Goal: Task Accomplishment & Management: Use online tool/utility

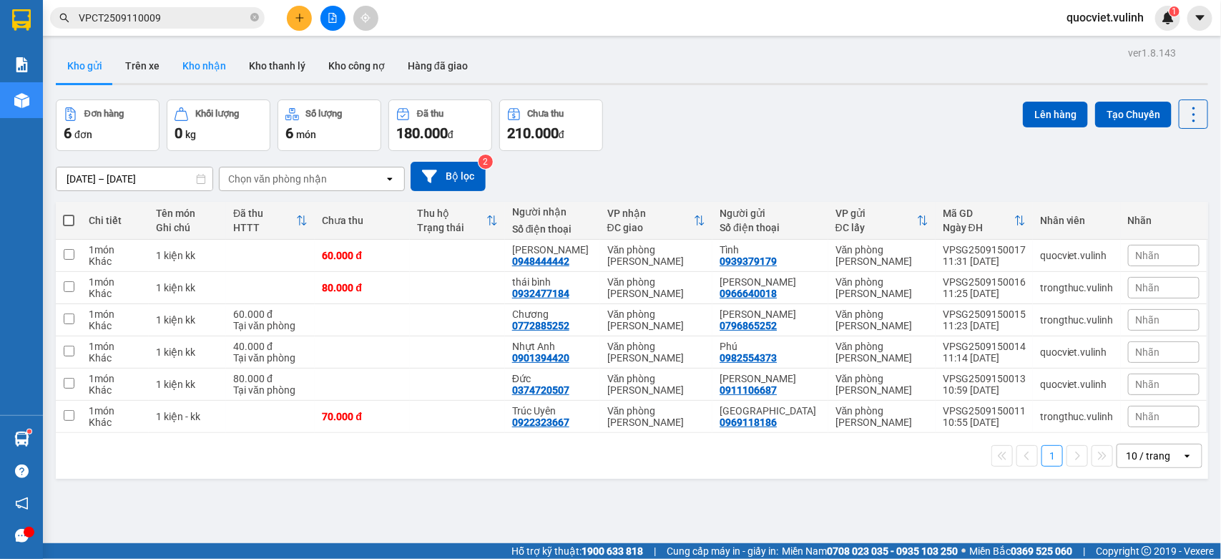
click at [197, 52] on button "Kho nhận" at bounding box center [204, 66] width 67 height 34
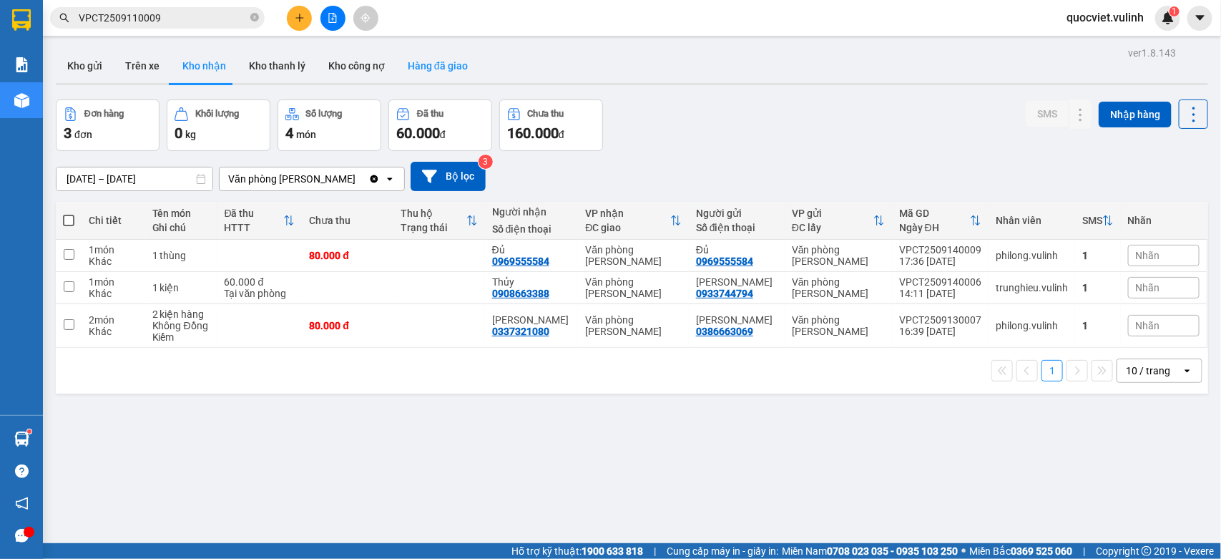
click at [415, 66] on button "Hàng đã giao" at bounding box center [437, 66] width 83 height 34
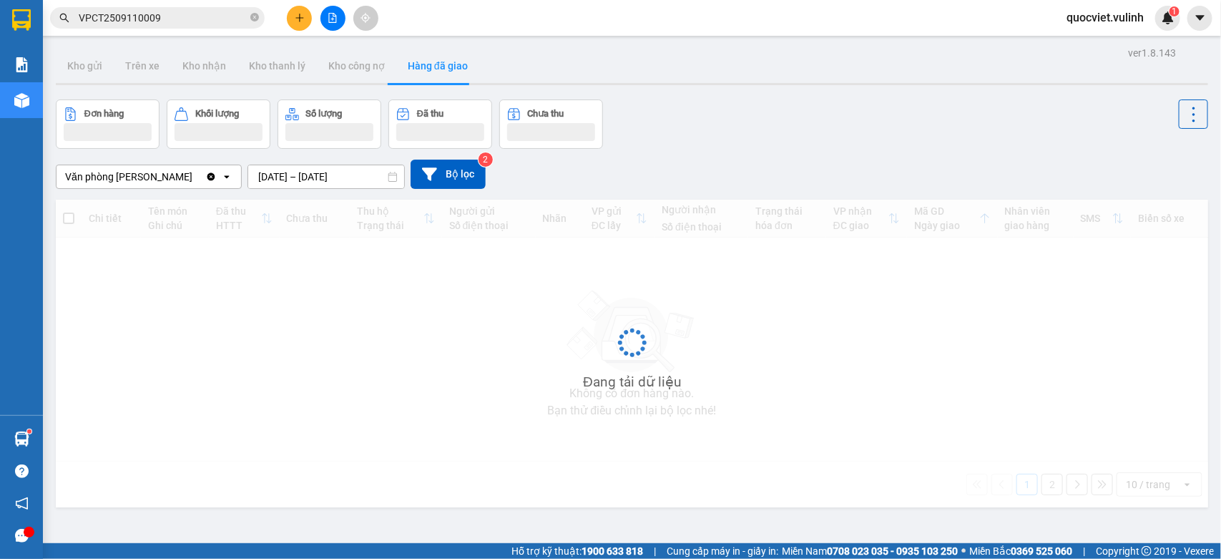
click at [291, 170] on input "[DATE] – [DATE]" at bounding box center [326, 176] width 156 height 23
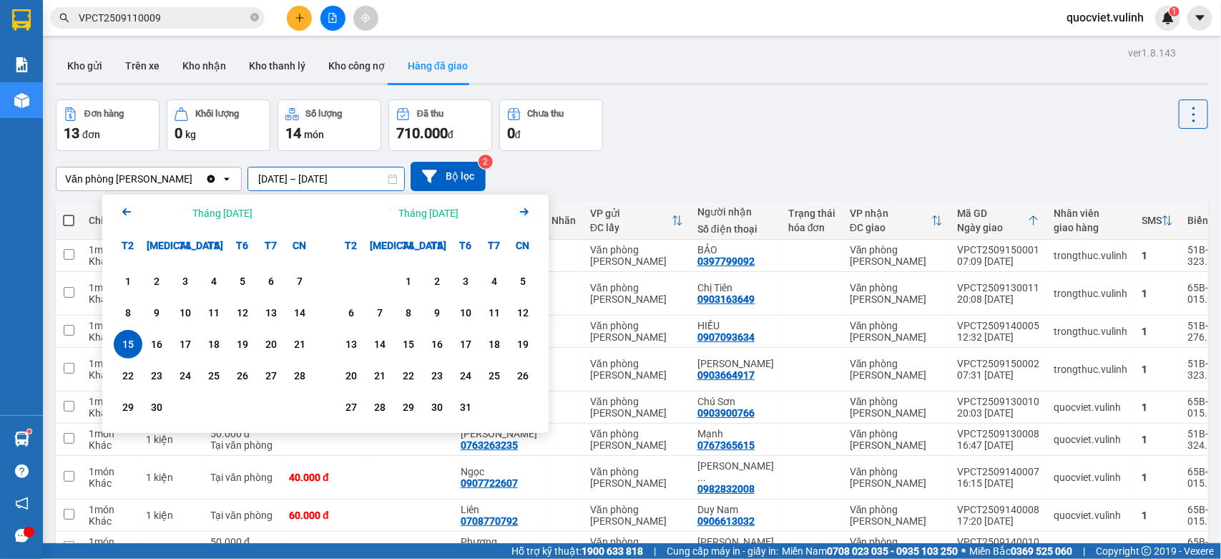
click at [294, 180] on input "[DATE] – [DATE]" at bounding box center [326, 178] width 156 height 23
click at [138, 345] on div "15" at bounding box center [128, 344] width 29 height 29
click at [132, 343] on div "15" at bounding box center [128, 344] width 20 height 17
type input "[DATE] – [DATE]"
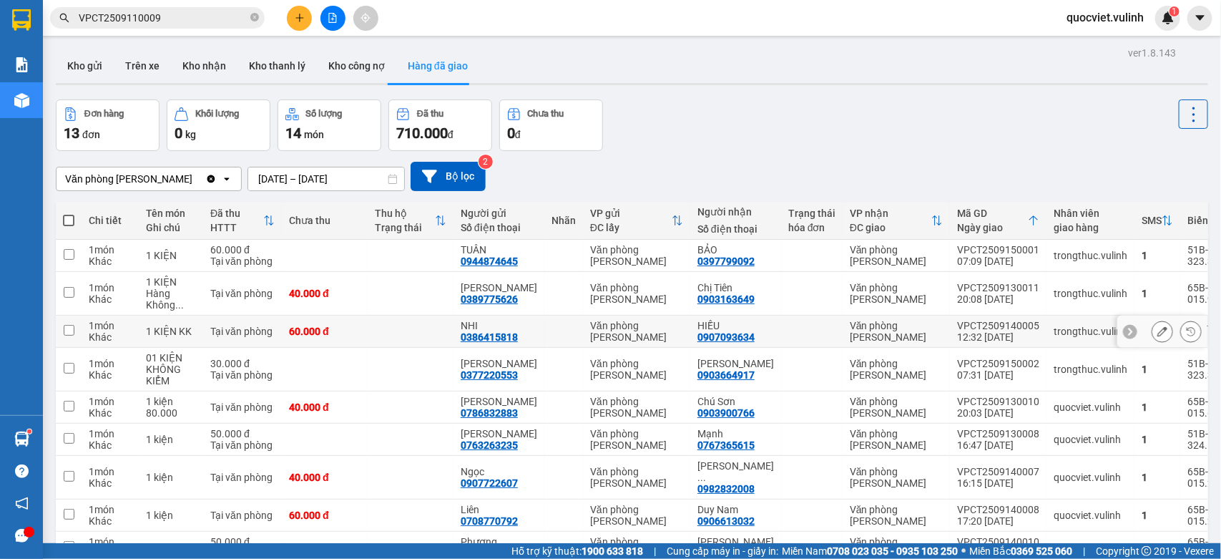
scroll to position [108, 0]
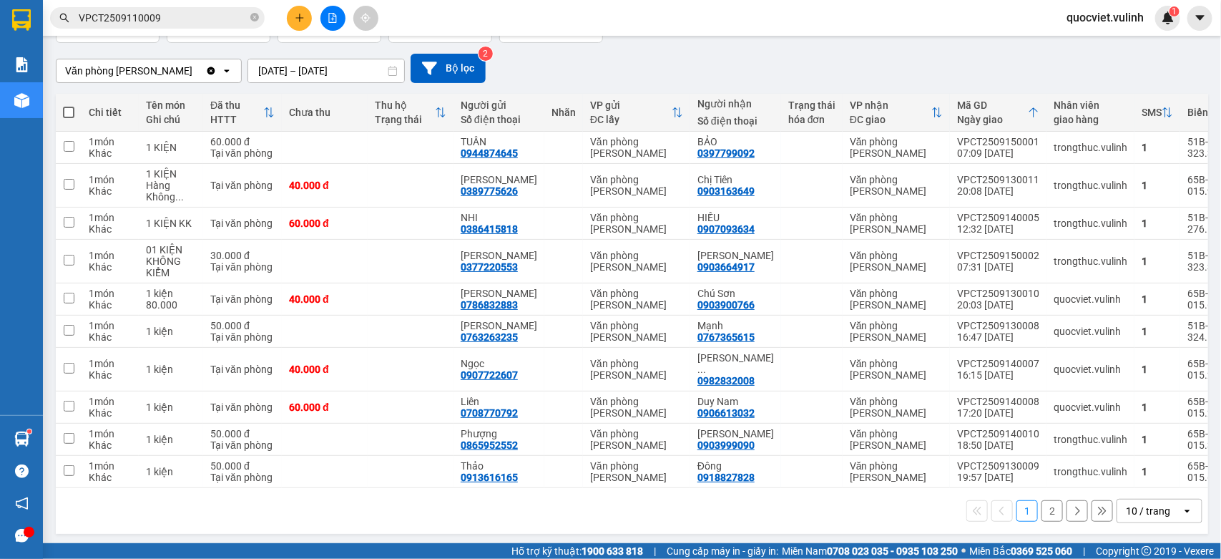
click at [1149, 512] on div "10 / trang" at bounding box center [1148, 511] width 44 height 14
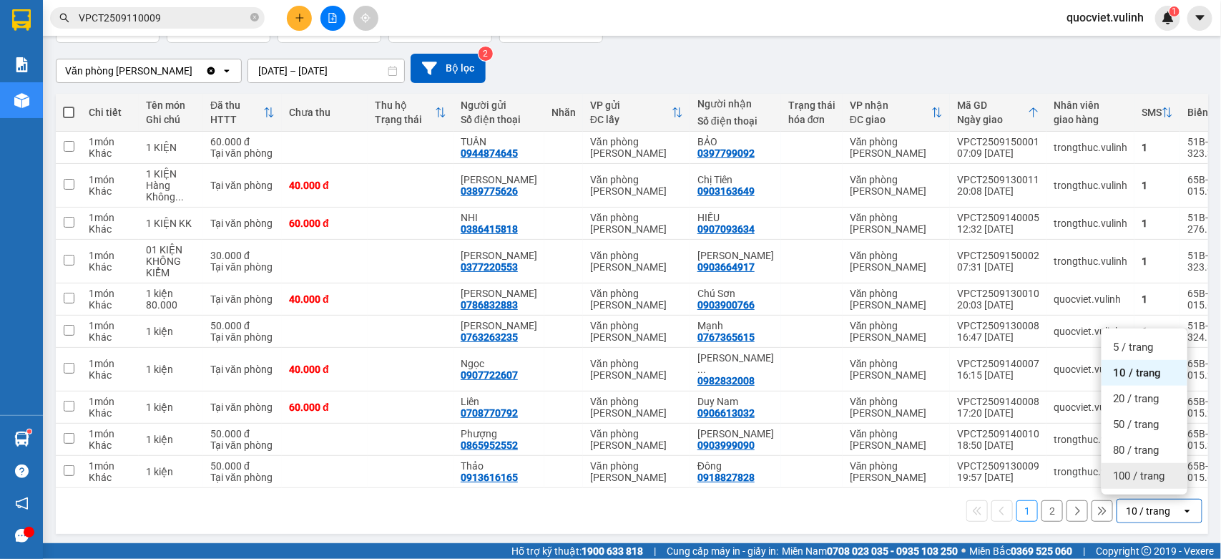
click at [1111, 473] on div "100 / trang" at bounding box center [1145, 476] width 86 height 26
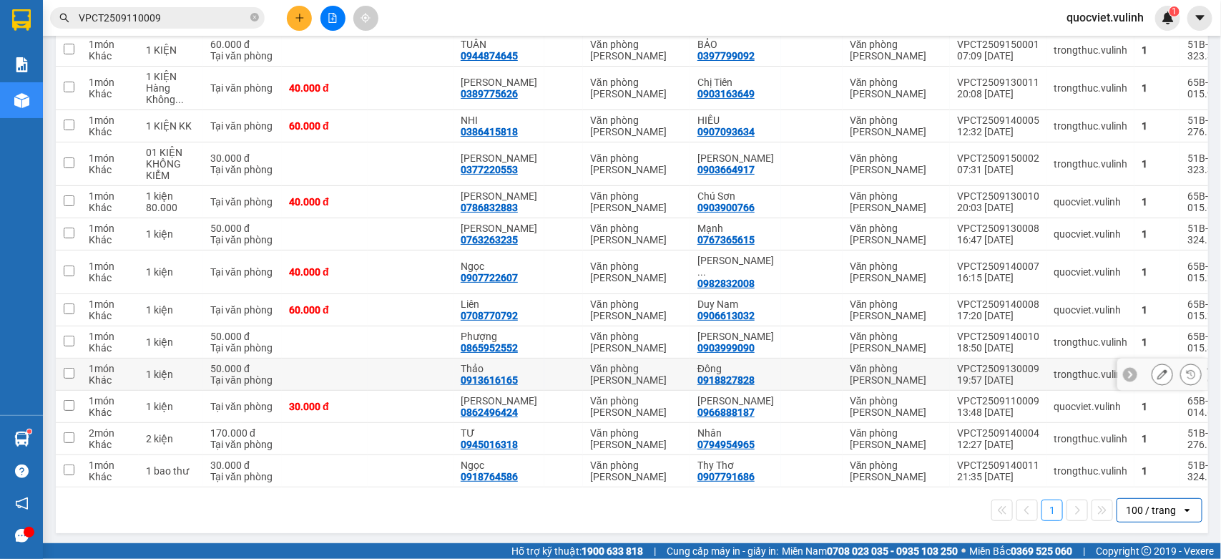
scroll to position [0, 0]
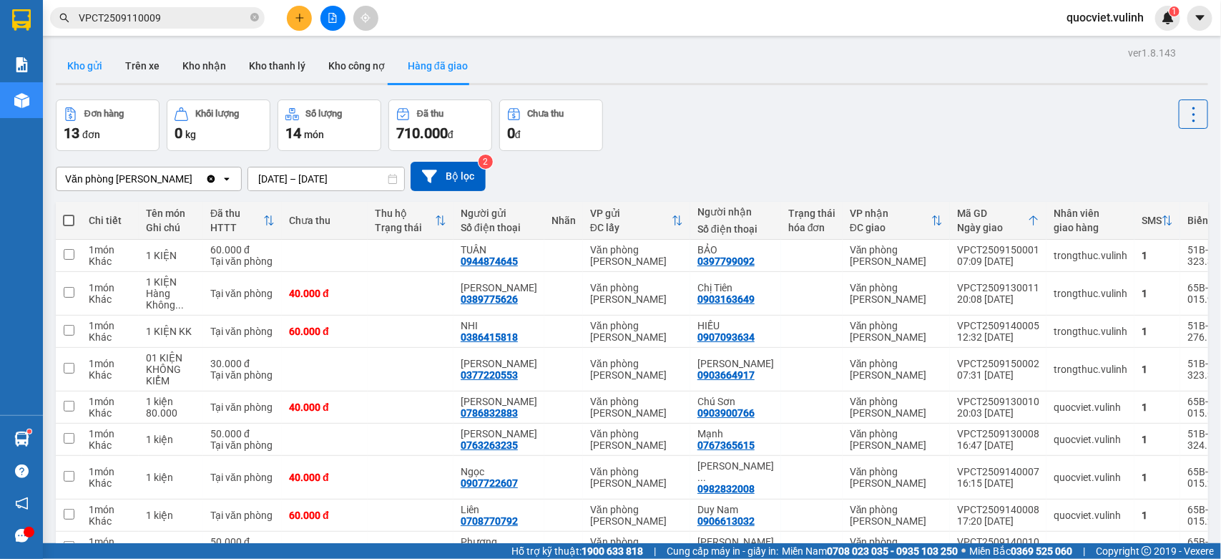
click at [90, 62] on button "Kho gửi" at bounding box center [85, 66] width 58 height 34
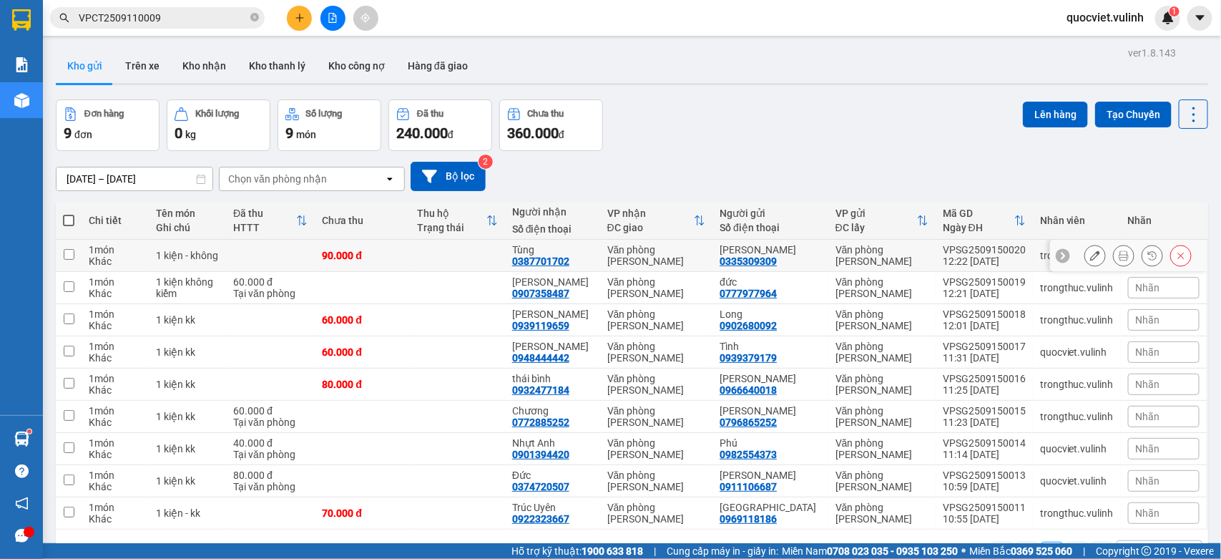
scroll to position [66, 0]
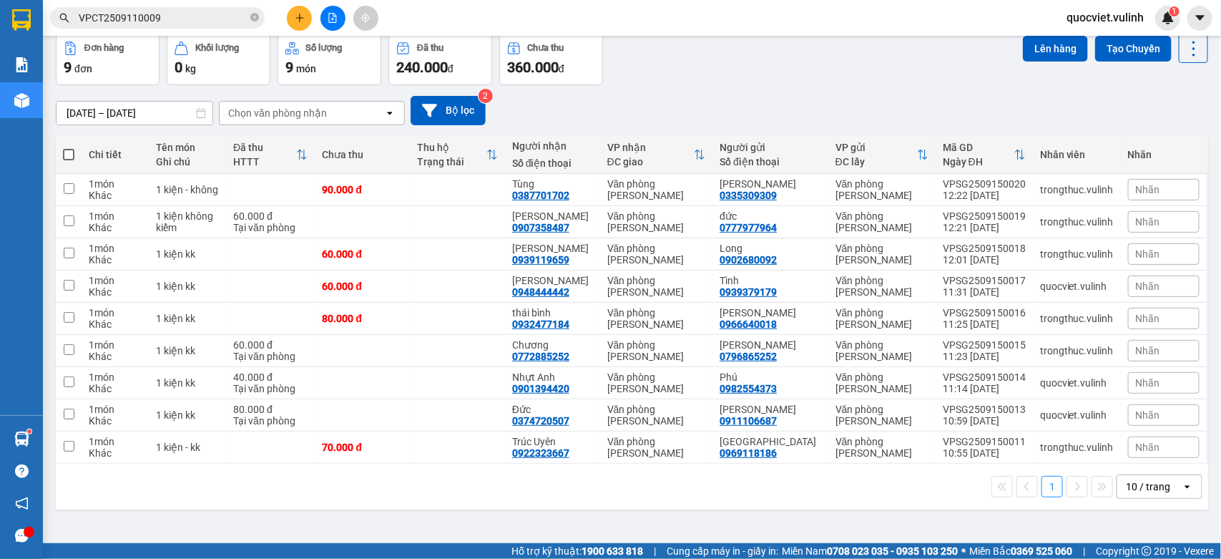
drag, startPoint x: 369, startPoint y: 503, endPoint x: 194, endPoint y: 550, distance: 181.4
click at [351, 506] on div "1 10 / trang open" at bounding box center [632, 487] width 1153 height 46
click at [965, 255] on div "12:01 [DATE]" at bounding box center [984, 259] width 83 height 11
checkbox input "true"
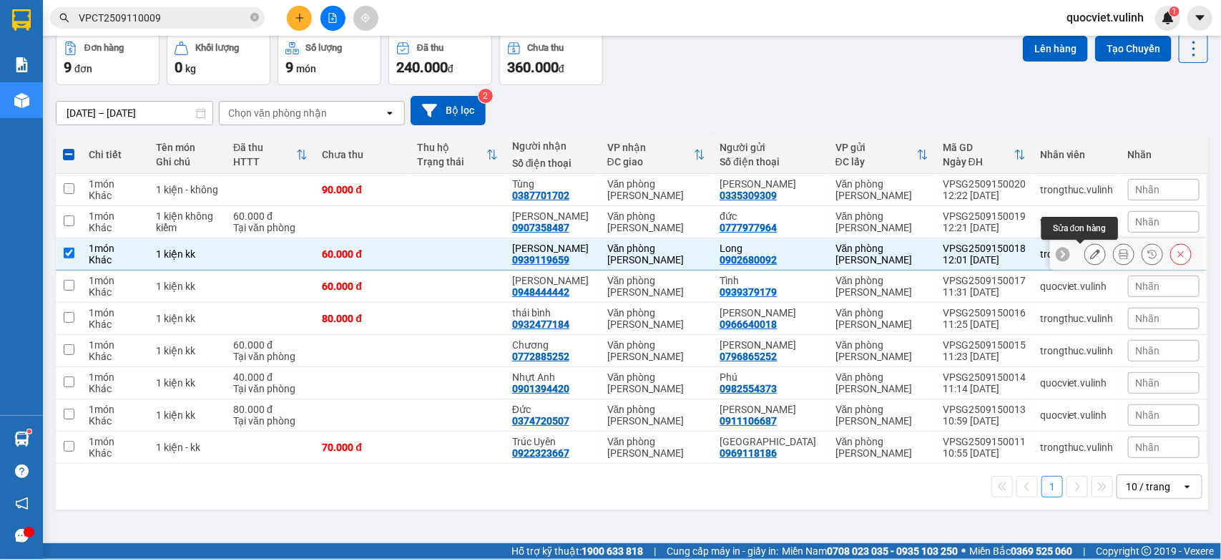
click at [1091, 256] on icon at bounding box center [1096, 254] width 10 height 10
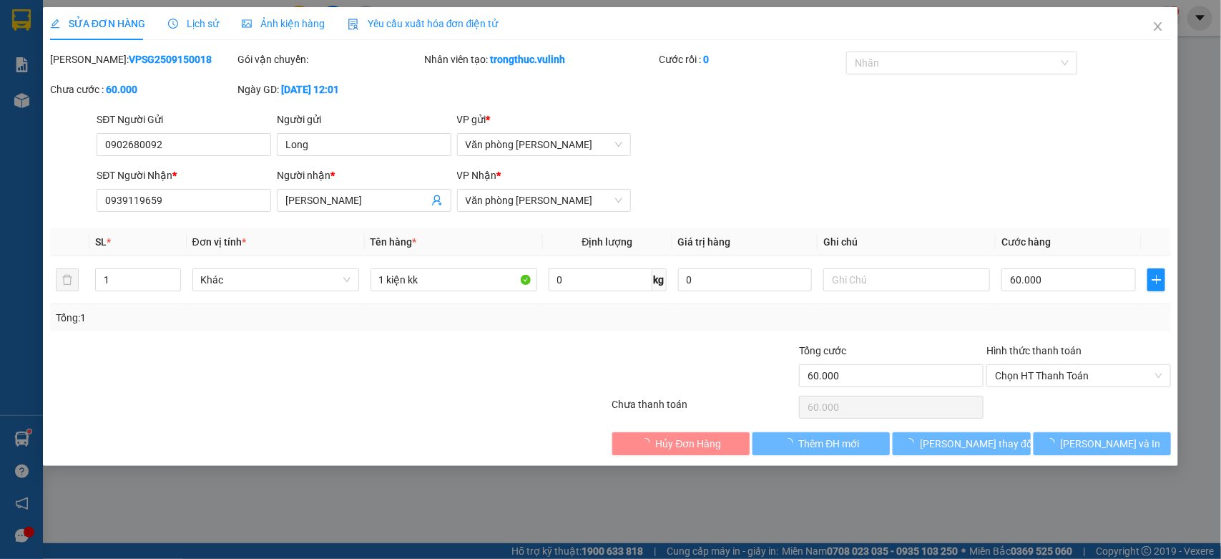
type input "0902680092"
type input "Long"
type input "0939119659"
type input "[PERSON_NAME]"
type input "60.000"
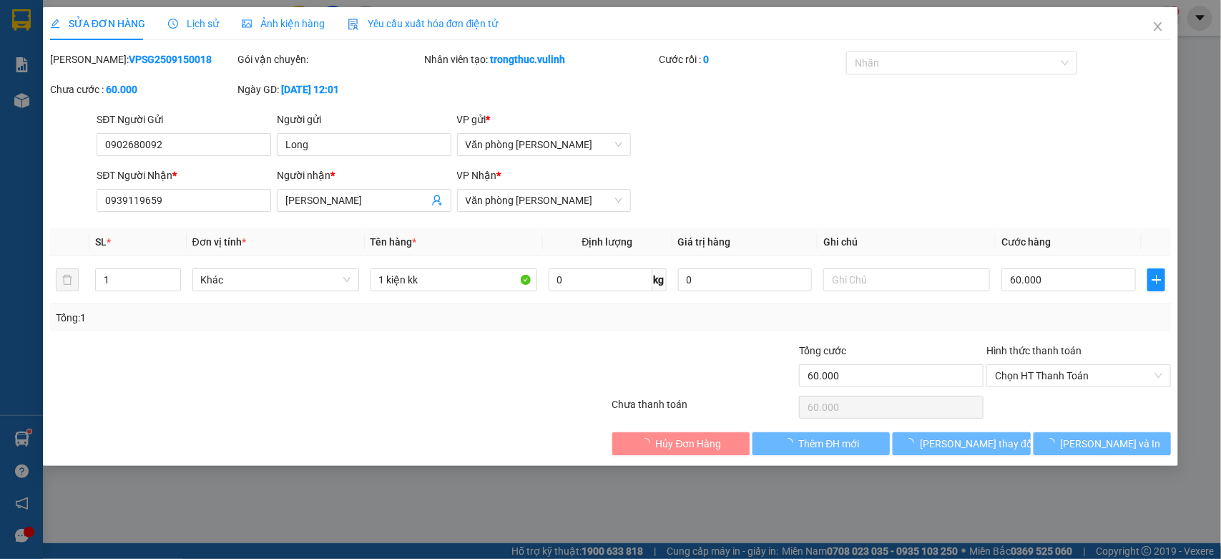
type input "60.000"
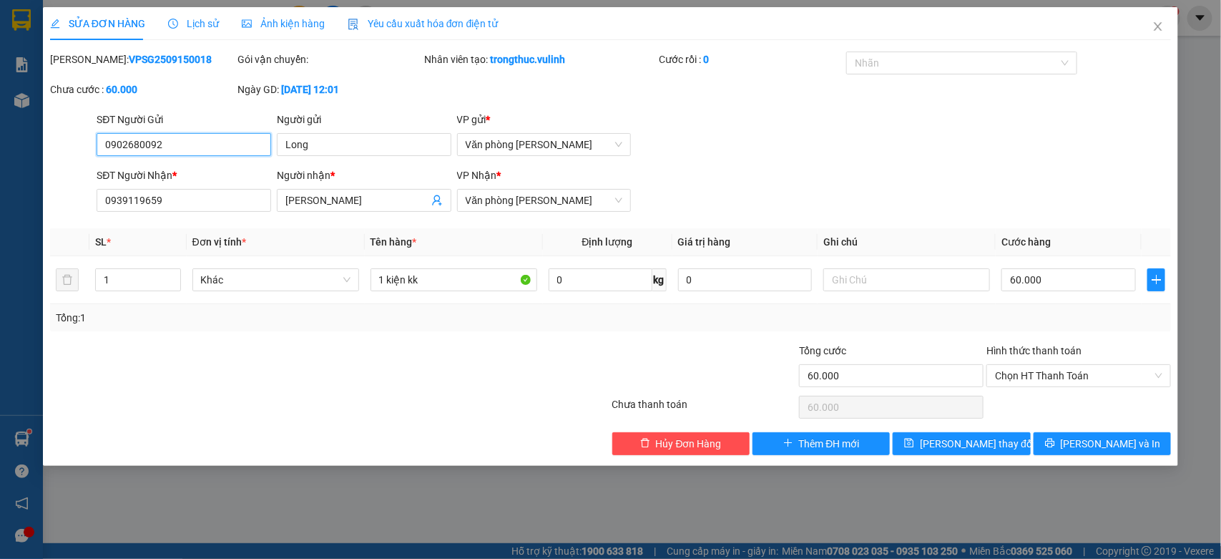
click at [147, 154] on input "0902680092" at bounding box center [184, 144] width 175 height 23
click at [150, 145] on input "0902680092" at bounding box center [184, 144] width 175 height 23
click at [391, 151] on input "Long" at bounding box center [364, 144] width 175 height 23
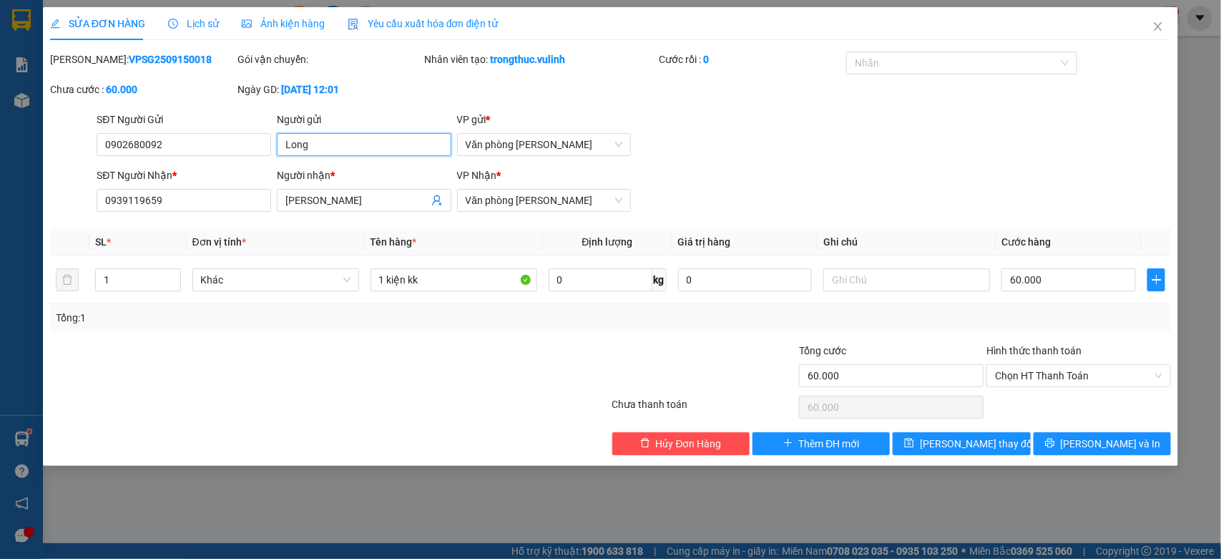
click at [391, 151] on input "Long" at bounding box center [364, 144] width 175 height 23
click at [336, 145] on input "Long" at bounding box center [364, 144] width 175 height 23
click at [344, 145] on input "Long" at bounding box center [364, 144] width 175 height 23
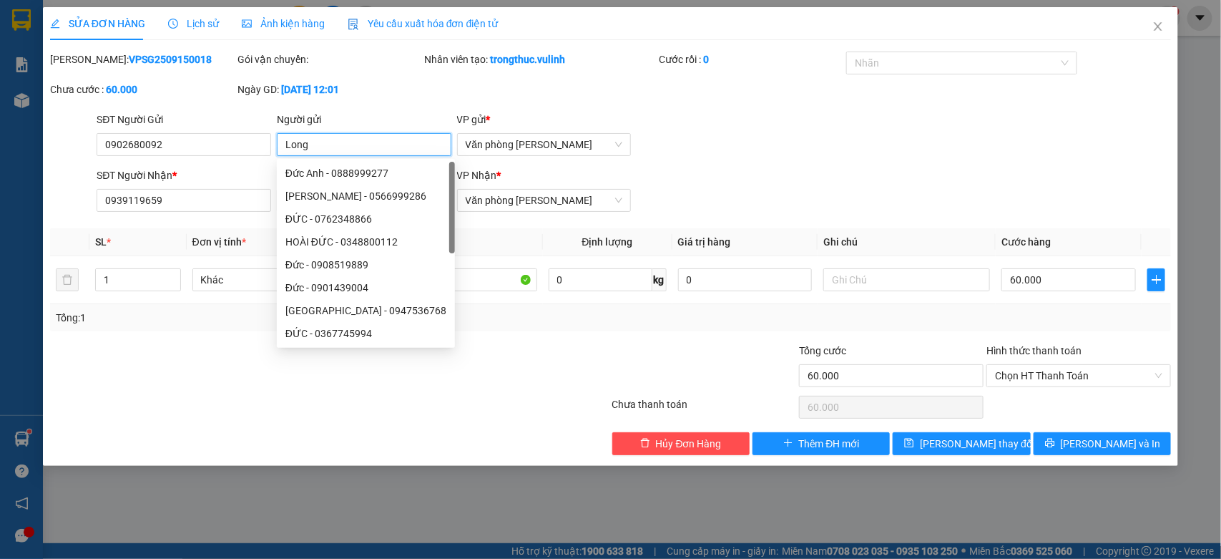
drag, startPoint x: 313, startPoint y: 143, endPoint x: 285, endPoint y: 147, distance: 28.2
click at [285, 147] on input "Long" at bounding box center [364, 144] width 175 height 23
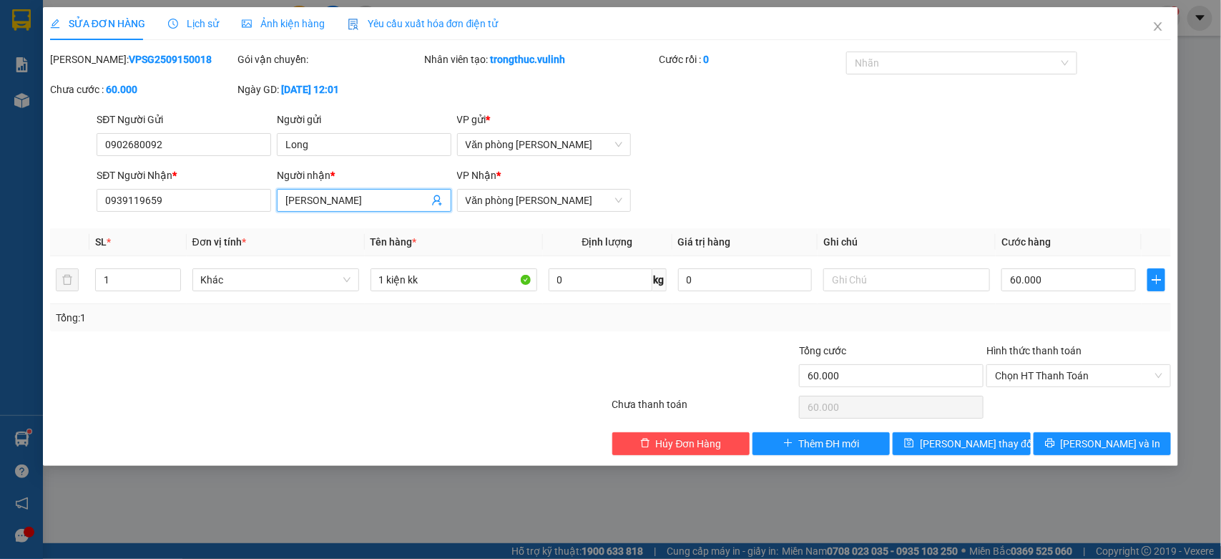
click at [322, 199] on input "[PERSON_NAME]" at bounding box center [357, 200] width 143 height 16
click at [167, 204] on input "0939119659" at bounding box center [184, 200] width 175 height 23
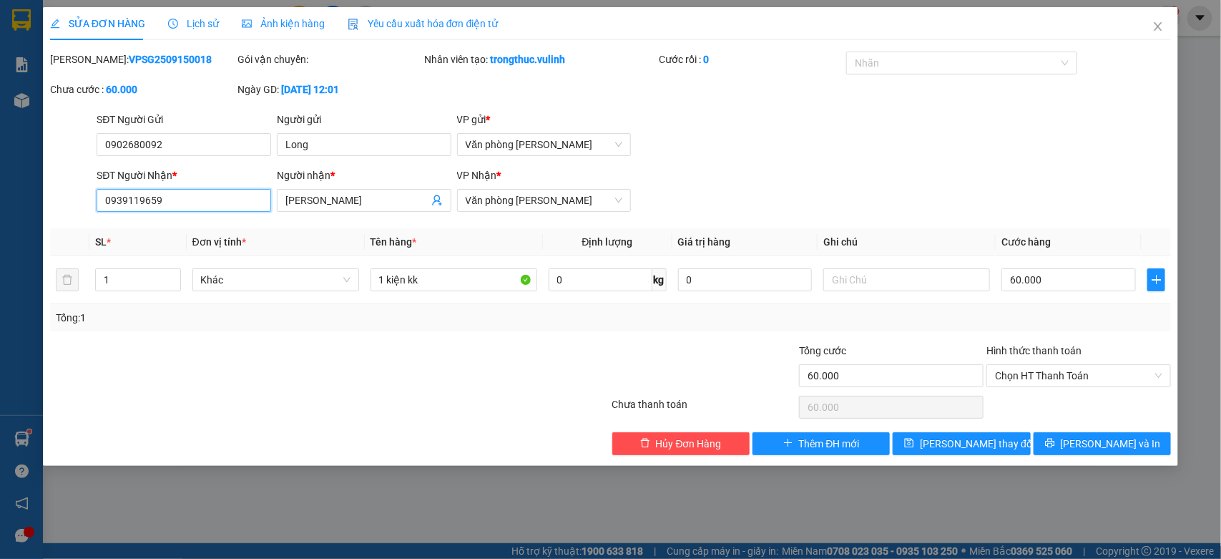
click at [167, 204] on input "0939119659" at bounding box center [184, 200] width 175 height 23
click at [1153, 27] on icon "close" at bounding box center [1158, 26] width 11 height 11
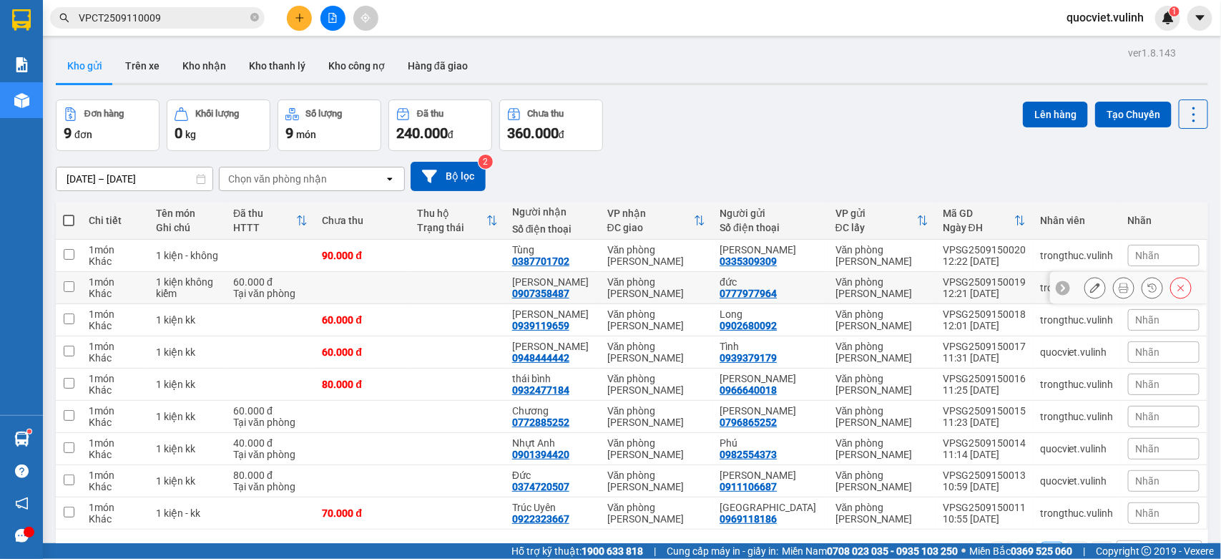
click at [1091, 288] on icon at bounding box center [1096, 288] width 10 height 10
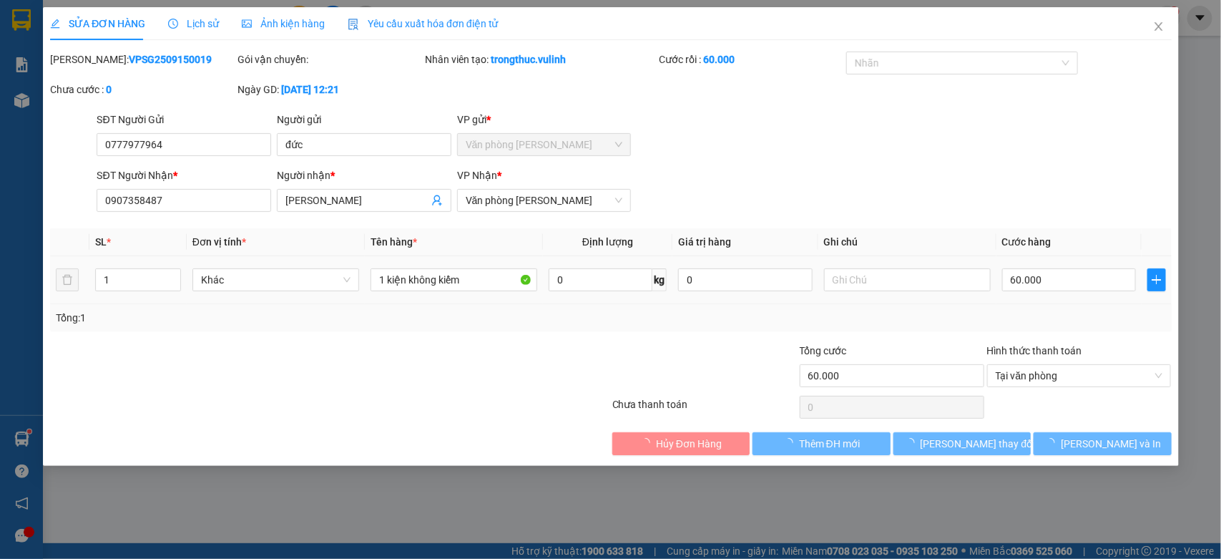
type input "0777977964"
type input "đức"
type input "0907358487"
type input "[PERSON_NAME]"
type input "60.000"
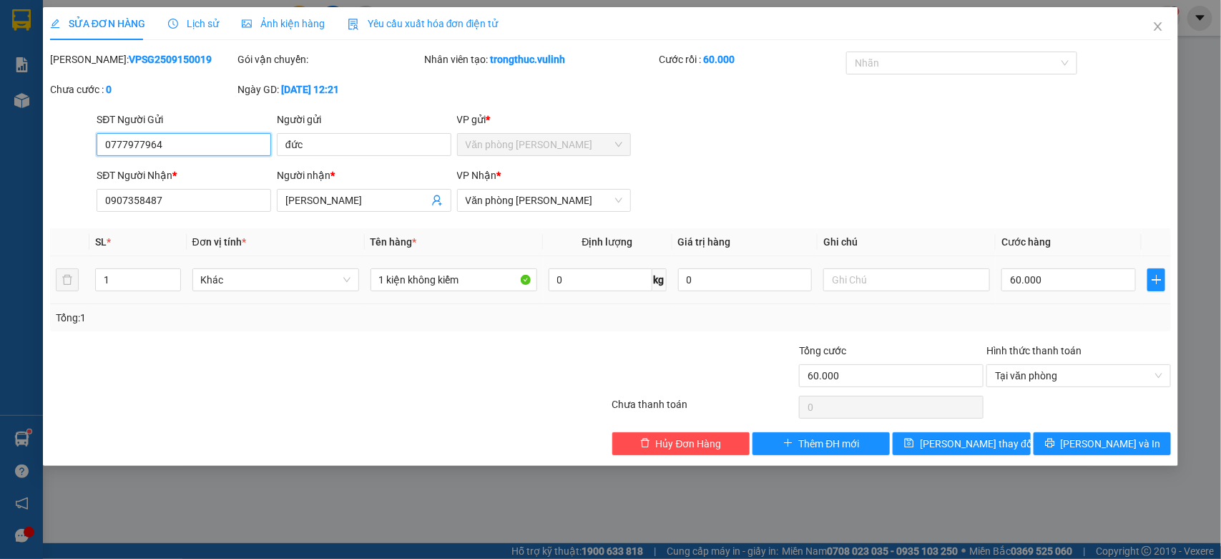
click at [185, 155] on input "0777977964" at bounding box center [184, 144] width 175 height 23
click at [358, 142] on input "đức" at bounding box center [364, 144] width 175 height 23
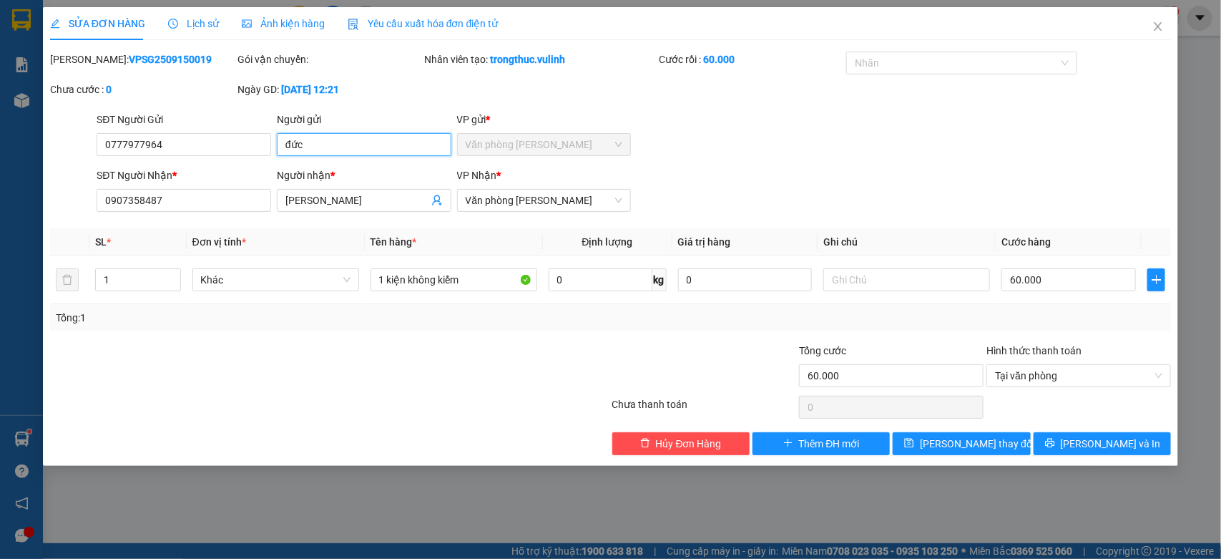
click at [358, 142] on input "đức" at bounding box center [364, 144] width 175 height 23
click at [303, 205] on input "[PERSON_NAME]" at bounding box center [357, 200] width 143 height 16
click at [168, 213] on div "SĐT Người Nhận * 0907358487" at bounding box center [184, 192] width 175 height 50
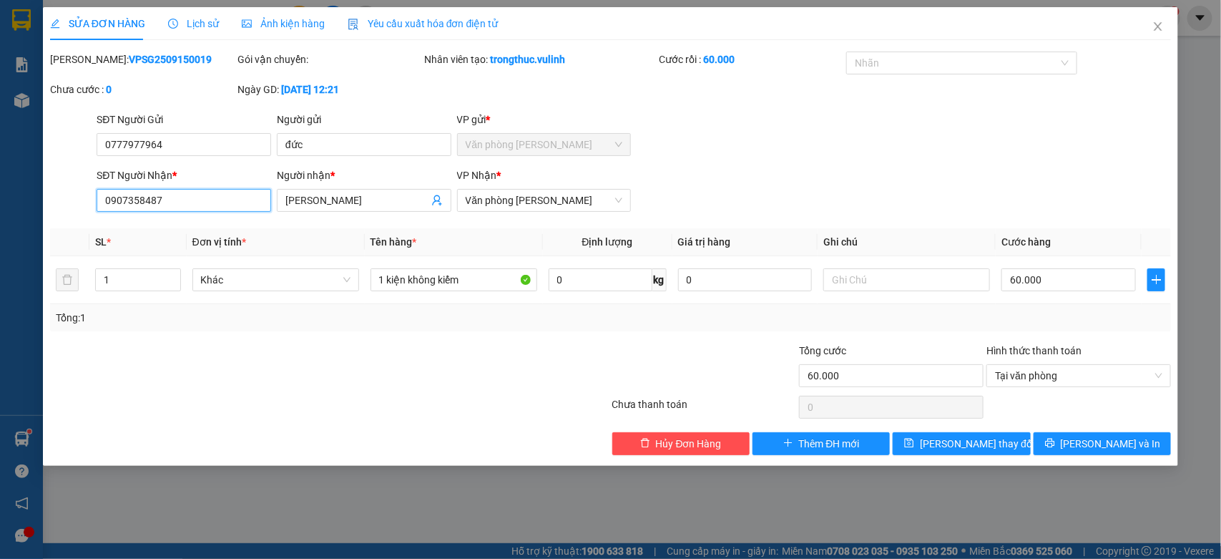
click at [169, 197] on input "0907358487" at bounding box center [184, 200] width 175 height 23
click at [1153, 27] on icon "close" at bounding box center [1158, 26] width 11 height 11
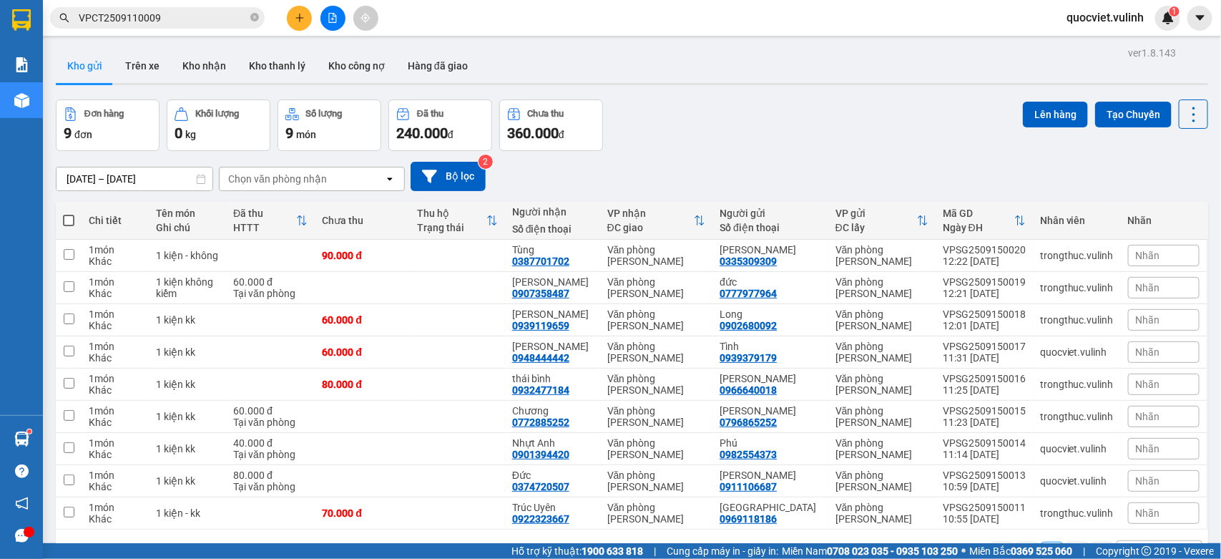
scroll to position [66, 0]
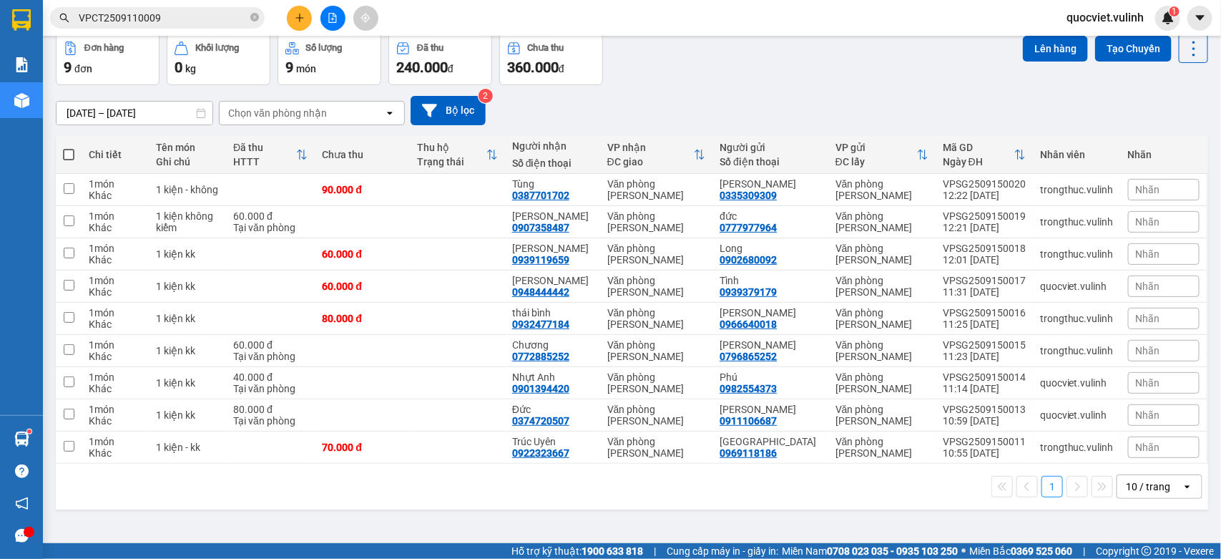
click at [62, 150] on th at bounding box center [69, 155] width 26 height 38
click at [68, 155] on span at bounding box center [68, 154] width 11 height 11
click at [69, 147] on input "checkbox" at bounding box center [69, 147] width 0 height 0
checkbox input "true"
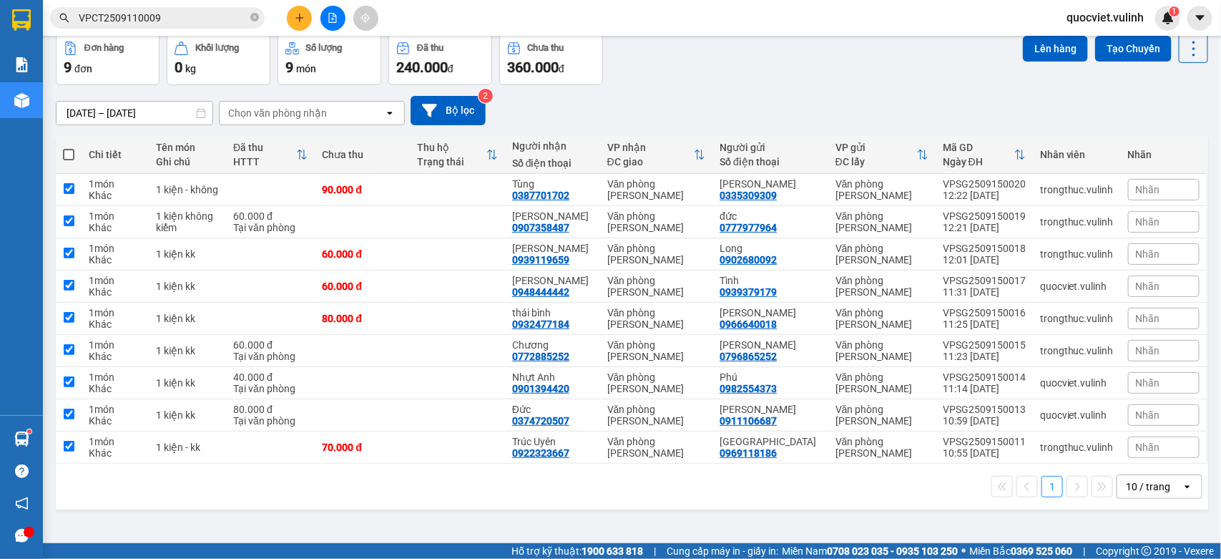
checkbox input "true"
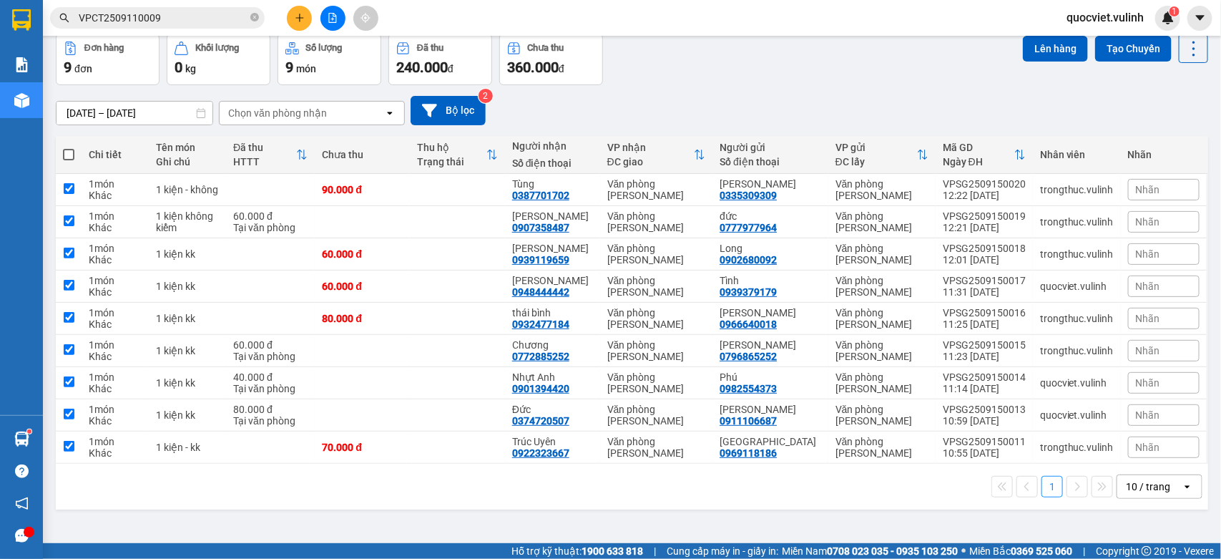
checkbox input "true"
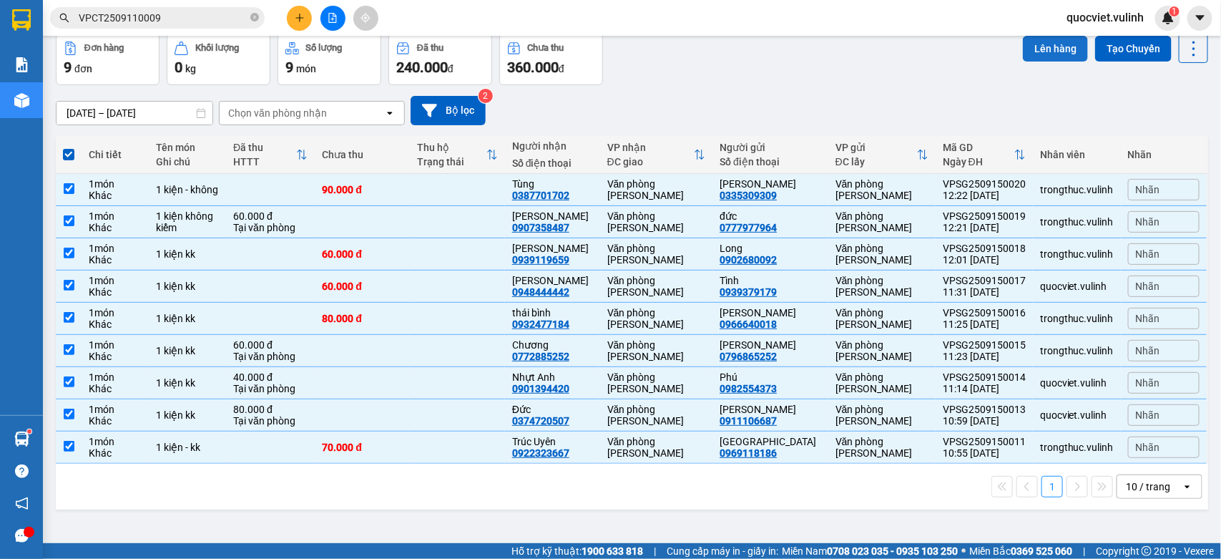
click at [1043, 54] on button "Lên hàng" at bounding box center [1055, 49] width 65 height 26
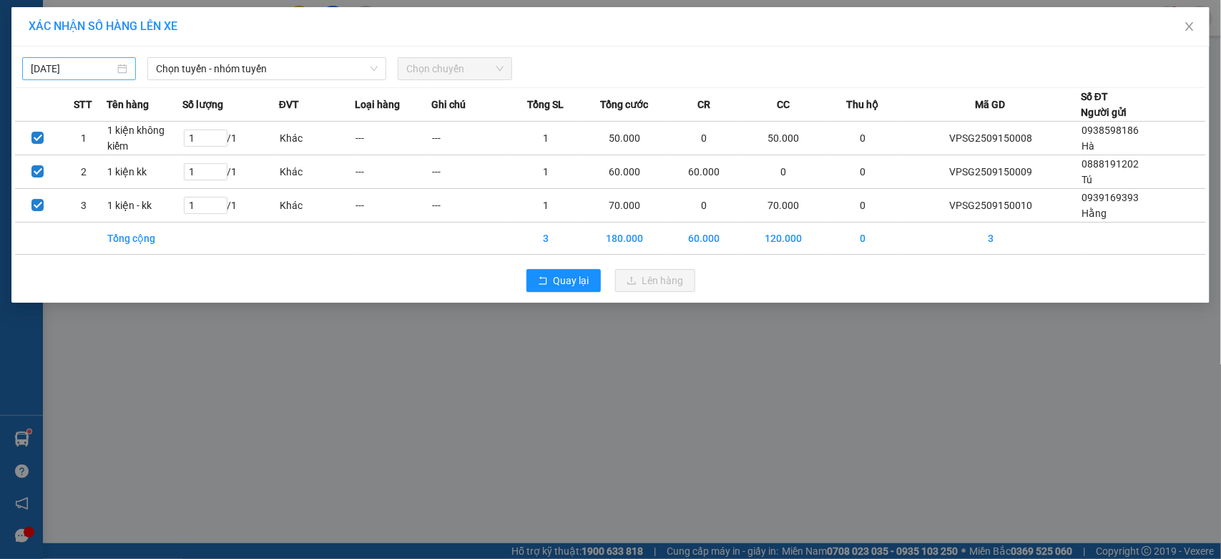
click at [99, 67] on body "Kết quả tìm kiếm ( 1 ) Bộ lọc Mã ĐH Trạng thái Món hàng Tổng cước Chưa cước Nhã…" at bounding box center [610, 279] width 1221 height 559
type input "[DATE]"
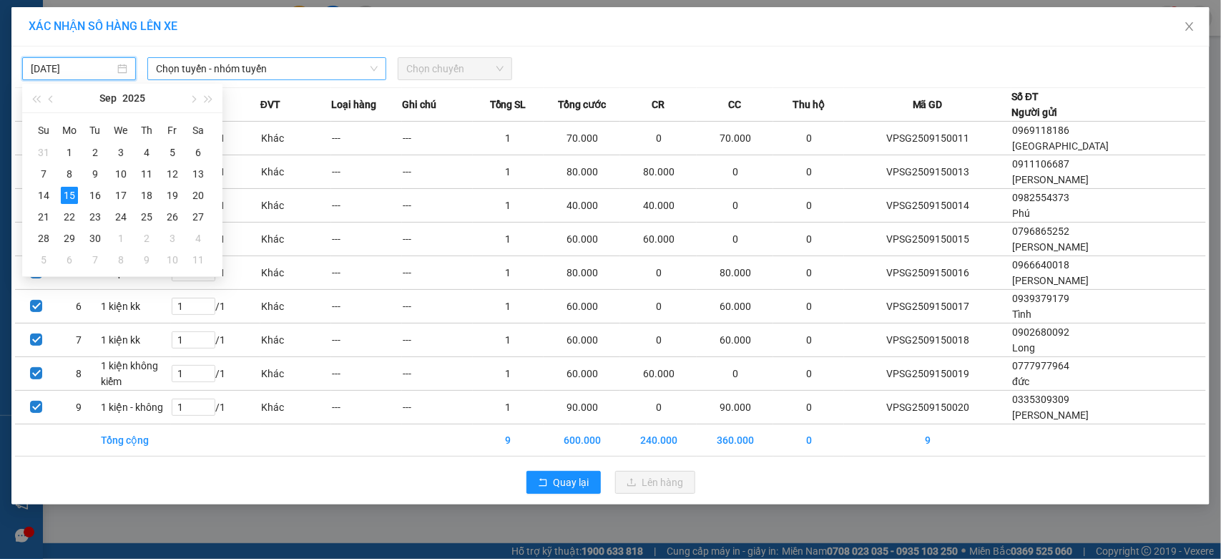
click at [256, 72] on span "Chọn tuyến - nhóm tuyến" at bounding box center [267, 68] width 222 height 21
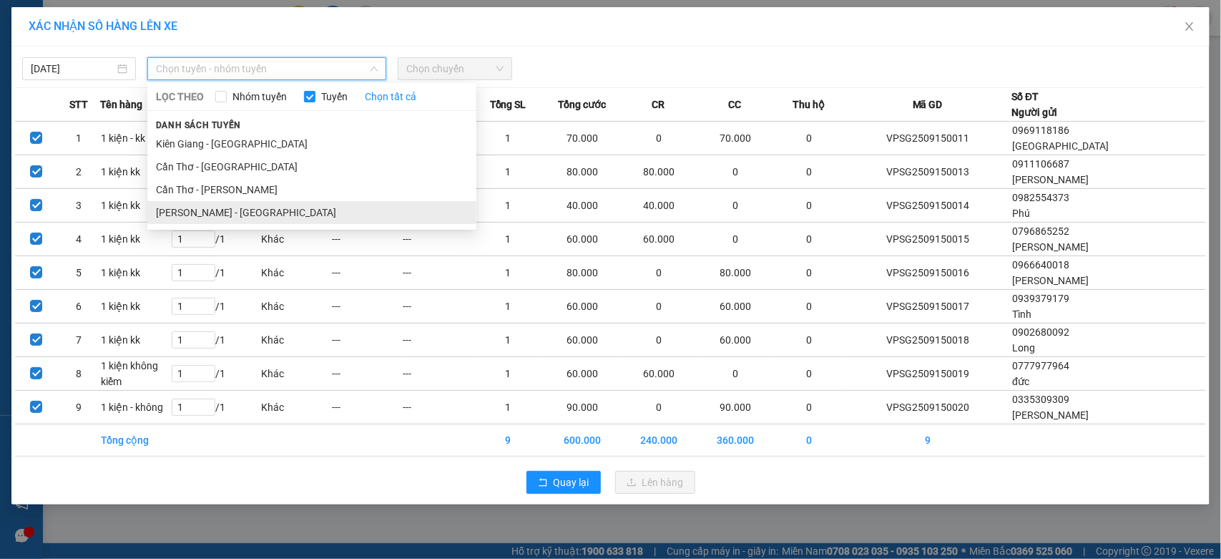
click at [200, 212] on li "[PERSON_NAME] - [GEOGRAPHIC_DATA]" at bounding box center [311, 212] width 329 height 23
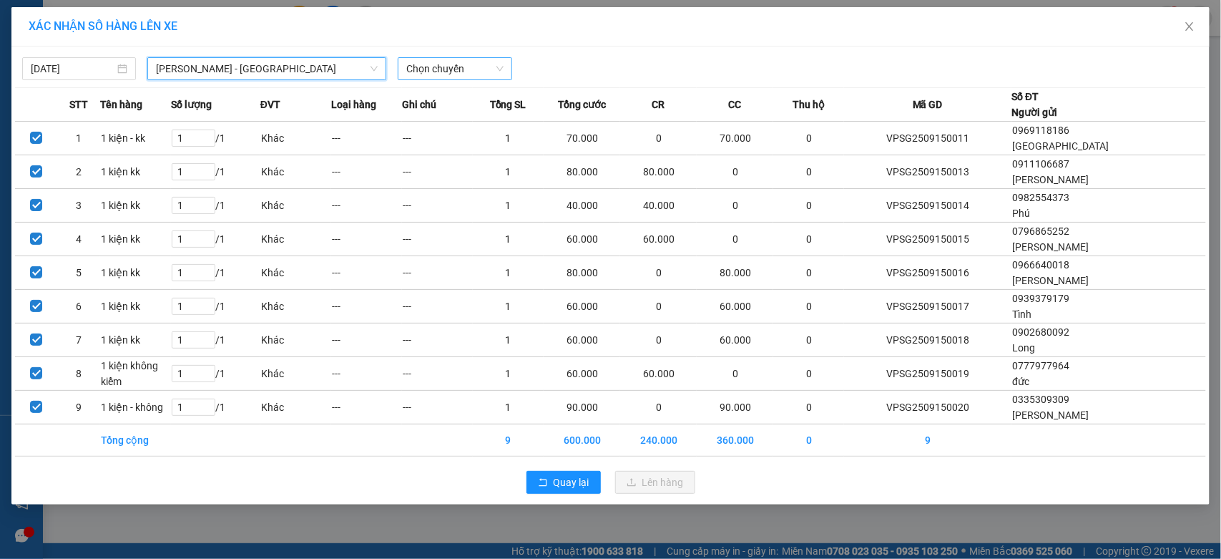
click at [469, 70] on span "Chọn chuyến" at bounding box center [454, 68] width 97 height 21
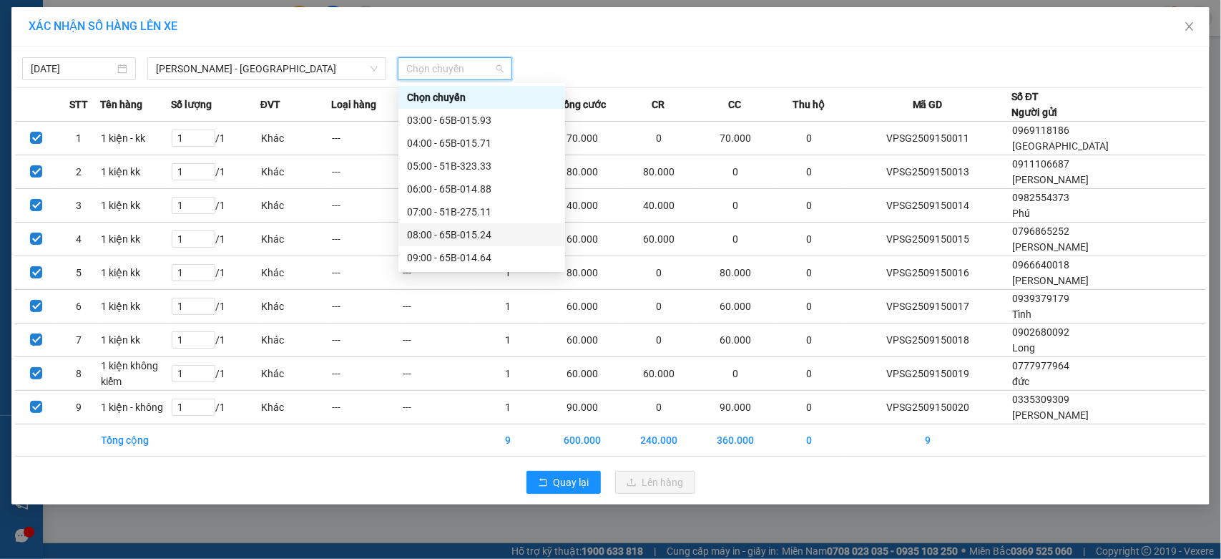
scroll to position [238, 0]
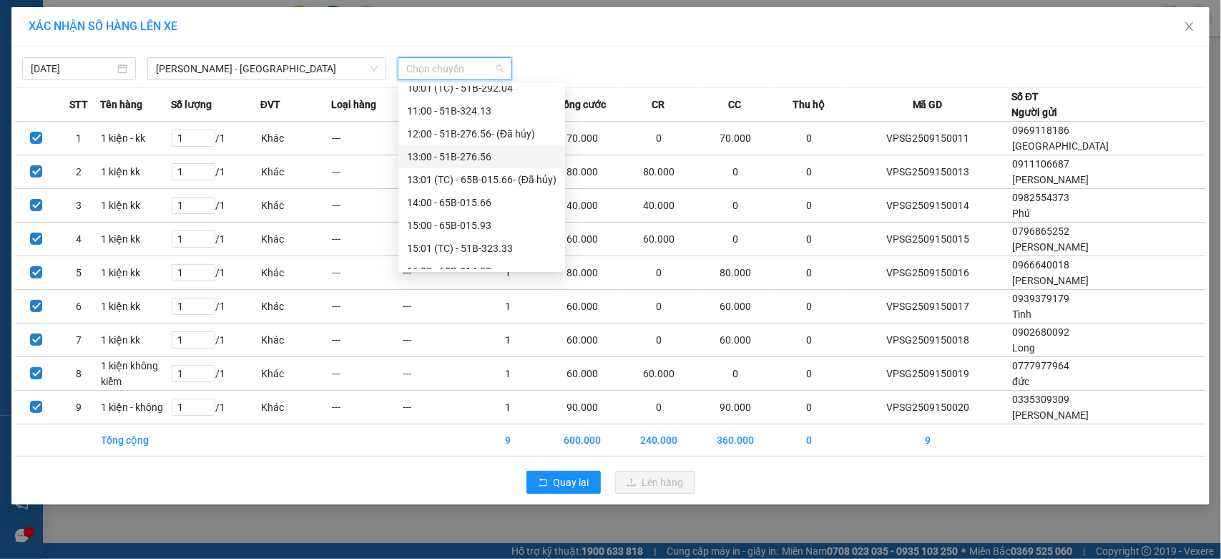
click at [512, 156] on div "13:00 - 51B-276.56" at bounding box center [482, 157] width 150 height 16
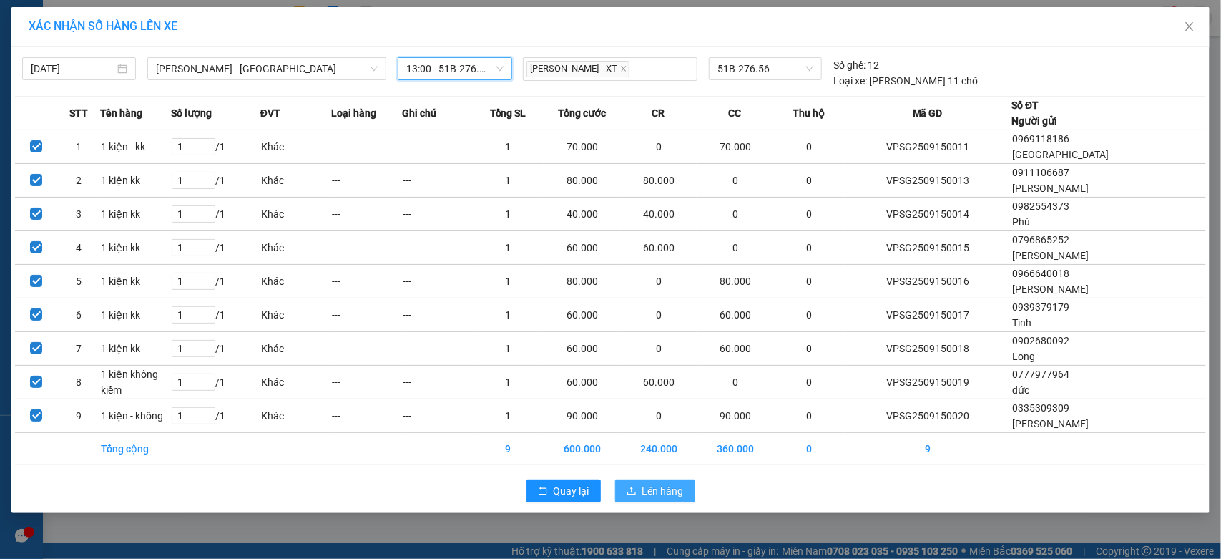
drag, startPoint x: 665, startPoint y: 496, endPoint x: 664, endPoint y: 510, distance: 14.4
click at [664, 508] on div "Quay lại Lên hàng" at bounding box center [610, 490] width 1191 height 37
click at [662, 490] on span "Lên hàng" at bounding box center [664, 491] width 42 height 16
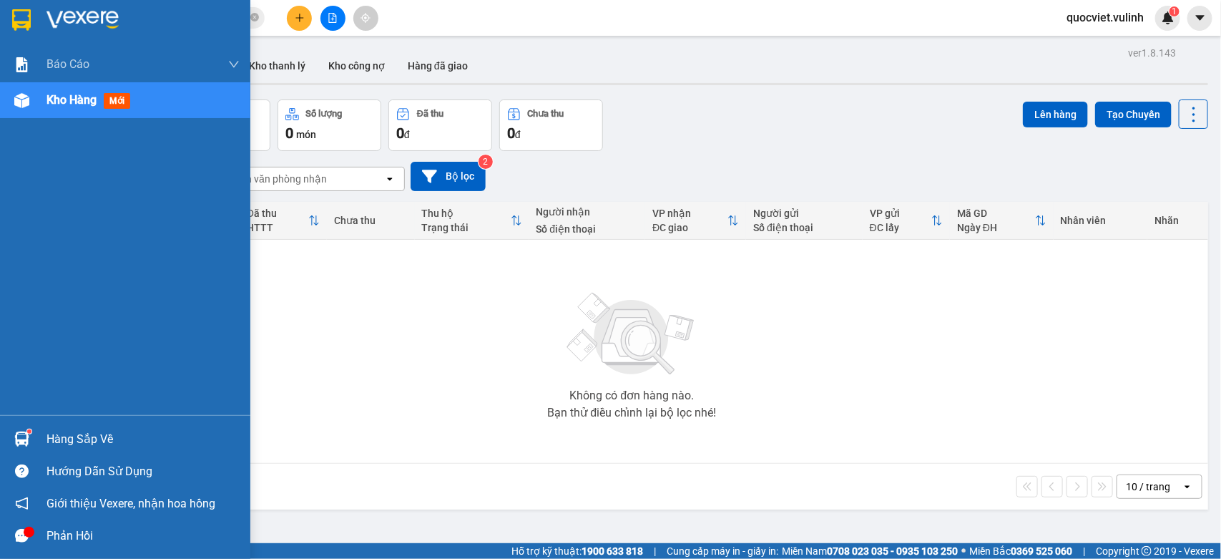
click at [47, 424] on div "Hàng sắp về" at bounding box center [125, 439] width 250 height 32
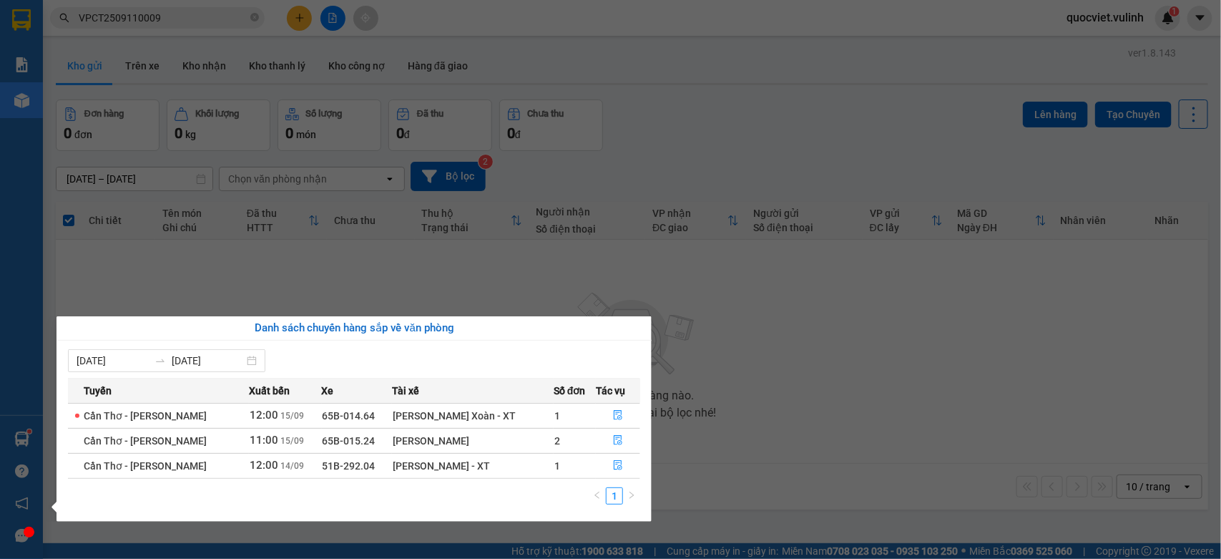
click at [748, 399] on section "Kết quả tìm kiếm ( 1 ) Bộ lọc Mã ĐH Trạng thái Món hàng Tổng cước Chưa cước Nhã…" at bounding box center [610, 279] width 1221 height 559
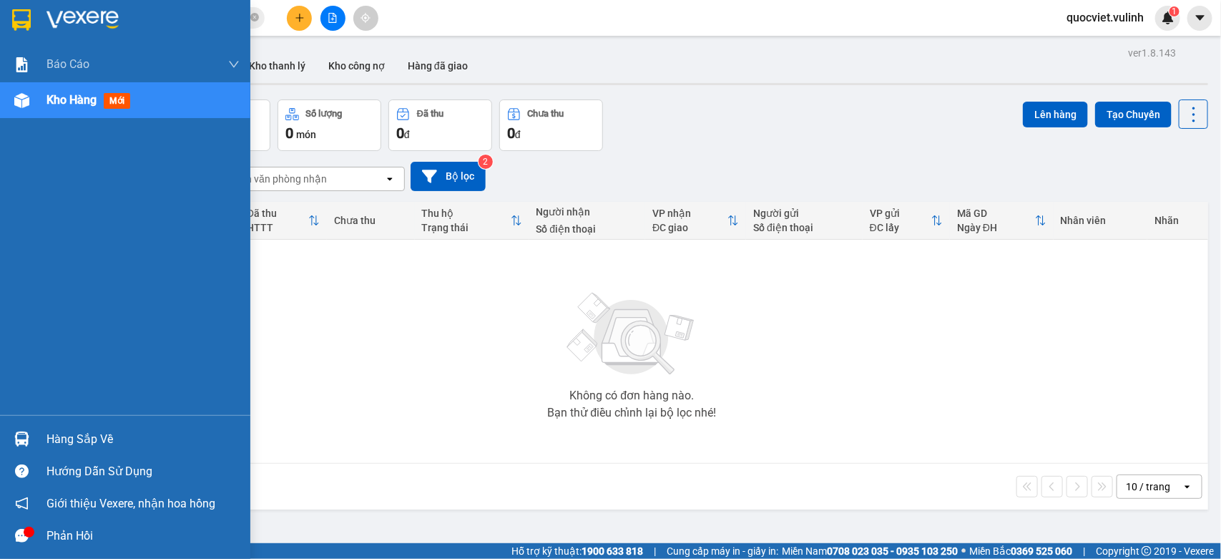
click at [27, 436] on img at bounding box center [21, 438] width 15 height 15
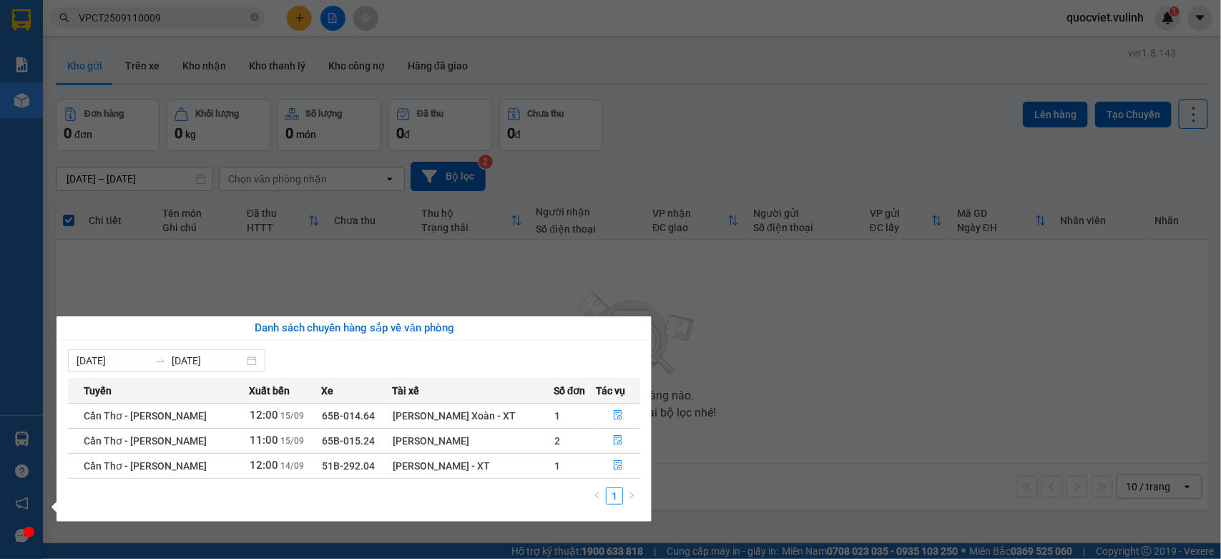
click at [852, 363] on section "Kết quả tìm kiếm ( 1 ) Bộ lọc Mã ĐH Trạng thái Món hàng Tổng cước Chưa cước Nhã…" at bounding box center [610, 279] width 1221 height 559
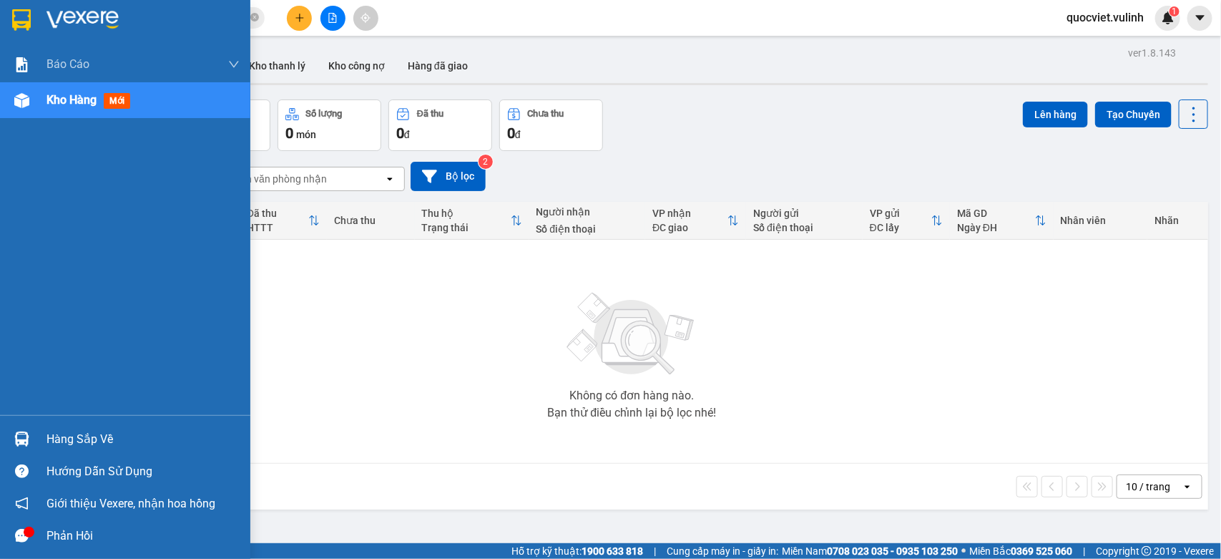
click at [61, 434] on div "Hàng sắp về" at bounding box center [143, 439] width 193 height 21
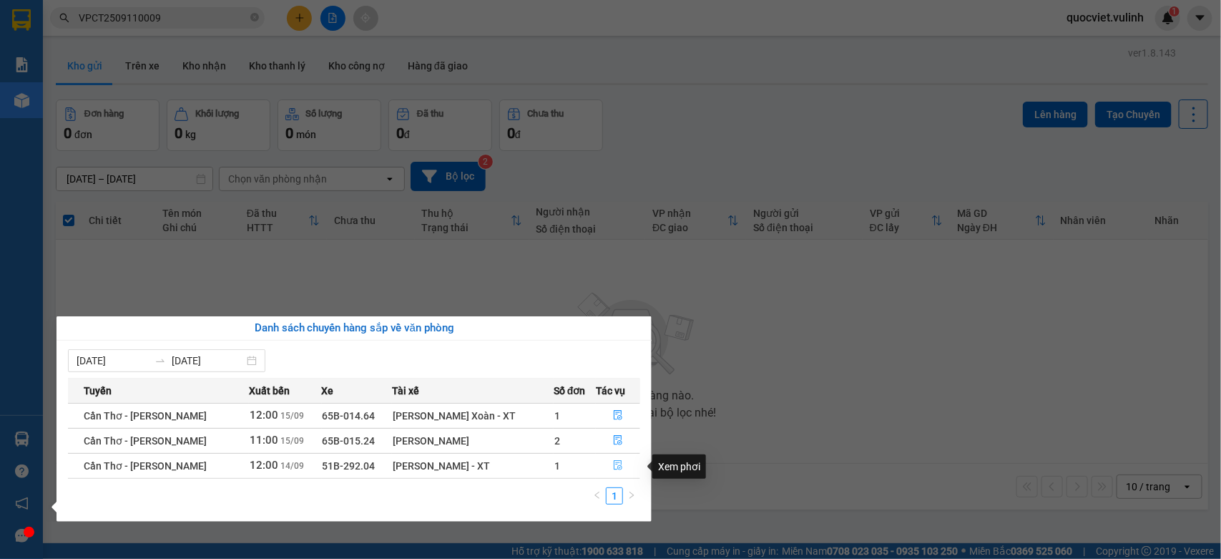
click at [619, 465] on icon "file-done" at bounding box center [618, 465] width 10 height 10
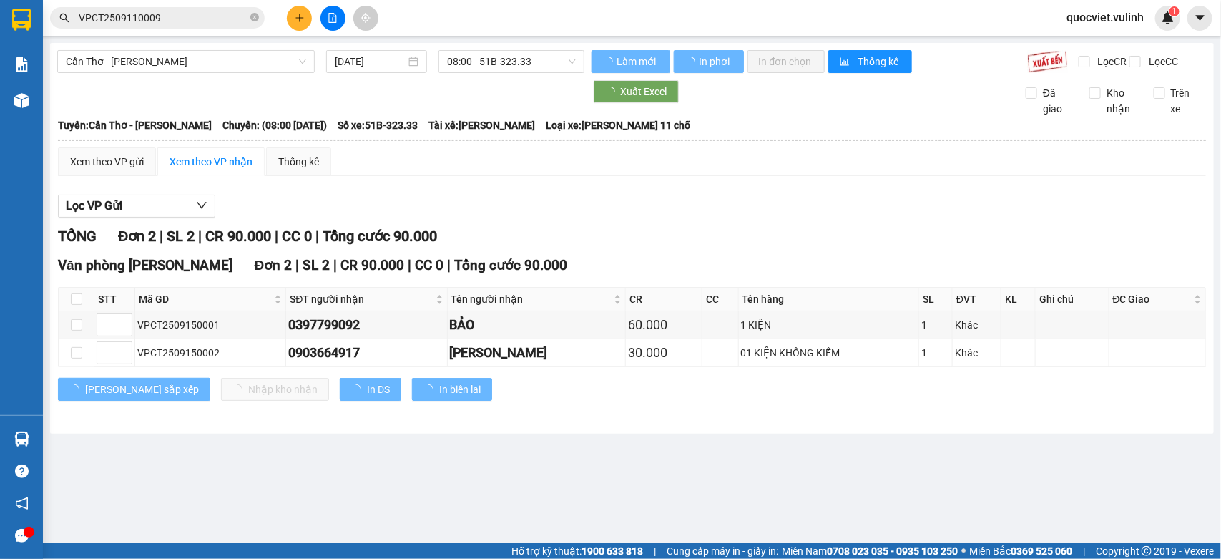
type input "[DATE]"
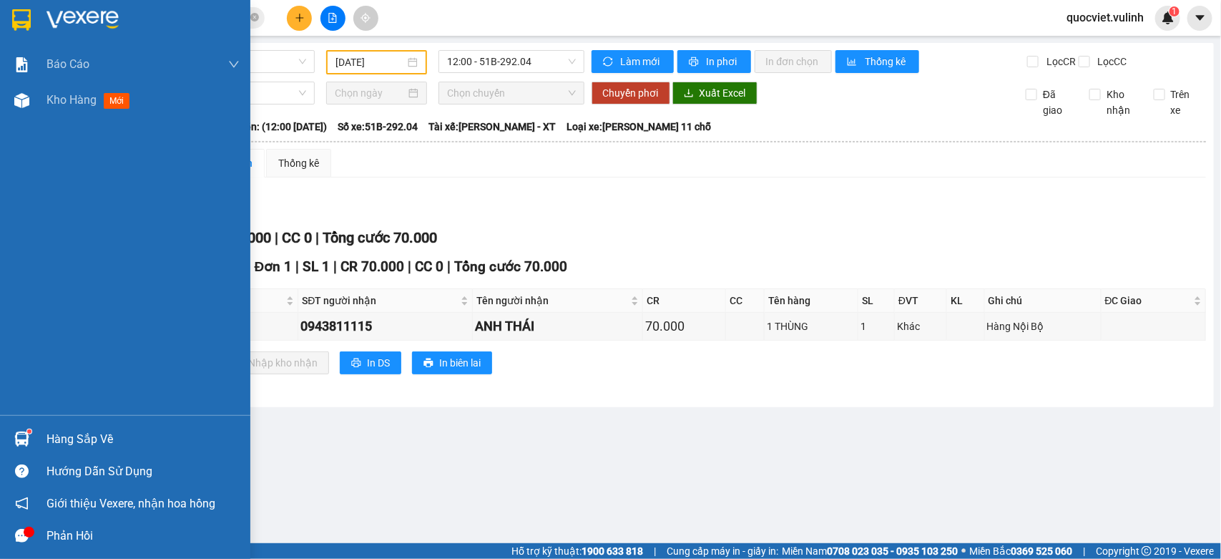
click at [41, 118] on div "Báo cáo BC hàng tồn (trạm) Báo cáo dòng tiền (nhân viên) Báo cáo dòng tiền (trạ…" at bounding box center [125, 231] width 250 height 369
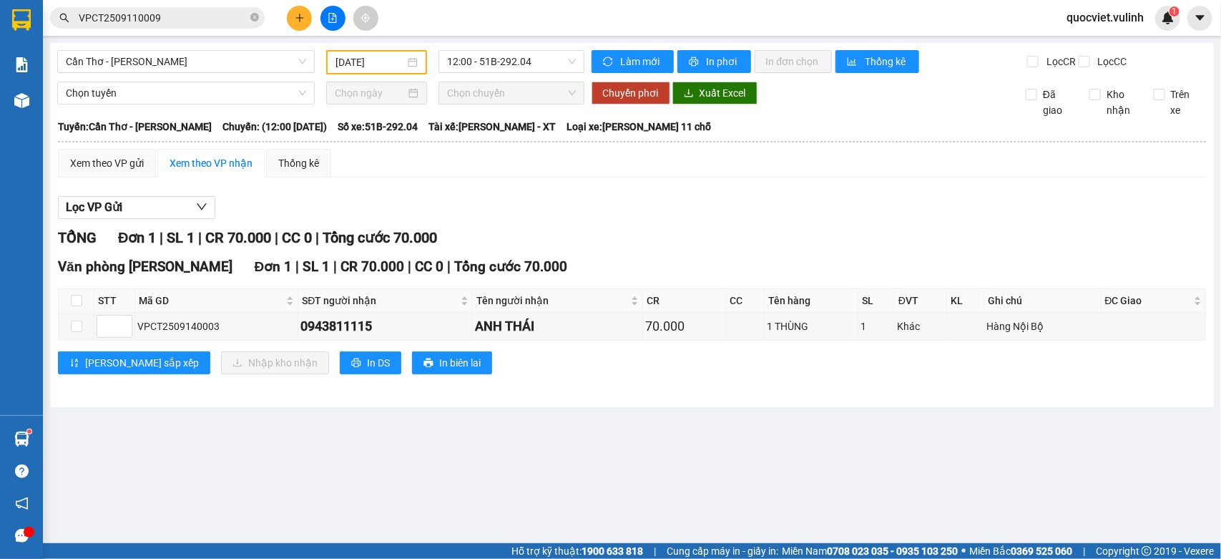
click at [159, 29] on div "Kết quả tìm kiếm ( 1 ) Bộ lọc Mã ĐH Trạng thái Món hàng Tổng cước Chưa cước Nhã…" at bounding box center [139, 18] width 279 height 25
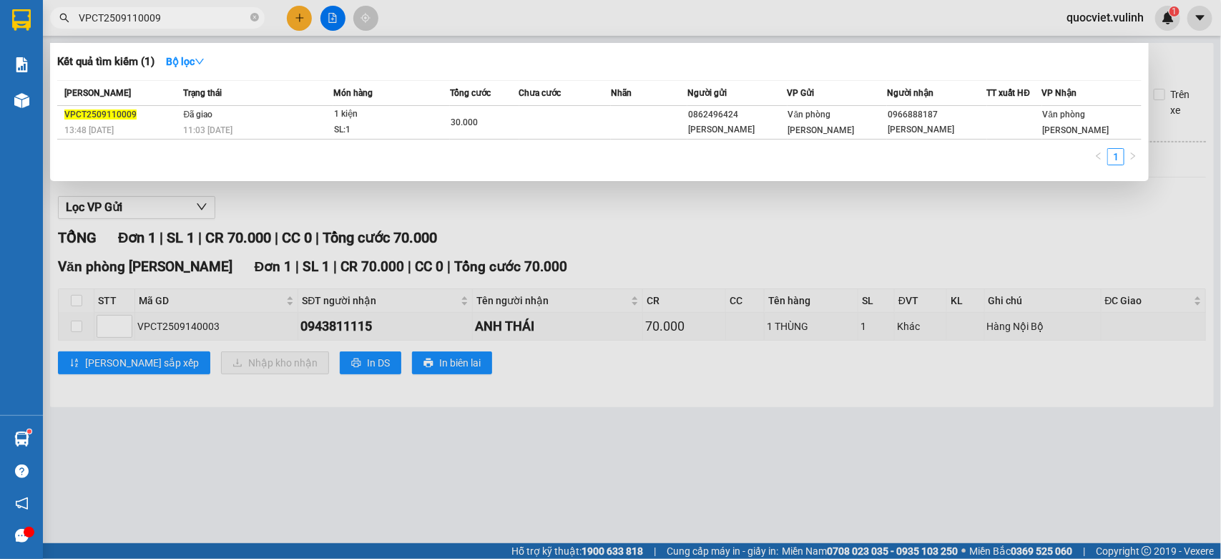
click at [162, 22] on input "VPCT2509110009" at bounding box center [163, 18] width 169 height 16
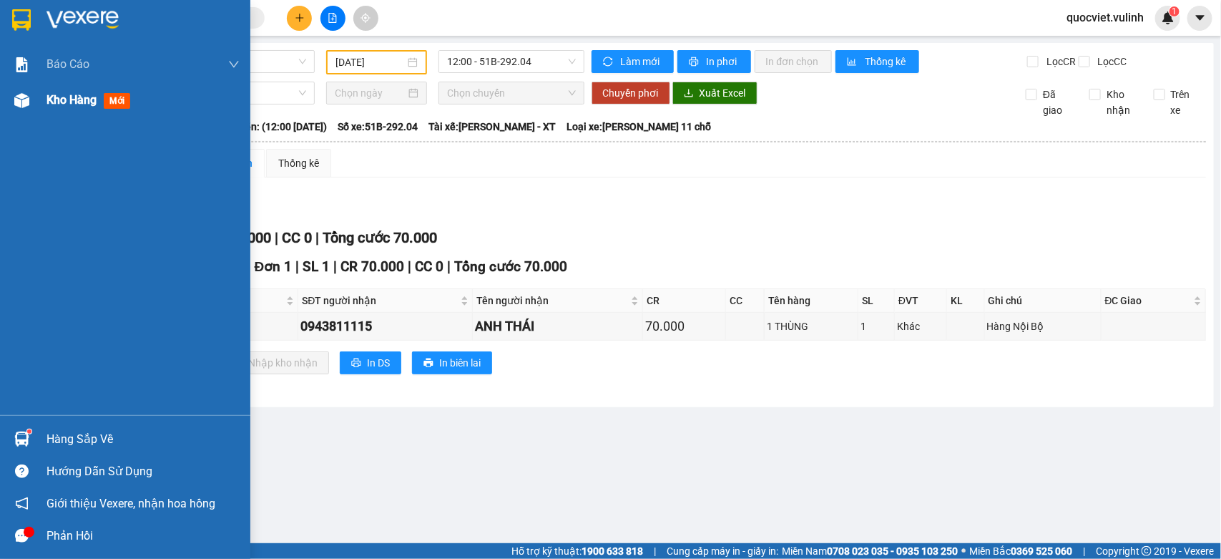
click at [29, 102] on div at bounding box center [21, 100] width 25 height 25
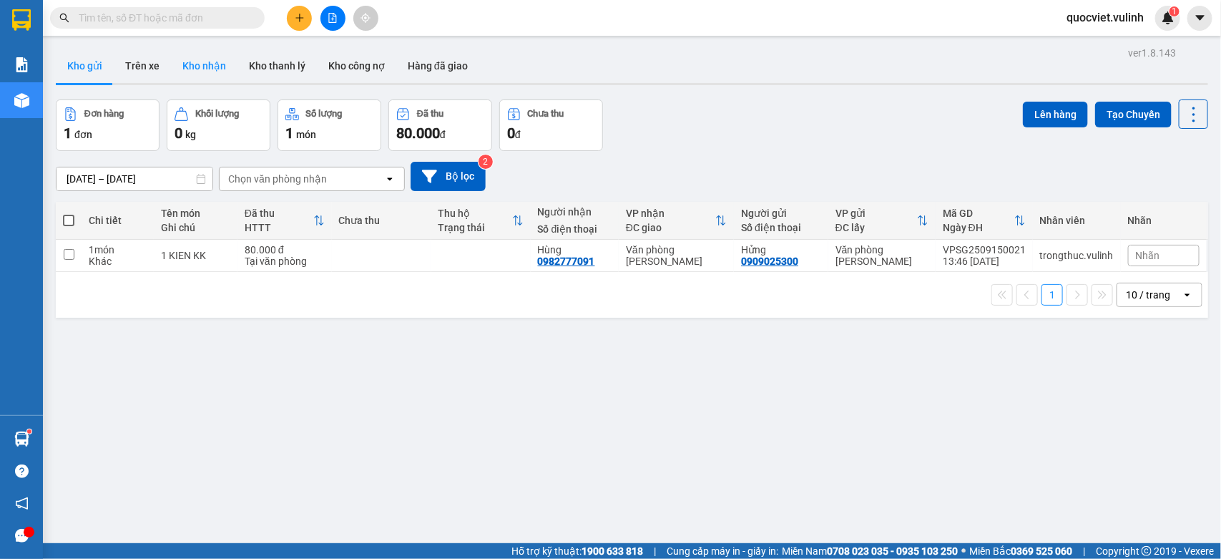
click at [199, 64] on button "Kho nhận" at bounding box center [204, 66] width 67 height 34
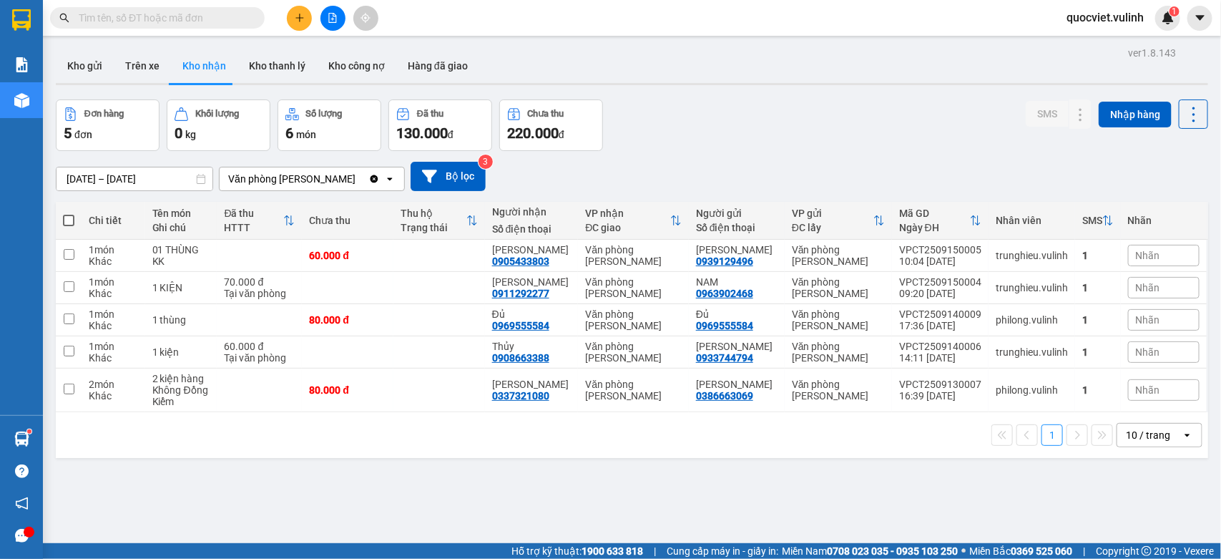
click at [233, 4] on div "Kết quả tìm kiếm ( 1 ) Bộ lọc Mã ĐH Trạng thái Món hàng Tổng cước Chưa cước Nhã…" at bounding box center [610, 18] width 1221 height 36
click at [228, 16] on input "text" at bounding box center [163, 18] width 169 height 16
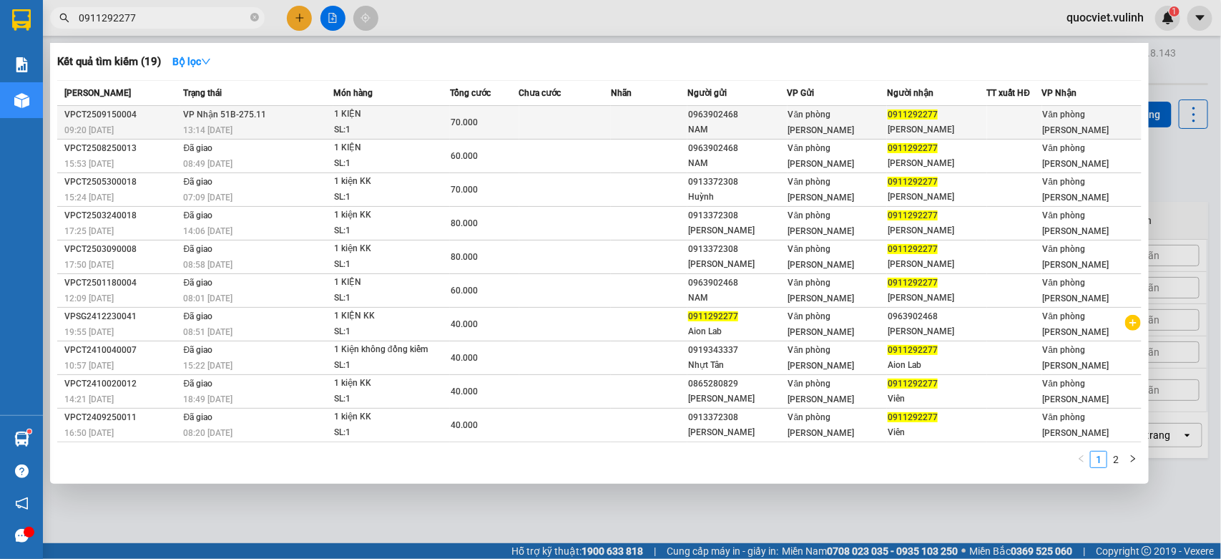
type input "0911292277"
click at [523, 136] on td at bounding box center [565, 123] width 92 height 34
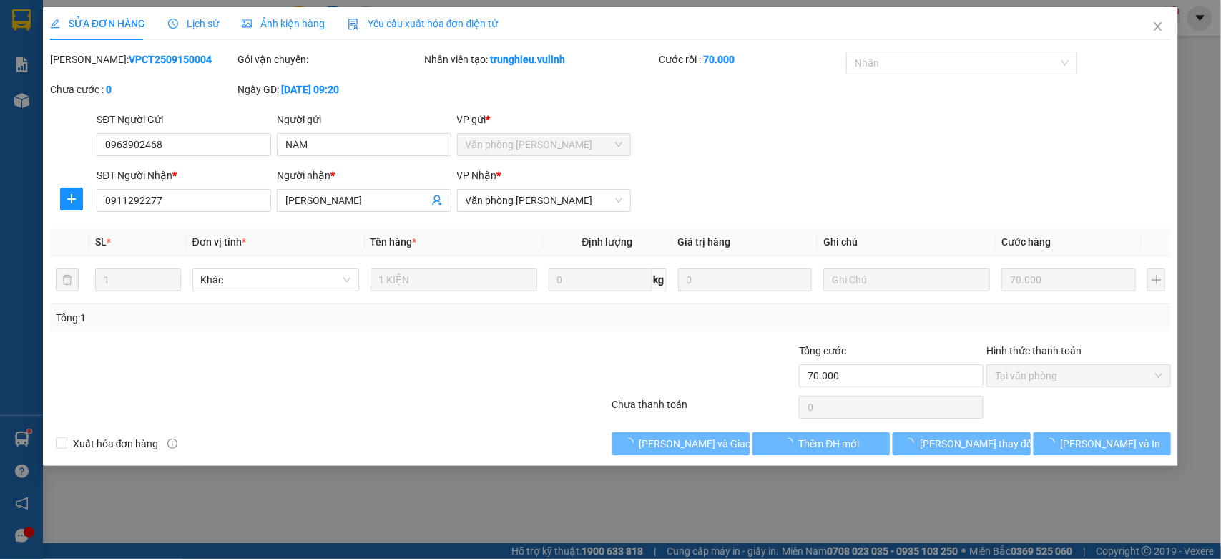
type input "0963902468"
type input "NAM"
type input "0911292277"
type input "[PERSON_NAME]"
type input "70.000"
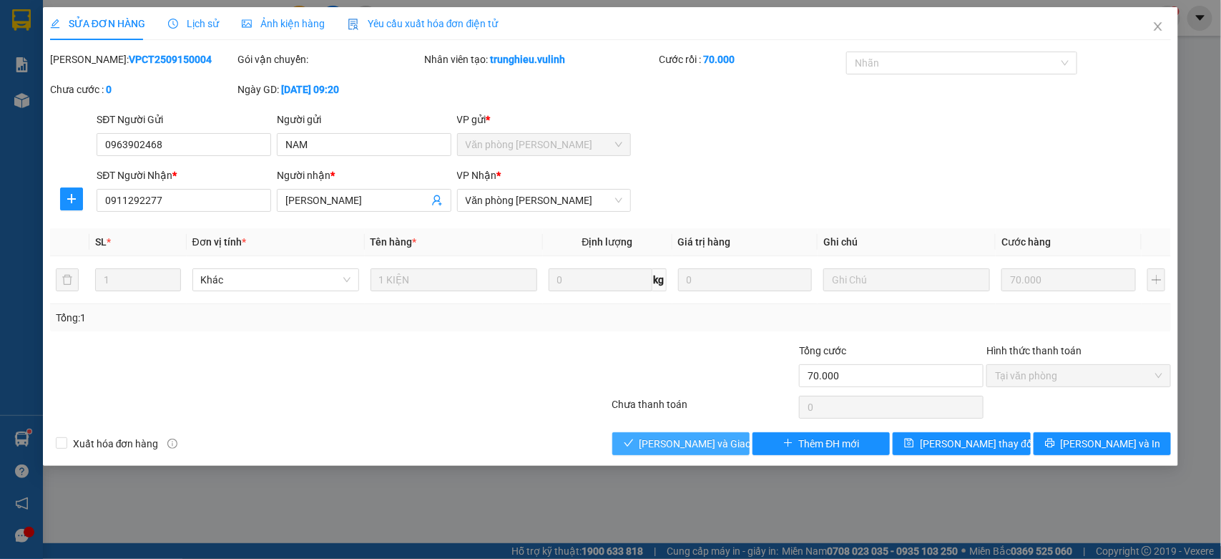
click at [686, 451] on span "[PERSON_NAME] và Giao hàng" at bounding box center [708, 444] width 137 height 16
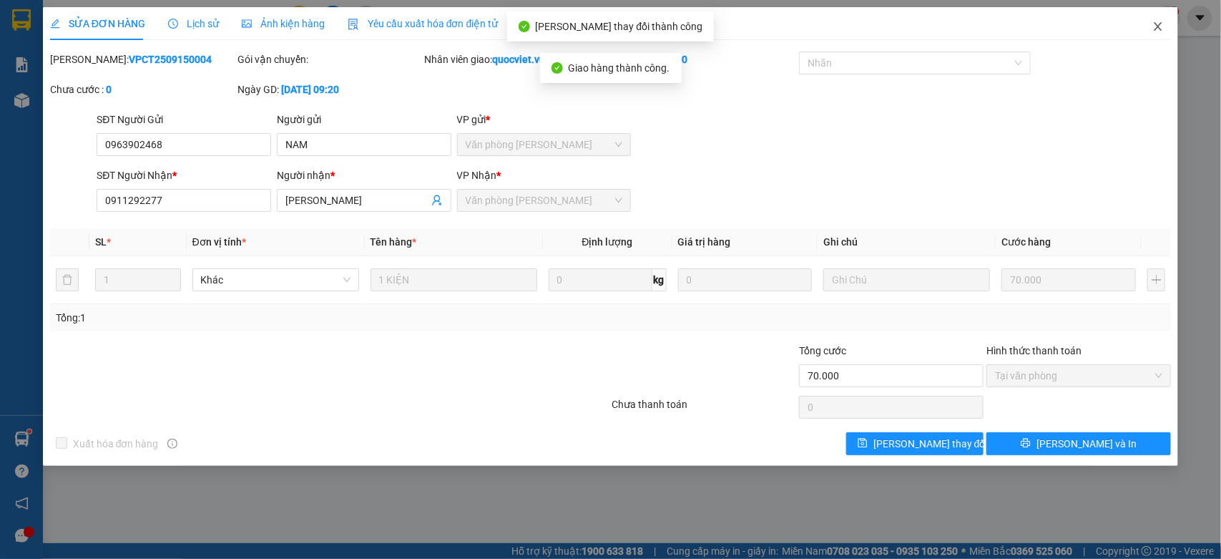
click at [1153, 27] on span "Close" at bounding box center [1158, 27] width 40 height 40
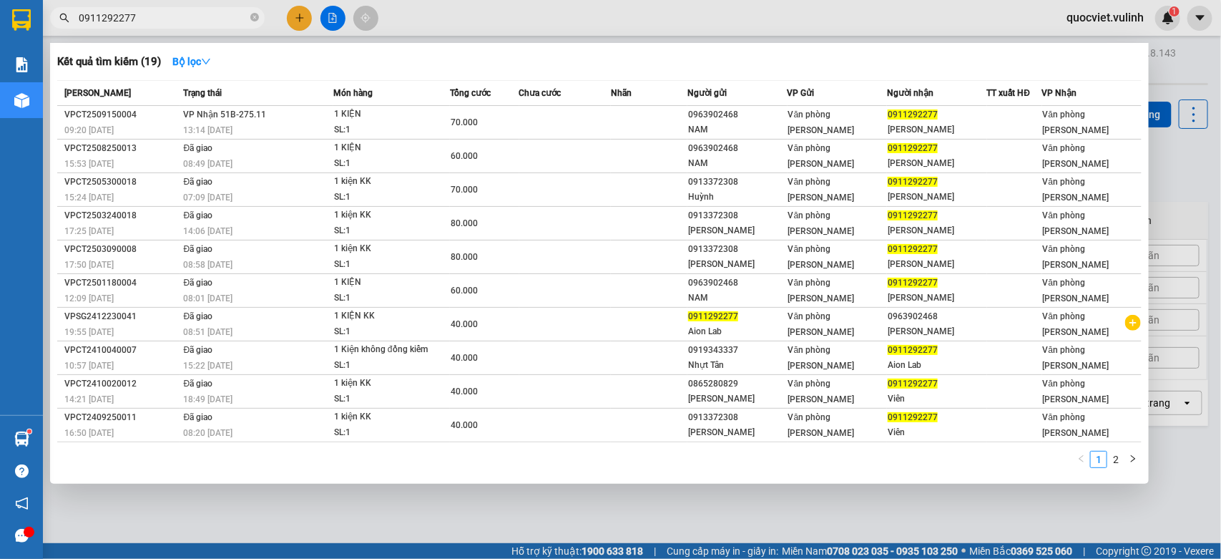
click at [116, 13] on input "0911292277" at bounding box center [163, 18] width 169 height 16
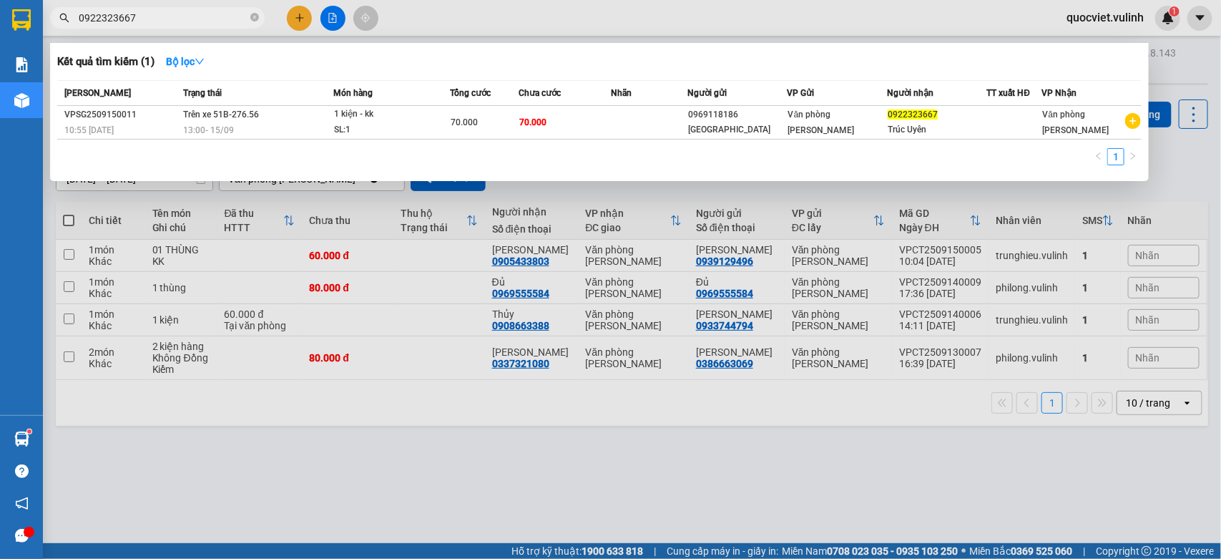
type input "0922323667"
click at [273, 197] on div at bounding box center [610, 279] width 1221 height 559
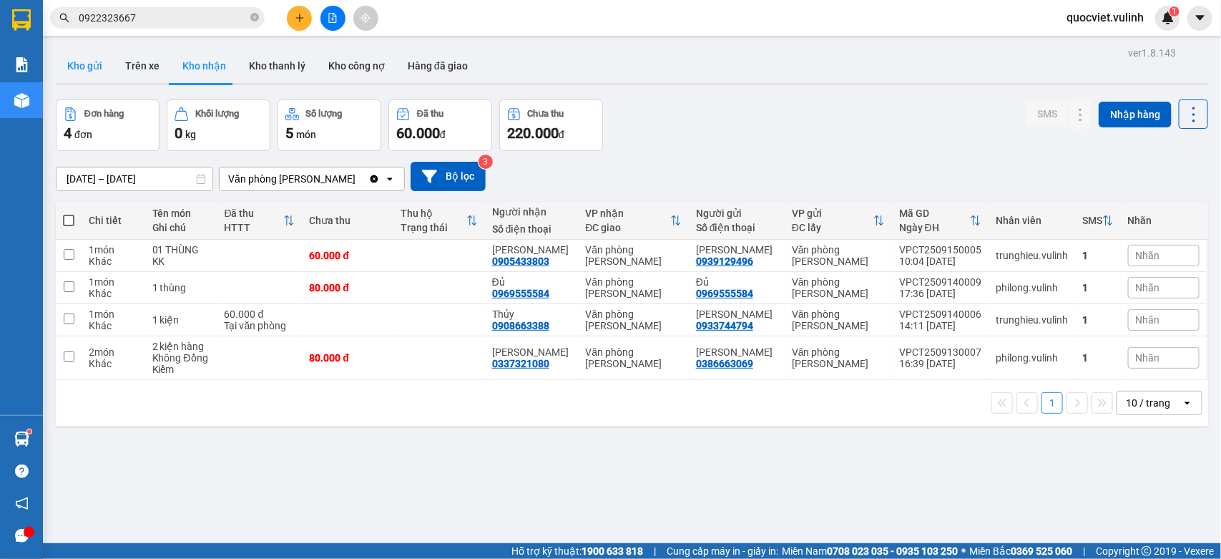
click at [72, 63] on button "Kho gửi" at bounding box center [85, 66] width 58 height 34
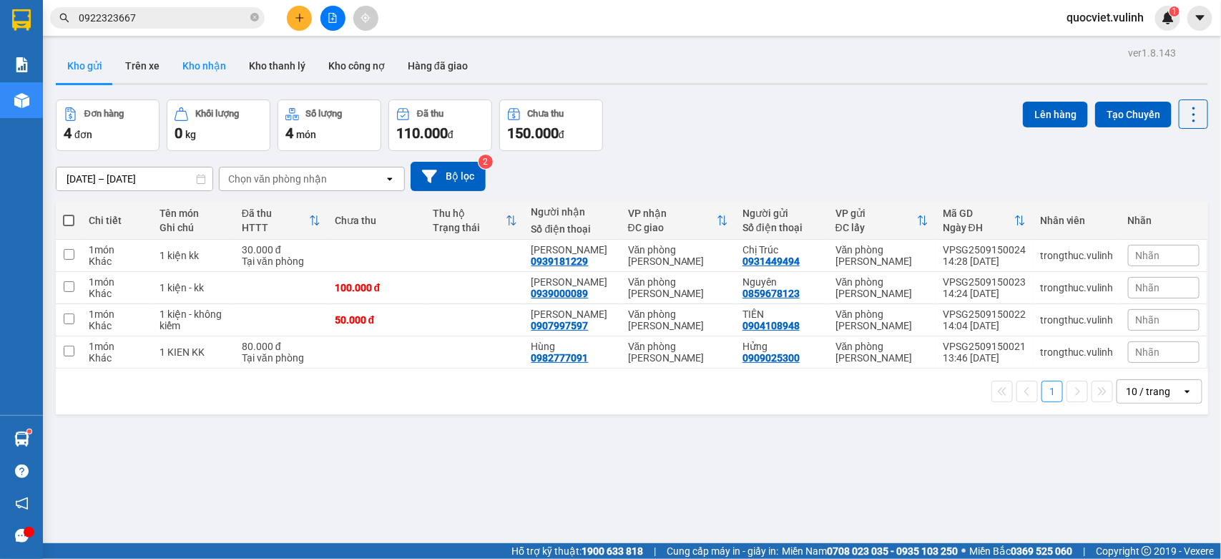
click at [195, 69] on button "Kho nhận" at bounding box center [204, 66] width 67 height 34
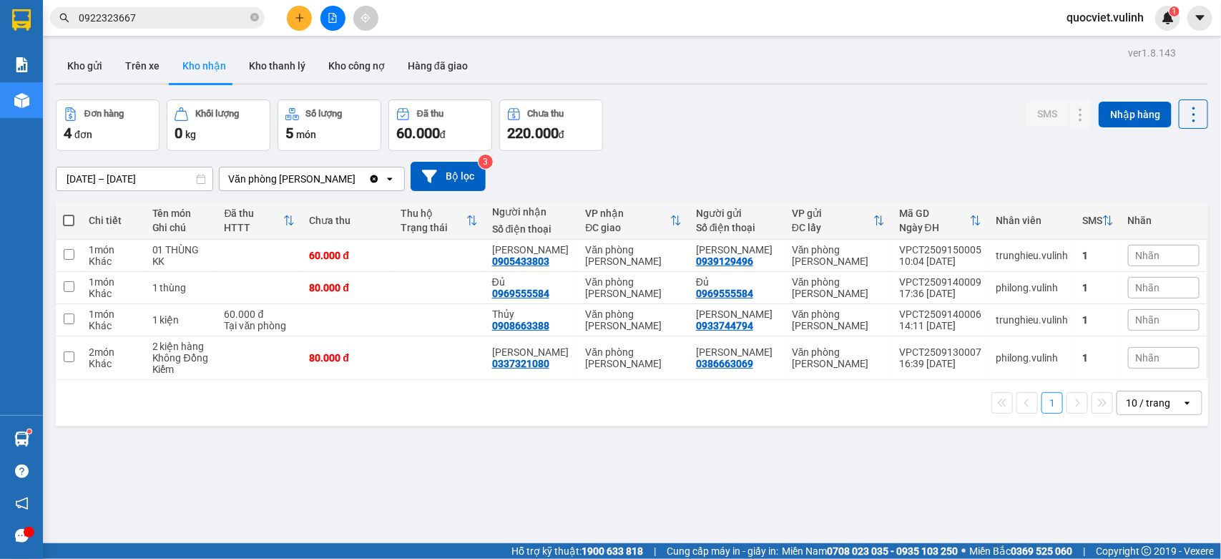
click at [192, 69] on button "Kho nhận" at bounding box center [204, 66] width 67 height 34
drag, startPoint x: 125, startPoint y: 57, endPoint x: 45, endPoint y: 72, distance: 81.4
click at [108, 61] on div "Kho gửi Trên xe Kho nhận Kho thanh lý Kho công nợ Hàng đã giao" at bounding box center [632, 68] width 1153 height 38
click at [90, 70] on button "Kho gửi" at bounding box center [85, 66] width 58 height 34
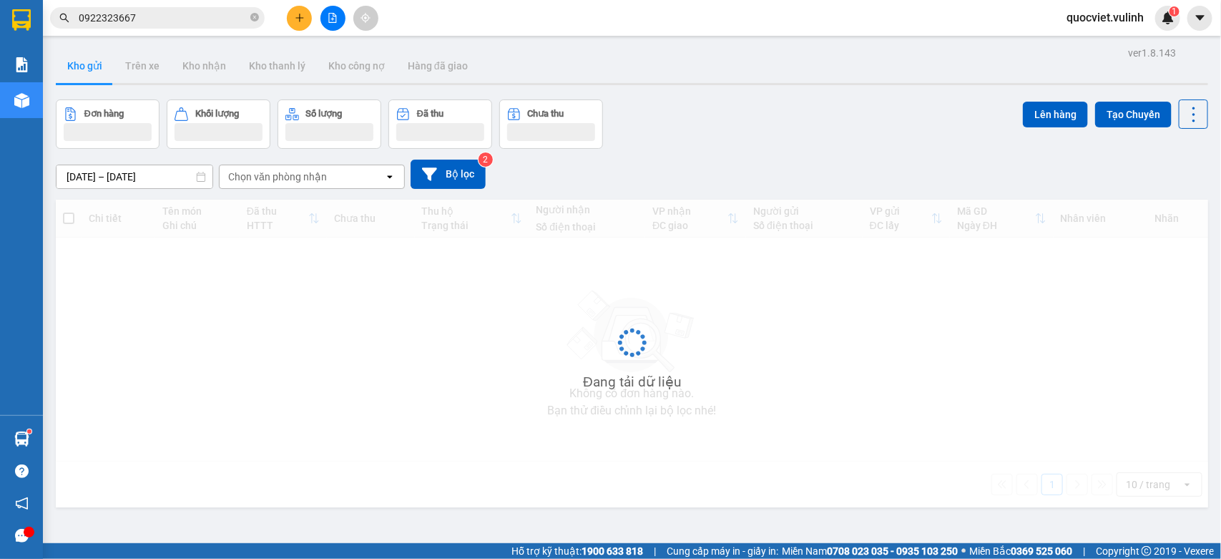
click at [90, 70] on button "Kho gửi" at bounding box center [85, 66] width 58 height 34
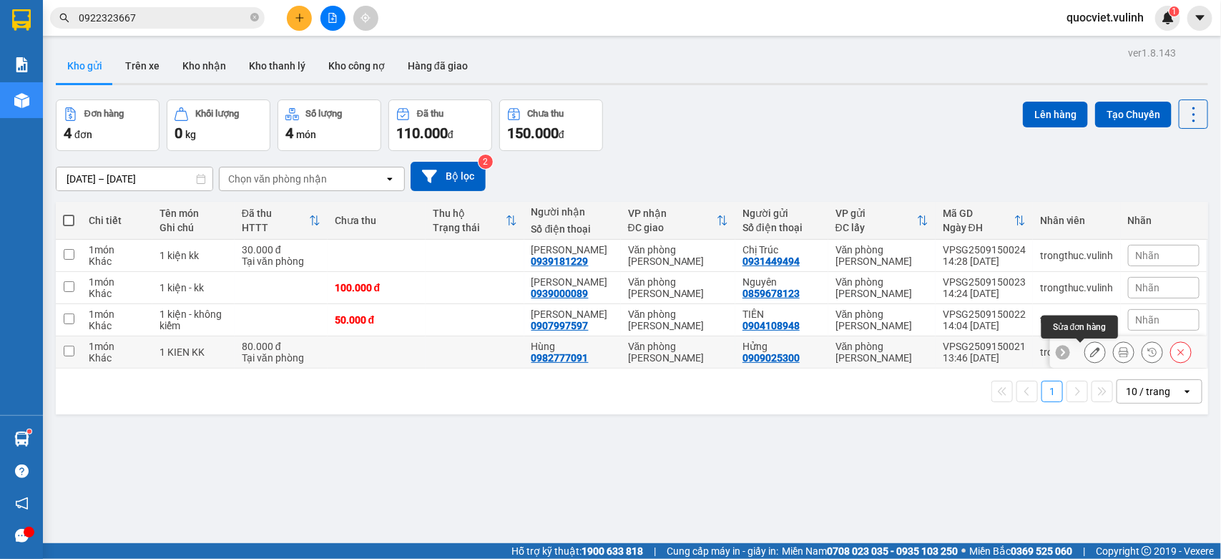
click at [1091, 353] on icon at bounding box center [1096, 352] width 10 height 10
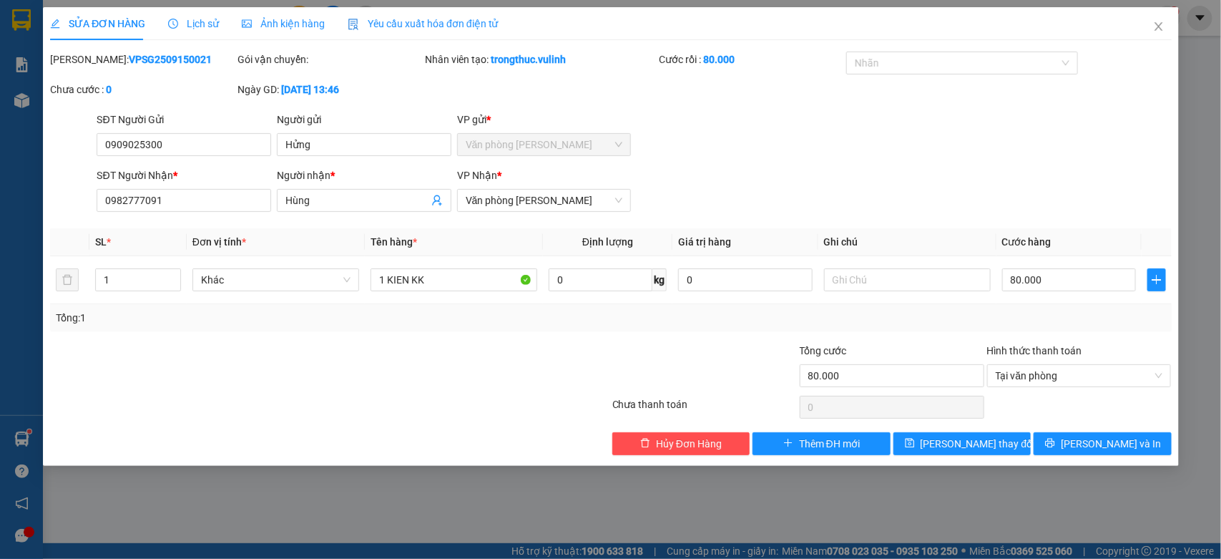
type input "0909025300"
type input "Hửng"
type input "0982777091"
type input "Hùng"
type input "80.000"
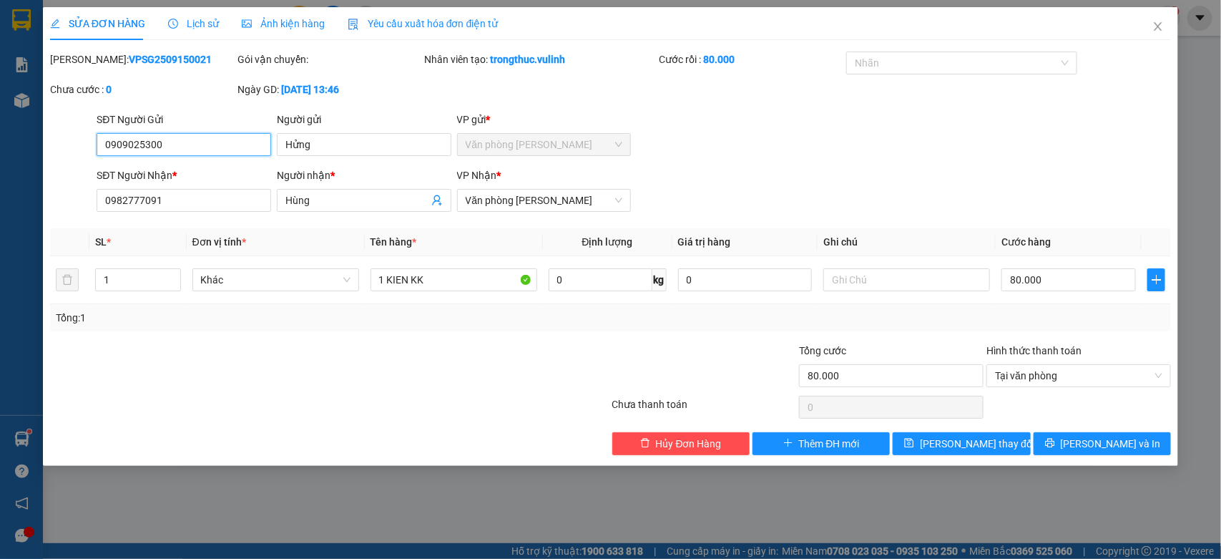
click at [205, 137] on input "0909025300" at bounding box center [184, 144] width 175 height 23
click at [324, 147] on input "Hửng" at bounding box center [364, 144] width 175 height 23
drag, startPoint x: 324, startPoint y: 147, endPoint x: 348, endPoint y: 182, distance: 42.9
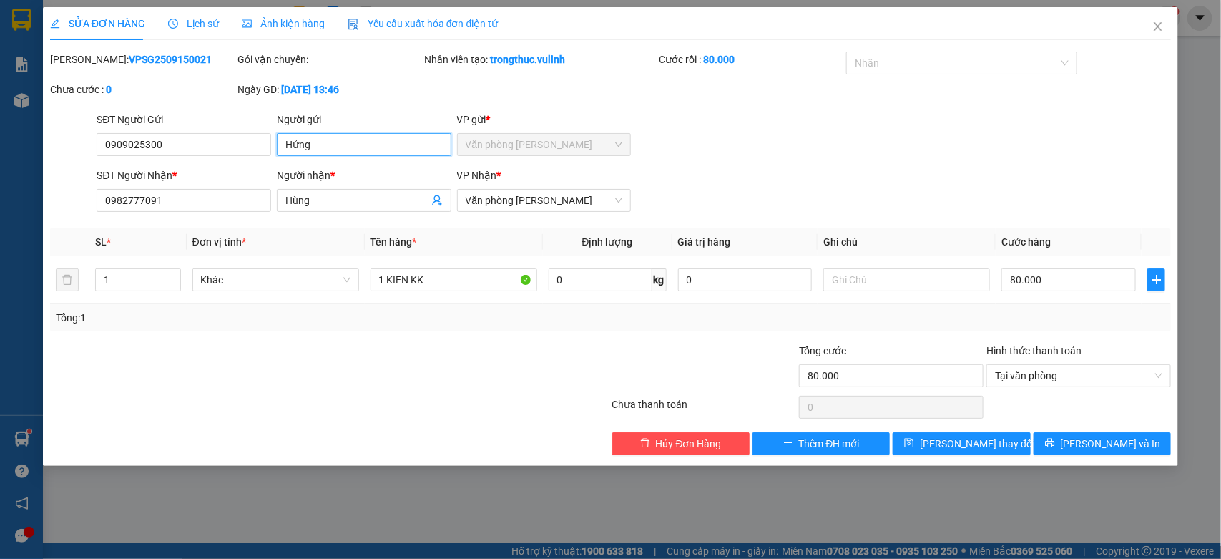
click at [326, 147] on input "Hửng" at bounding box center [364, 144] width 175 height 23
click at [320, 192] on input "Hùng" at bounding box center [357, 200] width 143 height 16
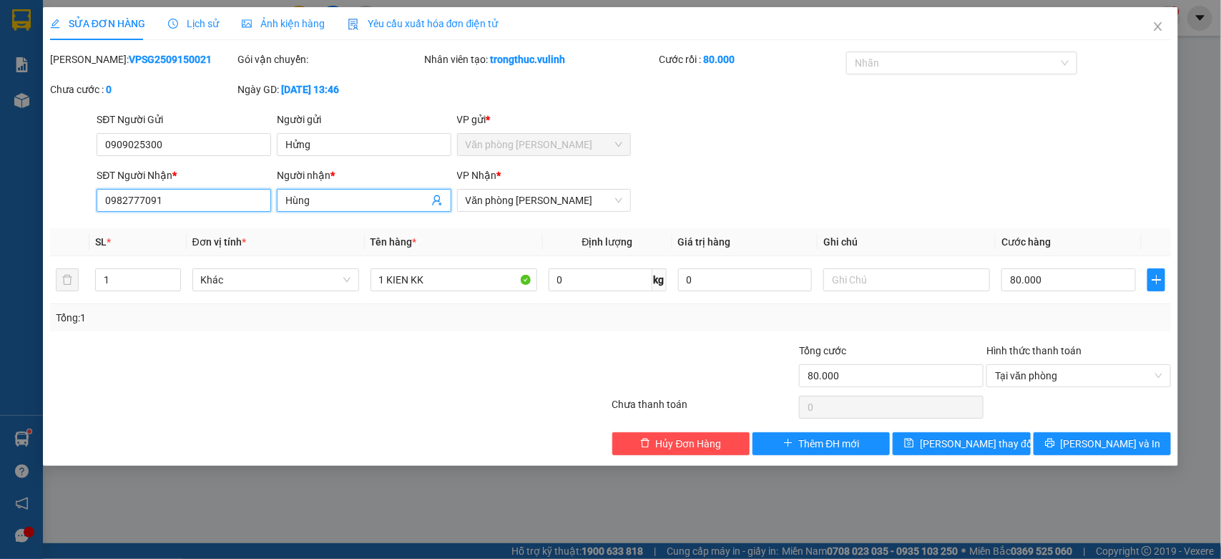
click at [152, 200] on input "0982777091" at bounding box center [184, 200] width 175 height 23
click at [1164, 22] on icon "close" at bounding box center [1158, 26] width 11 height 11
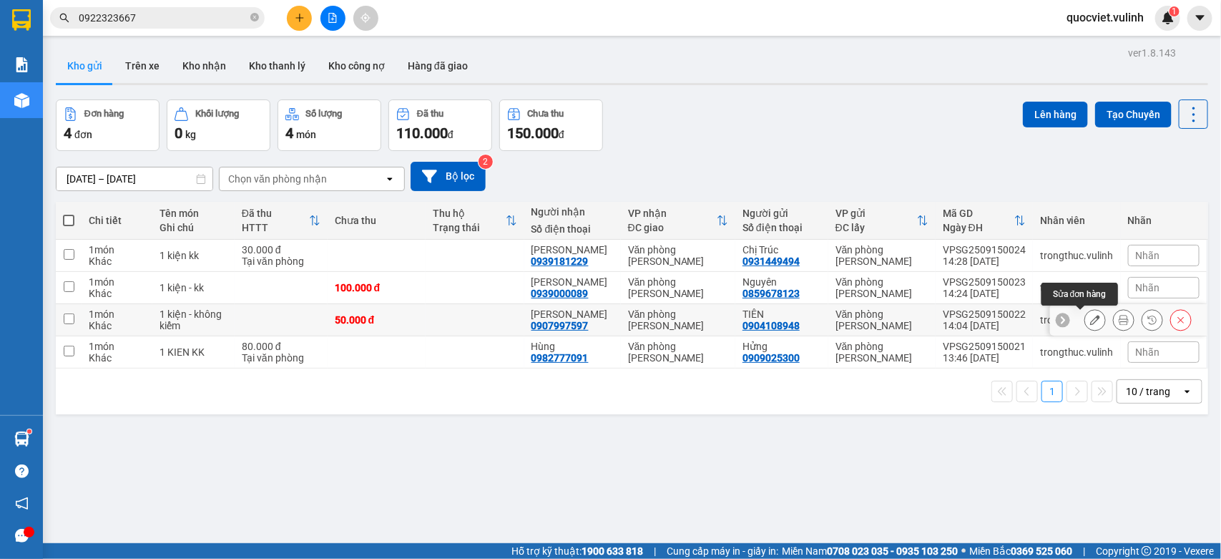
click at [1091, 320] on icon at bounding box center [1096, 320] width 10 height 10
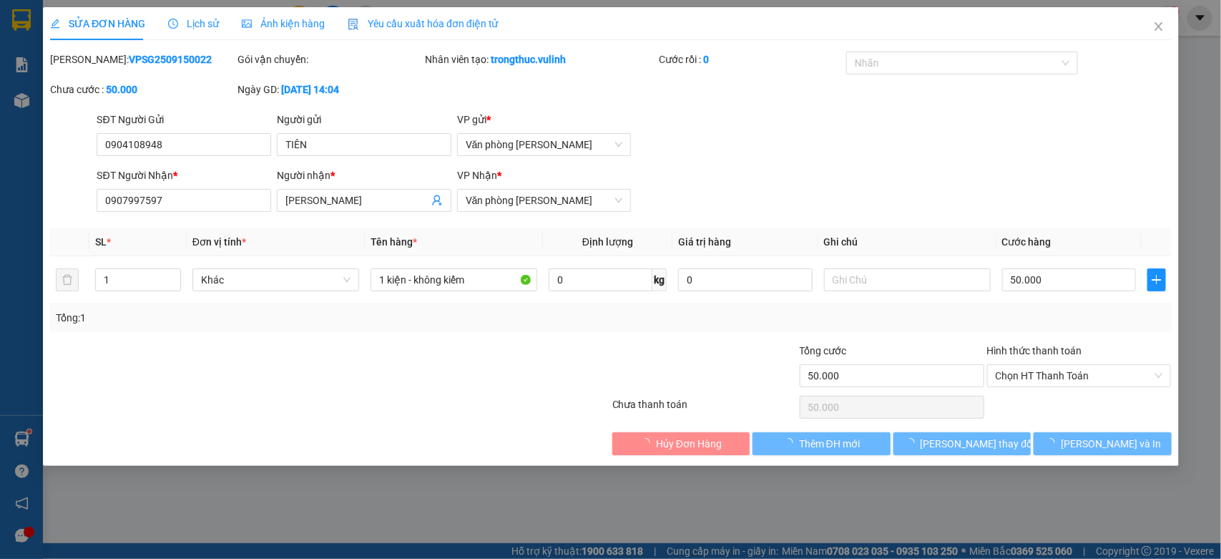
type input "0904108948"
type input "TIÊN"
type input "0907997597"
type input "[PERSON_NAME]"
type input "50.000"
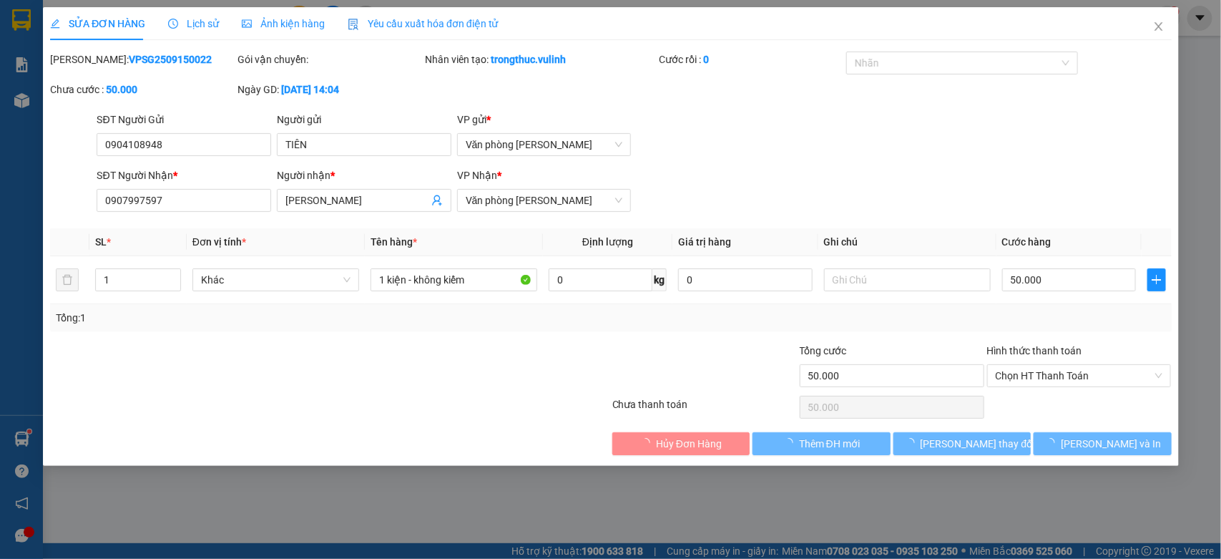
type input "50.000"
click at [127, 160] on div "SỬA ĐƠN HÀNG Lịch sử Ảnh kiện hàng Yêu cầu xuất hóa đơn điện tử Total Paid Fee …" at bounding box center [610, 279] width 1221 height 559
click at [127, 160] on div "SĐT Người Gửi 0904108948 0904108948" at bounding box center [184, 137] width 175 height 50
click at [127, 160] on div "SĐT Người Gửi 0904108948" at bounding box center [184, 137] width 175 height 50
copy input "search"
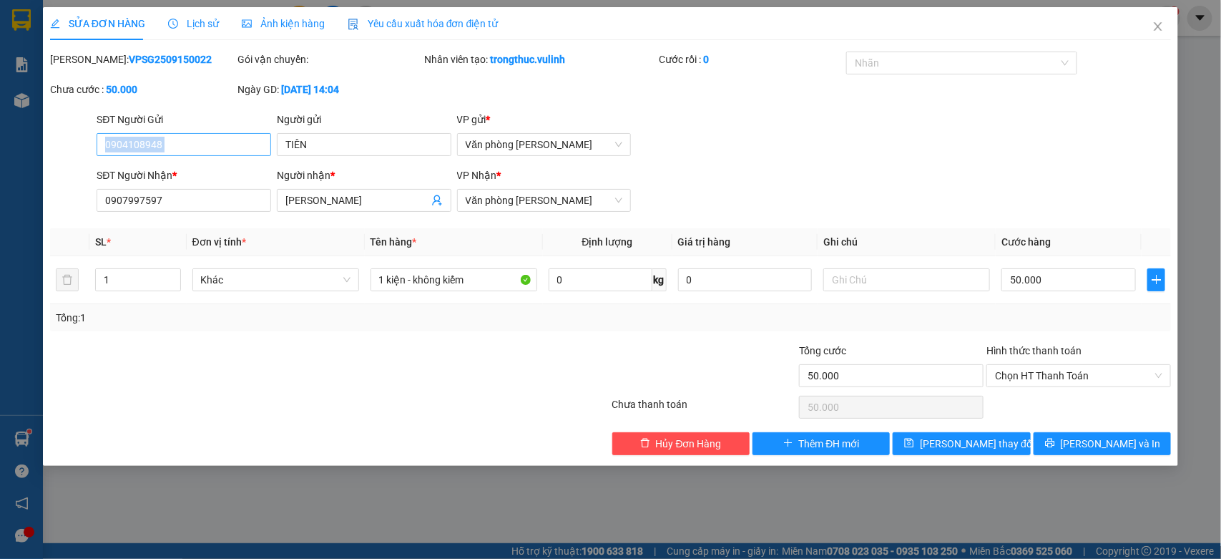
copy input "search"
click at [206, 145] on input "0904108948" at bounding box center [184, 144] width 175 height 23
click at [348, 145] on input "TIÊN" at bounding box center [364, 144] width 175 height 23
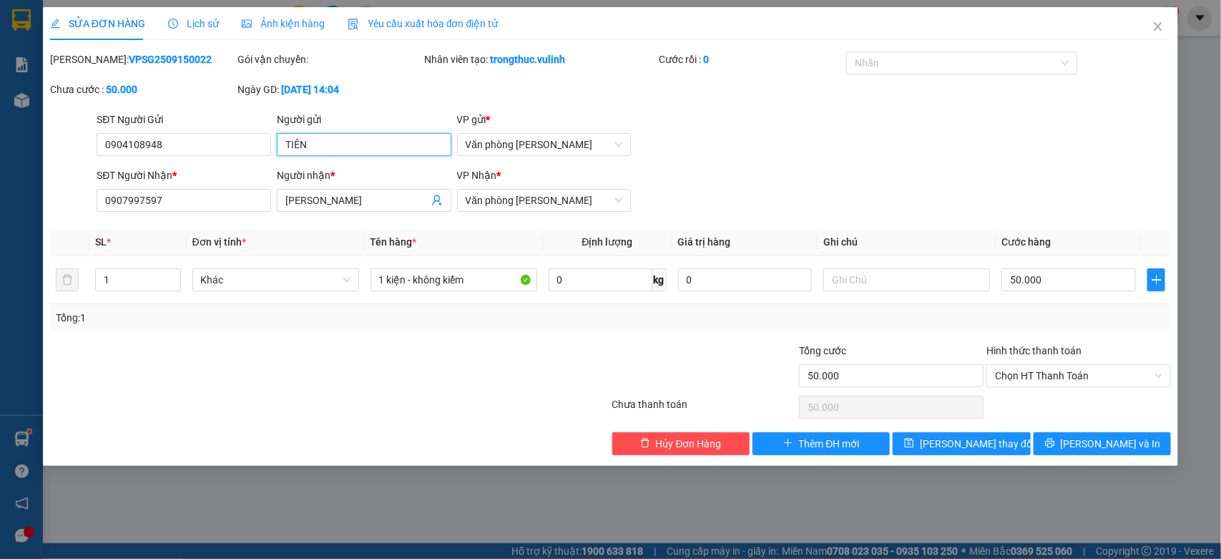
click at [348, 145] on input "TIÊN" at bounding box center [364, 144] width 175 height 23
click at [308, 200] on input "[PERSON_NAME]" at bounding box center [357, 200] width 143 height 16
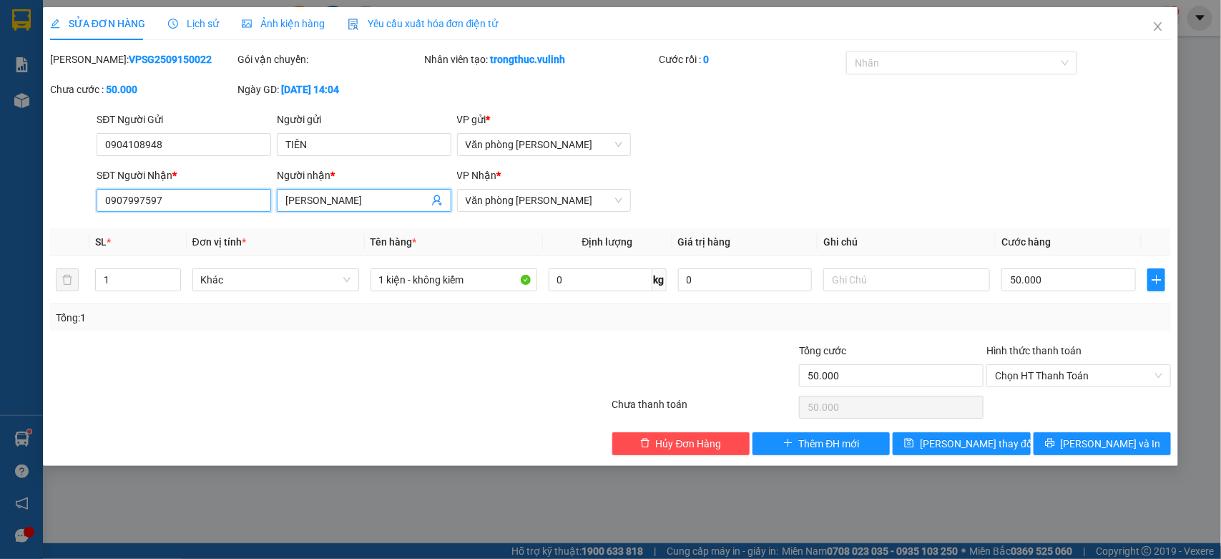
click at [165, 192] on input "0907997597" at bounding box center [184, 200] width 175 height 23
click at [199, 198] on input "0907997597" at bounding box center [184, 200] width 175 height 23
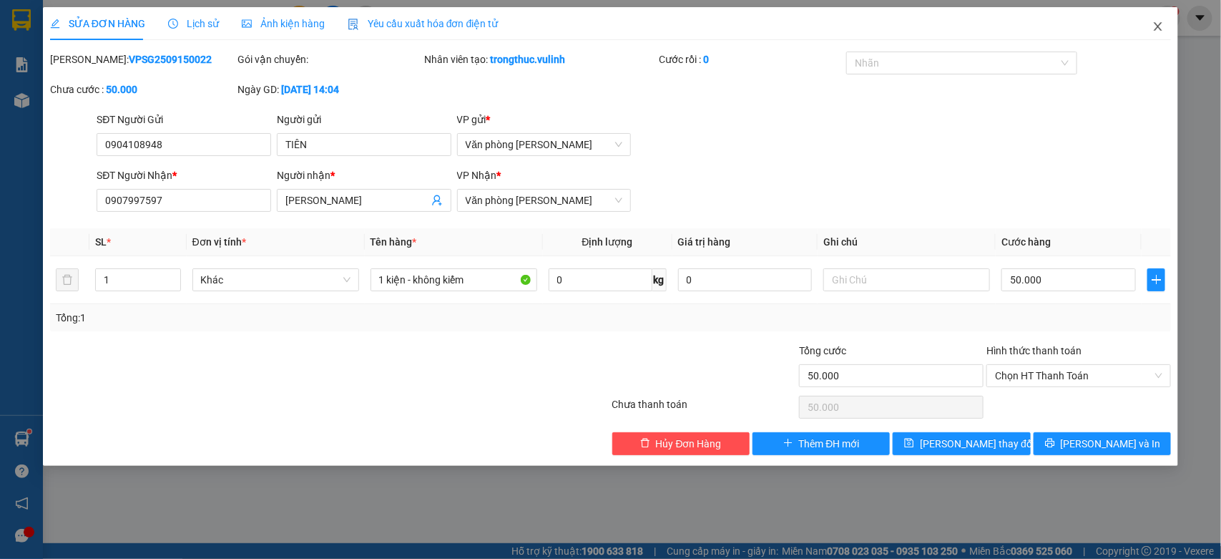
click at [1150, 31] on span "Close" at bounding box center [1158, 27] width 40 height 40
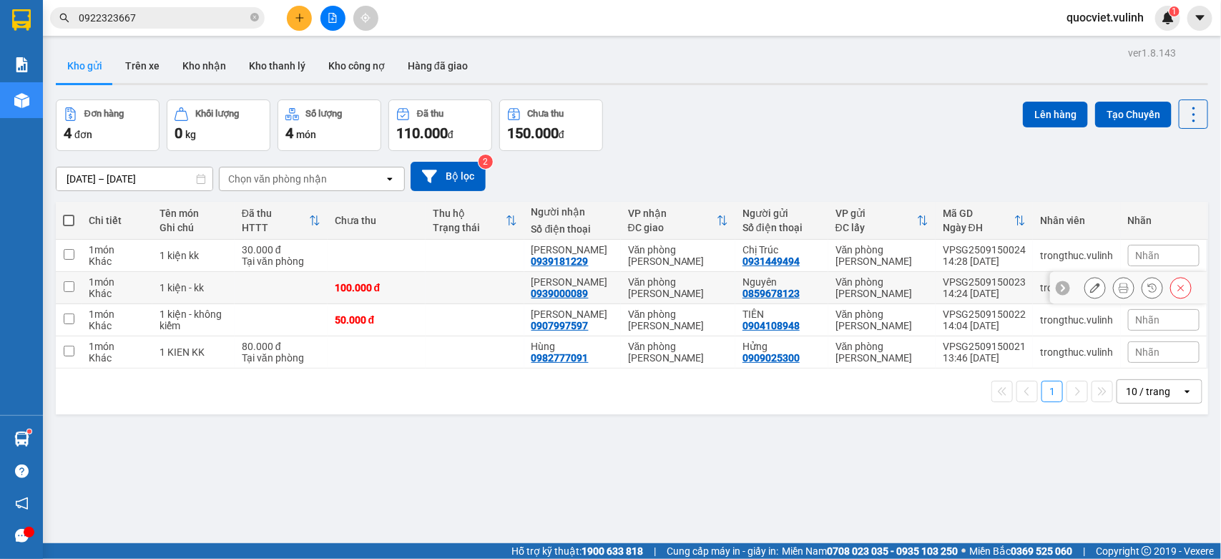
click at [1086, 286] on button at bounding box center [1096, 287] width 20 height 25
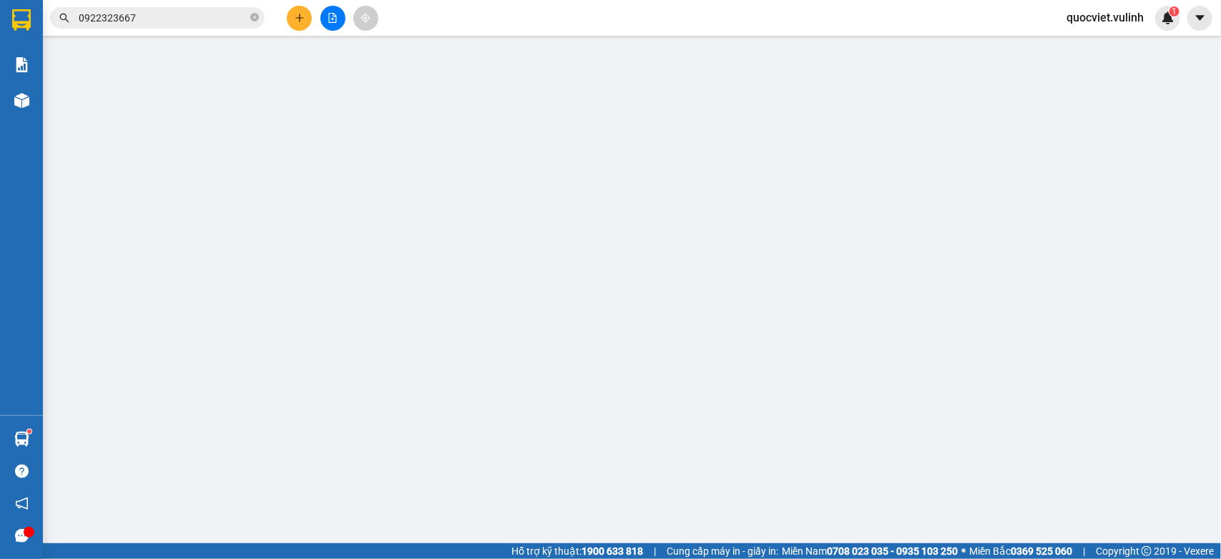
type input "0859678123"
type input "Nguyên"
type input "0939000089"
type input "[PERSON_NAME]"
type input "100.000"
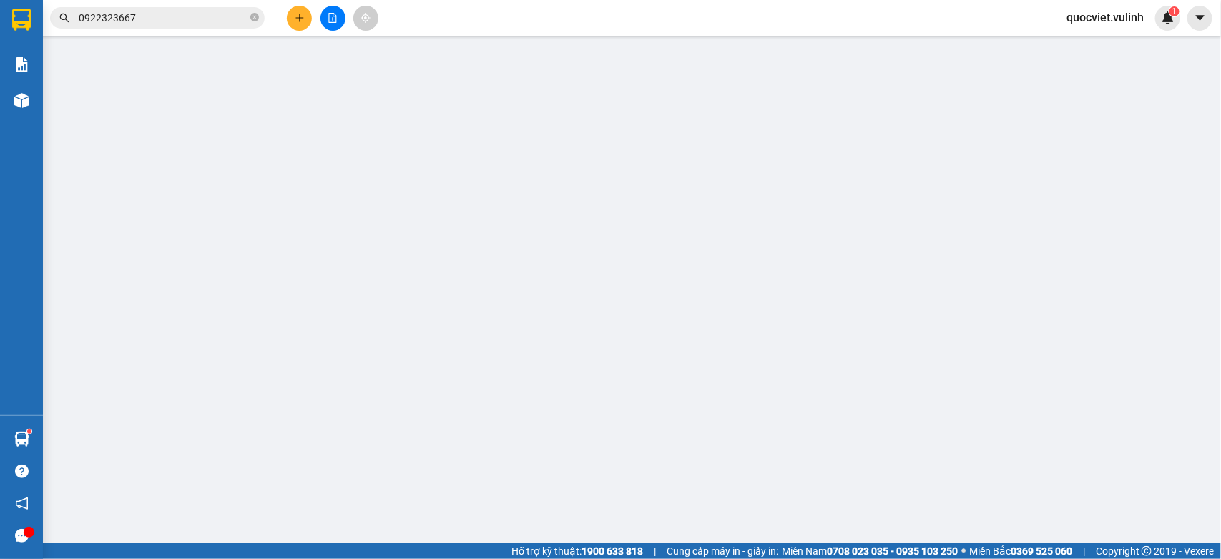
type input "100.000"
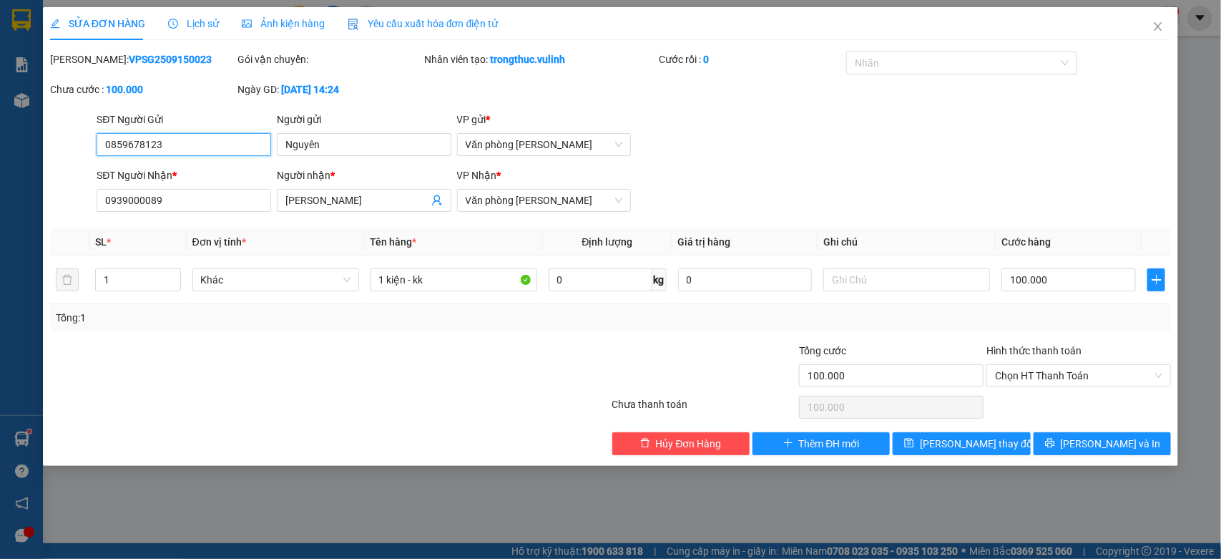
click at [199, 155] on input "0859678123" at bounding box center [184, 144] width 175 height 23
click at [419, 145] on input "Nguyên" at bounding box center [364, 144] width 175 height 23
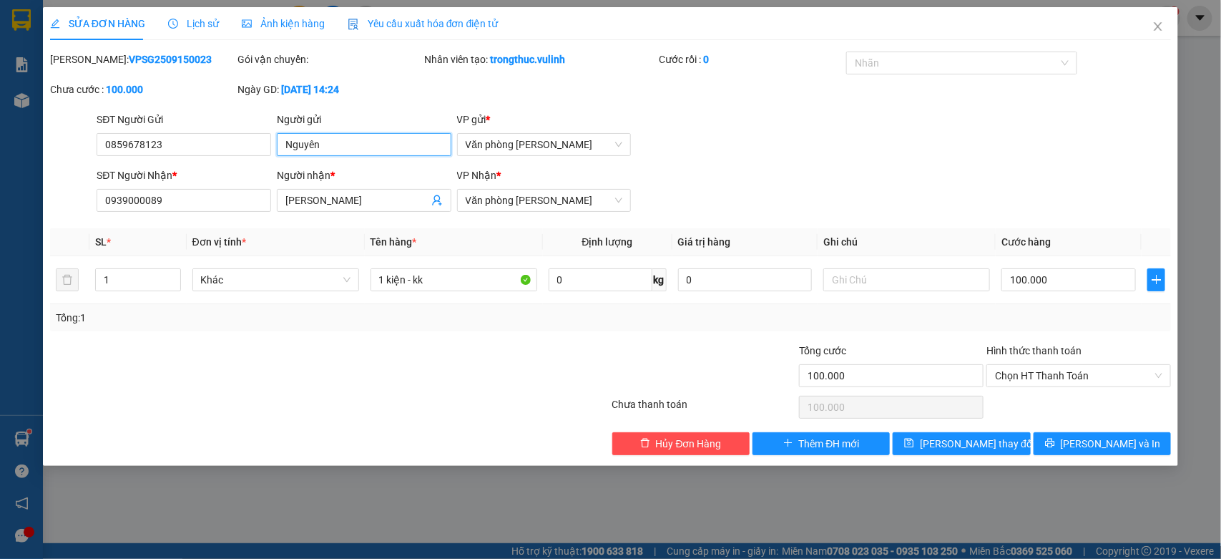
click at [419, 145] on input "Nguyên" at bounding box center [364, 144] width 175 height 23
click at [295, 203] on input "[PERSON_NAME]" at bounding box center [357, 200] width 143 height 16
click at [142, 184] on div "SĐT Người Nhận *" at bounding box center [184, 177] width 175 height 21
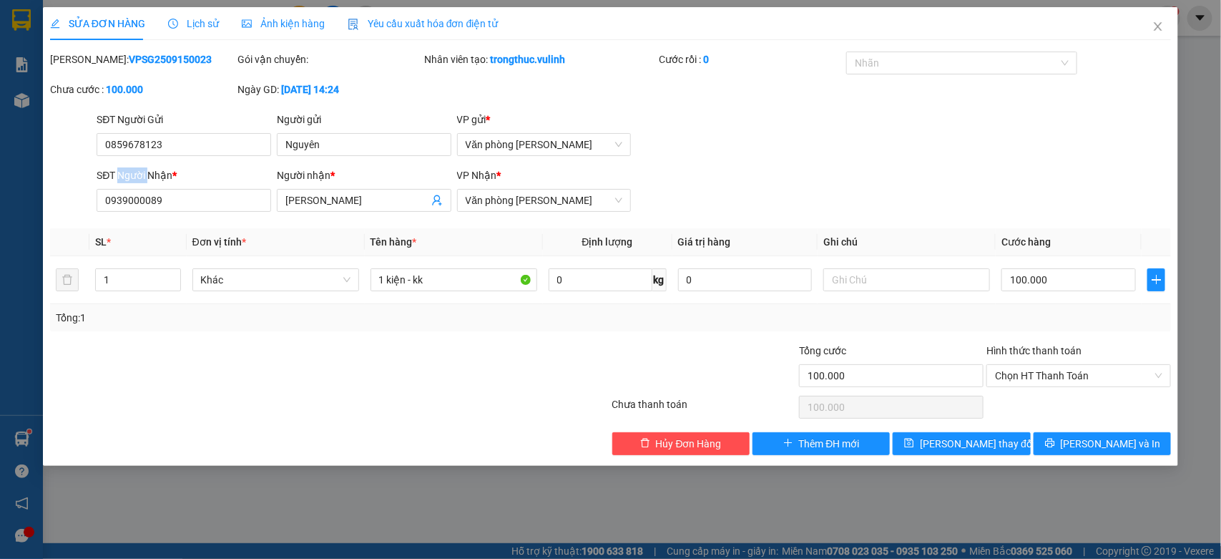
click at [142, 184] on div "SĐT Người Nhận *" at bounding box center [184, 177] width 175 height 21
click at [140, 193] on input "0939000089" at bounding box center [184, 200] width 175 height 23
click at [140, 194] on input "0939000089" at bounding box center [184, 200] width 175 height 23
click at [1171, 22] on span "Close" at bounding box center [1158, 27] width 40 height 40
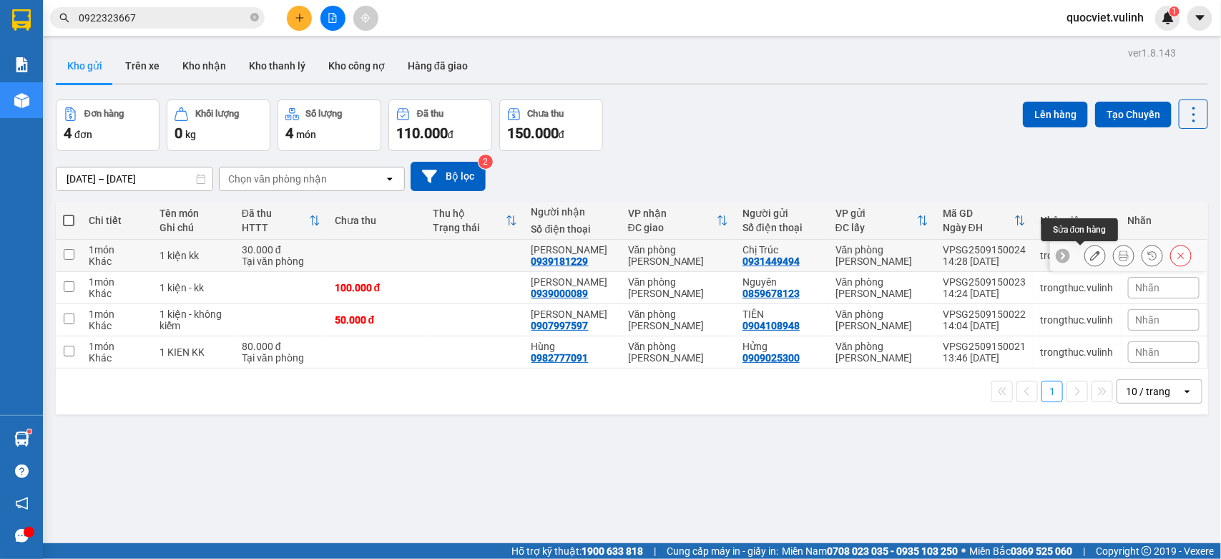
click at [1091, 251] on icon at bounding box center [1096, 255] width 10 height 10
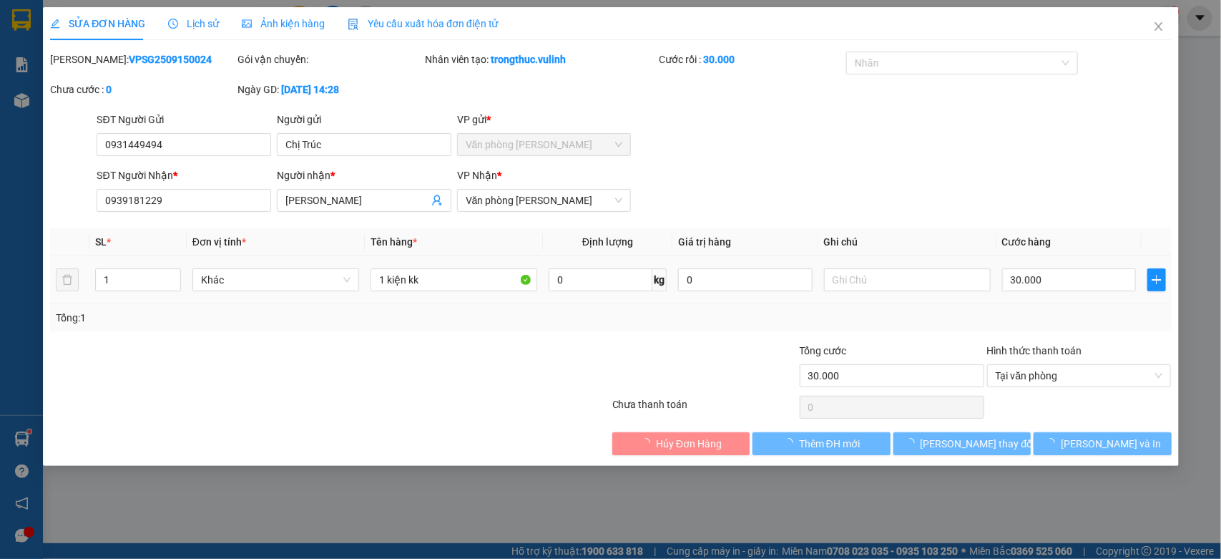
type input "0931449494"
type input "Chị Trúc"
type input "0939181229"
type input "[PERSON_NAME]"
type input "30.000"
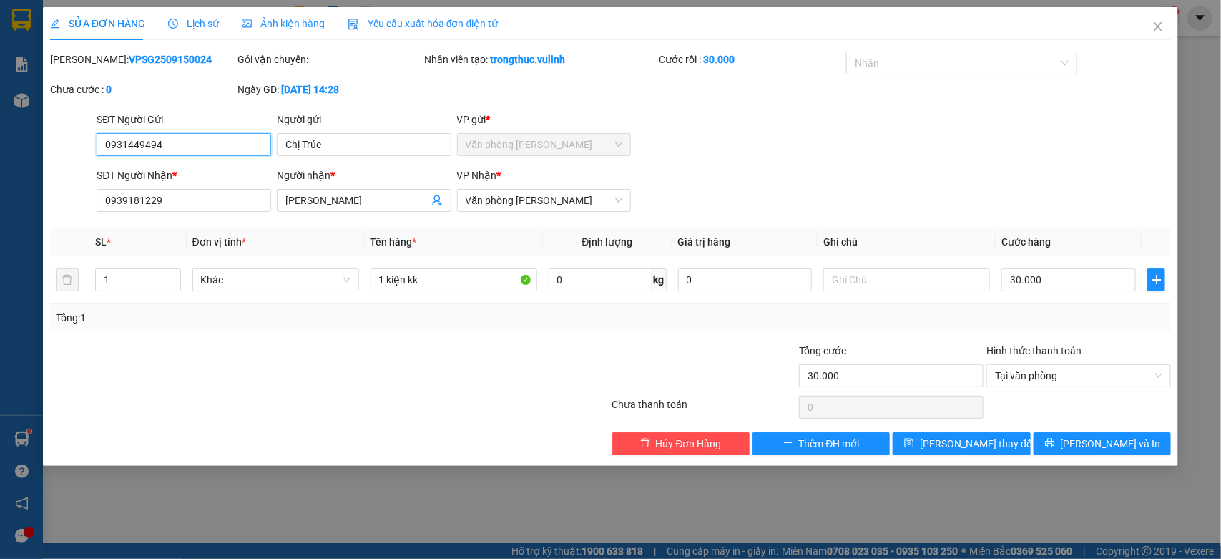
click at [194, 138] on input "0931449494" at bounding box center [184, 144] width 175 height 23
click at [323, 150] on input "Chị Trúc" at bounding box center [364, 144] width 175 height 23
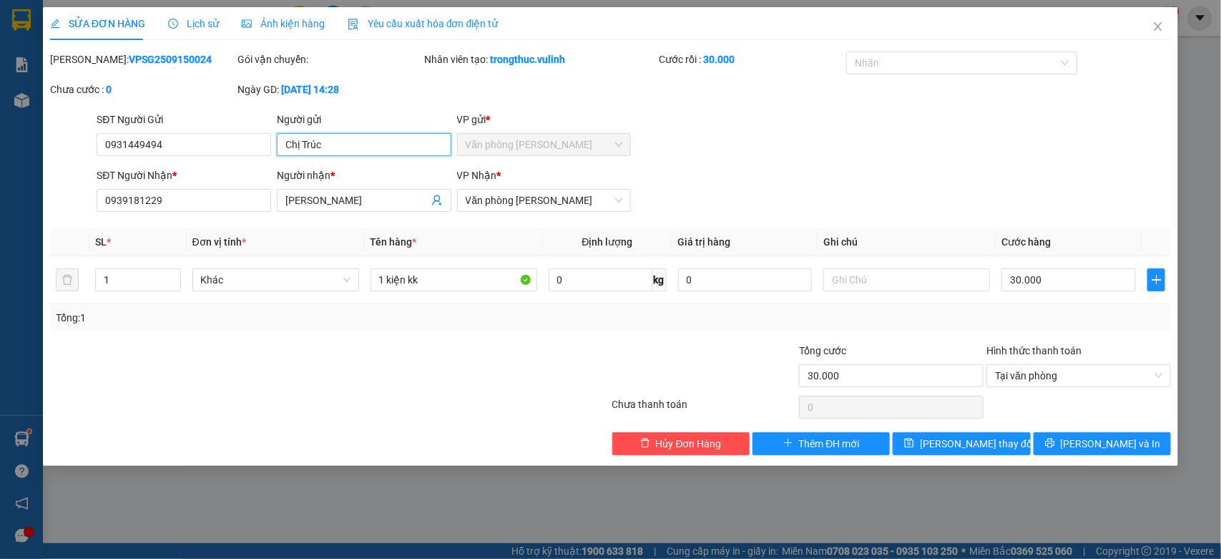
click at [323, 150] on input "Chị Trúc" at bounding box center [364, 144] width 175 height 23
click at [235, 205] on input "0939181229" at bounding box center [184, 200] width 175 height 23
click at [360, 204] on input "[PERSON_NAME]" at bounding box center [357, 200] width 143 height 16
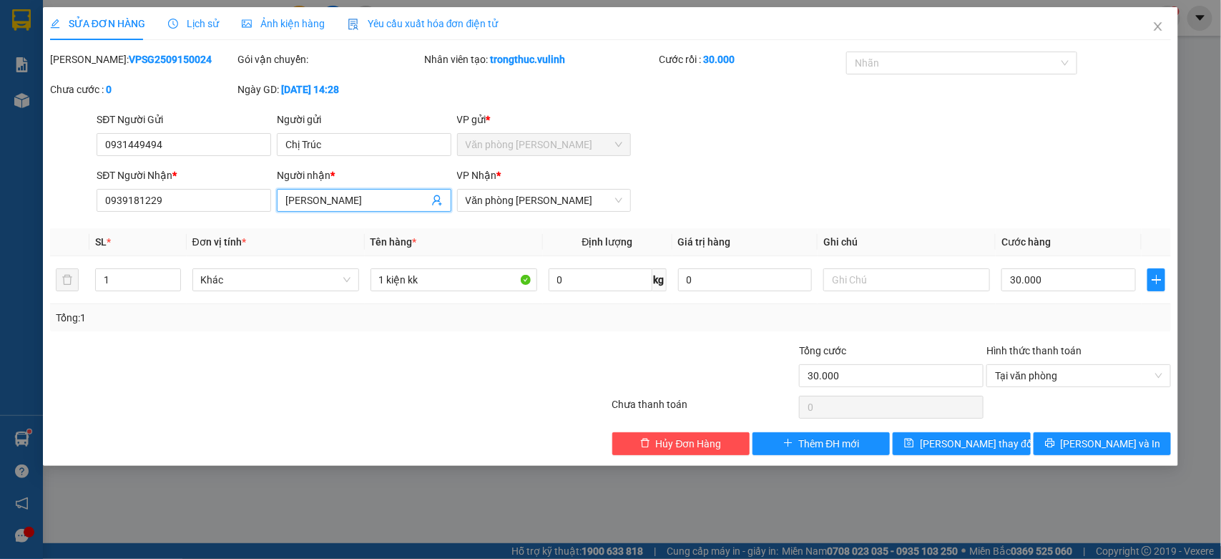
click at [360, 204] on input "[PERSON_NAME]" at bounding box center [357, 200] width 143 height 16
click at [1161, 36] on span "Close" at bounding box center [1158, 27] width 40 height 40
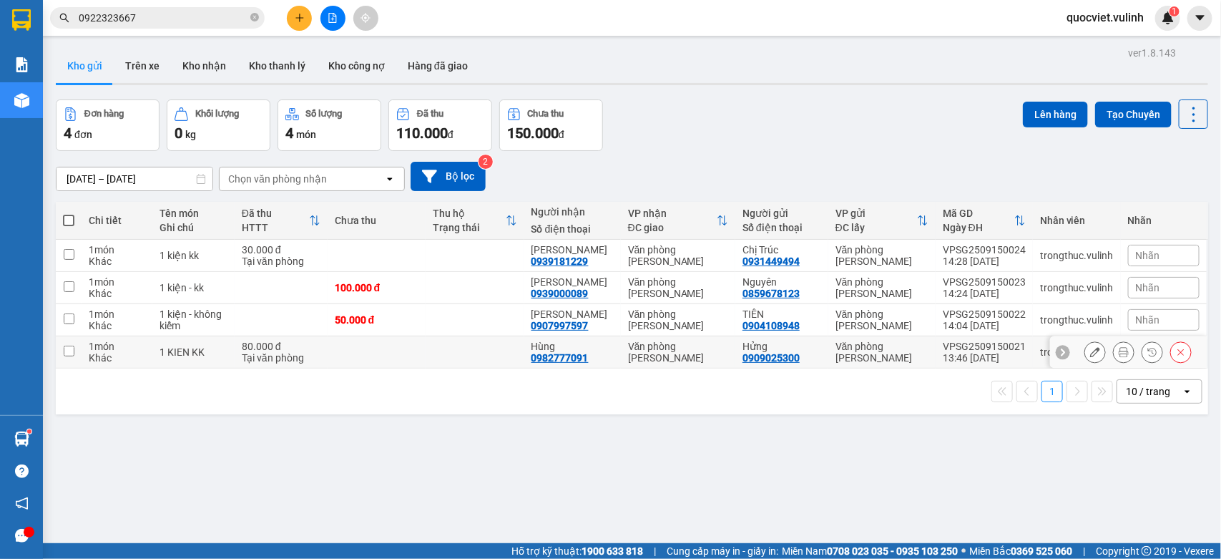
click at [360, 365] on td at bounding box center [377, 352] width 98 height 32
checkbox input "true"
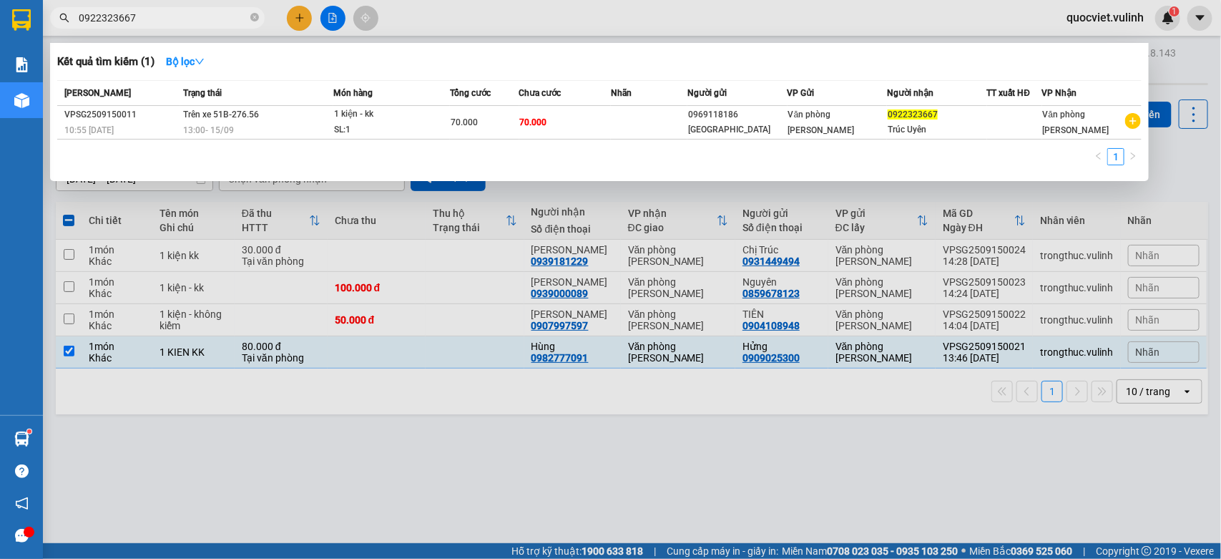
click at [142, 27] on span "0922323667" at bounding box center [157, 17] width 215 height 21
click at [147, 18] on input "0922323667" at bounding box center [163, 18] width 169 height 16
paste input "VPSG2509150020"
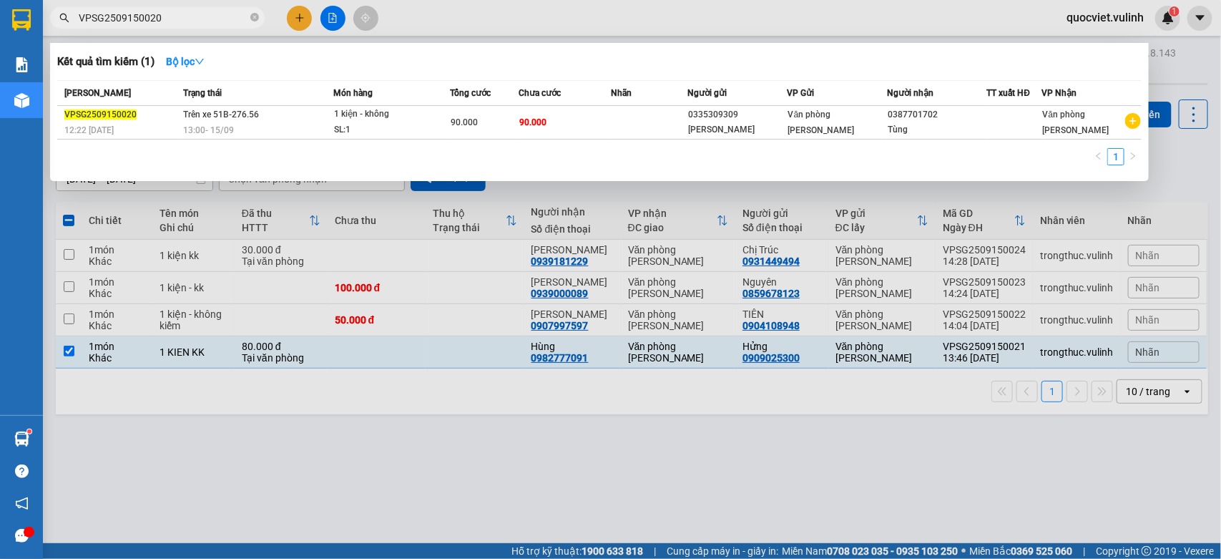
type input "VPSG2509150020"
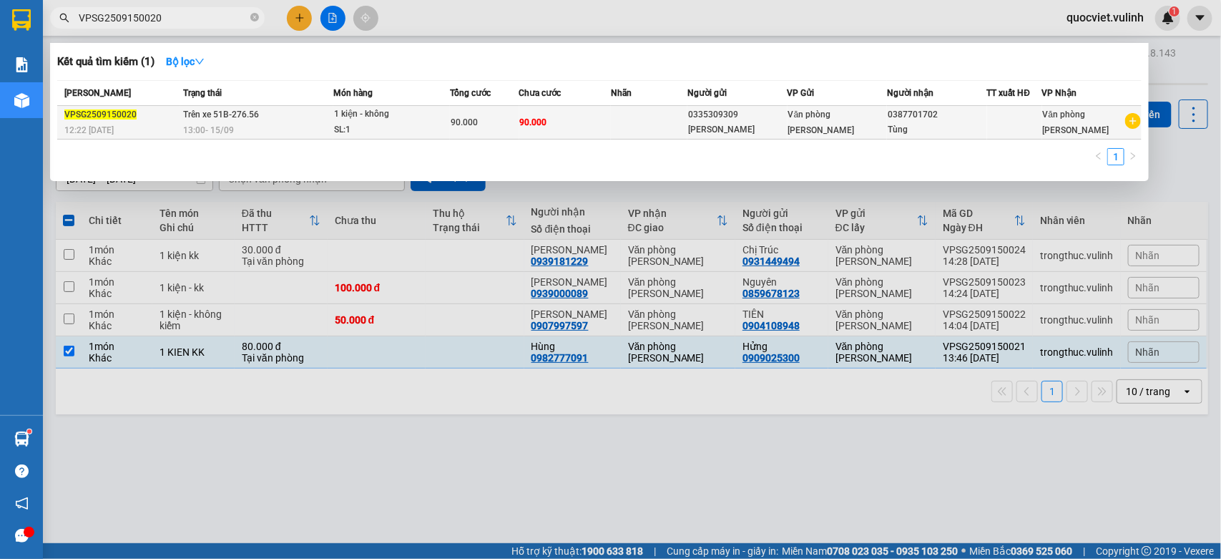
click at [605, 138] on td "90.000" at bounding box center [565, 123] width 92 height 34
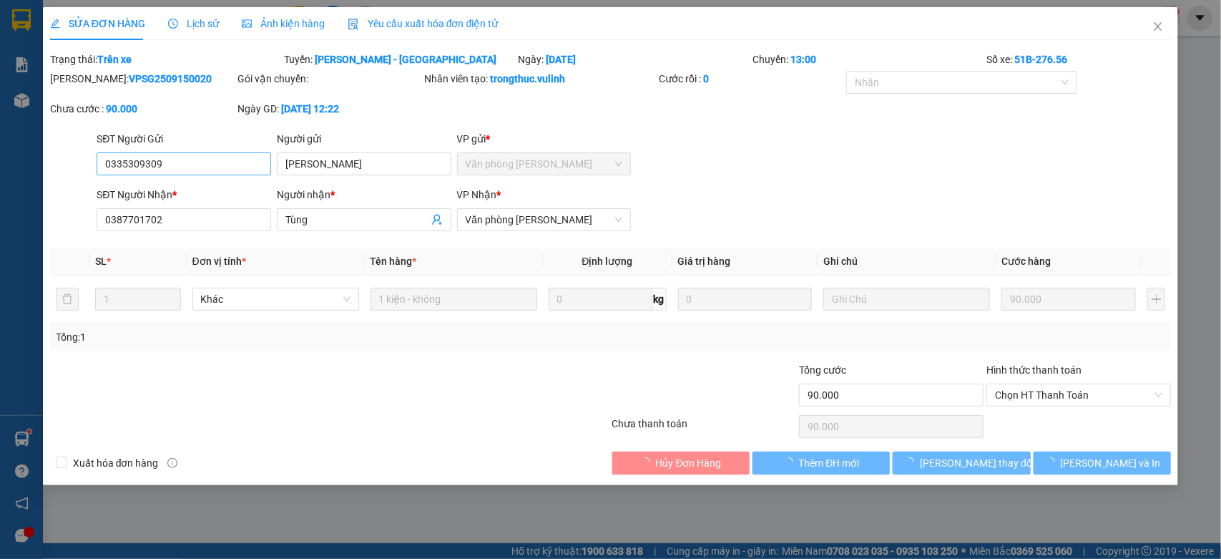
type input "0335309309"
type input "[PERSON_NAME]"
type input "0387701702"
type input "Tùng"
type input "90.000"
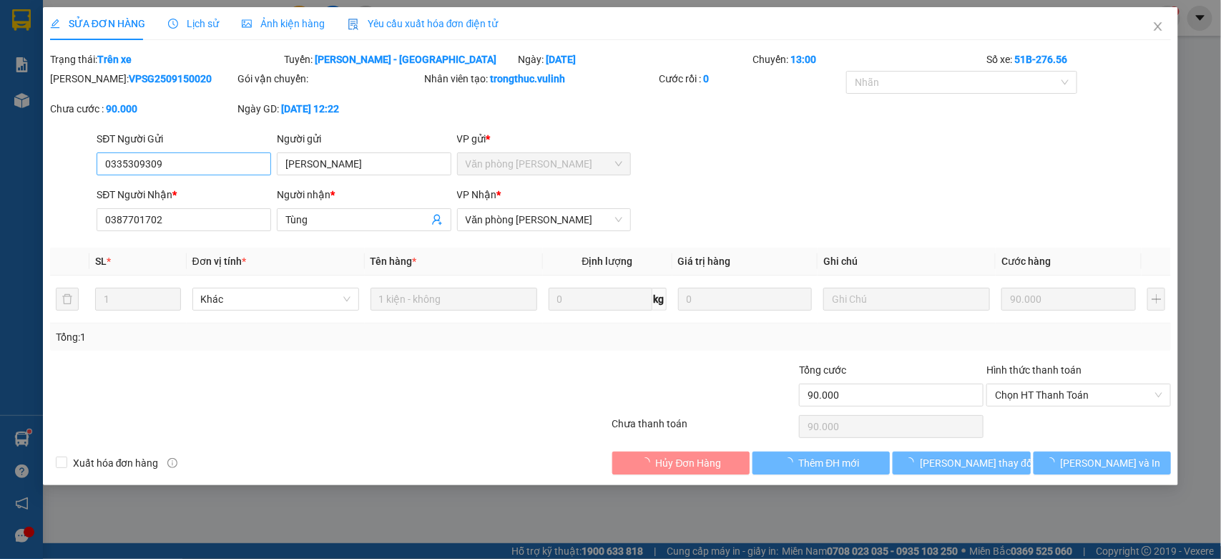
type input "90.000"
click at [122, 155] on input "0335309309" at bounding box center [184, 163] width 175 height 23
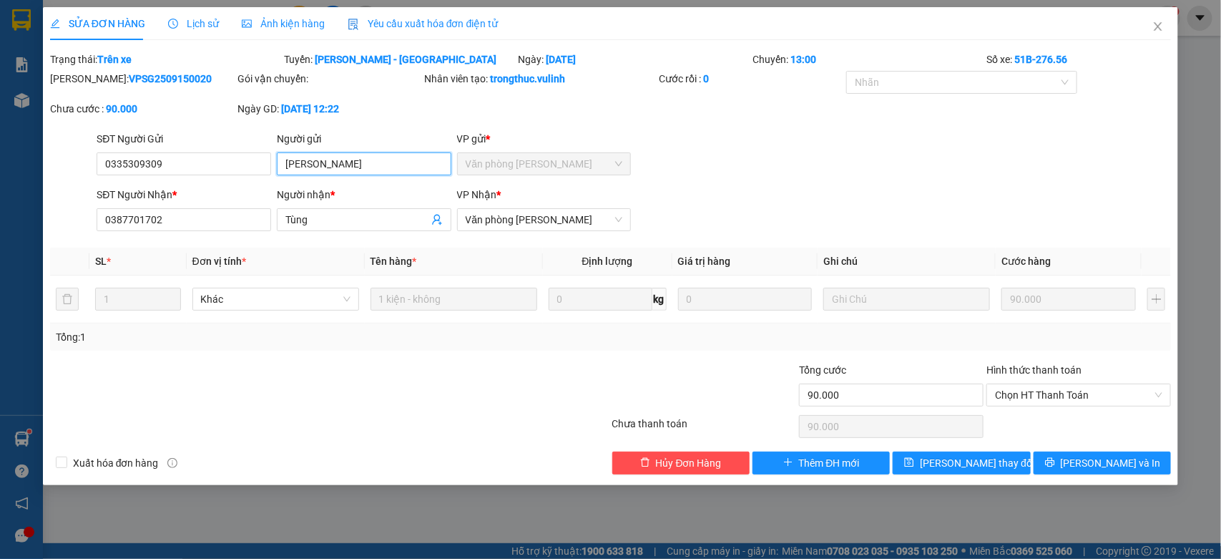
click at [341, 159] on input "[PERSON_NAME]" at bounding box center [364, 163] width 175 height 23
click at [318, 215] on input "Tùng" at bounding box center [357, 220] width 143 height 16
click at [317, 219] on input "Tùng" at bounding box center [357, 220] width 143 height 16
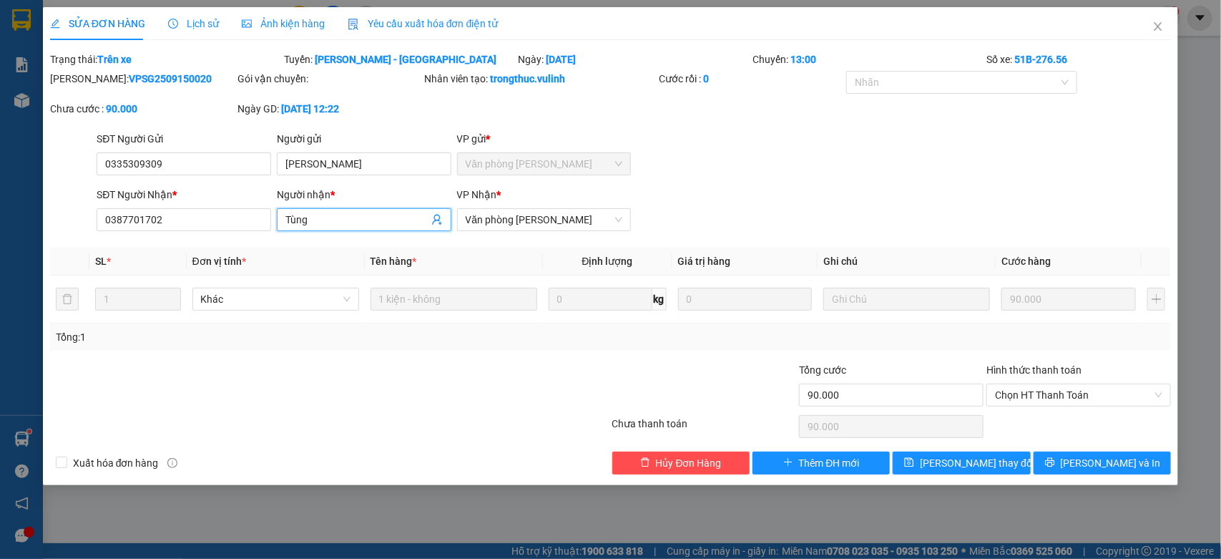
click at [317, 219] on input "Tùng" at bounding box center [357, 220] width 143 height 16
click at [134, 209] on input "0387701702" at bounding box center [184, 219] width 175 height 23
click at [1156, 4] on div "SỬA ĐƠN HÀNG Lịch sử Ảnh kiện hàng Yêu cầu xuất hóa đơn điện tử Total Paid Fee …" at bounding box center [610, 279] width 1221 height 559
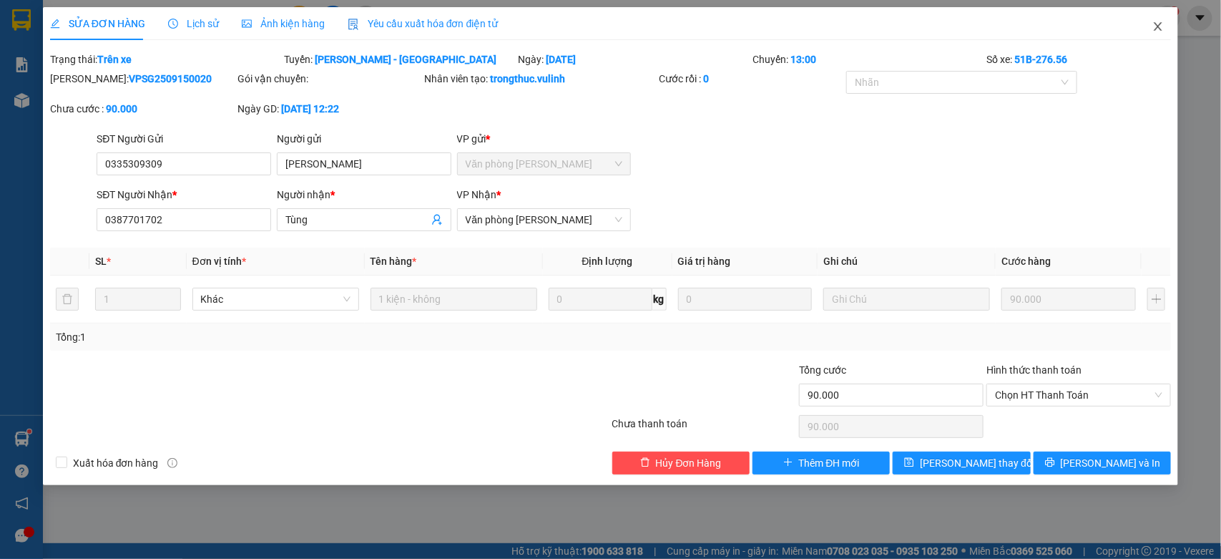
click at [1161, 19] on span "Close" at bounding box center [1158, 27] width 40 height 40
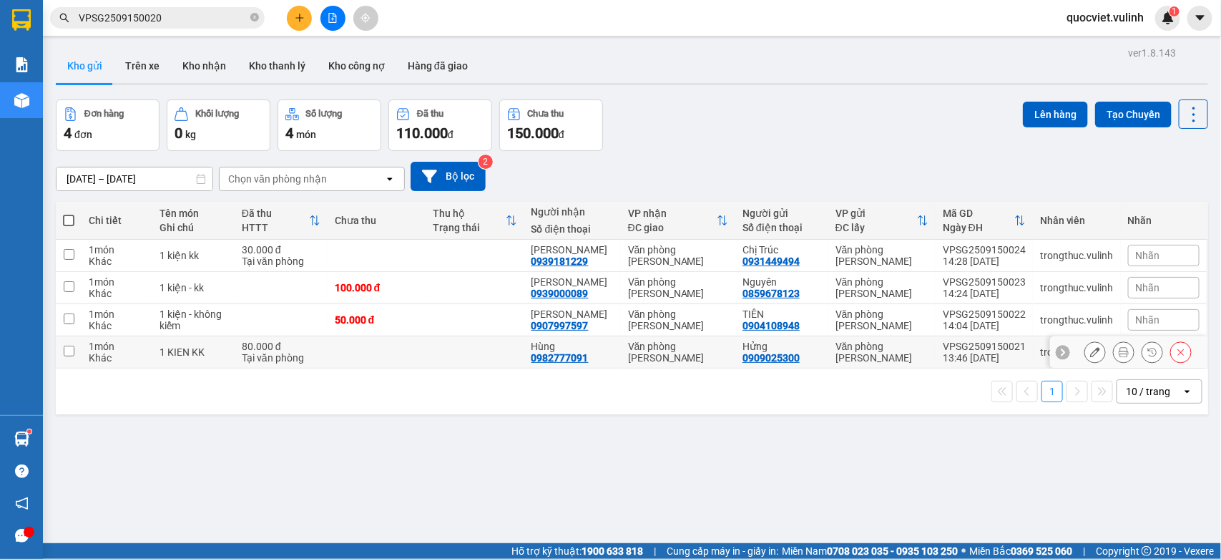
click at [308, 344] on div "80.000 đ" at bounding box center [281, 346] width 79 height 11
checkbox input "true"
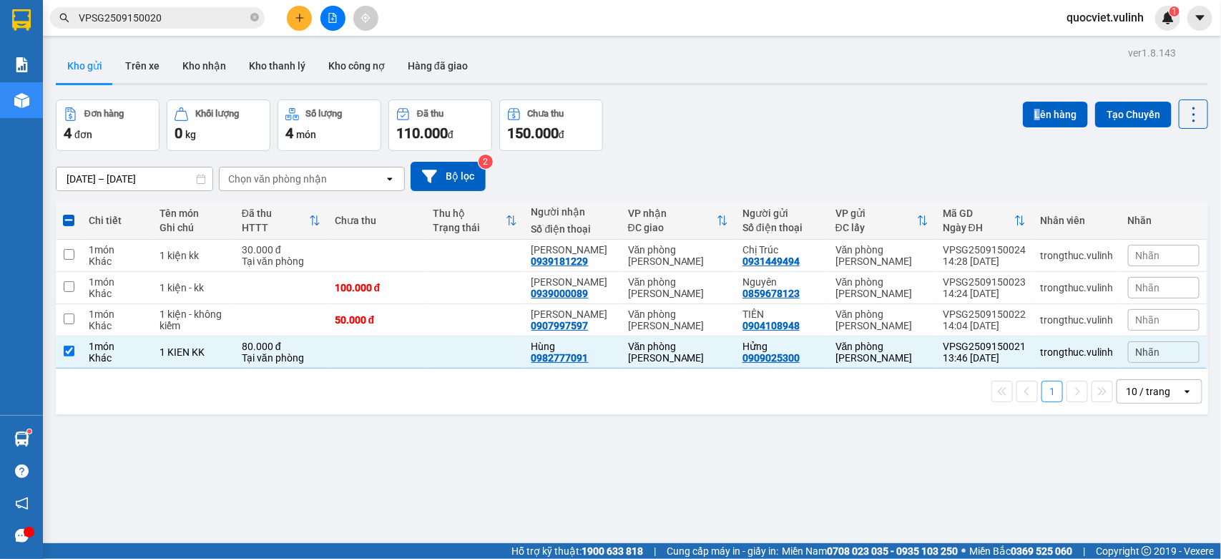
click at [1025, 132] on div "Lên hàng Tạo Chuyến" at bounding box center [1115, 125] width 185 height 52
click at [1023, 122] on button "Lên hàng" at bounding box center [1055, 115] width 65 height 26
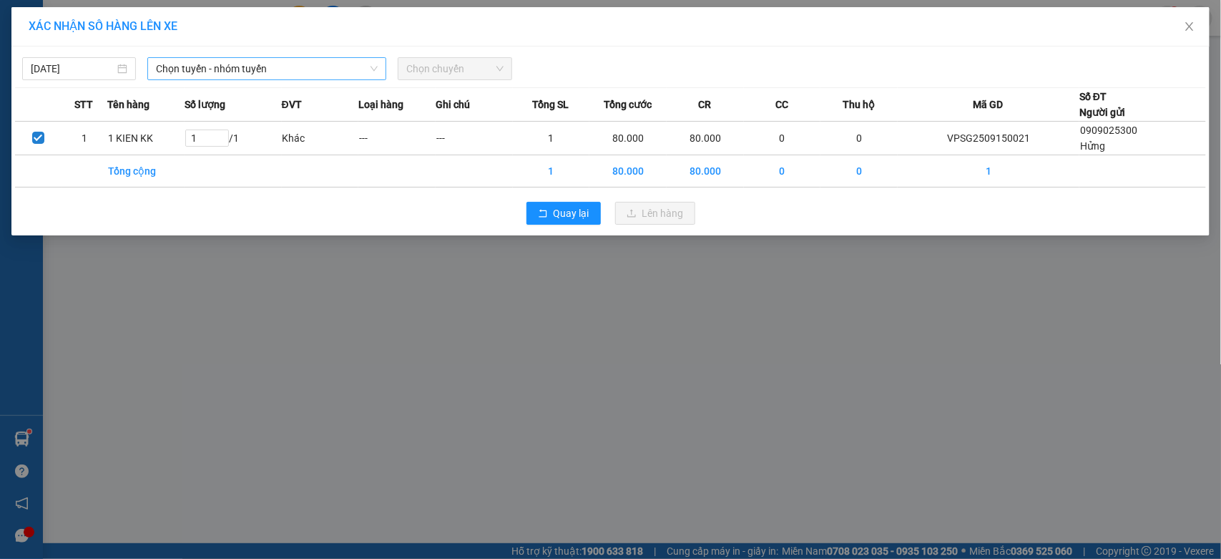
click at [247, 75] on span "Chọn tuyến - nhóm tuyến" at bounding box center [267, 68] width 222 height 21
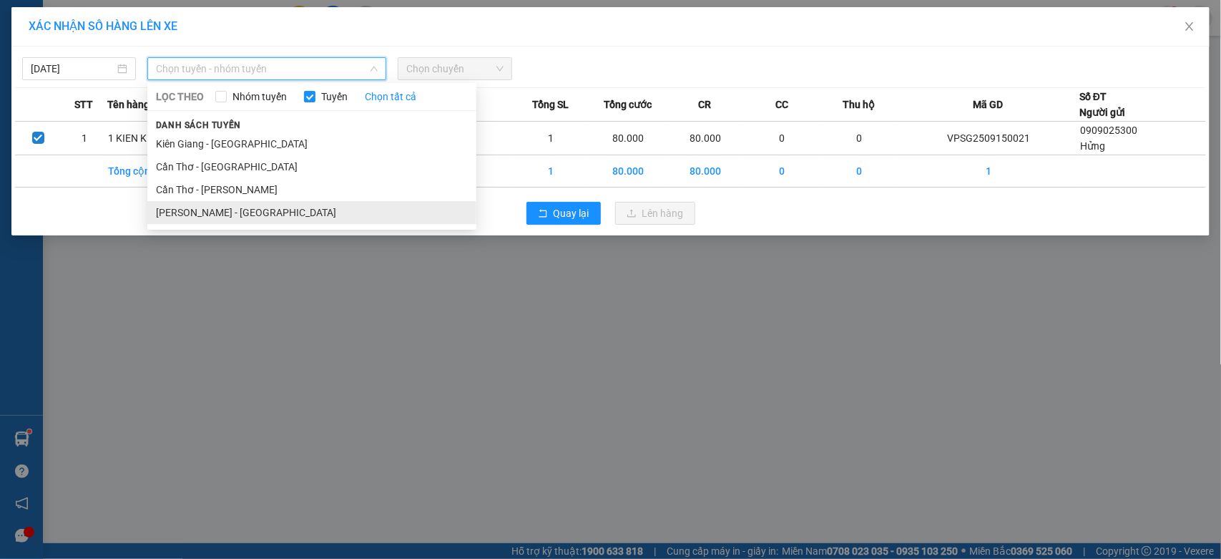
click at [234, 205] on li "[PERSON_NAME] - [GEOGRAPHIC_DATA]" at bounding box center [311, 212] width 329 height 23
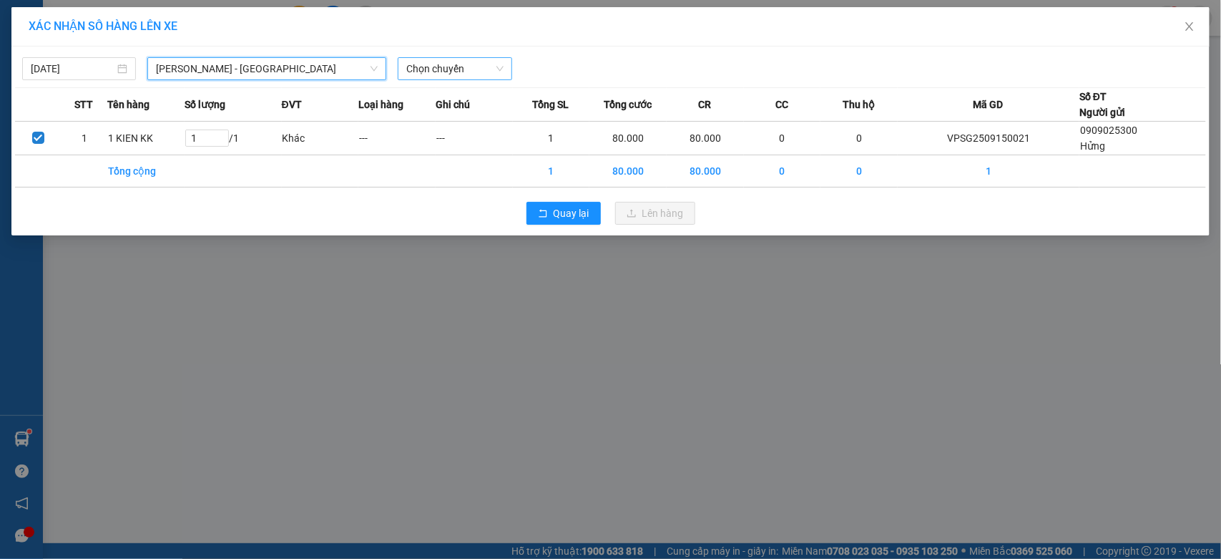
click at [458, 73] on span "Chọn chuyến" at bounding box center [454, 68] width 97 height 21
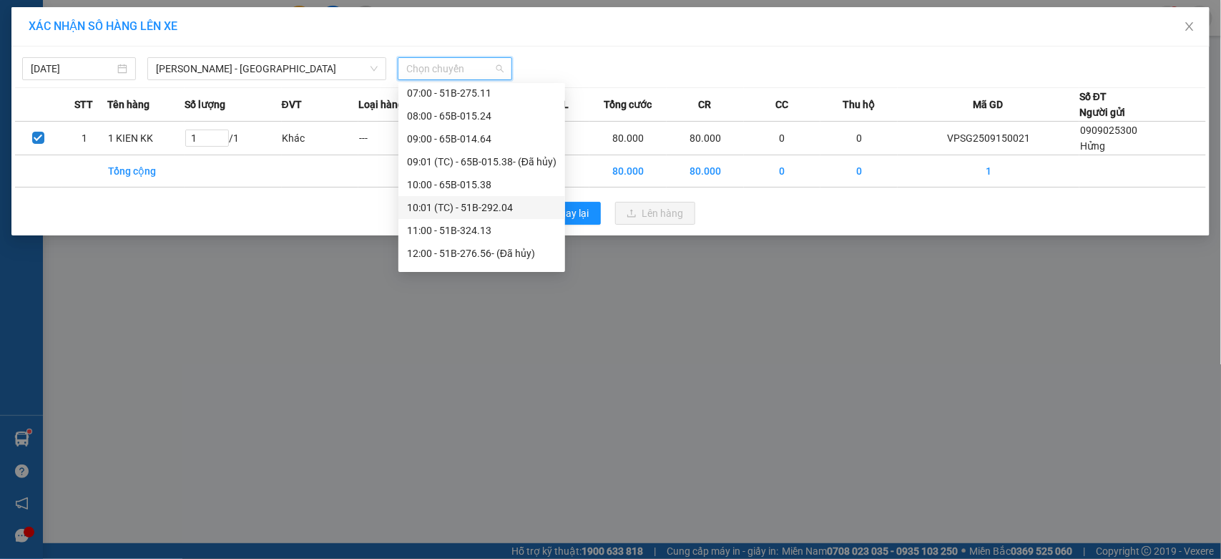
scroll to position [238, 0]
click at [495, 195] on div "14:00 - 65B-015.66" at bounding box center [482, 203] width 150 height 16
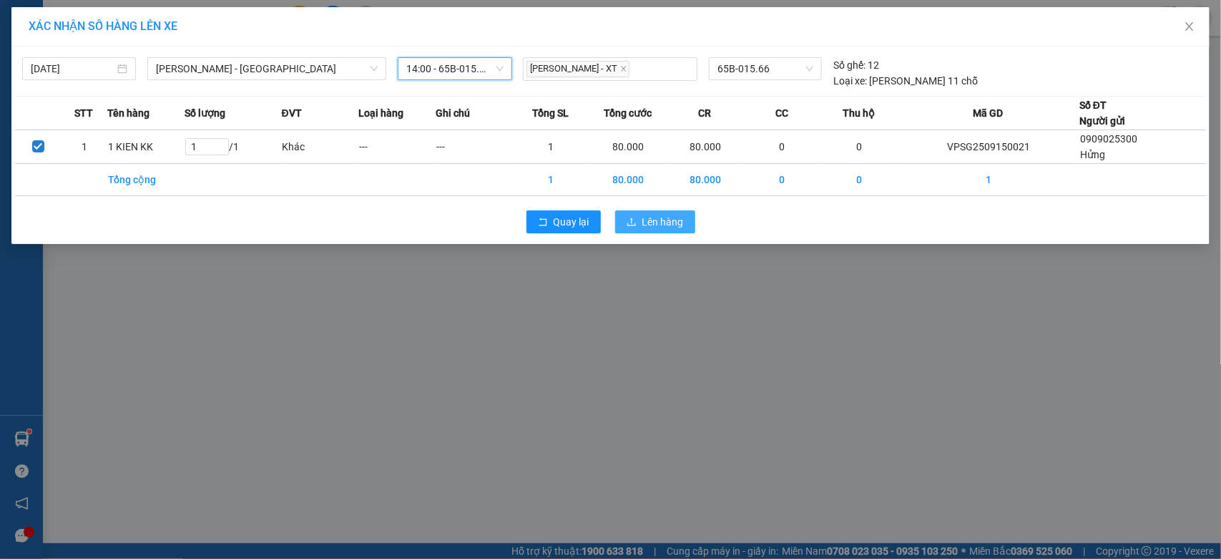
click at [648, 227] on span "Lên hàng" at bounding box center [664, 222] width 42 height 16
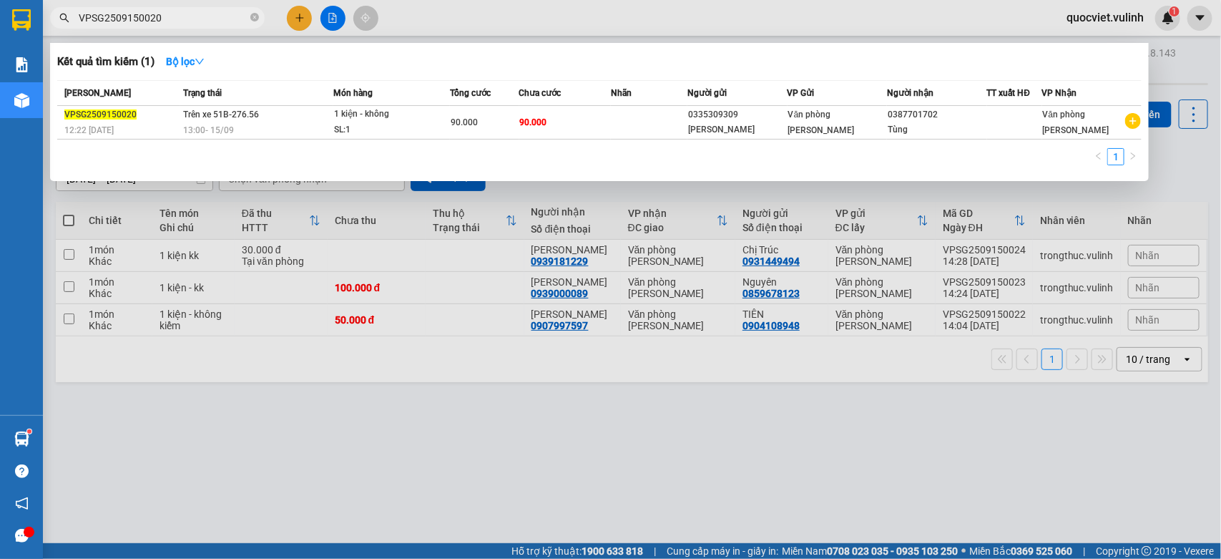
click at [180, 27] on span "VPSG2509150020" at bounding box center [157, 17] width 215 height 21
click at [180, 23] on input "VPSG2509150020" at bounding box center [163, 18] width 169 height 16
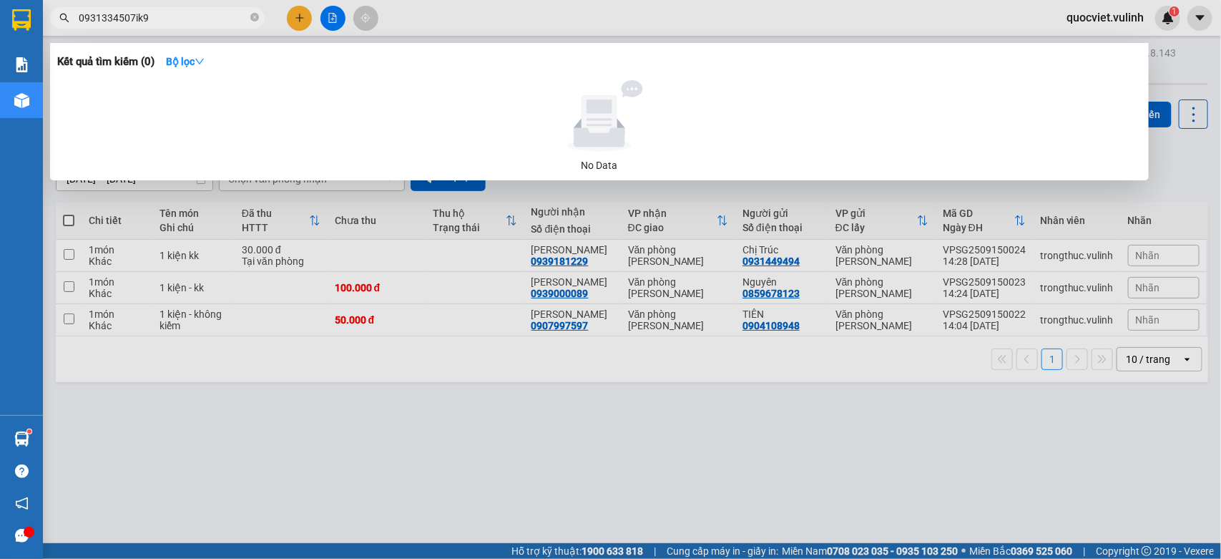
type input "0931334507ik9"
click at [1134, 360] on div at bounding box center [610, 279] width 1221 height 559
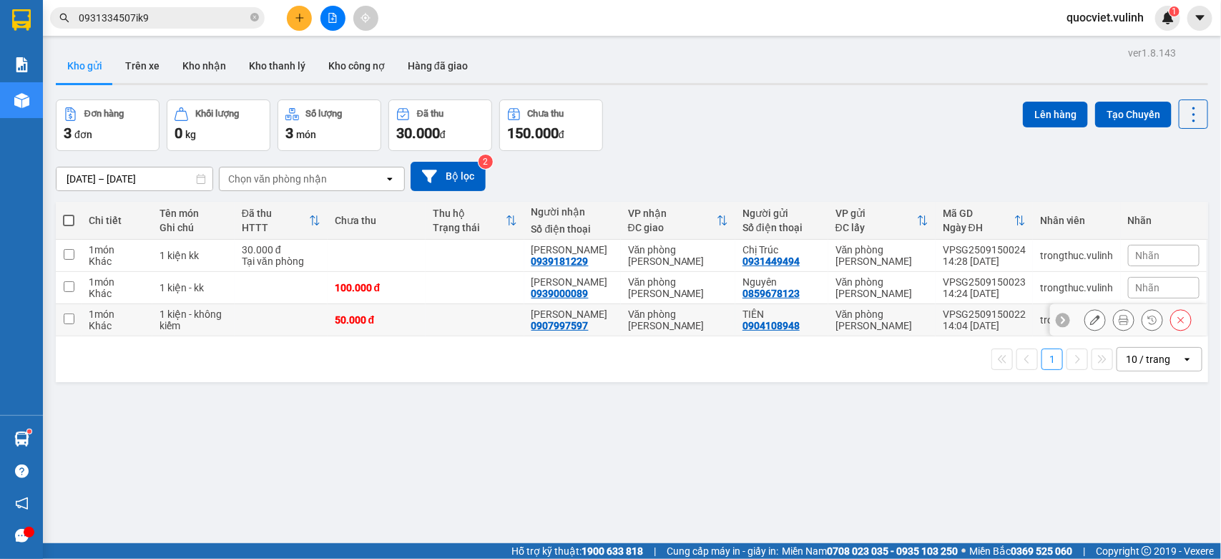
click at [275, 319] on td at bounding box center [281, 320] width 93 height 32
checkbox input "true"
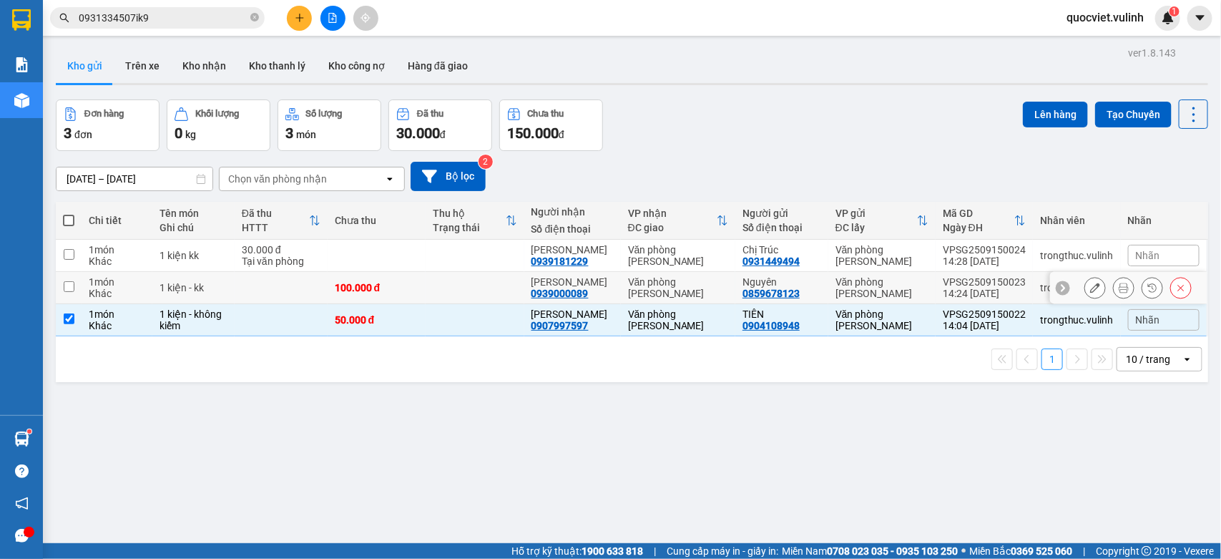
click at [292, 287] on td at bounding box center [281, 288] width 93 height 32
checkbox input "true"
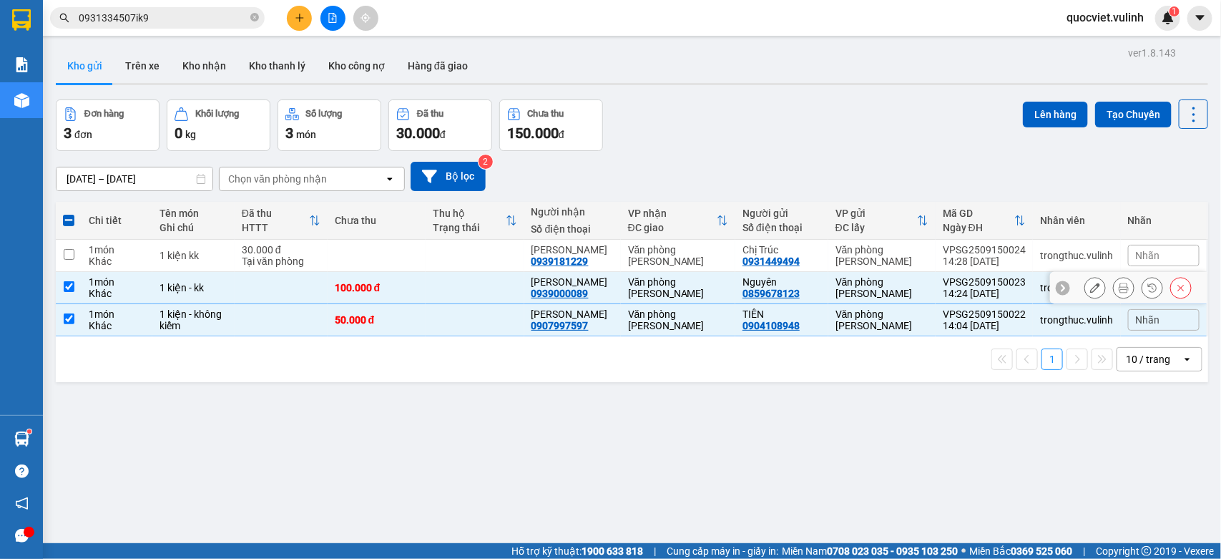
click at [276, 251] on div "30.000 đ" at bounding box center [281, 249] width 79 height 11
checkbox input "true"
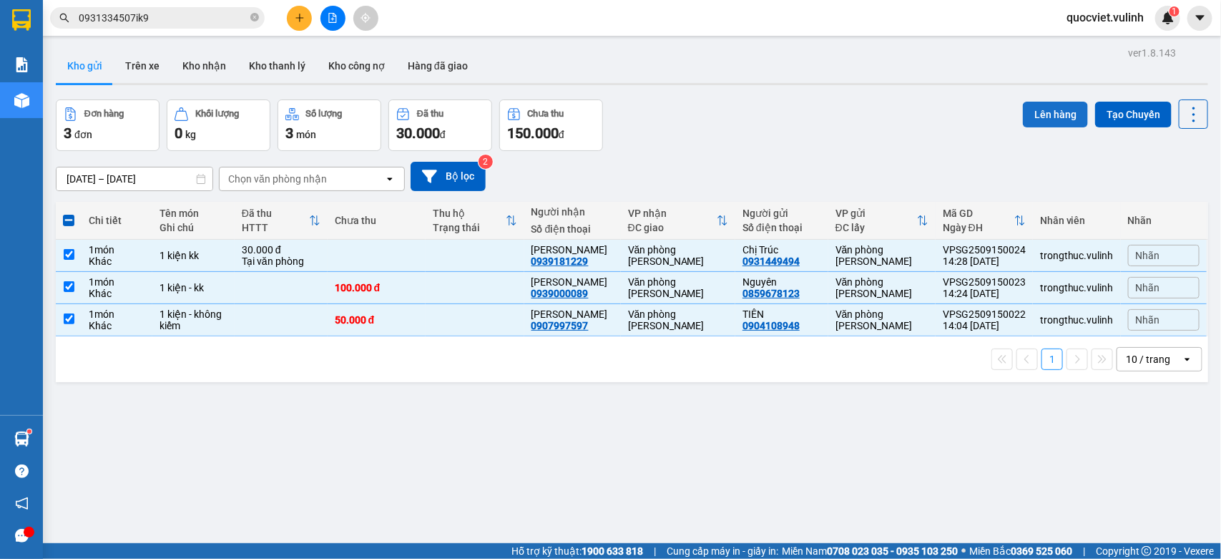
click at [1034, 105] on button "Lên hàng" at bounding box center [1055, 115] width 65 height 26
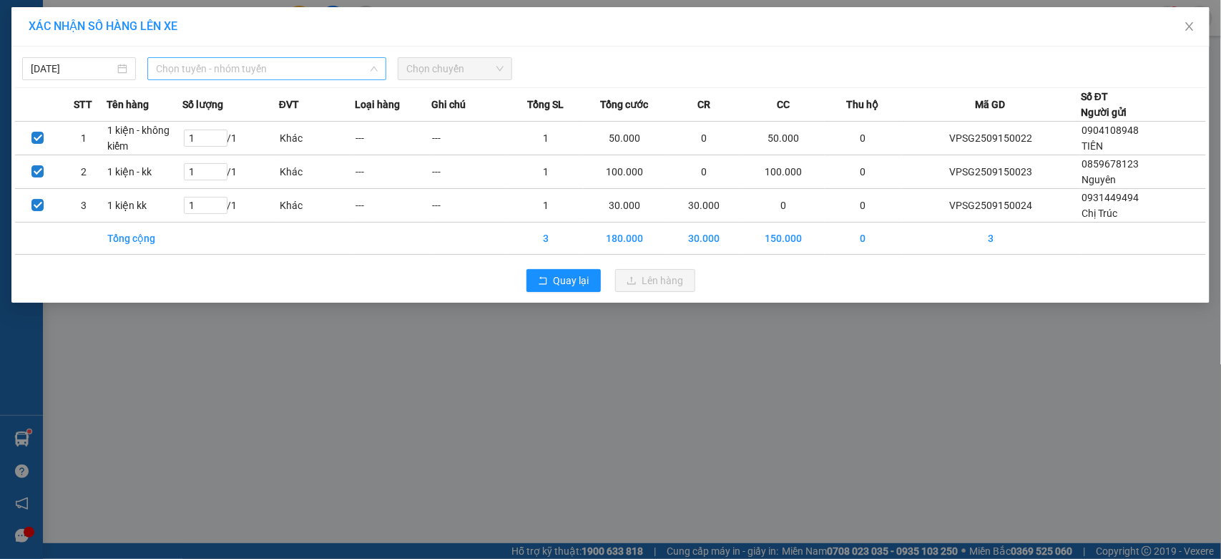
click at [308, 70] on span "Chọn tuyến - nhóm tuyến" at bounding box center [267, 68] width 222 height 21
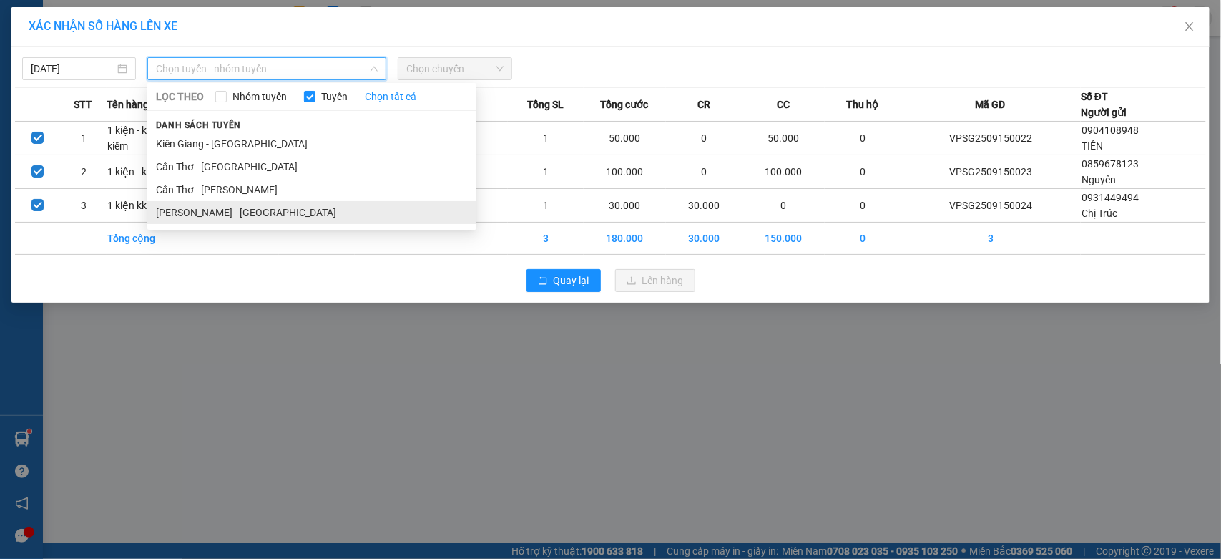
click at [203, 213] on li "[PERSON_NAME] - [GEOGRAPHIC_DATA]" at bounding box center [311, 212] width 329 height 23
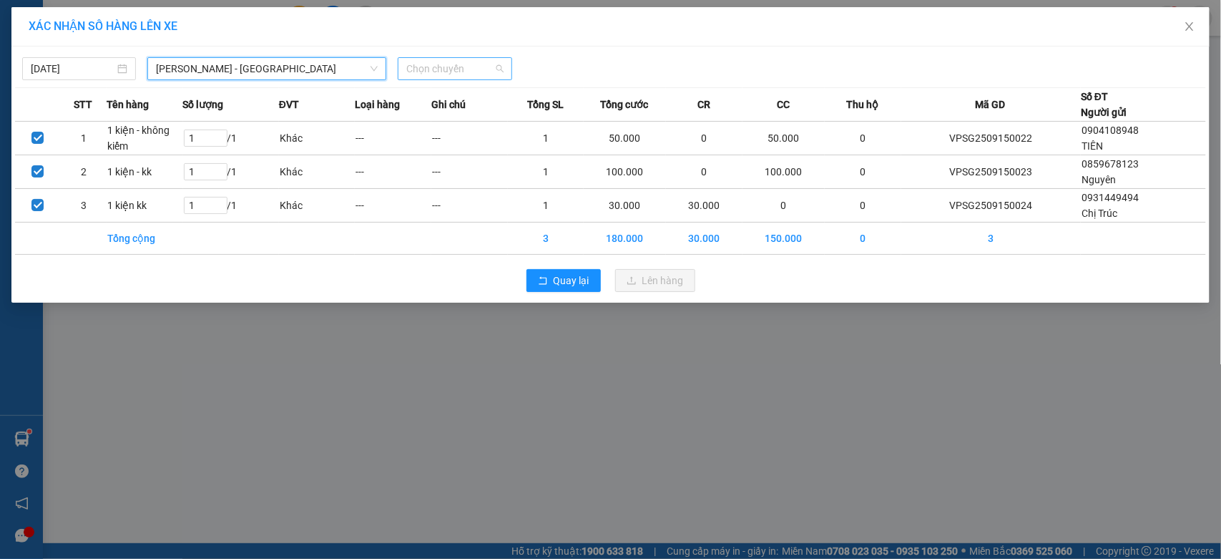
click at [482, 69] on span "Chọn chuyến" at bounding box center [454, 68] width 97 height 21
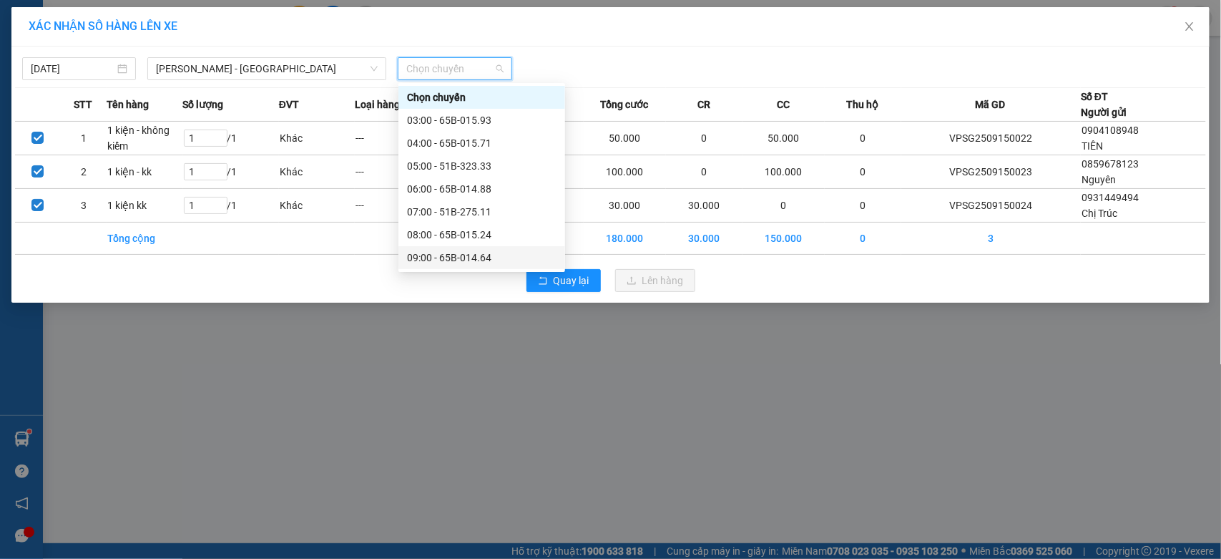
scroll to position [343, 0]
click at [435, 116] on div "15:00 - 65B-015.93" at bounding box center [482, 120] width 150 height 16
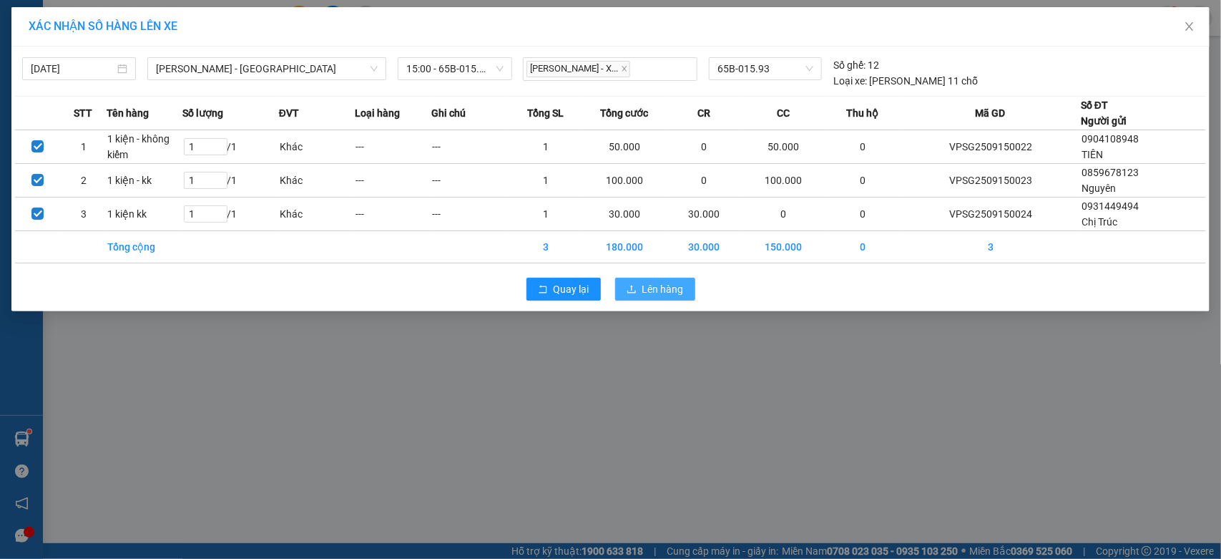
click at [674, 288] on span "Lên hàng" at bounding box center [664, 289] width 42 height 16
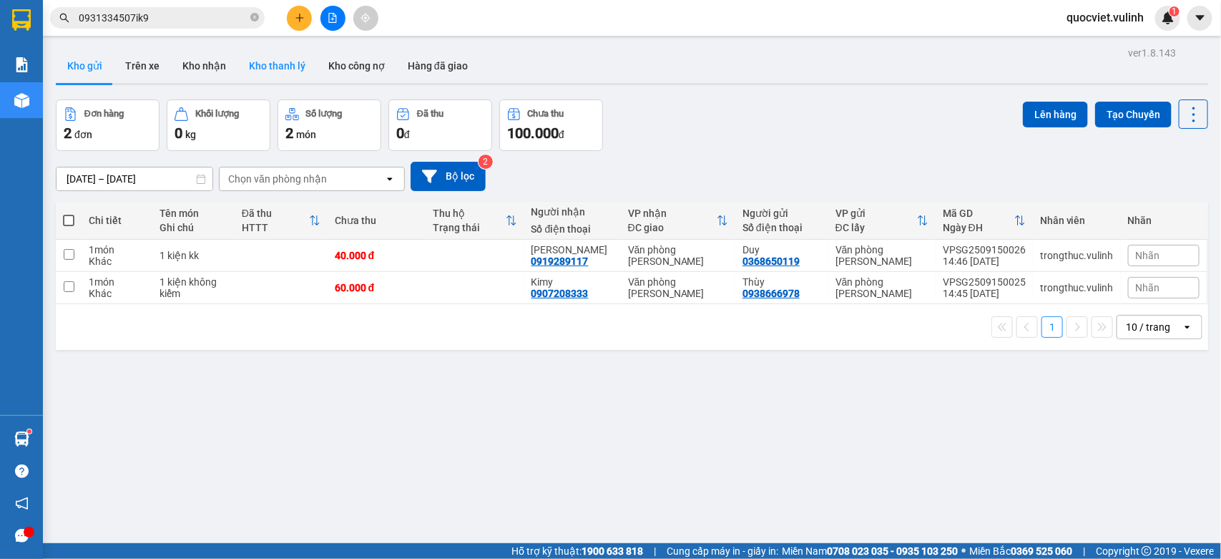
click at [242, 61] on button "Kho thanh lý" at bounding box center [277, 66] width 79 height 34
type input "[DATE] – [DATE]"
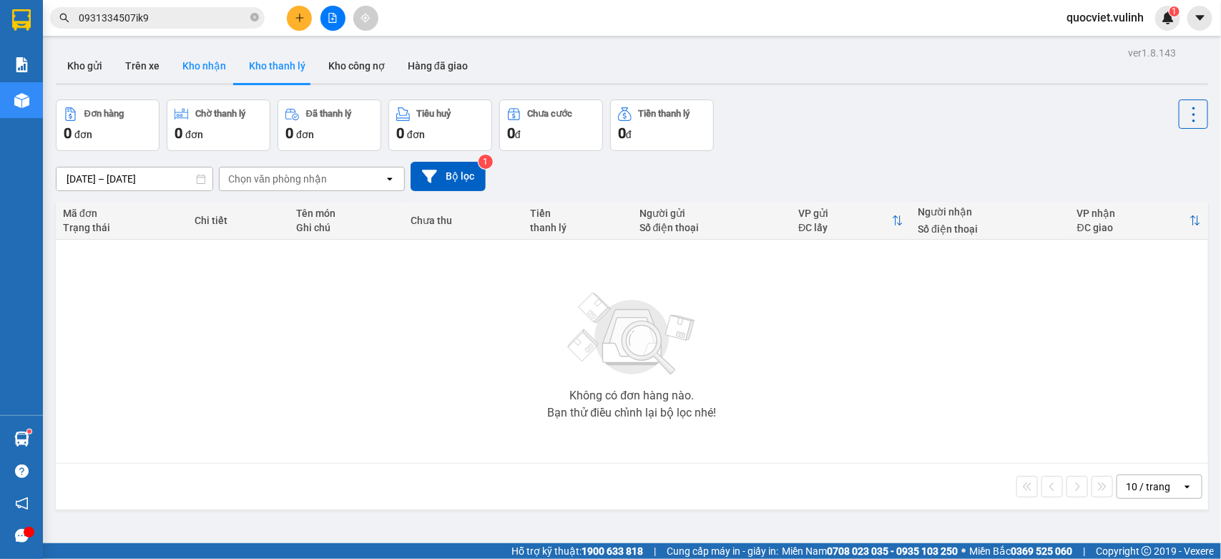
click at [195, 76] on button "Kho nhận" at bounding box center [204, 66] width 67 height 34
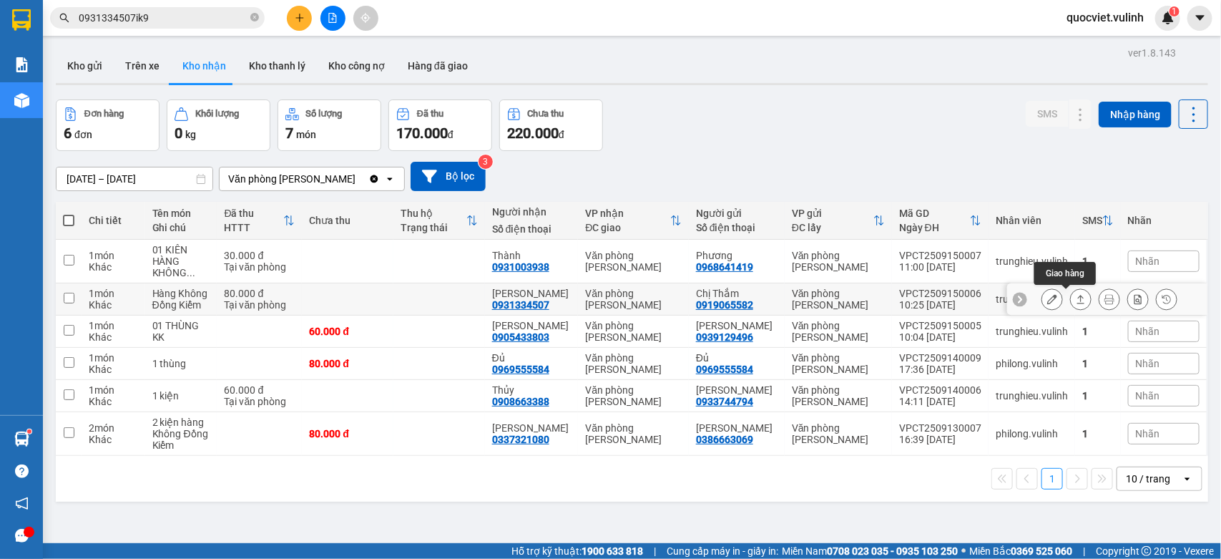
click at [1071, 297] on button at bounding box center [1081, 299] width 20 height 25
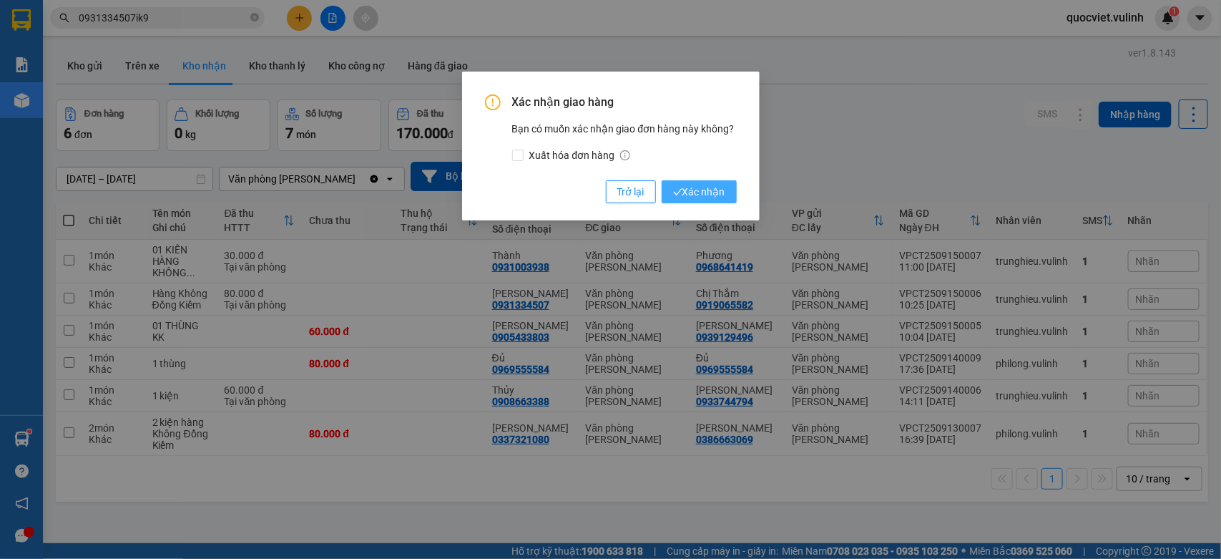
click at [686, 190] on span "Xác nhận" at bounding box center [699, 192] width 52 height 16
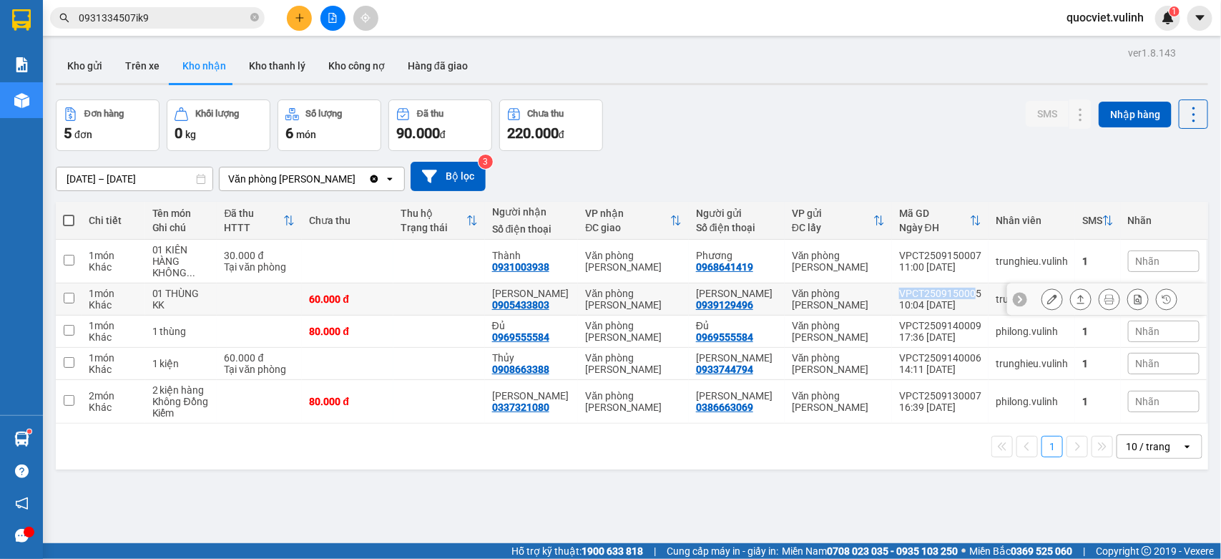
copy div "VPCT250915000"
copy div "VPCT2509150005"
drag, startPoint x: 884, startPoint y: 291, endPoint x: 967, endPoint y: 292, distance: 83.7
click at [967, 292] on td "VPCT2509150005 10:04 [DATE]" at bounding box center [940, 299] width 97 height 32
checkbox input "true"
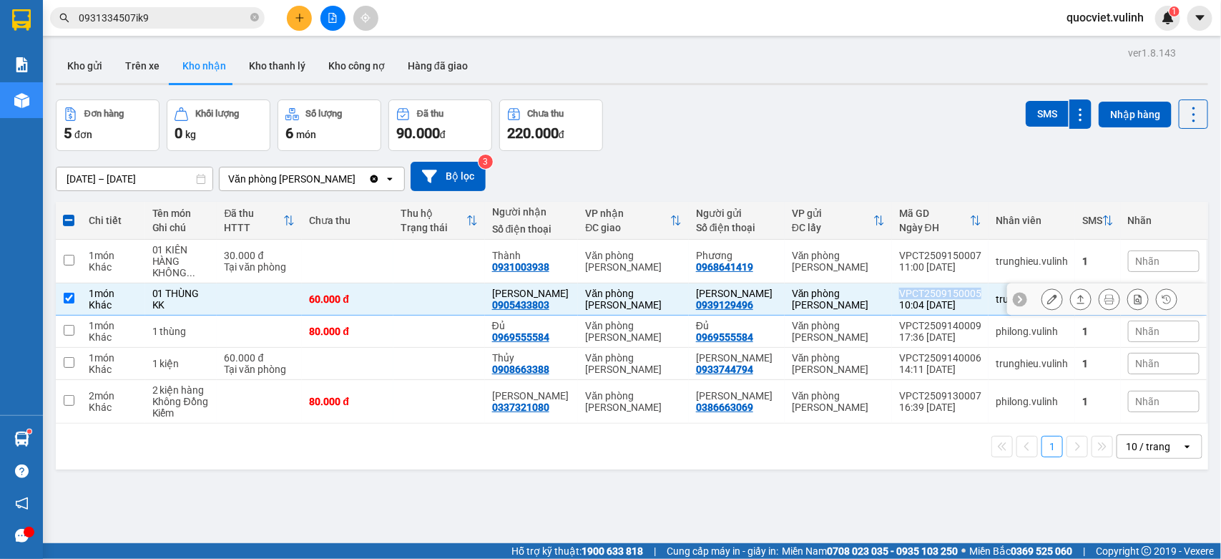
click at [1048, 301] on icon at bounding box center [1053, 299] width 10 height 10
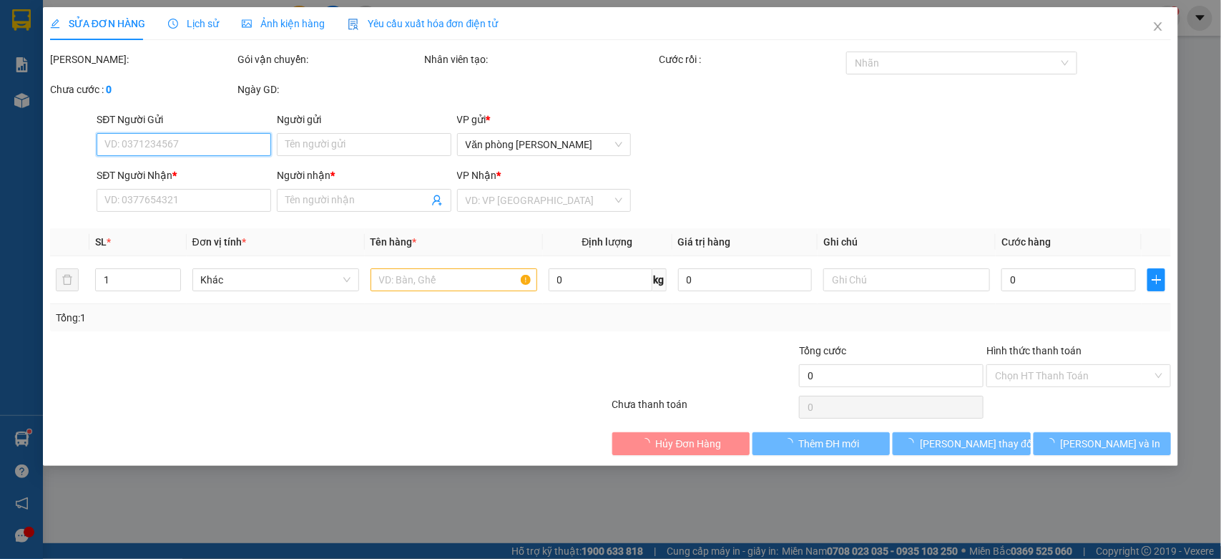
click at [227, 140] on input "SĐT Người Gửi" at bounding box center [184, 144] width 175 height 23
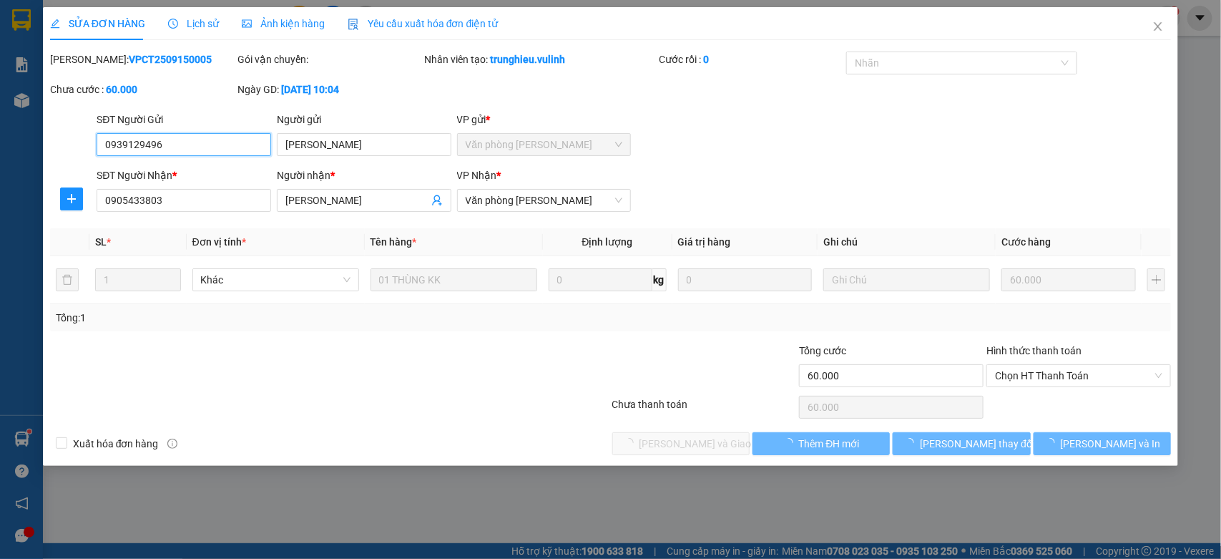
type input "0939129496"
type input "[PERSON_NAME]"
type input "0905433803"
type input "[PERSON_NAME]"
type input "60.000"
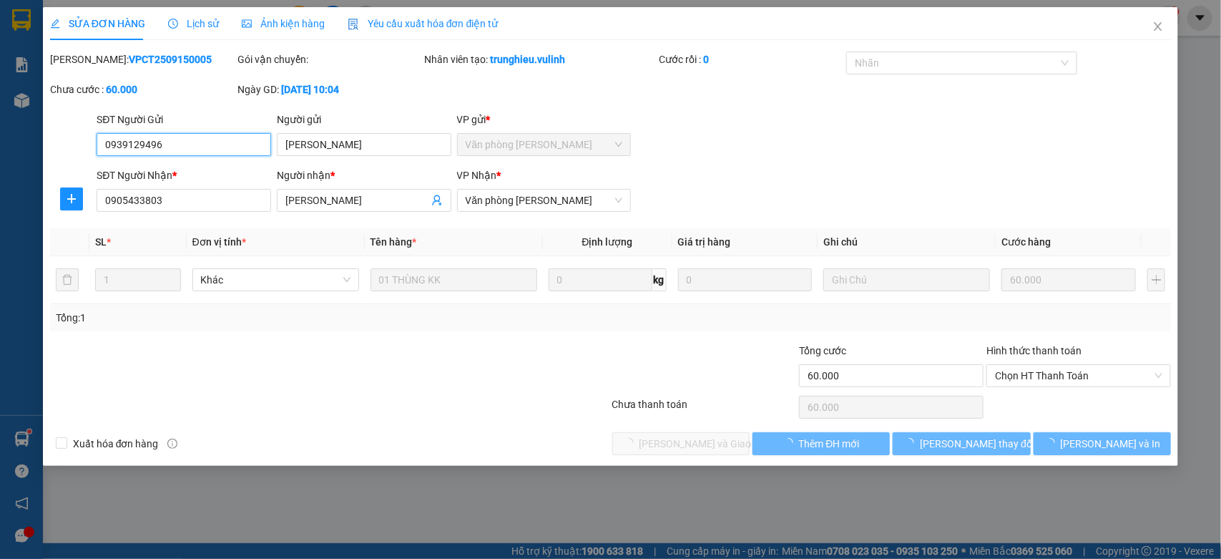
type input "60.000"
click at [227, 140] on input "0939129496" at bounding box center [184, 144] width 175 height 23
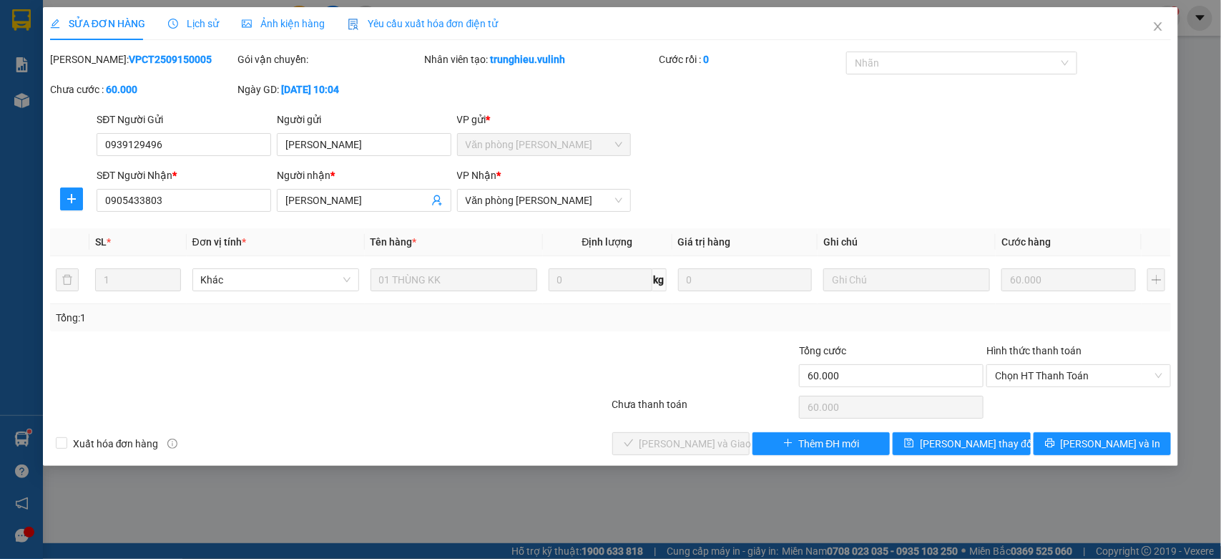
click at [340, 131] on div "Người gửi" at bounding box center [364, 122] width 175 height 21
click at [341, 136] on input "[PERSON_NAME]" at bounding box center [364, 144] width 175 height 23
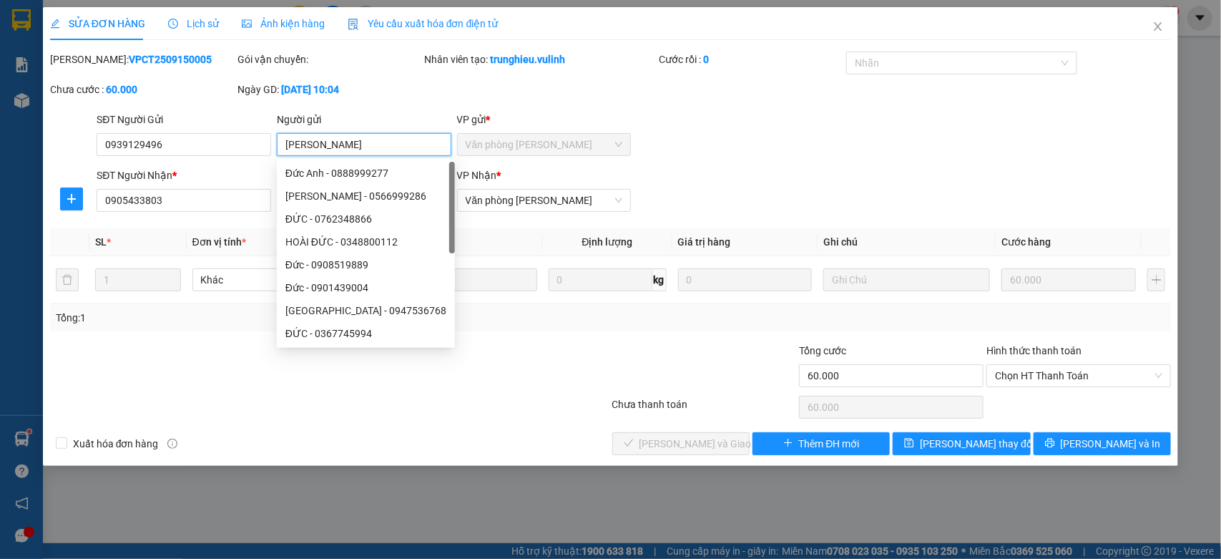
click at [341, 136] on input "[PERSON_NAME]" at bounding box center [364, 144] width 175 height 23
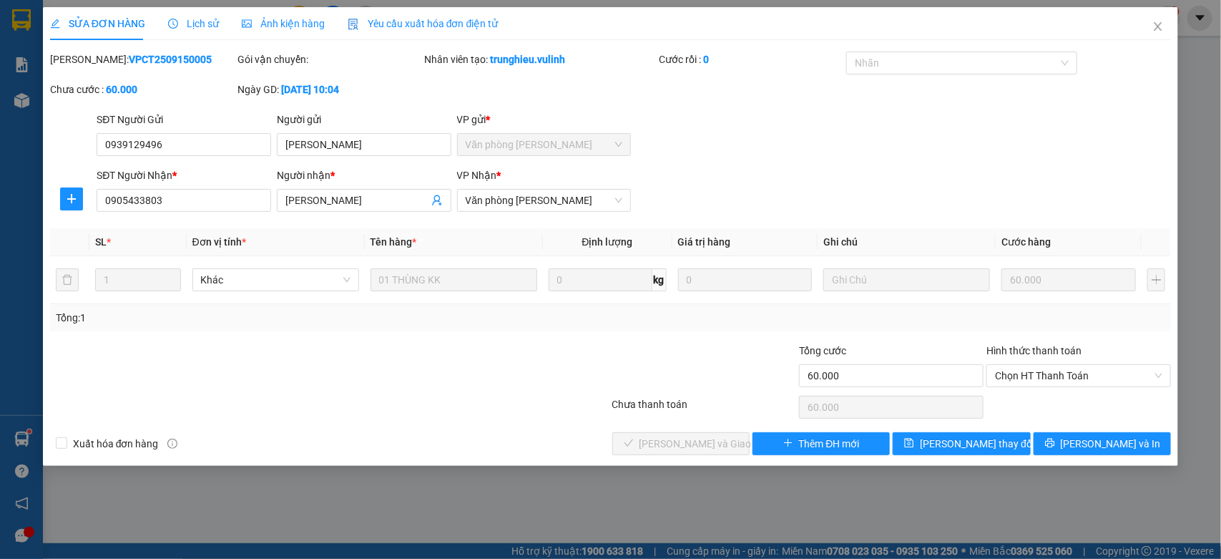
click at [348, 184] on div "Người nhận *" at bounding box center [364, 177] width 175 height 21
click at [340, 205] on input "[PERSON_NAME]" at bounding box center [357, 200] width 143 height 16
click at [141, 191] on input "0905433803" at bounding box center [184, 200] width 175 height 23
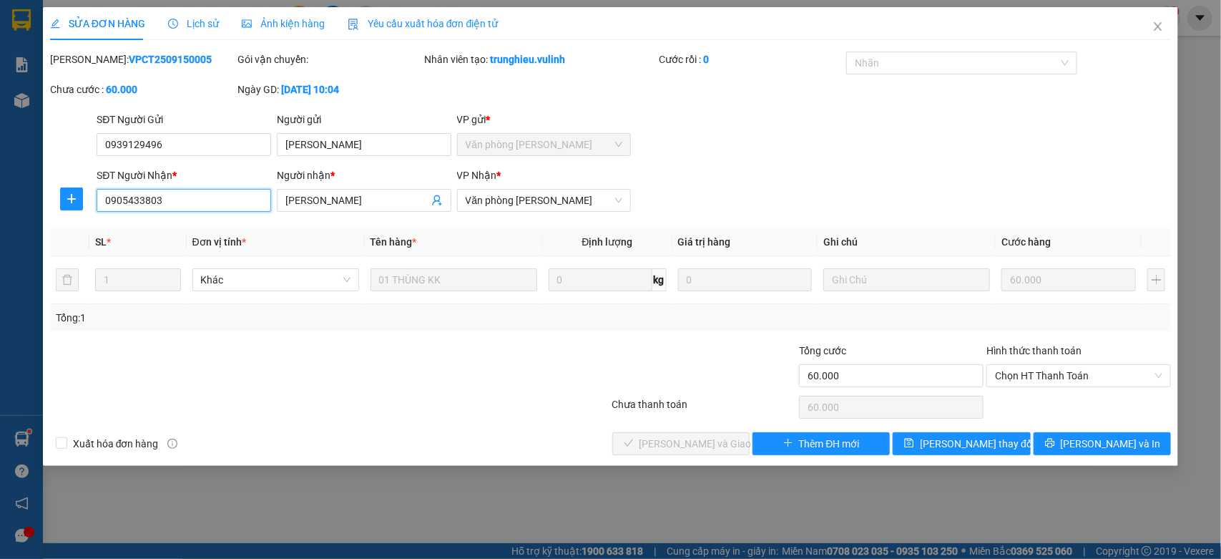
click at [141, 191] on input "0905433803" at bounding box center [184, 200] width 175 height 23
click at [1169, 19] on span "Close" at bounding box center [1158, 27] width 40 height 40
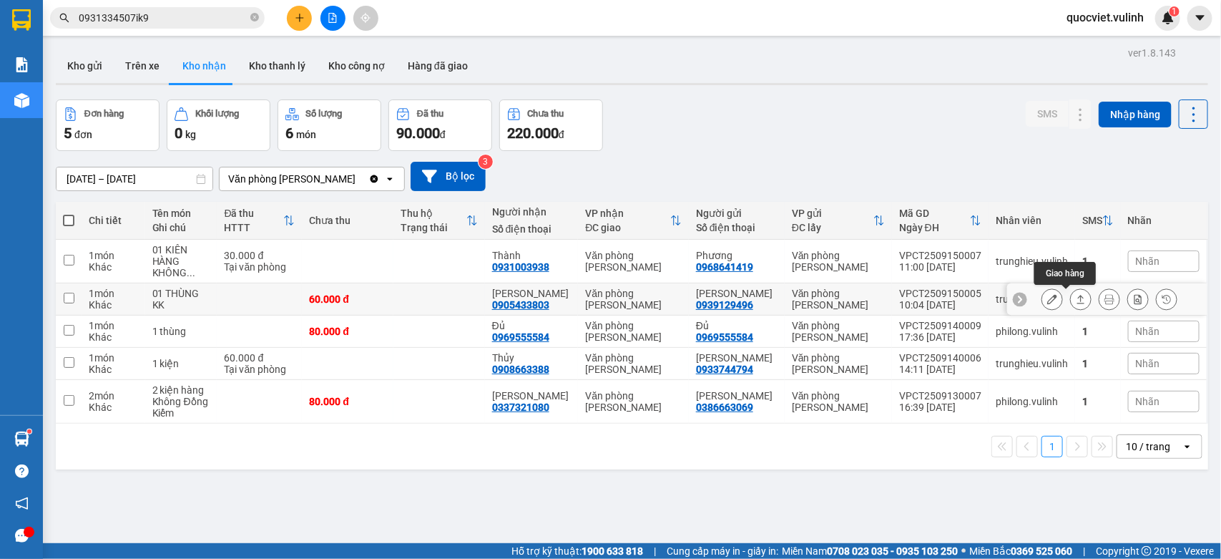
click at [1076, 298] on icon at bounding box center [1081, 299] width 10 height 10
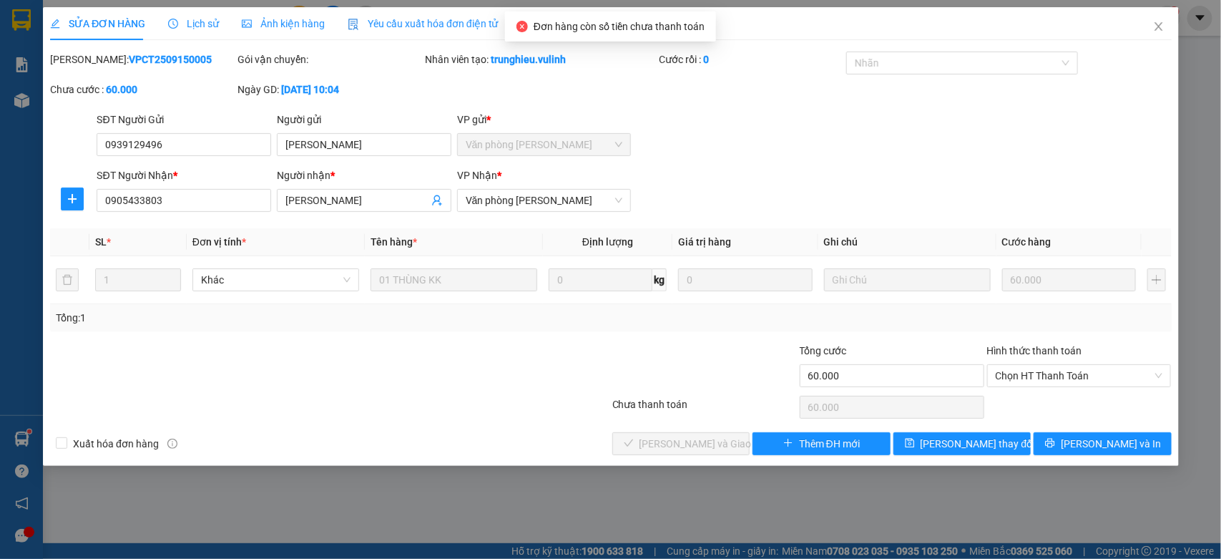
type input "0939129496"
type input "[PERSON_NAME]"
type input "0905433803"
type input "[PERSON_NAME]"
type input "60.000"
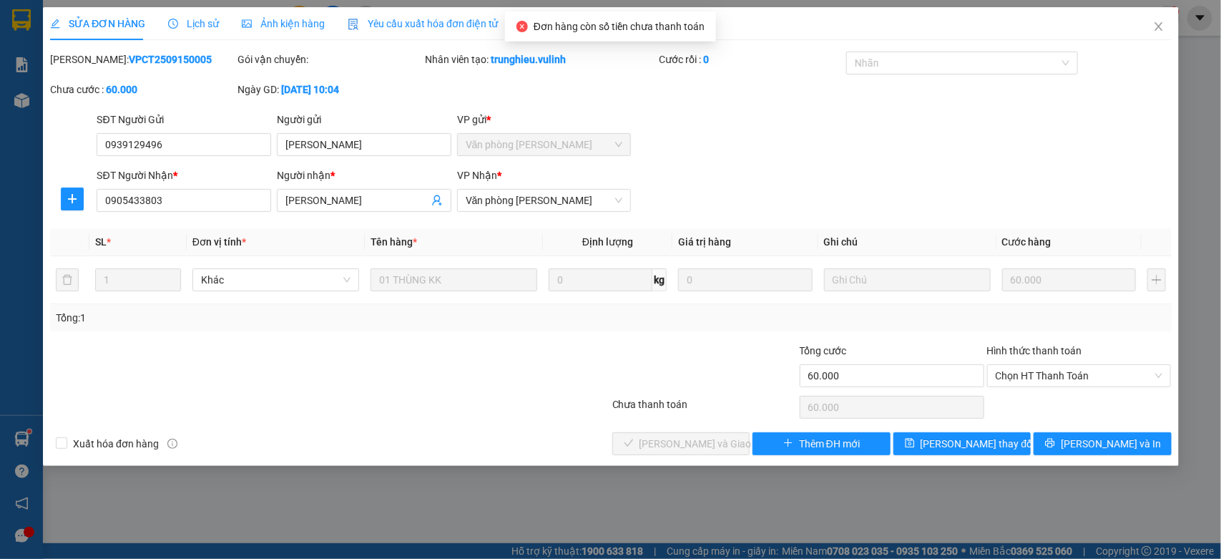
type input "60.000"
click at [1174, 26] on span "Close" at bounding box center [1158, 27] width 40 height 40
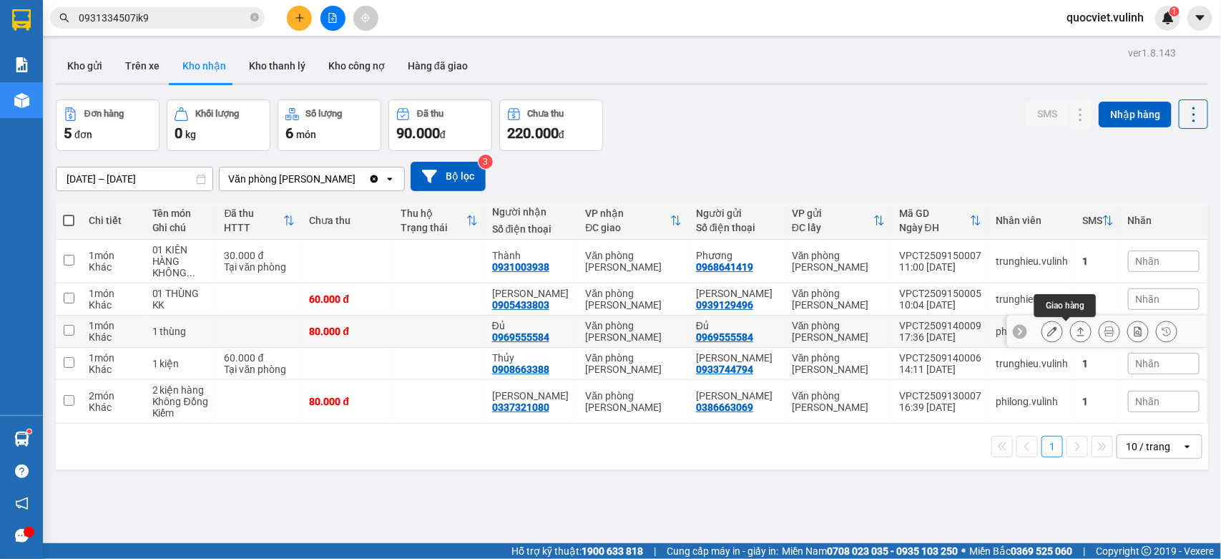
click at [1078, 331] on icon at bounding box center [1082, 331] width 8 height 9
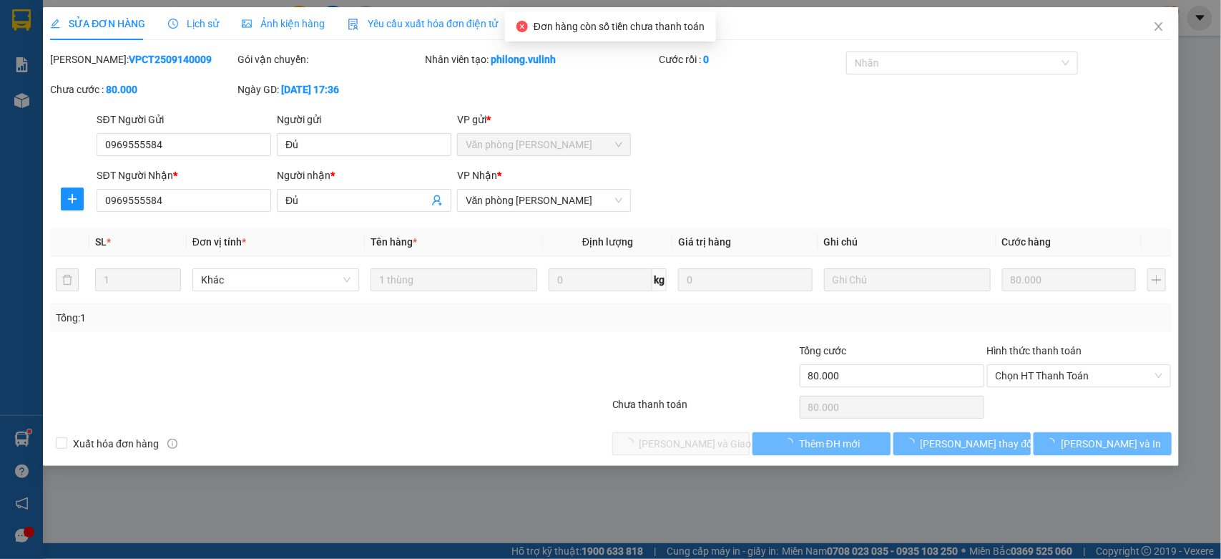
type input "0969555584"
type input "Đủ"
type input "0969555584"
type input "Đủ"
type input "80.000"
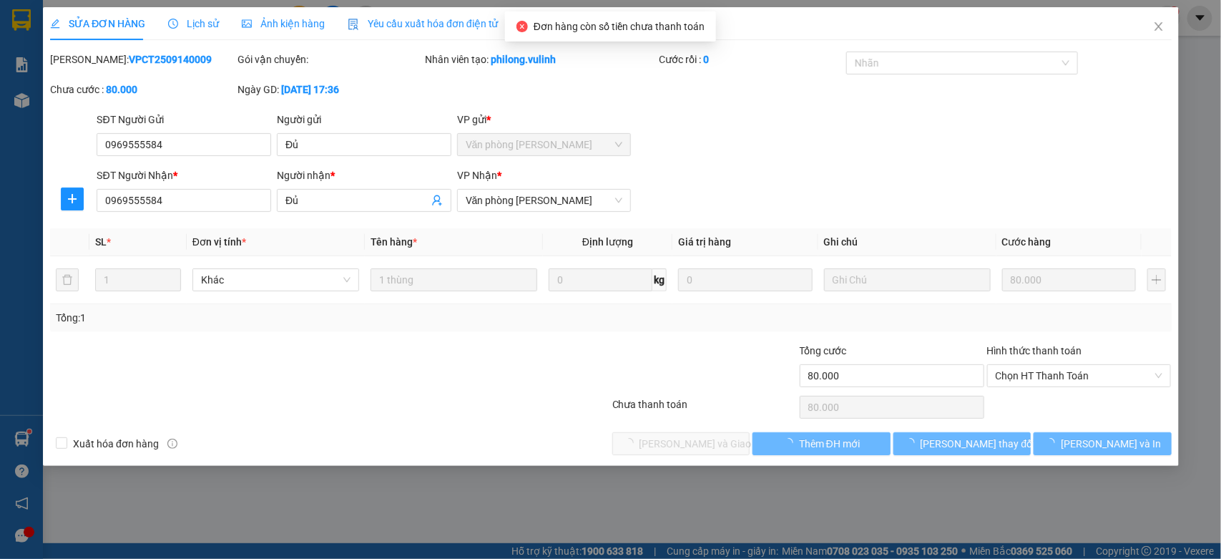
type input "80.000"
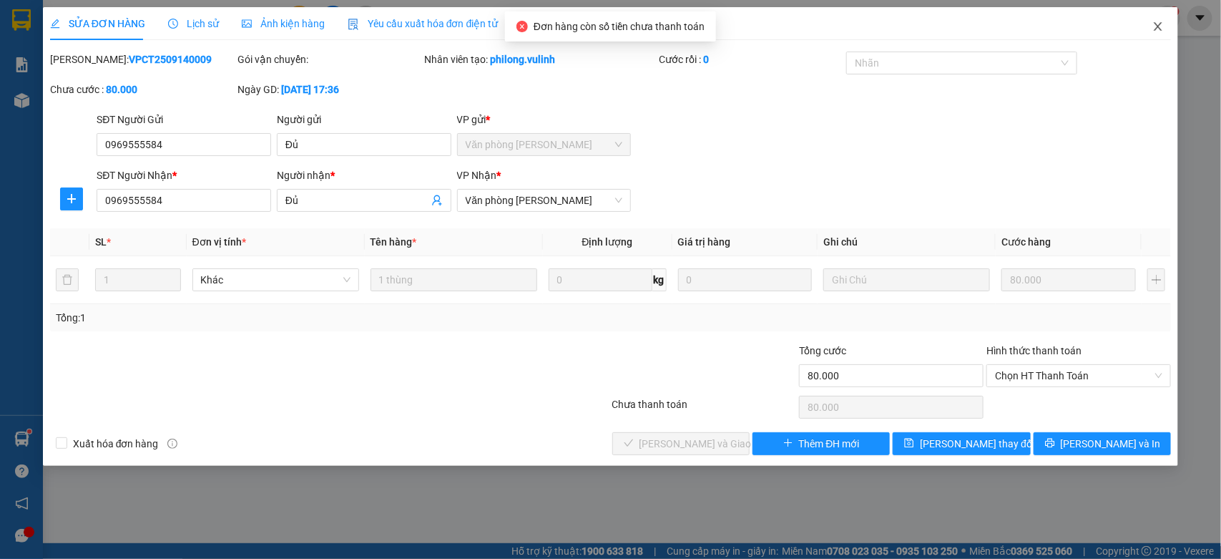
click at [1164, 26] on icon "close" at bounding box center [1158, 26] width 11 height 11
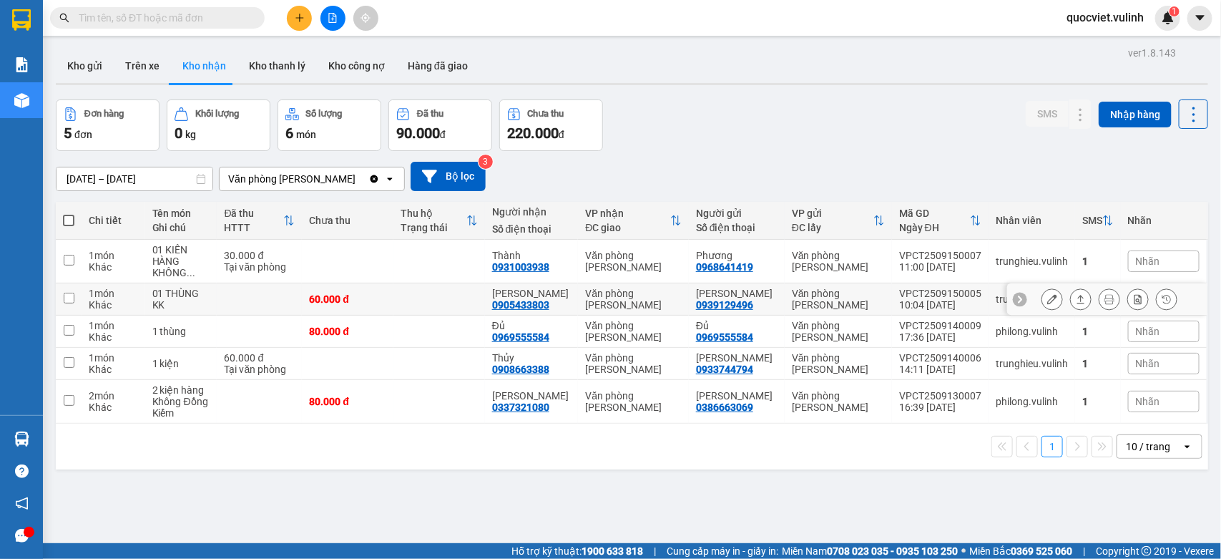
click at [1076, 298] on icon at bounding box center [1081, 299] width 10 height 10
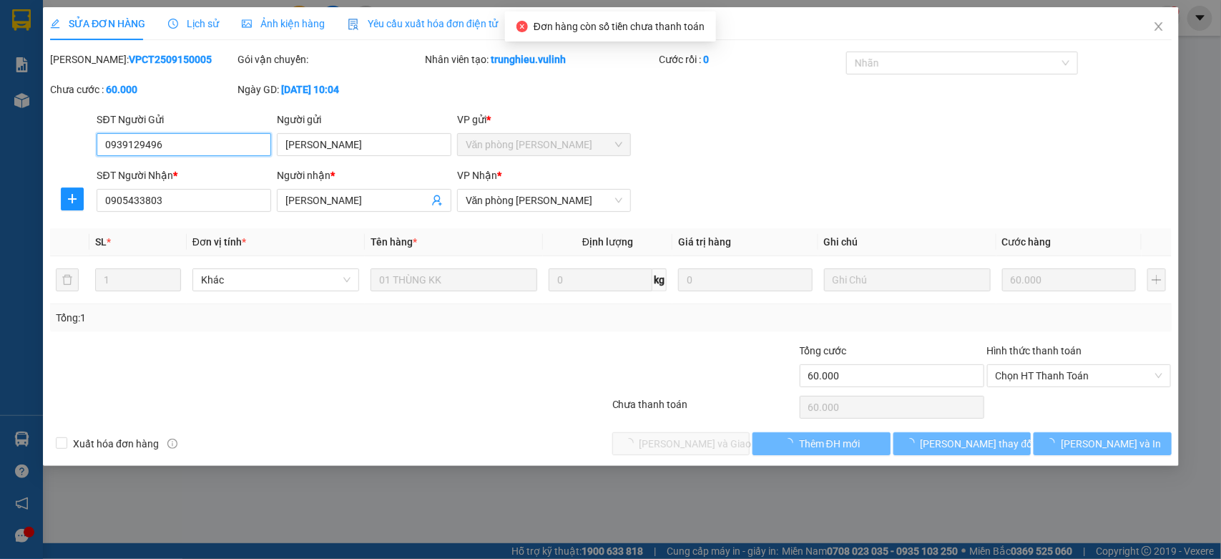
type input "0939129496"
type input "Anh Chương"
type input "0905433803"
type input "Anh Duy"
type input "60.000"
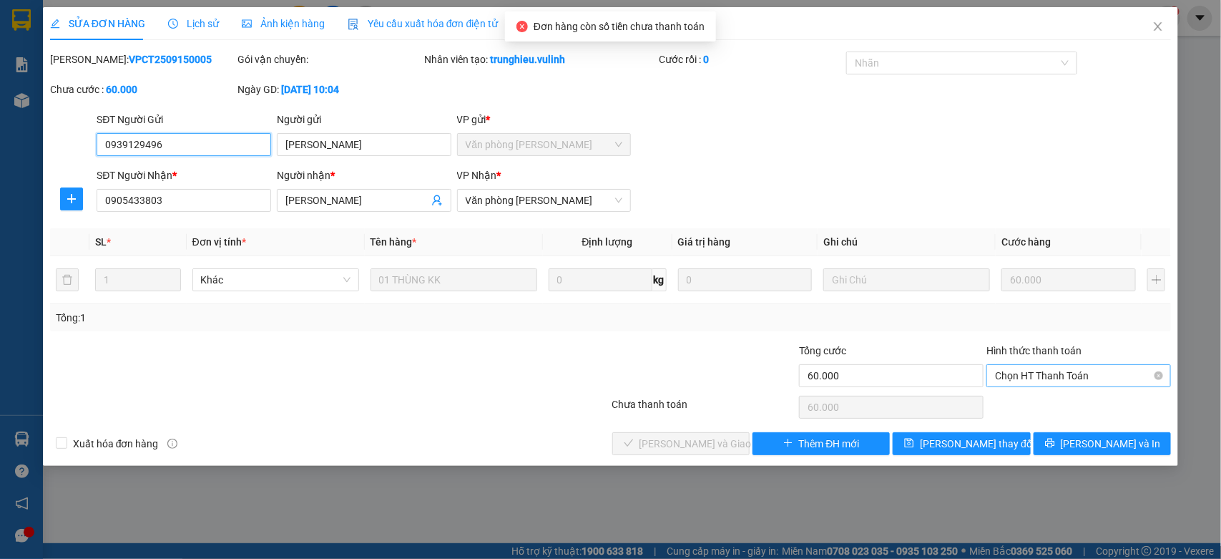
click at [1066, 374] on span "Chọn HT Thanh Toán" at bounding box center [1078, 375] width 167 height 21
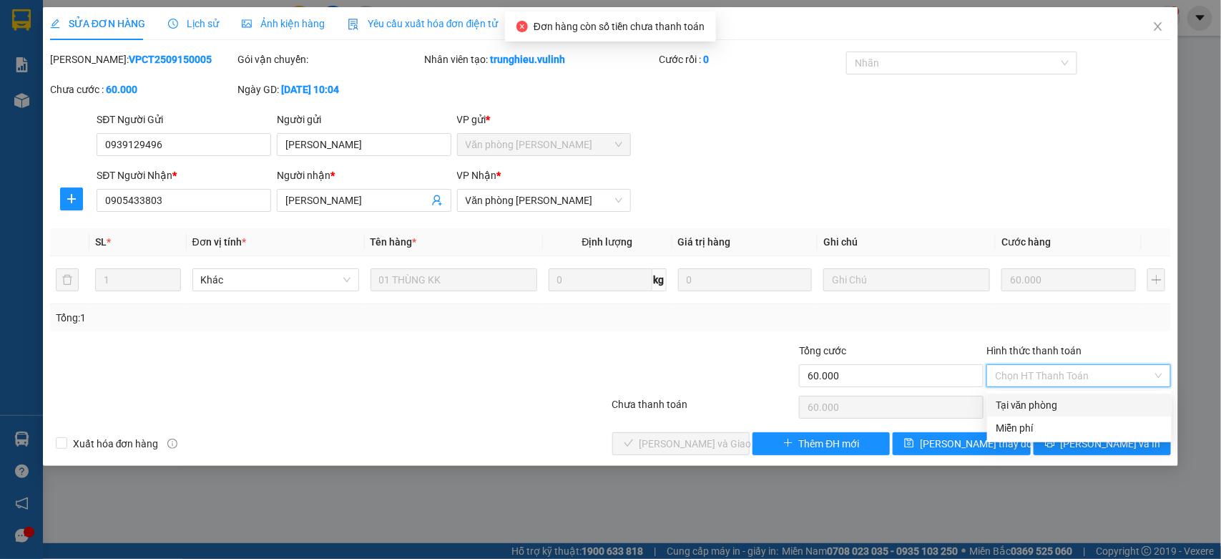
click at [1025, 406] on div "Tại văn phòng" at bounding box center [1079, 405] width 167 height 16
type input "0"
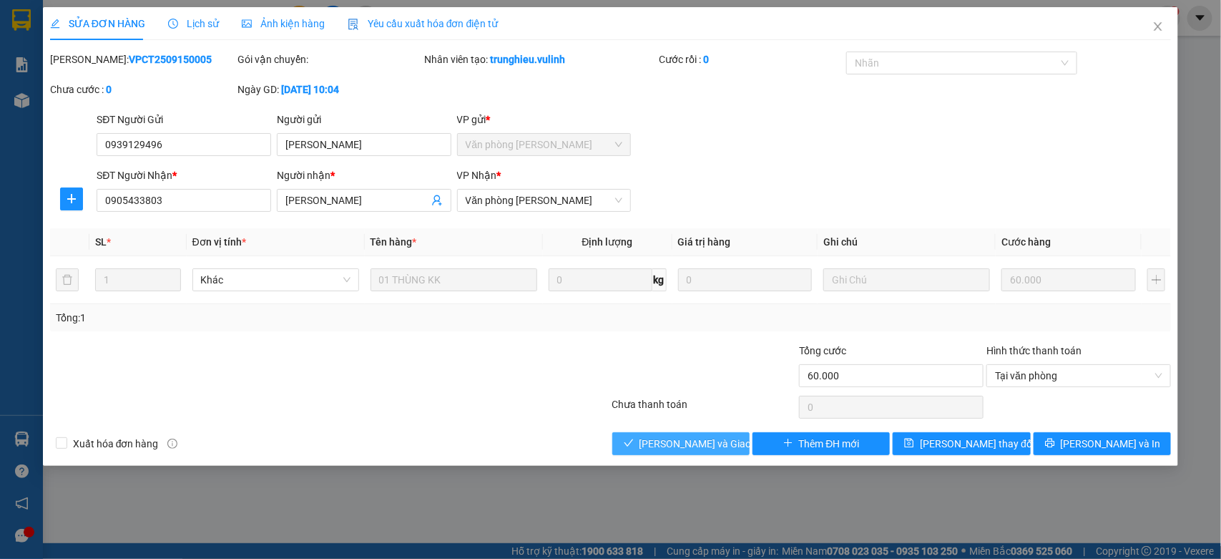
click at [655, 448] on span "[PERSON_NAME] và Giao hàng" at bounding box center [708, 444] width 137 height 16
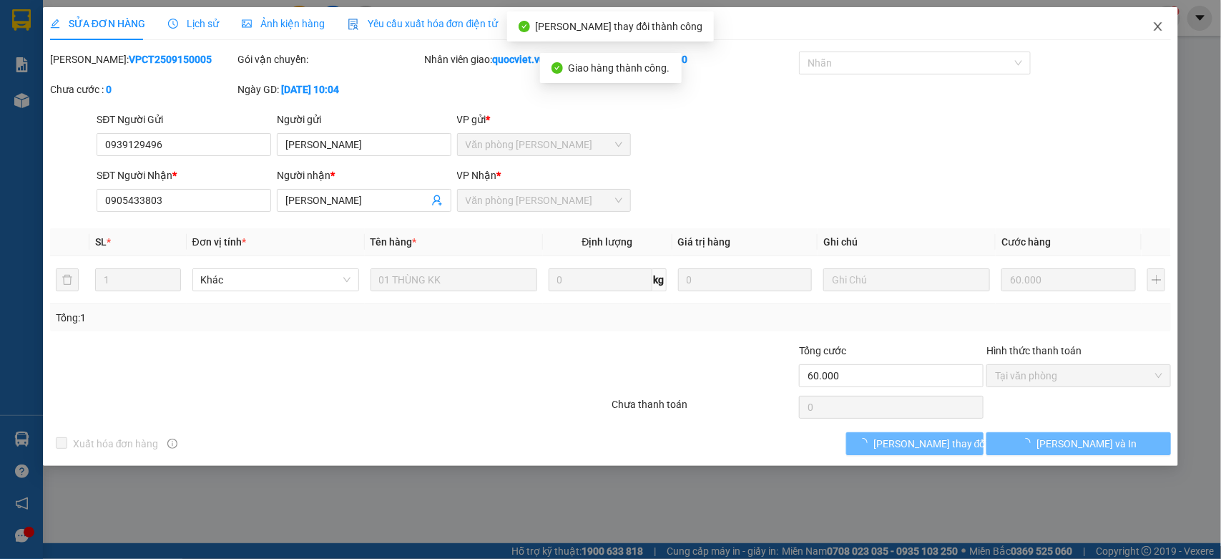
click at [1161, 27] on icon "close" at bounding box center [1158, 26] width 11 height 11
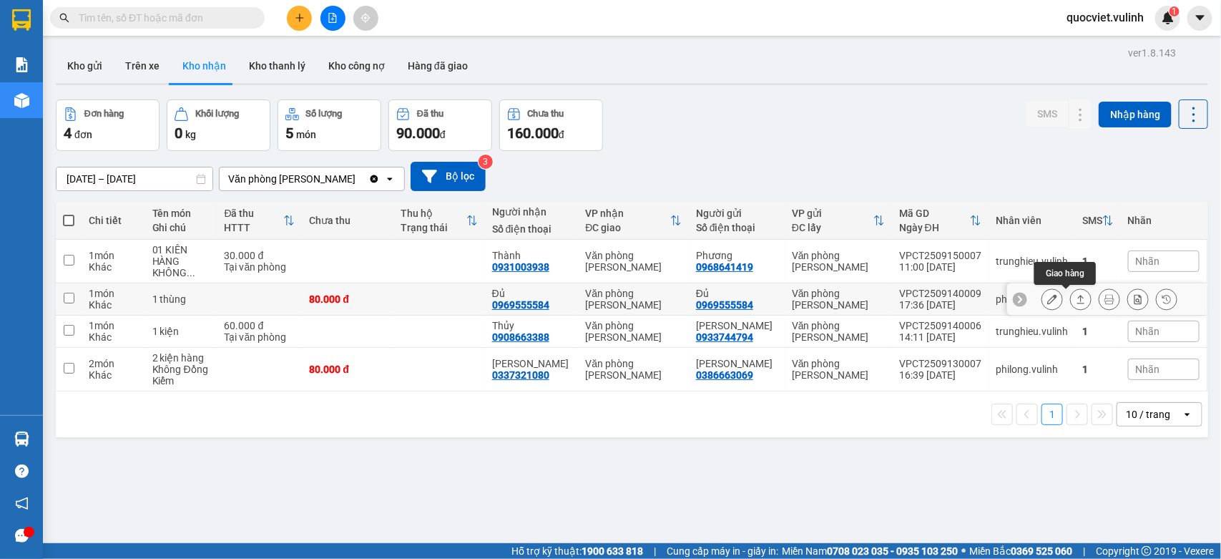
click at [1076, 301] on icon at bounding box center [1081, 299] width 10 height 10
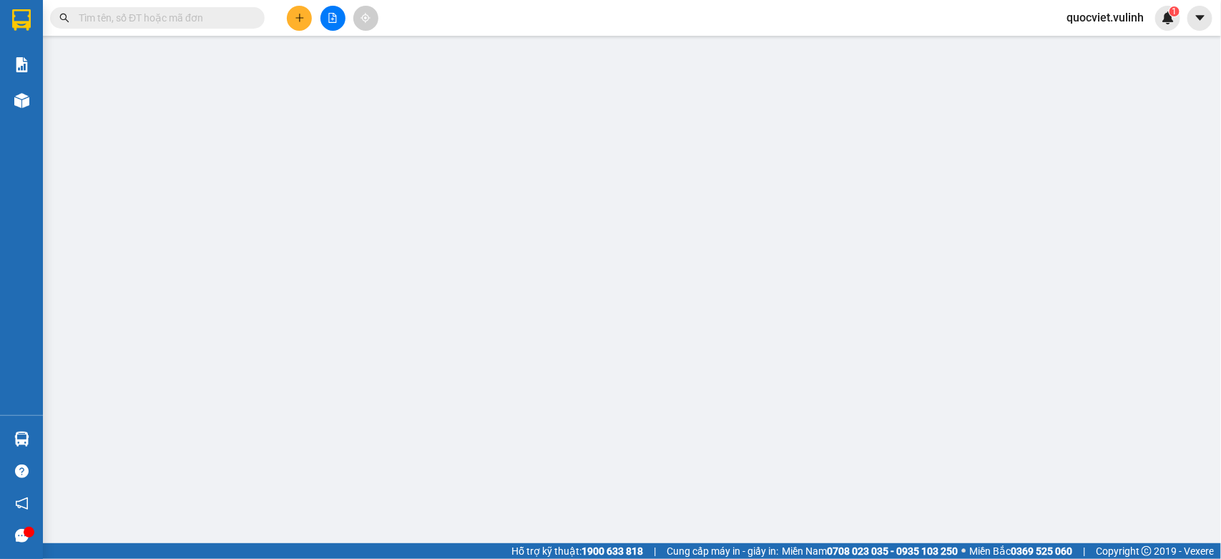
type input "0969555584"
type input "Đủ"
type input "0969555584"
type input "Đủ"
type input "80.000"
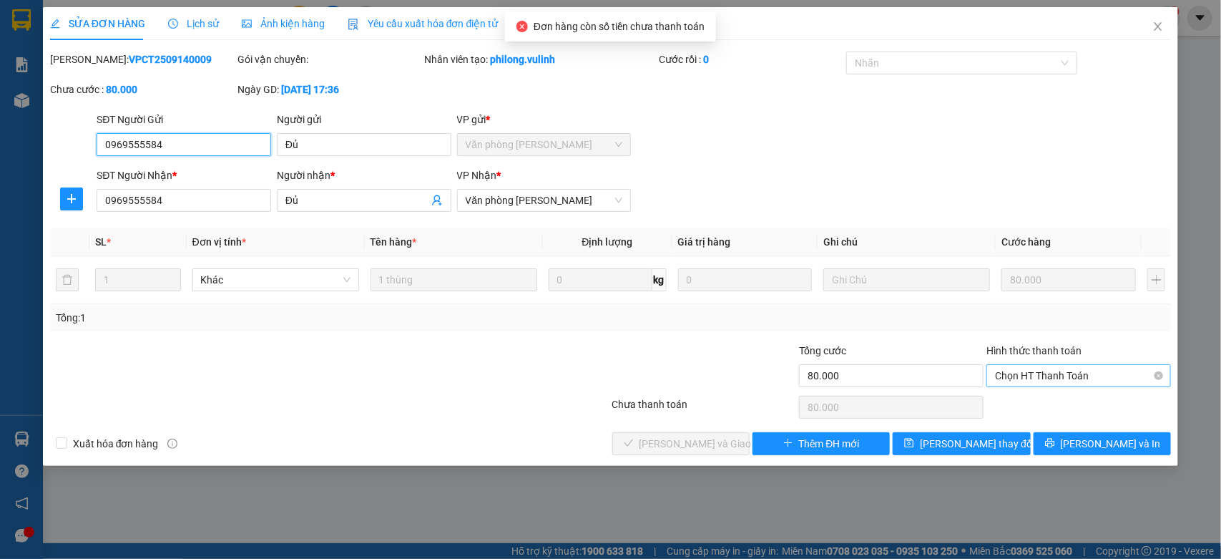
click at [1040, 369] on span "Chọn HT Thanh Toán" at bounding box center [1078, 375] width 167 height 21
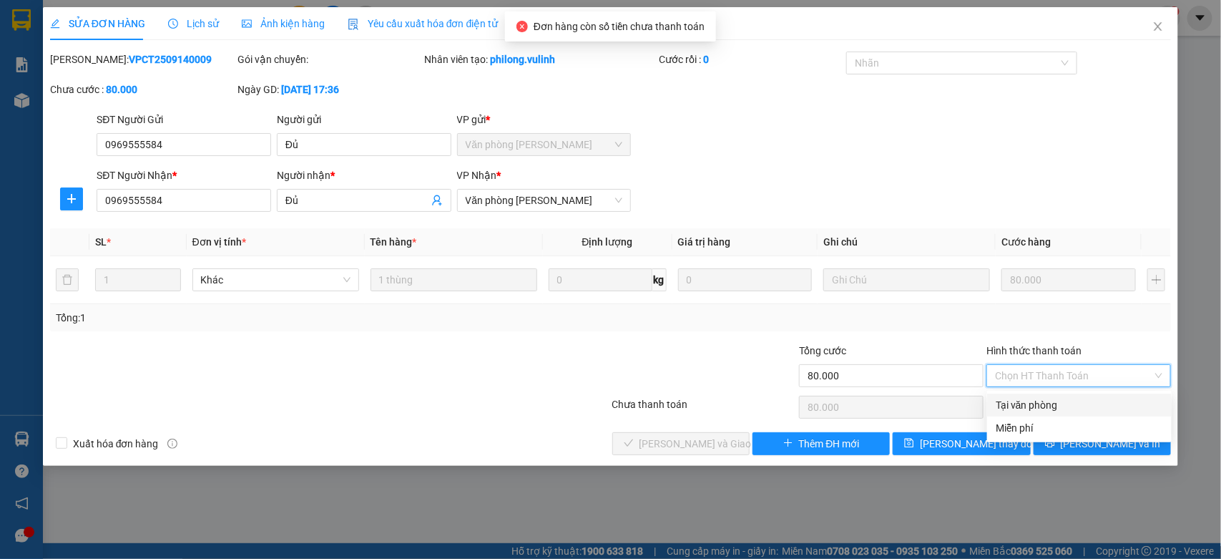
click at [1035, 395] on div "Tại văn phòng" at bounding box center [1079, 405] width 185 height 23
type input "0"
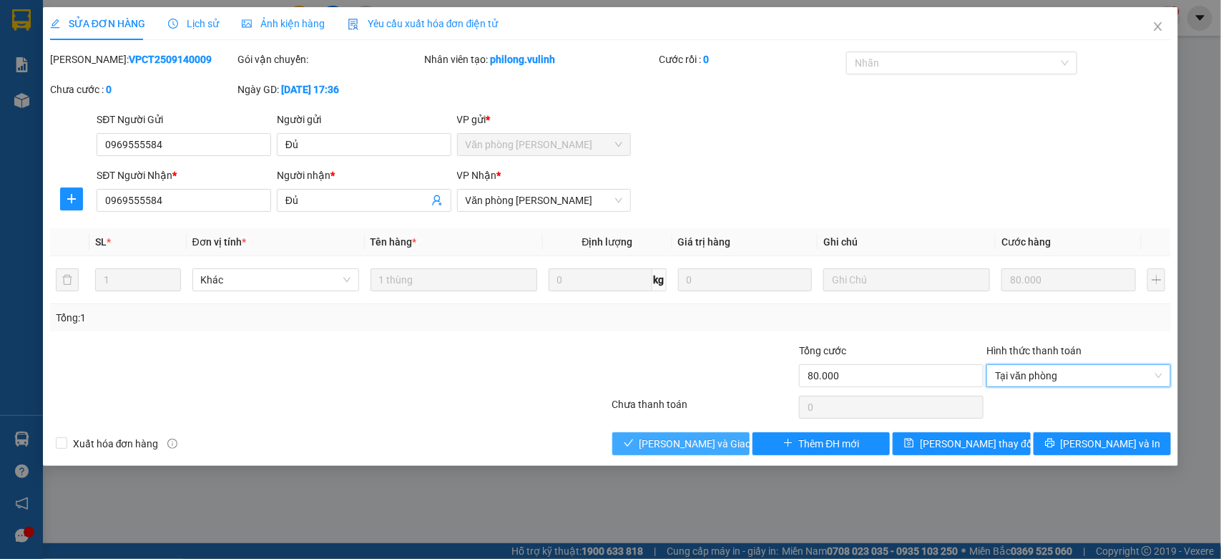
click at [638, 452] on button "[PERSON_NAME] và Giao hàng" at bounding box center [681, 443] width 137 height 23
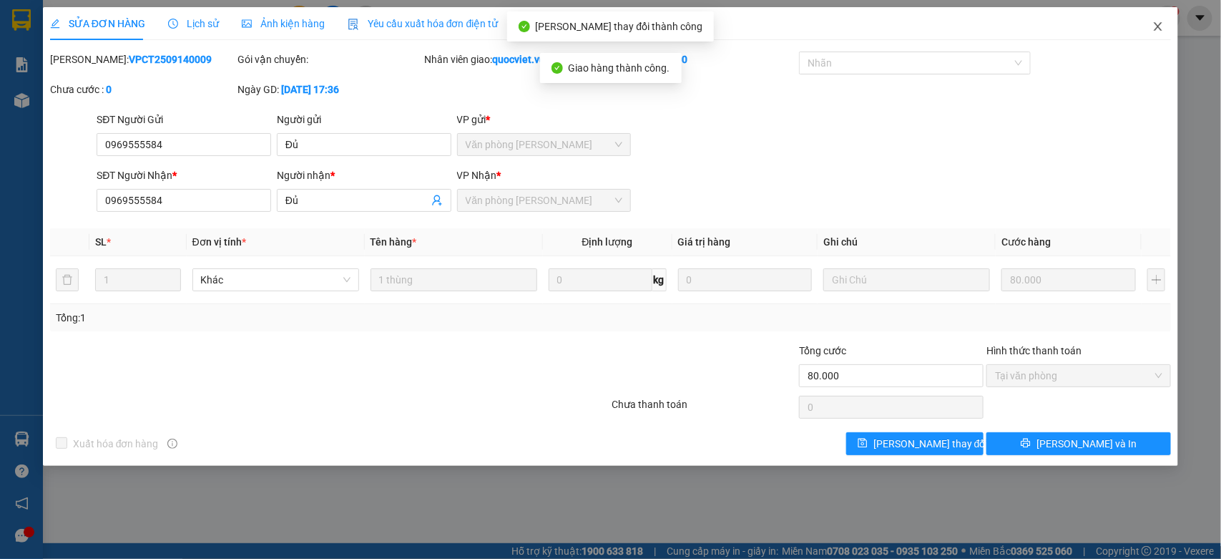
click at [1160, 19] on span "Close" at bounding box center [1158, 27] width 40 height 40
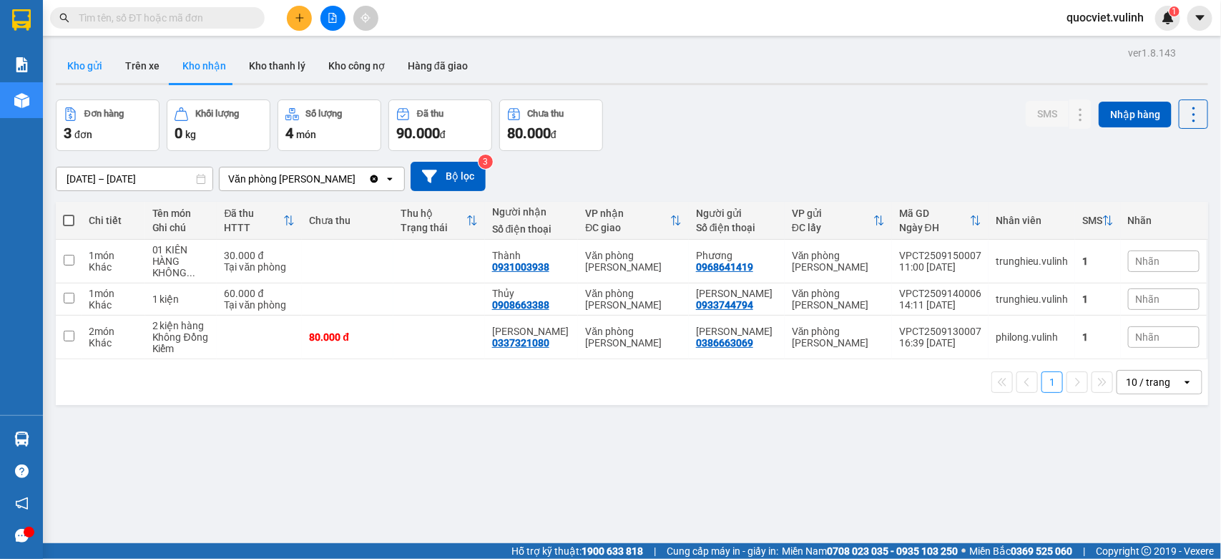
click at [90, 70] on button "Kho gửi" at bounding box center [85, 66] width 58 height 34
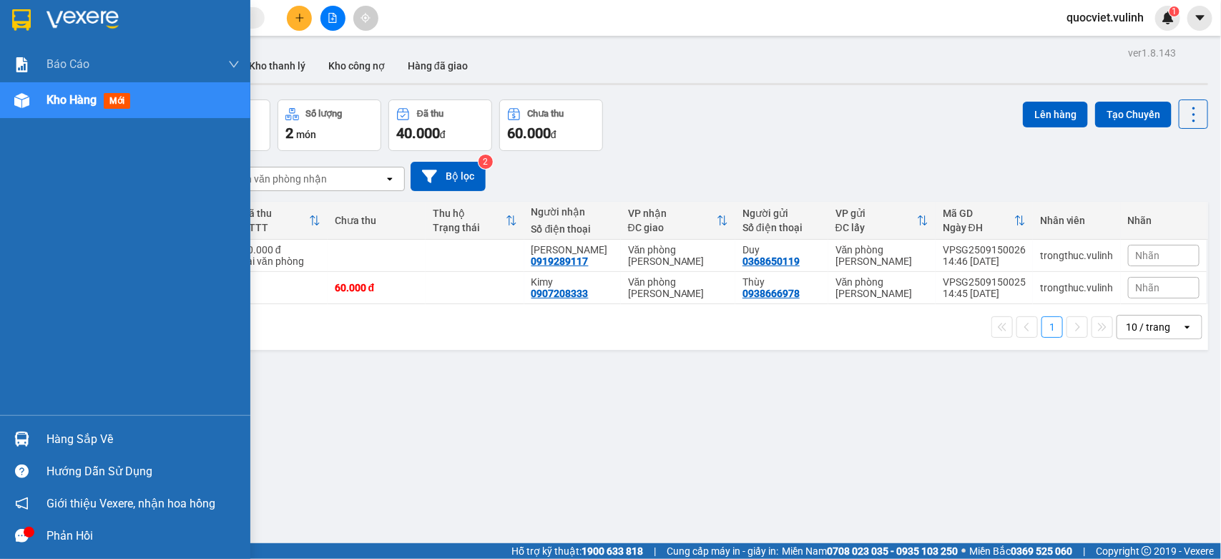
click at [30, 427] on div at bounding box center [21, 438] width 25 height 25
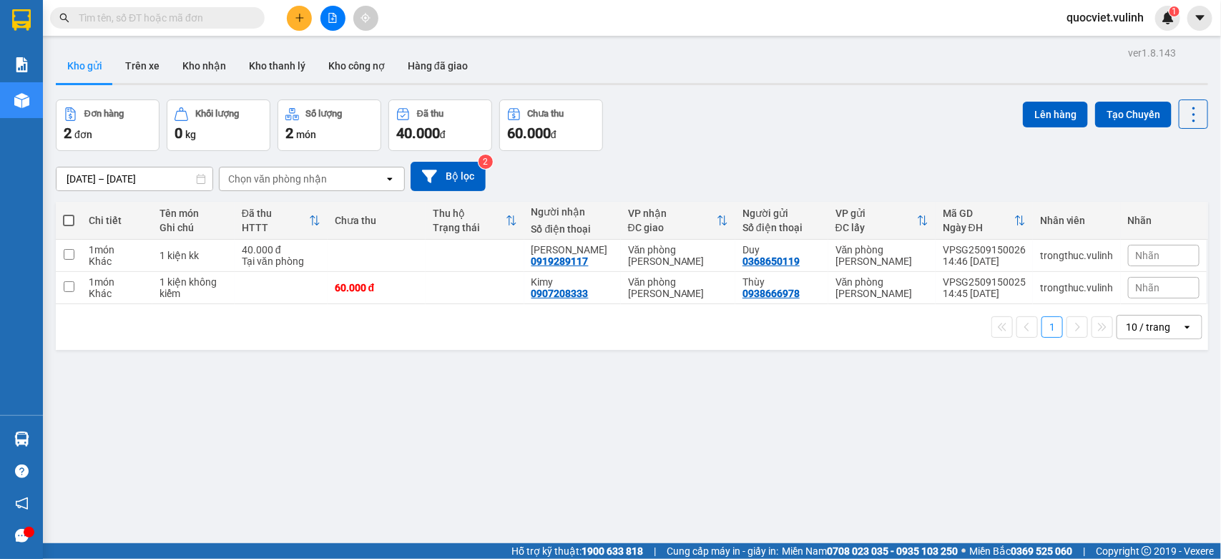
click at [713, 431] on section "Kết quả tìm kiếm ( 0 ) Bộ lọc No Data quocviet.vulinh 1 Báo cáo BC hàng tồn (tr…" at bounding box center [610, 279] width 1221 height 559
click at [195, 9] on span at bounding box center [157, 17] width 215 height 21
click at [201, 33] on div "Kết quả tìm kiếm ( 0 ) Bộ lọc No Data quocviet.vulinh 1" at bounding box center [610, 18] width 1221 height 36
click at [198, 21] on input "text" at bounding box center [163, 18] width 169 height 16
type input "0"
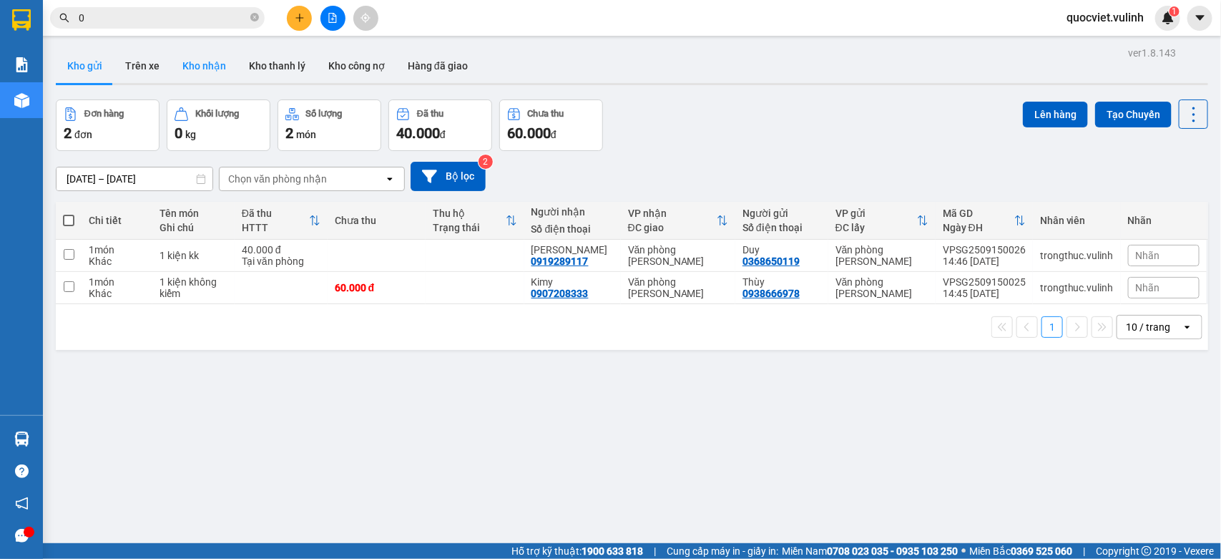
click at [175, 69] on button "Kho nhận" at bounding box center [204, 66] width 67 height 34
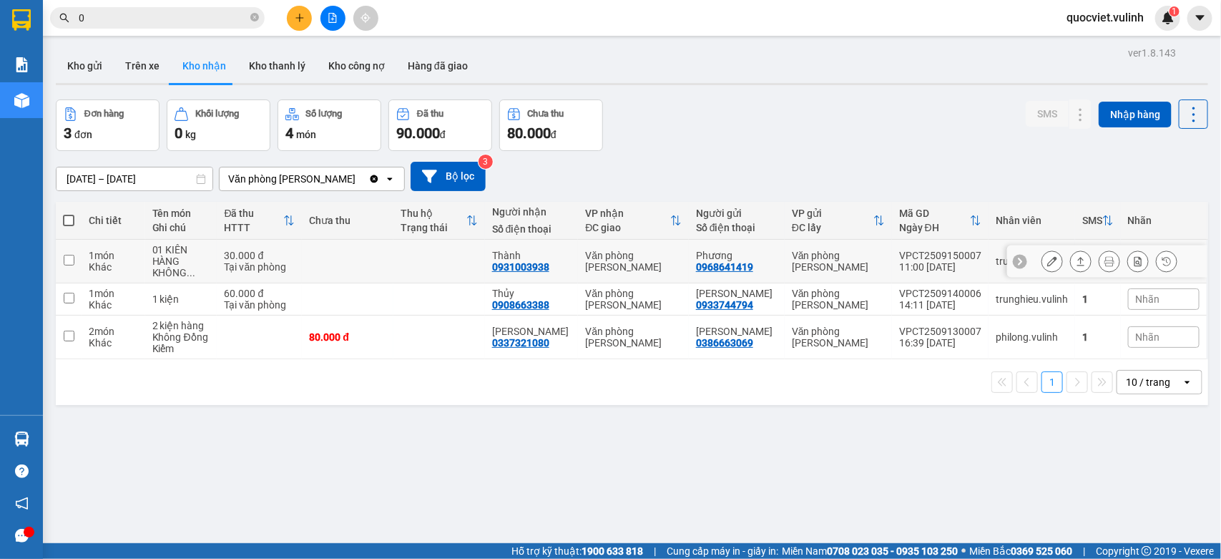
click at [1076, 259] on icon at bounding box center [1081, 261] width 10 height 10
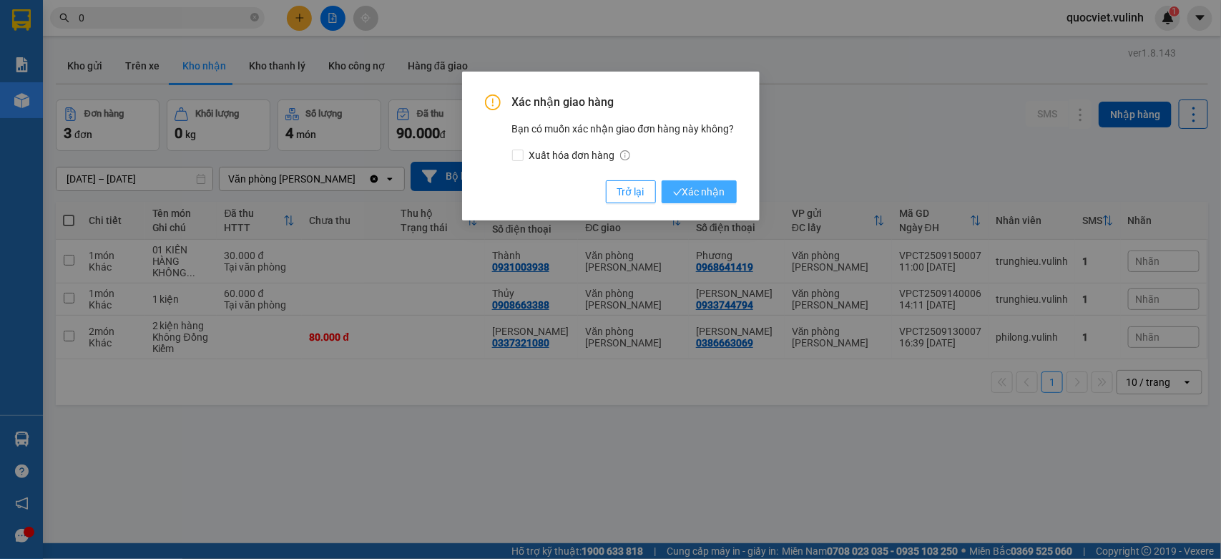
click at [693, 190] on span "Xác nhận" at bounding box center [699, 192] width 52 height 16
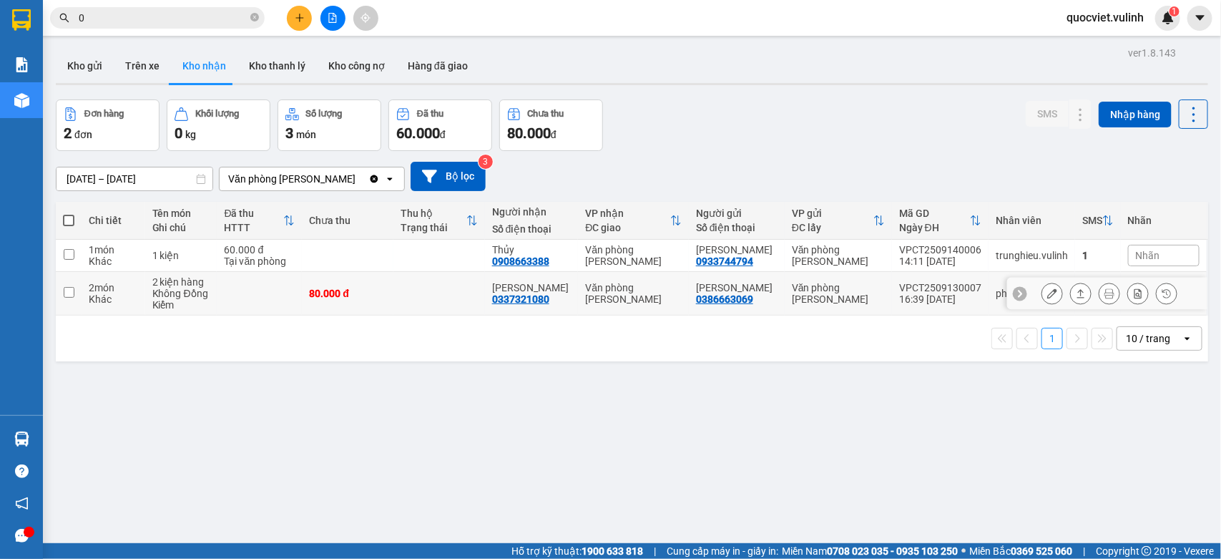
click at [1076, 296] on icon at bounding box center [1081, 293] width 10 height 10
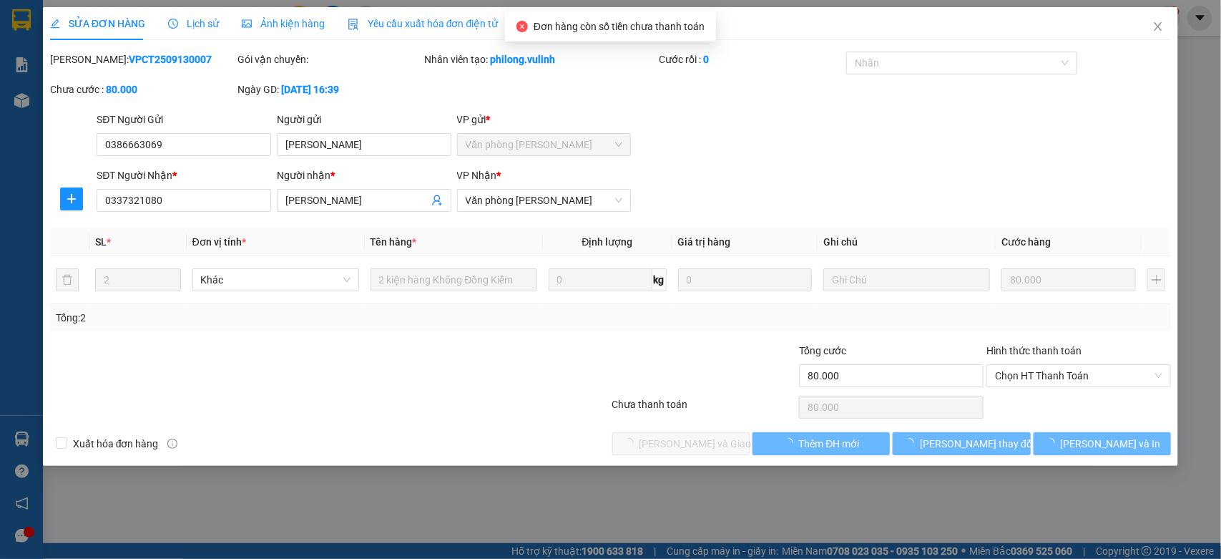
type input "0386663069"
type input "[PERSON_NAME]"
type input "0337321080"
type input "[PERSON_NAME]"
type input "80.000"
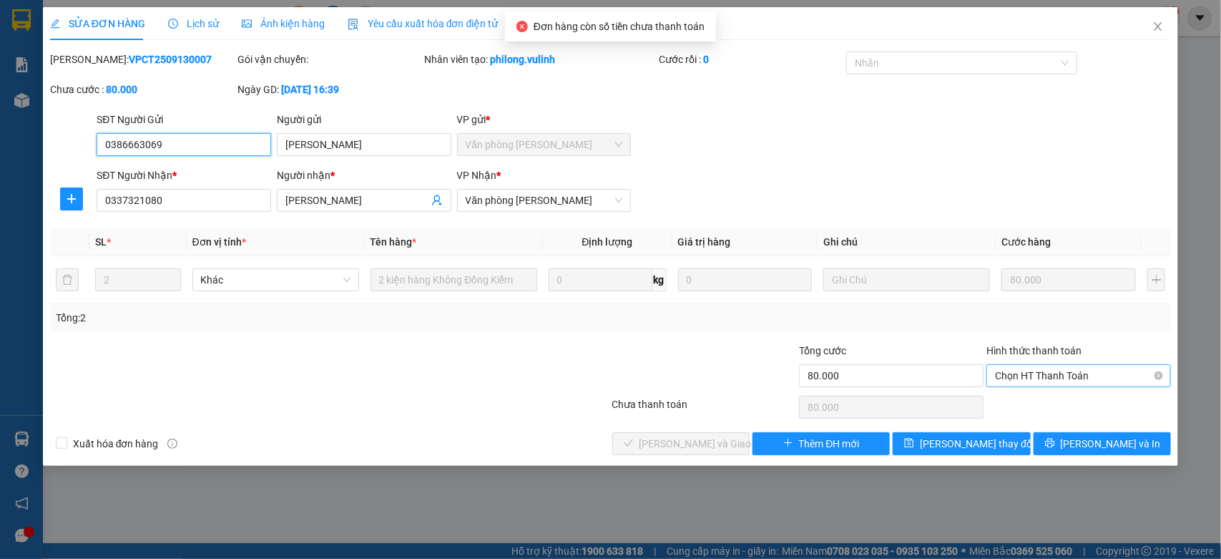
click at [1082, 384] on span "Chọn HT Thanh Toán" at bounding box center [1078, 375] width 167 height 21
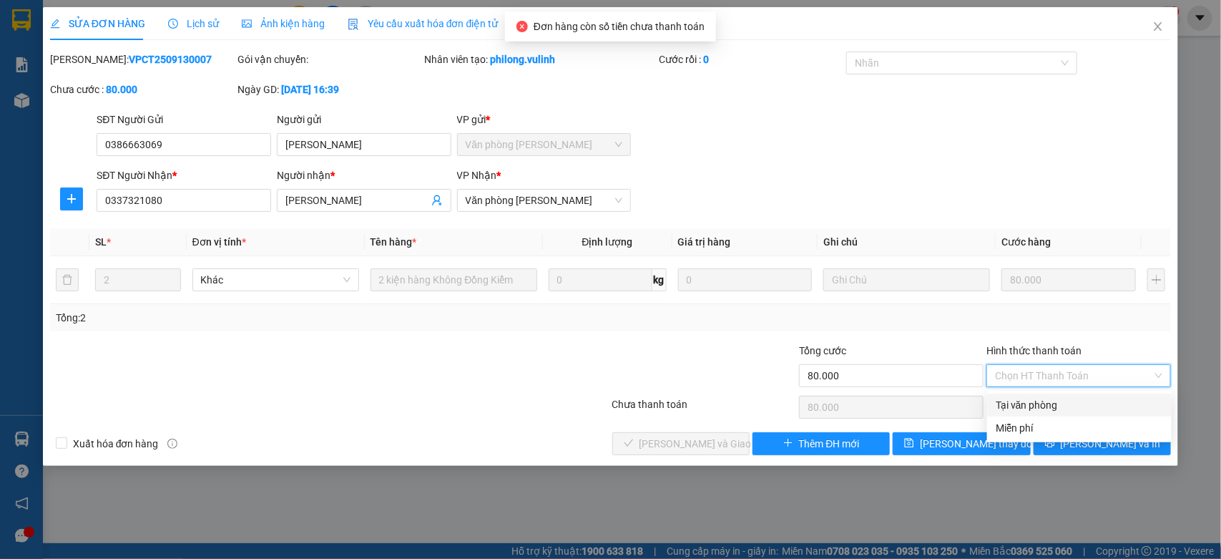
click at [1042, 401] on div "Tại văn phòng" at bounding box center [1079, 405] width 167 height 16
type input "0"
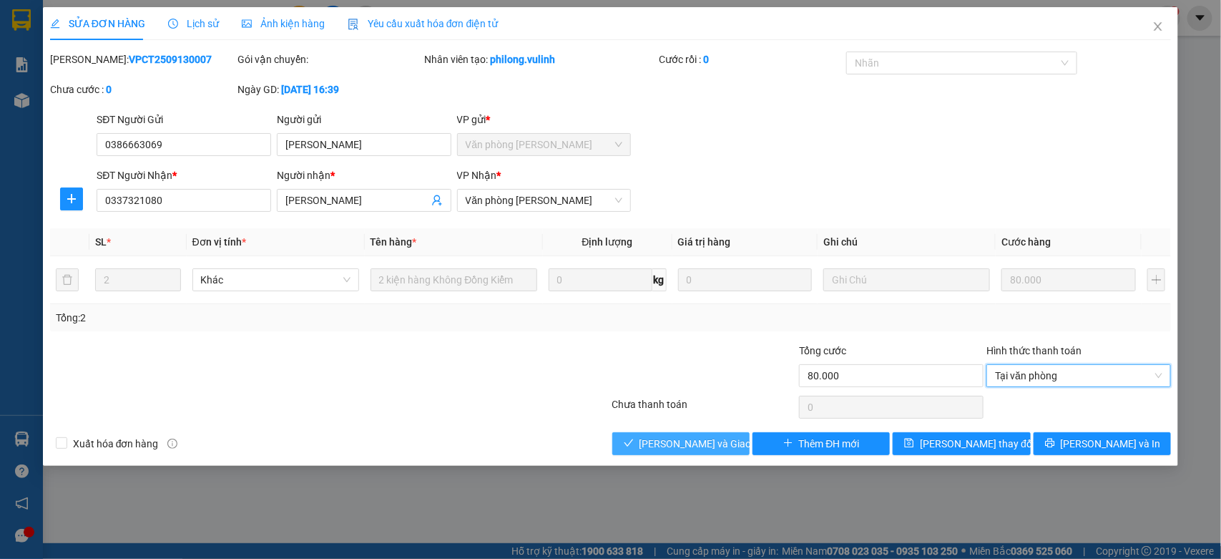
click at [658, 436] on span "[PERSON_NAME] và Giao hàng" at bounding box center [708, 444] width 137 height 16
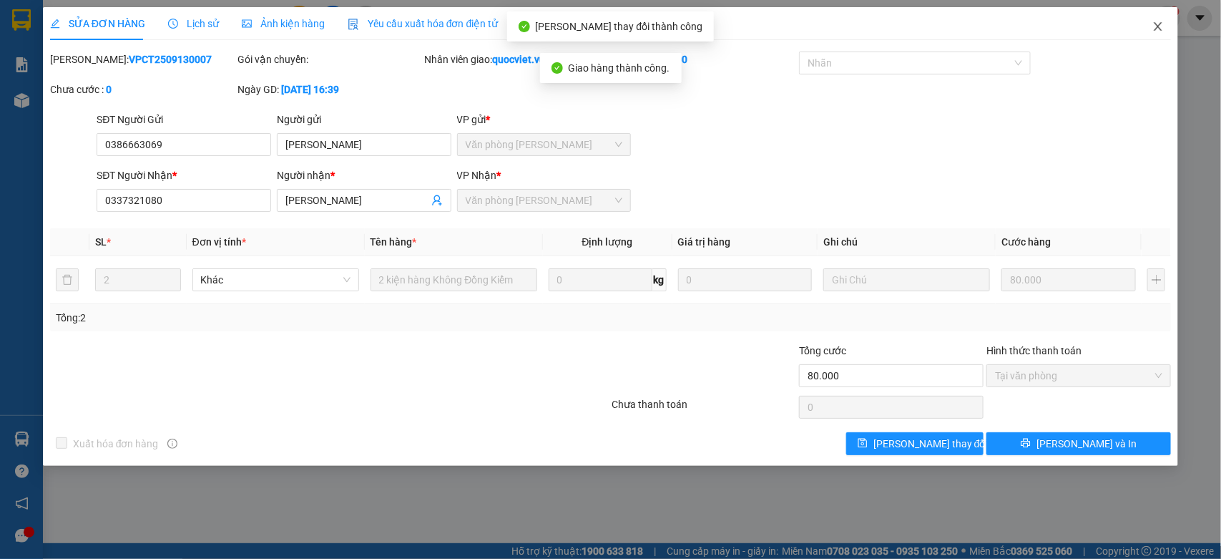
click at [1149, 20] on span "Close" at bounding box center [1158, 27] width 40 height 40
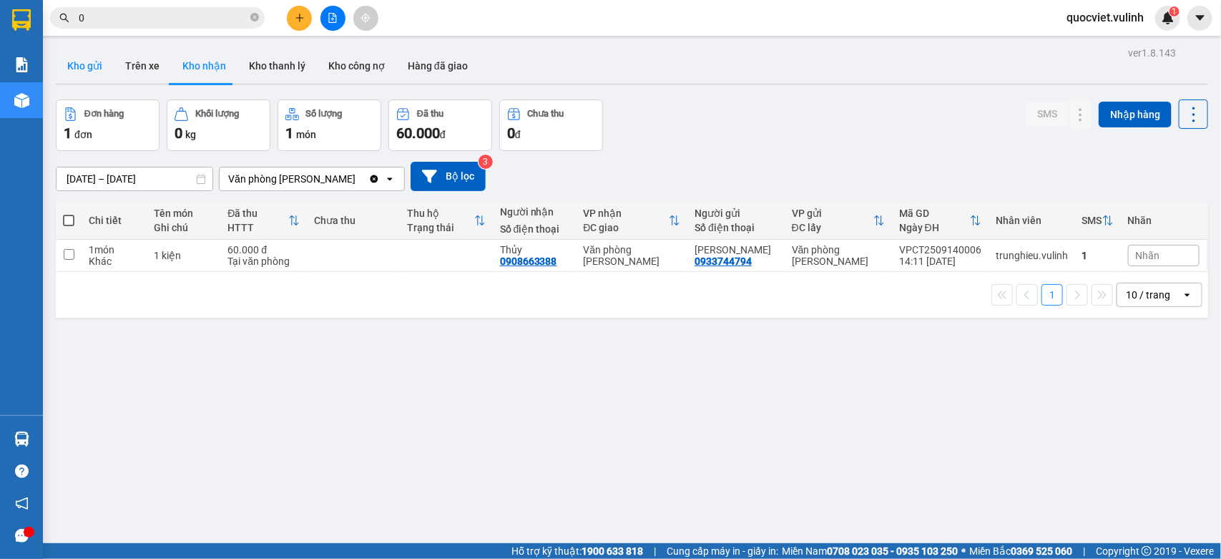
click at [79, 67] on button "Kho gửi" at bounding box center [85, 66] width 58 height 34
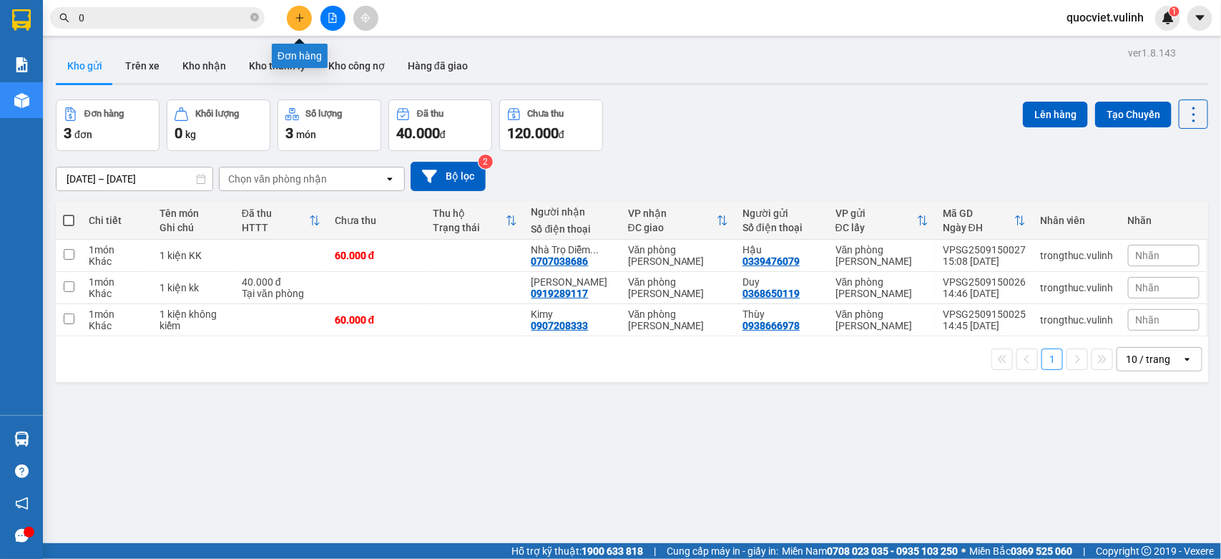
click at [292, 19] on button at bounding box center [299, 18] width 25 height 25
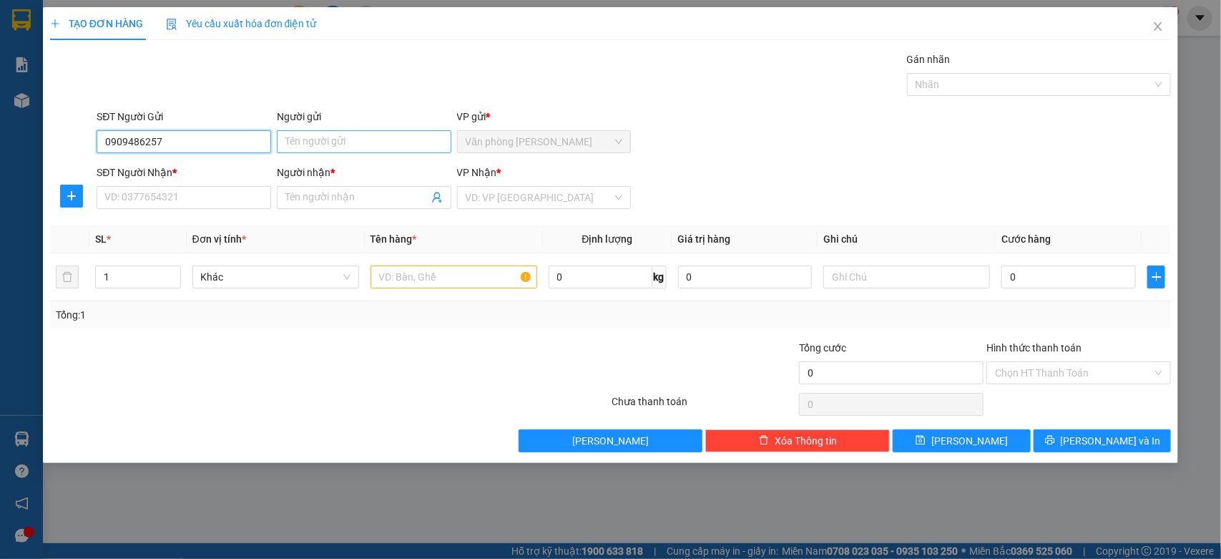
type input "0909486257"
click at [291, 147] on input "Người gửi" at bounding box center [364, 141] width 175 height 23
type input "cty thành tiến"
click at [190, 209] on input "SĐT Người Nhận *" at bounding box center [184, 197] width 175 height 23
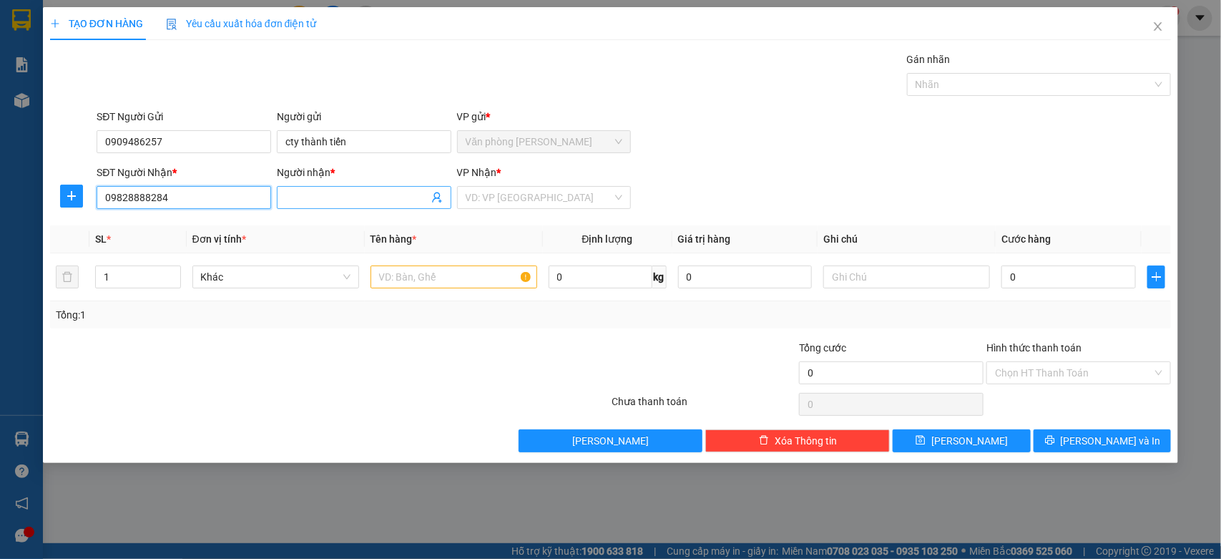
type input "09828888284"
click at [284, 201] on span at bounding box center [364, 197] width 175 height 23
type input "sophi"
click at [390, 276] on input "text" at bounding box center [454, 276] width 167 height 23
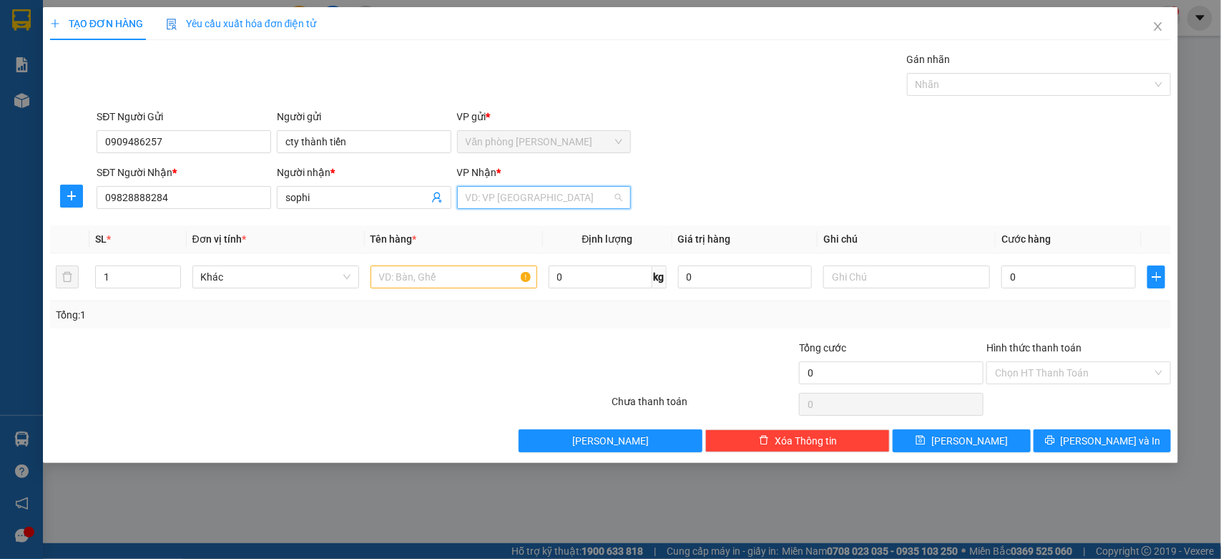
click at [581, 195] on input "search" at bounding box center [539, 197] width 147 height 21
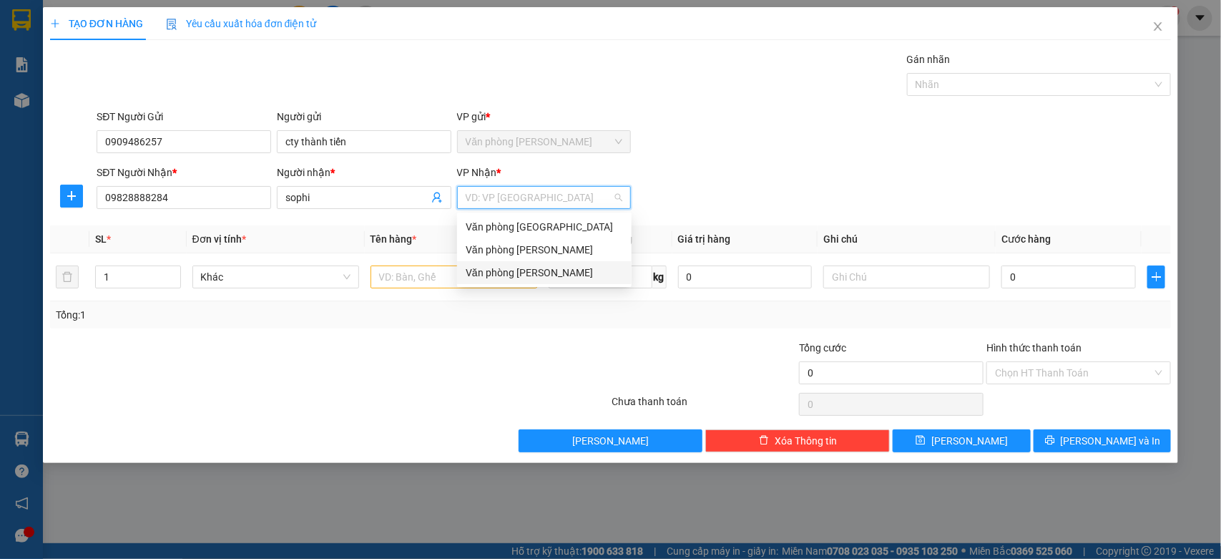
click at [509, 273] on div "Văn phòng [PERSON_NAME]" at bounding box center [544, 273] width 157 height 16
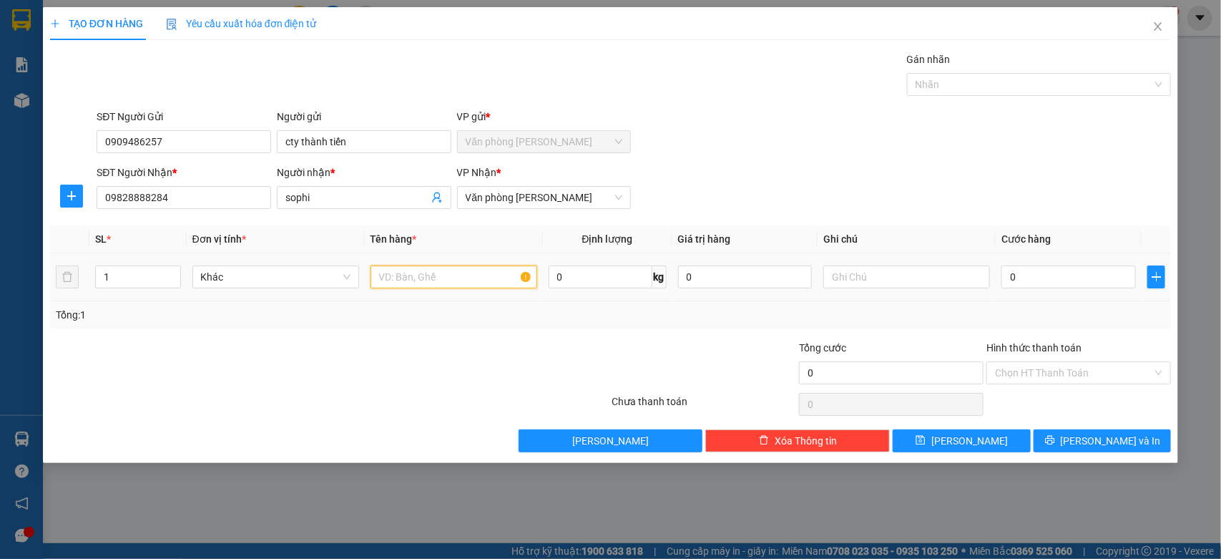
click at [481, 270] on input "text" at bounding box center [454, 276] width 167 height 23
type input "1 kiện kk"
click at [1093, 275] on input "0" at bounding box center [1069, 276] width 135 height 23
type input "7"
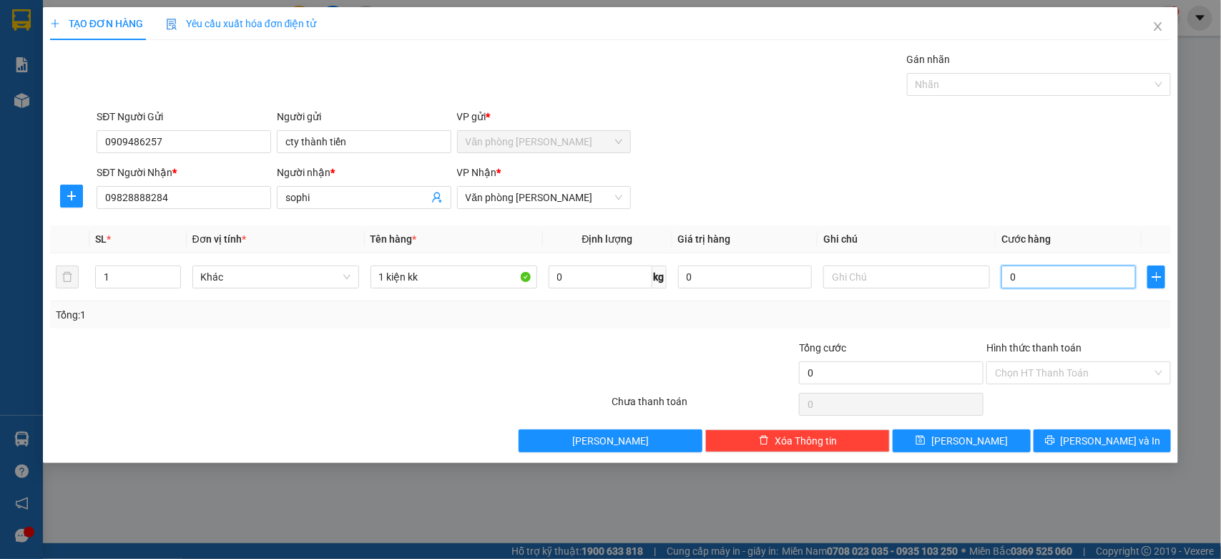
type input "7"
type input "70"
type input "700"
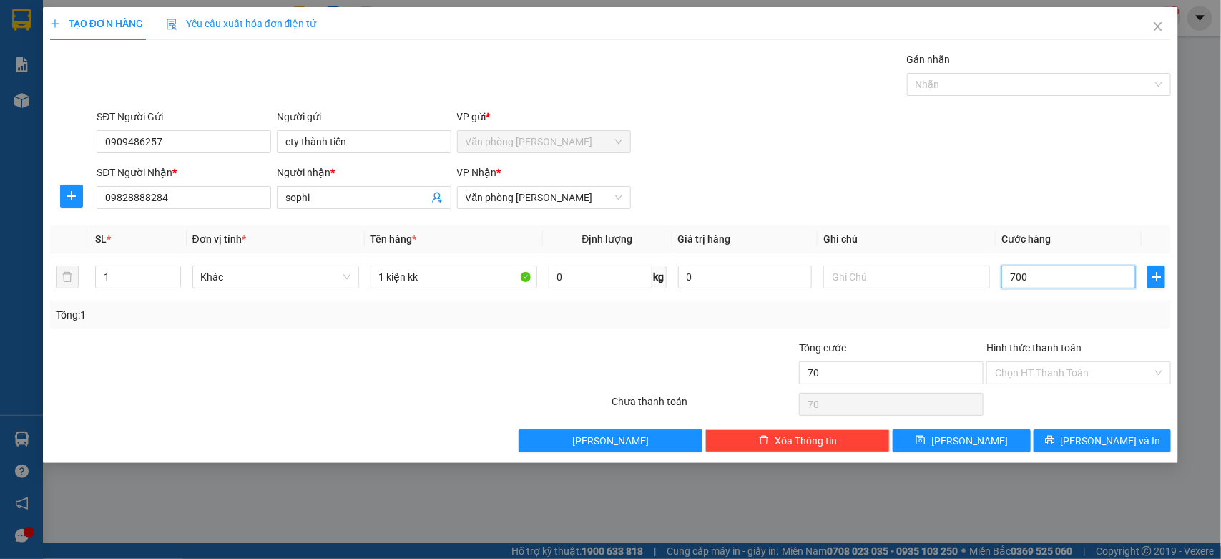
type input "700"
type input "7.000"
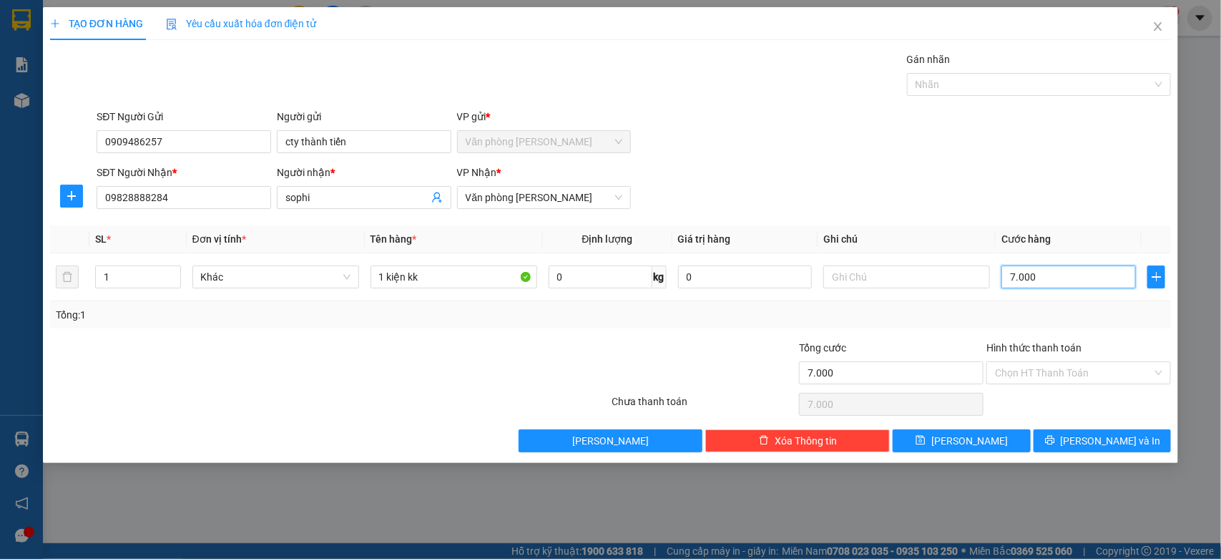
type input "70.000"
click at [1100, 434] on span "[PERSON_NAME] và In" at bounding box center [1111, 441] width 100 height 16
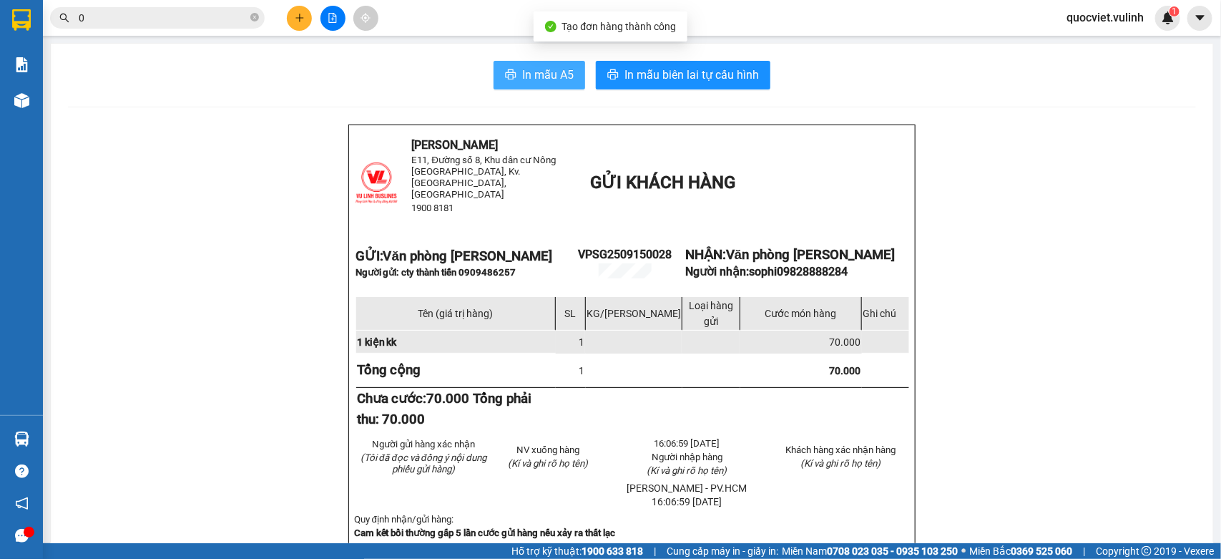
click at [539, 79] on span "In mẫu A5" at bounding box center [548, 75] width 52 height 18
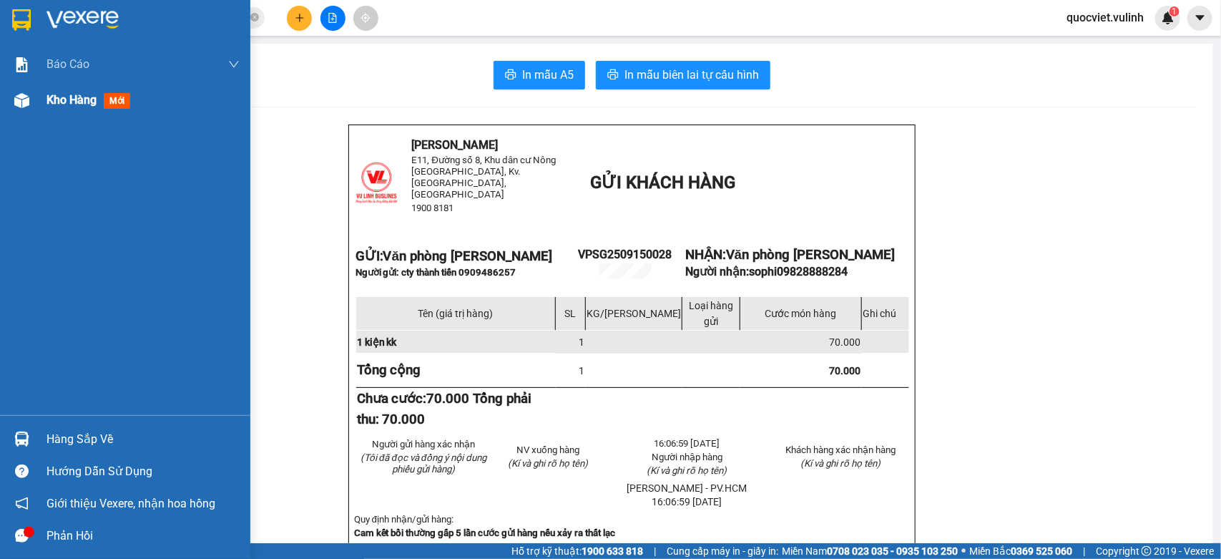
click at [14, 100] on img at bounding box center [21, 100] width 15 height 15
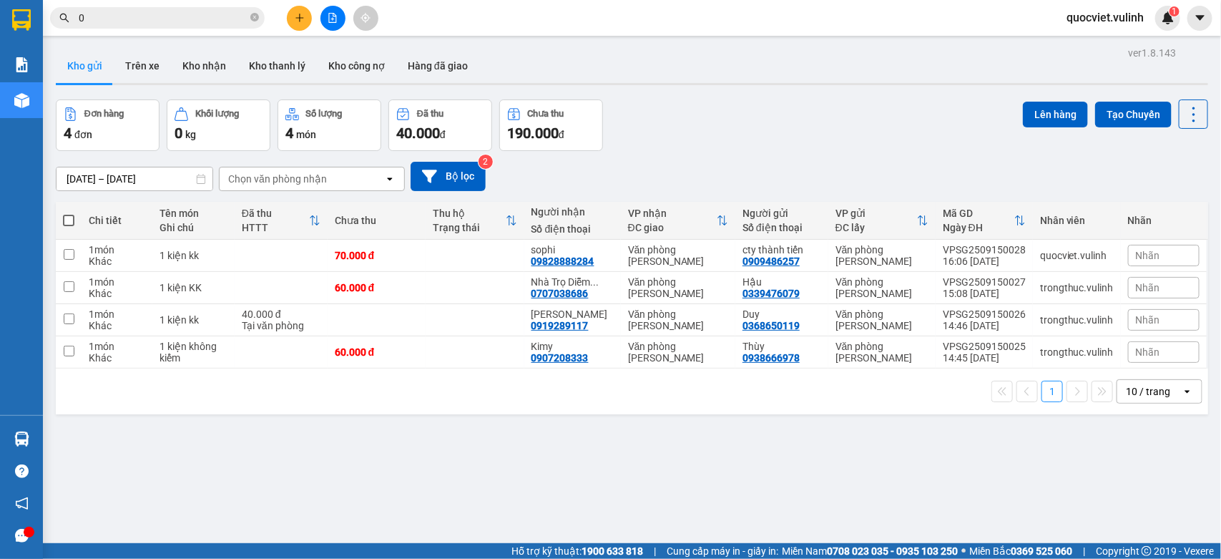
click at [302, 4] on div "Kết quả tìm kiếm ( 0 ) Bộ lọc No Data 0 quocviet.vulinh 1" at bounding box center [610, 18] width 1221 height 36
click at [302, 11] on button at bounding box center [299, 18] width 25 height 25
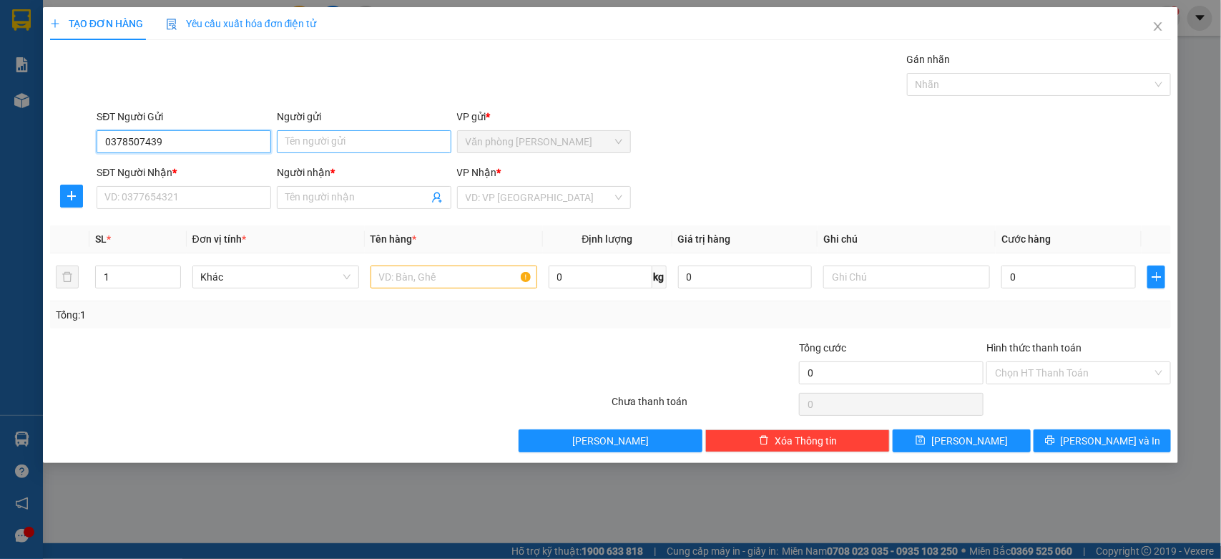
type input "0378507439"
click at [306, 135] on input "Người gửi" at bounding box center [364, 141] width 175 height 23
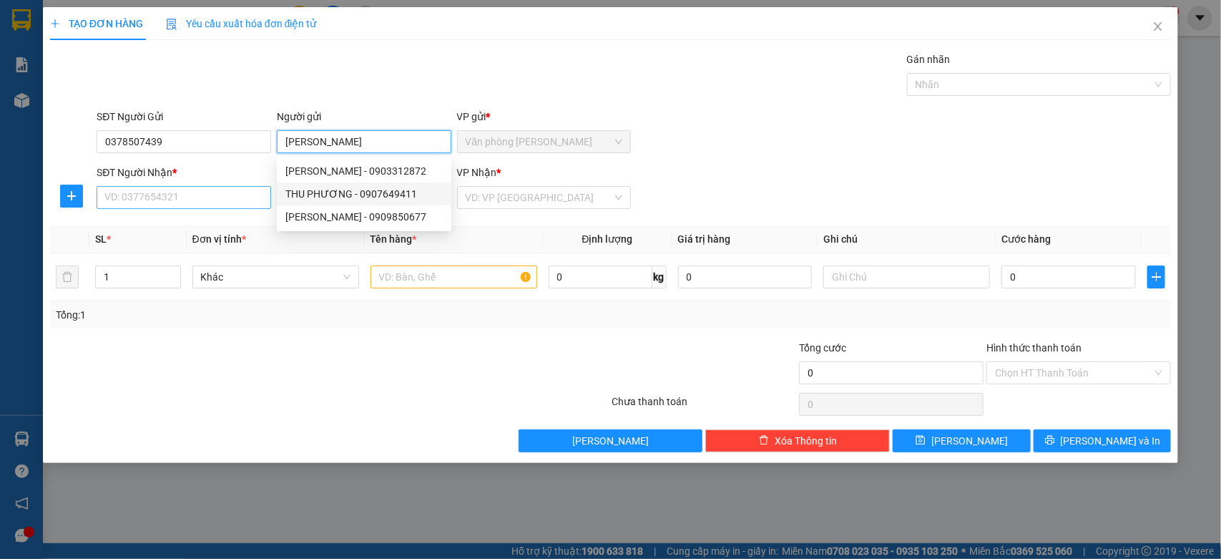
type input "THU PHƯƠNG"
click at [195, 201] on input "SĐT Người Nhận *" at bounding box center [184, 197] width 175 height 23
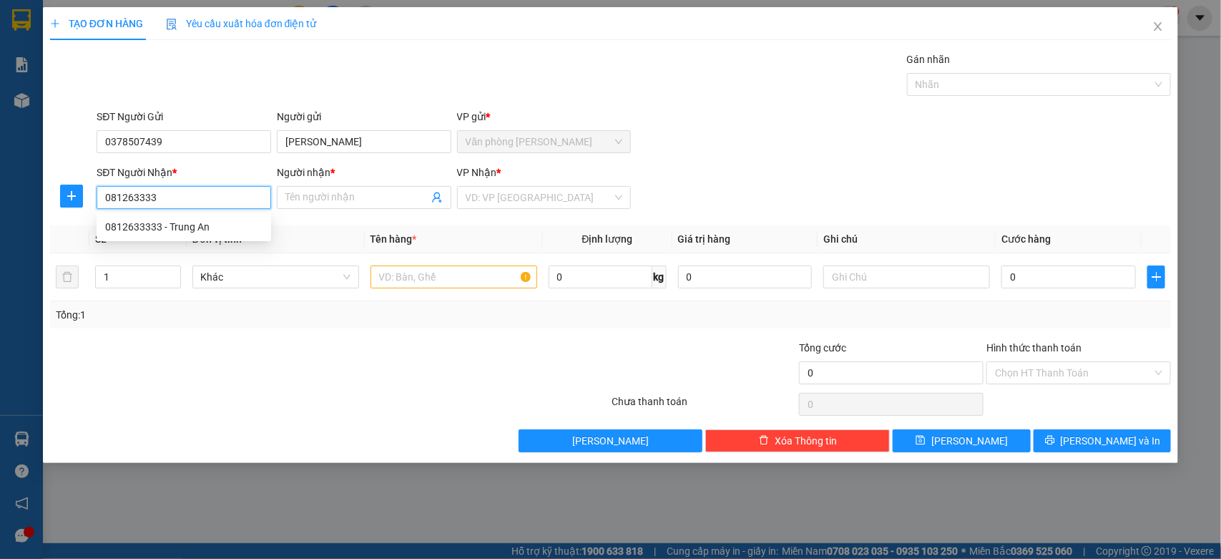
type input "0812633333"
click at [228, 229] on div "0812633333 - Trung An" at bounding box center [183, 227] width 157 height 16
type input "Trung An"
type input "140.000"
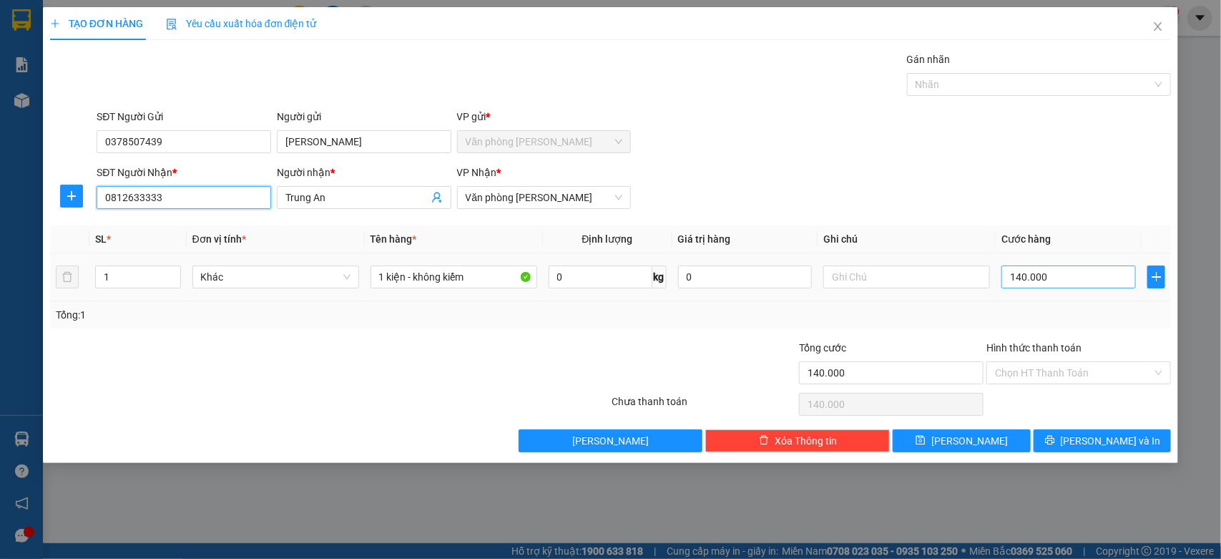
type input "0812633333"
click at [1075, 278] on input "140.000" at bounding box center [1069, 276] width 135 height 23
type input "0"
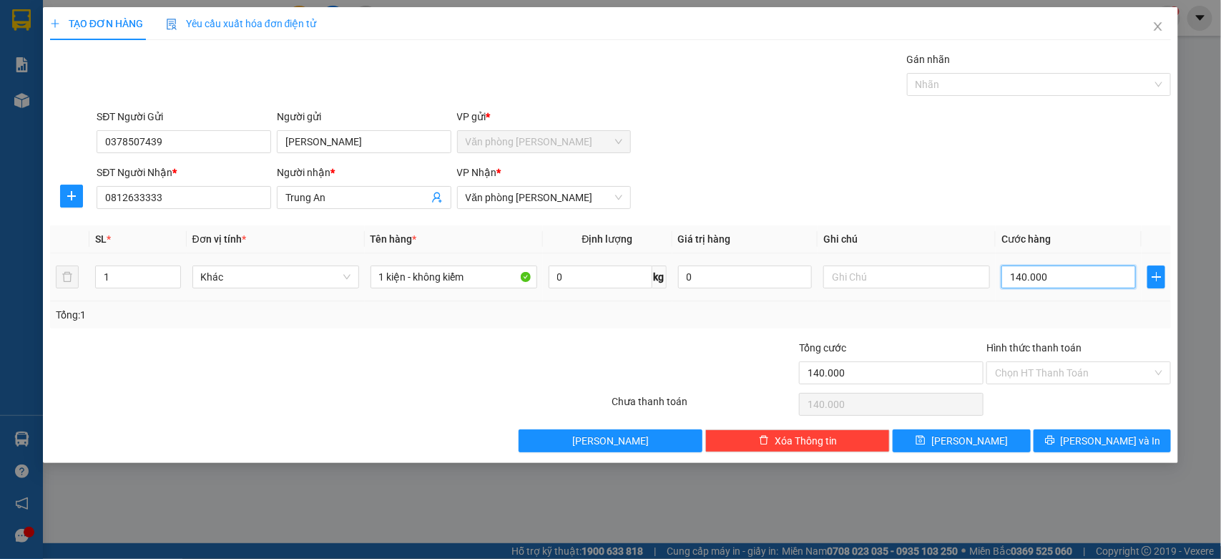
type input "0"
type input "30"
type input "300"
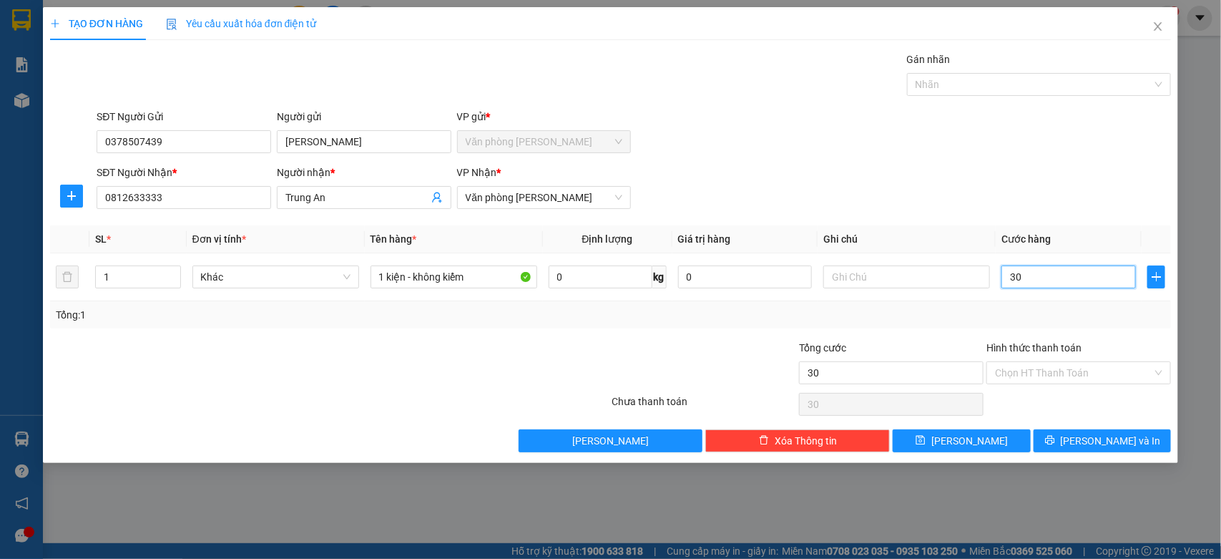
type input "300"
type input "3.000"
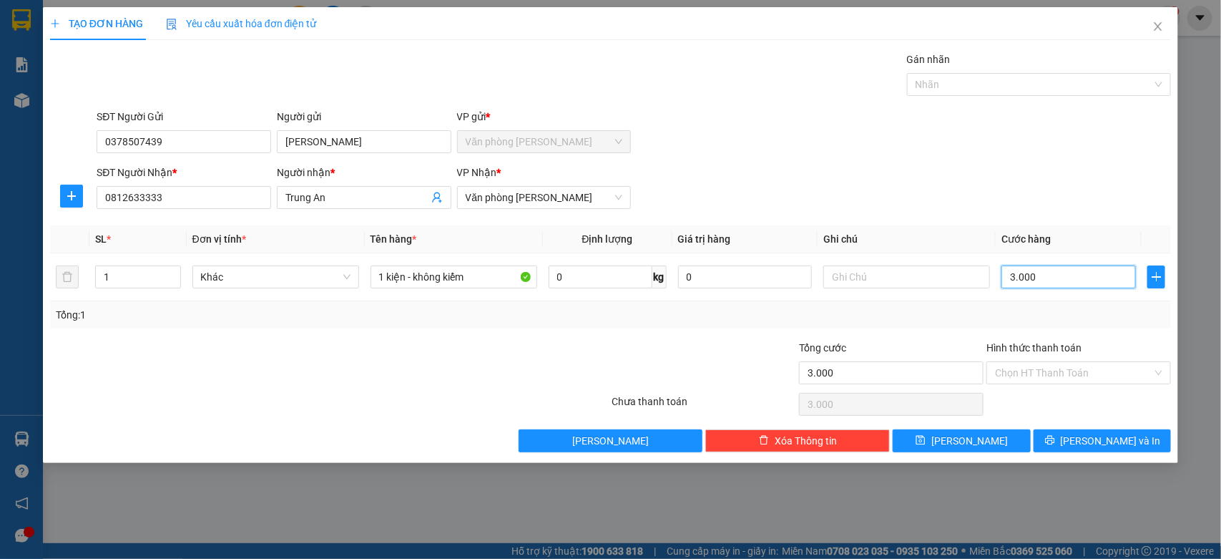
type input "30.000"
click at [1058, 360] on div "Hình thức thanh toán" at bounding box center [1079, 350] width 185 height 21
click at [1016, 372] on input "Hình thức thanh toán" at bounding box center [1073, 372] width 157 height 21
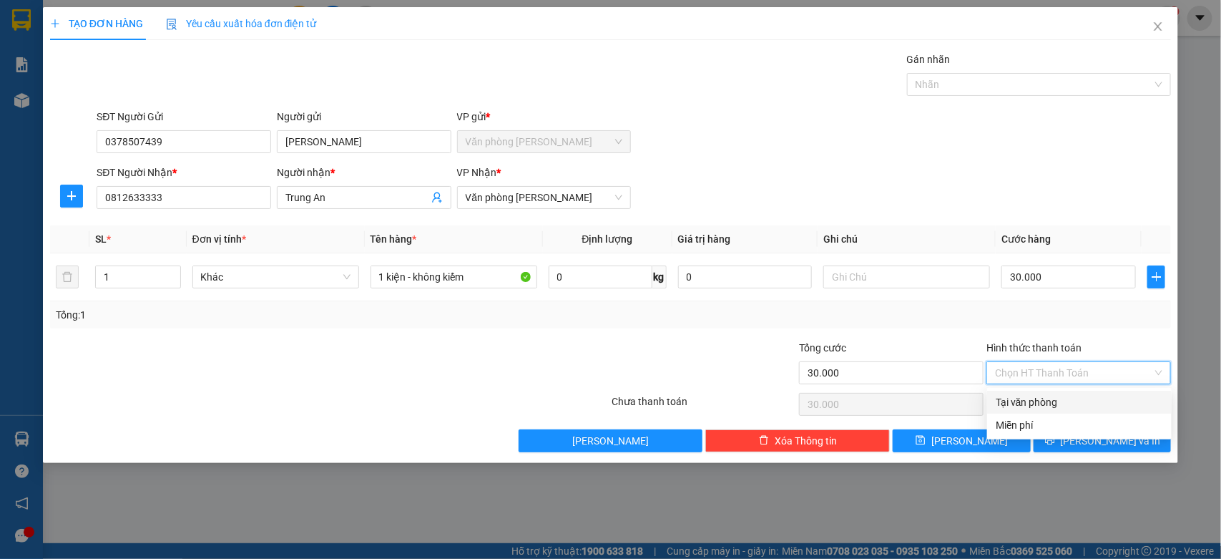
click at [1010, 401] on div "Tại văn phòng" at bounding box center [1079, 402] width 167 height 16
type input "0"
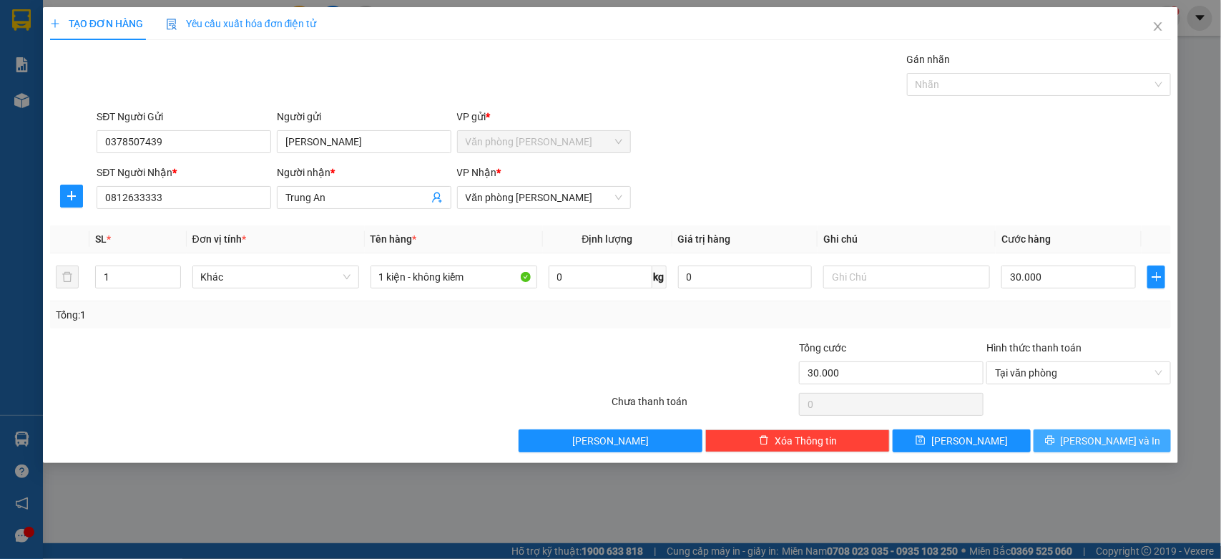
click at [1097, 448] on span "[PERSON_NAME] và In" at bounding box center [1111, 441] width 100 height 16
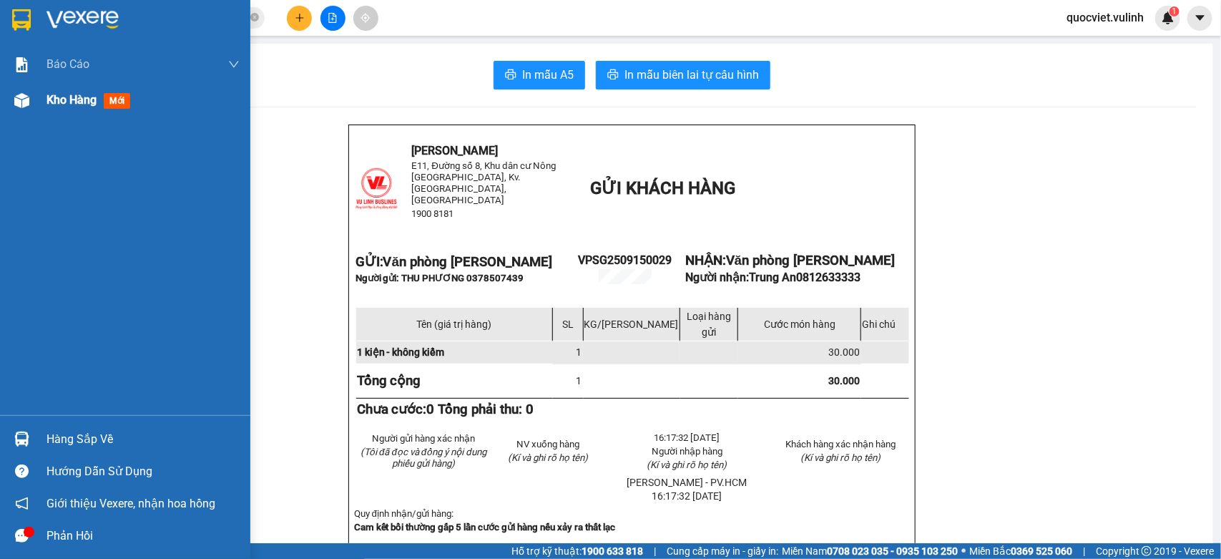
click at [16, 105] on img at bounding box center [21, 100] width 15 height 15
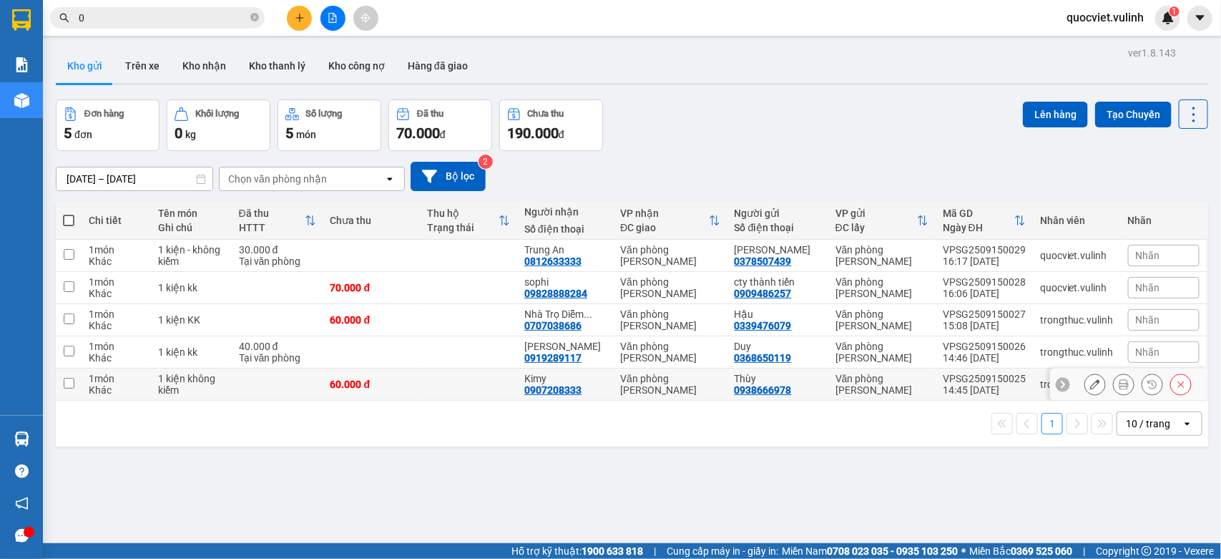
drag, startPoint x: 290, startPoint y: 385, endPoint x: 284, endPoint y: 338, distance: 46.9
click at [287, 381] on td at bounding box center [278, 385] width 92 height 32
checkbox input "true"
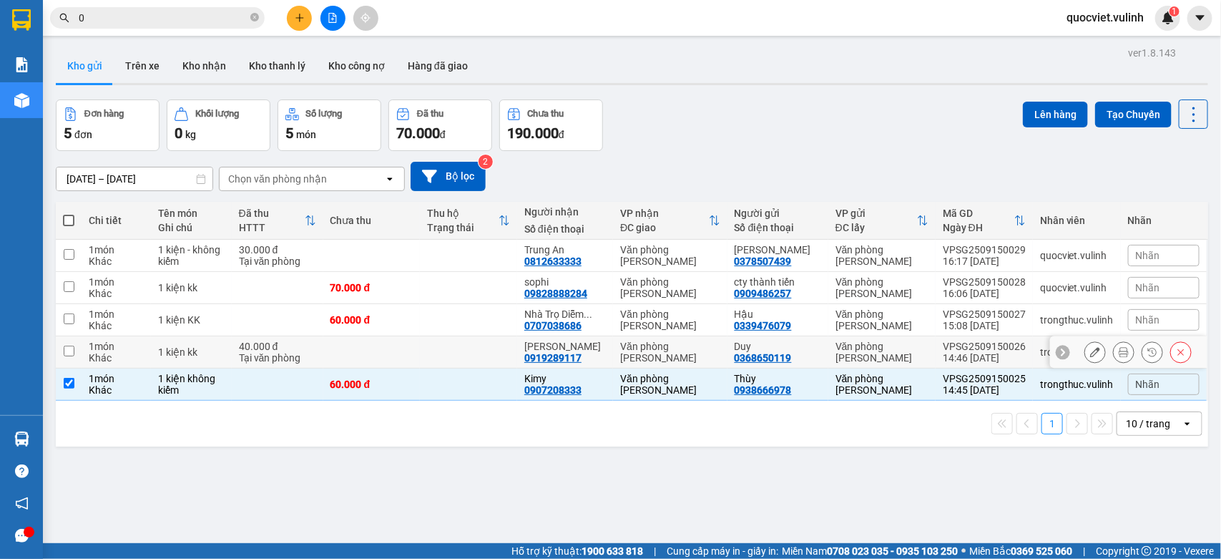
click at [285, 338] on td "40.000 đ Tại văn phòng" at bounding box center [278, 352] width 92 height 32
checkbox input "true"
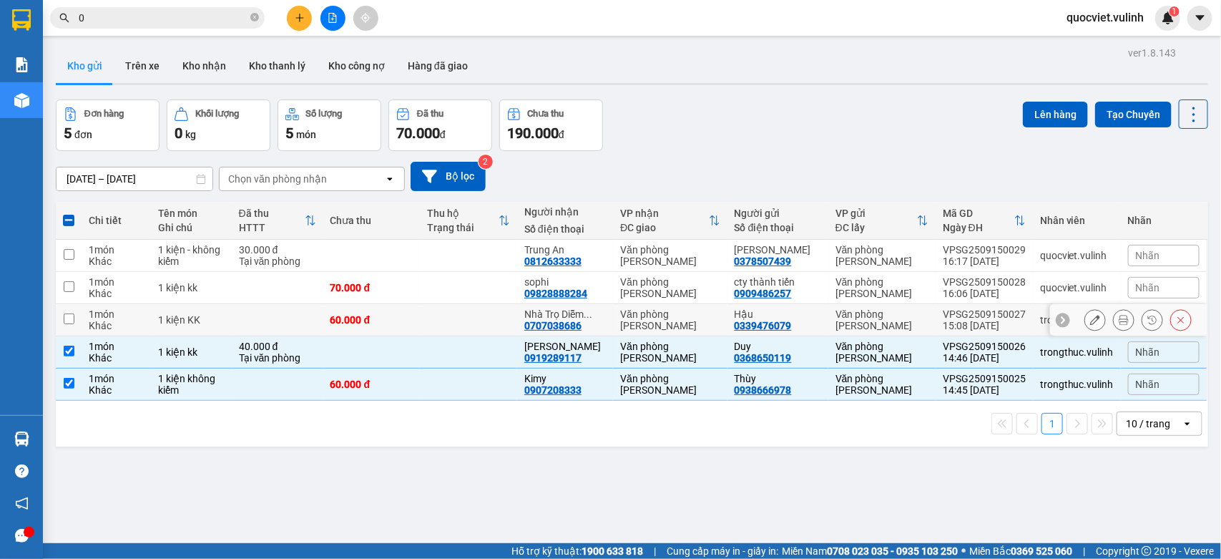
click at [293, 313] on td at bounding box center [278, 320] width 92 height 32
checkbox input "true"
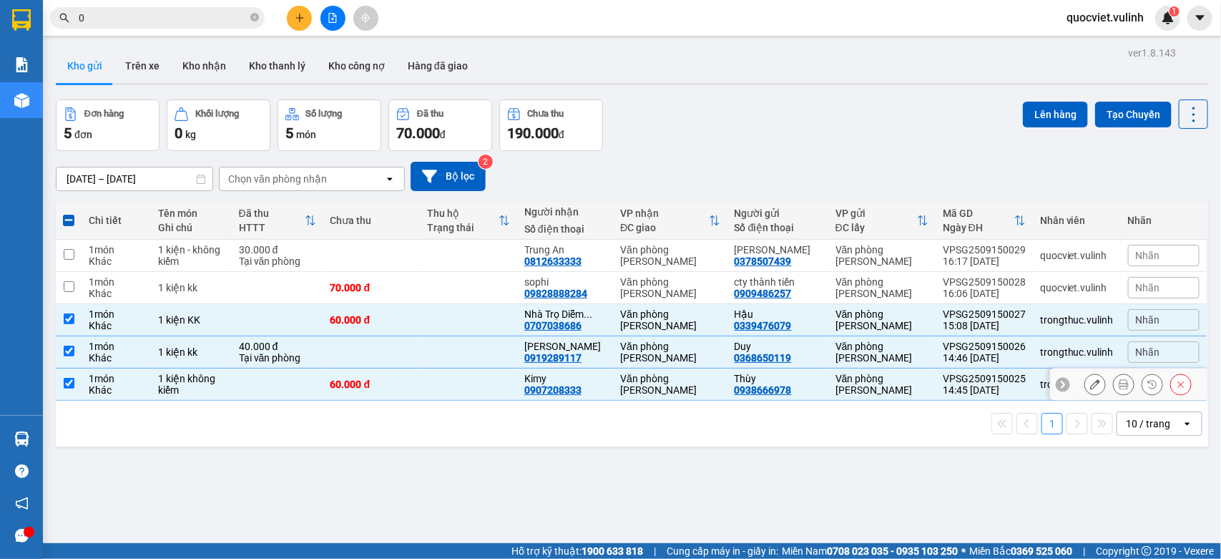
click at [1086, 391] on button at bounding box center [1096, 384] width 20 height 25
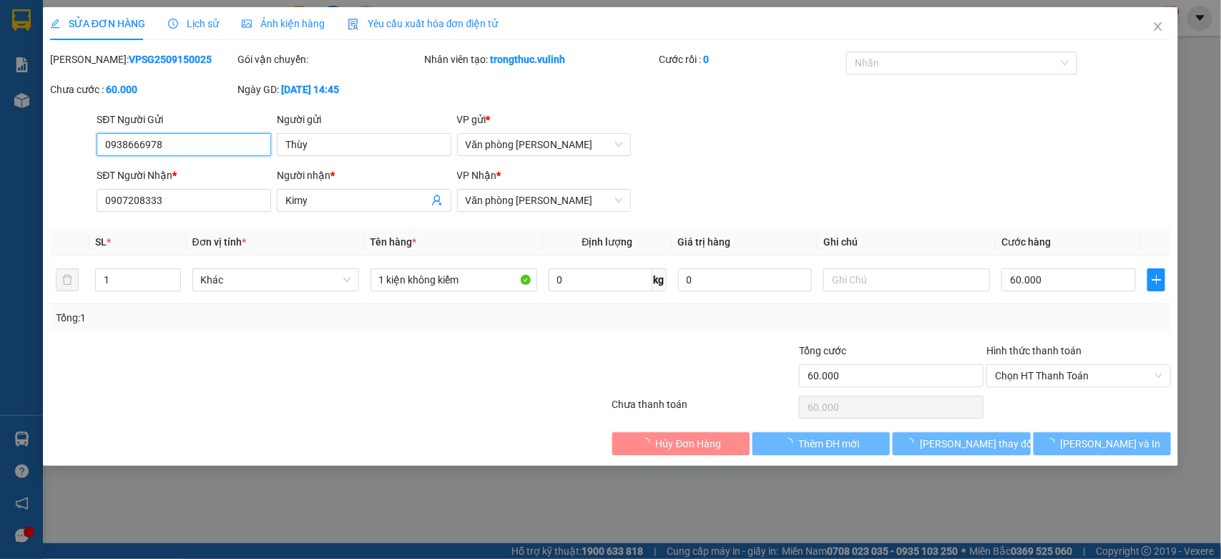
type input "0938666978"
type input "Thùy"
type input "0907208333"
type input "Kimy"
type input "60.000"
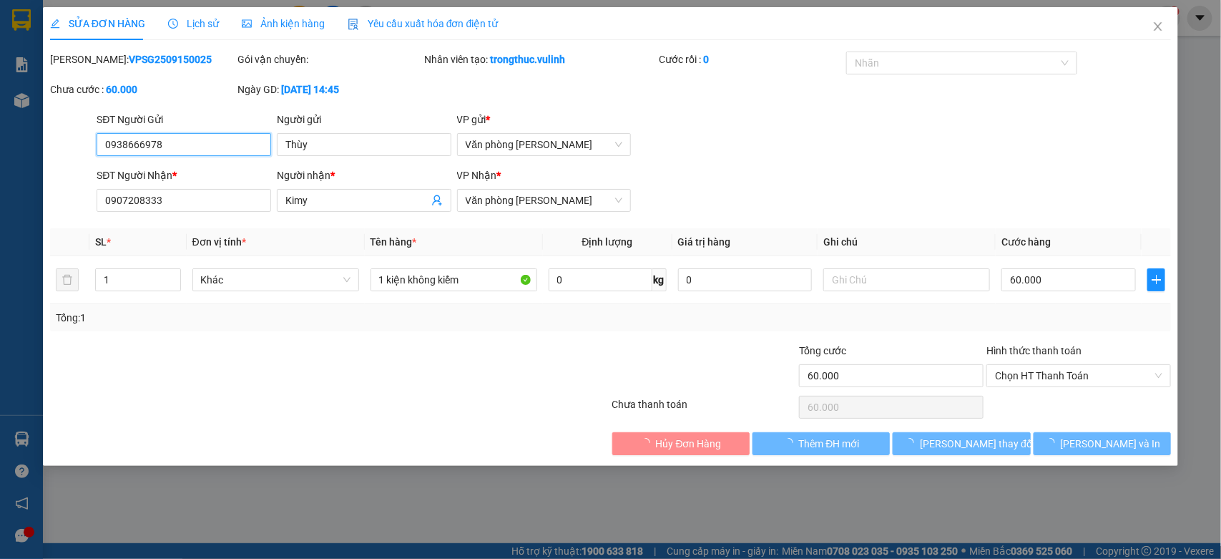
type input "60.000"
click at [177, 147] on input "0938666978" at bounding box center [184, 144] width 175 height 23
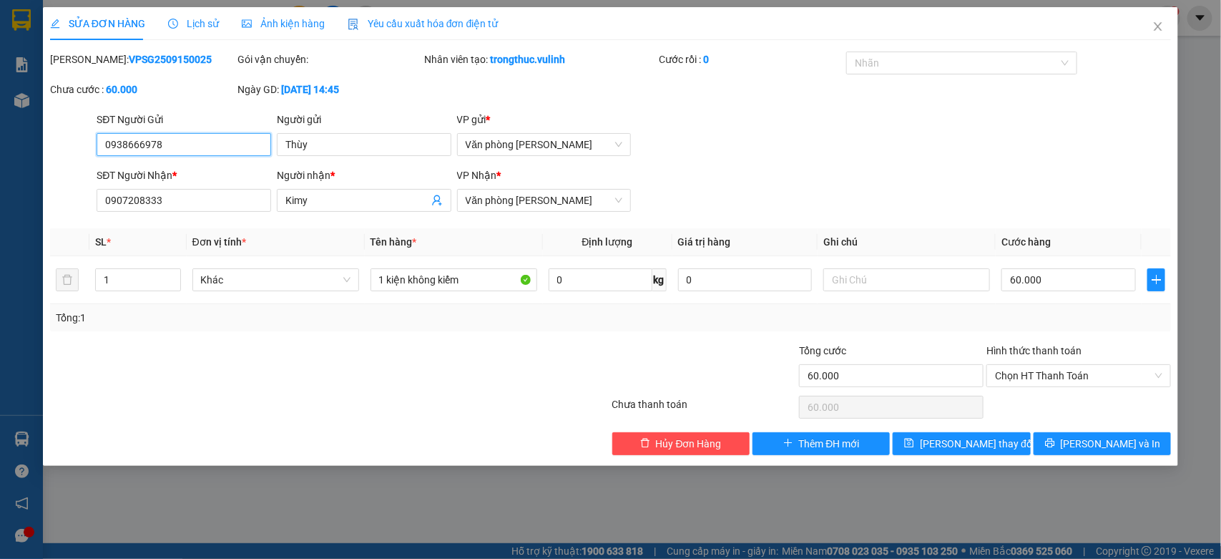
click at [177, 147] on input "0938666978" at bounding box center [184, 144] width 175 height 23
click at [370, 151] on input "Thùy" at bounding box center [364, 144] width 175 height 23
click at [342, 203] on input "Kimy" at bounding box center [357, 200] width 143 height 16
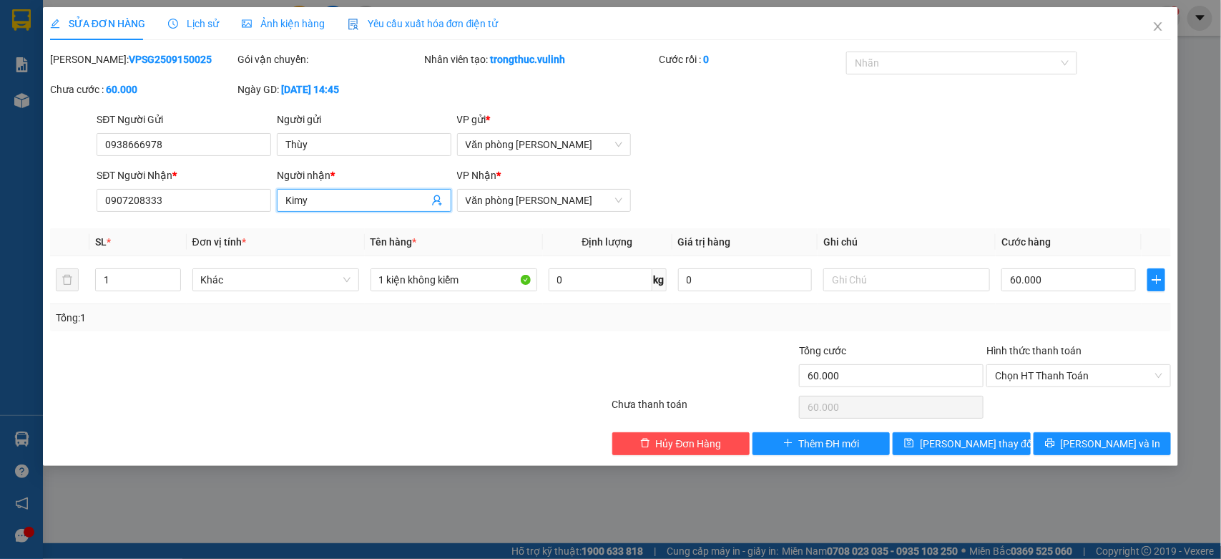
click at [342, 203] on input "Kimy" at bounding box center [357, 200] width 143 height 16
click at [205, 204] on input "0907208333" at bounding box center [184, 200] width 175 height 23
click at [1163, 31] on icon "close" at bounding box center [1158, 26] width 11 height 11
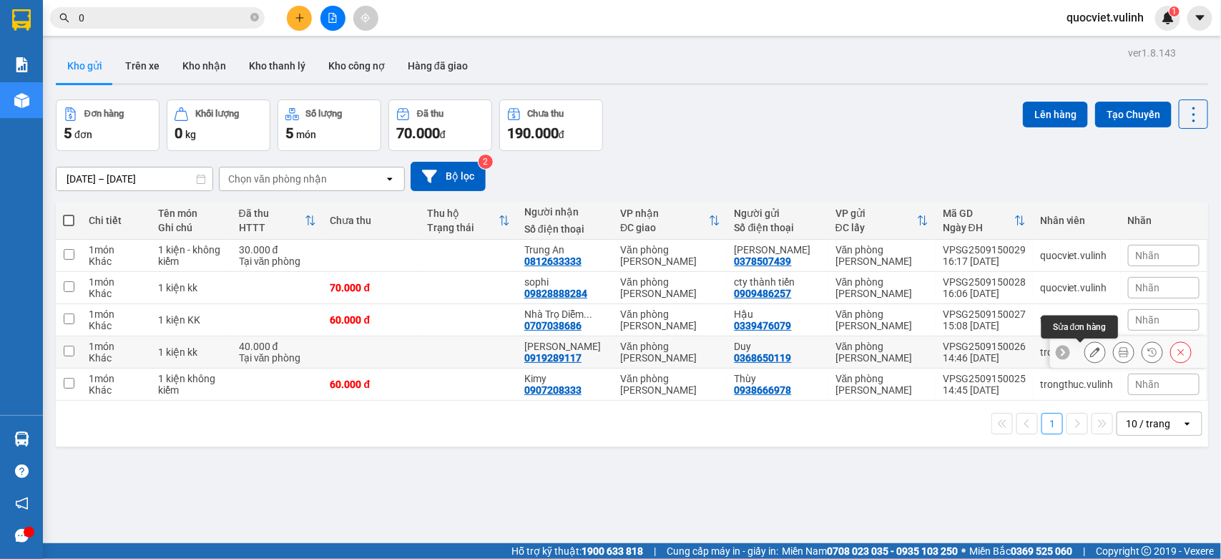
click at [1091, 354] on icon at bounding box center [1096, 352] width 10 height 10
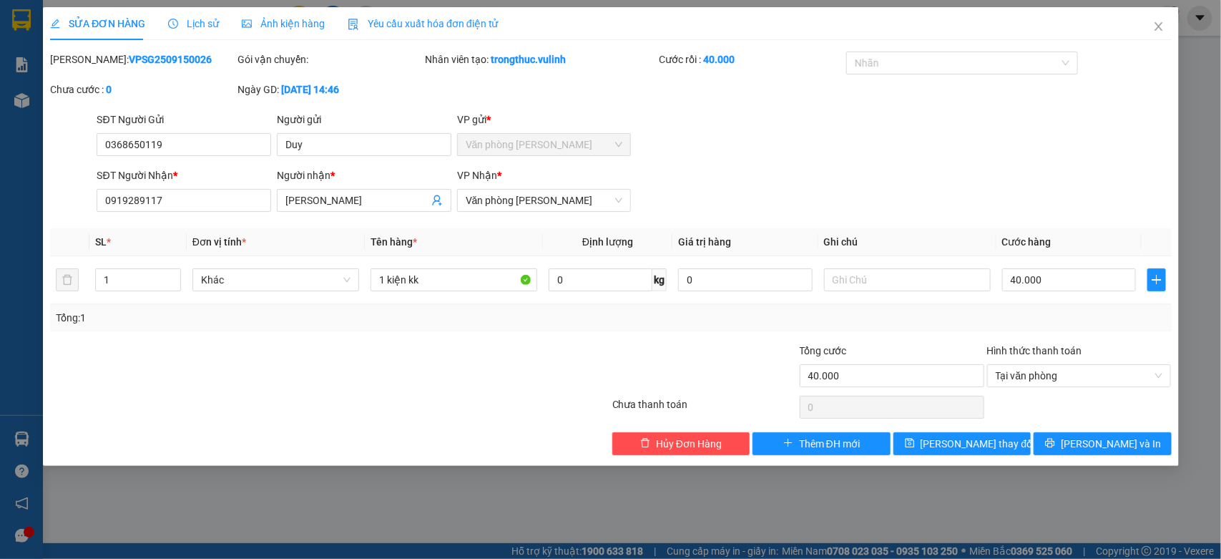
type input "0368650119"
type input "Duy"
type input "0919289117"
type input "[PERSON_NAME]"
type input "40.000"
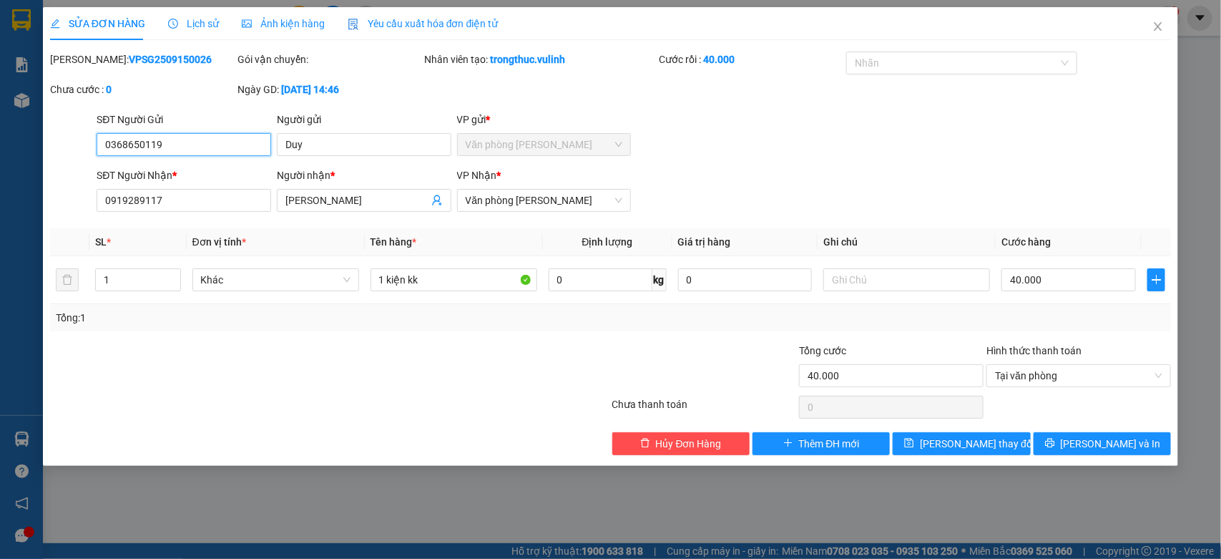
click at [122, 150] on input "0368650119" at bounding box center [184, 144] width 175 height 23
click at [360, 212] on span "[PERSON_NAME]" at bounding box center [364, 200] width 175 height 23
click at [362, 204] on input "[PERSON_NAME]" at bounding box center [357, 200] width 143 height 16
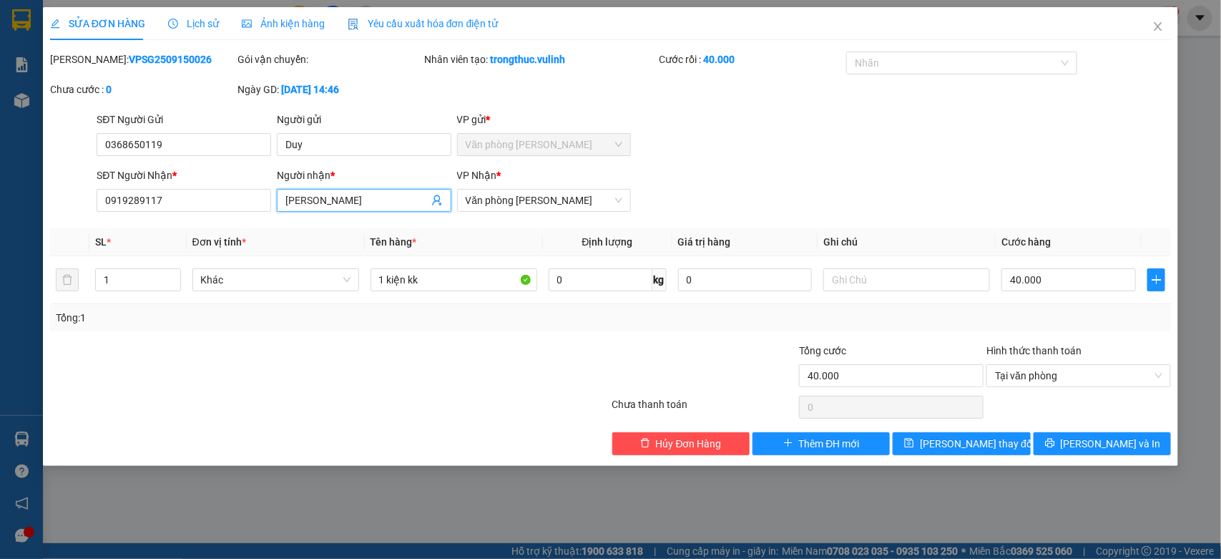
click at [362, 204] on input "[PERSON_NAME]" at bounding box center [357, 200] width 143 height 16
click at [217, 205] on input "0919289117" at bounding box center [184, 200] width 175 height 23
click at [213, 203] on input "0919289117" at bounding box center [184, 200] width 175 height 23
click at [209, 201] on input "0919289117" at bounding box center [184, 200] width 175 height 23
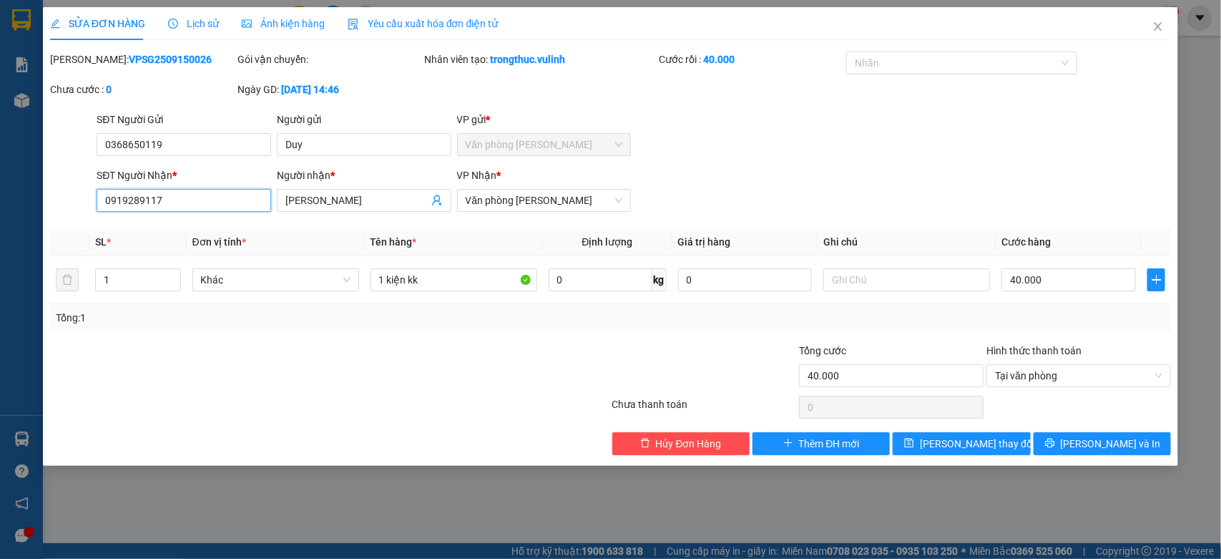
click at [209, 201] on input "0919289117" at bounding box center [184, 200] width 175 height 23
click at [1153, 26] on icon "close" at bounding box center [1158, 26] width 11 height 11
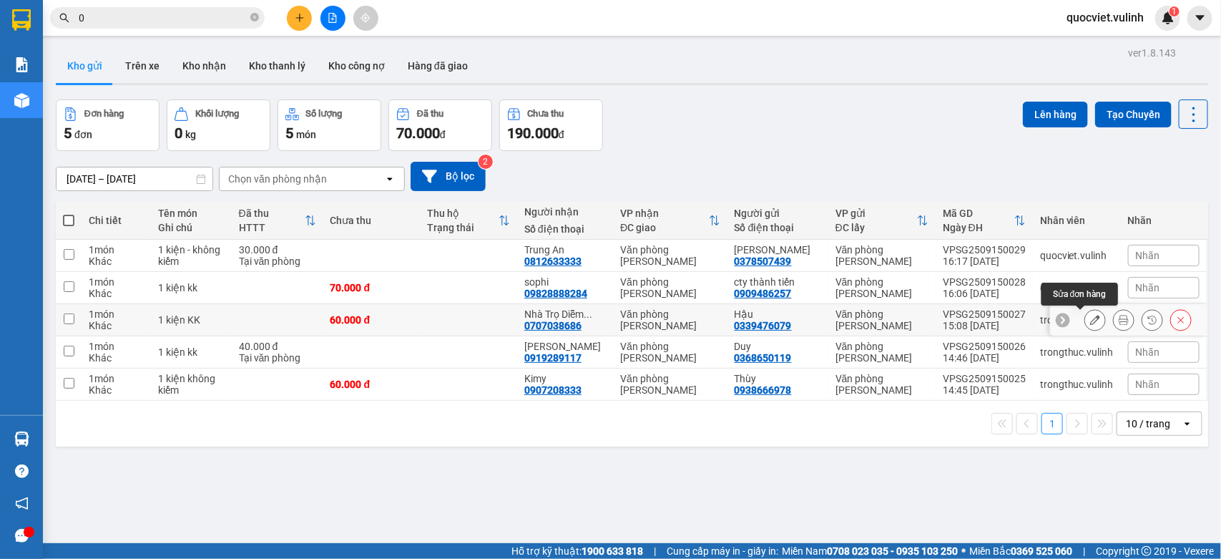
click at [1091, 318] on icon at bounding box center [1096, 320] width 10 height 10
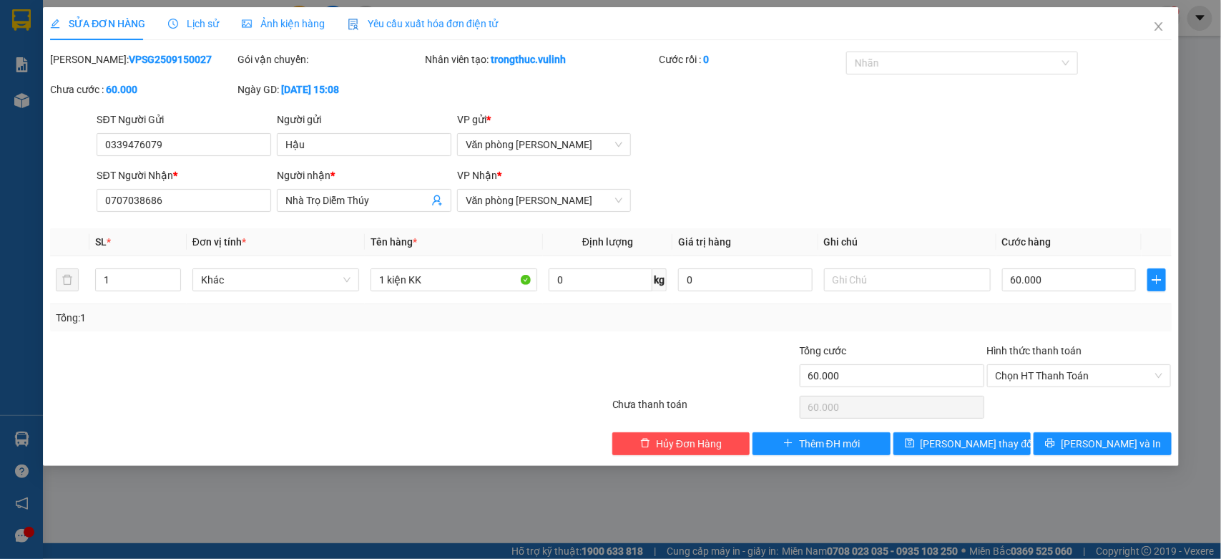
type input "0339476079"
type input "Hậu"
type input "0707038686"
type input "Nhà Trọ Diễm Thúy"
type input "60.000"
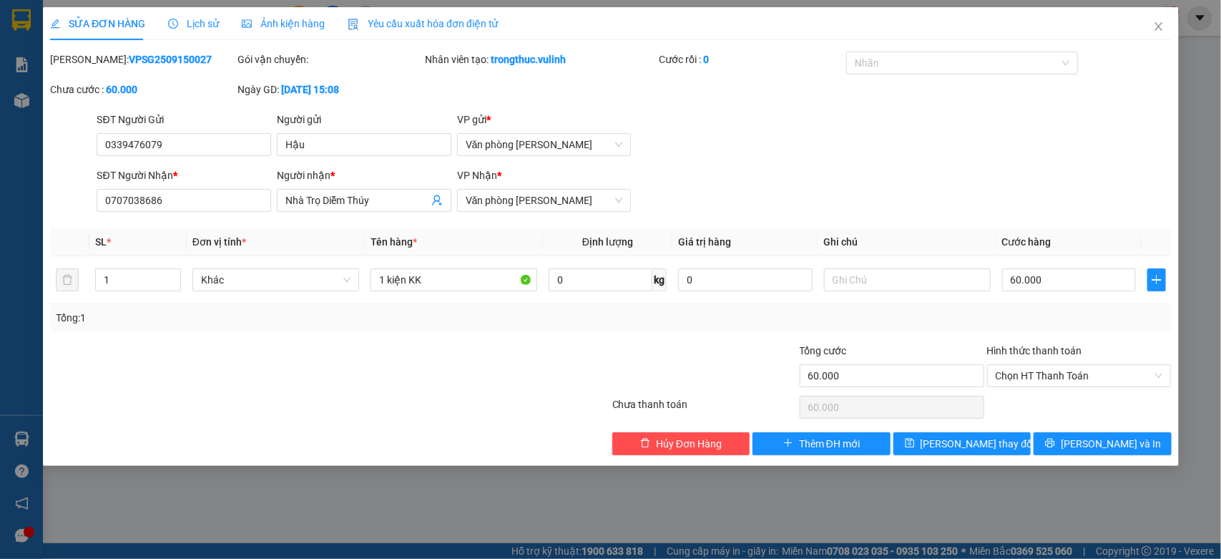
type input "60.000"
click at [197, 148] on input "0339476079" at bounding box center [184, 144] width 175 height 23
click at [342, 142] on input "Hậu" at bounding box center [364, 144] width 175 height 23
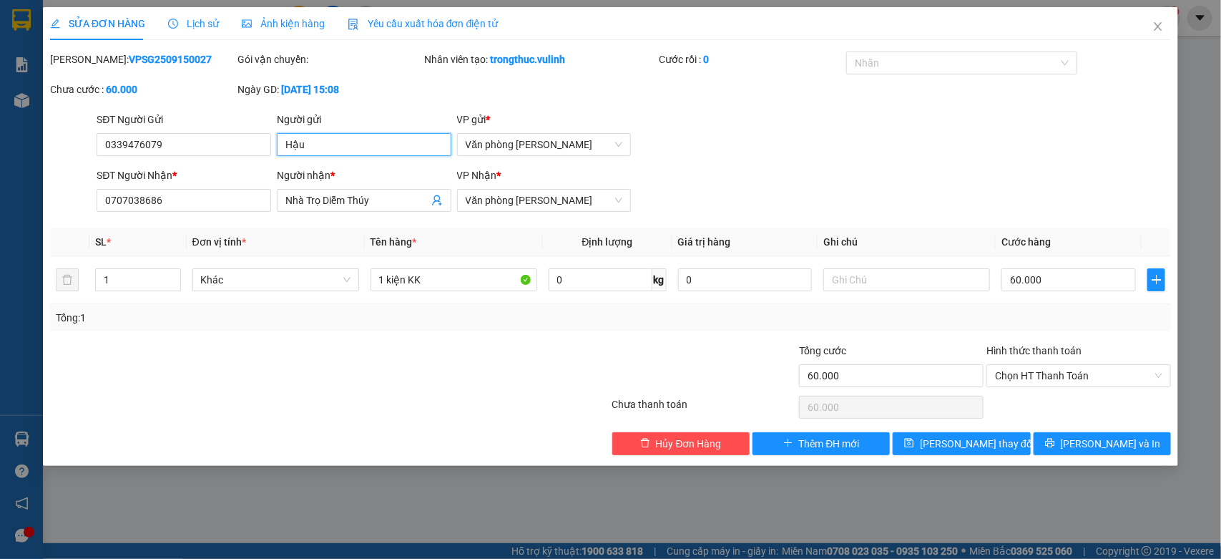
click at [342, 142] on input "Hậu" at bounding box center [364, 144] width 175 height 23
click at [304, 161] on div "Người gửi Hậu Hậu" at bounding box center [364, 137] width 175 height 50
click at [323, 147] on input "Hậu" at bounding box center [364, 144] width 175 height 23
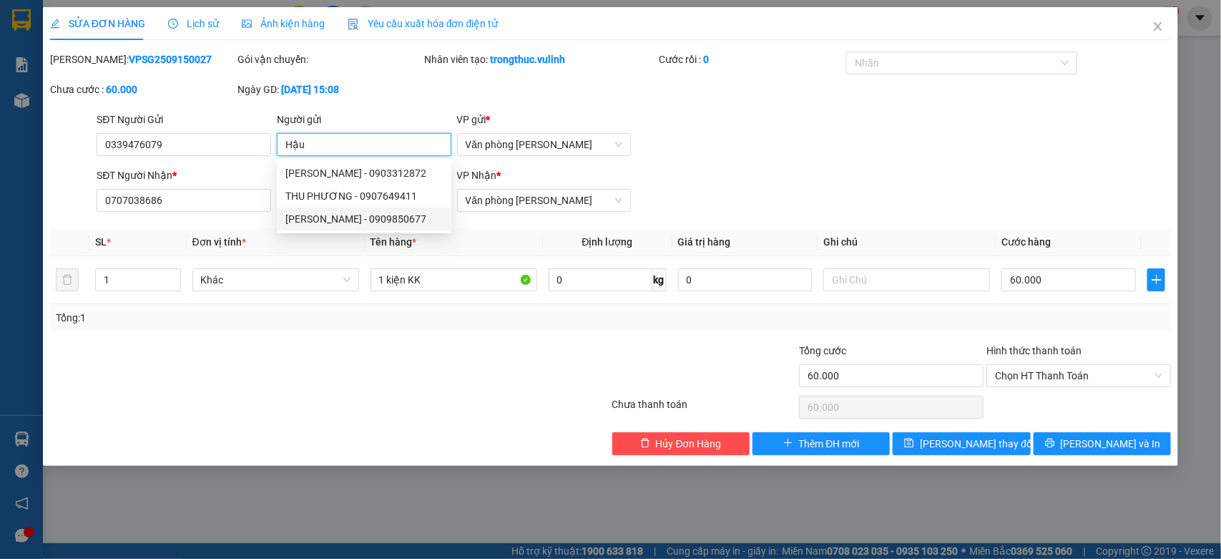
click at [323, 147] on input "Hậu" at bounding box center [364, 144] width 175 height 23
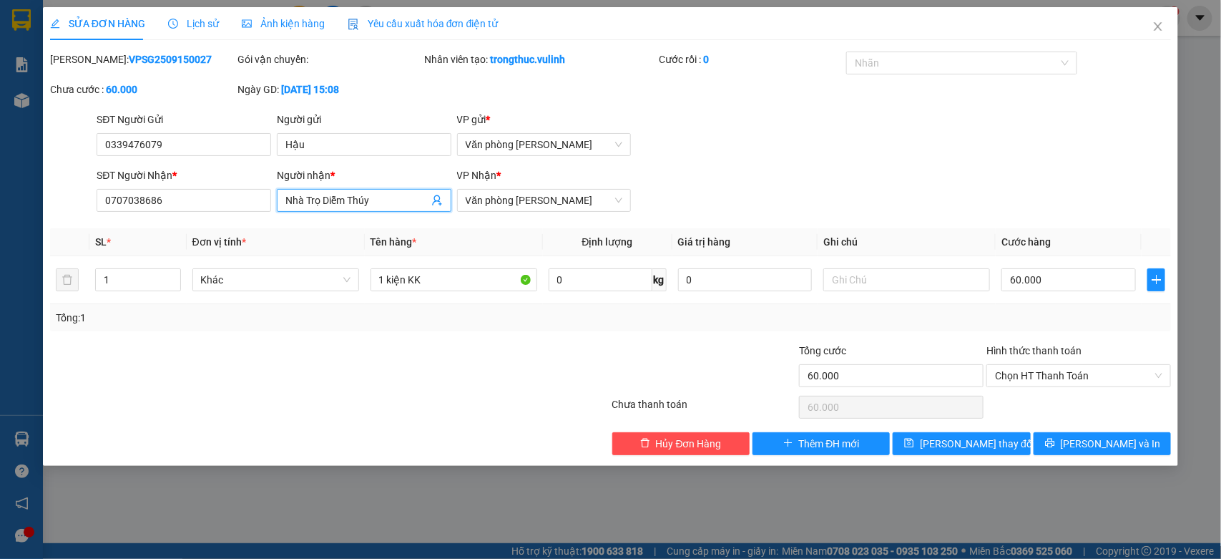
click at [355, 201] on input "Nhà Trọ Diễm Thúy" at bounding box center [357, 200] width 143 height 16
click at [241, 187] on div "SĐT Người Nhận *" at bounding box center [184, 177] width 175 height 21
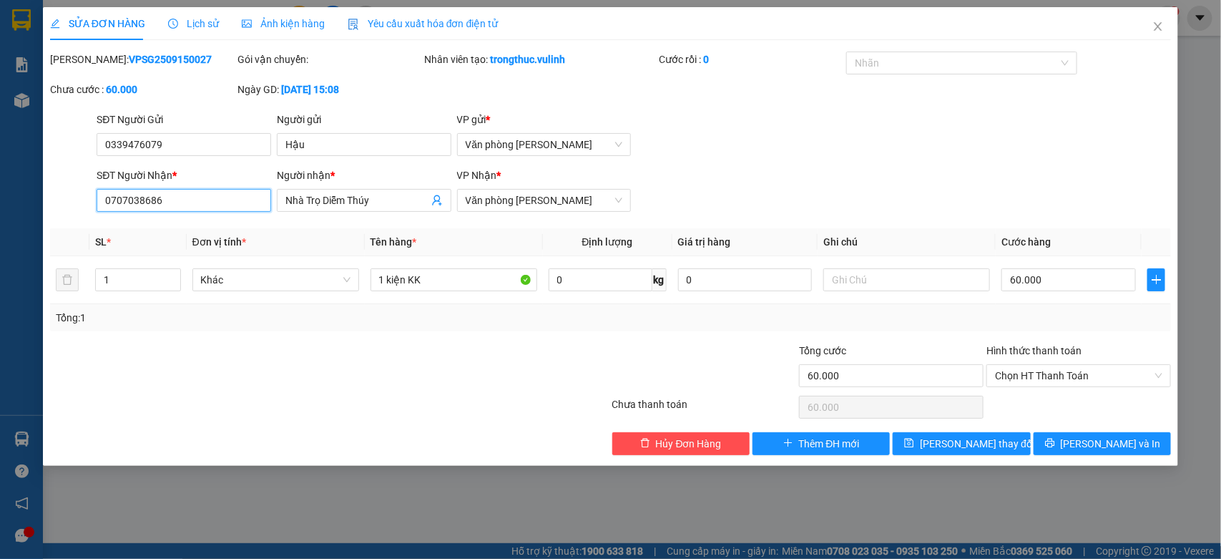
click at [237, 197] on input "0707038686" at bounding box center [184, 200] width 175 height 23
click at [1172, 20] on span "Close" at bounding box center [1158, 27] width 40 height 40
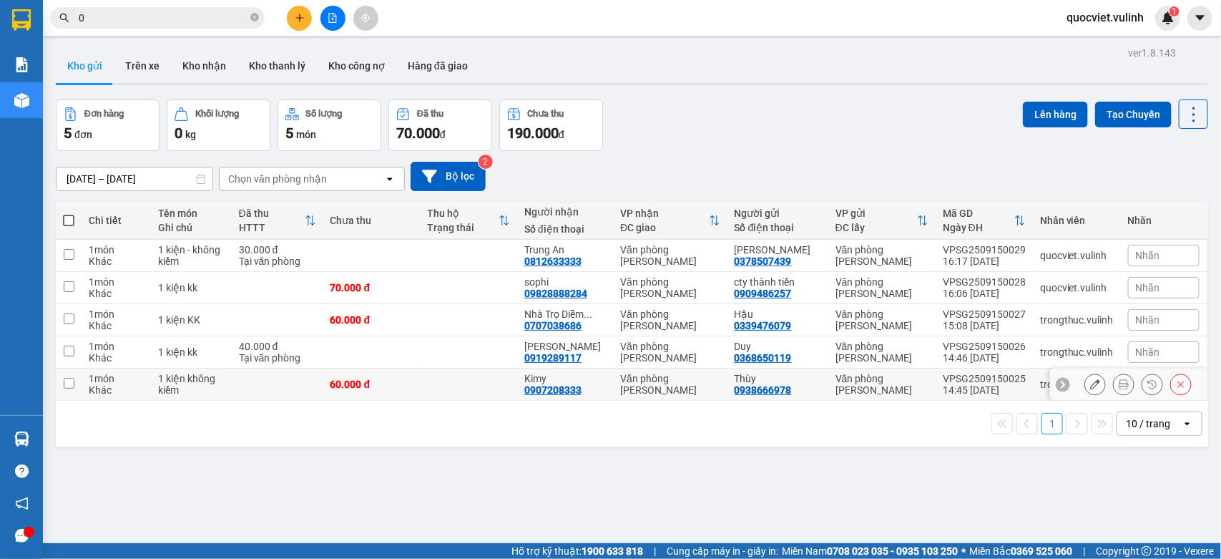
drag, startPoint x: 201, startPoint y: 376, endPoint x: 195, endPoint y: 369, distance: 9.6
click at [200, 376] on div "1 kiện không kiểm" at bounding box center [191, 384] width 66 height 23
checkbox input "true"
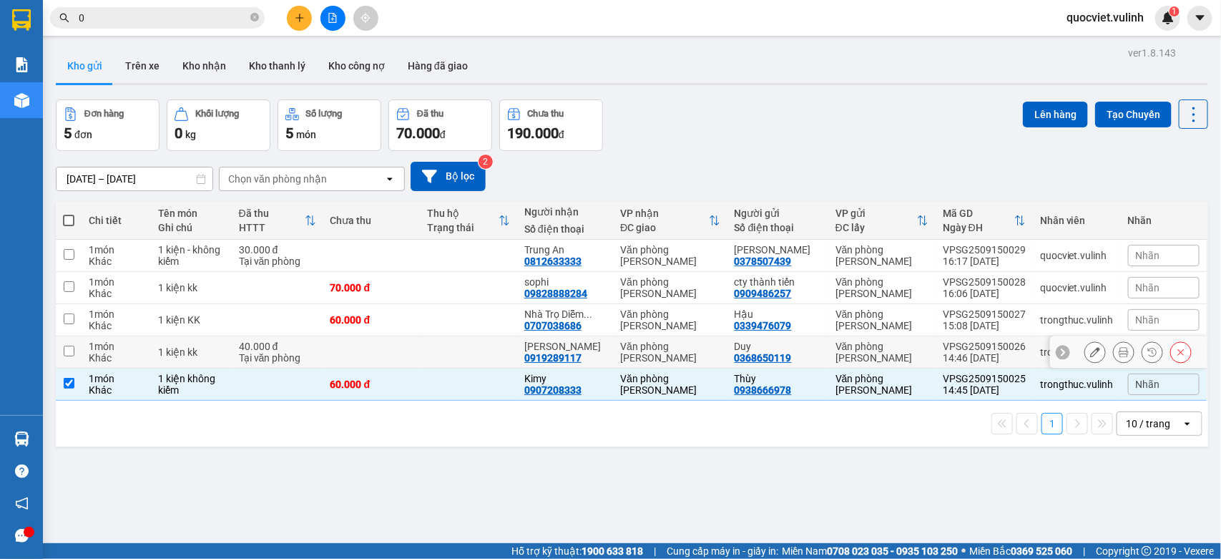
click at [199, 347] on div "1 kiện kk" at bounding box center [191, 351] width 66 height 11
checkbox input "true"
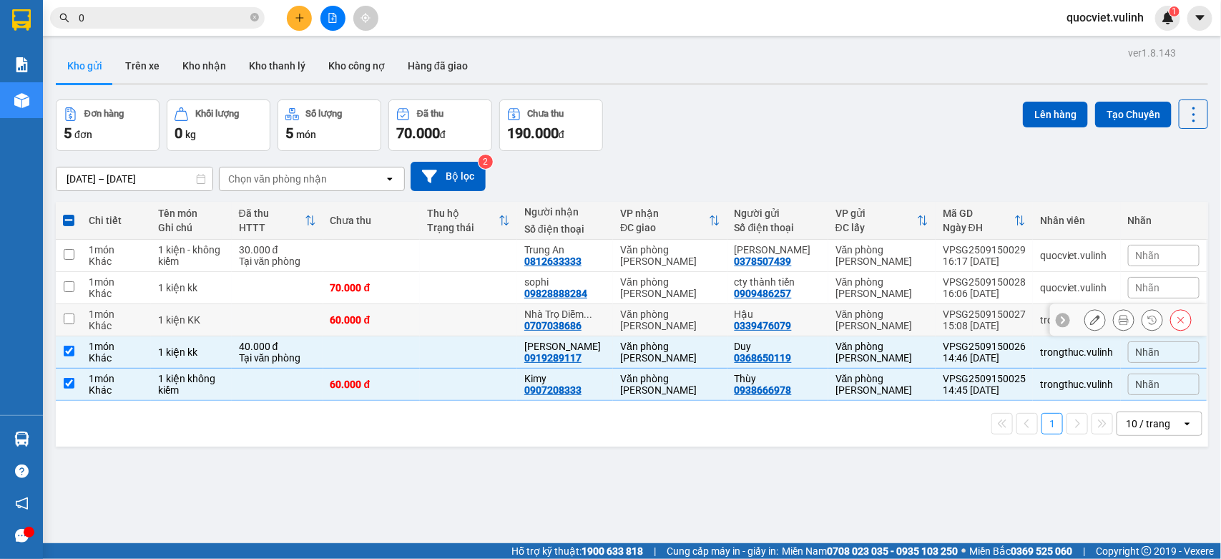
click at [219, 316] on div "1 kiện KK" at bounding box center [191, 319] width 66 height 11
checkbox input "true"
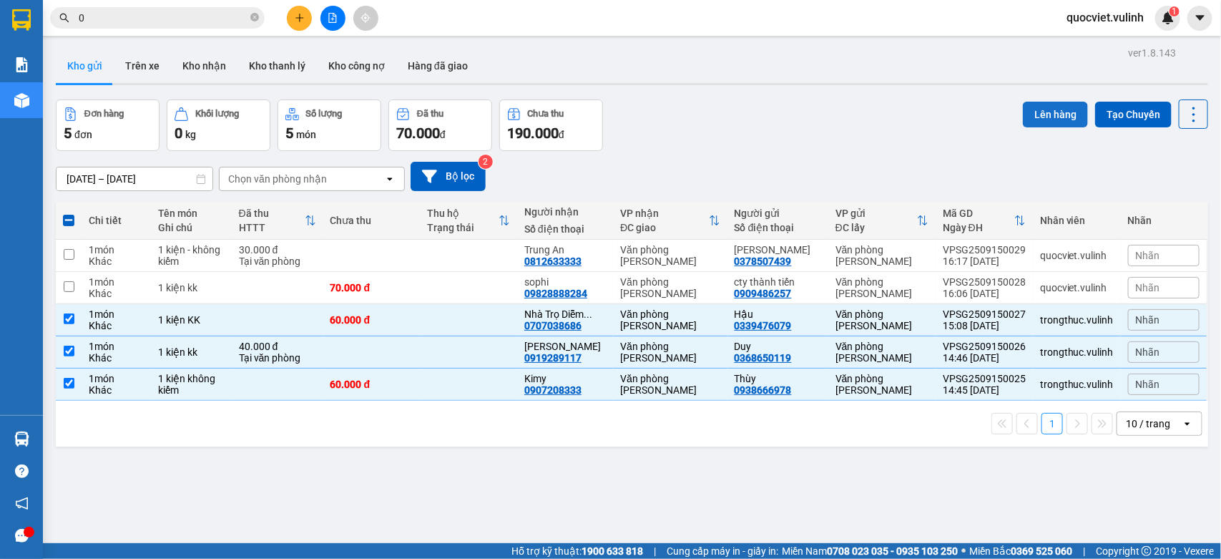
click at [1023, 122] on button "Lên hàng" at bounding box center [1055, 115] width 65 height 26
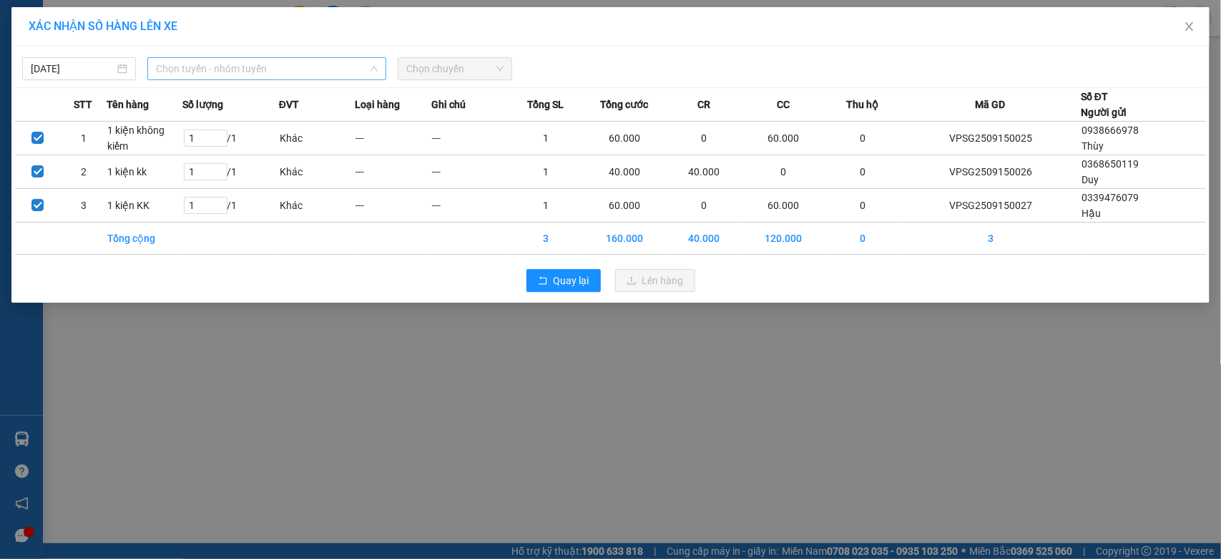
click at [219, 69] on span "Chọn tuyến - nhóm tuyến" at bounding box center [267, 68] width 222 height 21
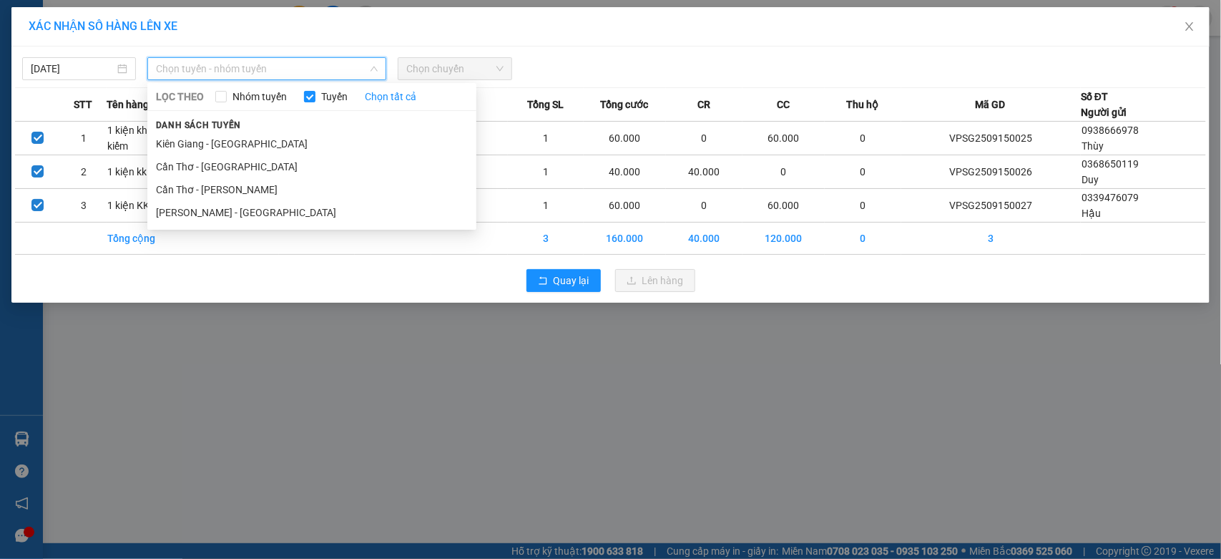
click at [283, 224] on div "LỌC THEO Nhóm tuyến Tuyến Chọn tất cả Danh sách tuyến Kiên Giang - Cần Thơ Cần …" at bounding box center [311, 156] width 329 height 141
click at [273, 209] on li "[PERSON_NAME] - [GEOGRAPHIC_DATA]" at bounding box center [311, 212] width 329 height 23
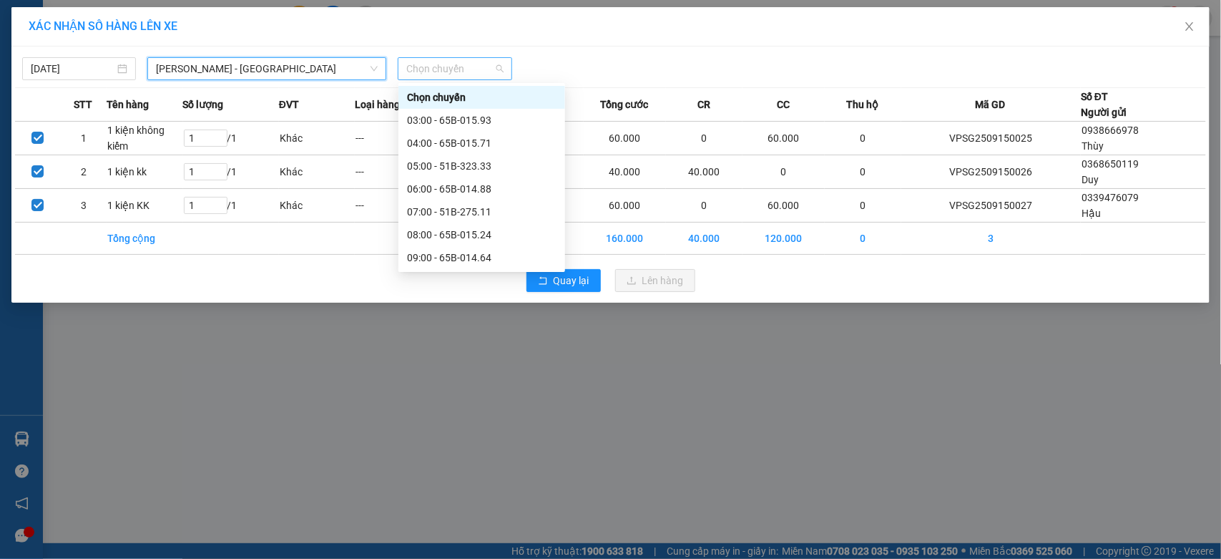
click at [449, 58] on span "Chọn chuyến" at bounding box center [454, 68] width 97 height 21
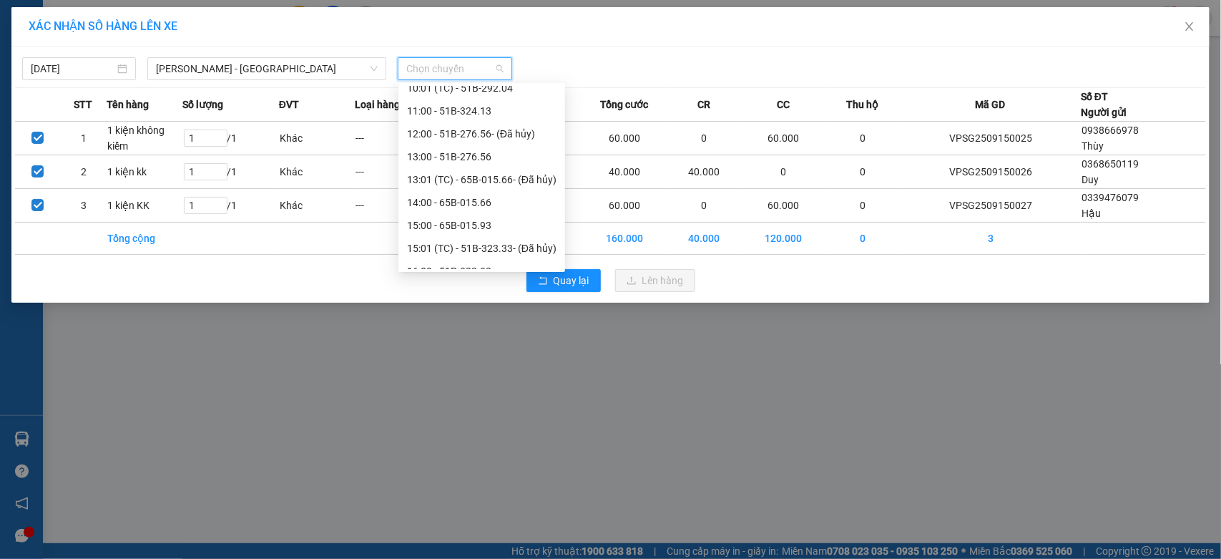
scroll to position [343, 0]
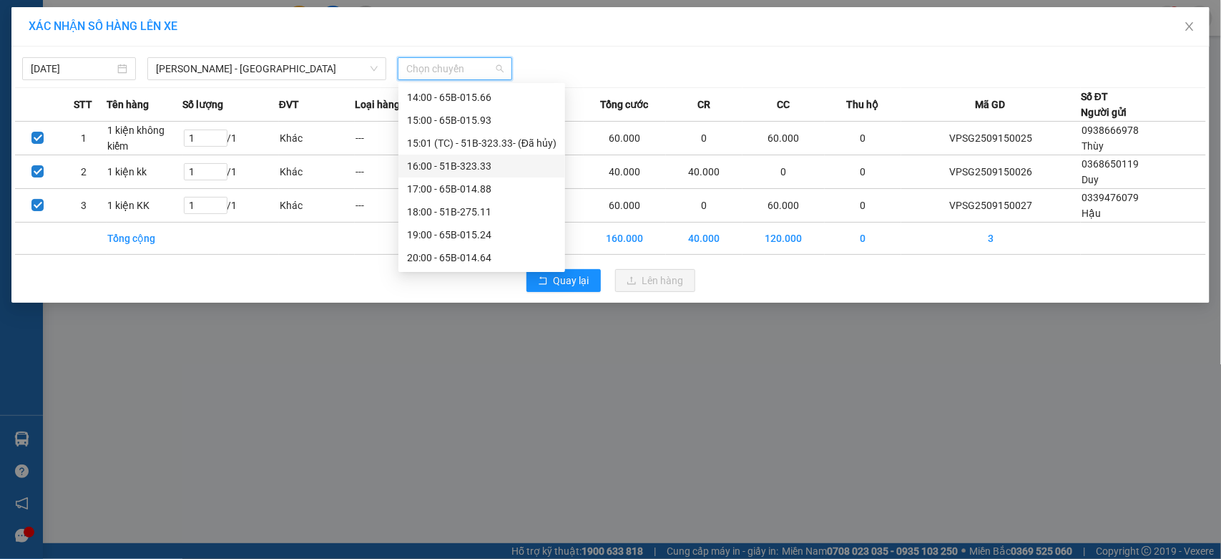
click at [419, 162] on div "16:00 - 51B-323.33" at bounding box center [482, 166] width 150 height 16
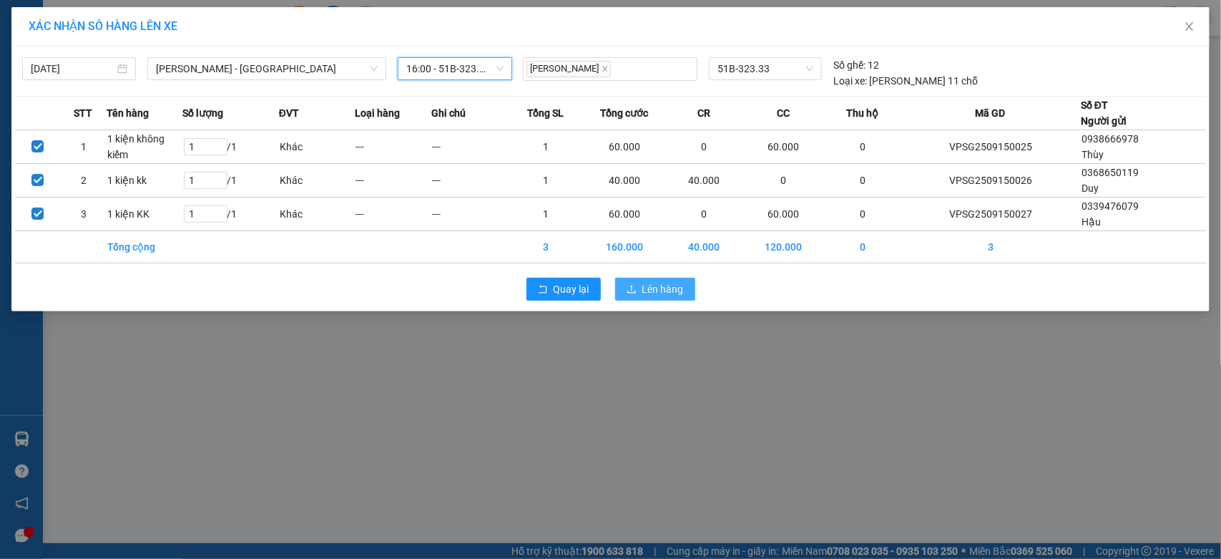
click at [648, 297] on span "Lên hàng" at bounding box center [664, 289] width 42 height 16
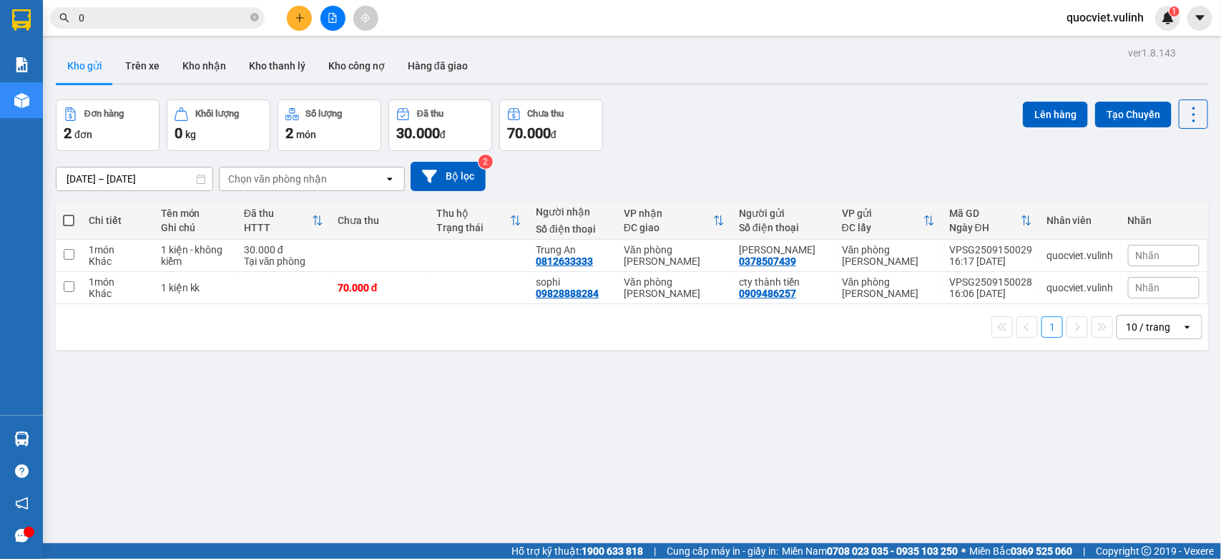
click at [301, 13] on icon "plus" at bounding box center [300, 18] width 10 height 10
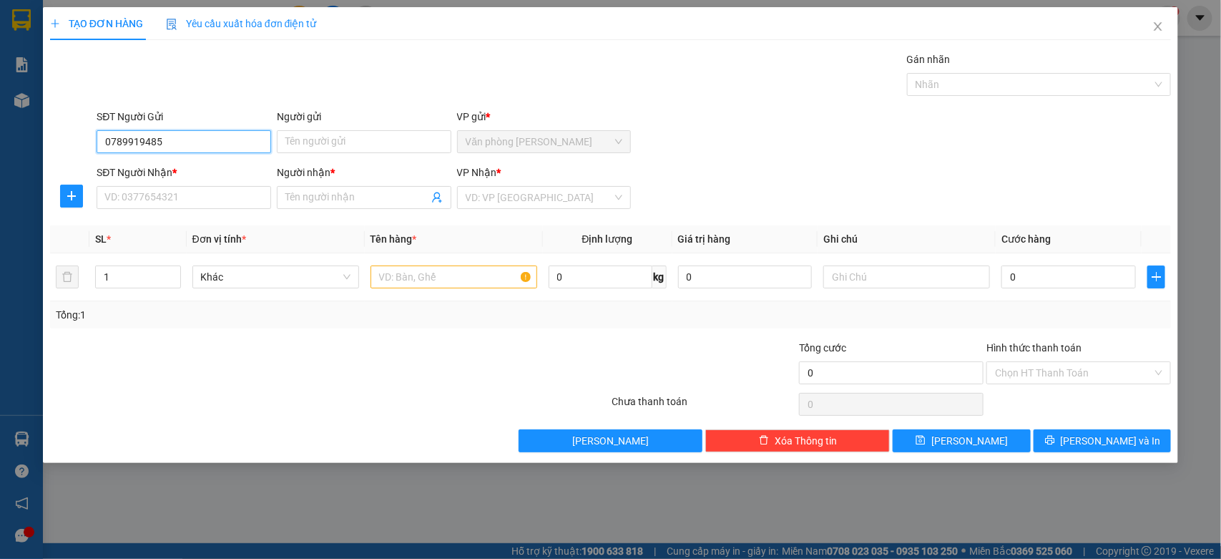
click at [216, 137] on input "0789919485" at bounding box center [184, 141] width 175 height 23
type input "0789919485"
click at [333, 161] on form "SĐT Người Gửi 0789919485 0789919485 Người gửi Tên người gửi VP gửi * Văn phòng …" at bounding box center [611, 162] width 1122 height 106
click at [347, 148] on input "Người gửi" at bounding box center [364, 141] width 175 height 23
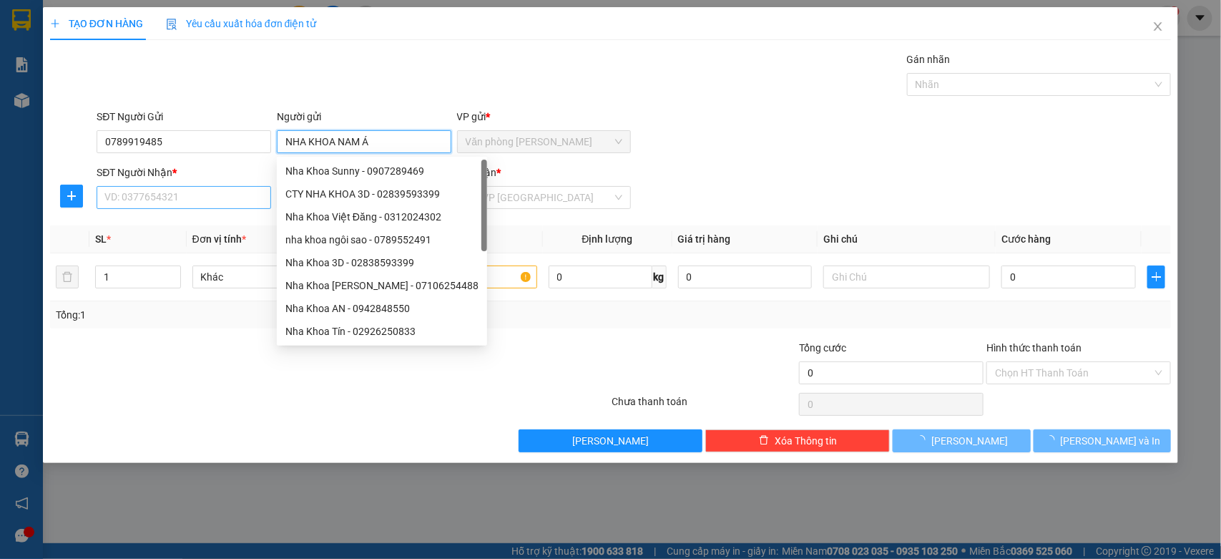
type input "NHA KHOA NAM Á"
click at [187, 208] on input "SĐT Người Nhận *" at bounding box center [184, 197] width 175 height 23
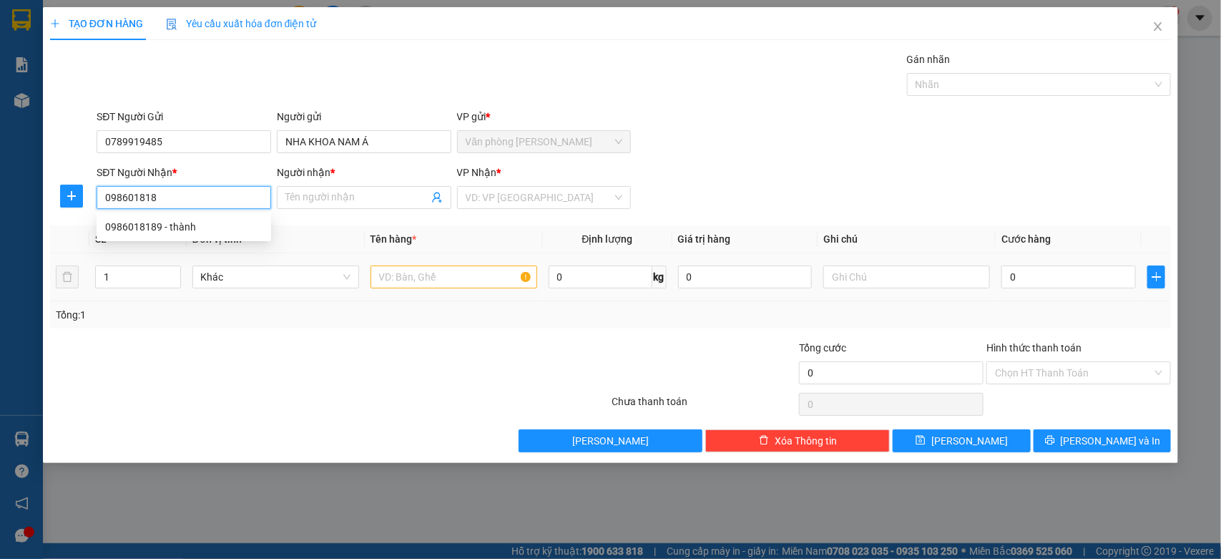
type input "0986018189"
click at [147, 225] on div "0986018189 - thành" at bounding box center [183, 227] width 157 height 16
type input "thành"
type input "30.000"
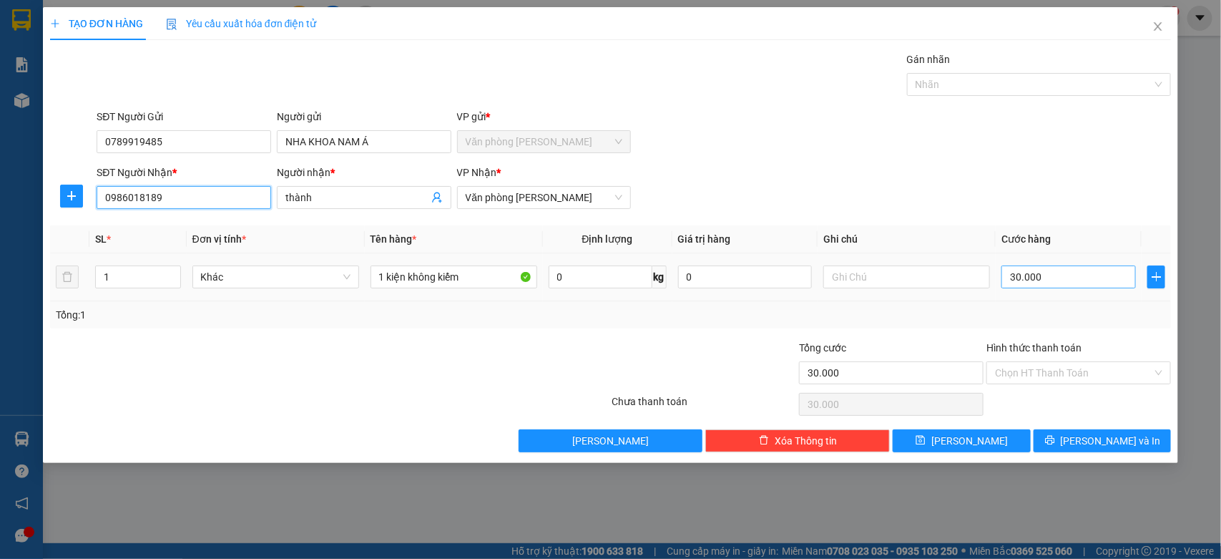
type input "0986018189"
click at [1053, 276] on input "30.000" at bounding box center [1069, 276] width 135 height 23
type input "0"
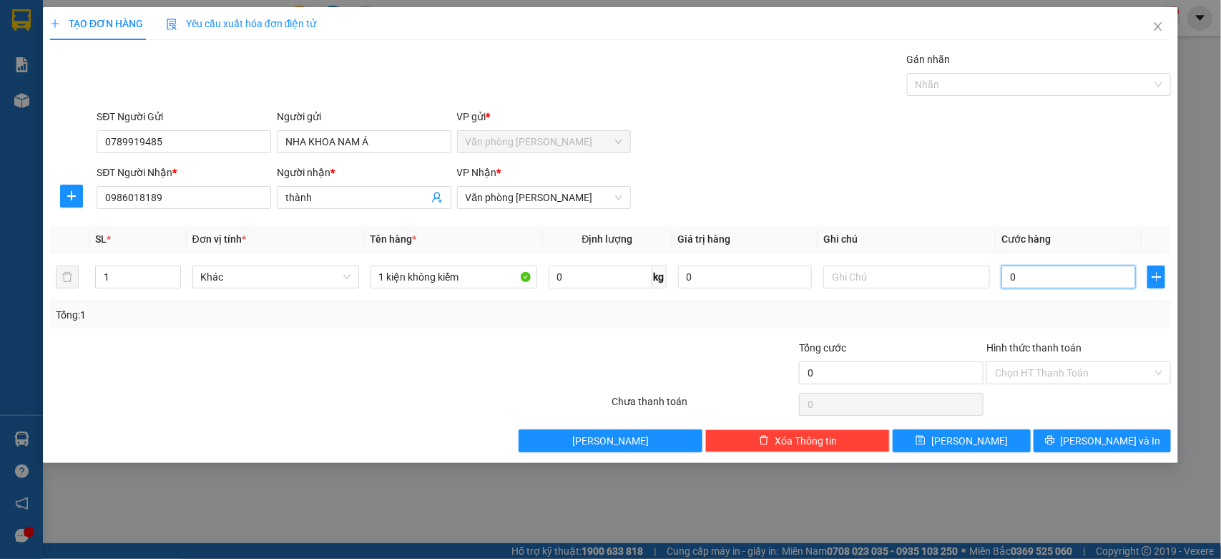
type input "0"
type input "50"
type input "500"
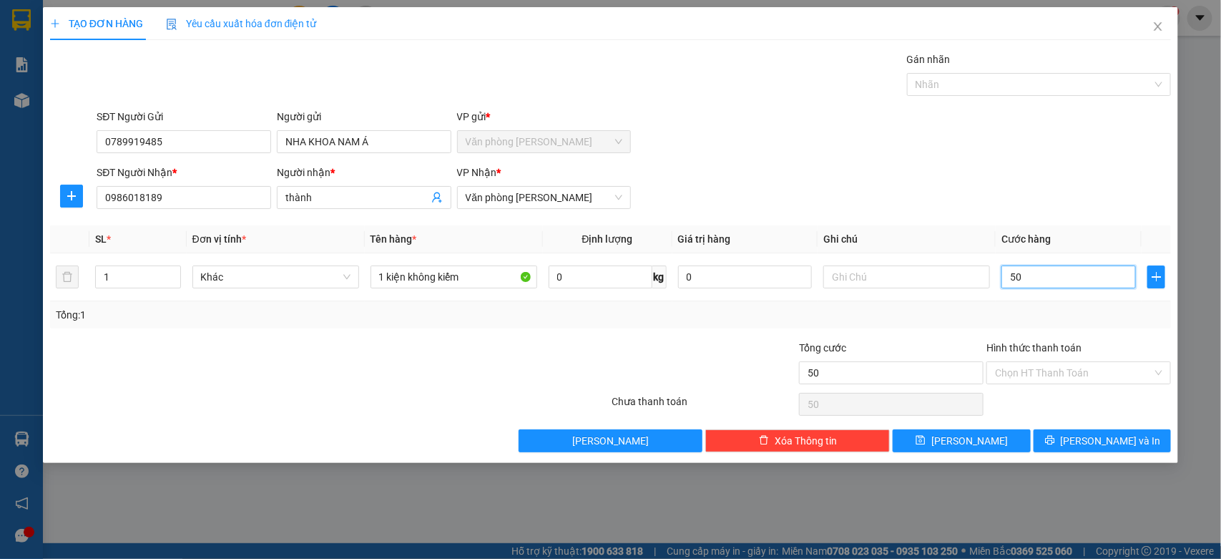
type input "500"
type input "5.000"
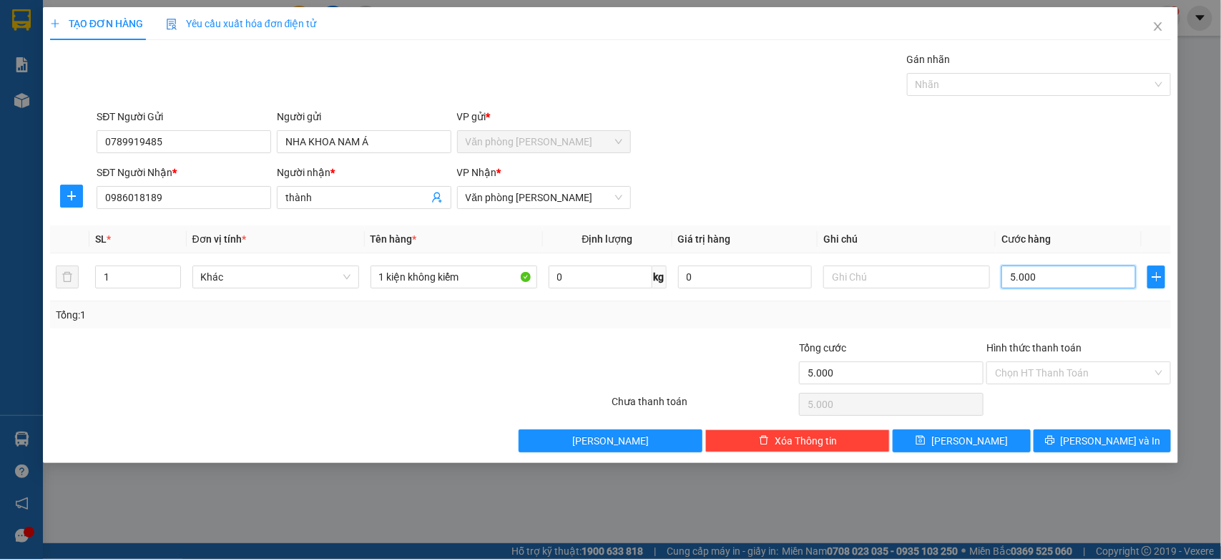
type input "50.000"
click at [1131, 446] on button "[PERSON_NAME] và In" at bounding box center [1102, 440] width 137 height 23
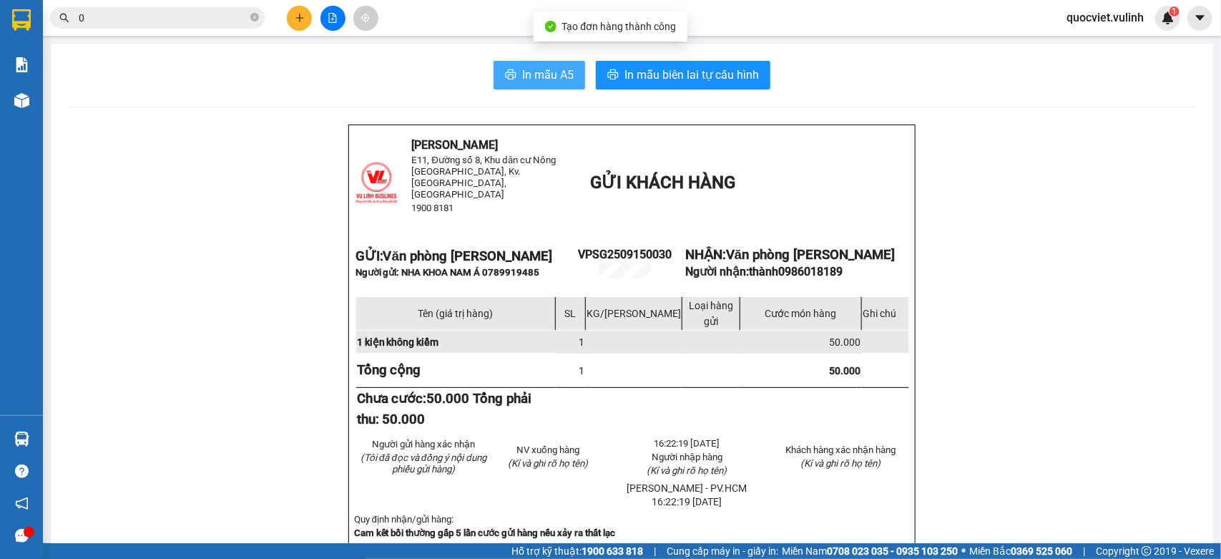
click at [522, 84] on span "In mẫu A5" at bounding box center [548, 75] width 52 height 18
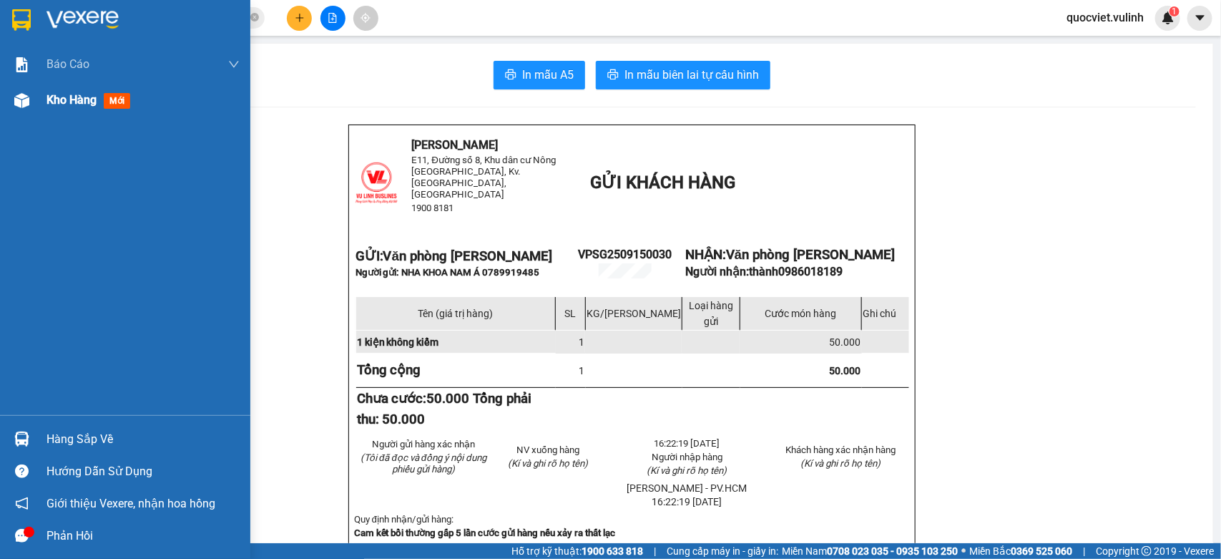
click at [47, 100] on span "Kho hàng" at bounding box center [72, 100] width 50 height 14
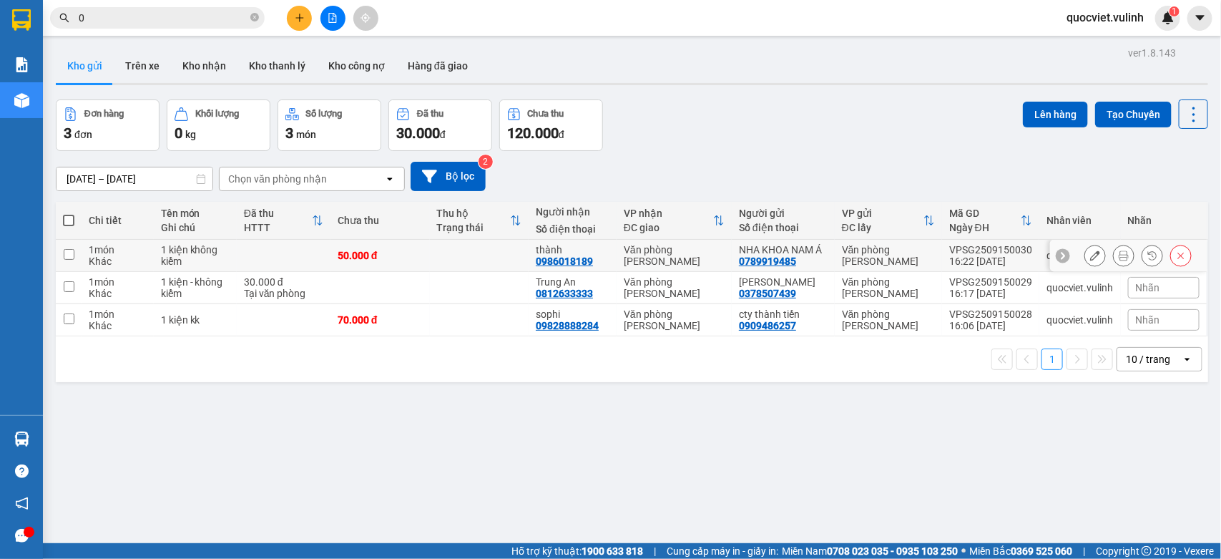
click at [1097, 265] on div at bounding box center [1138, 255] width 107 height 21
click at [1119, 260] on icon at bounding box center [1124, 255] width 10 height 10
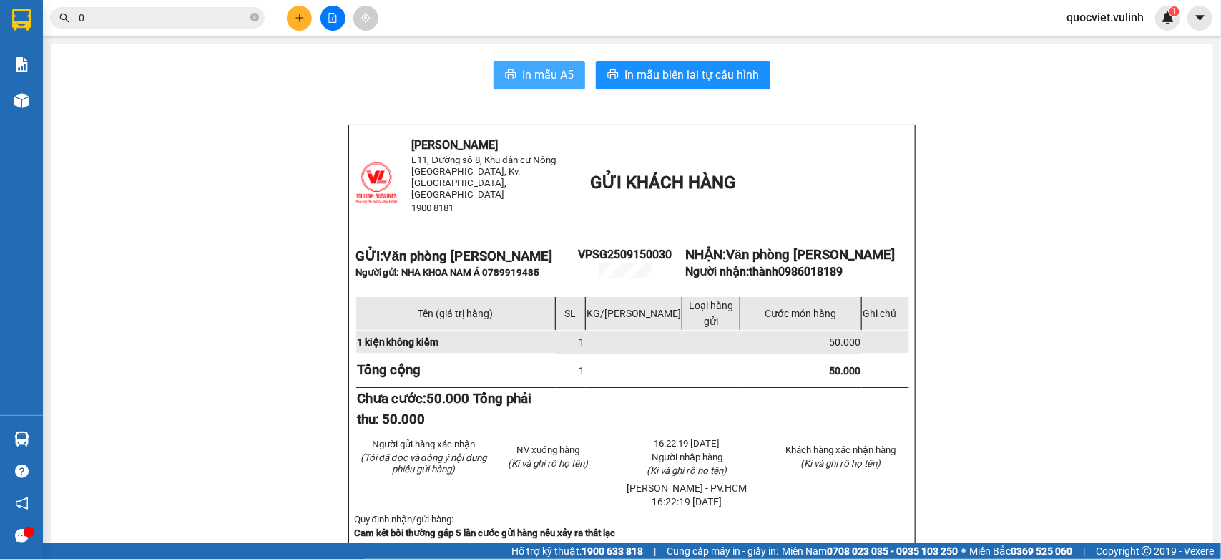
click at [540, 83] on span "In mẫu A5" at bounding box center [548, 75] width 52 height 18
click at [535, 83] on span "In mẫu A5" at bounding box center [548, 75] width 52 height 18
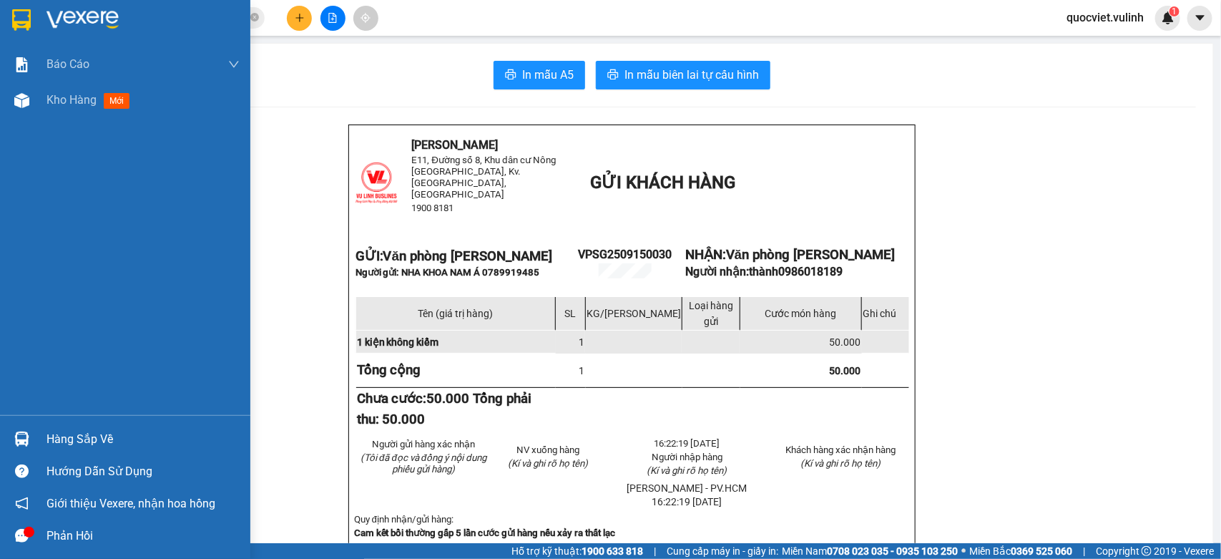
click at [15, 130] on div "Báo cáo BC hàng tồn (trạm) Báo cáo dòng tiền (nhân viên) Báo cáo dòng tiền (trạ…" at bounding box center [125, 231] width 250 height 369
click at [12, 118] on div "Báo cáo BC hàng tồn (trạm) Báo cáo dòng tiền (nhân viên) Báo cáo dòng tiền (trạ…" at bounding box center [125, 231] width 250 height 369
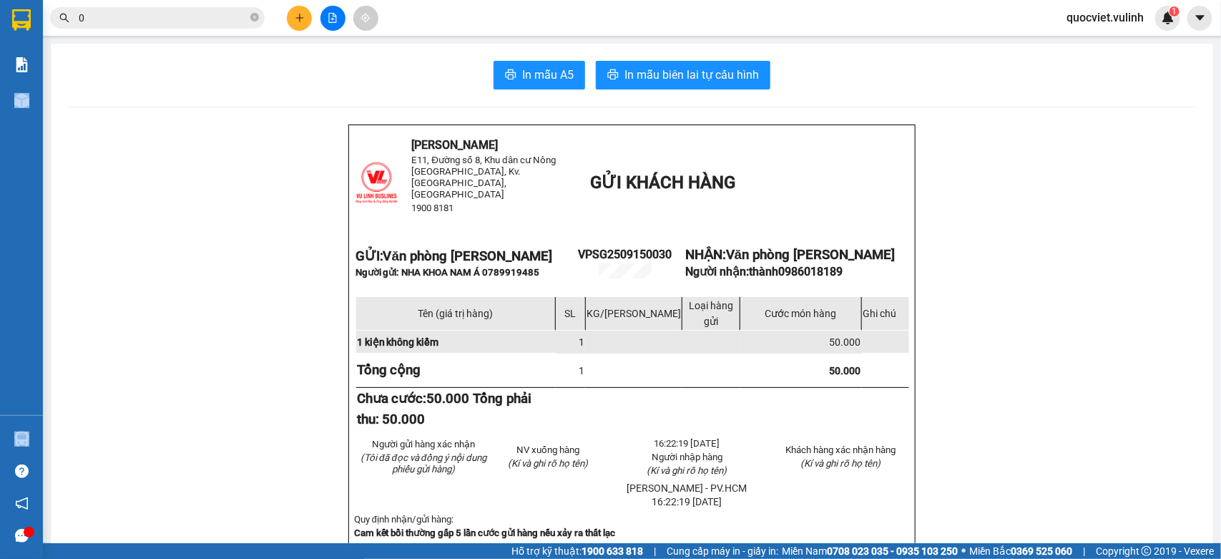
click at [36, 104] on div "Kho hàng mới" at bounding box center [21, 100] width 43 height 36
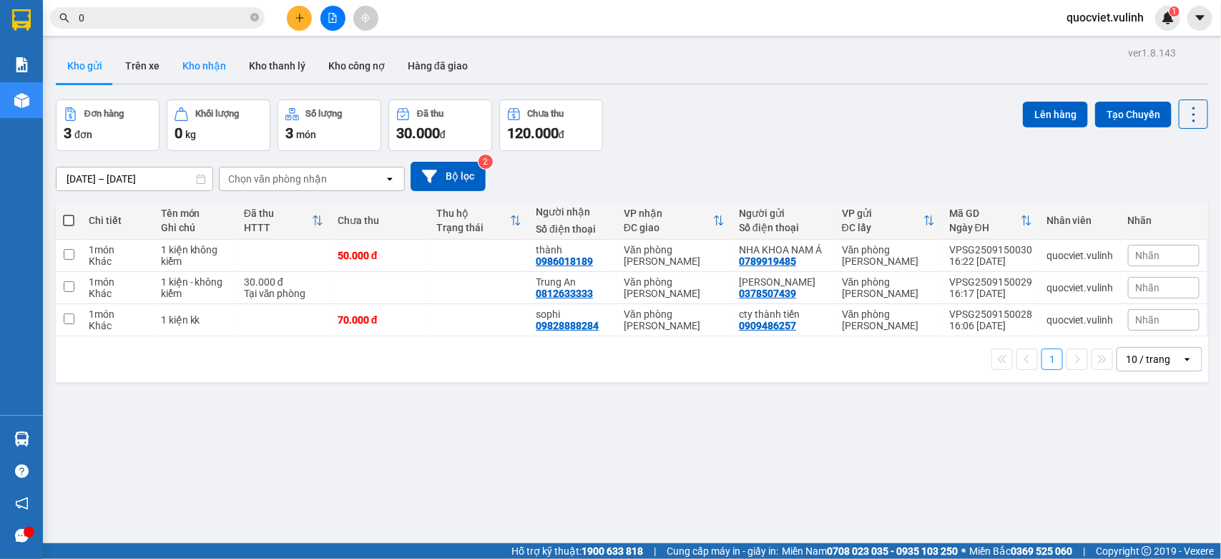
click at [220, 61] on button "Kho nhận" at bounding box center [204, 66] width 67 height 34
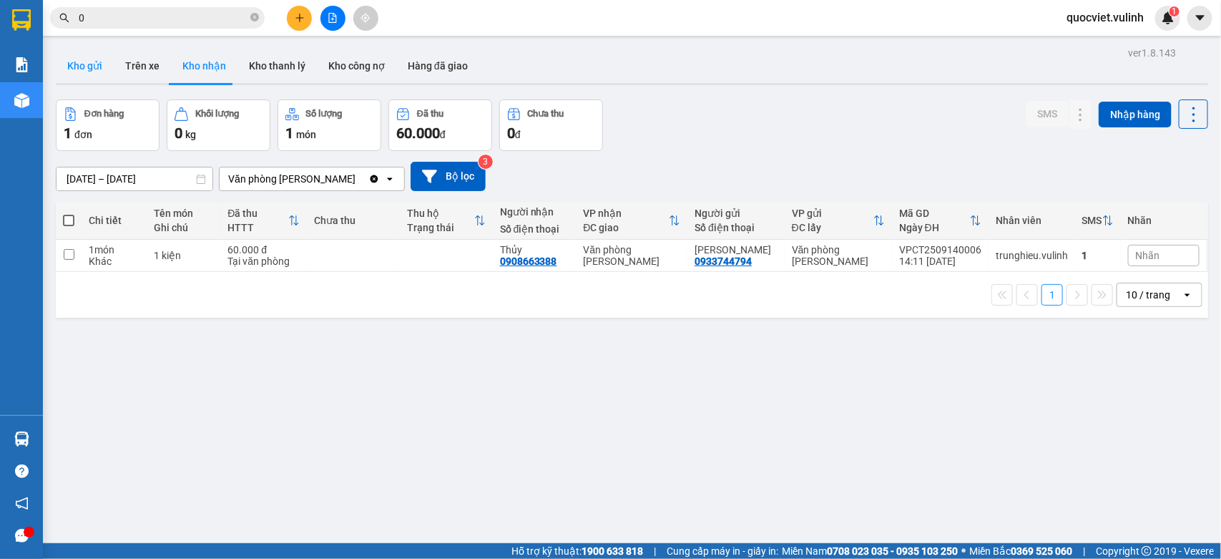
click at [83, 81] on button "Kho gửi" at bounding box center [85, 66] width 58 height 34
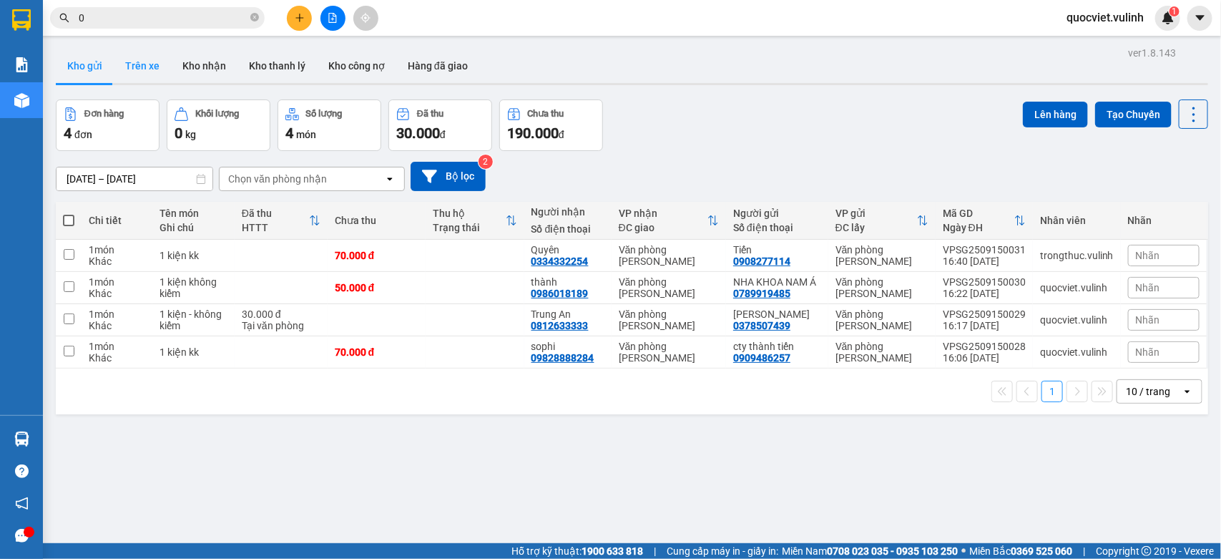
click at [131, 69] on button "Trên xe" at bounding box center [142, 66] width 57 height 34
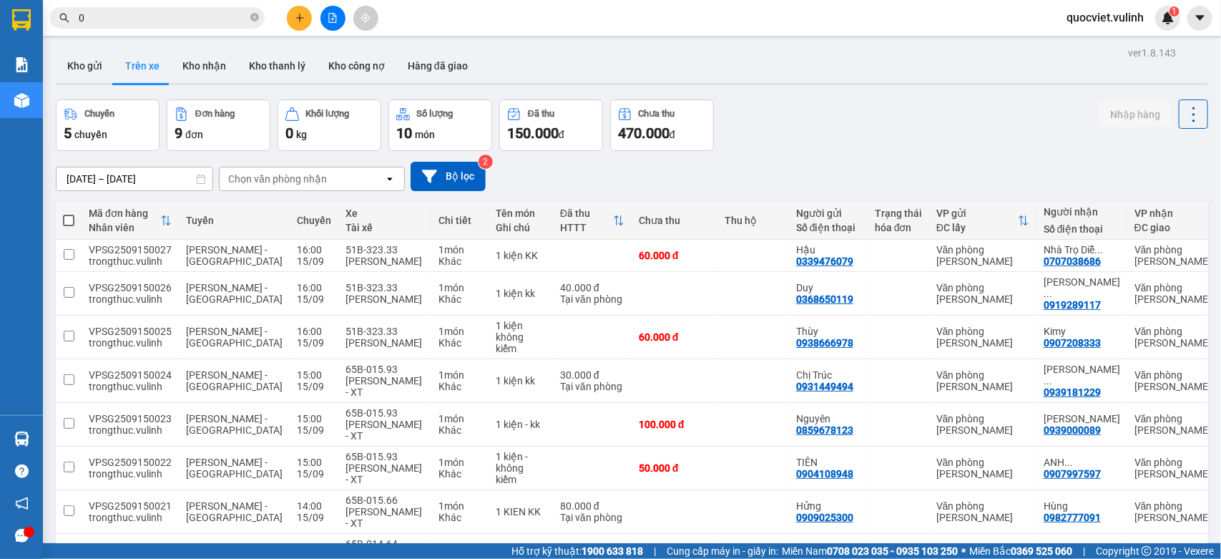
click at [87, 72] on button "Kho gửi" at bounding box center [85, 66] width 58 height 34
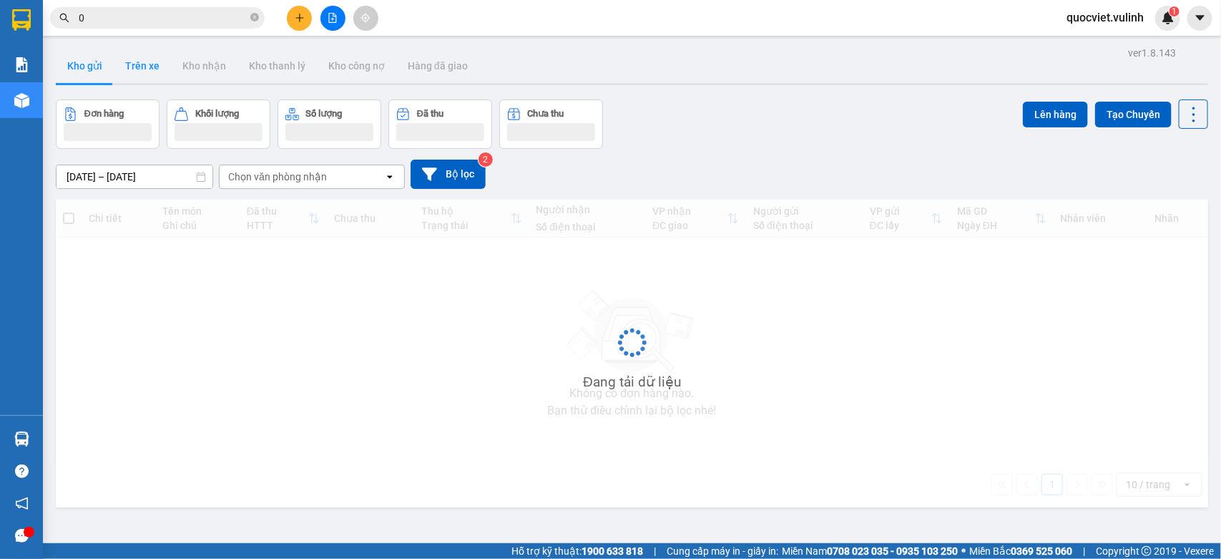
click at [87, 72] on button "Kho gửi" at bounding box center [85, 66] width 58 height 34
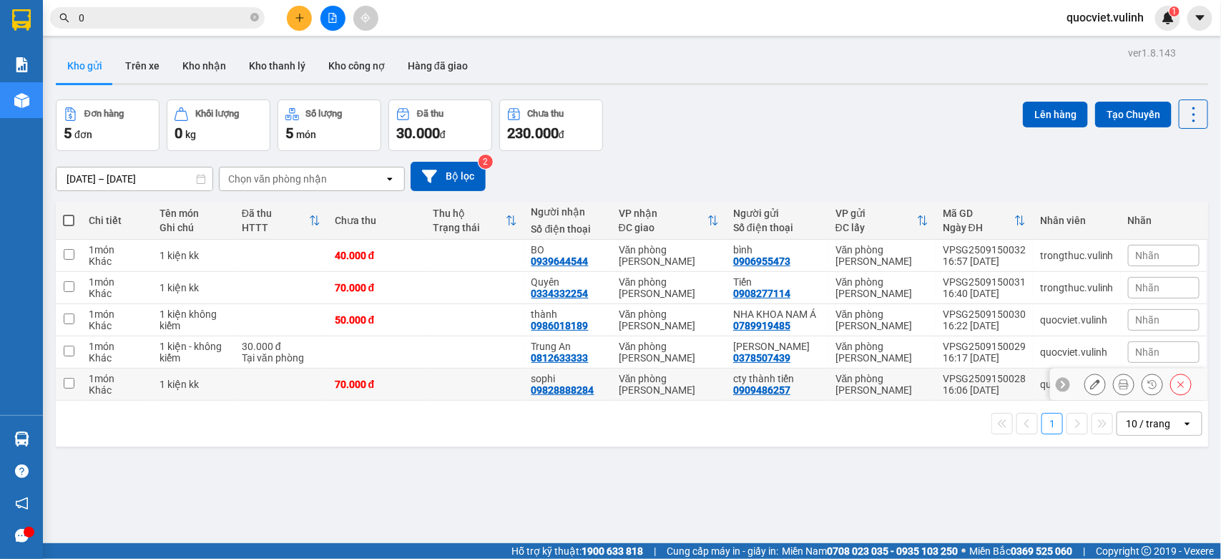
click at [1086, 394] on button at bounding box center [1096, 384] width 20 height 25
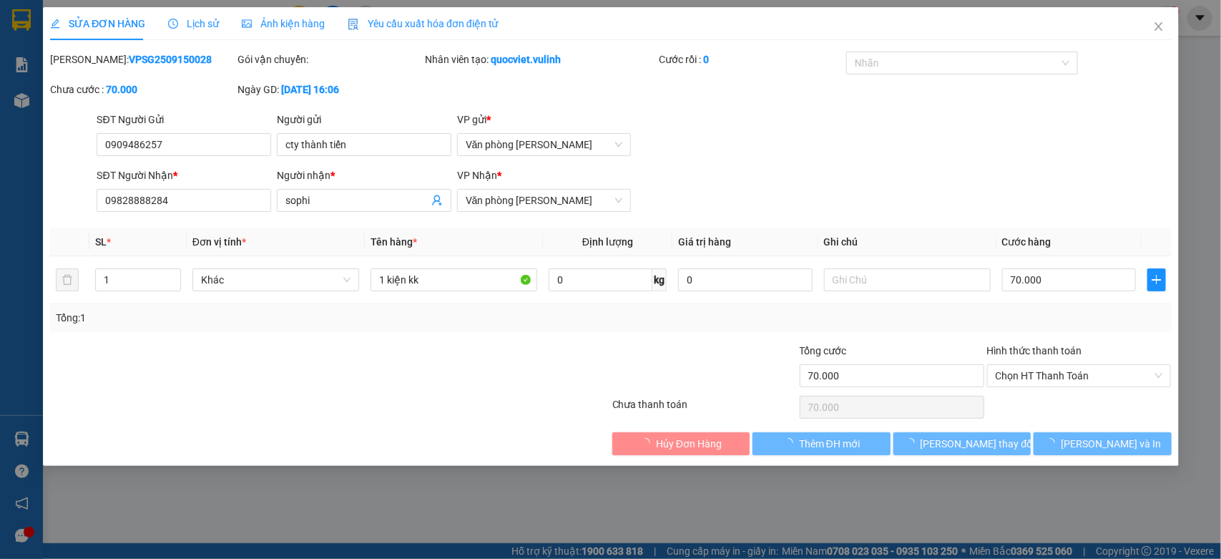
type input "0909486257"
type input "cty thành tiến"
type input "09828888284"
type input "sophi"
type input "70.000"
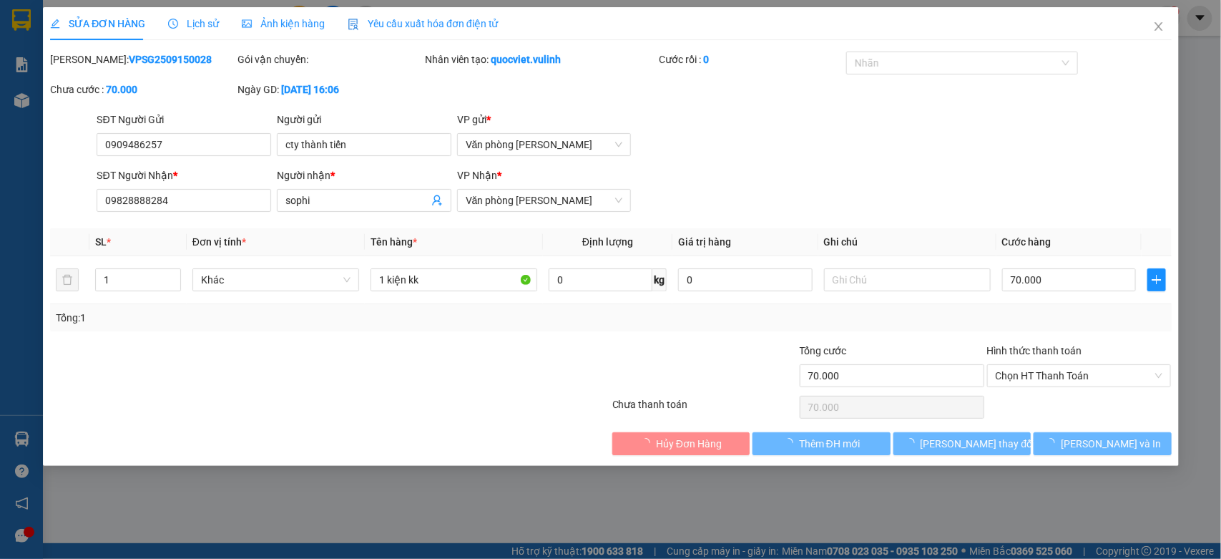
type input "70.000"
click at [241, 143] on input "0909486257" at bounding box center [184, 144] width 175 height 23
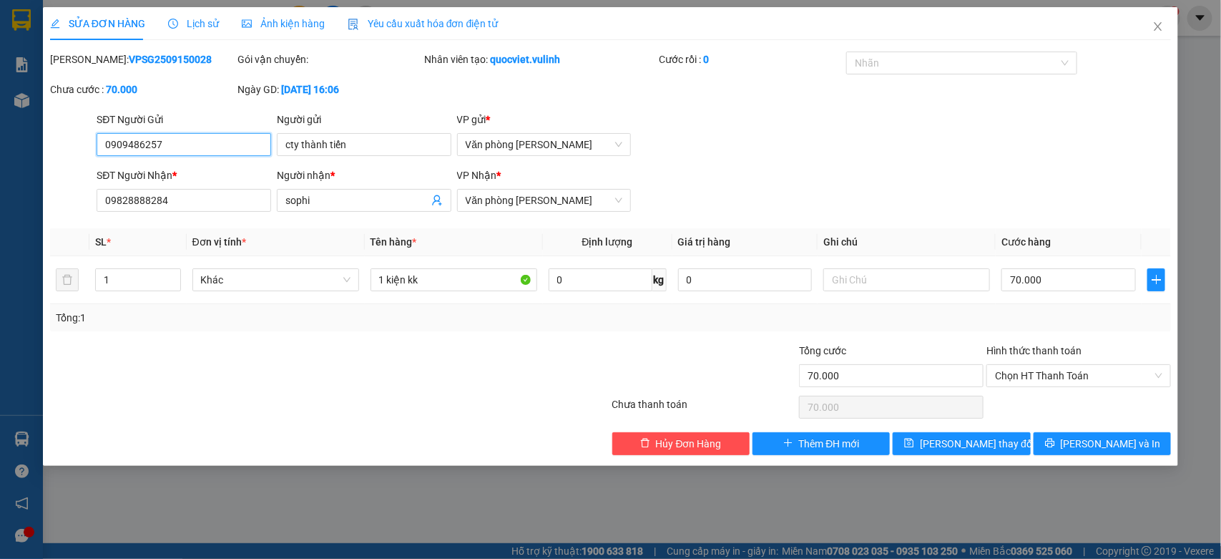
click at [241, 143] on input "0909486257" at bounding box center [184, 144] width 175 height 23
click at [344, 147] on input "cty thành tiến" at bounding box center [364, 144] width 175 height 23
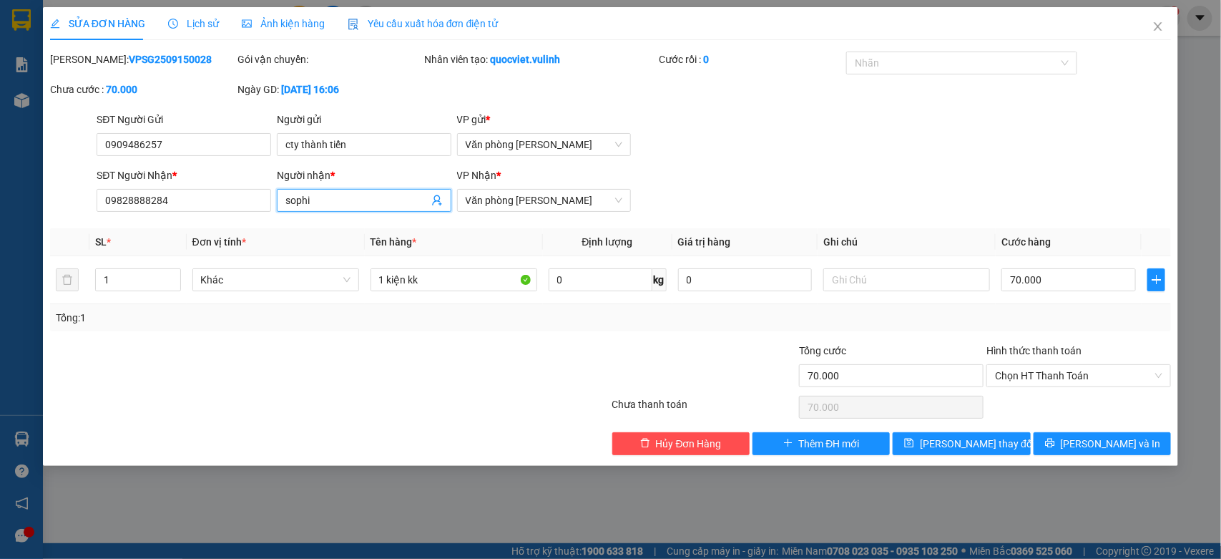
click at [306, 195] on input "sophi" at bounding box center [357, 200] width 143 height 16
click at [152, 219] on div "Total Paid Fee 0 Total UnPaid Fee 70.000 Cash Collection Total Fee Mã ĐH: VPSG2…" at bounding box center [611, 254] width 1122 height 404
click at [154, 203] on input "09828888284" at bounding box center [184, 200] width 175 height 23
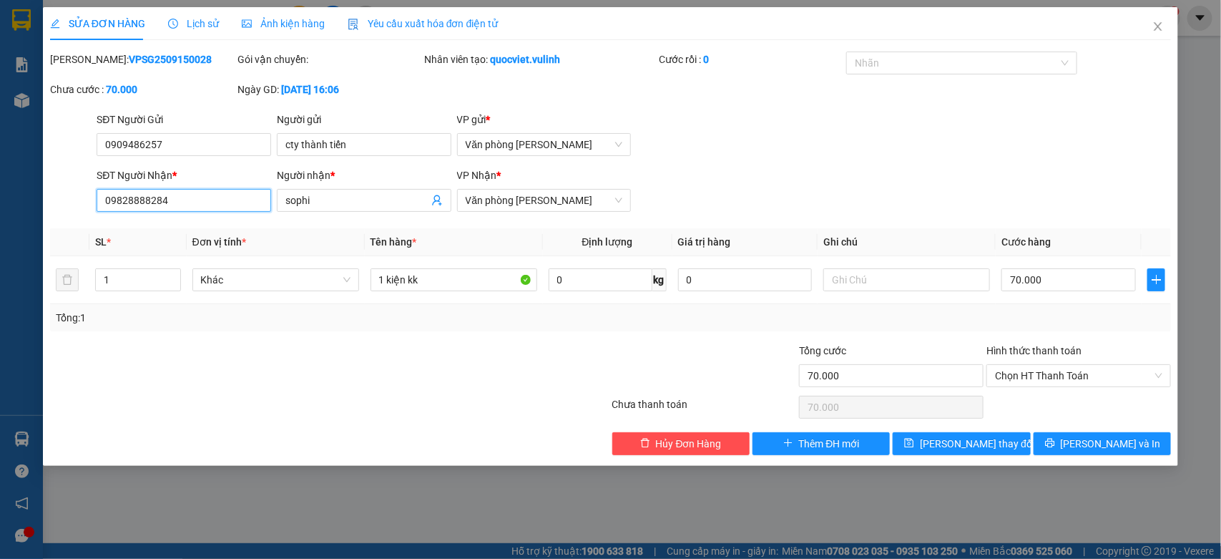
click at [154, 203] on input "09828888284" at bounding box center [184, 200] width 175 height 23
click at [1156, 39] on span "Close" at bounding box center [1158, 27] width 40 height 40
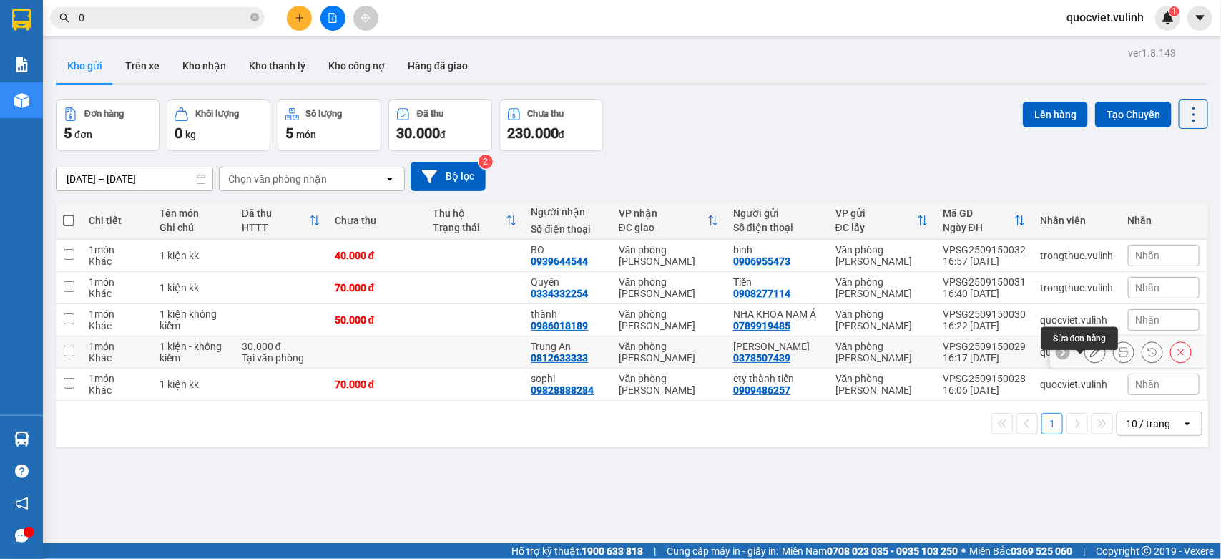
click at [1091, 357] on icon at bounding box center [1096, 352] width 10 height 10
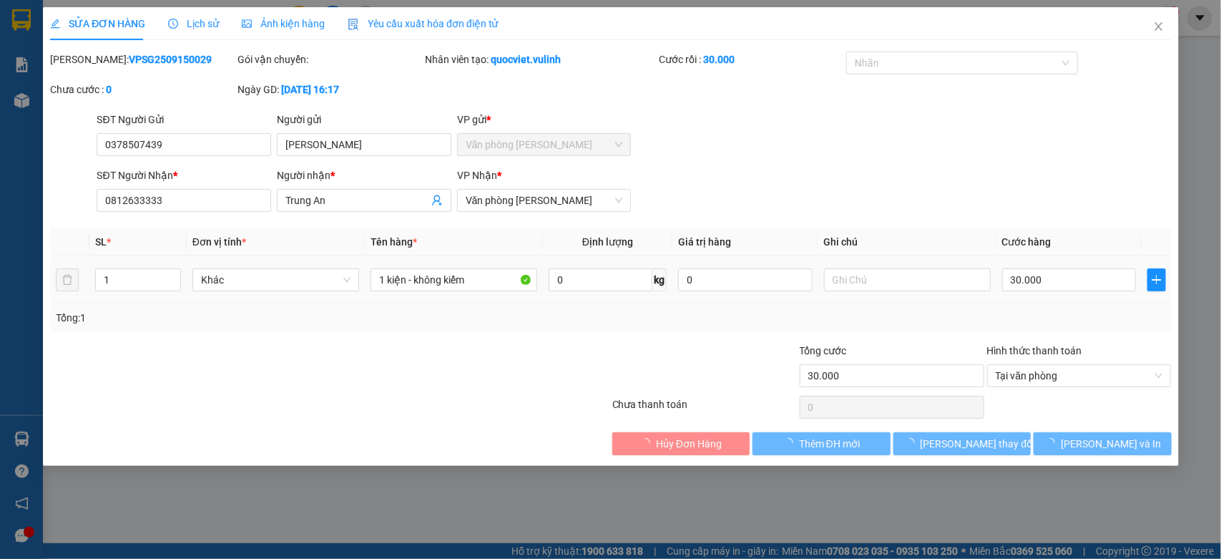
type input "0378507439"
type input "THU PHƯƠNG"
type input "0812633333"
type input "Trung An"
type input "30.000"
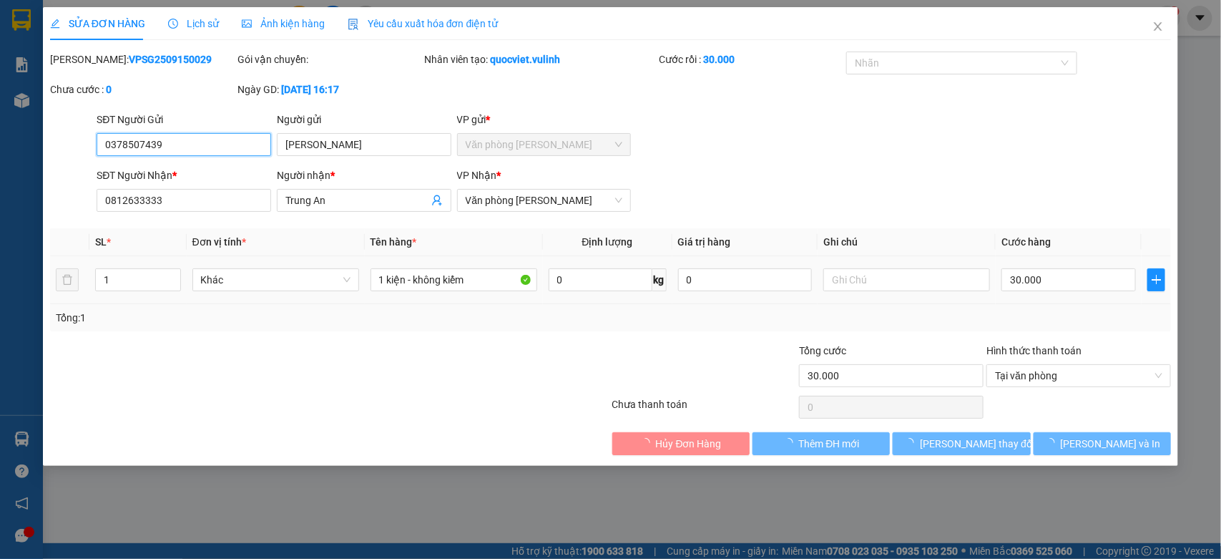
click at [177, 135] on input "0378507439" at bounding box center [184, 144] width 175 height 23
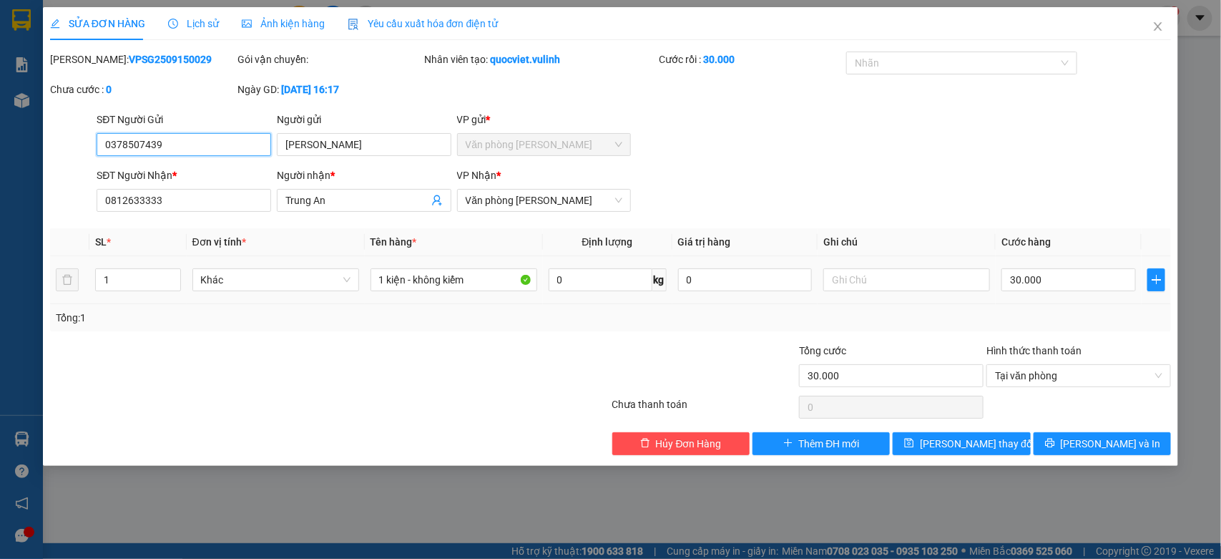
click at [177, 135] on input "0378507439" at bounding box center [184, 144] width 175 height 23
click at [364, 154] on input "THU PHƯƠNG" at bounding box center [364, 144] width 175 height 23
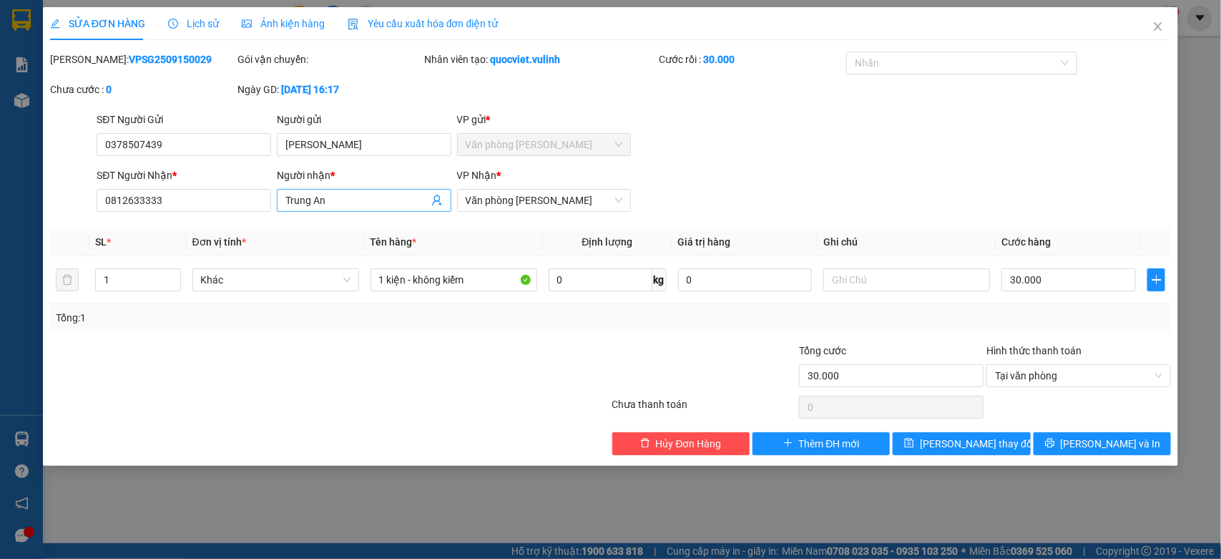
click at [298, 192] on input "Trung An" at bounding box center [357, 200] width 143 height 16
click at [177, 199] on input "0812633333" at bounding box center [184, 200] width 175 height 23
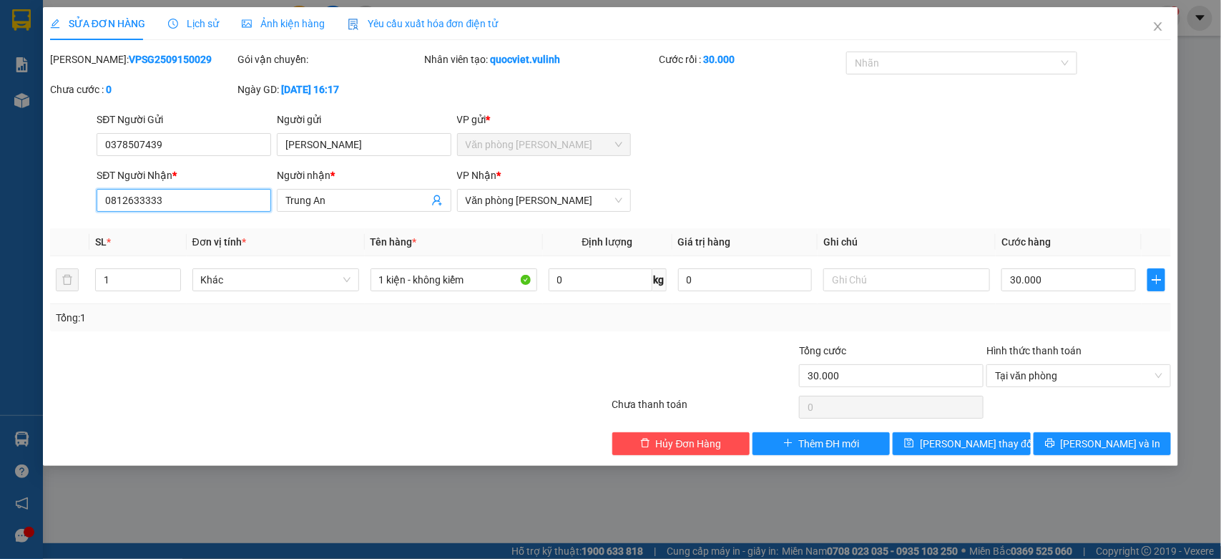
click at [177, 199] on input "0812633333" at bounding box center [184, 200] width 175 height 23
click at [1159, 25] on icon "close" at bounding box center [1158, 26] width 11 height 11
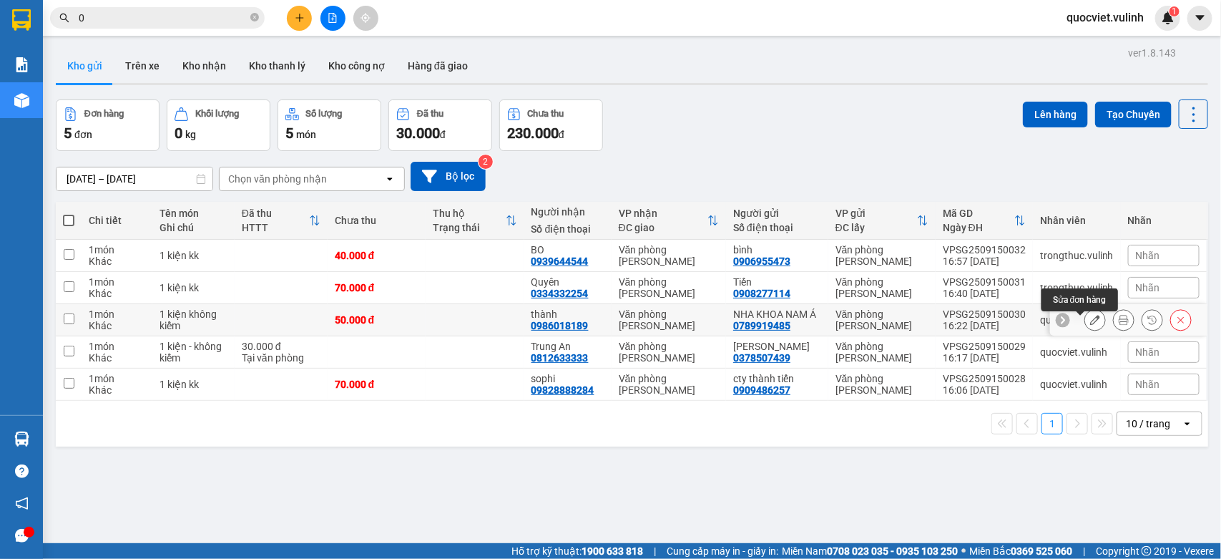
click at [1091, 324] on icon at bounding box center [1096, 320] width 10 height 10
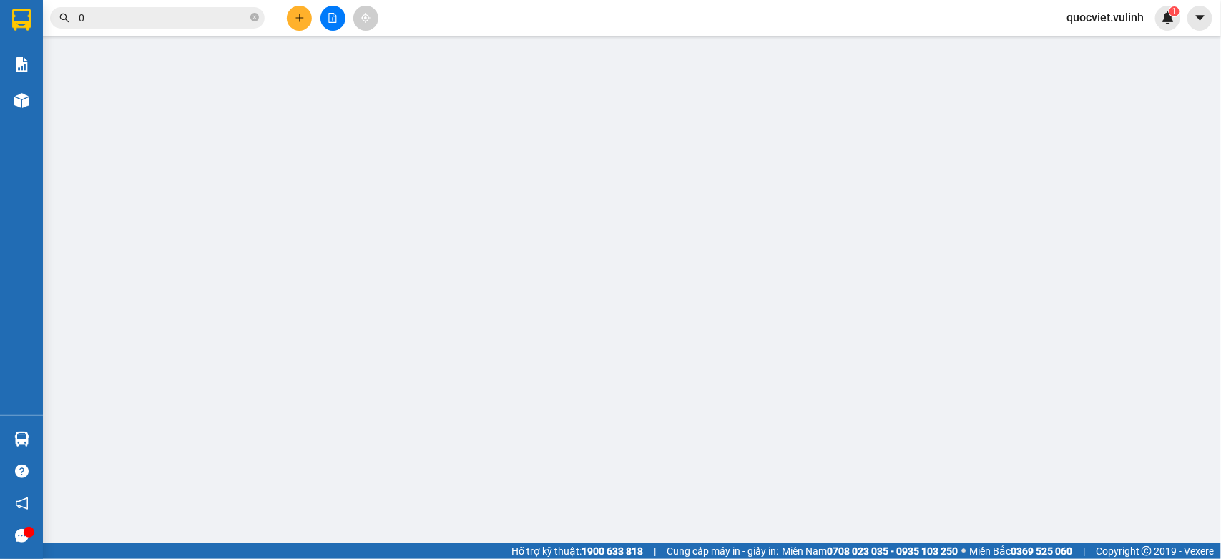
type input "0789919485"
type input "NHA KHOA NAM Á"
type input "0986018189"
type input "thành"
type input "50.000"
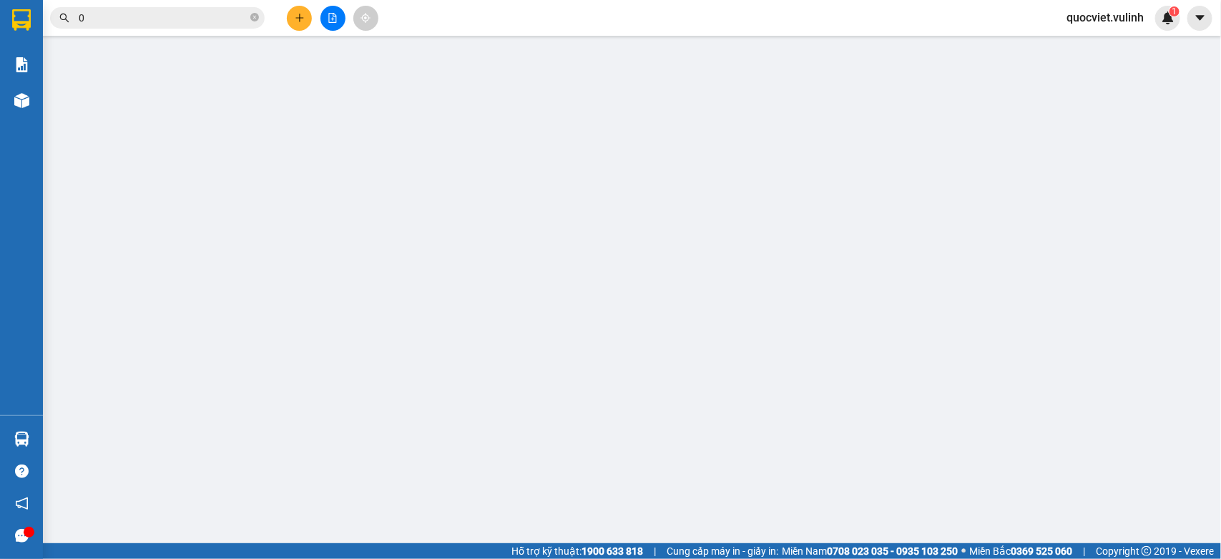
type input "50.000"
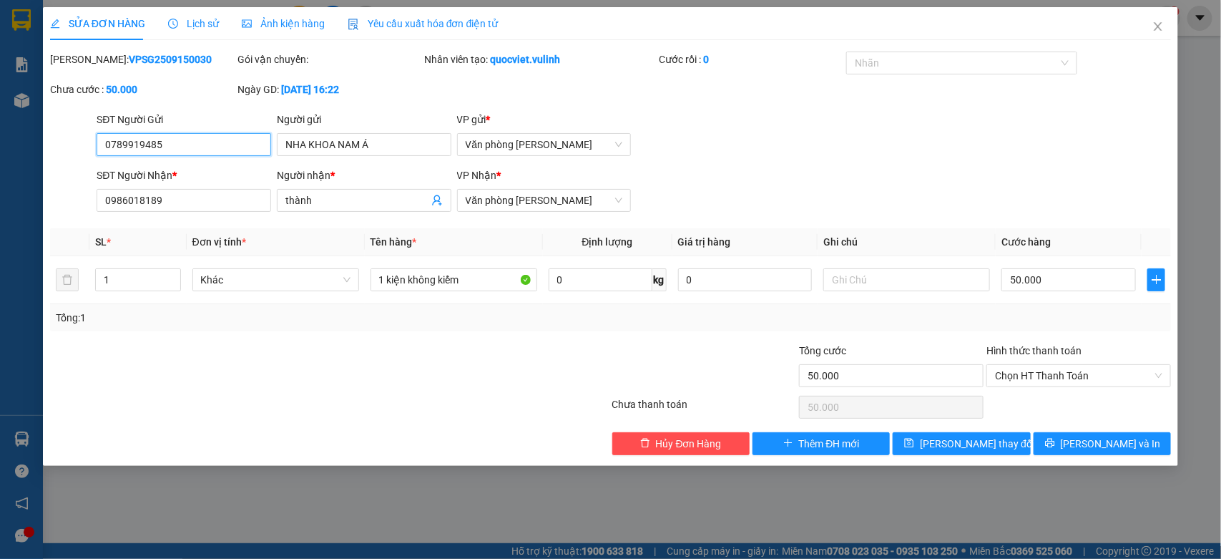
click at [109, 150] on input "0789919485" at bounding box center [184, 144] width 175 height 23
click at [399, 141] on input "NHA KHOA NAM Á" at bounding box center [364, 144] width 175 height 23
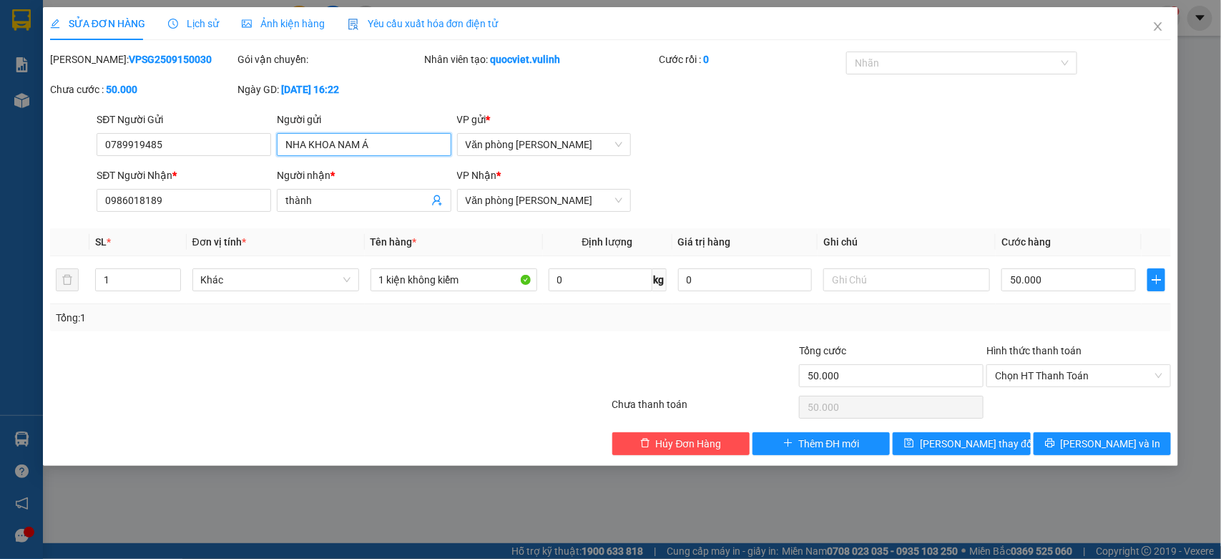
click at [399, 141] on input "NHA KHOA NAM Á" at bounding box center [364, 144] width 175 height 23
click at [338, 195] on input "thành" at bounding box center [357, 200] width 143 height 16
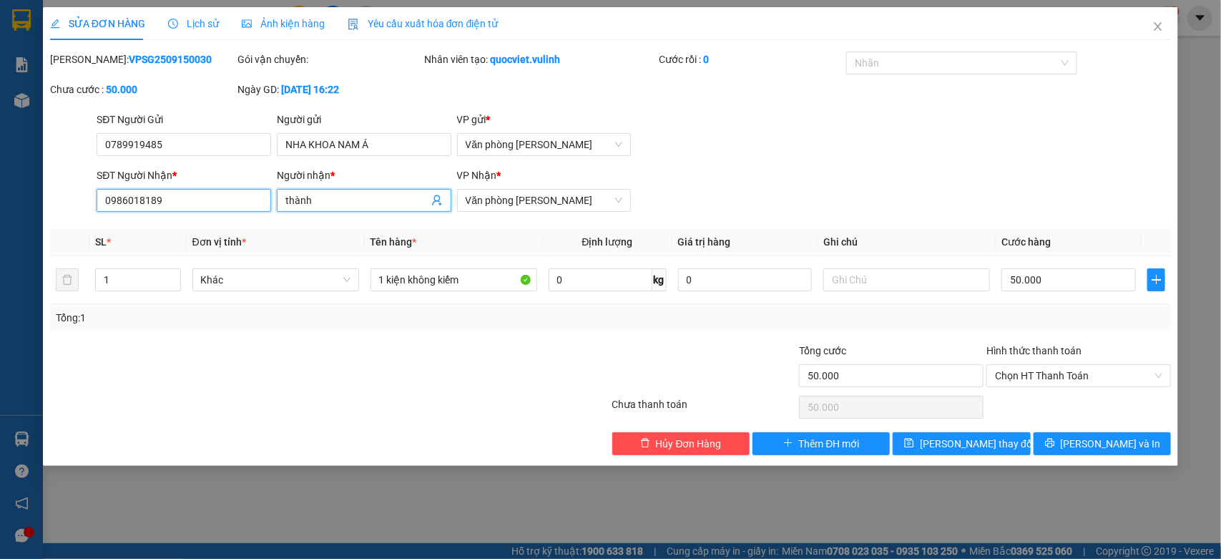
click at [177, 200] on input "0986018189" at bounding box center [184, 200] width 175 height 23
click at [1169, 32] on span "Close" at bounding box center [1158, 27] width 40 height 40
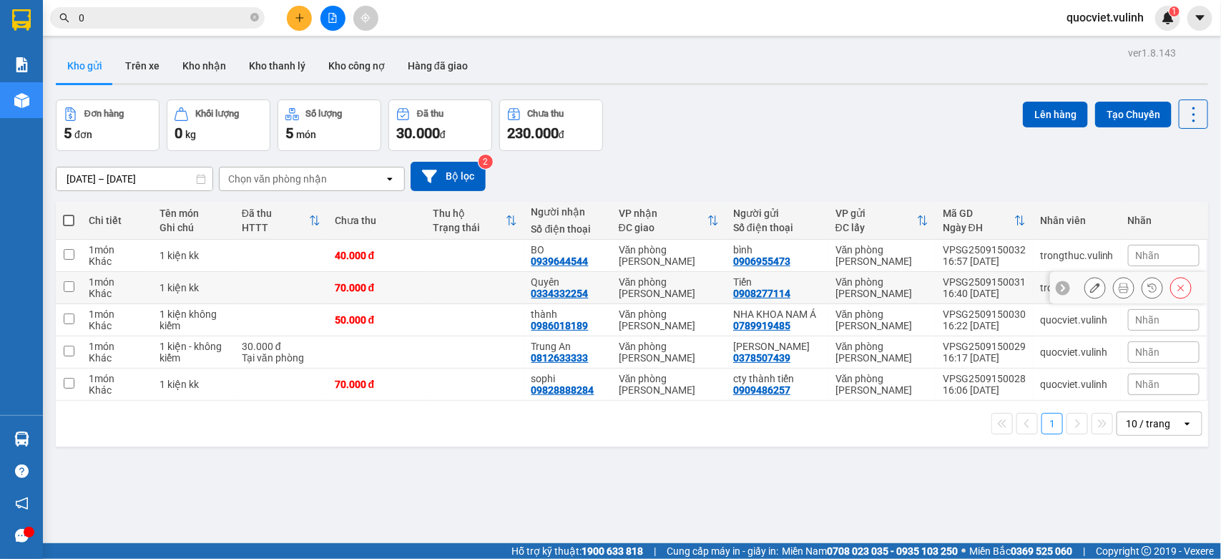
click at [1091, 287] on icon at bounding box center [1096, 288] width 10 height 10
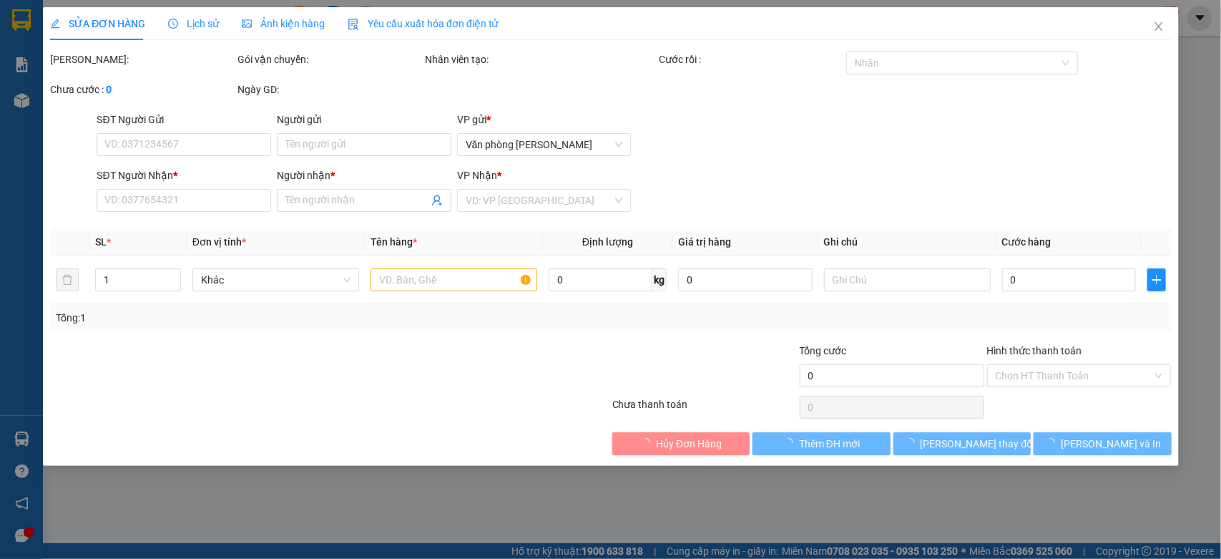
click at [220, 127] on div "SỬA ĐƠN HÀNG Lịch sử Ảnh kiện hàng Yêu cầu xuất hóa đơn điện tử Total Paid Fee …" at bounding box center [610, 279] width 1221 height 559
type input "0908277114"
type input "Tiến"
type input "0334332254"
type input "Quyên"
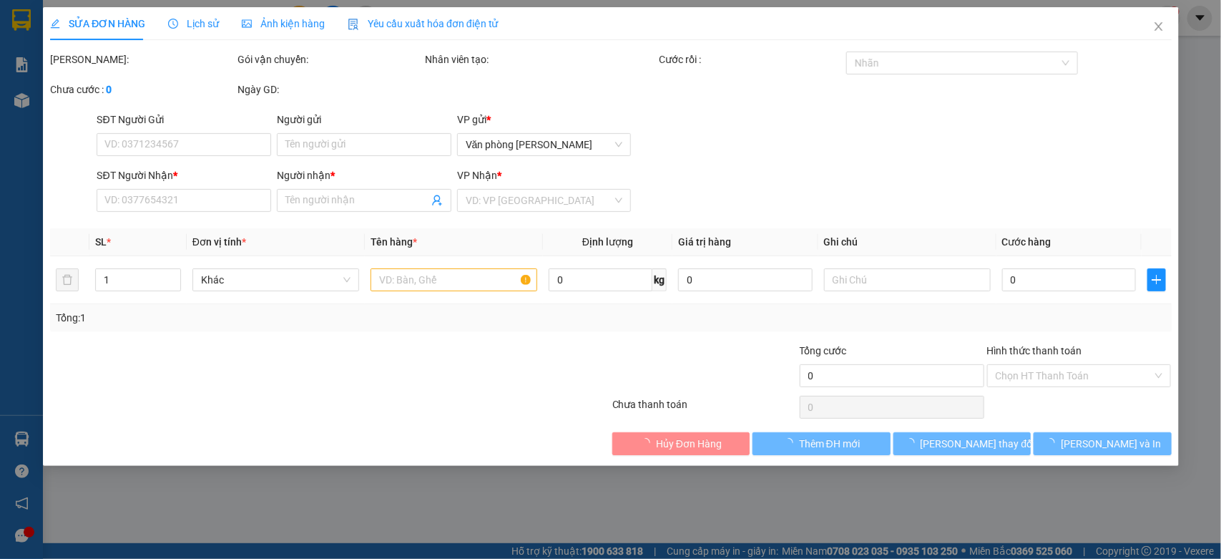
type input "70.000"
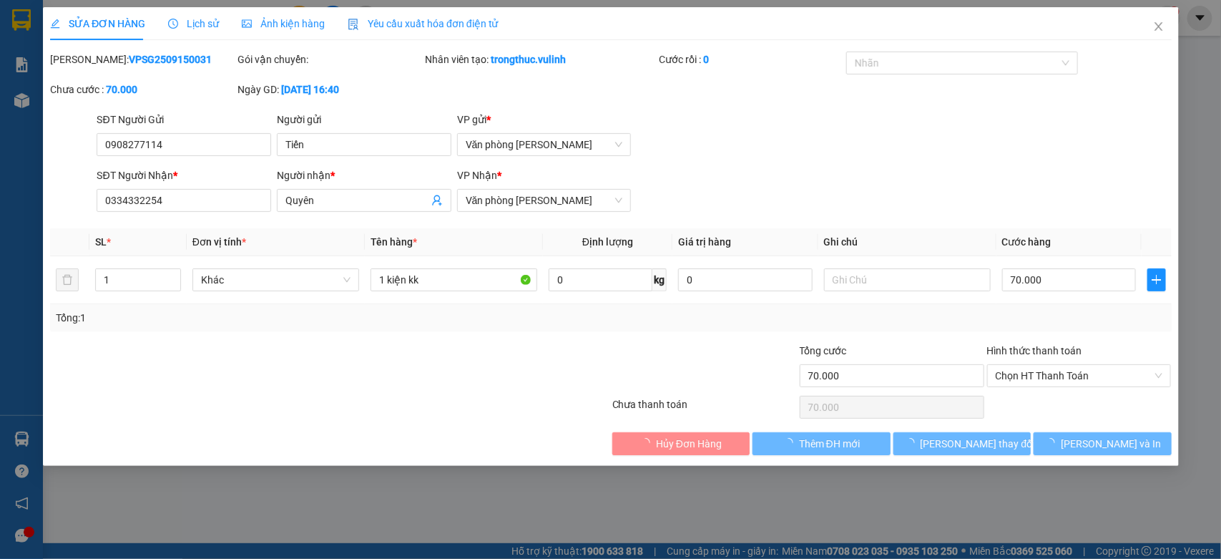
click at [220, 127] on div "SĐT Người Gửi" at bounding box center [184, 120] width 175 height 16
click at [220, 133] on input "0908277114" at bounding box center [184, 144] width 175 height 23
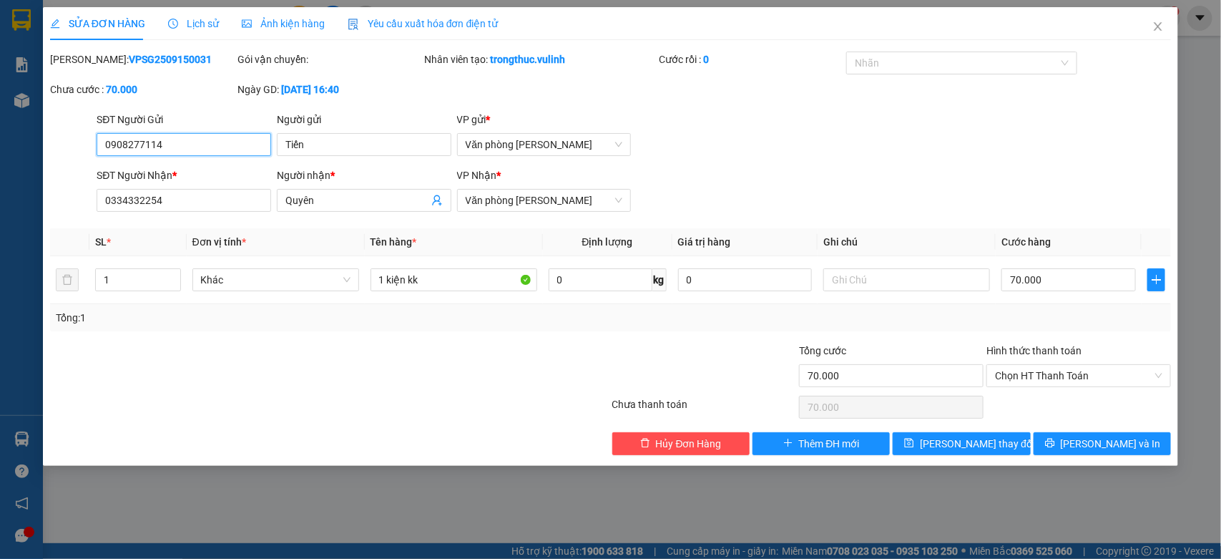
click at [223, 147] on input "0908277114" at bounding box center [184, 144] width 175 height 23
click at [363, 149] on input "Tiến" at bounding box center [364, 144] width 175 height 23
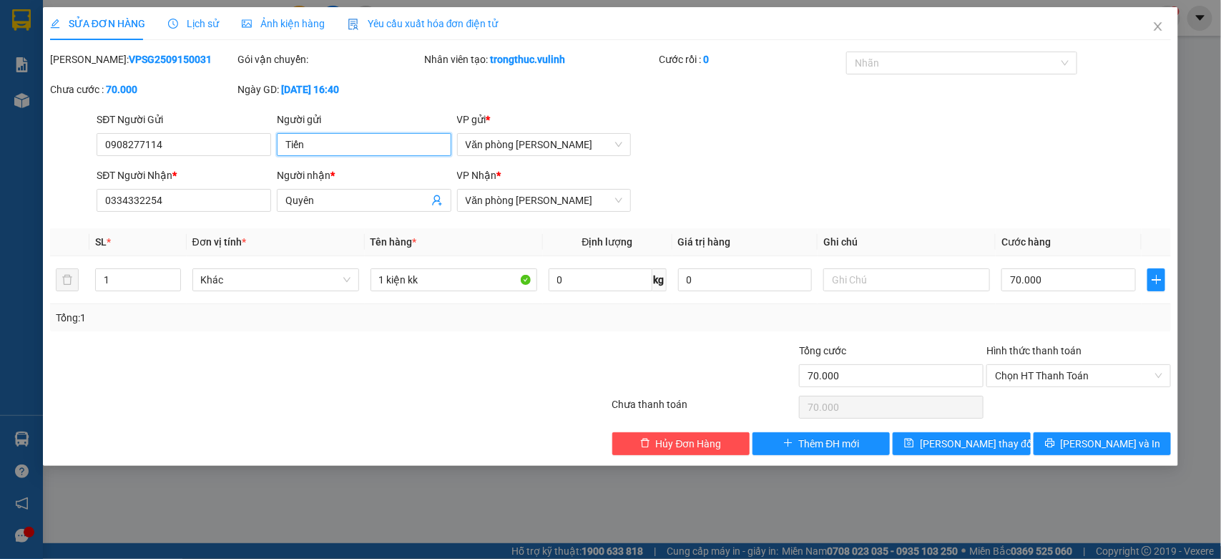
click at [363, 149] on input "Tiến" at bounding box center [364, 144] width 175 height 23
click at [347, 199] on input "Quyên" at bounding box center [357, 200] width 143 height 16
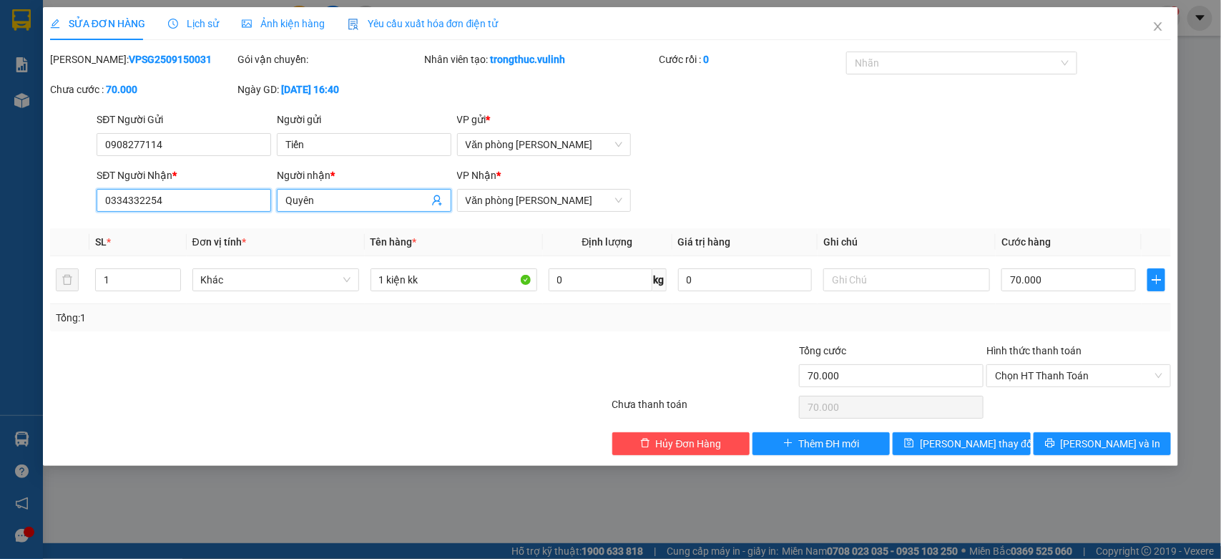
click at [253, 197] on input "0334332254" at bounding box center [184, 200] width 175 height 23
click at [1171, 26] on span "Close" at bounding box center [1158, 27] width 40 height 40
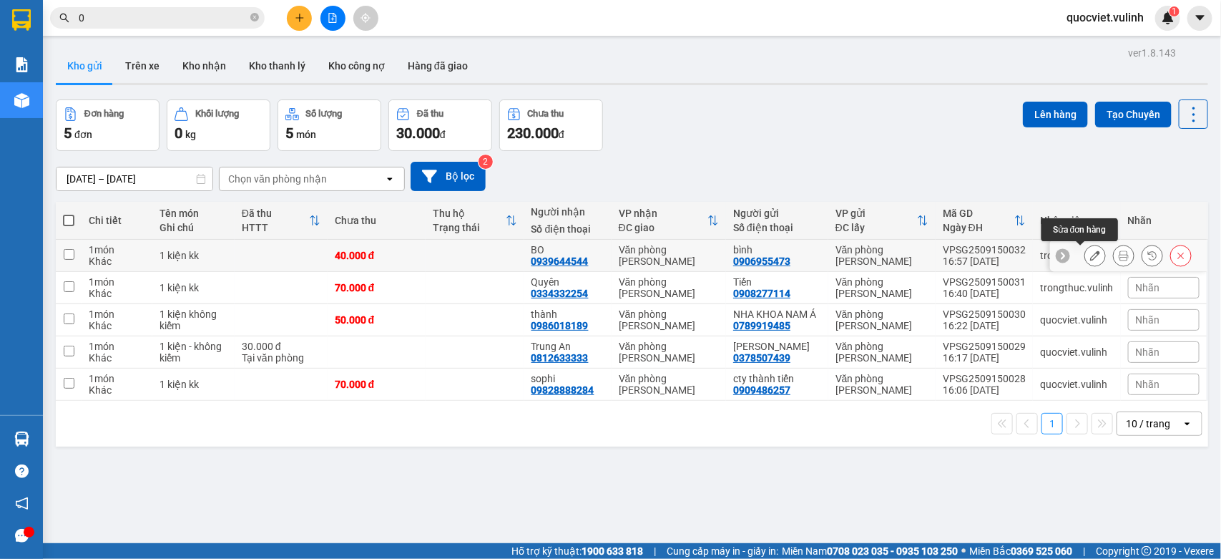
click at [1086, 250] on button at bounding box center [1096, 255] width 20 height 25
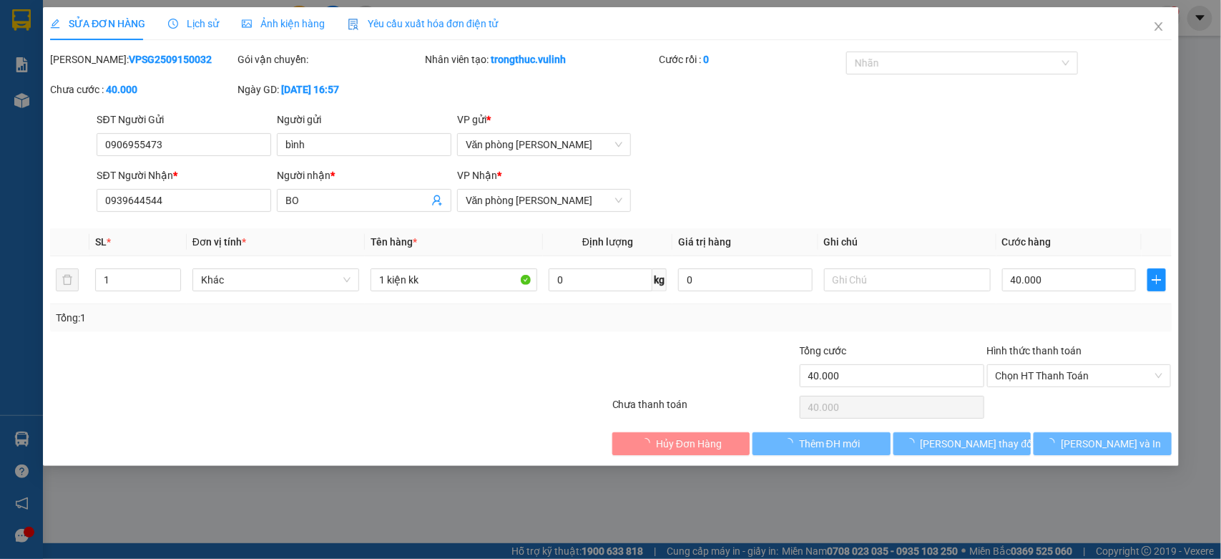
type input "0906955473"
type input "bình"
type input "0939644544"
type input "BO"
type input "40.000"
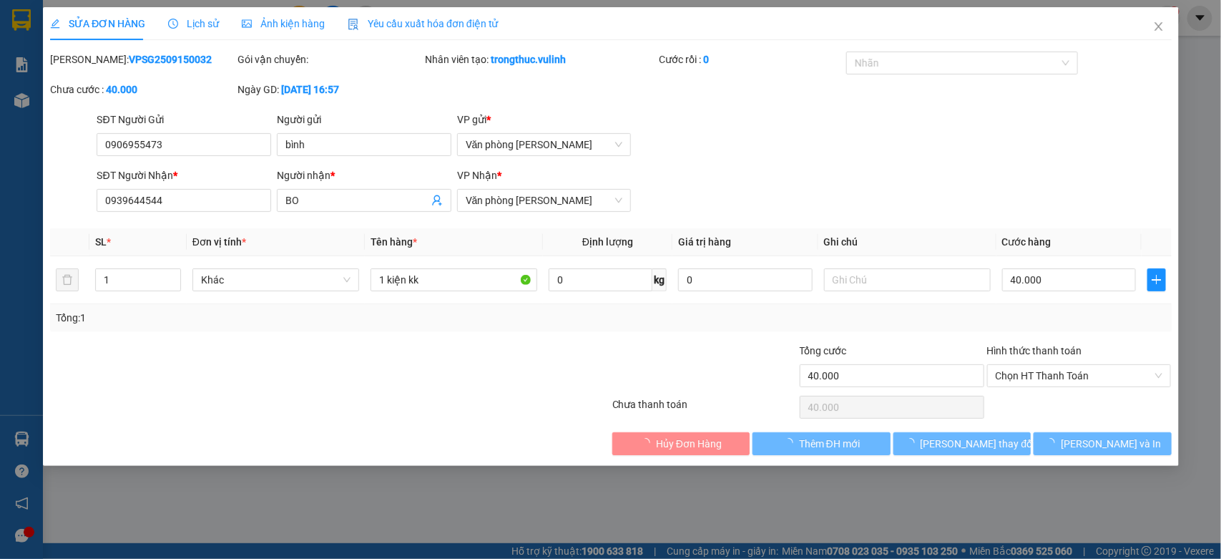
type input "40.000"
click at [197, 169] on div "SĐT Người Nhận *" at bounding box center [184, 175] width 175 height 16
click at [197, 189] on input "0939644544" at bounding box center [184, 200] width 175 height 23
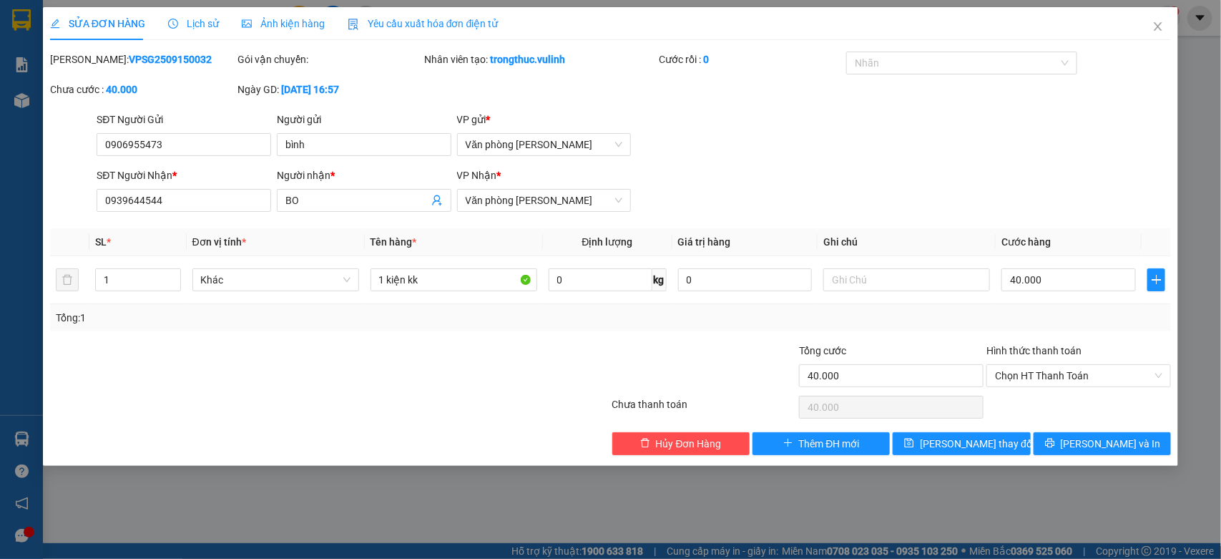
click at [197, 168] on div "SĐT Người Nhận *" at bounding box center [184, 175] width 175 height 16
click at [197, 189] on input "0939644544" at bounding box center [184, 200] width 175 height 23
click at [195, 151] on input "0906955473" at bounding box center [184, 144] width 175 height 23
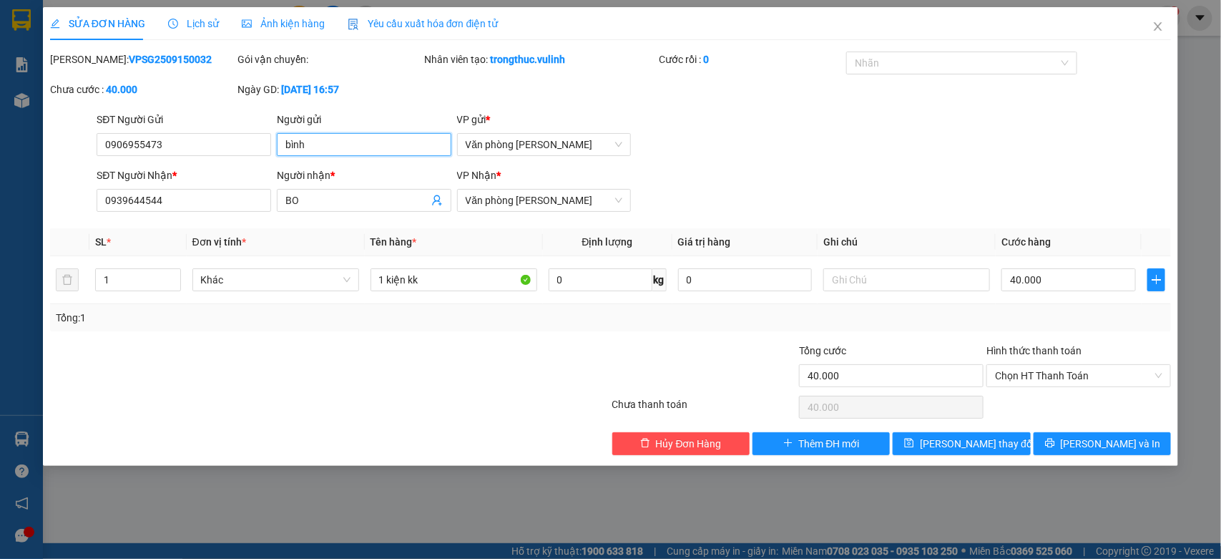
click at [438, 147] on input "bình" at bounding box center [364, 144] width 175 height 23
drag, startPoint x: 337, startPoint y: 177, endPoint x: 335, endPoint y: 190, distance: 13.8
click at [337, 183] on div "Người nhận *" at bounding box center [364, 175] width 175 height 16
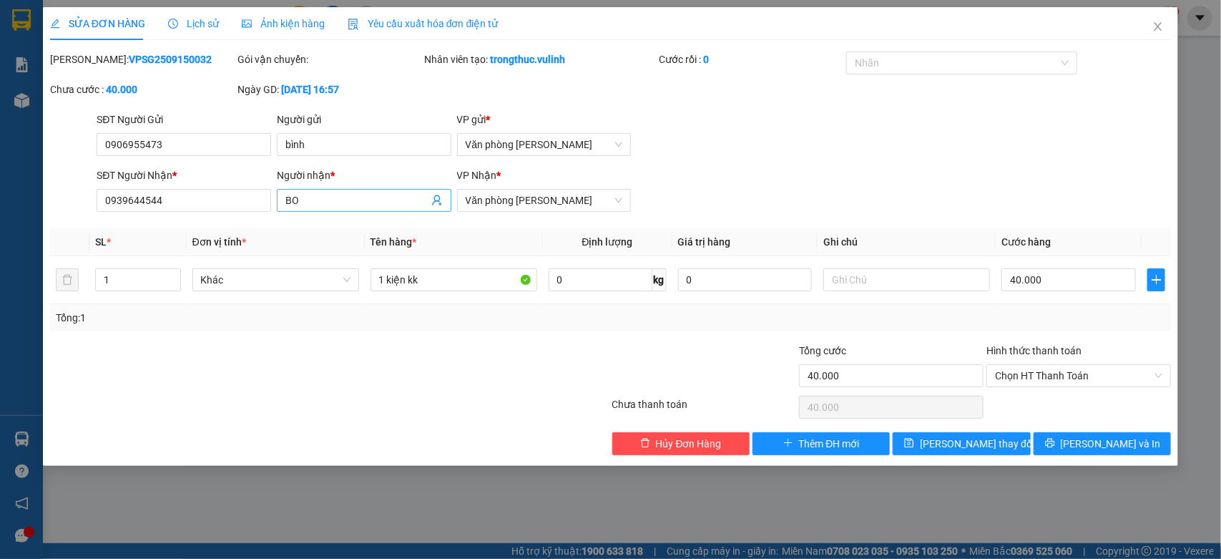
click at [337, 192] on input "BO" at bounding box center [357, 200] width 143 height 16
click at [333, 195] on input "BO" at bounding box center [357, 200] width 143 height 16
drag, startPoint x: 236, startPoint y: 180, endPoint x: 226, endPoint y: 193, distance: 16.9
click at [233, 184] on div "SĐT Người Nhận *" at bounding box center [184, 177] width 175 height 21
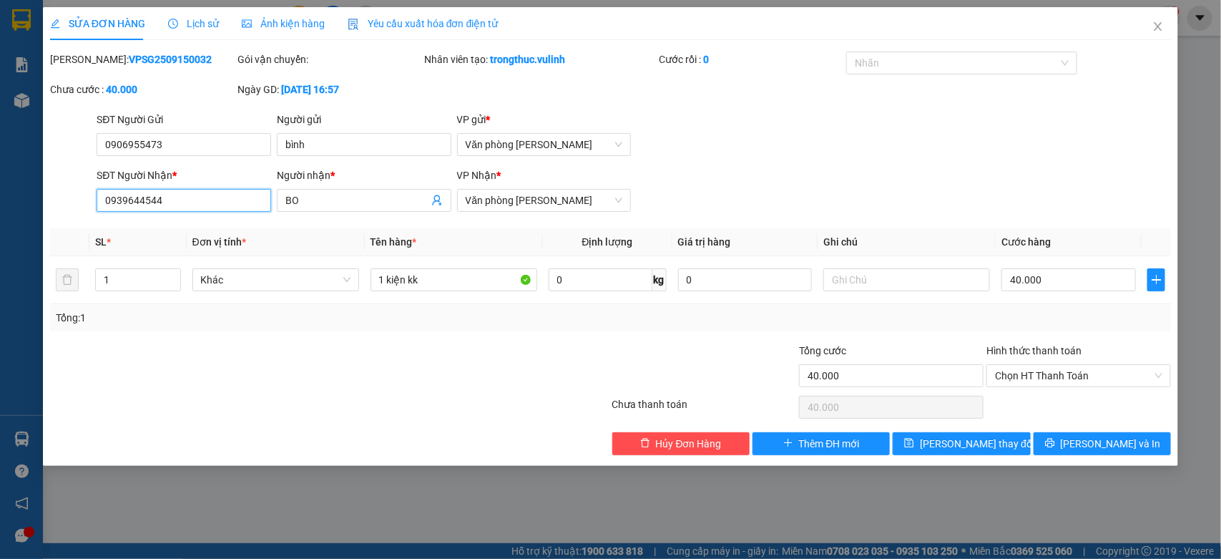
click at [226, 193] on input "0939644544" at bounding box center [184, 200] width 175 height 23
click at [1156, 21] on icon "close" at bounding box center [1158, 26] width 11 height 11
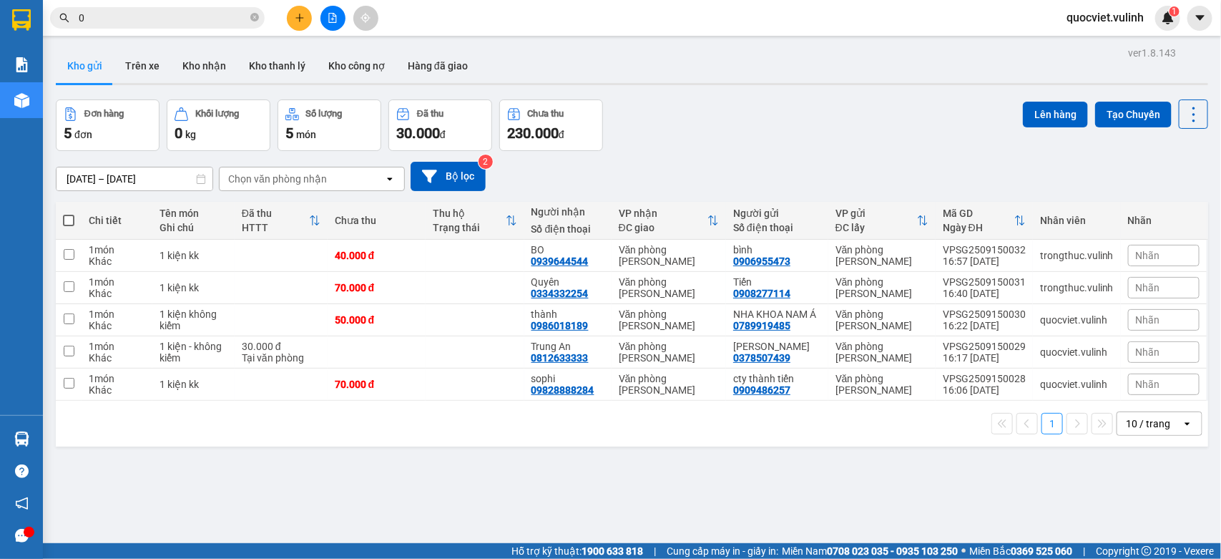
click at [69, 217] on span at bounding box center [68, 220] width 11 height 11
click at [69, 213] on input "checkbox" at bounding box center [69, 213] width 0 height 0
checkbox input "true"
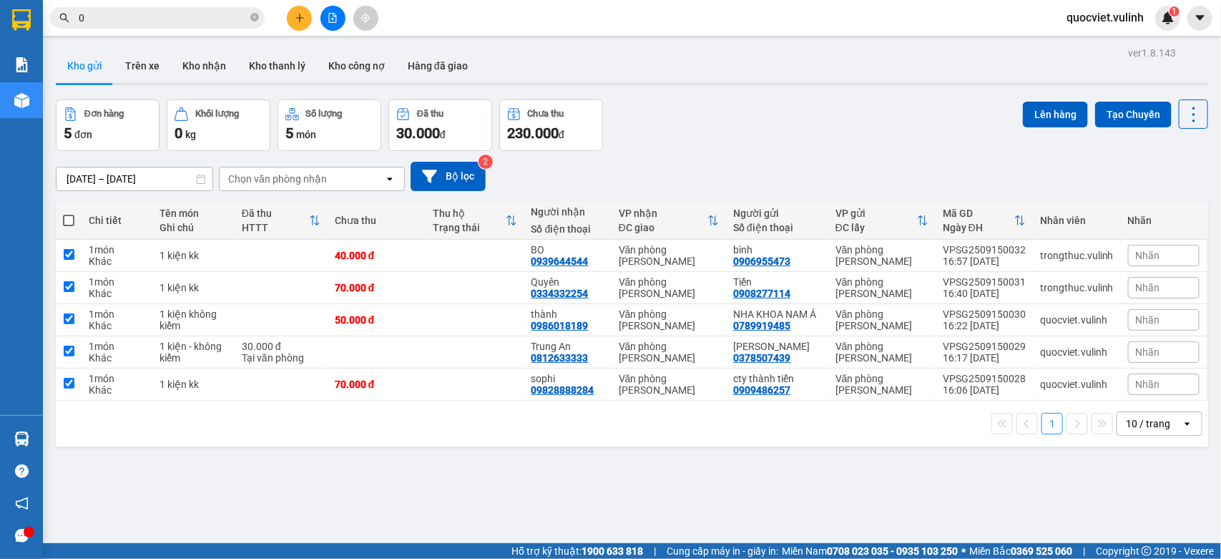
checkbox input "true"
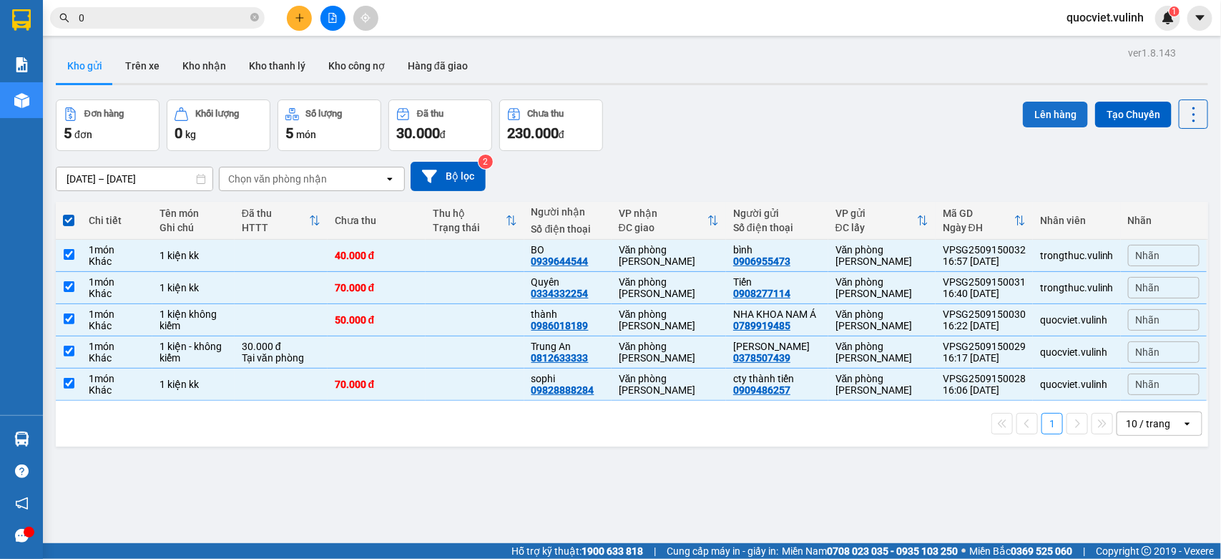
click at [1025, 112] on button "Lên hàng" at bounding box center [1055, 115] width 65 height 26
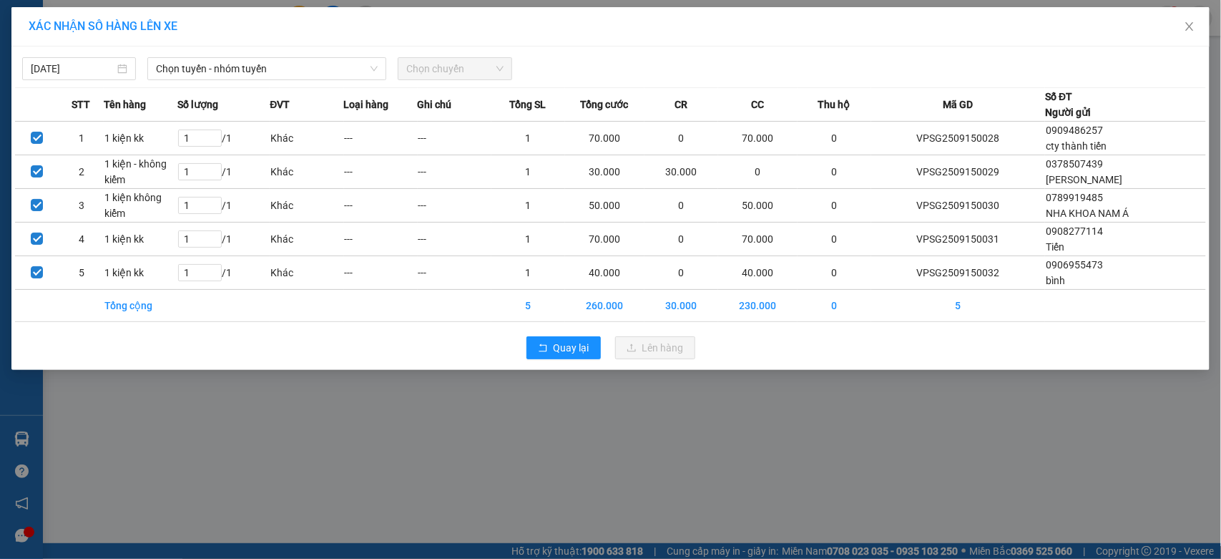
click at [55, 82] on div "15/09/2025 Chọn tuyến - nhóm tuyến Chọn chuyến STT Tên hàng Số lượng ĐVT Loại h…" at bounding box center [610, 208] width 1199 height 323
click at [229, 70] on span "Chọn tuyến - nhóm tuyến" at bounding box center [267, 68] width 222 height 21
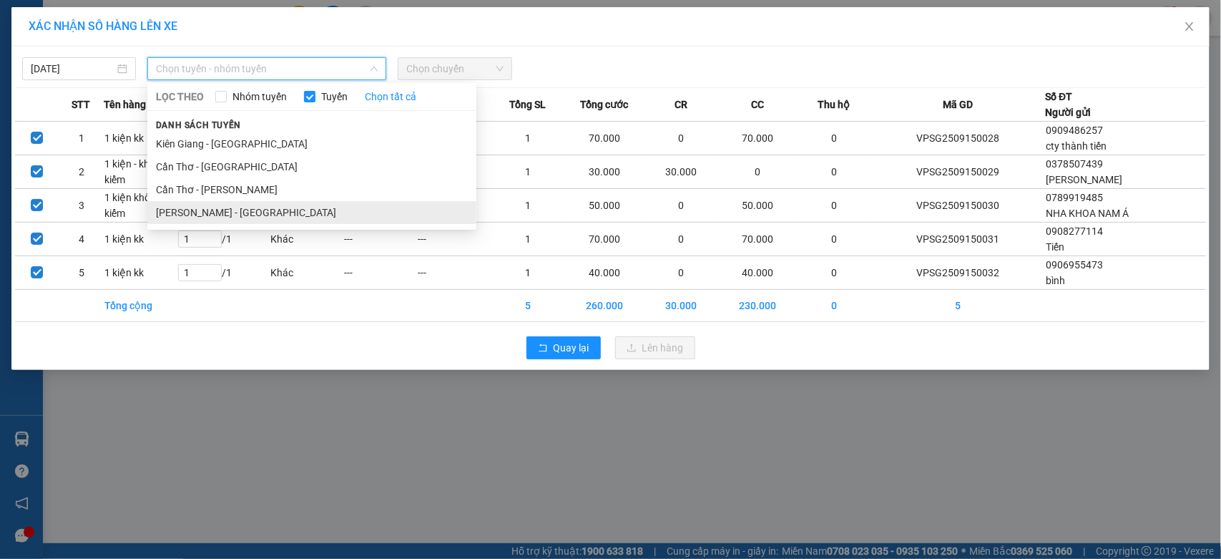
click at [204, 210] on li "[PERSON_NAME] - [GEOGRAPHIC_DATA]" at bounding box center [311, 212] width 329 height 23
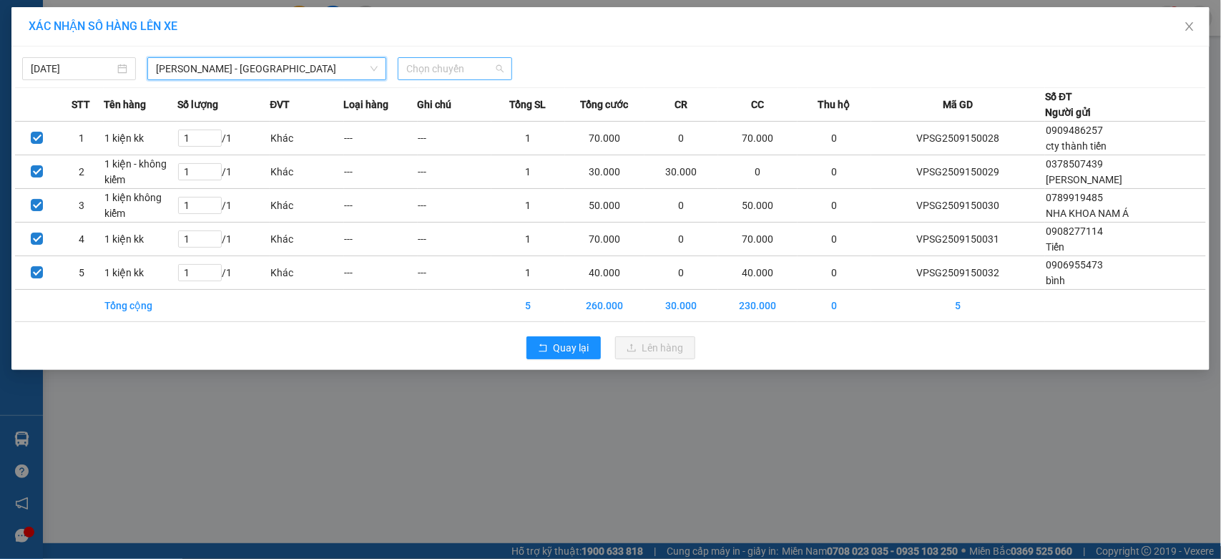
click at [464, 65] on span "Chọn chuyến" at bounding box center [454, 68] width 97 height 21
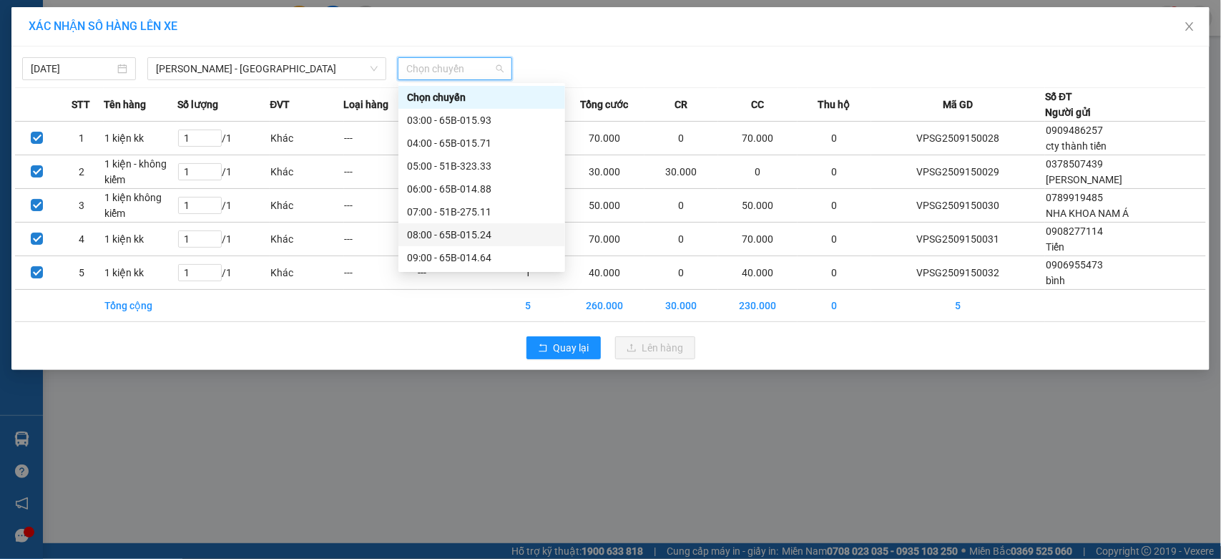
scroll to position [343, 0]
click at [451, 183] on div "17:00 - 65B-014.88" at bounding box center [482, 189] width 150 height 16
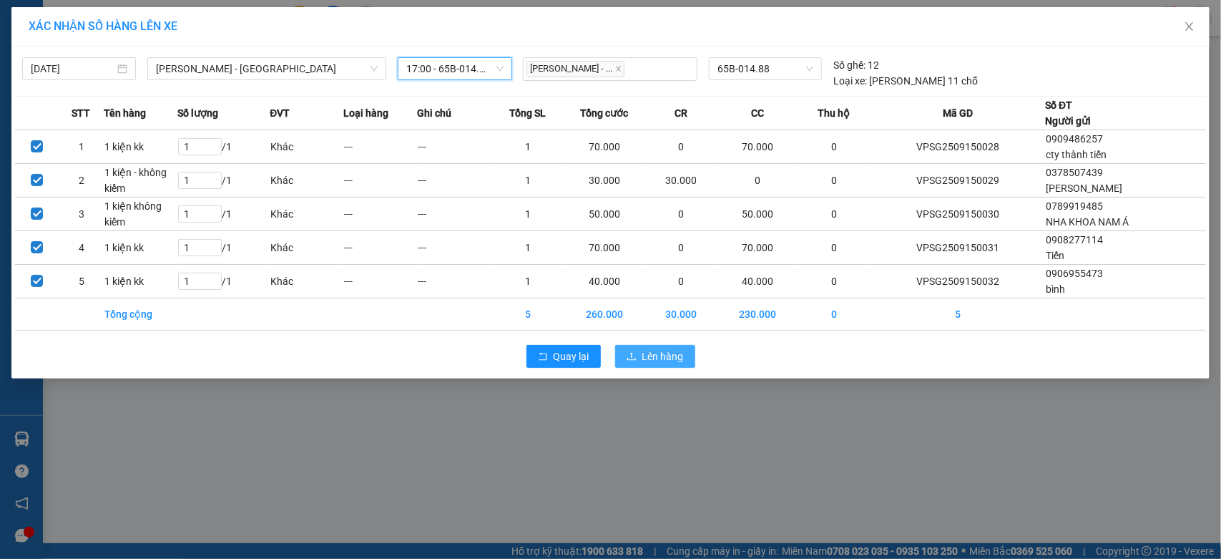
click at [667, 360] on span "Lên hàng" at bounding box center [664, 356] width 42 height 16
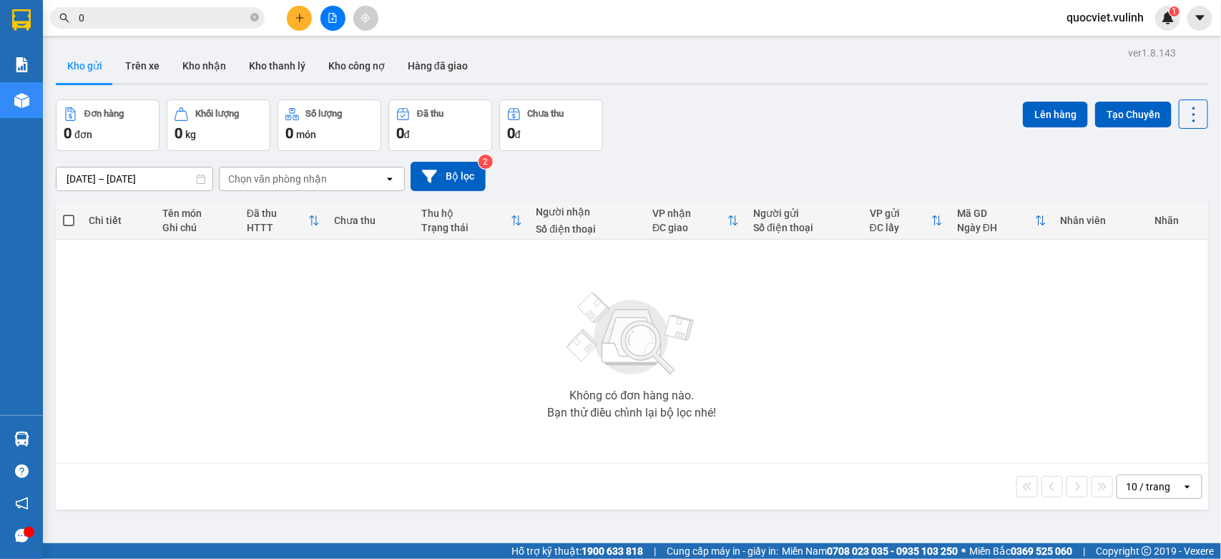
click at [113, 11] on input "0" at bounding box center [163, 18] width 169 height 16
click at [118, 13] on input "0" at bounding box center [163, 18] width 169 height 16
paste input "9828888284"
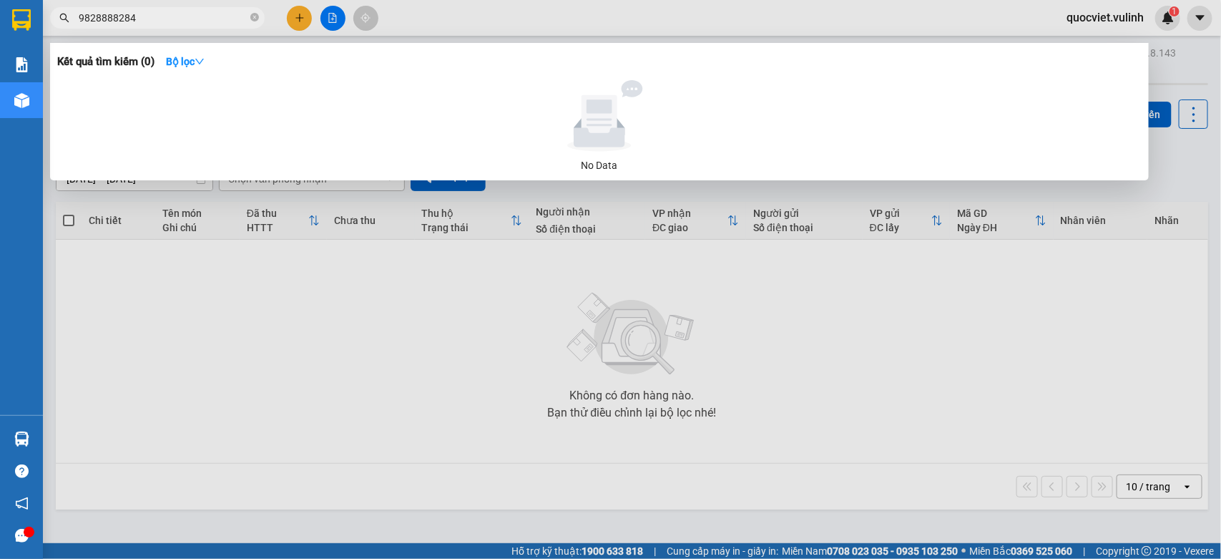
click at [218, 22] on input "9828888284" at bounding box center [163, 18] width 169 height 16
paste input "VPSG2509150028"
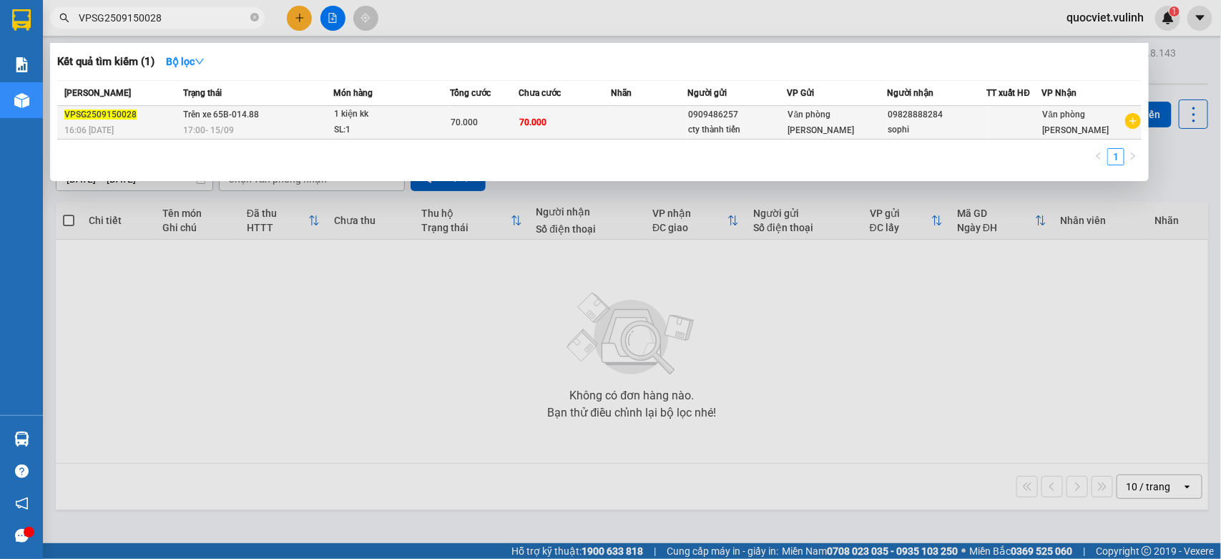
type input "VPSG2509150028"
click at [770, 125] on div "cty thành tiến" at bounding box center [737, 129] width 98 height 15
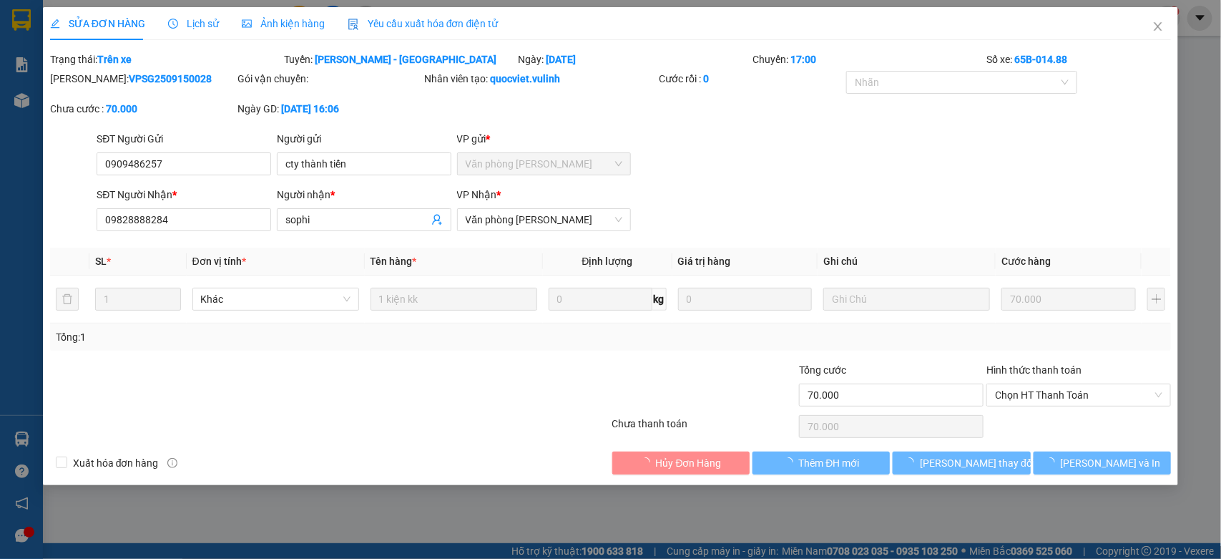
type input "0909486257"
type input "cty thành tiến"
type input "09828888284"
type input "sophi"
type input "70.000"
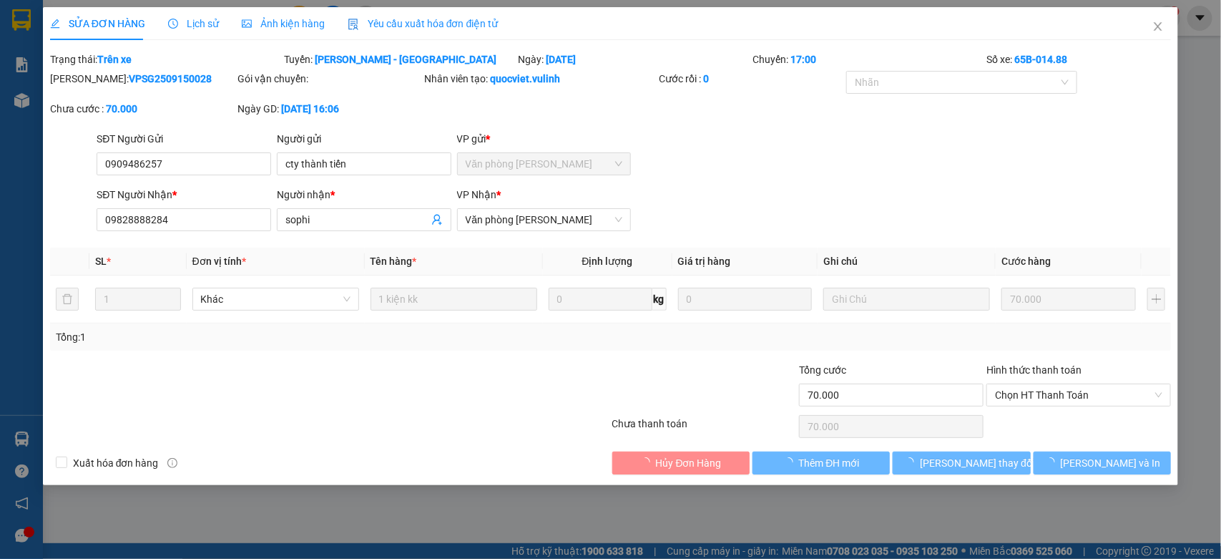
type input "70.000"
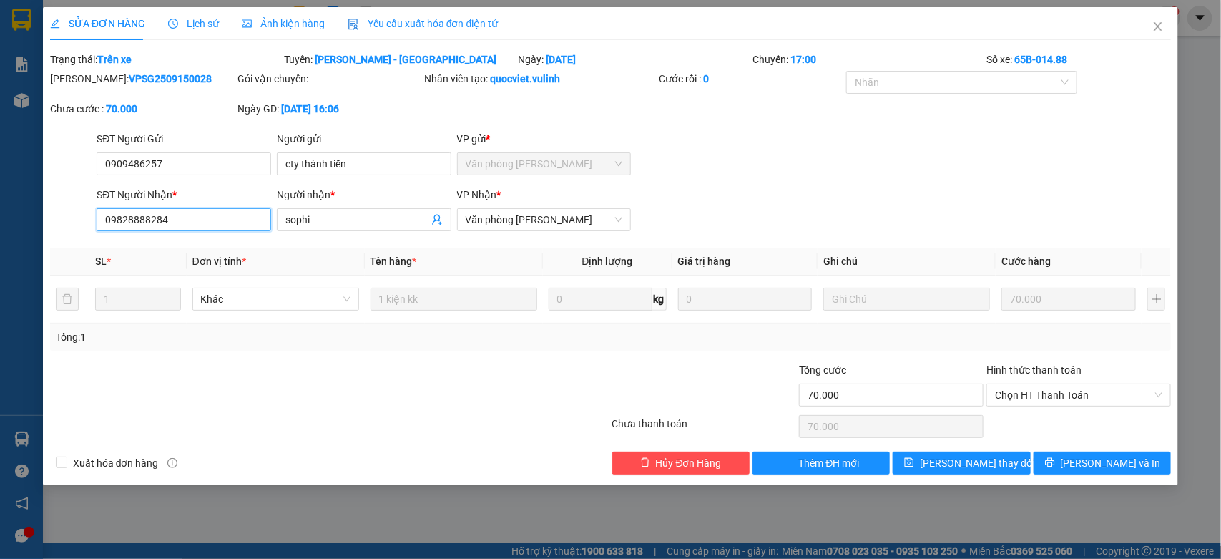
click at [118, 217] on input "09828888284" at bounding box center [184, 219] width 175 height 23
type input "0828888284"
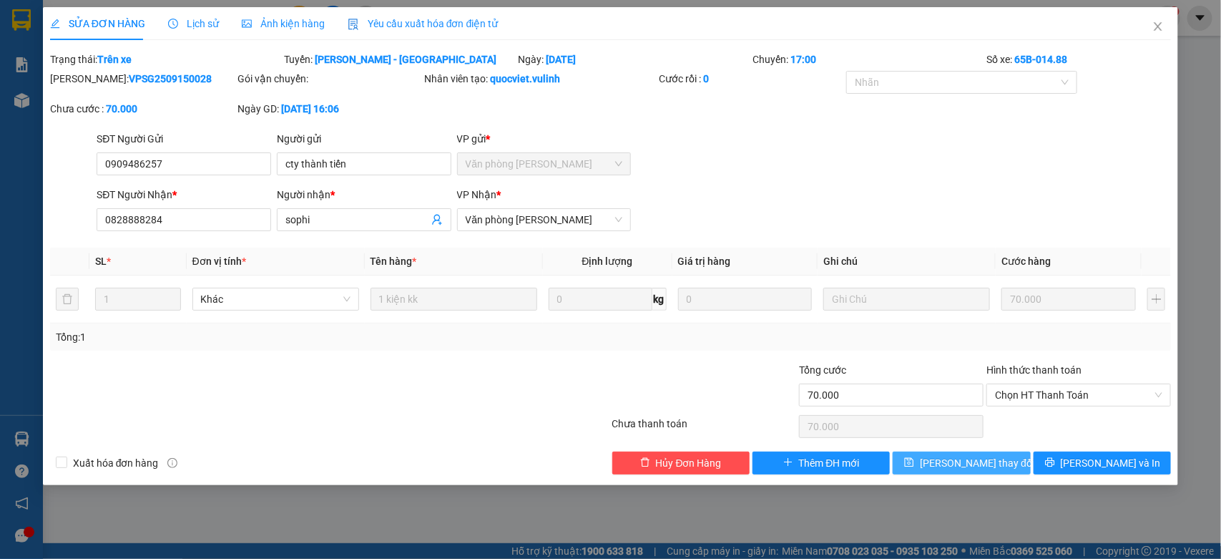
click at [952, 460] on span "[PERSON_NAME] thay đổi" at bounding box center [977, 463] width 114 height 16
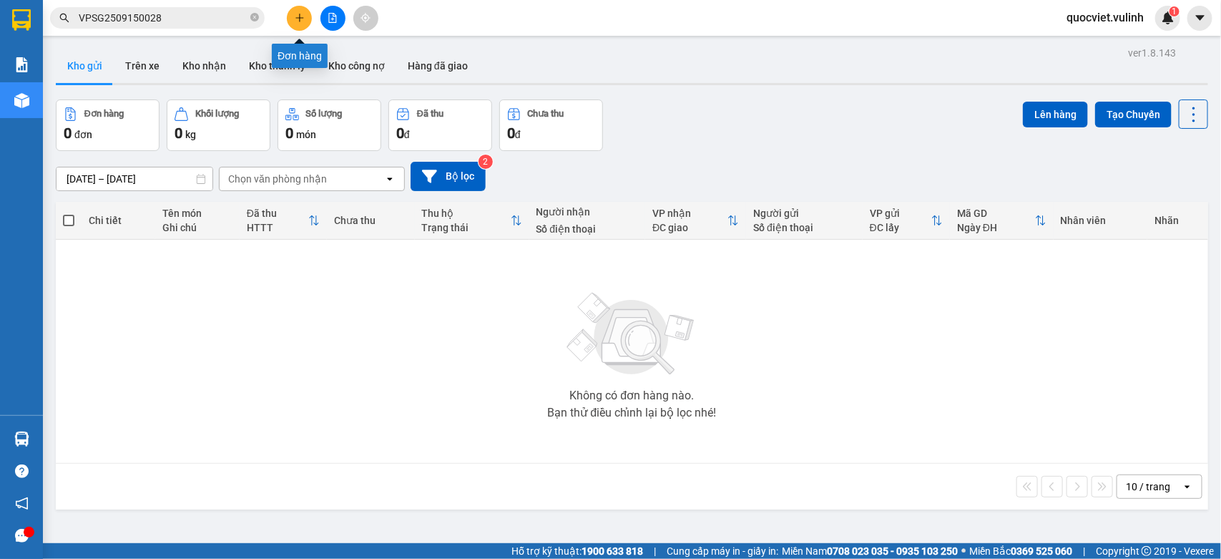
click at [298, 14] on icon "plus" at bounding box center [300, 18] width 10 height 10
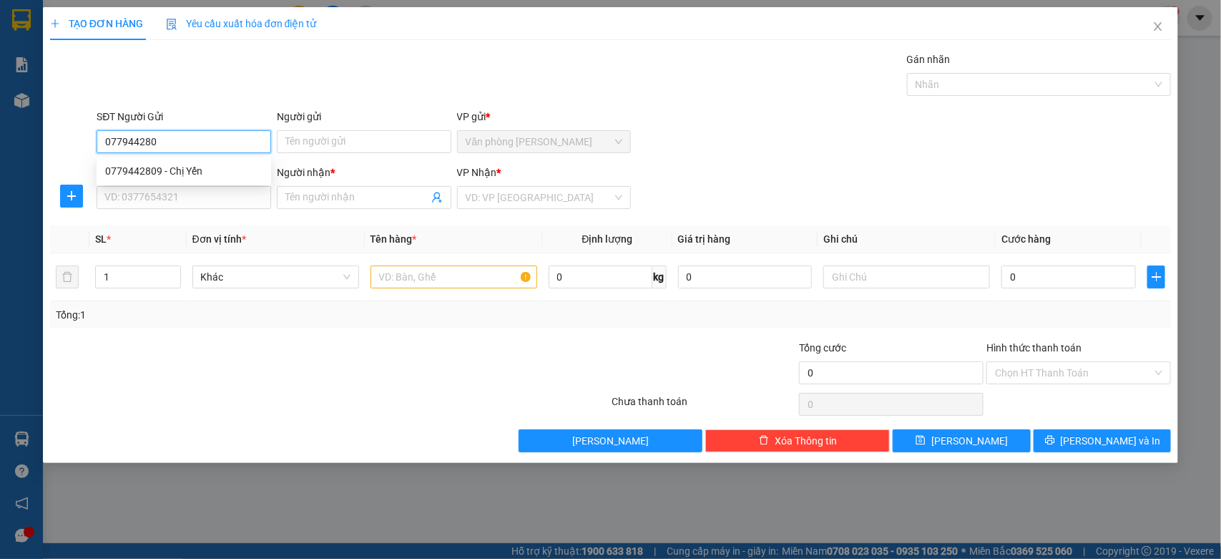
type input "0779442809"
click at [166, 170] on div "0779442809 - Chị Yến" at bounding box center [183, 171] width 157 height 16
type input "Chị Yến"
type input "0338035820"
type input "Trân"
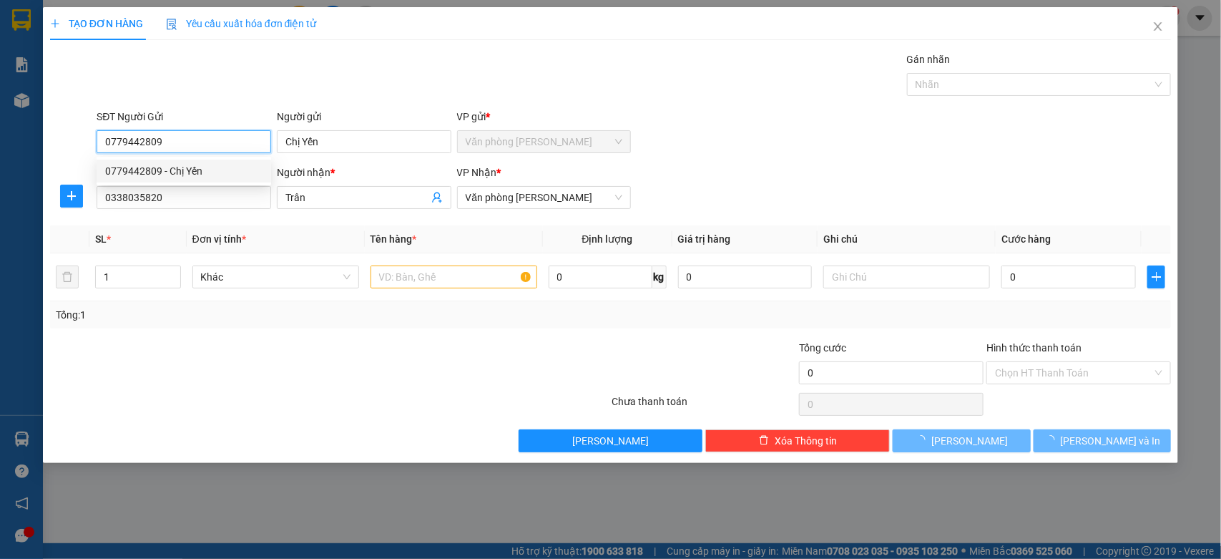
type input "90.000"
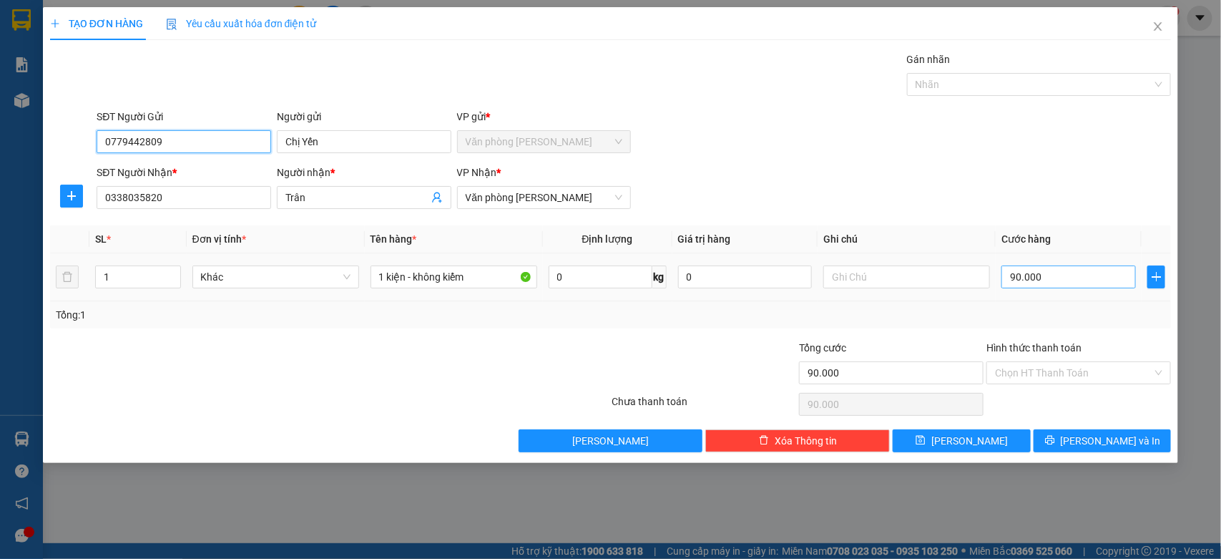
type input "0779442809"
click at [1038, 280] on input "90.000" at bounding box center [1069, 276] width 135 height 23
type input "0"
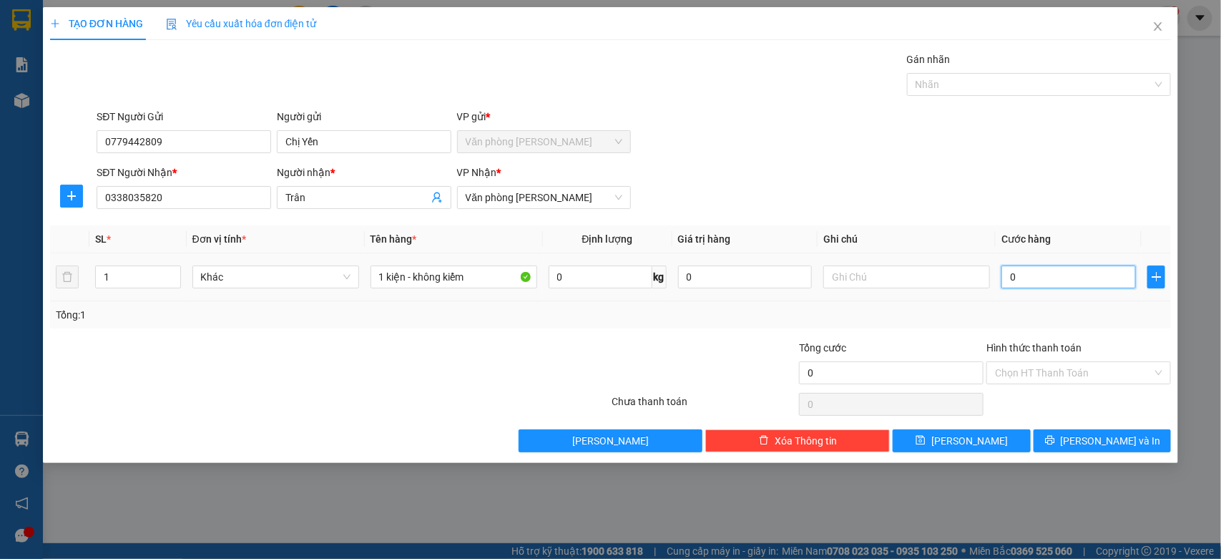
type input "10"
type input "100"
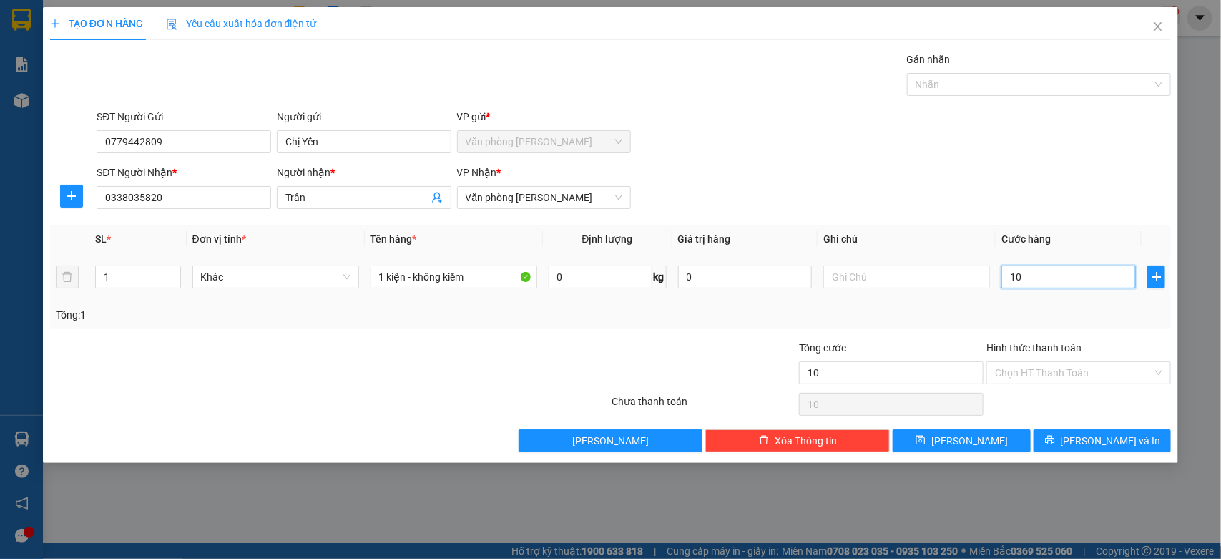
type input "100"
type input "1.000"
type input "10.000"
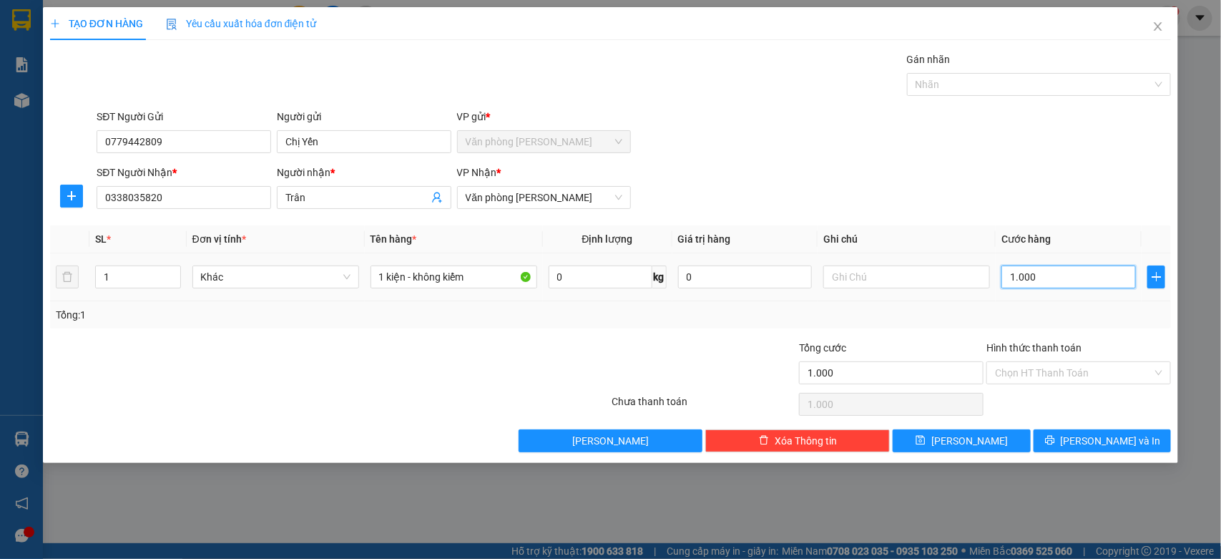
type input "10.000"
type input "100.000"
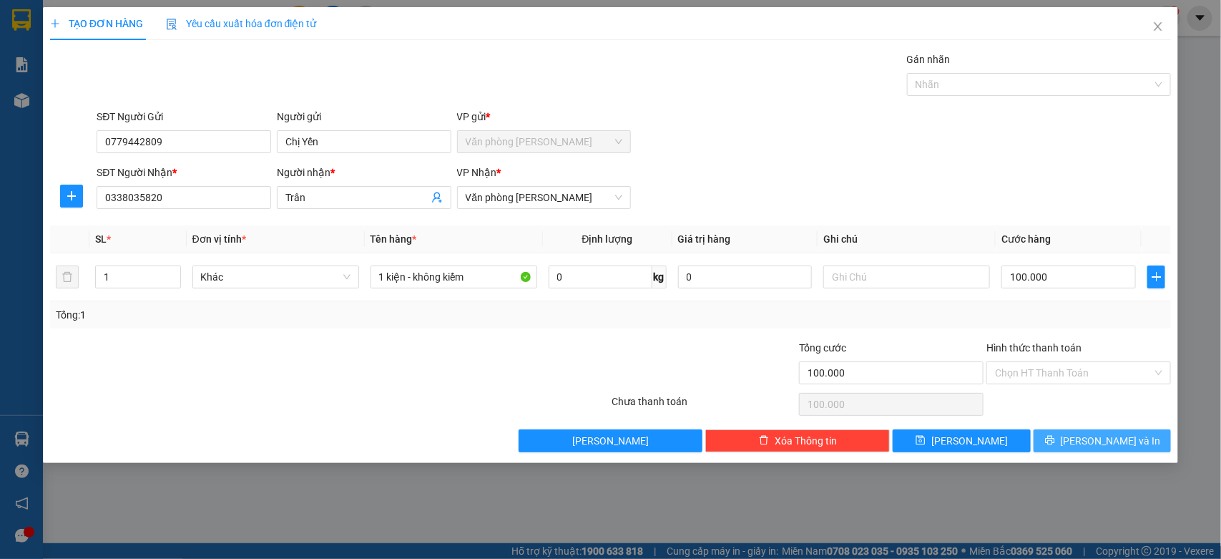
click at [1108, 442] on span "[PERSON_NAME] và In" at bounding box center [1111, 441] width 100 height 16
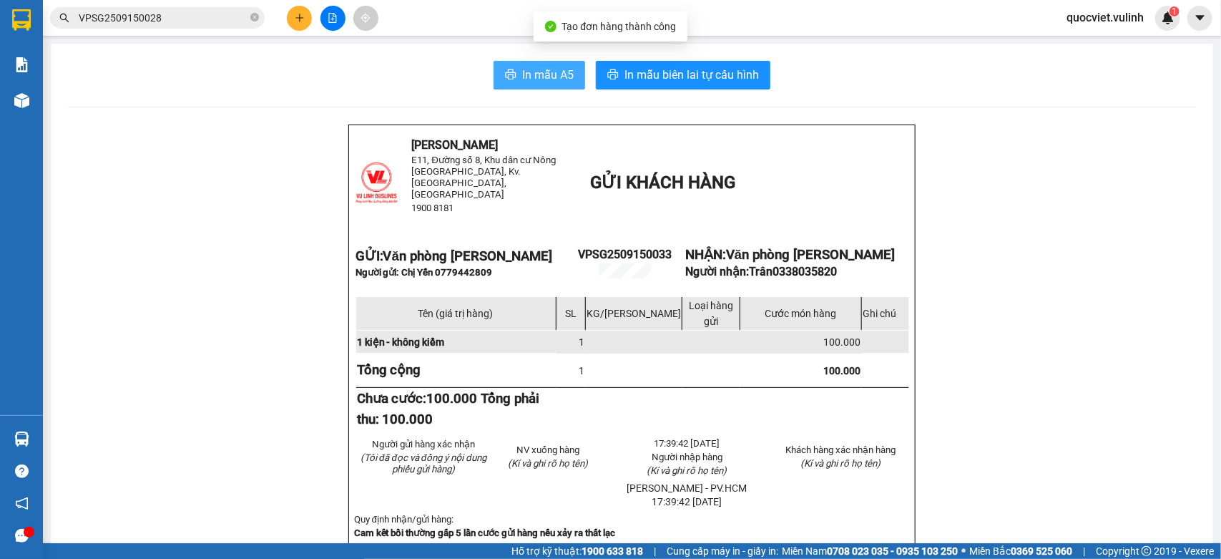
click at [539, 70] on span "In mẫu A5" at bounding box center [548, 75] width 52 height 18
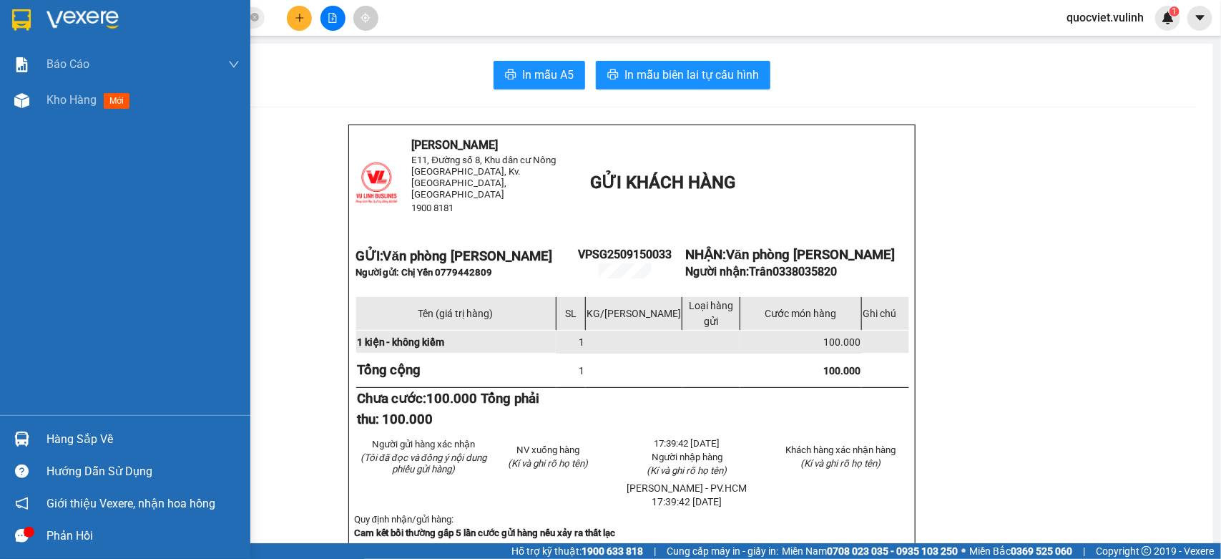
drag, startPoint x: 19, startPoint y: 111, endPoint x: 26, endPoint y: 152, distance: 42.1
click at [19, 111] on div at bounding box center [21, 100] width 25 height 25
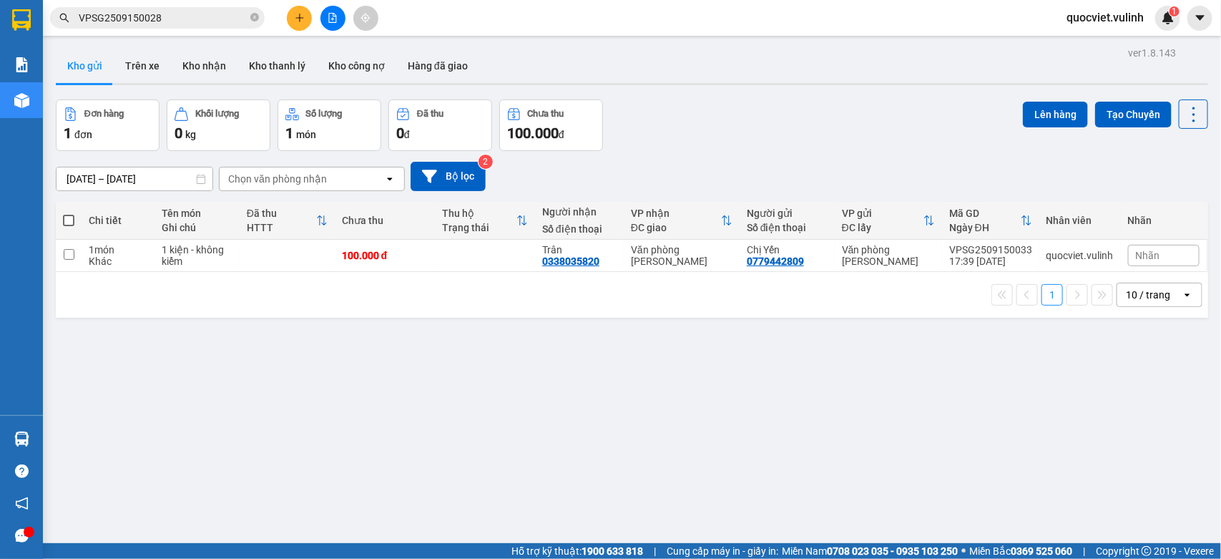
click at [306, 15] on button at bounding box center [299, 18] width 25 height 25
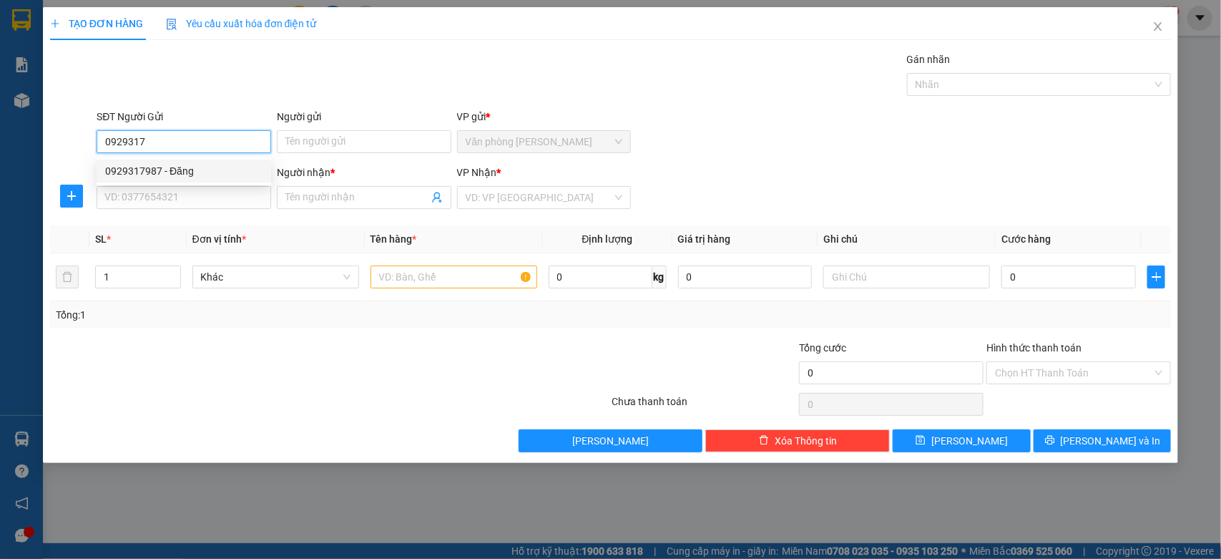
click at [270, 162] on div "0929317987 - Đăng" at bounding box center [184, 171] width 175 height 23
type input "0929317987"
type input "Đăng"
type input "0367549539"
type input "Ngọc Hải"
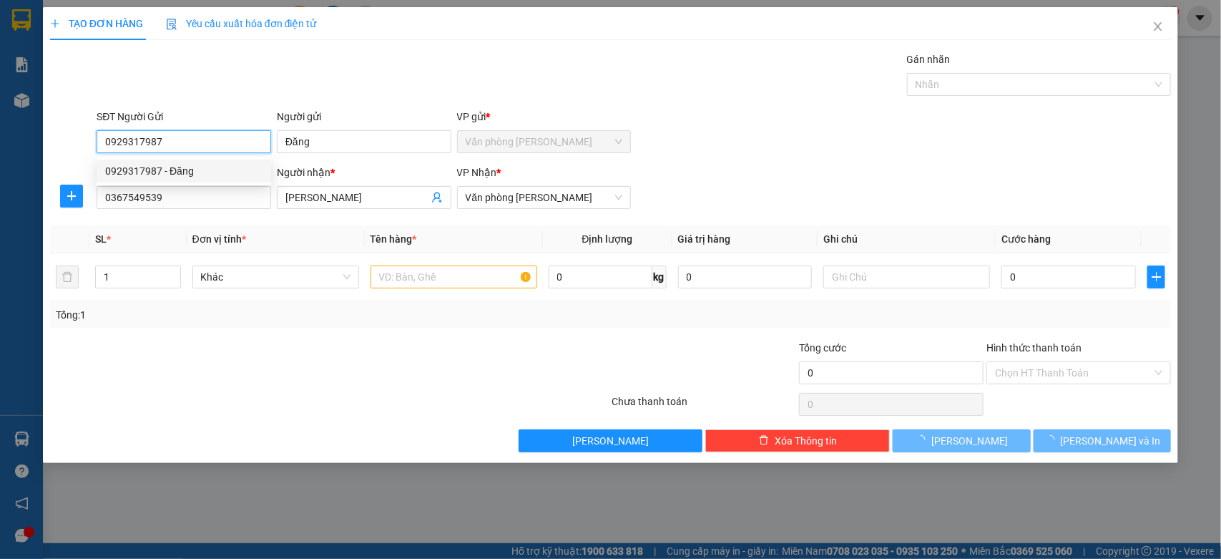
type input "60.000"
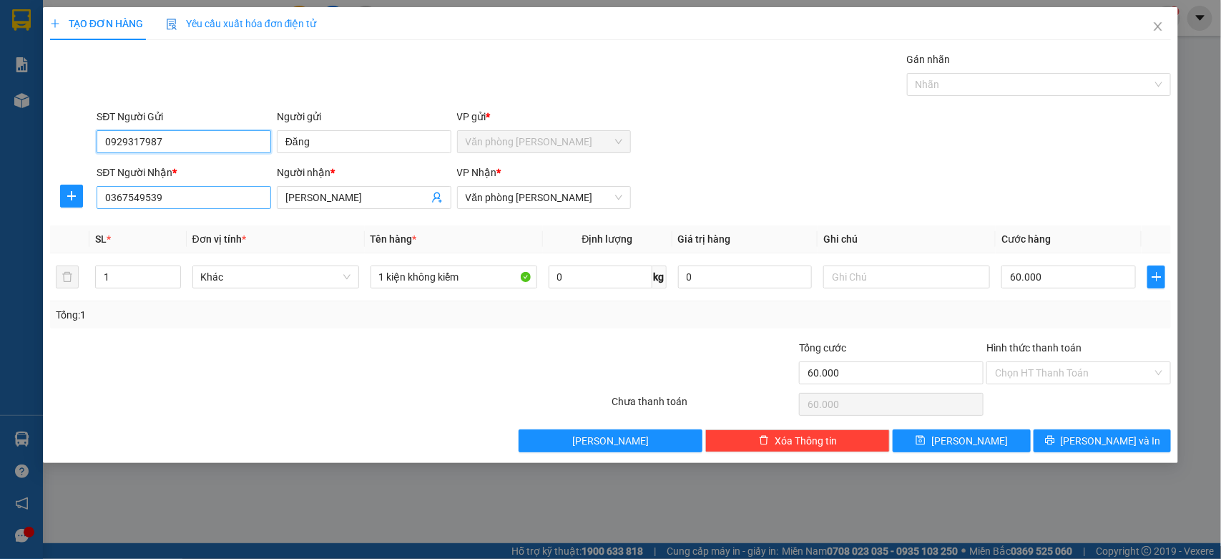
type input "0929317987"
click at [238, 208] on input "0367549539" at bounding box center [184, 197] width 175 height 23
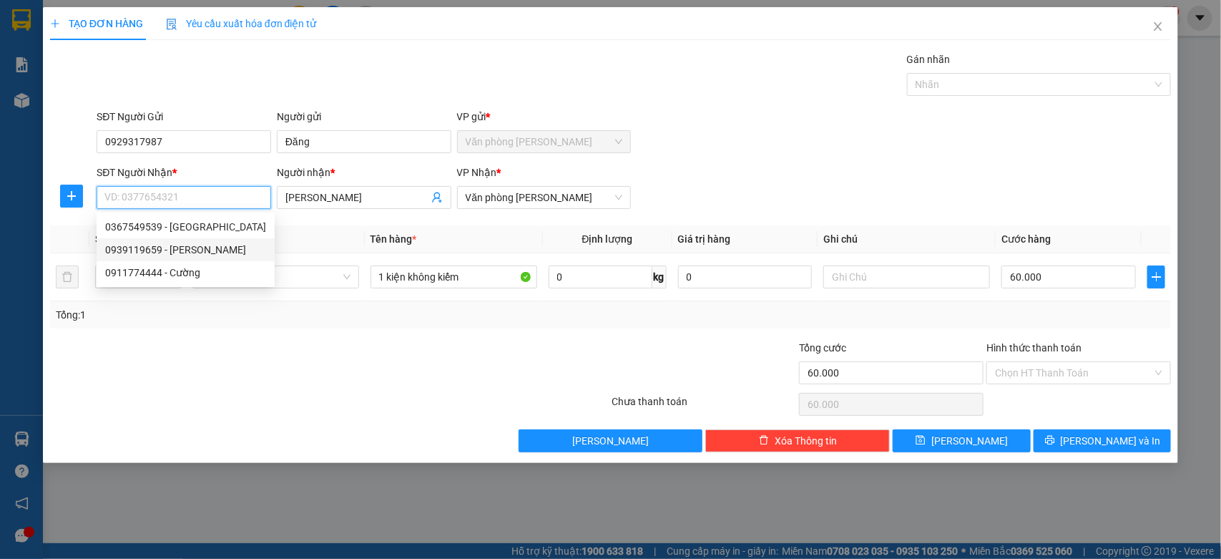
click at [209, 250] on div "0939119659 - Tấn tài" at bounding box center [185, 250] width 161 height 16
type input "0939119659"
type input "[PERSON_NAME]"
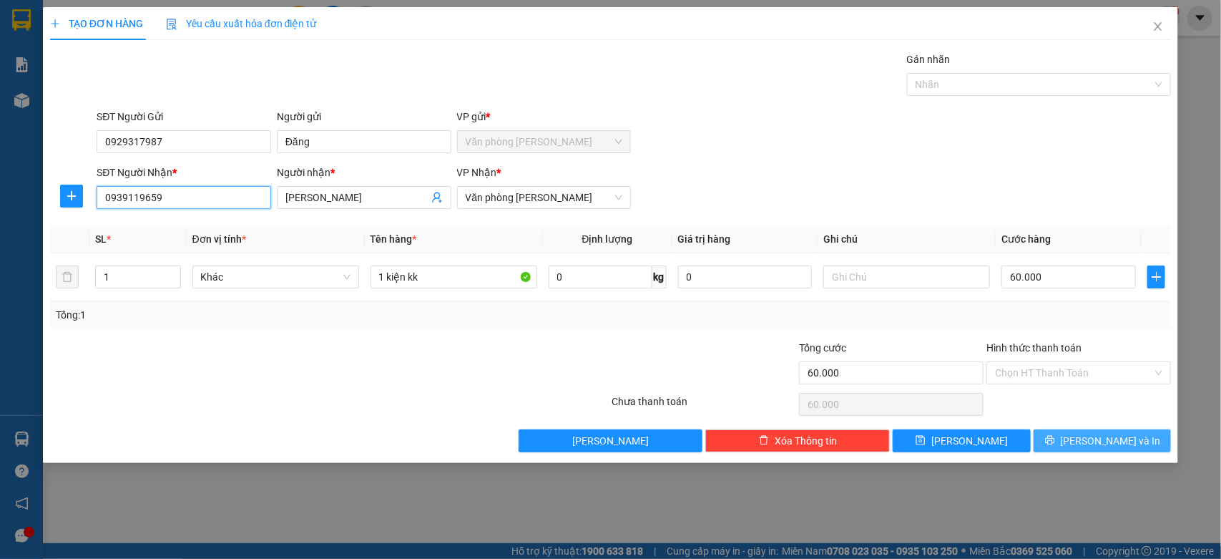
type input "0939119659"
click at [1081, 433] on button "[PERSON_NAME] và In" at bounding box center [1102, 440] width 137 height 23
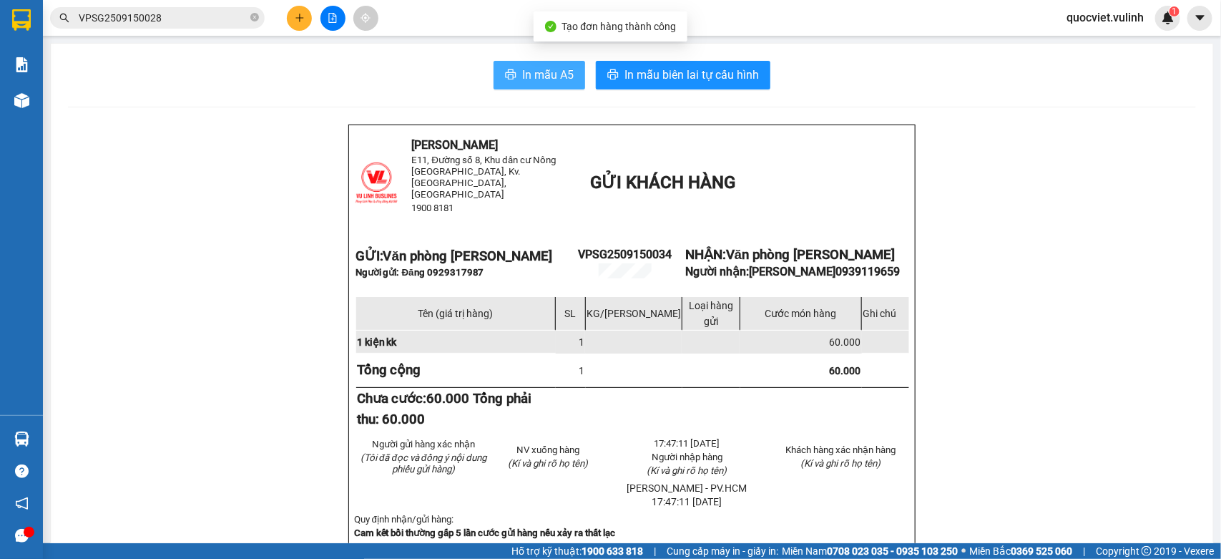
click at [569, 77] on button "In mẫu A5" at bounding box center [540, 75] width 92 height 29
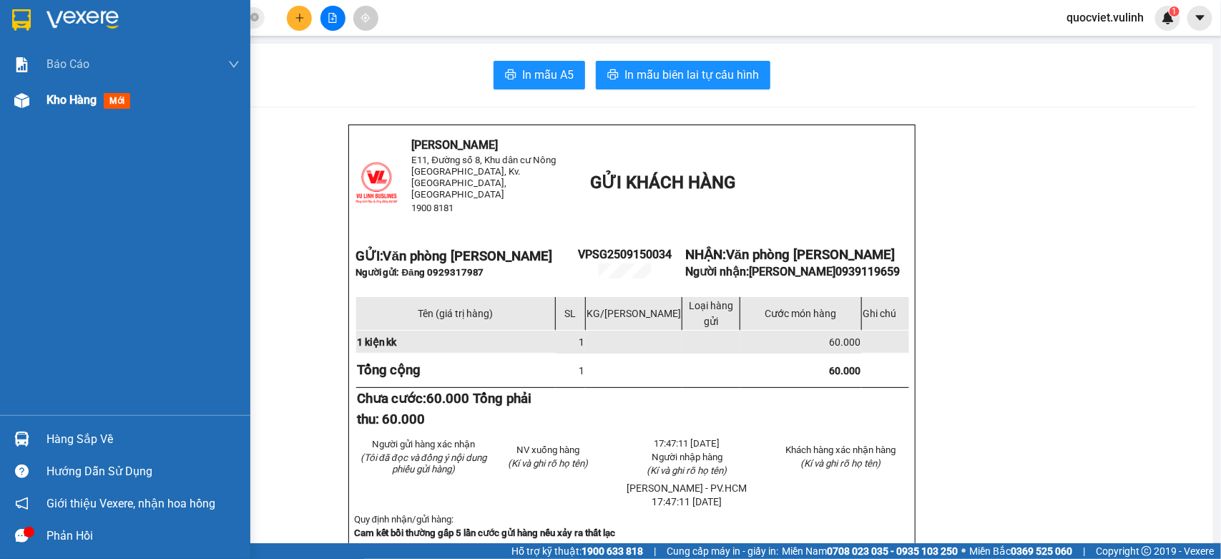
click at [27, 105] on img at bounding box center [21, 100] width 15 height 15
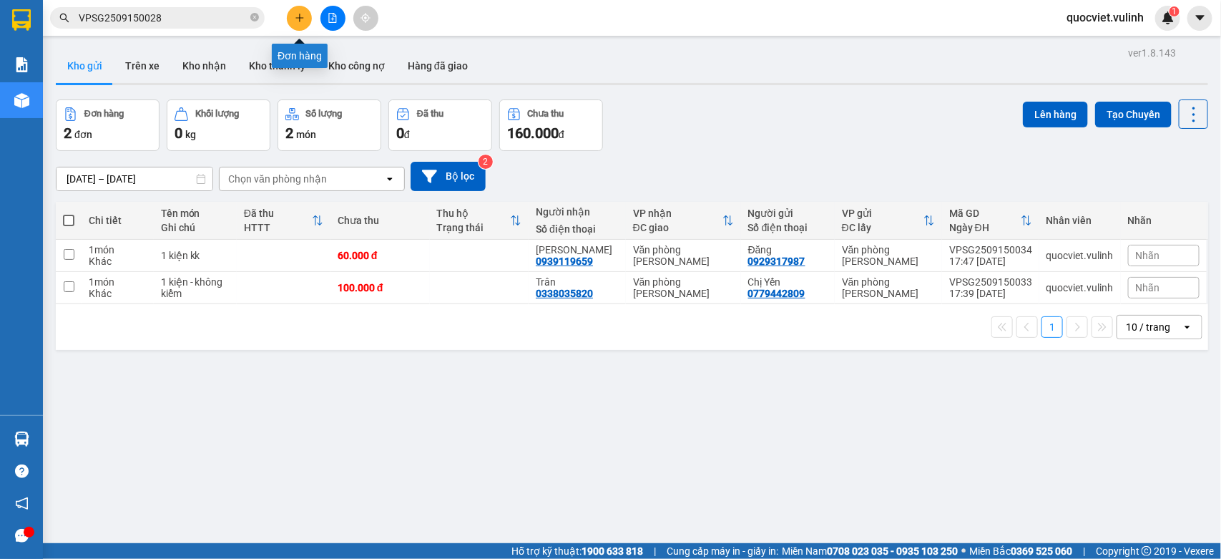
click at [304, 16] on icon "plus" at bounding box center [300, 18] width 10 height 10
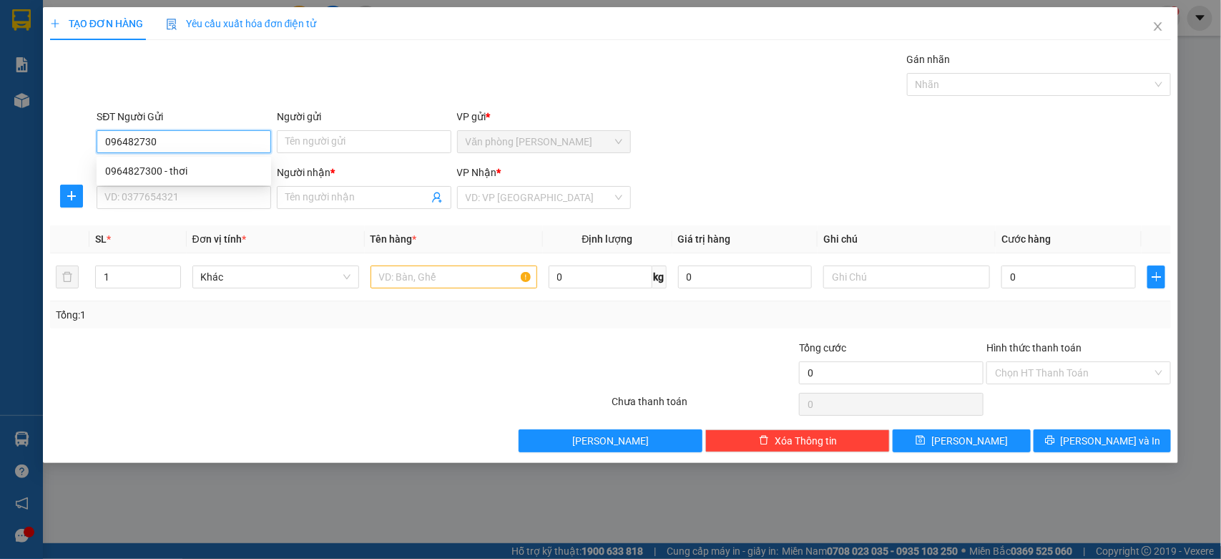
type input "0964827300"
click at [134, 173] on div "0964827300 - thơi" at bounding box center [183, 171] width 157 height 16
type input "thơi"
type input "0939518521"
type input "MINH DIGITAL"
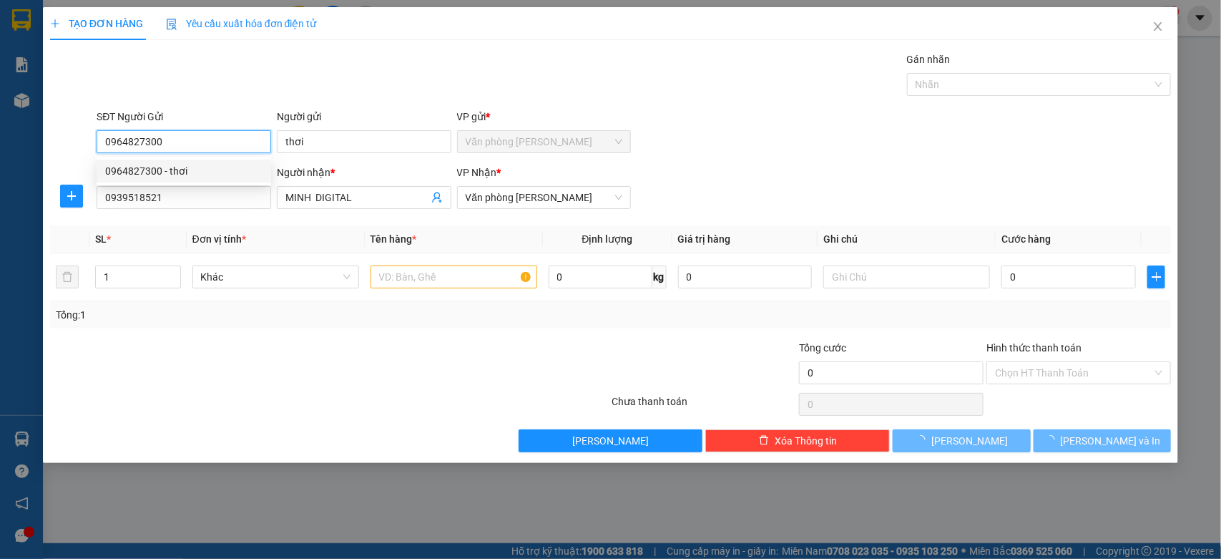
type input "40.000"
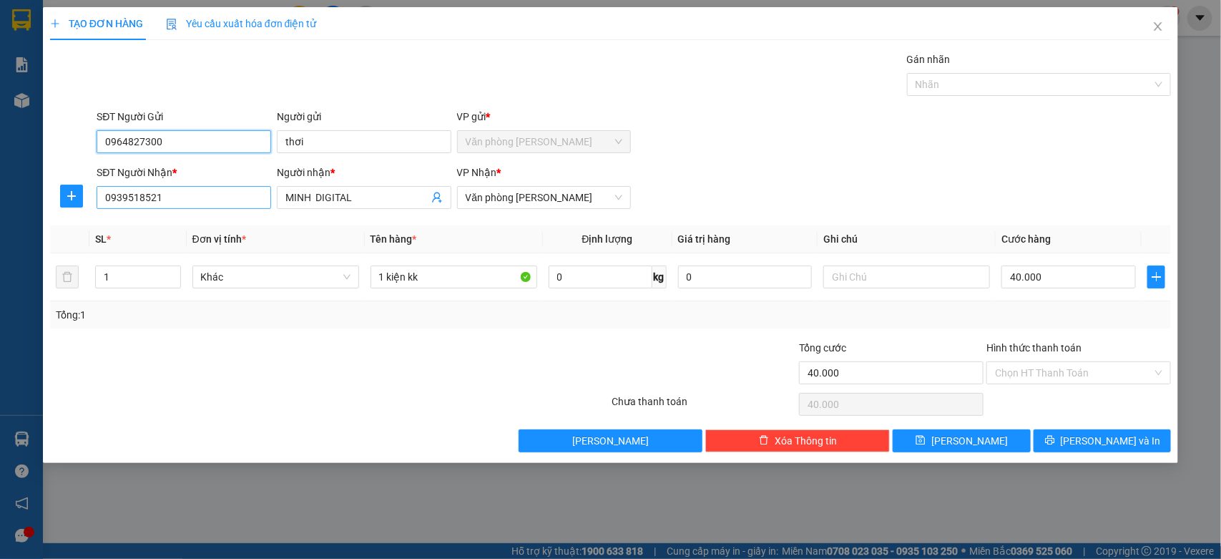
type input "0964827300"
click at [166, 190] on input "0939518521" at bounding box center [184, 197] width 175 height 23
click at [302, 234] on th "Đơn vị tính *" at bounding box center [276, 239] width 178 height 28
click at [361, 215] on div "Transit Pickup Surcharge Ids Transit Deliver Surcharge Ids Transit Deliver Surc…" at bounding box center [611, 252] width 1122 height 401
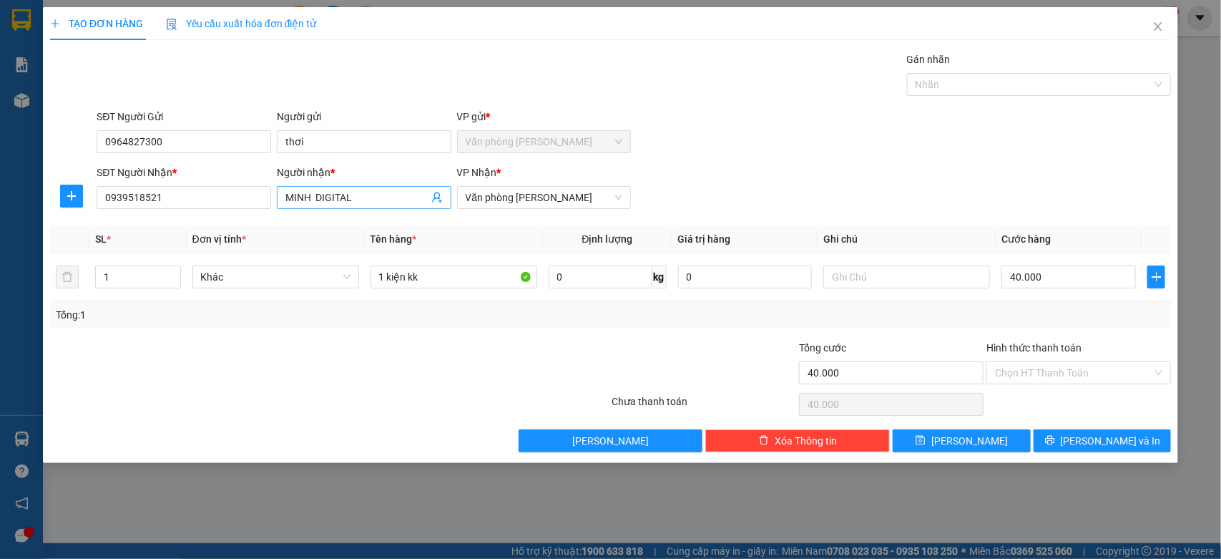
click at [358, 203] on input "MINH DIGITAL" at bounding box center [357, 198] width 143 height 16
type input "N"
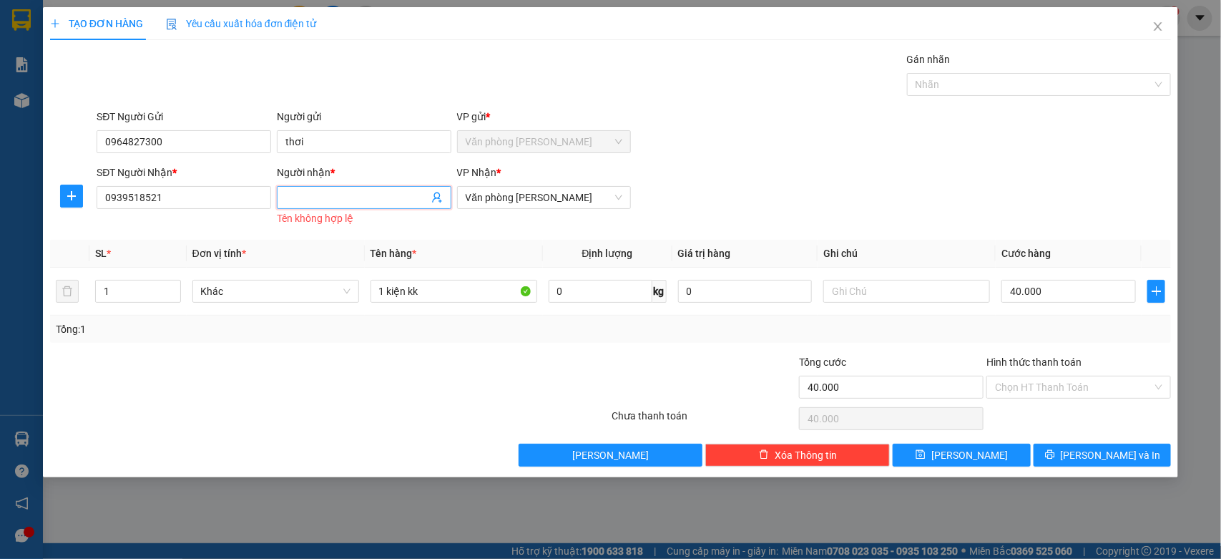
click at [313, 205] on input "Người nhận *" at bounding box center [357, 198] width 143 height 16
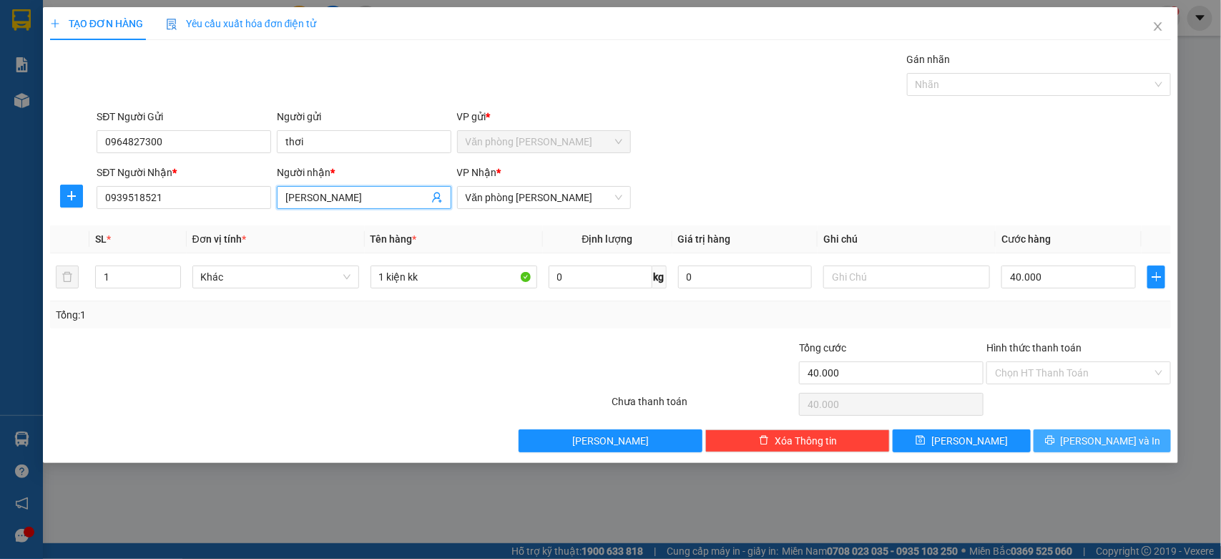
type input "NGUYỄN HỮU NGHĨA"
click at [1157, 442] on button "[PERSON_NAME] và In" at bounding box center [1102, 440] width 137 height 23
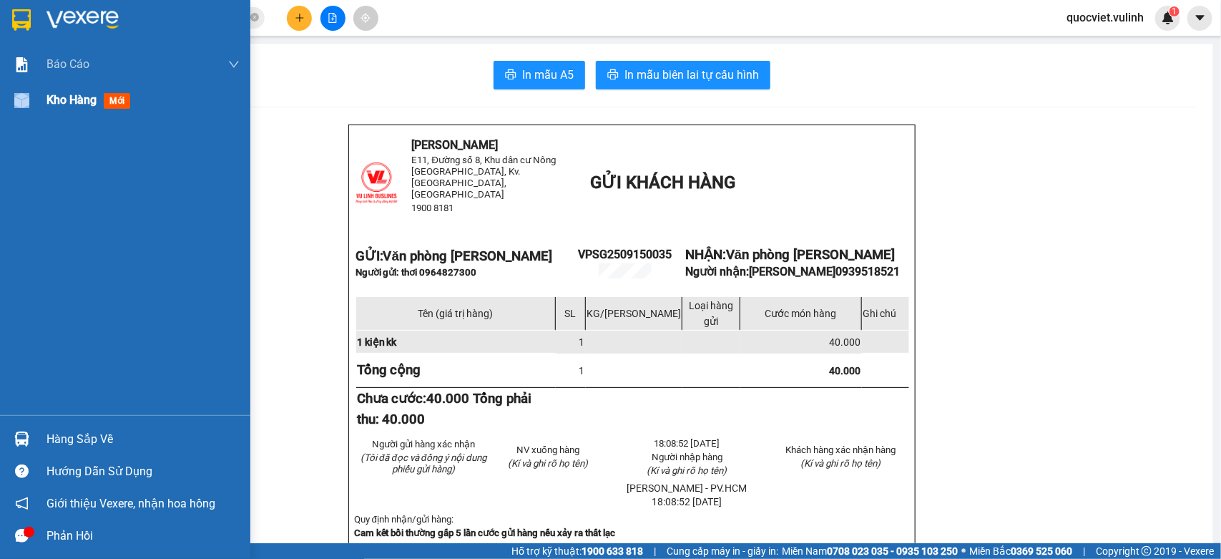
click at [21, 102] on div at bounding box center [21, 100] width 25 height 25
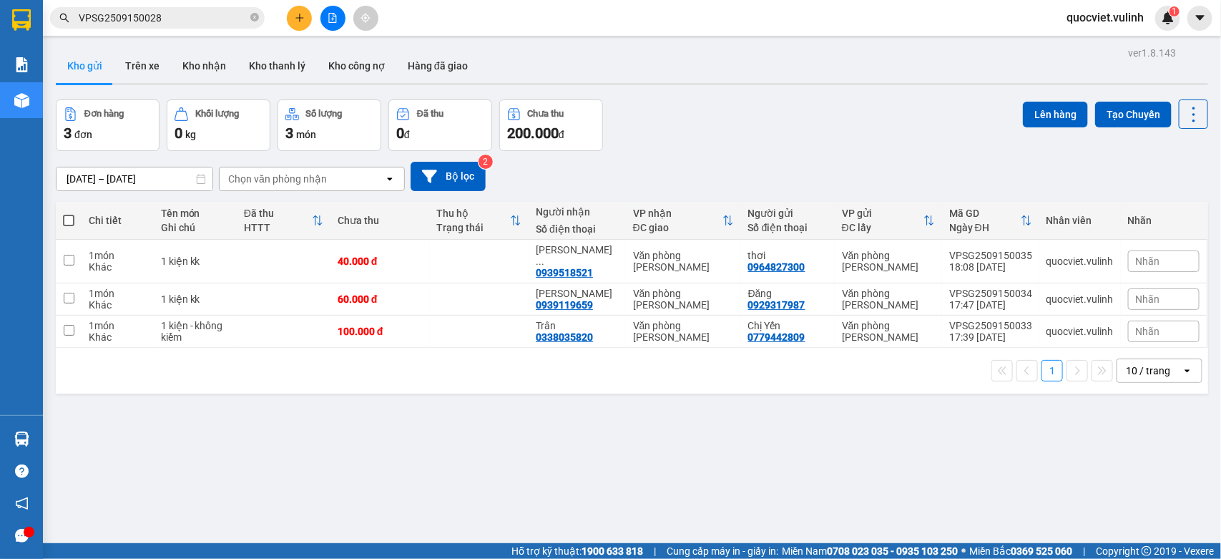
click at [136, 84] on div at bounding box center [632, 84] width 1153 height 2
click at [130, 74] on button "Trên xe" at bounding box center [142, 66] width 57 height 34
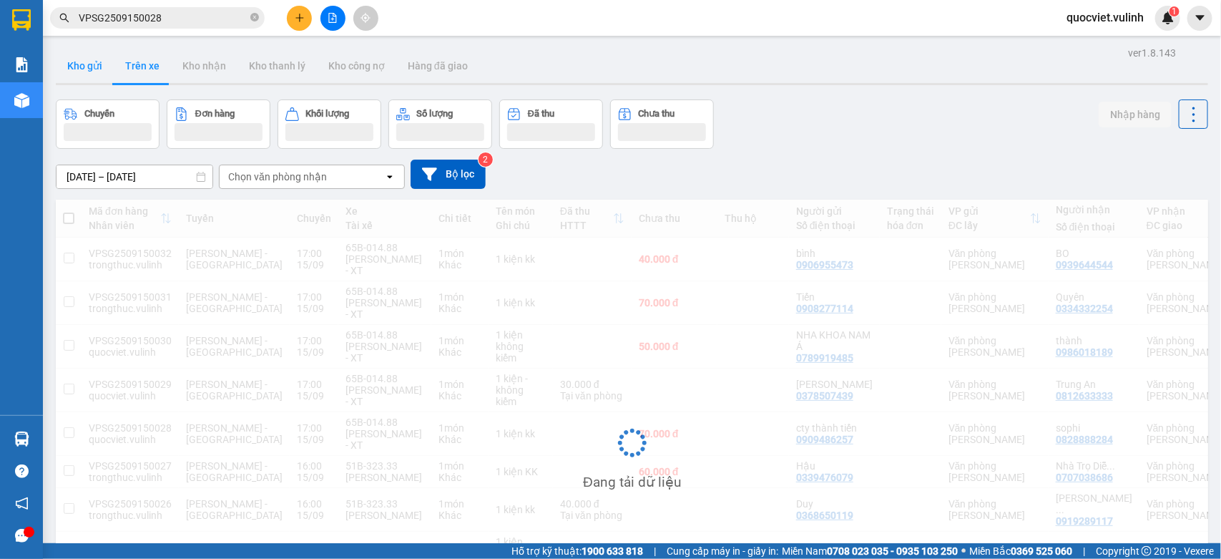
click at [77, 72] on button "Kho gửi" at bounding box center [85, 66] width 58 height 34
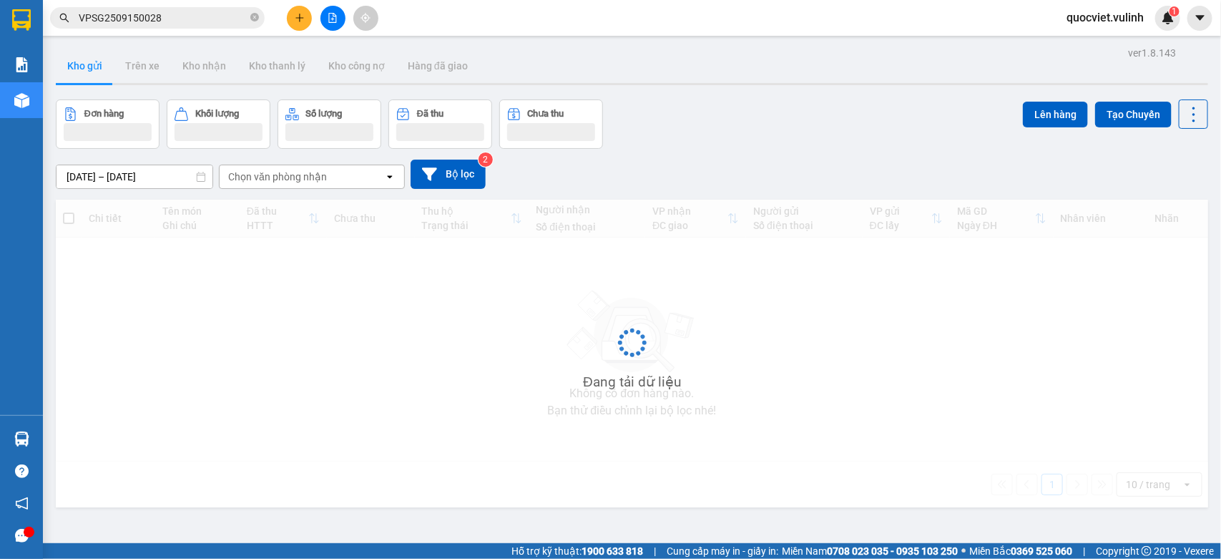
click at [77, 72] on button "Kho gửi" at bounding box center [85, 66] width 58 height 34
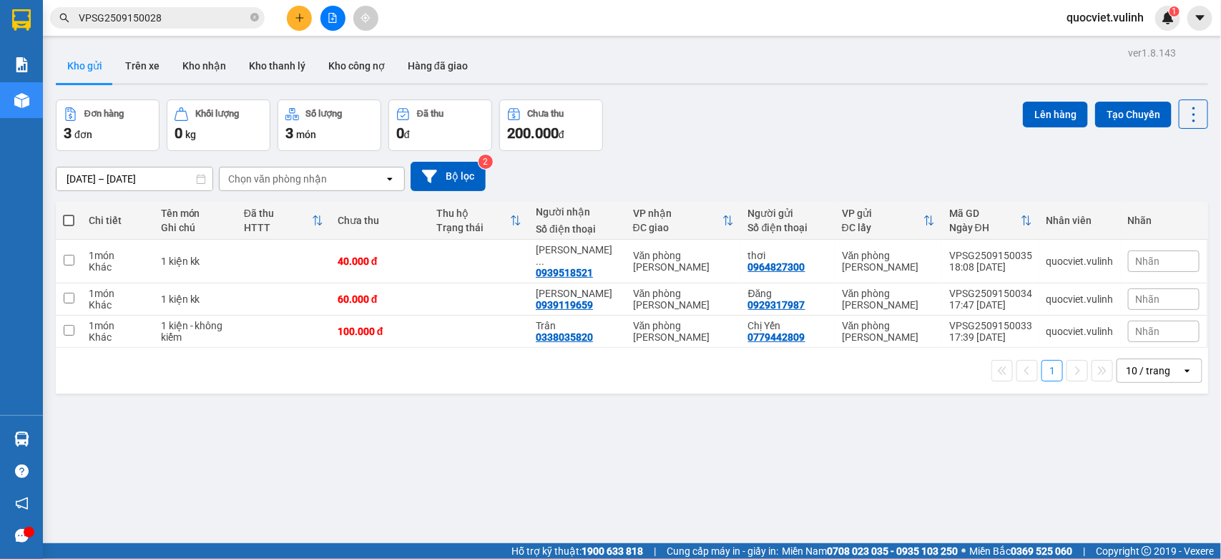
click at [301, 21] on icon "plus" at bounding box center [300, 18] width 10 height 10
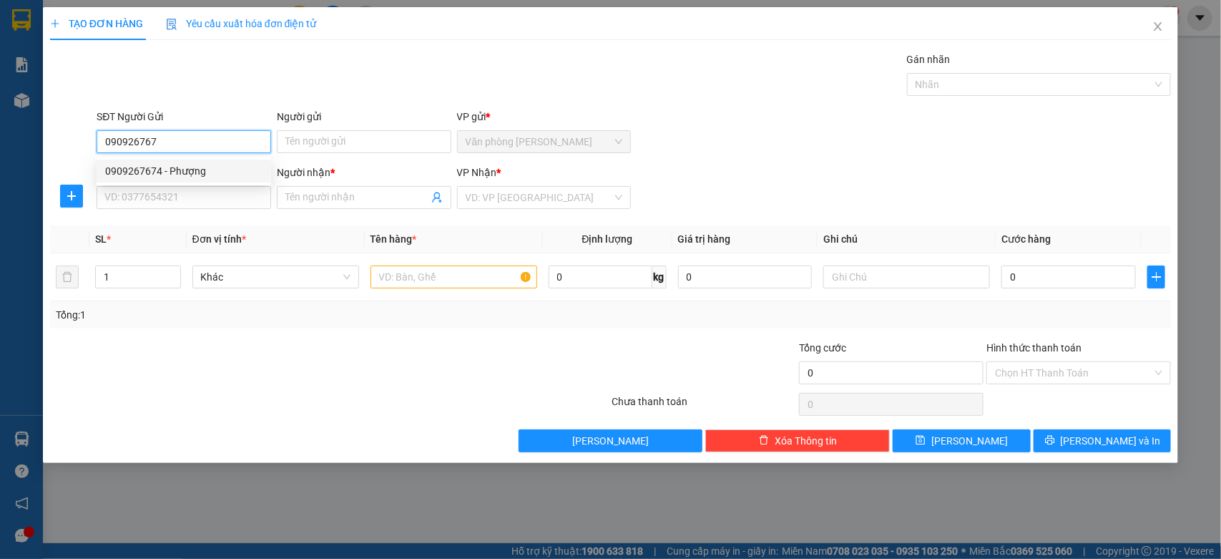
click at [177, 172] on div "0909267674 - Phượng" at bounding box center [183, 171] width 157 height 16
type input "0909267674"
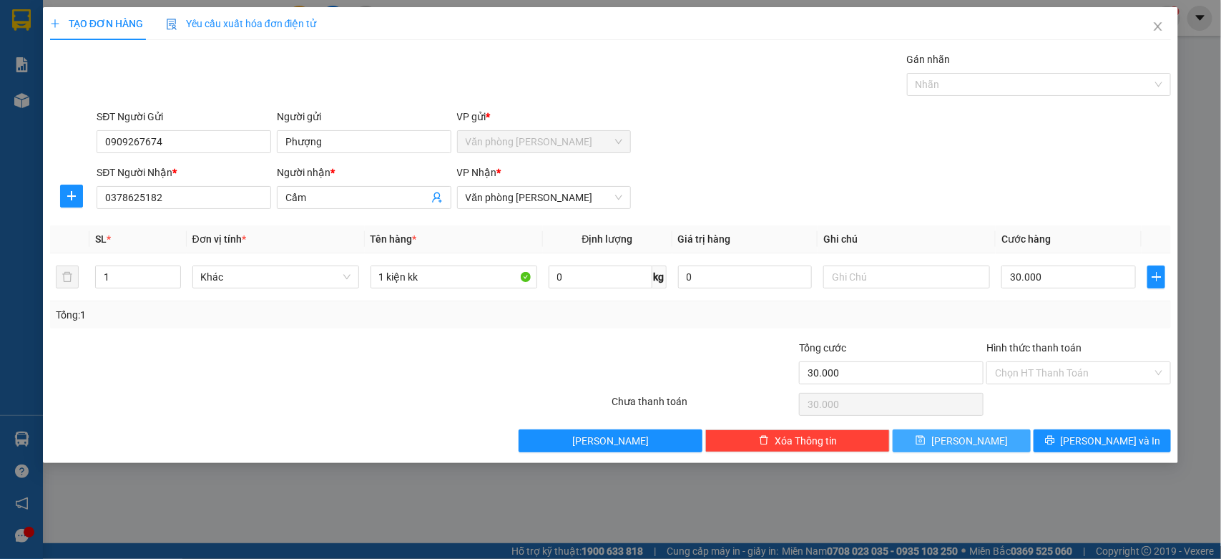
click at [991, 441] on button "Lưu" at bounding box center [961, 440] width 137 height 23
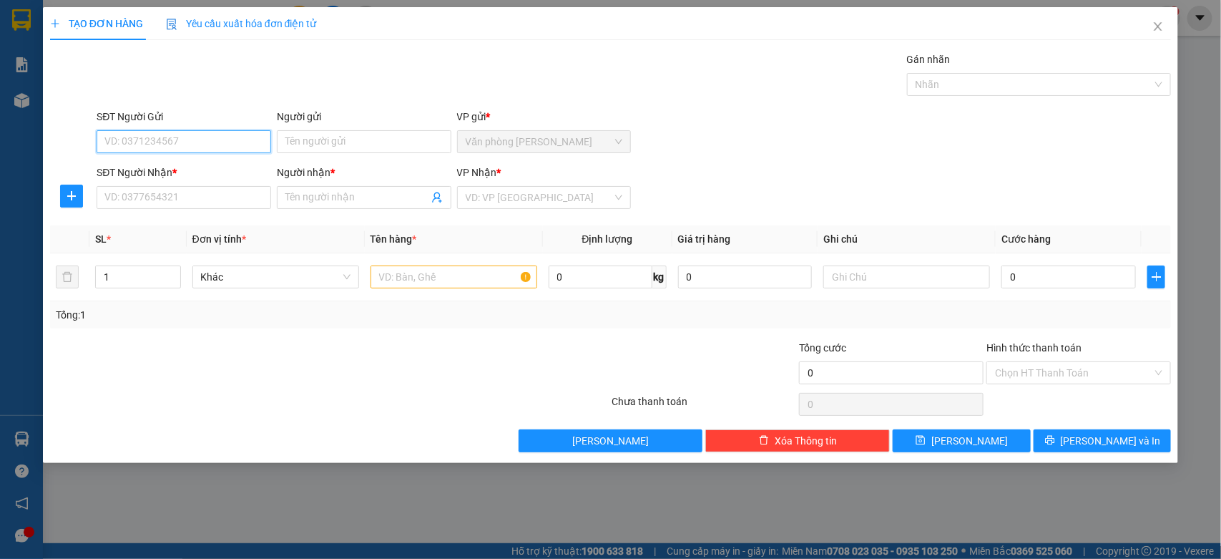
click at [118, 134] on input "SĐT Người Gửi" at bounding box center [184, 141] width 175 height 23
click at [105, 162] on div "0776266668 - Tuấn" at bounding box center [184, 171] width 175 height 23
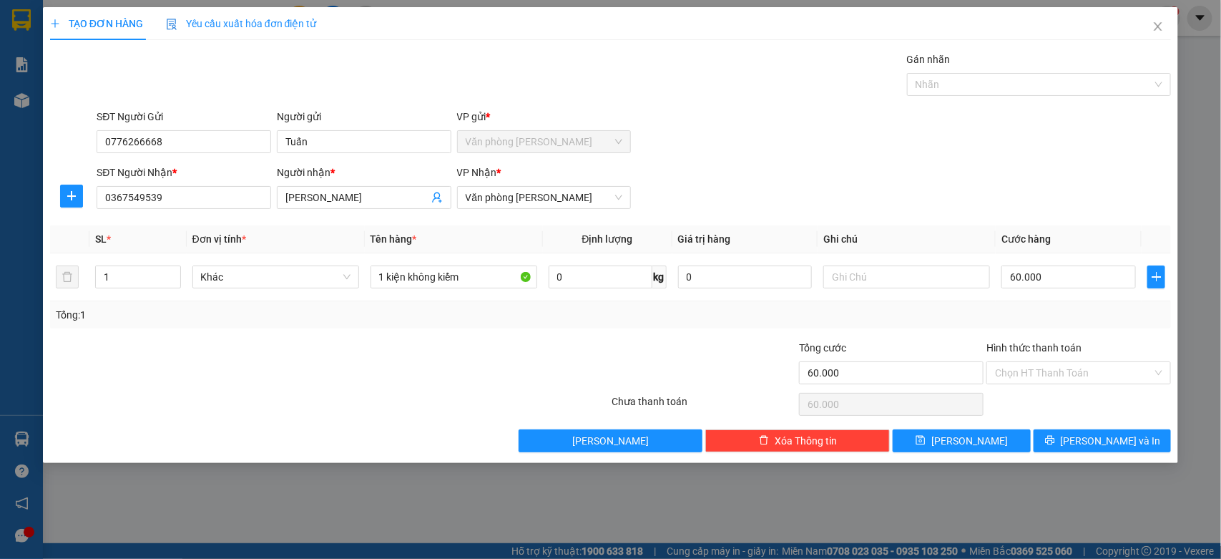
click at [1107, 429] on div "Transit Pickup Surcharge Ids Transit Deliver Surcharge Ids Transit Deliver Surc…" at bounding box center [611, 252] width 1122 height 401
click at [981, 444] on button "Lưu" at bounding box center [961, 440] width 137 height 23
click at [1156, 40] on span "Close" at bounding box center [1158, 27] width 40 height 40
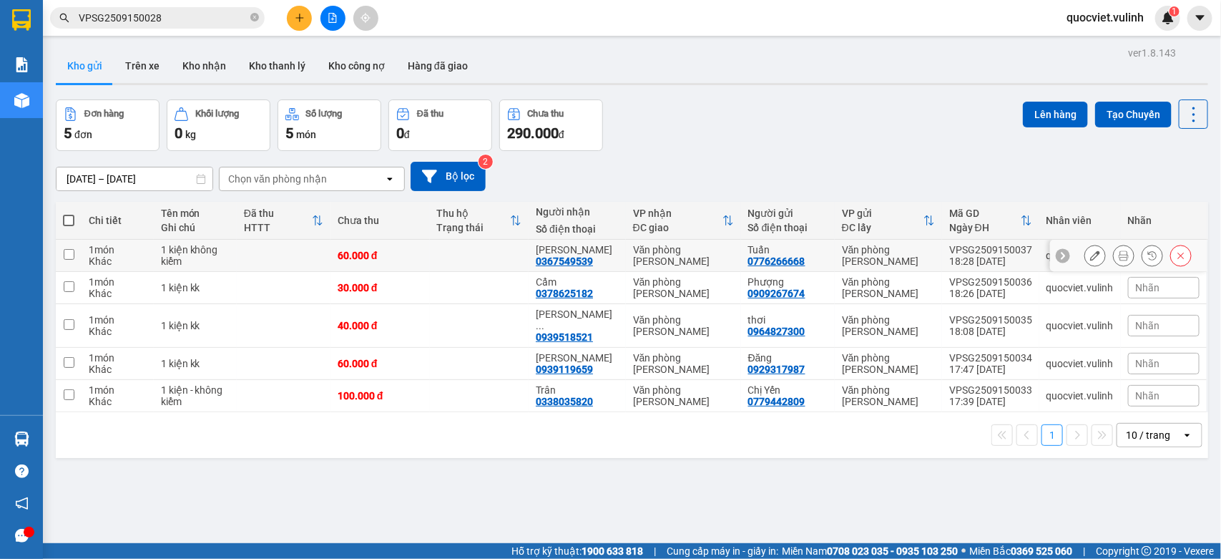
drag, startPoint x: 530, startPoint y: 269, endPoint x: 644, endPoint y: 136, distance: 175.1
click at [660, 127] on div "Đơn hàng 5 đơn Khối lượng 0 kg Số lượng 5 món Đã thu 0 đ Chưa thu 290.000 đ Lên…" at bounding box center [632, 125] width 1153 height 52
click at [1091, 391] on icon at bounding box center [1096, 396] width 10 height 10
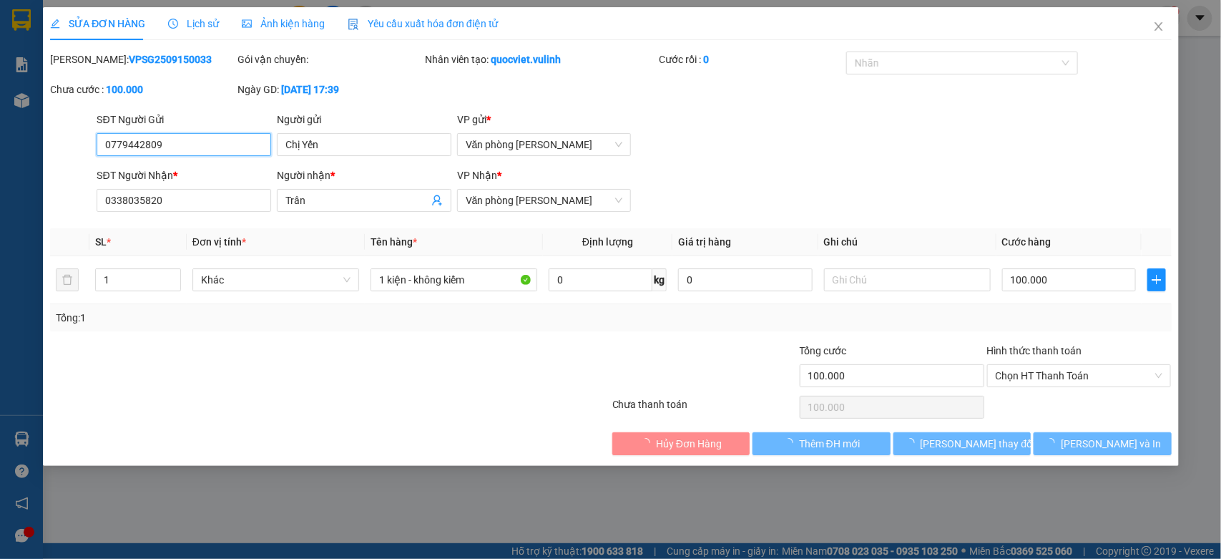
click at [127, 145] on input "0779442809" at bounding box center [184, 144] width 175 height 23
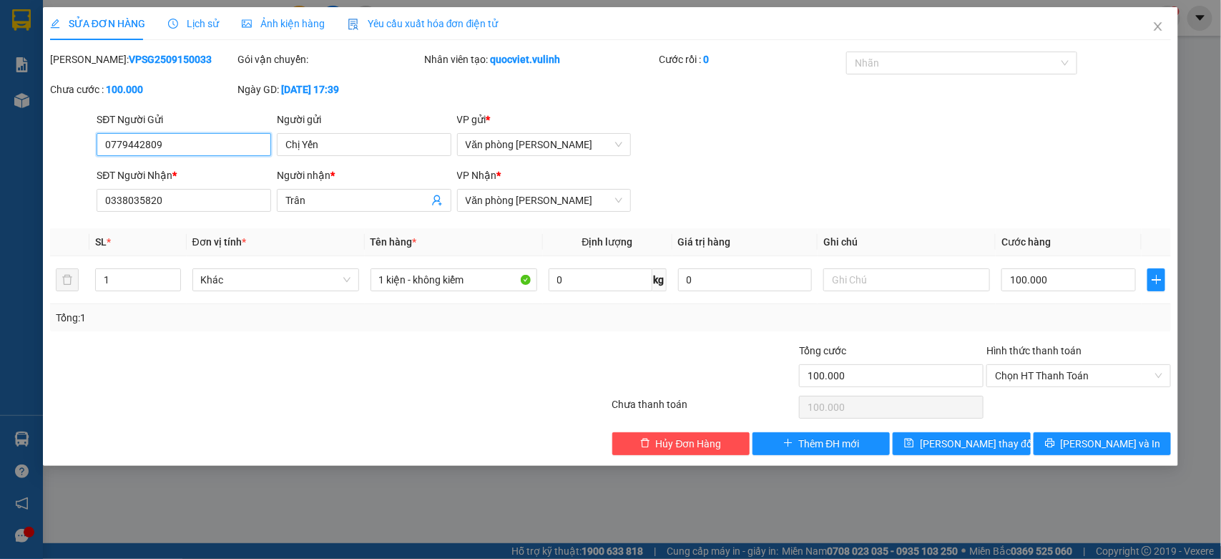
click at [127, 145] on input "0779442809" at bounding box center [184, 144] width 175 height 23
click at [365, 152] on input "Chị Yến" at bounding box center [364, 144] width 175 height 23
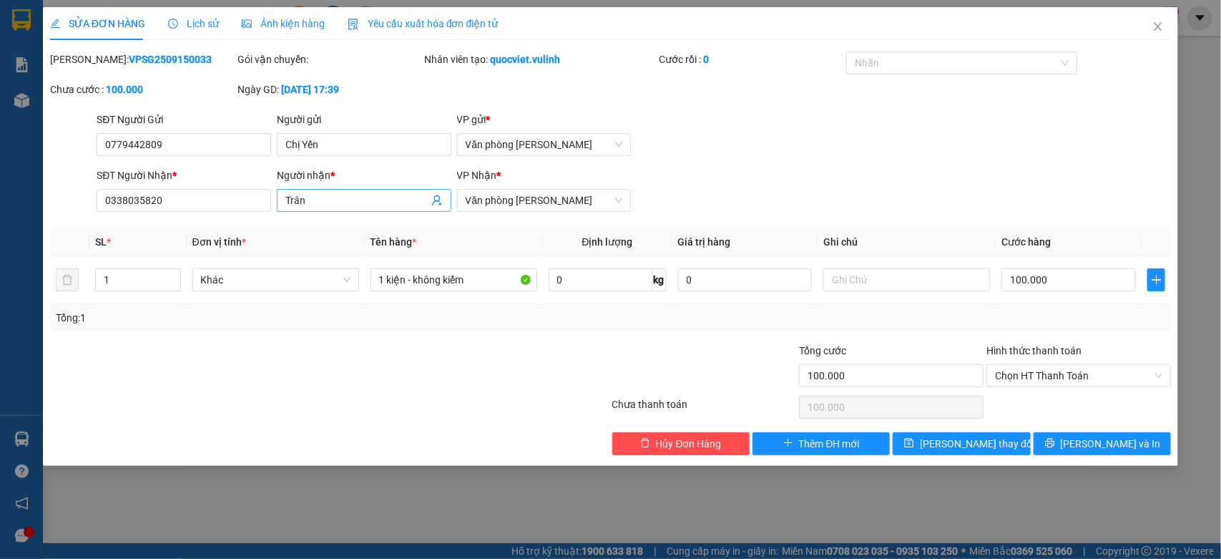
click at [292, 203] on input "Trân" at bounding box center [357, 200] width 143 height 16
click at [222, 195] on input "0338035820" at bounding box center [184, 200] width 175 height 23
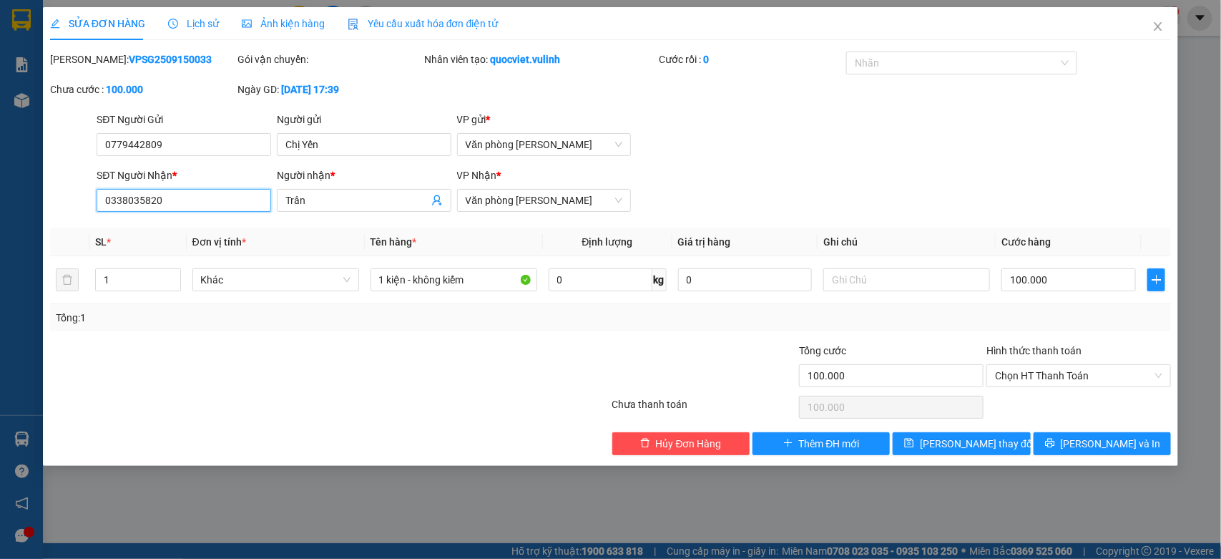
click at [222, 195] on input "0338035820" at bounding box center [184, 200] width 175 height 23
click at [1156, 37] on span "Close" at bounding box center [1158, 27] width 40 height 40
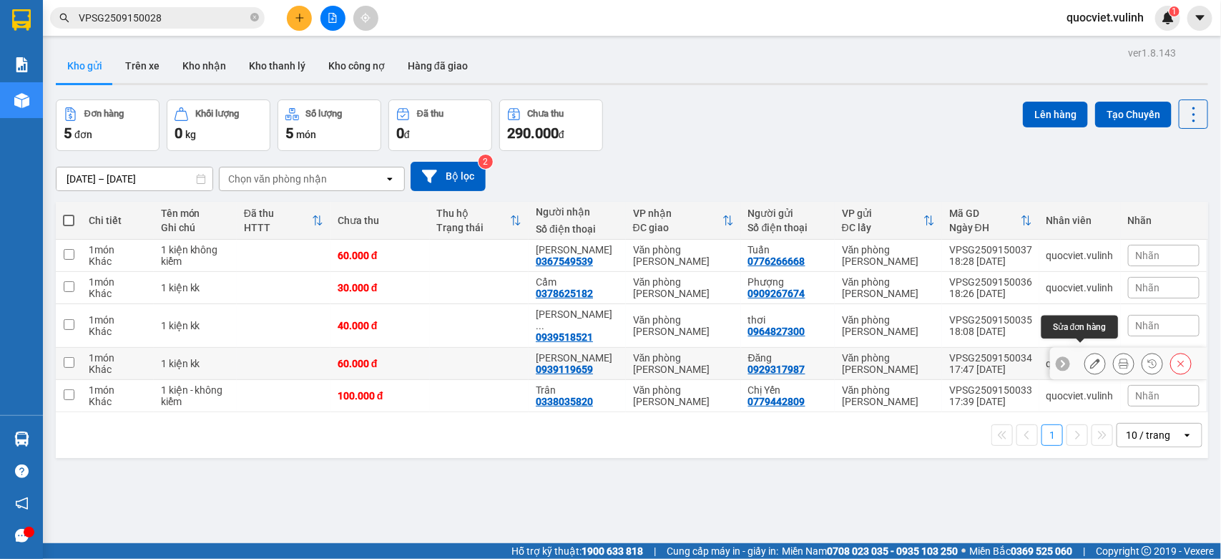
click at [1091, 358] on icon at bounding box center [1096, 363] width 10 height 10
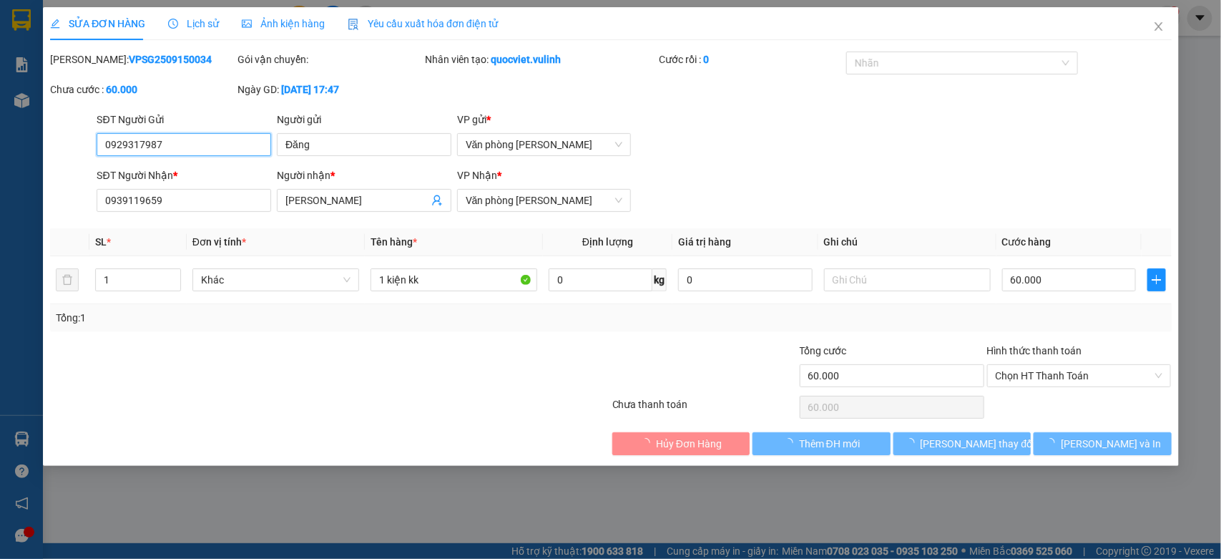
click at [205, 152] on input "0929317987" at bounding box center [184, 144] width 175 height 23
click at [203, 152] on input "0929317987" at bounding box center [184, 144] width 175 height 23
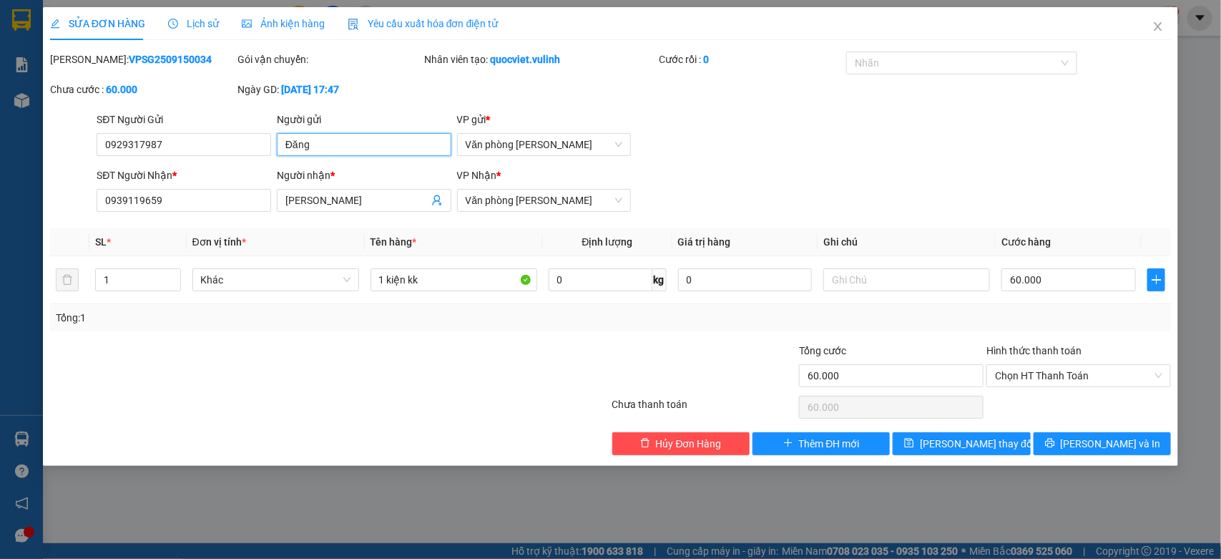
click at [371, 138] on input "Đăng" at bounding box center [364, 144] width 175 height 23
click at [323, 197] on input "[PERSON_NAME]" at bounding box center [357, 200] width 143 height 16
click at [324, 193] on input "[PERSON_NAME]" at bounding box center [357, 200] width 143 height 16
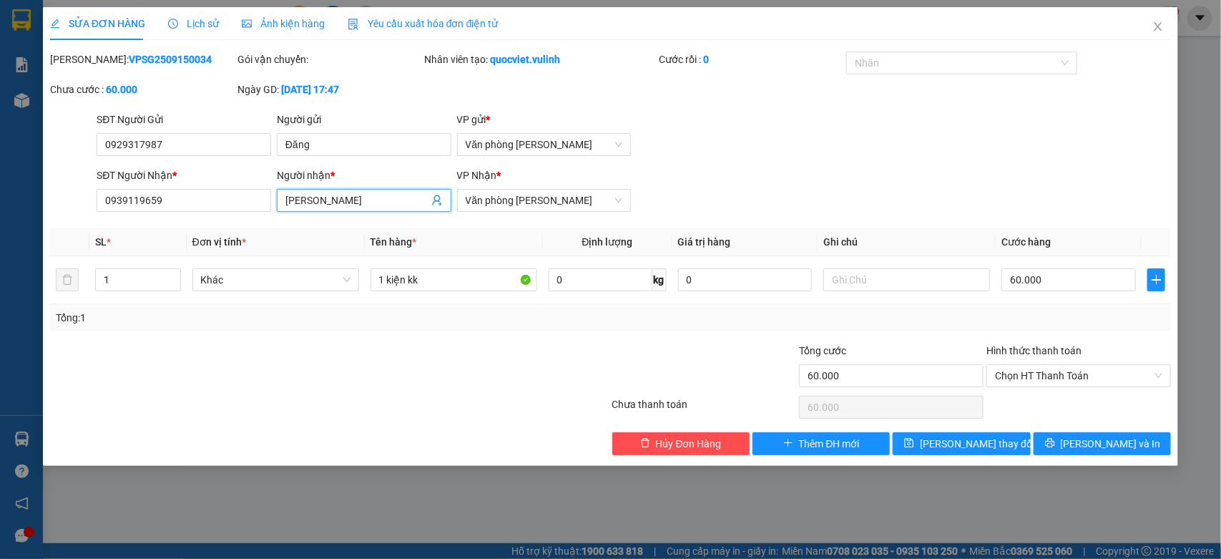
click at [324, 193] on input "[PERSON_NAME]" at bounding box center [357, 200] width 143 height 16
click at [324, 197] on input "[PERSON_NAME]" at bounding box center [357, 200] width 143 height 16
click at [322, 197] on input "[PERSON_NAME]" at bounding box center [357, 200] width 143 height 16
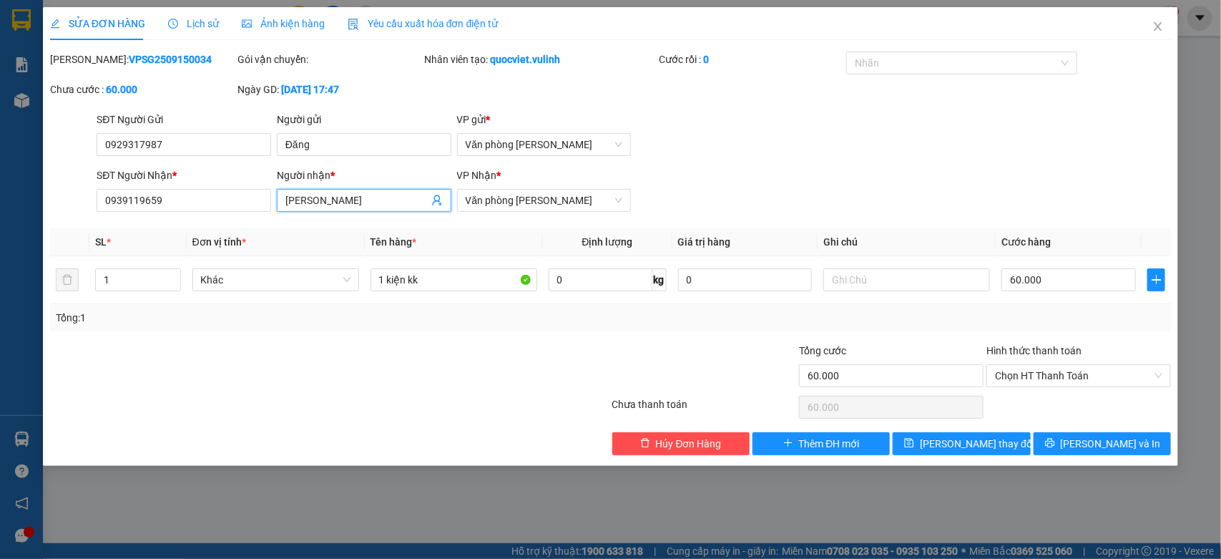
click at [322, 197] on input "[PERSON_NAME]" at bounding box center [357, 200] width 143 height 16
click at [158, 220] on div "Total Paid Fee 0 Total UnPaid Fee 60.000 Cash Collection Total Fee Mã ĐH: VPSG2…" at bounding box center [611, 254] width 1122 height 404
click at [160, 203] on input "0939119659" at bounding box center [184, 200] width 175 height 23
click at [161, 198] on input "0939119659" at bounding box center [184, 200] width 175 height 23
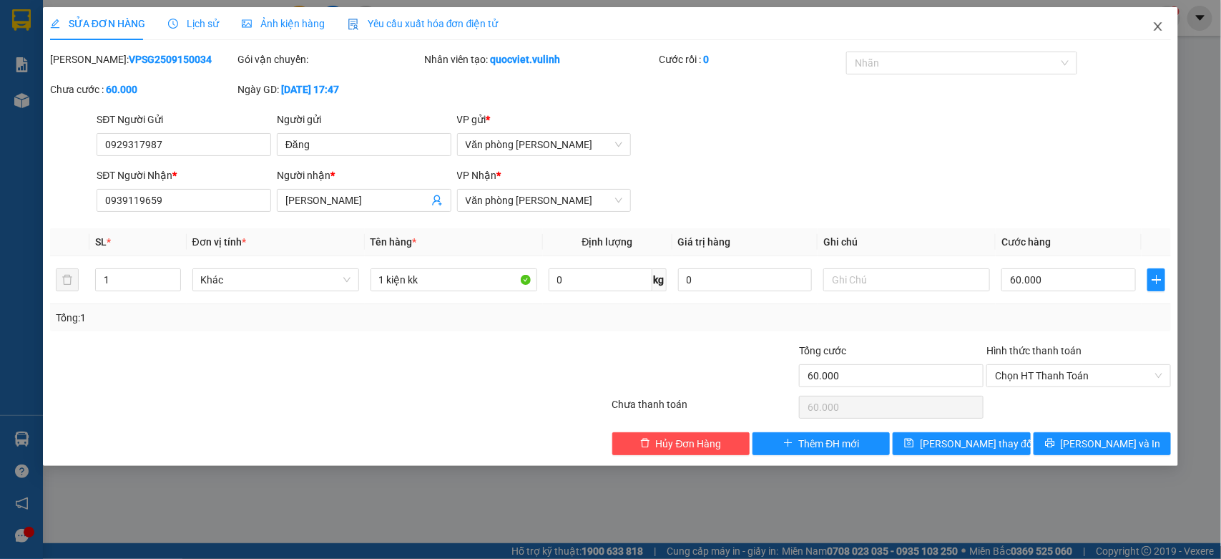
click at [1157, 23] on icon "close" at bounding box center [1158, 26] width 11 height 11
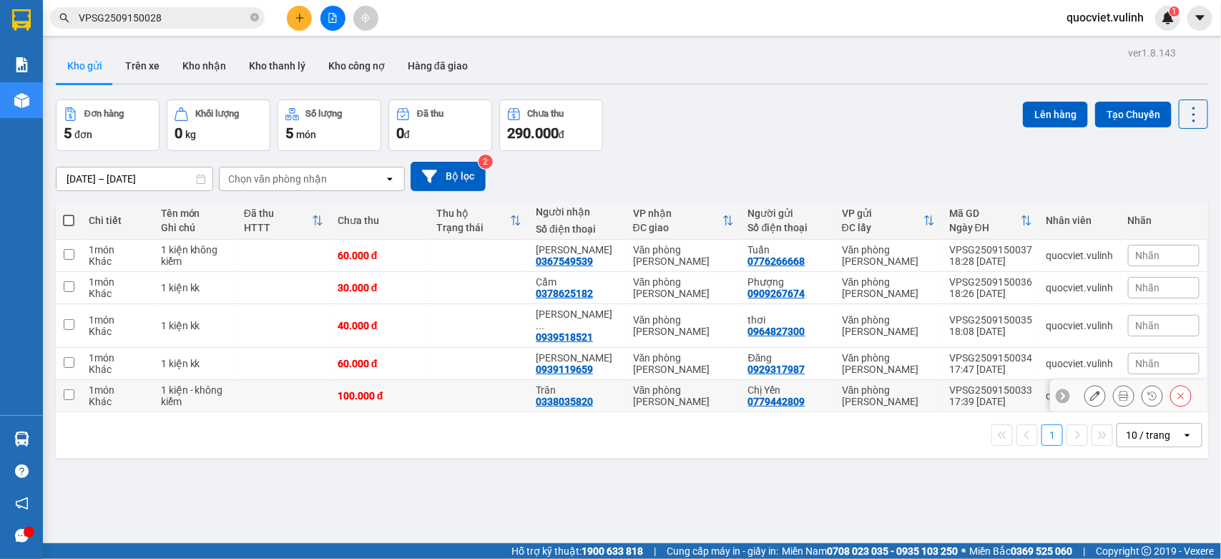
click at [285, 380] on td at bounding box center [284, 396] width 94 height 32
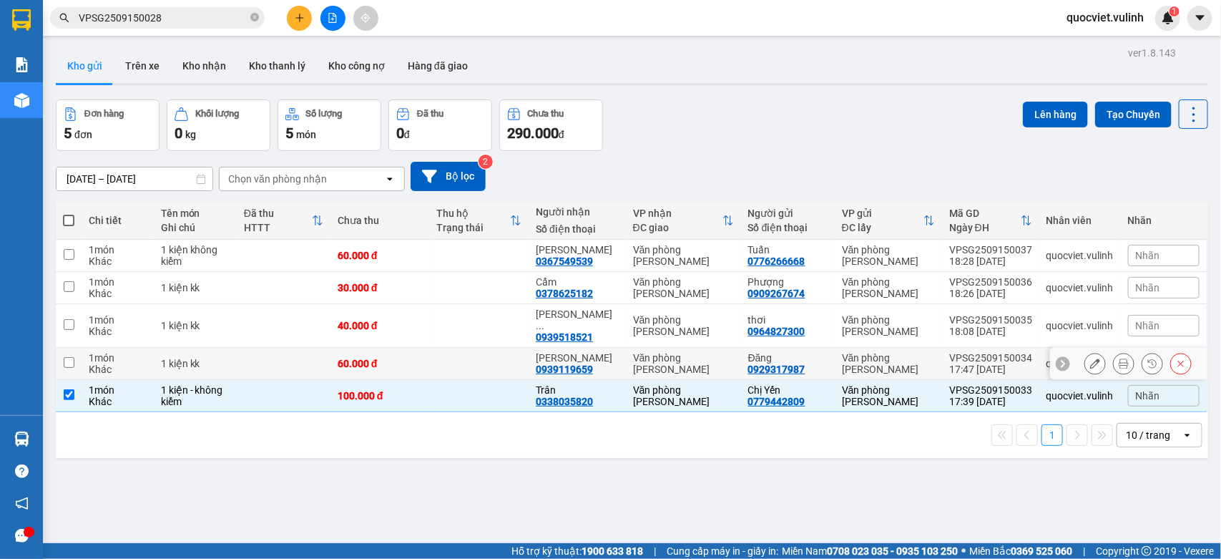
click at [283, 348] on td at bounding box center [284, 364] width 94 height 32
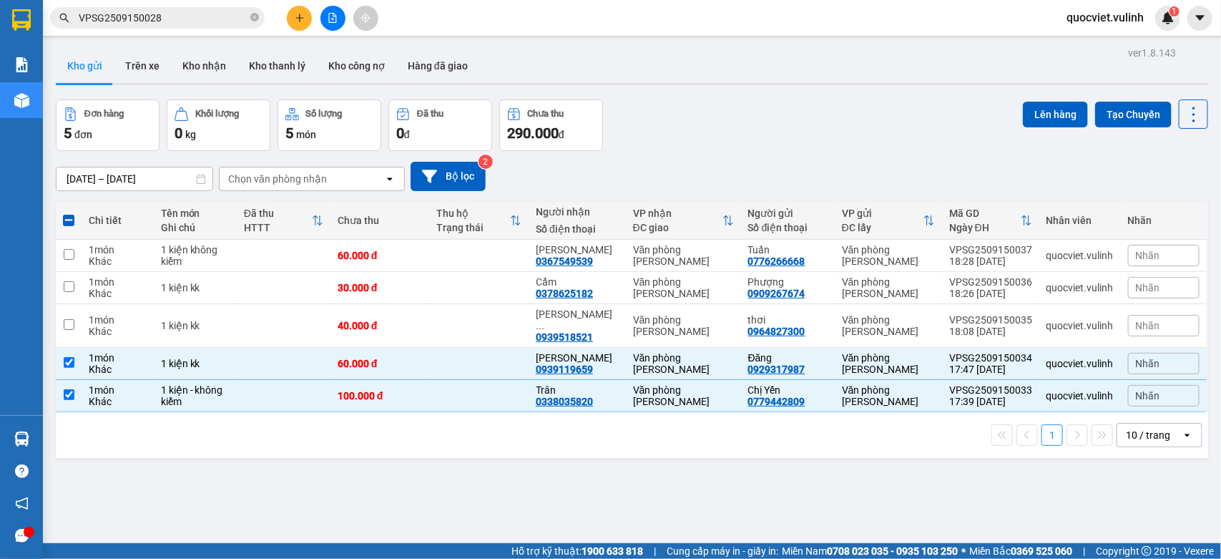
click at [1072, 98] on div "ver 1.8.143 Kho gửi Trên xe Kho nhận Kho thanh lý Kho công nợ Hàng đã giao Đơn …" at bounding box center [632, 322] width 1164 height 559
click at [1063, 108] on button "Lên hàng" at bounding box center [1055, 115] width 65 height 26
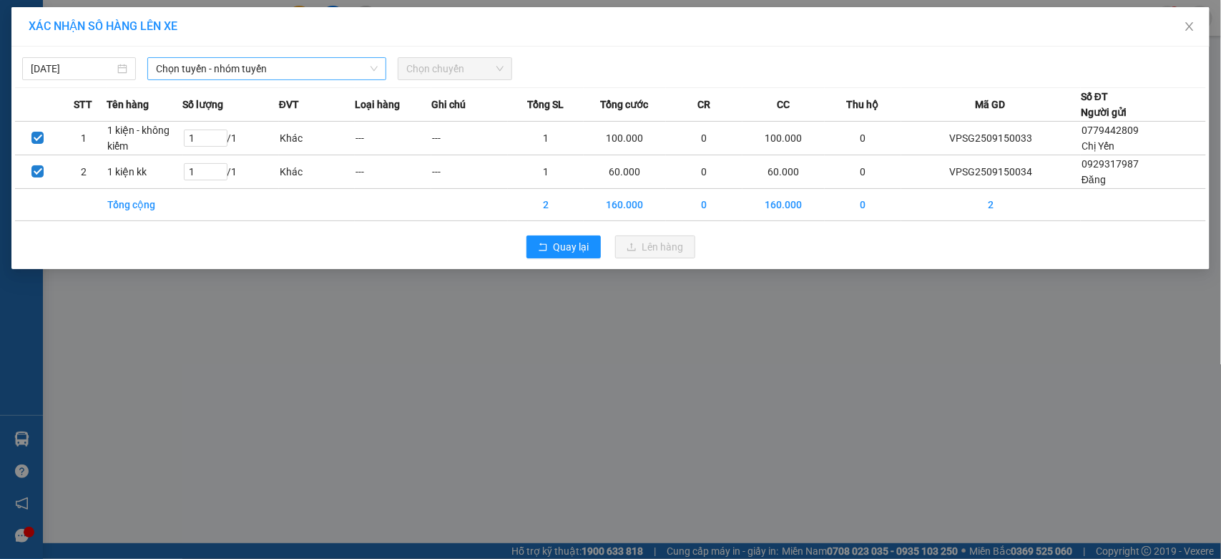
click at [220, 72] on span "Chọn tuyến - nhóm tuyến" at bounding box center [267, 68] width 222 height 21
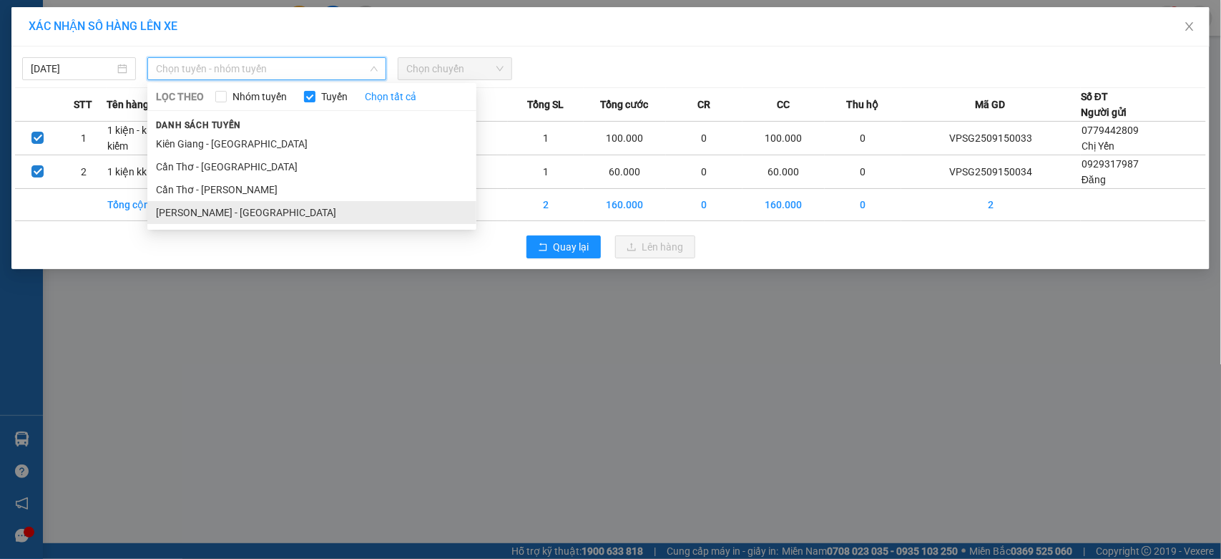
click at [209, 202] on li "[PERSON_NAME] - [GEOGRAPHIC_DATA]" at bounding box center [311, 212] width 329 height 23
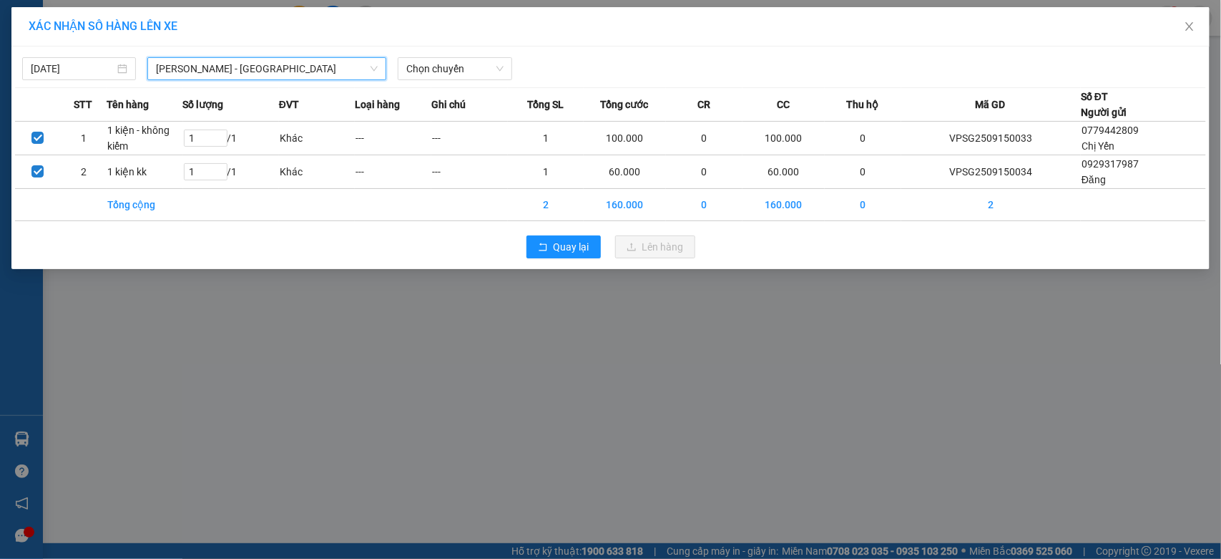
click at [414, 90] on th "Loại hàng" at bounding box center [393, 105] width 77 height 34
click at [438, 64] on span "Chọn chuyến" at bounding box center [454, 68] width 97 height 21
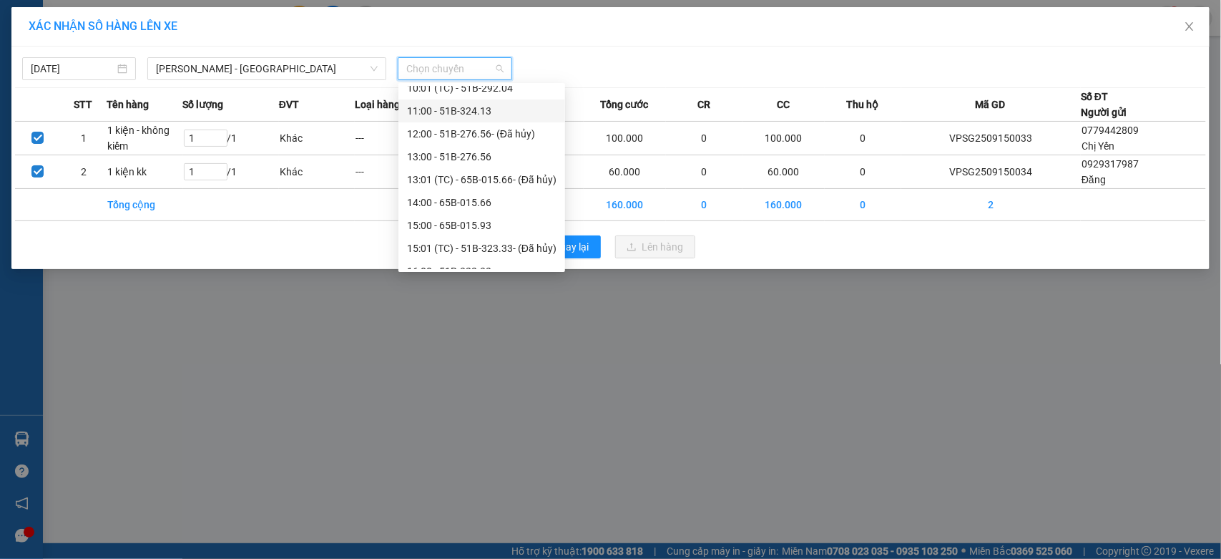
scroll to position [343, 0]
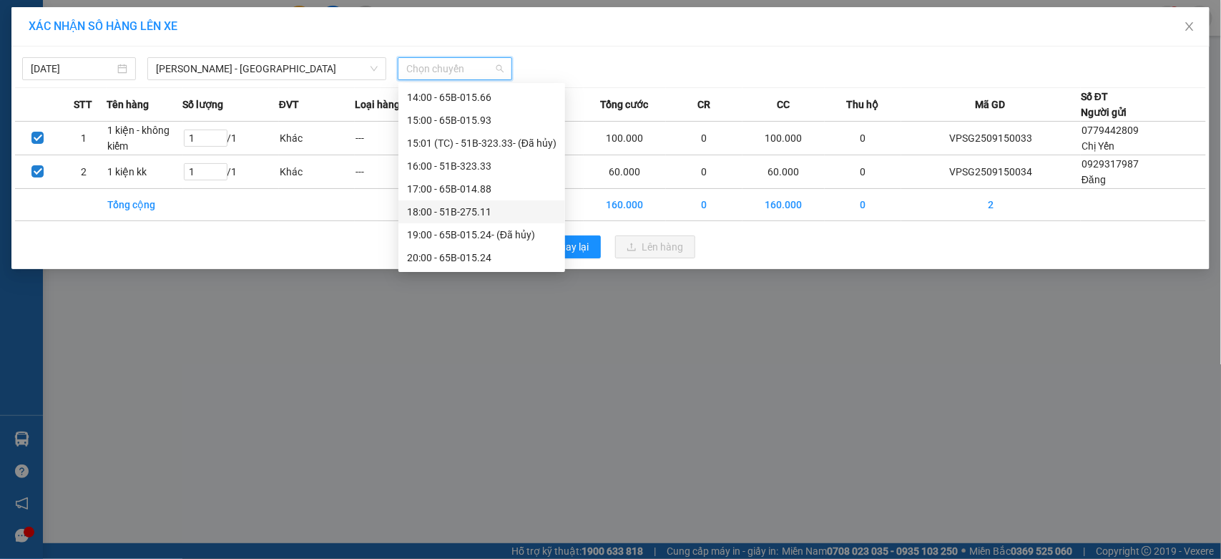
drag, startPoint x: 438, startPoint y: 210, endPoint x: 430, endPoint y: 210, distance: 7.9
click at [437, 211] on div "18:00 - 51B-275.11" at bounding box center [482, 212] width 150 height 16
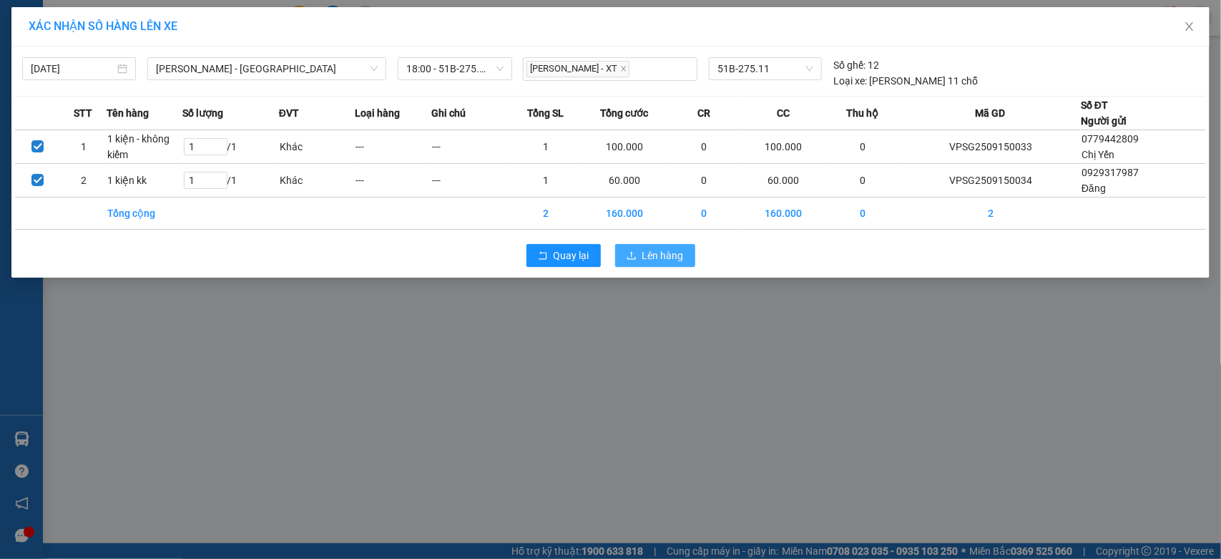
click at [648, 256] on span "Lên hàng" at bounding box center [664, 256] width 42 height 16
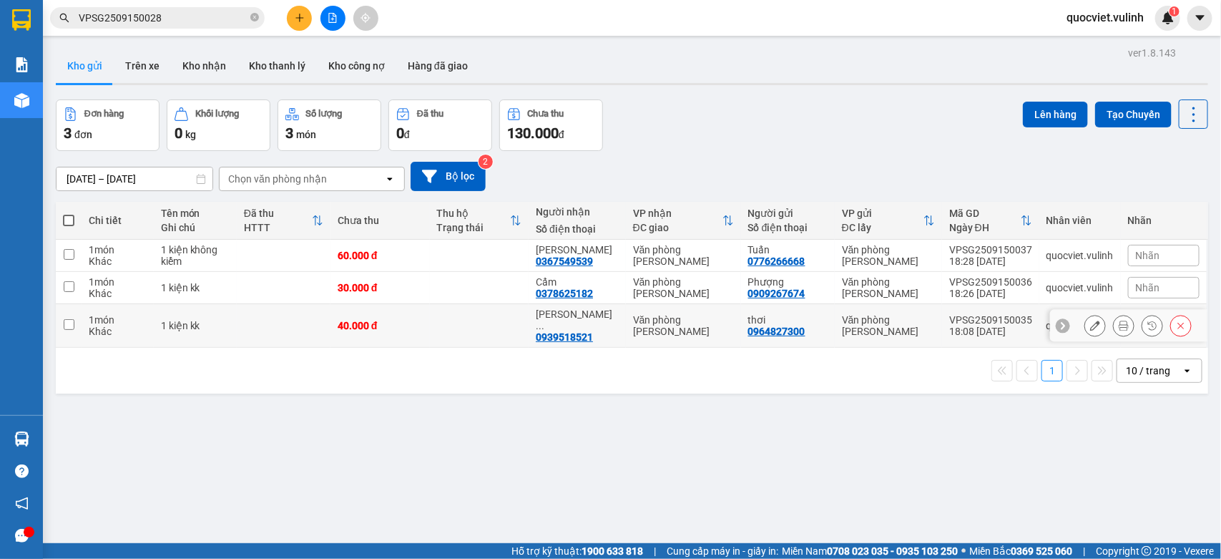
click at [1086, 321] on button at bounding box center [1096, 325] width 20 height 25
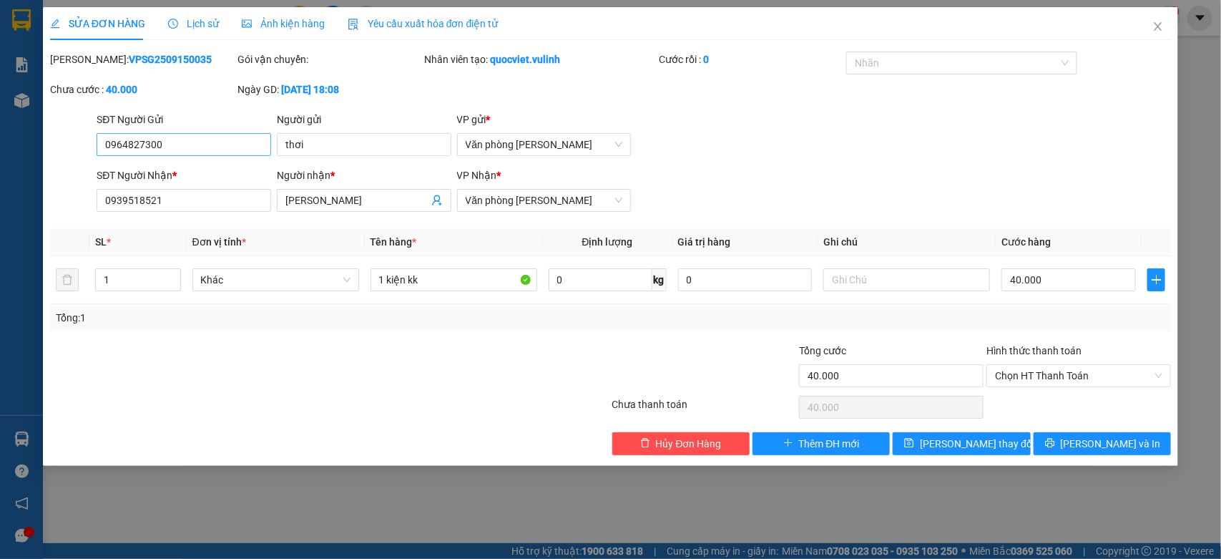
drag, startPoint x: 190, startPoint y: 163, endPoint x: 185, endPoint y: 134, distance: 29.8
click at [187, 160] on form "SĐT Người Gửi 0964827300 0964827300 Người gửi thơi VP gửi * Văn phòng Cao Thắng…" at bounding box center [611, 165] width 1122 height 106
click at [185, 134] on input "0964827300" at bounding box center [184, 144] width 175 height 23
click at [186, 147] on input "0964827300" at bounding box center [184, 144] width 175 height 23
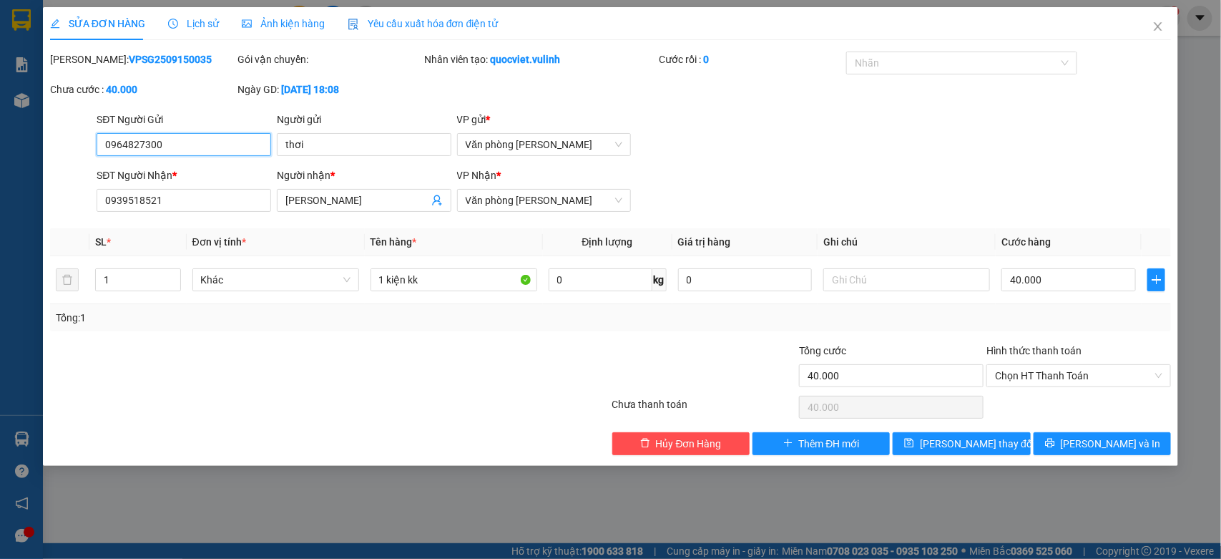
click at [185, 148] on input "0964827300" at bounding box center [184, 144] width 175 height 23
click at [336, 127] on div "Người gửi" at bounding box center [364, 120] width 175 height 16
click at [336, 133] on input "thơi" at bounding box center [364, 144] width 175 height 23
click at [344, 141] on input "thơi" at bounding box center [364, 144] width 175 height 23
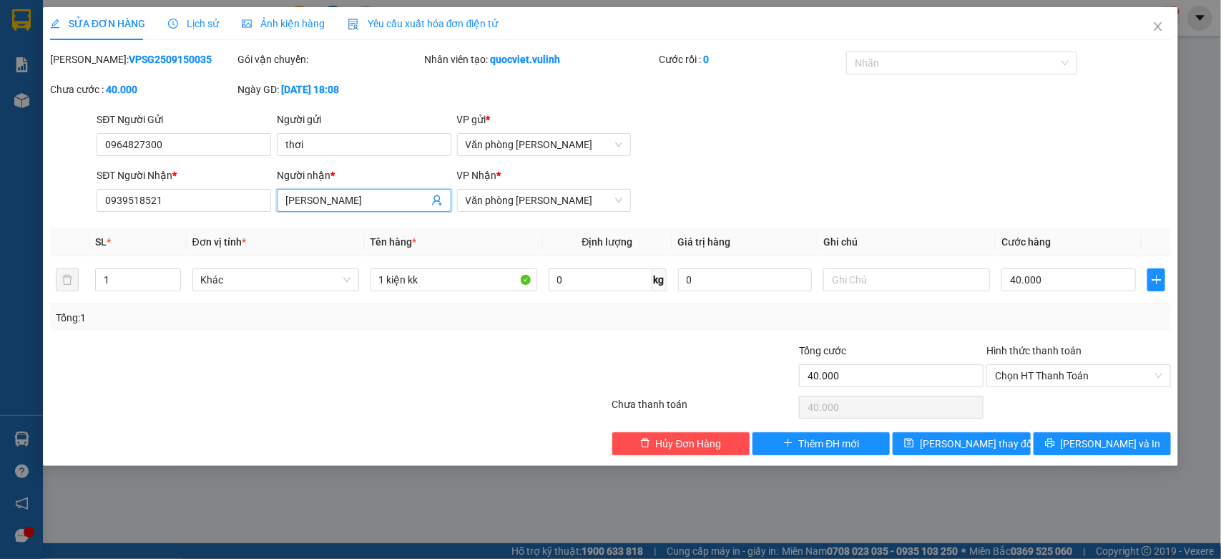
click at [330, 204] on input "NGUYỄN HỮU NGHĨA" at bounding box center [357, 200] width 143 height 16
click at [1159, 33] on span "Close" at bounding box center [1158, 27] width 40 height 40
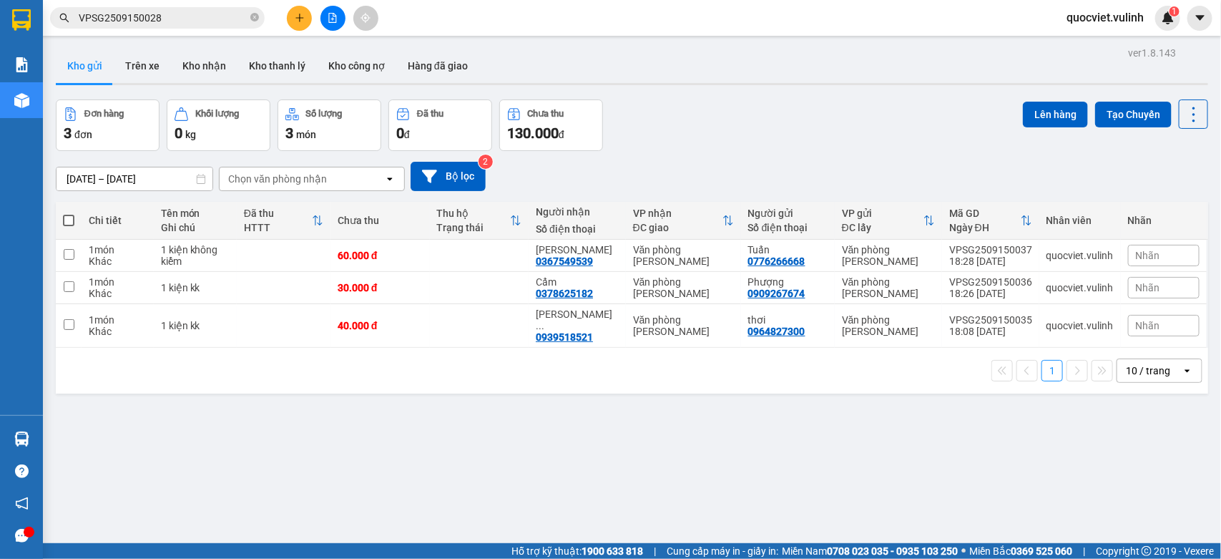
click at [306, 24] on button at bounding box center [299, 18] width 25 height 25
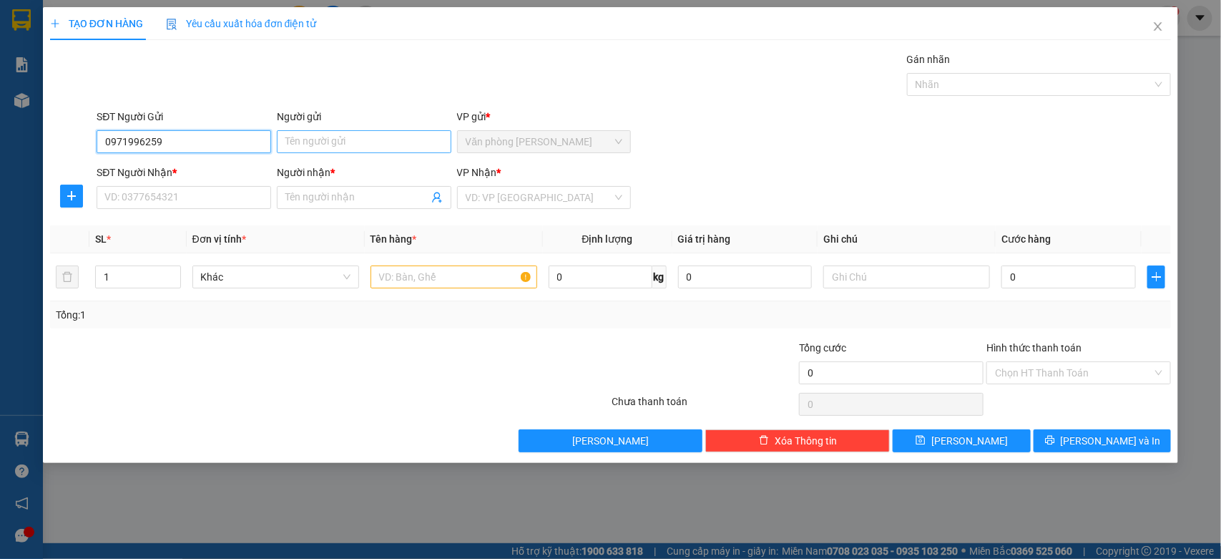
type input "0971996259"
click at [310, 145] on input "Người gửi" at bounding box center [364, 141] width 175 height 23
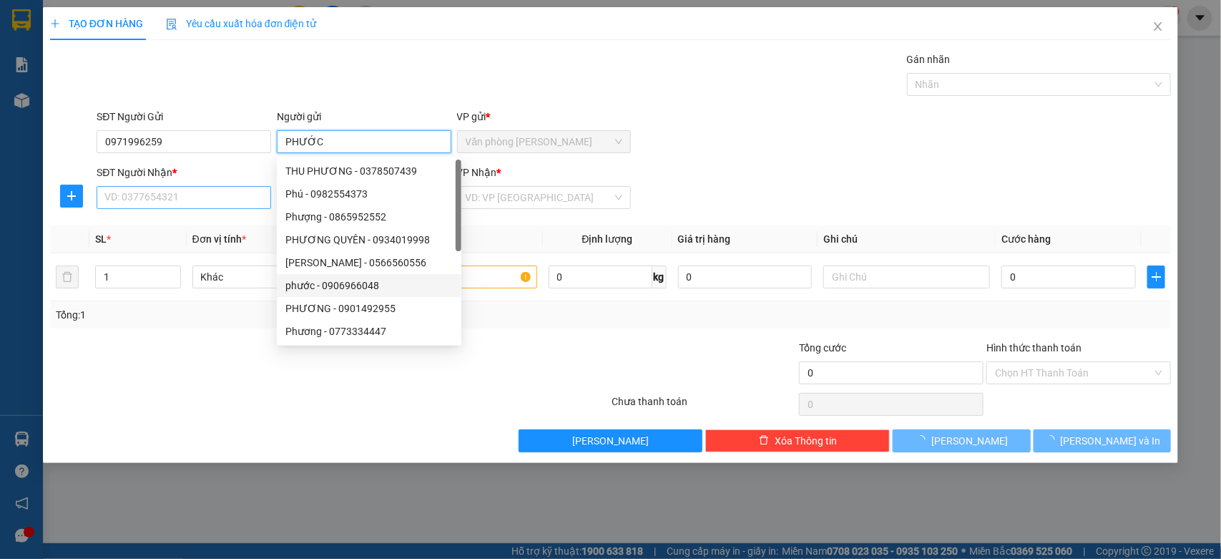
type input "PHƯỚC"
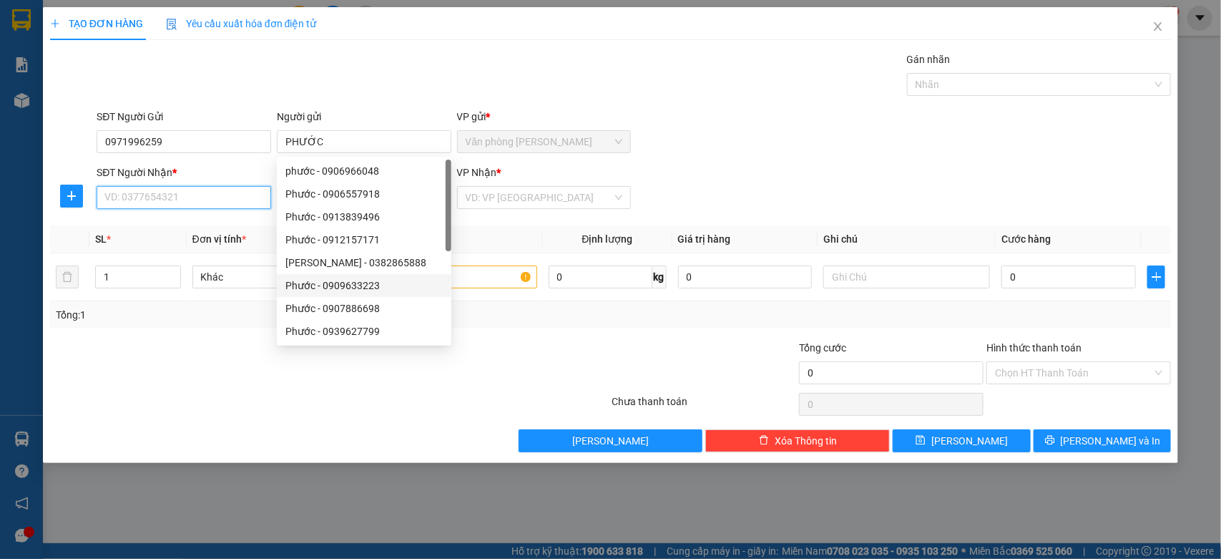
click at [154, 187] on input "SĐT Người Nhận *" at bounding box center [184, 197] width 175 height 23
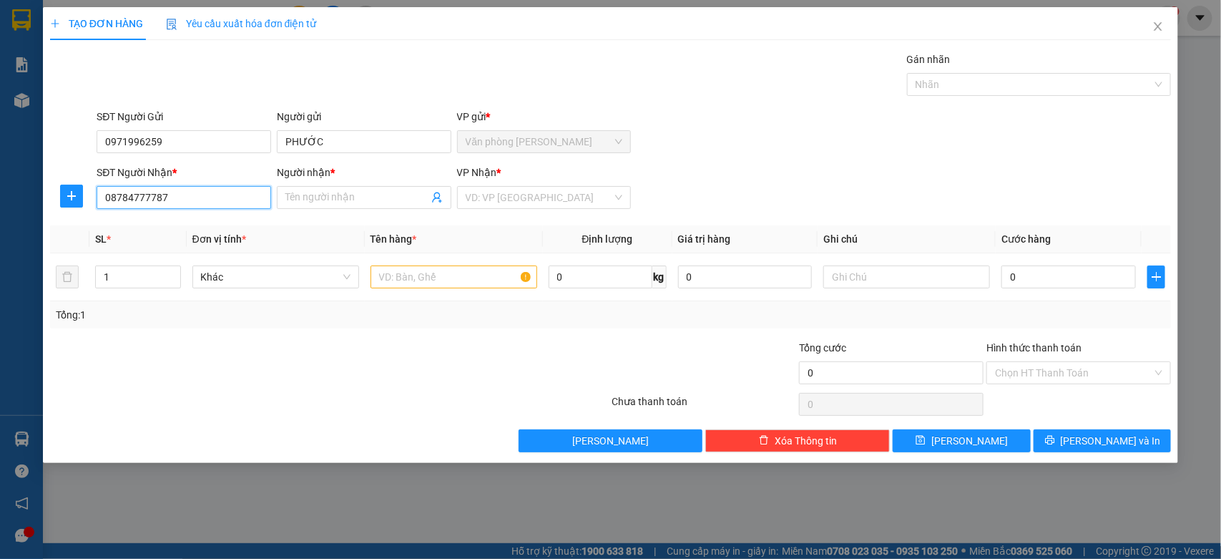
type input "08784777787"
click at [373, 211] on div "Người nhận * Tên người nhận" at bounding box center [364, 190] width 175 height 50
click at [363, 197] on input "Người nhận *" at bounding box center [357, 198] width 143 height 16
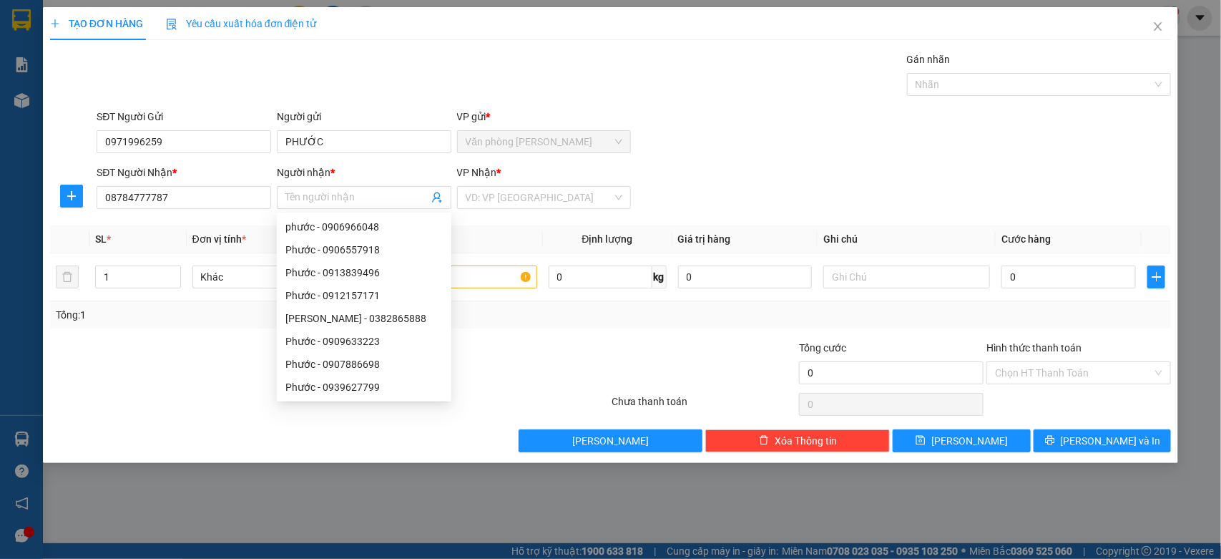
click at [326, 126] on div "Người gửi" at bounding box center [364, 119] width 175 height 21
click at [327, 134] on input "PHƯỚC" at bounding box center [364, 141] width 175 height 23
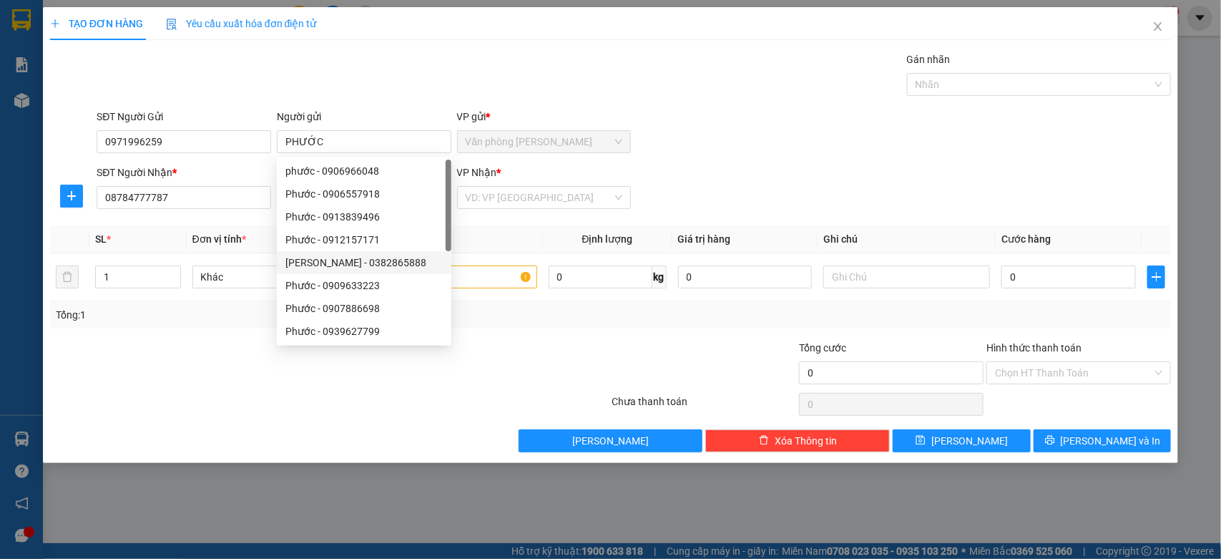
click at [859, 156] on div "SĐT Người Gửi 0971996259 Người gửi PHƯỚC VP gửi * Văn phòng Cao Thắng" at bounding box center [634, 134] width 1080 height 50
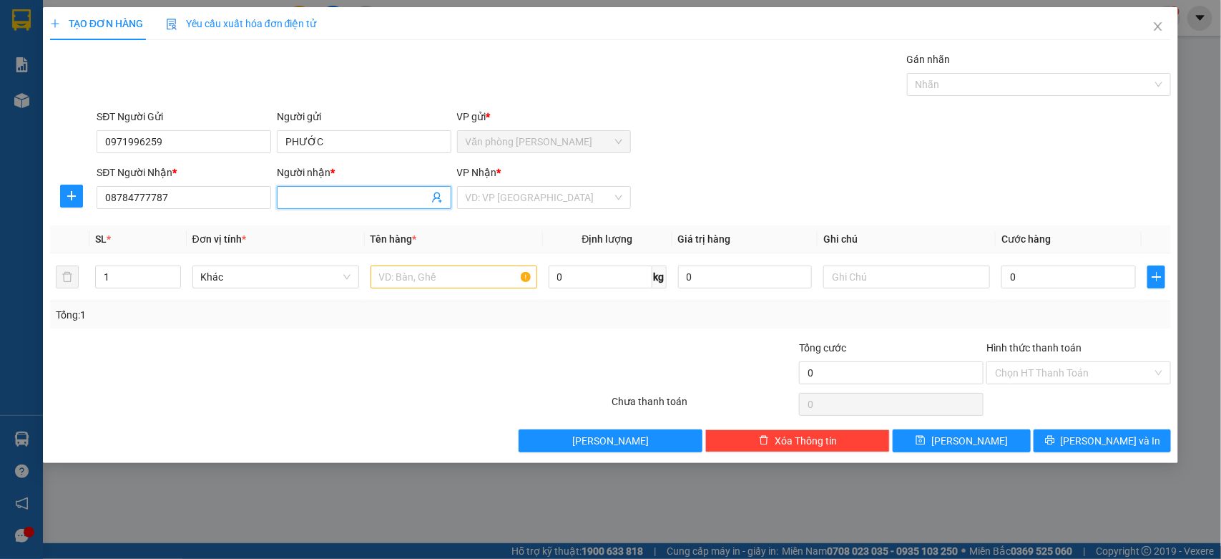
click at [313, 187] on span at bounding box center [364, 197] width 175 height 23
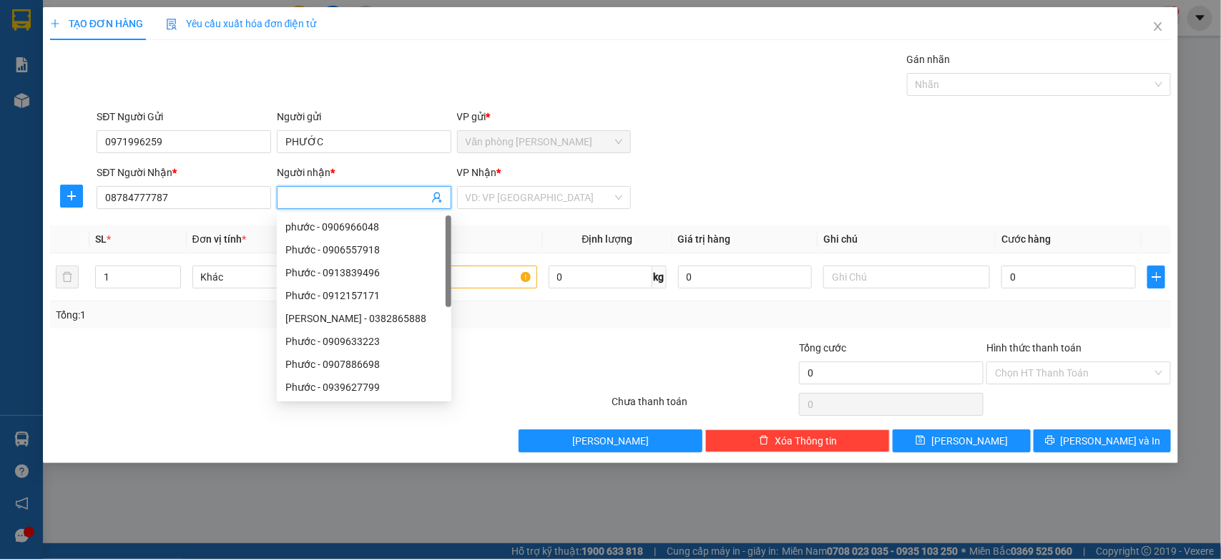
paste input "PHƯỚC"
type input "PHƯỚC"
click at [331, 145] on input "PHƯỚC" at bounding box center [364, 141] width 175 height 23
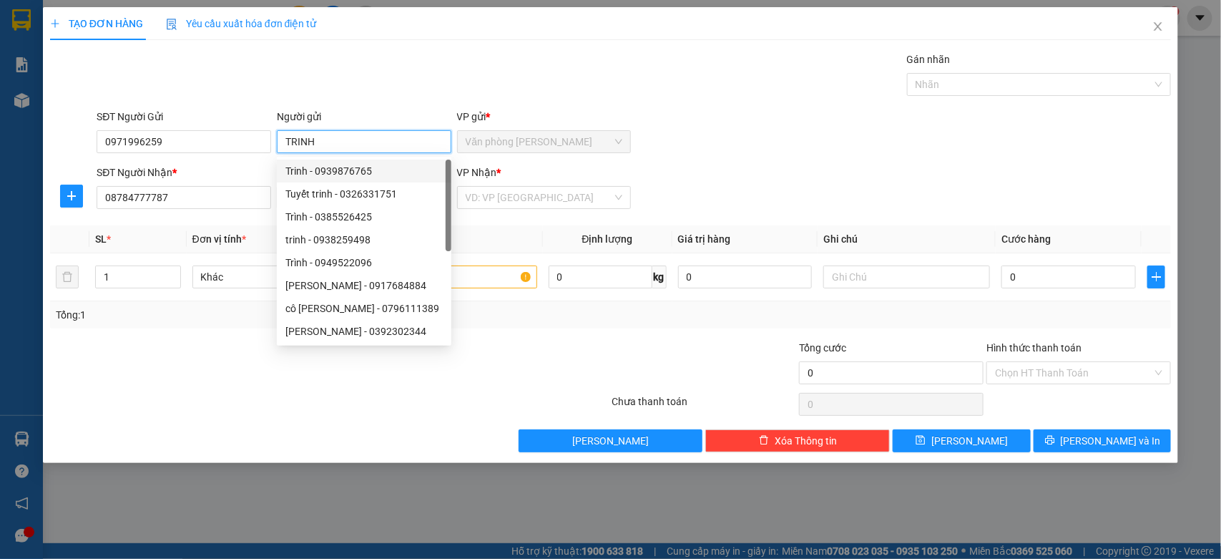
type input "TRINH"
click at [806, 162] on form "SĐT Người Gửi 0971996259 Người gửi TRINH VP gửi * Văn phòng Cao Thắng SĐT Người…" at bounding box center [611, 162] width 1122 height 106
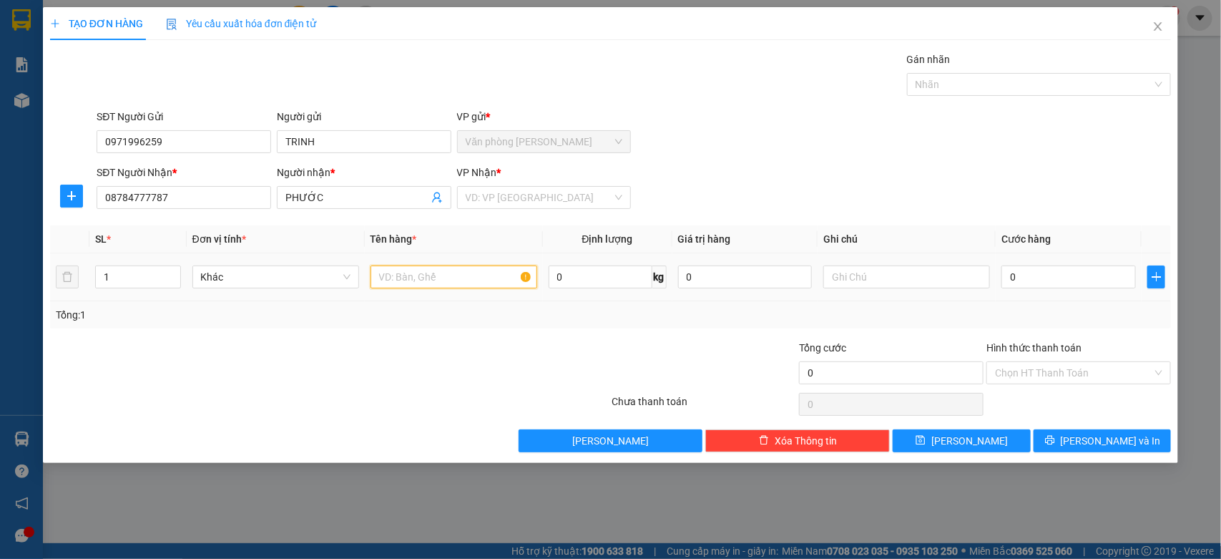
drag, startPoint x: 457, startPoint y: 283, endPoint x: 453, endPoint y: 276, distance: 8.0
click at [455, 279] on input "text" at bounding box center [454, 276] width 167 height 23
type input "1 KIỆN KK"
click at [502, 187] on input "search" at bounding box center [539, 197] width 147 height 21
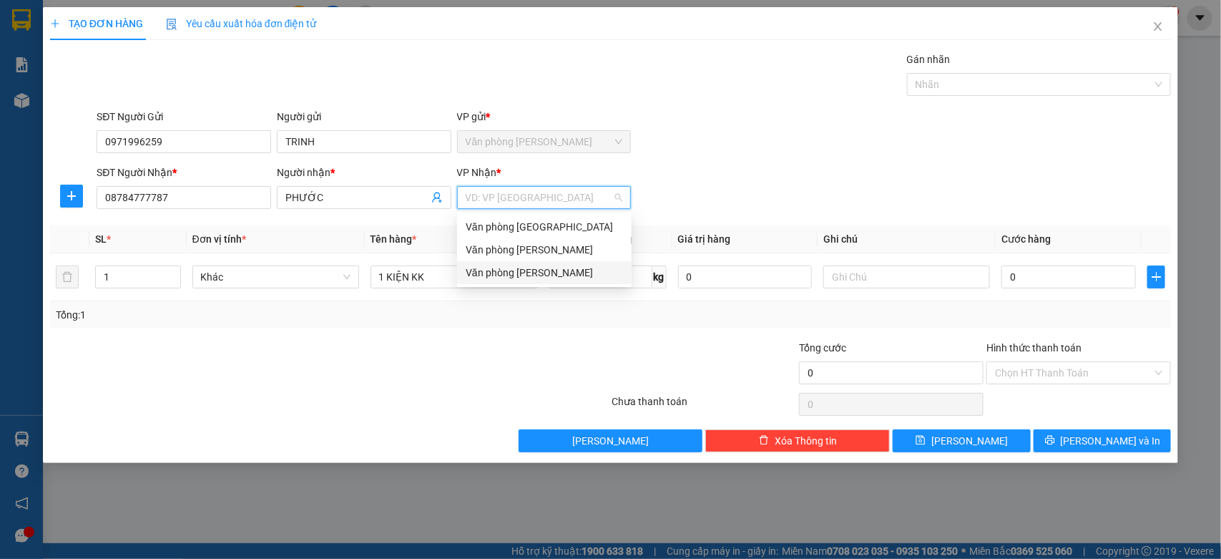
click at [487, 273] on div "Văn phòng [PERSON_NAME]" at bounding box center [544, 273] width 157 height 16
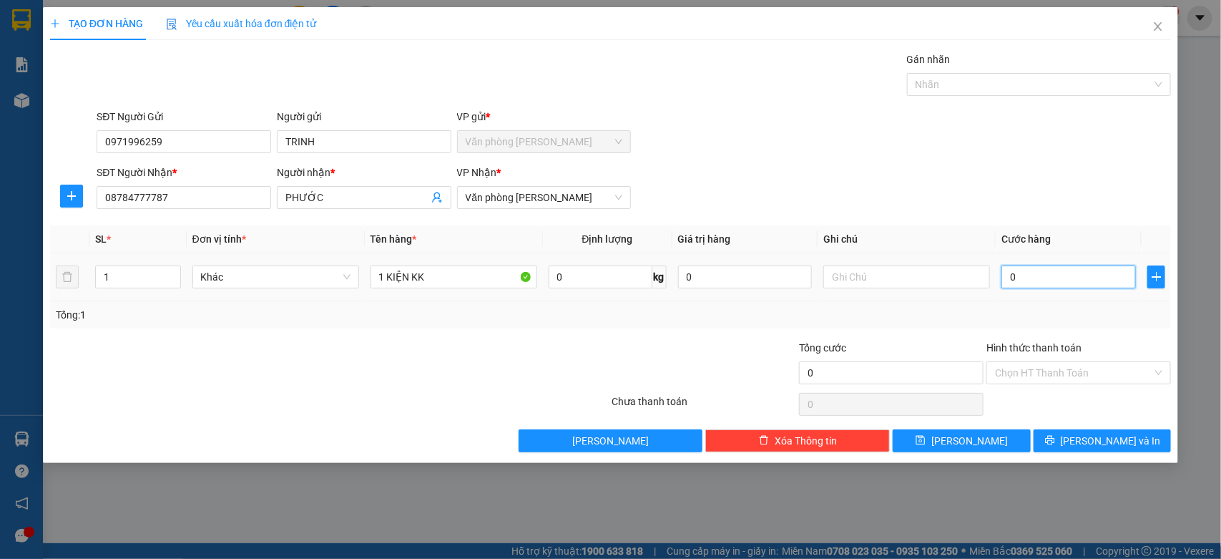
click at [1041, 273] on input "0" at bounding box center [1069, 276] width 135 height 23
type input "3"
type input "330"
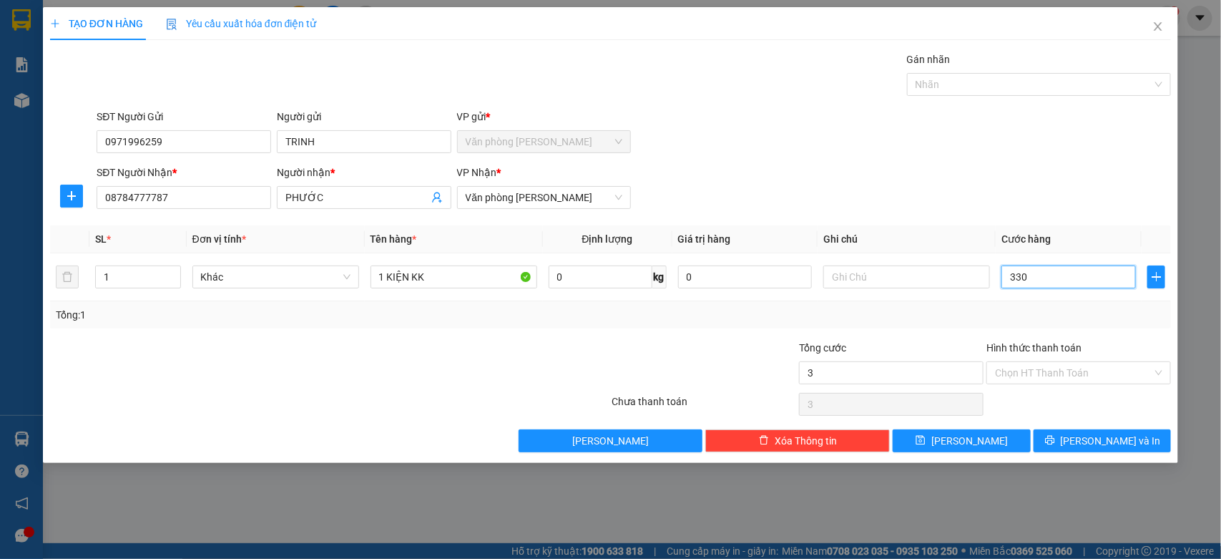
type input "330"
type input "3.300"
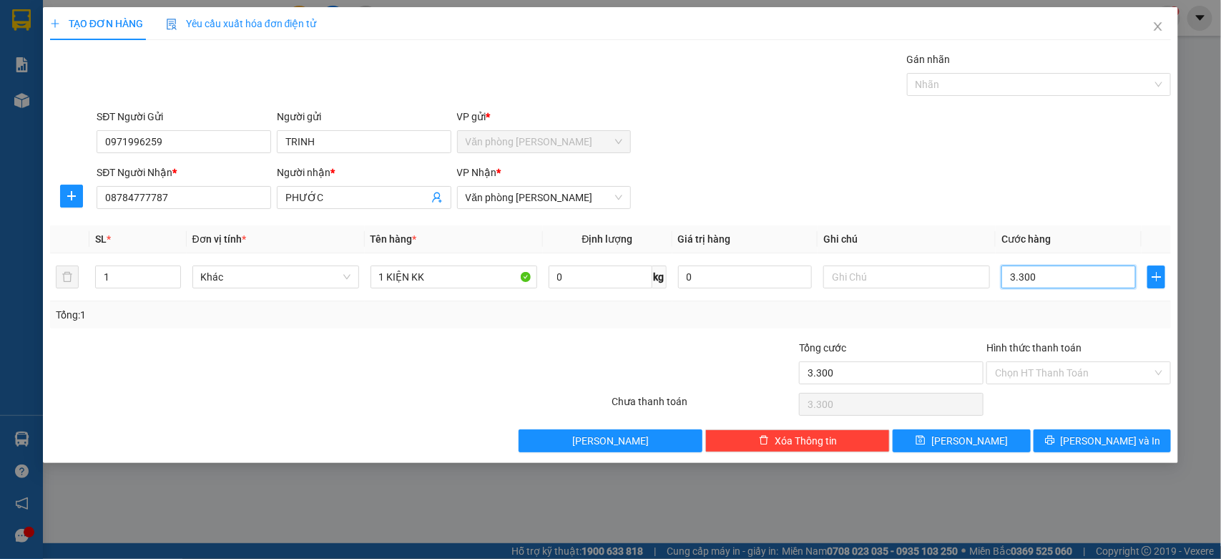
type input "330"
type input "33"
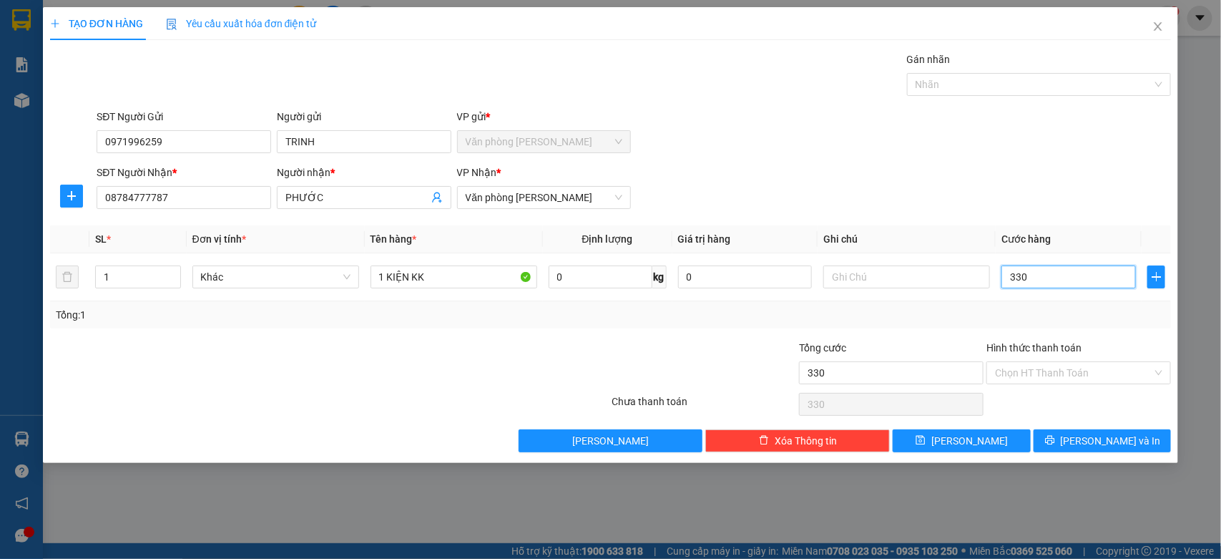
type input "33"
type input "3"
type input "3.000"
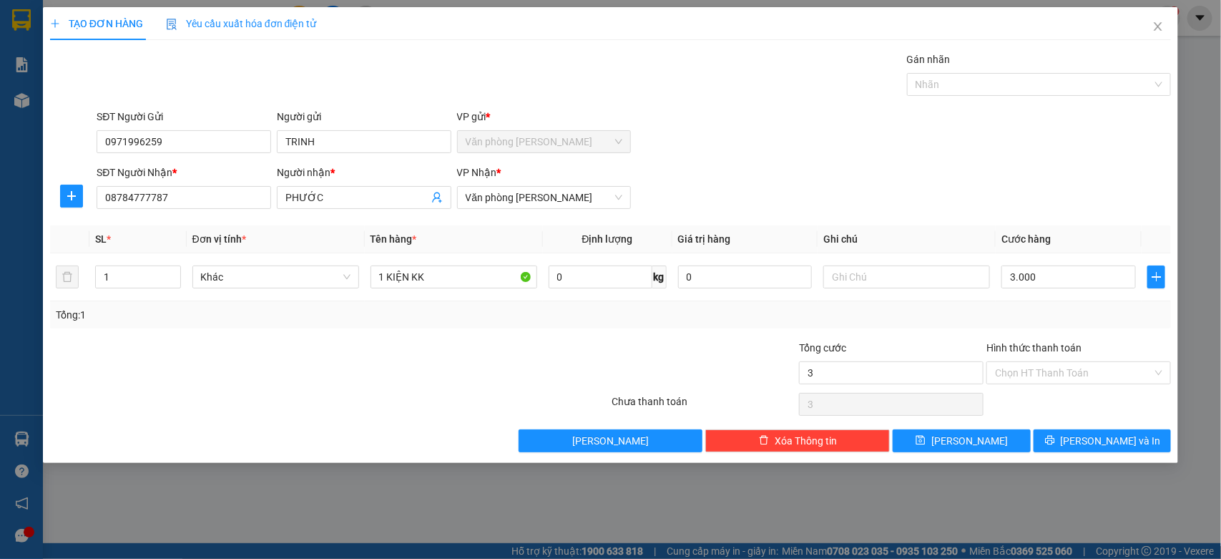
type input "3.000"
type input "0"
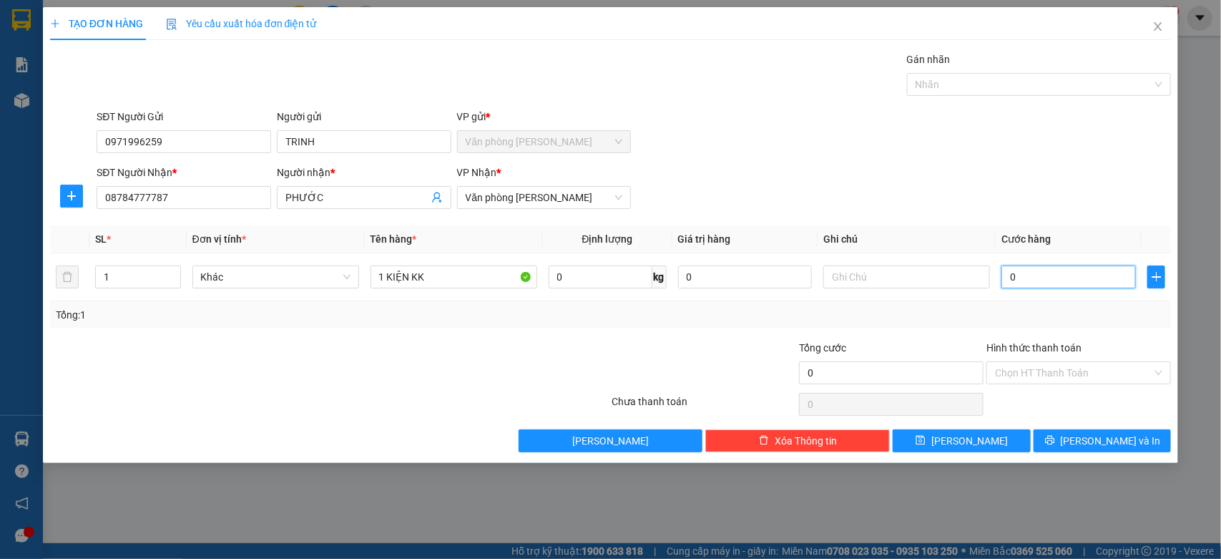
type input "30"
type input "300"
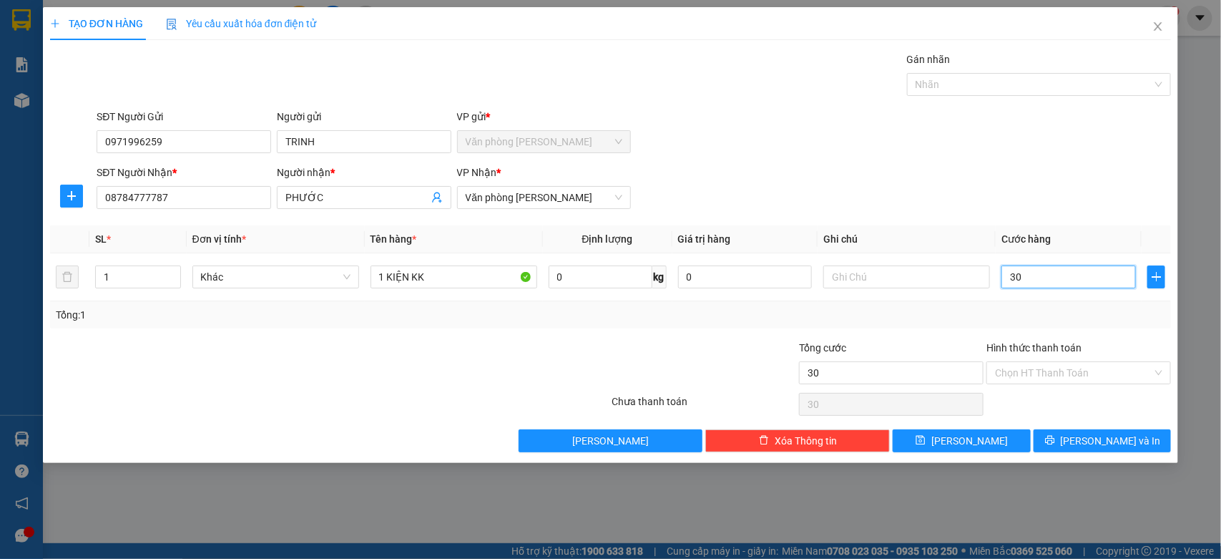
type input "300"
type input "3.000"
type input "30.000"
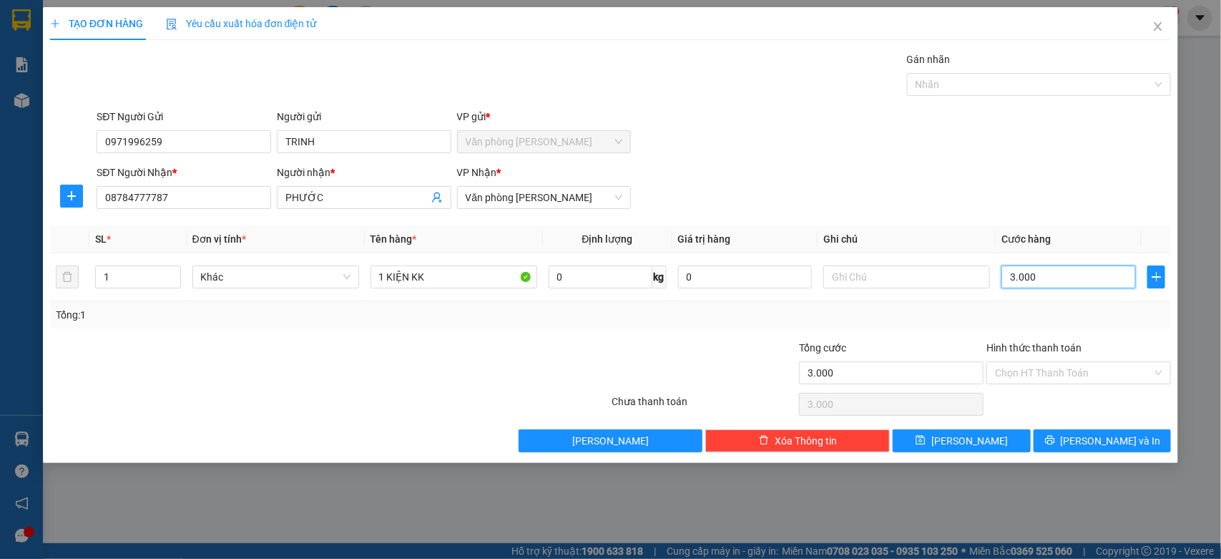
type input "30.000"
click at [1106, 430] on button "[PERSON_NAME] và In" at bounding box center [1102, 440] width 137 height 23
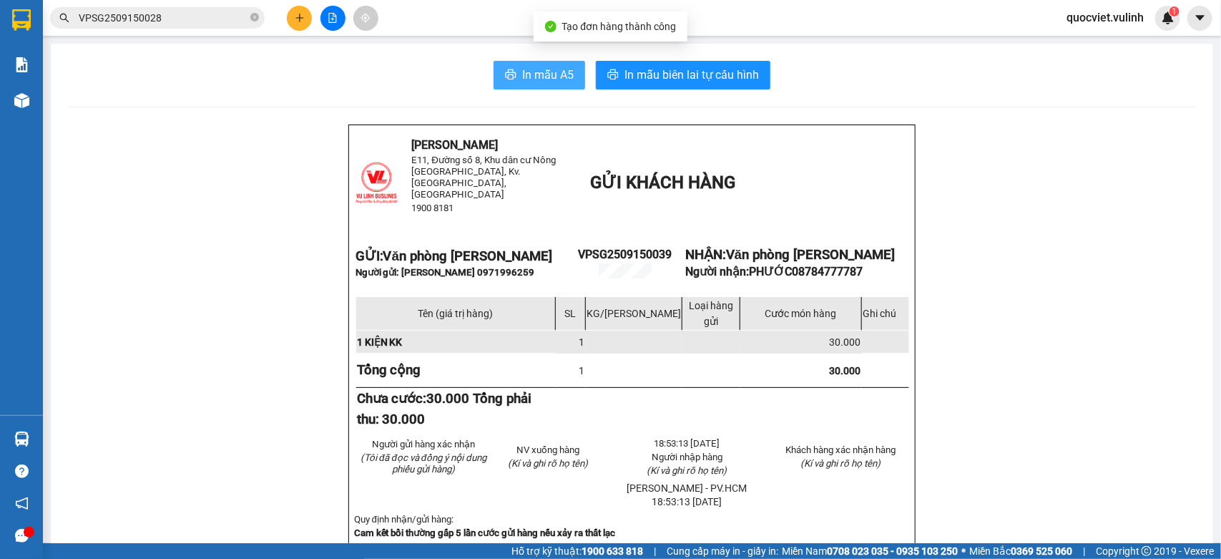
click at [527, 82] on span "In mẫu A5" at bounding box center [548, 75] width 52 height 18
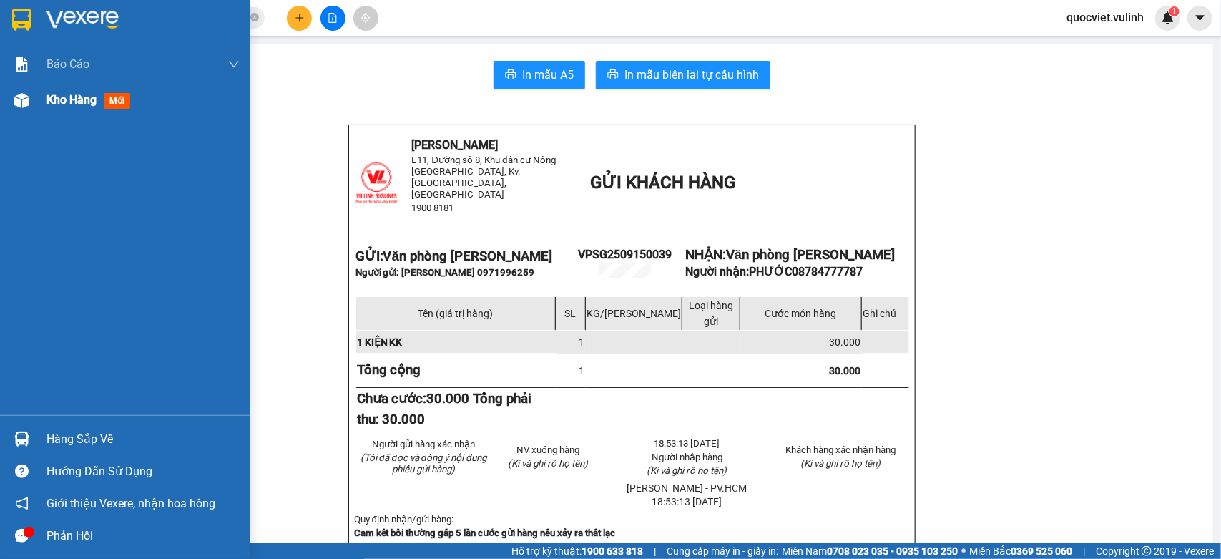
click at [0, 106] on div "Kho hàng mới" at bounding box center [125, 100] width 250 height 36
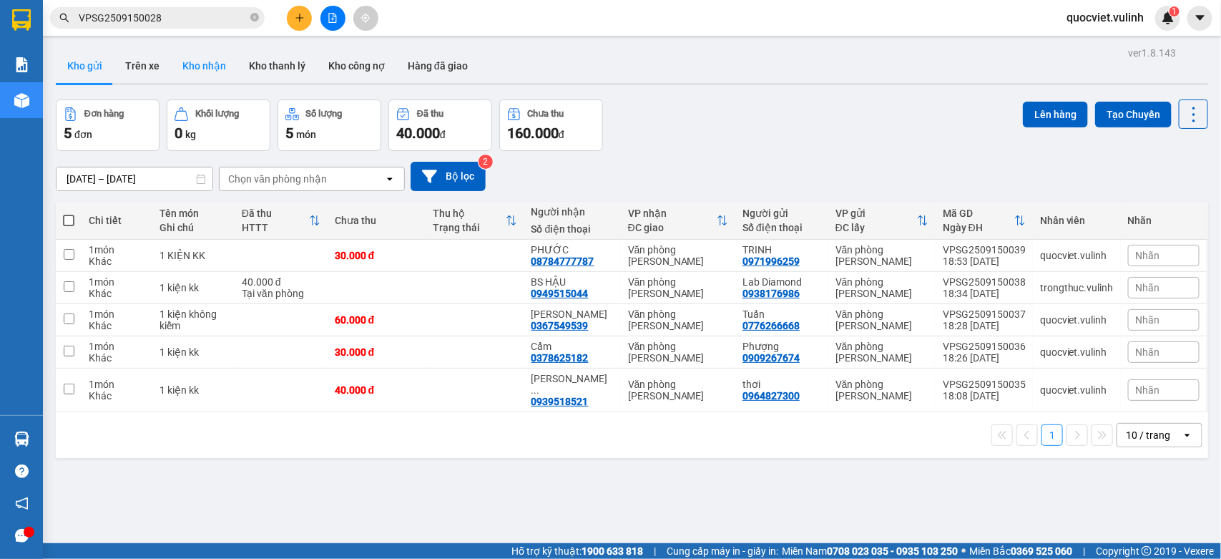
click at [187, 54] on button "Kho nhận" at bounding box center [204, 66] width 67 height 34
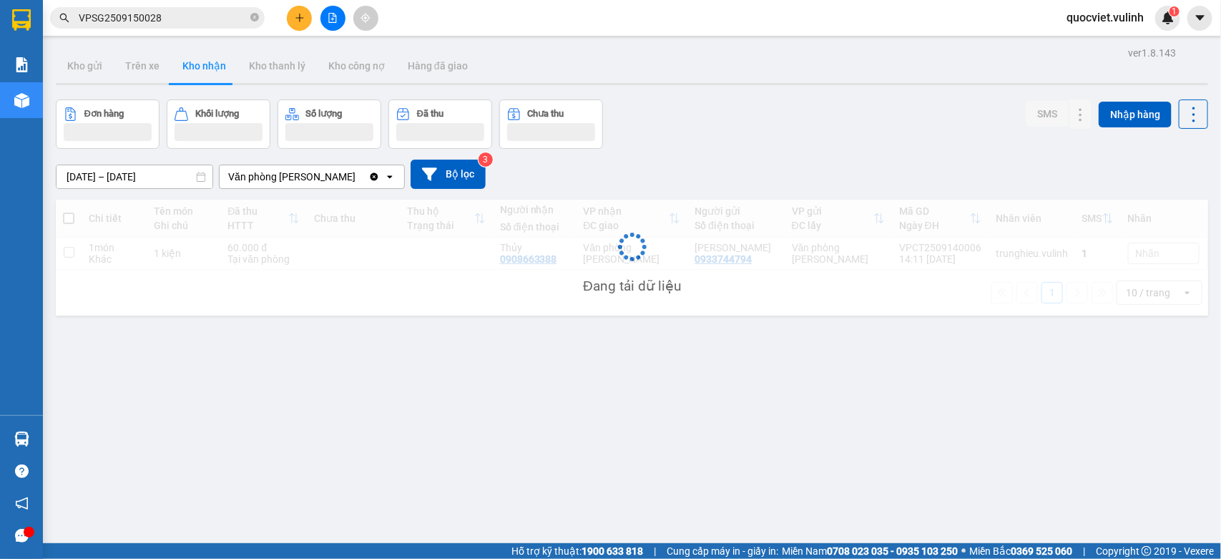
click at [87, 79] on button "Kho gửi" at bounding box center [85, 66] width 58 height 34
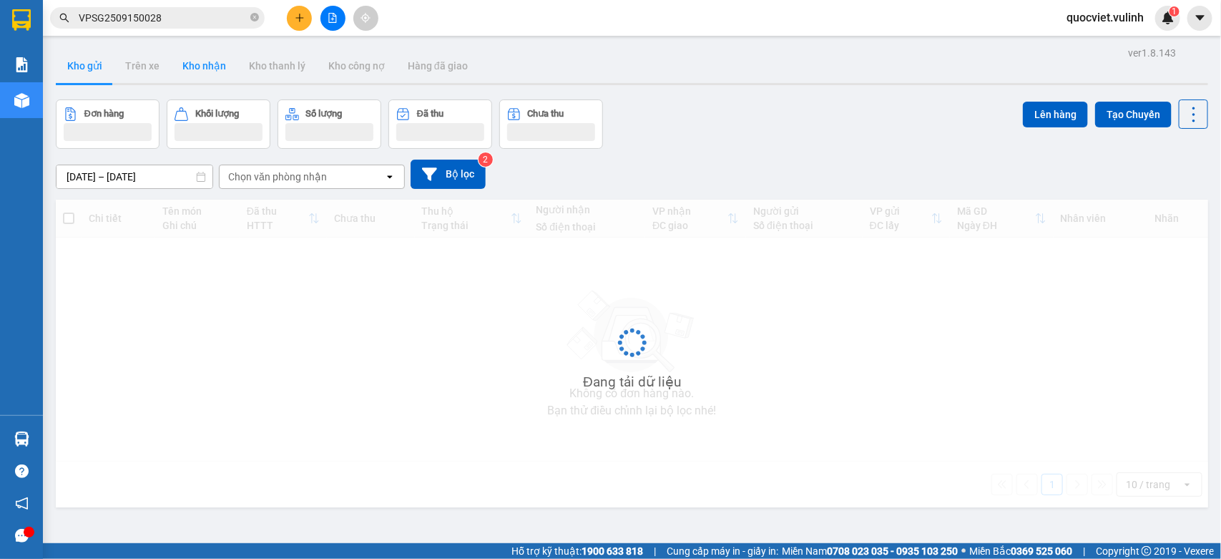
click at [87, 79] on button "Kho gửi" at bounding box center [85, 66] width 58 height 34
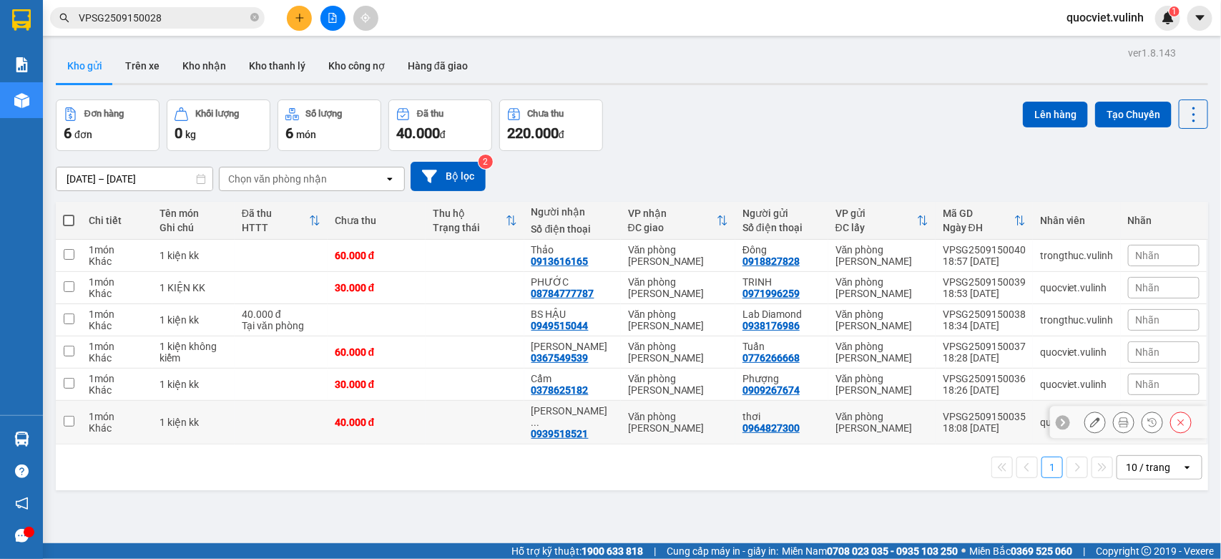
click at [1086, 416] on button at bounding box center [1096, 422] width 20 height 25
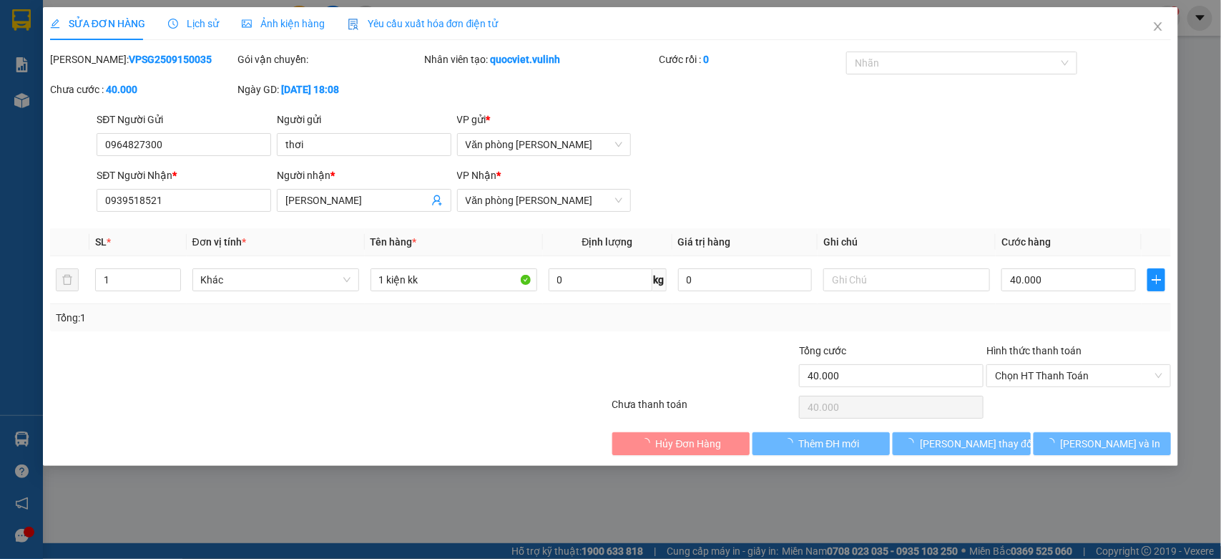
type input "0964827300"
type input "thơi"
type input "0939518521"
type input "NGUYỄN HỮU NGHĨA"
type input "40.000"
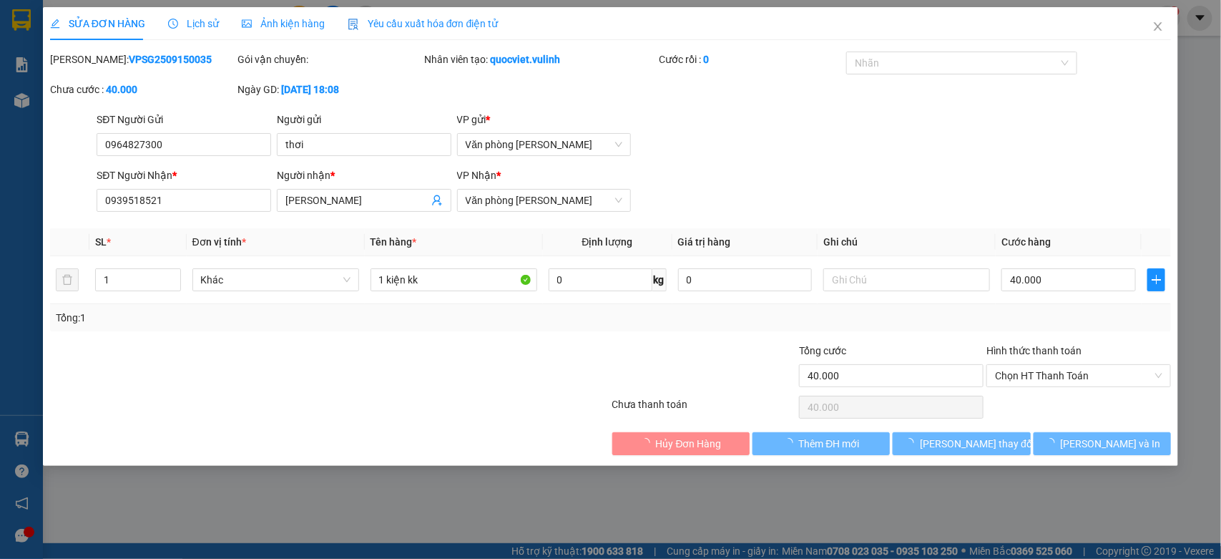
type input "40.000"
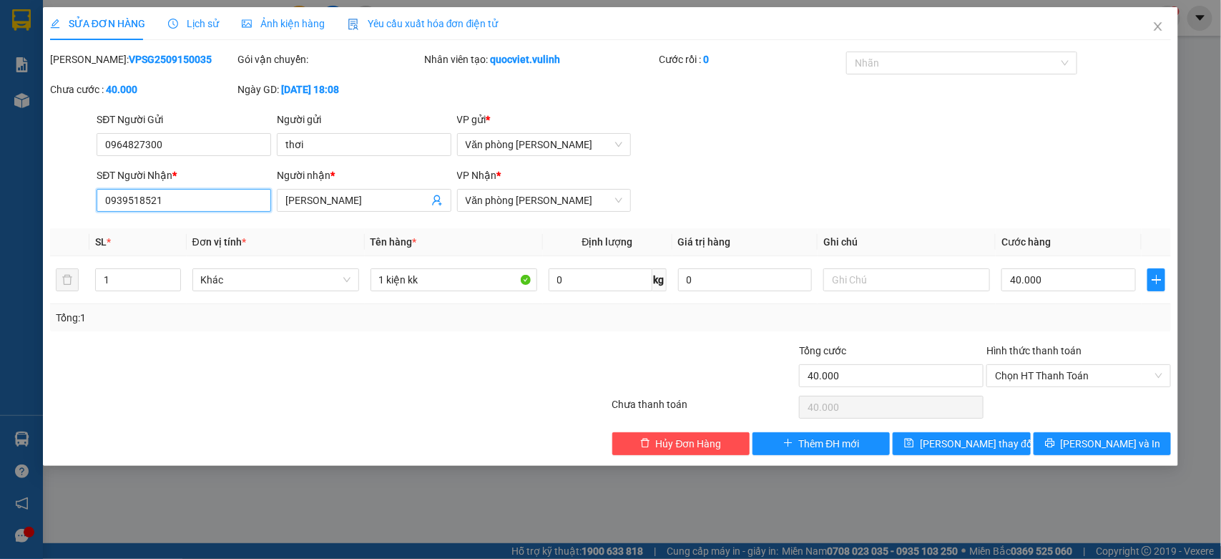
click at [223, 202] on input "0939518521" at bounding box center [184, 200] width 175 height 23
click at [223, 203] on input "0939518521" at bounding box center [184, 200] width 175 height 23
click at [1154, 23] on icon "close" at bounding box center [1158, 26] width 11 height 11
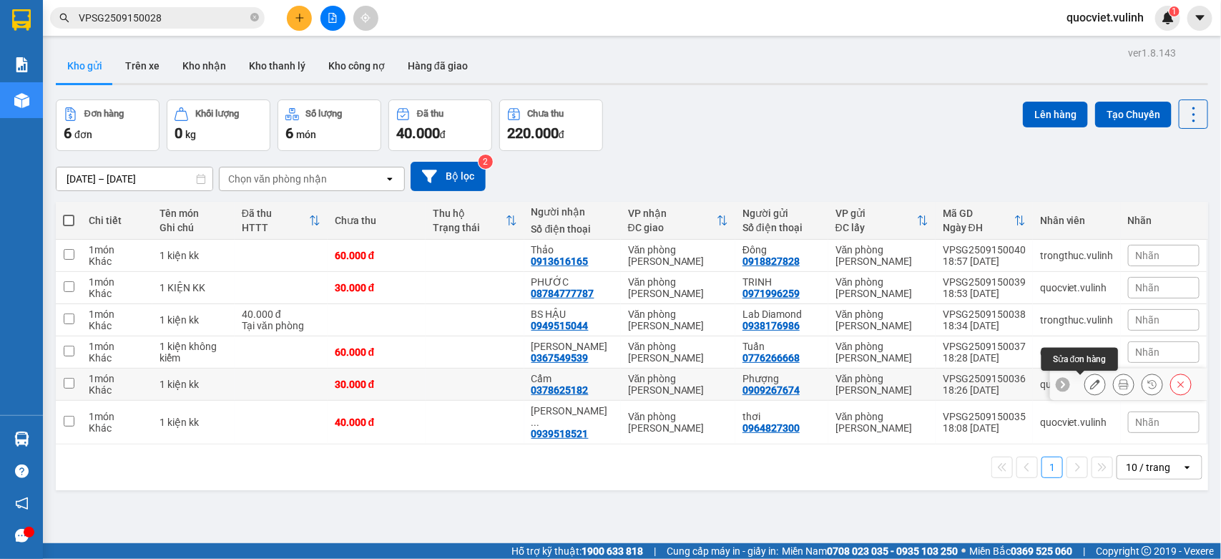
click at [1091, 385] on icon at bounding box center [1096, 384] width 10 height 10
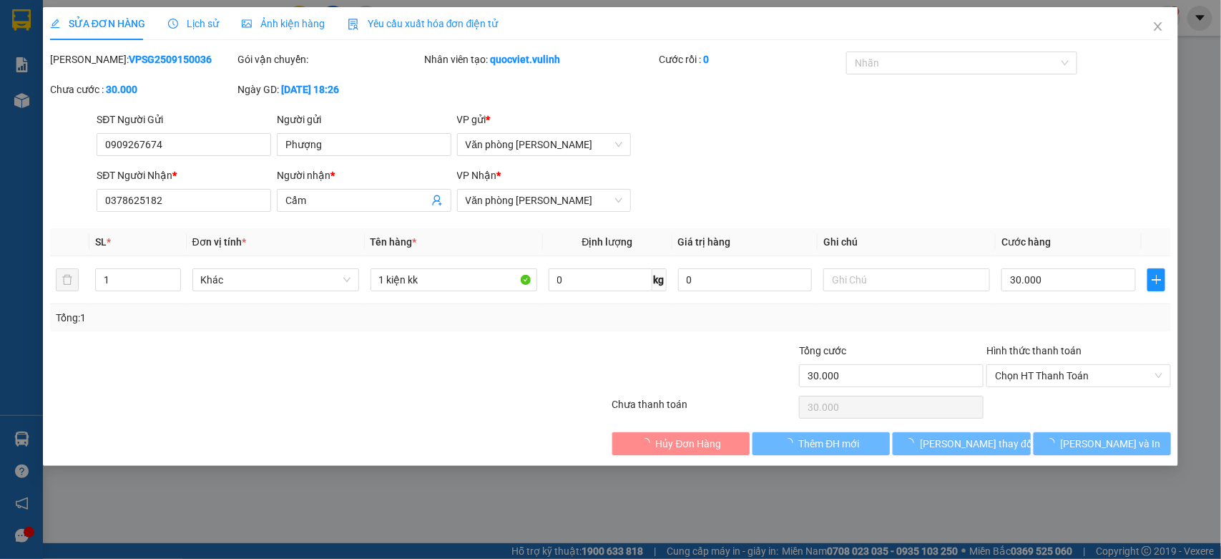
type input "0909267674"
type input "Phượng"
type input "0378625182"
type input "Cẩm"
type input "30.000"
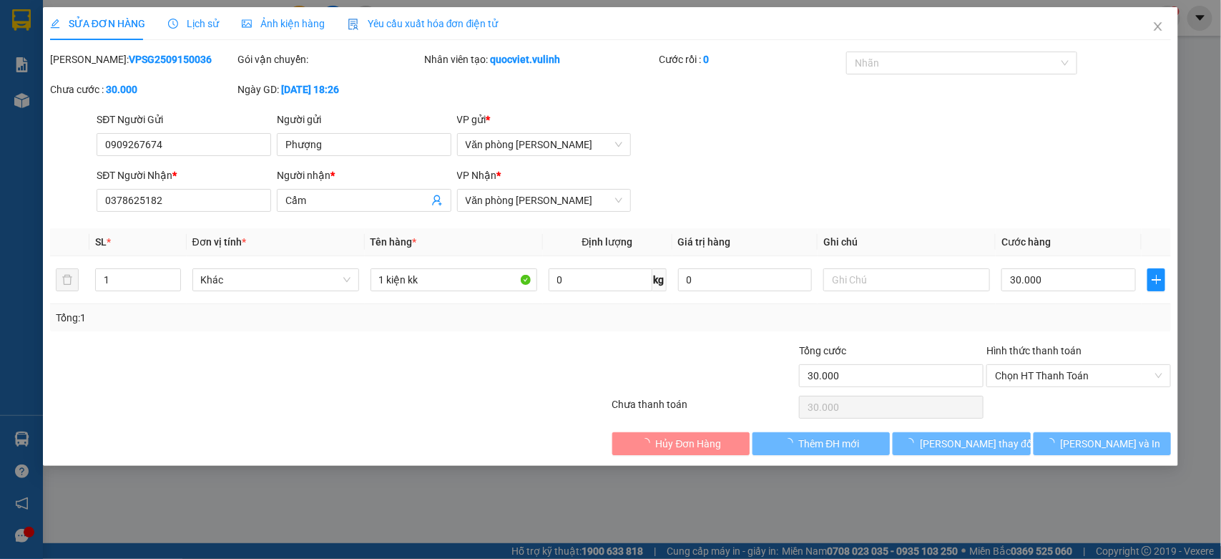
type input "30.000"
click at [180, 143] on input "0909267674" at bounding box center [184, 144] width 175 height 23
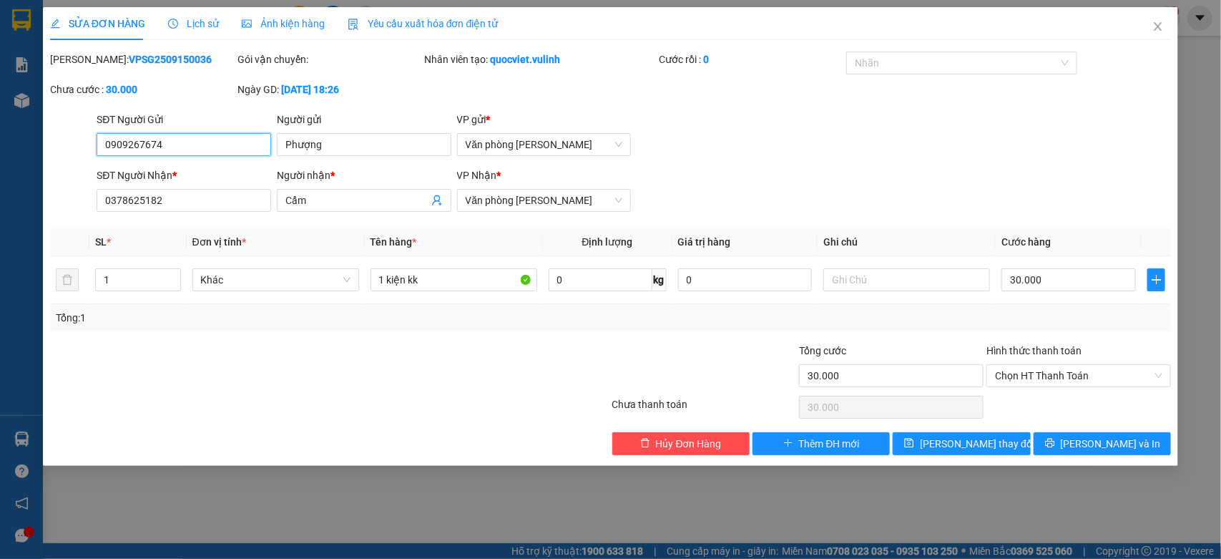
click at [180, 143] on input "0909267674" at bounding box center [184, 144] width 175 height 23
click at [318, 118] on div "Người gửi" at bounding box center [364, 120] width 175 height 16
click at [318, 133] on input "Phượng" at bounding box center [364, 144] width 175 height 23
click at [326, 140] on input "Phượng" at bounding box center [364, 144] width 175 height 23
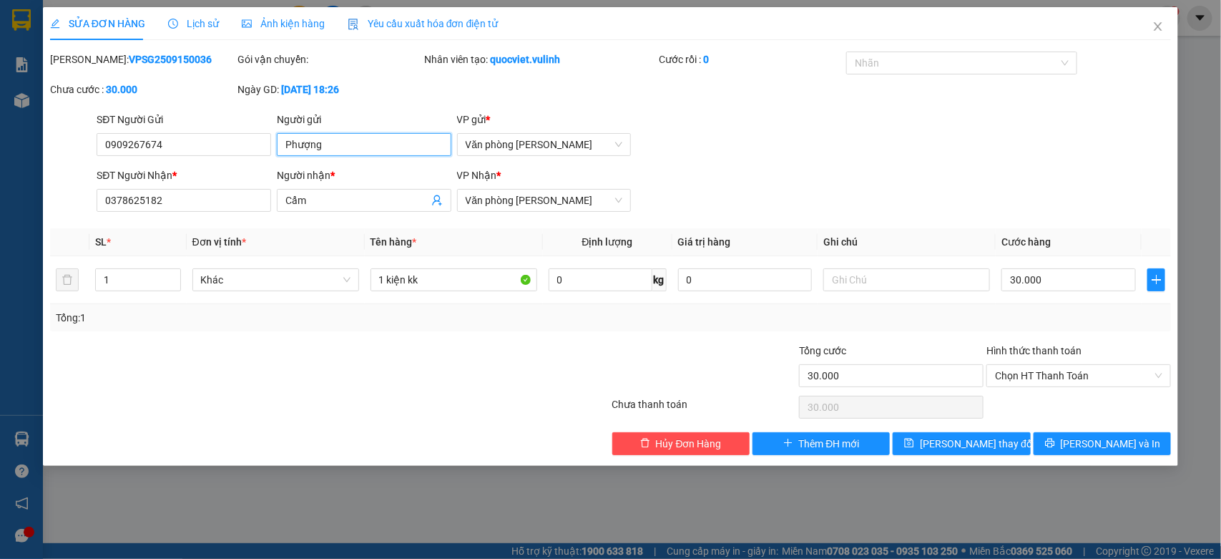
click at [326, 140] on input "Phượng" at bounding box center [364, 144] width 175 height 23
click at [335, 208] on input "Cẩm" at bounding box center [357, 200] width 143 height 16
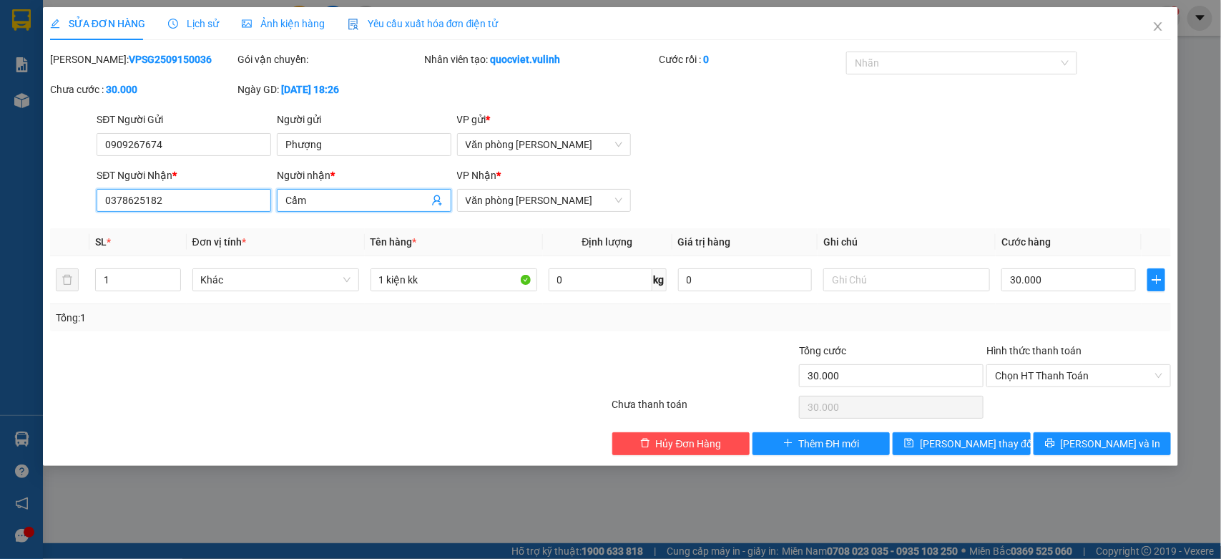
click at [188, 208] on input "0378625182" at bounding box center [184, 200] width 175 height 23
click at [1164, 29] on icon "close" at bounding box center [1158, 26] width 11 height 11
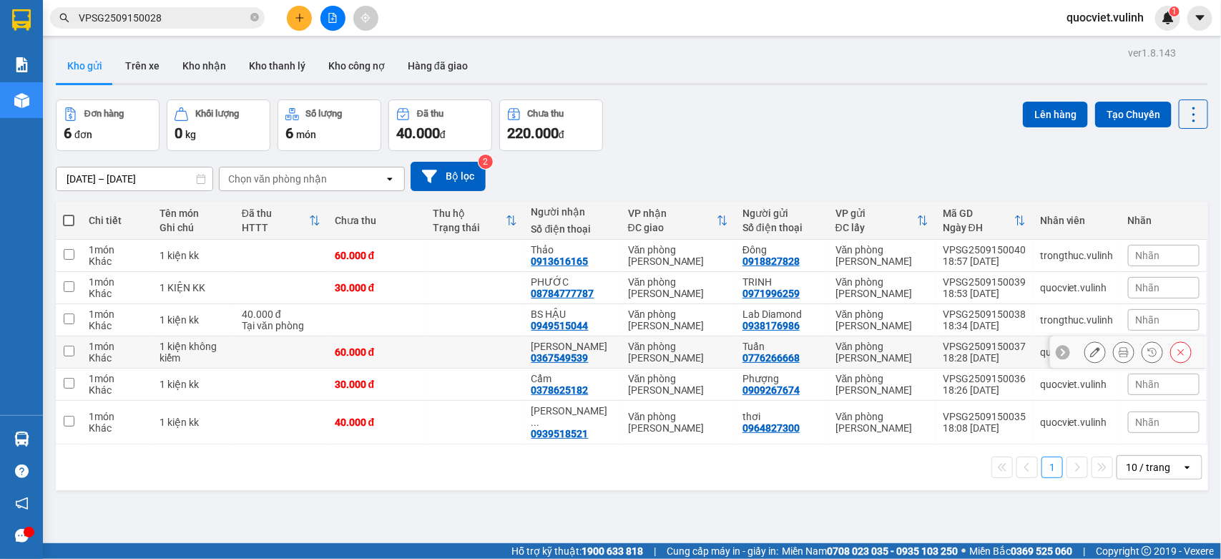
click at [1086, 352] on button at bounding box center [1096, 352] width 20 height 25
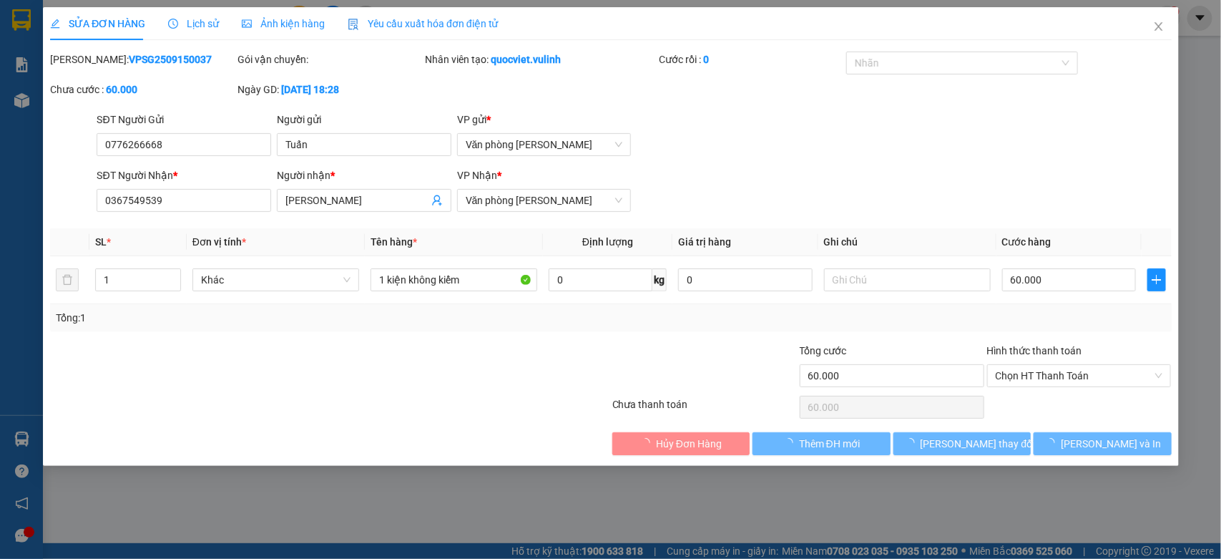
type input "0776266668"
type input "Tuấn"
type input "0367549539"
type input "Ngọc Hải"
type input "60.000"
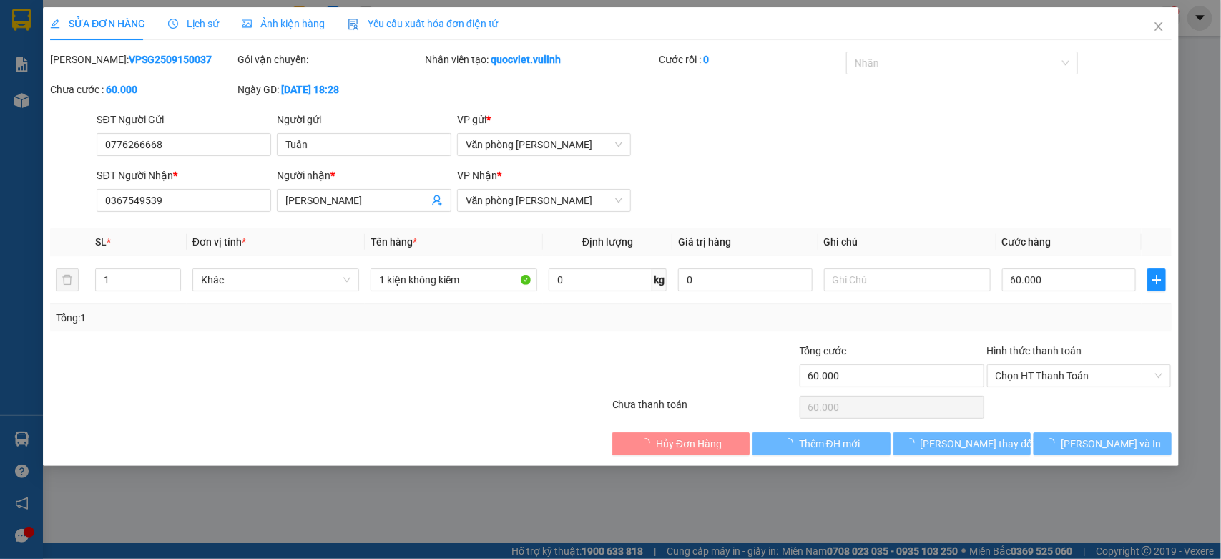
type input "60.000"
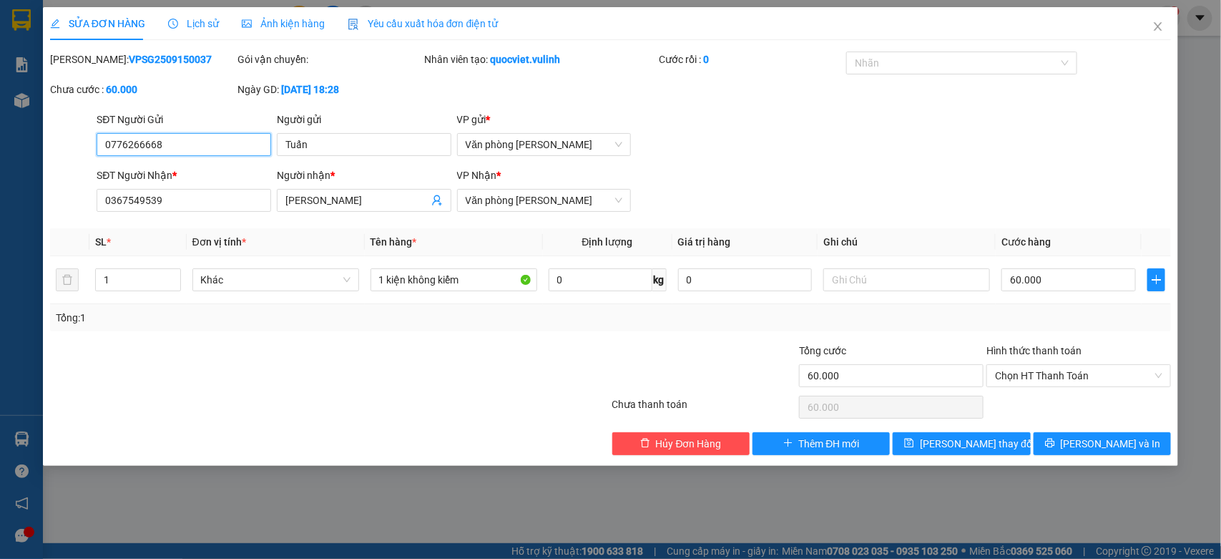
click at [195, 135] on input "0776266668" at bounding box center [184, 144] width 175 height 23
click at [318, 148] on input "Tuấn" at bounding box center [364, 144] width 175 height 23
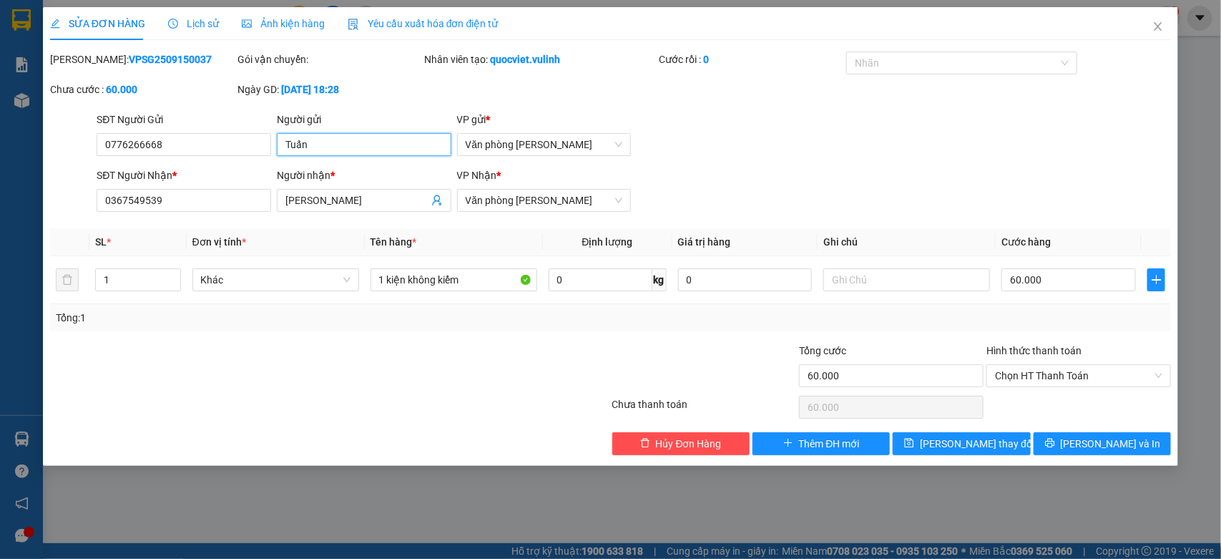
click at [320, 150] on input "Tuấn" at bounding box center [364, 144] width 175 height 23
click at [330, 205] on input "Ngọc Hải" at bounding box center [357, 200] width 143 height 16
click at [160, 218] on div "Total Paid Fee 0 Total UnPaid Fee 60.000 Cash Collection Total Fee Mã ĐH: VPSG2…" at bounding box center [611, 254] width 1122 height 404
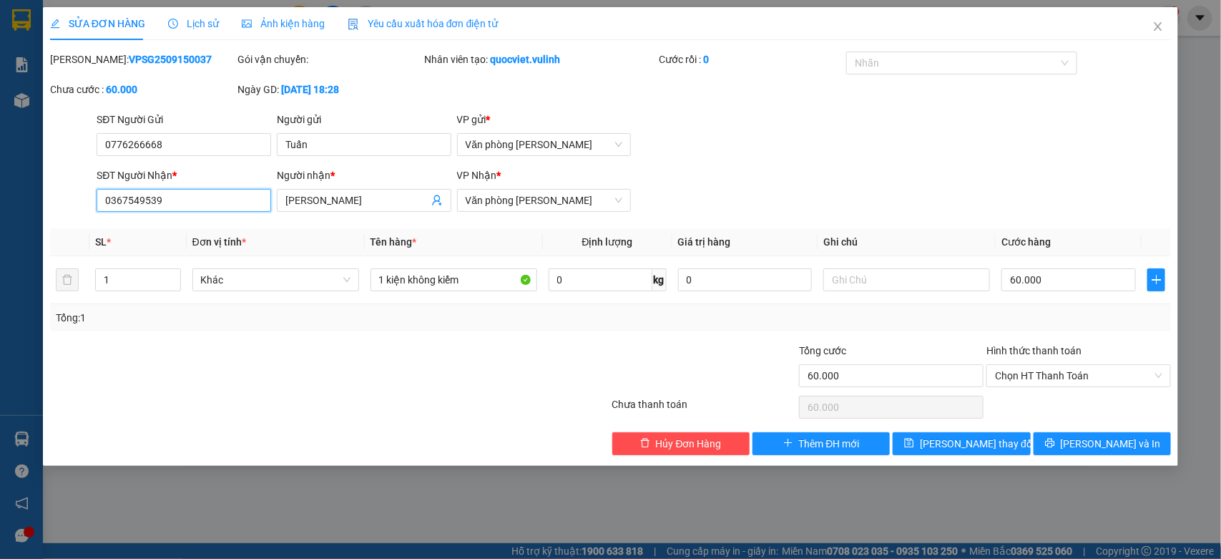
click at [161, 211] on input "0367549539" at bounding box center [184, 200] width 175 height 23
click at [421, 377] on div at bounding box center [236, 368] width 375 height 50
click at [1157, 25] on icon "close" at bounding box center [1159, 26] width 8 height 9
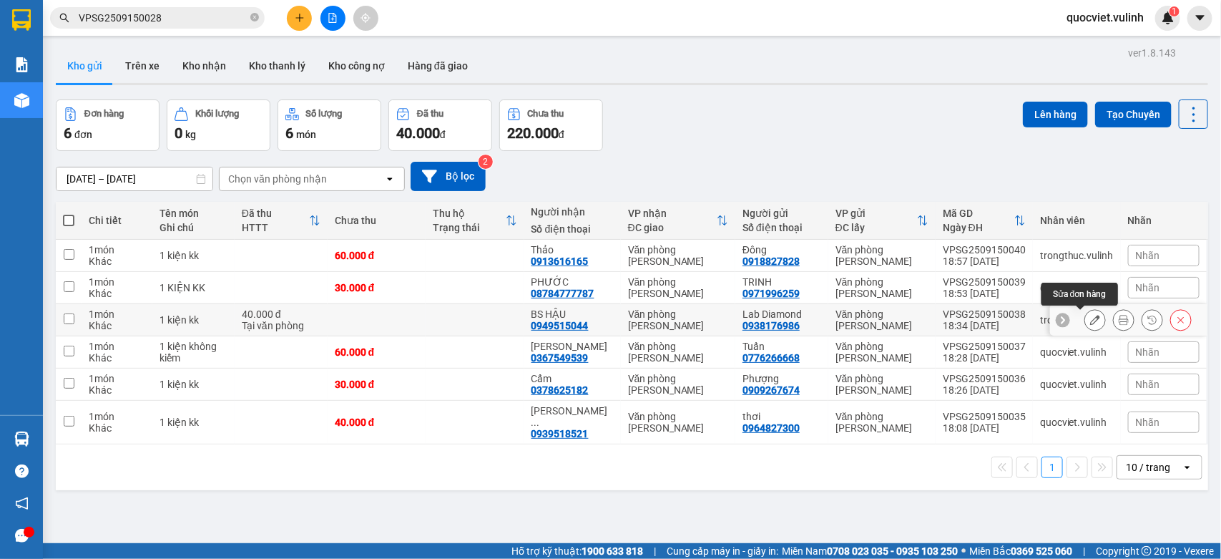
click at [1091, 319] on icon at bounding box center [1096, 320] width 10 height 10
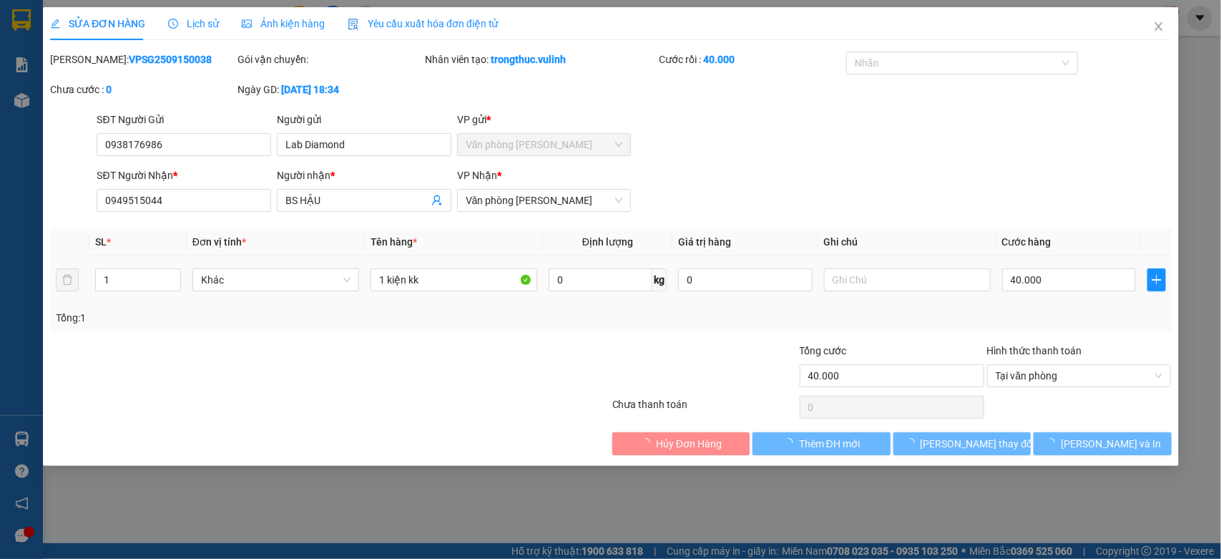
type input "0938176986"
type input "Lab Diamond"
type input "0949515044"
type input "BS HẬU"
type input "40.000"
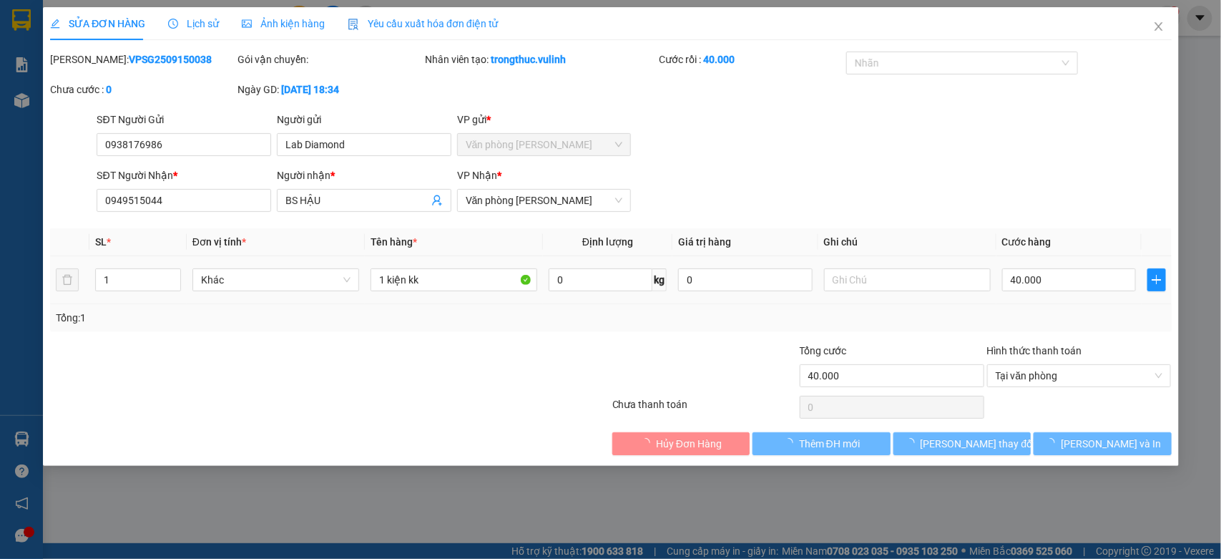
click at [220, 143] on div "SỬA ĐƠN HÀNG Lịch sử Ảnh kiện hàng Yêu cầu xuất hóa đơn điện tử Total Paid Fee …" at bounding box center [610, 279] width 1221 height 559
click at [220, 143] on input "0938176986" at bounding box center [184, 144] width 175 height 23
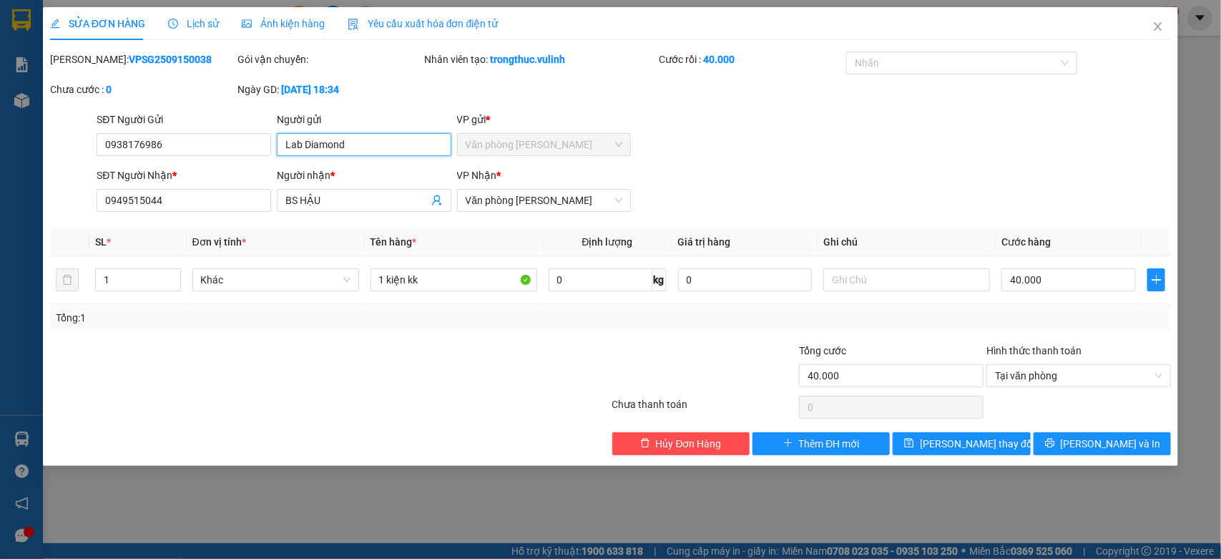
click at [391, 148] on input "Lab Diamond" at bounding box center [364, 144] width 175 height 23
click at [312, 208] on input "BS HẬU" at bounding box center [357, 200] width 143 height 16
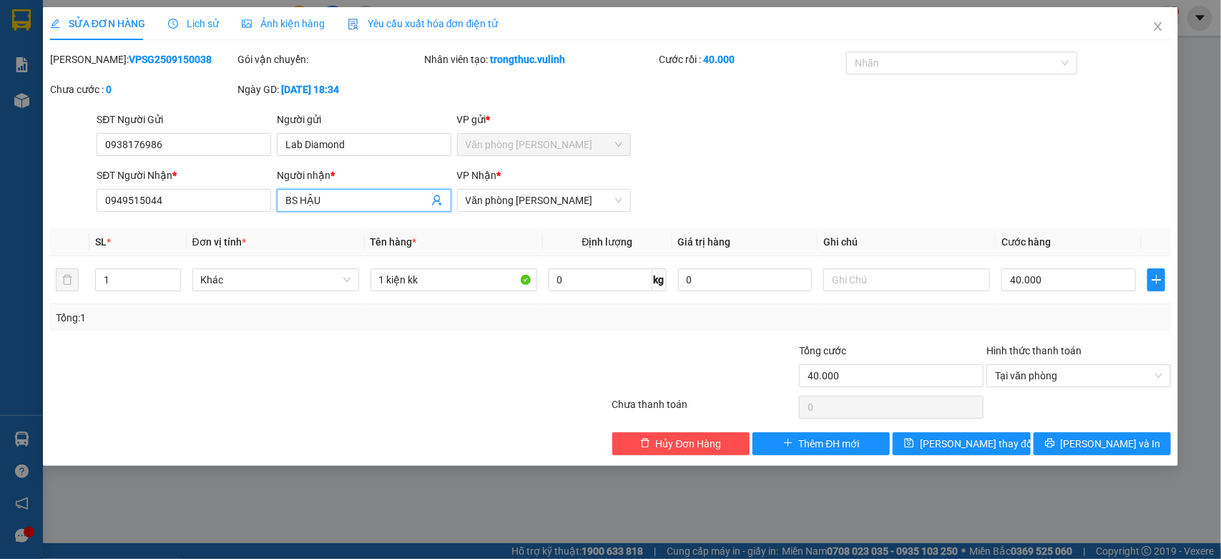
click at [312, 208] on input "BS HẬU" at bounding box center [357, 200] width 143 height 16
click at [205, 201] on input "0949515044" at bounding box center [184, 200] width 175 height 23
click at [1157, 26] on icon "close" at bounding box center [1158, 26] width 11 height 11
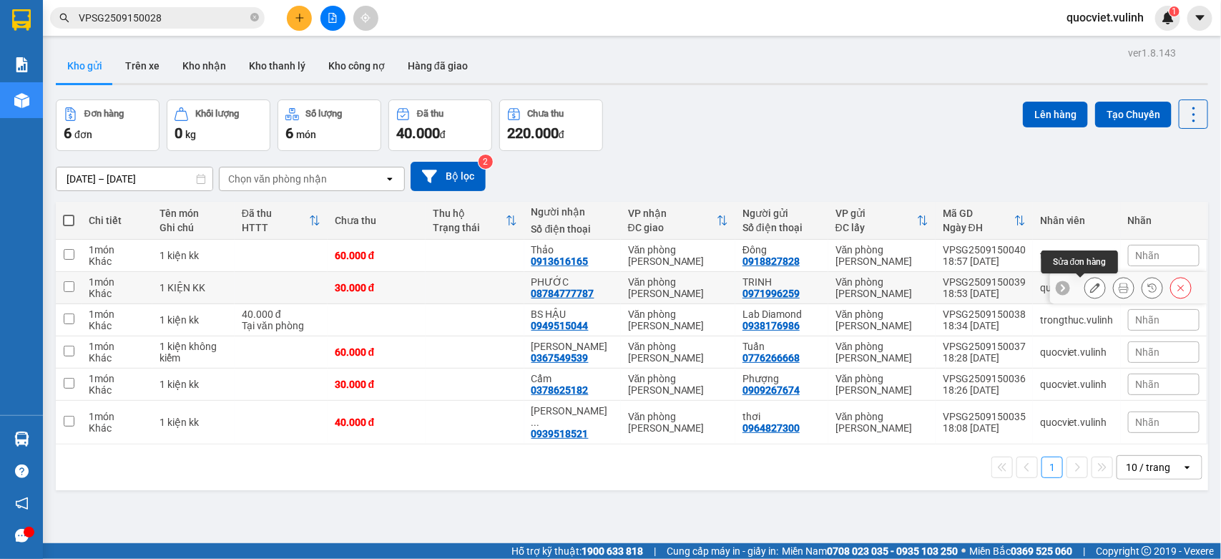
click at [1091, 286] on icon at bounding box center [1096, 288] width 10 height 10
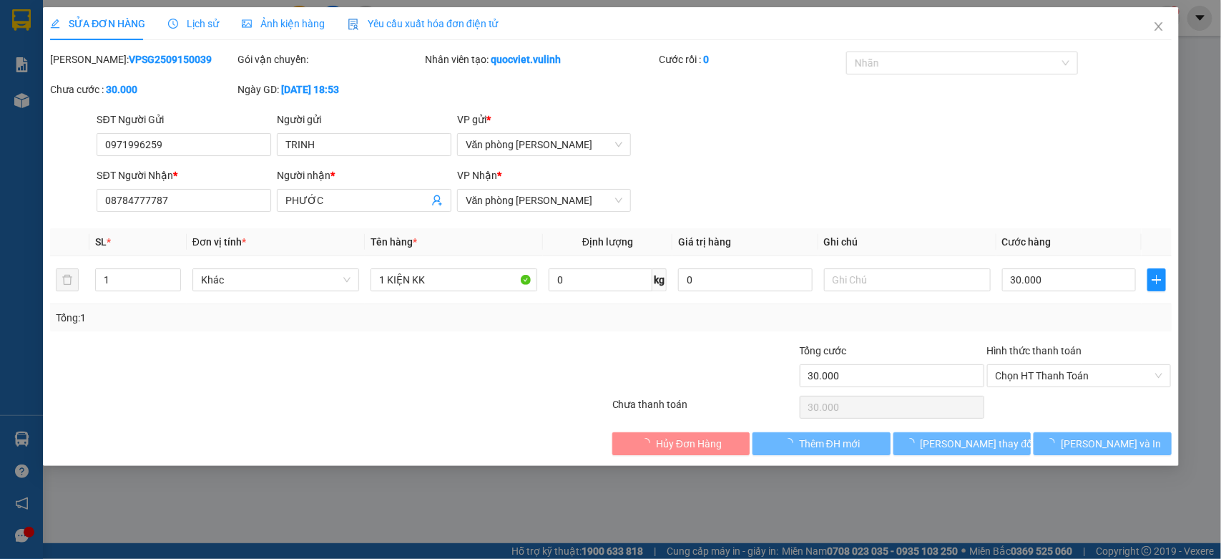
type input "0971996259"
type input "TRINH"
type input "08784777787"
type input "PHƯỚC"
type input "30.000"
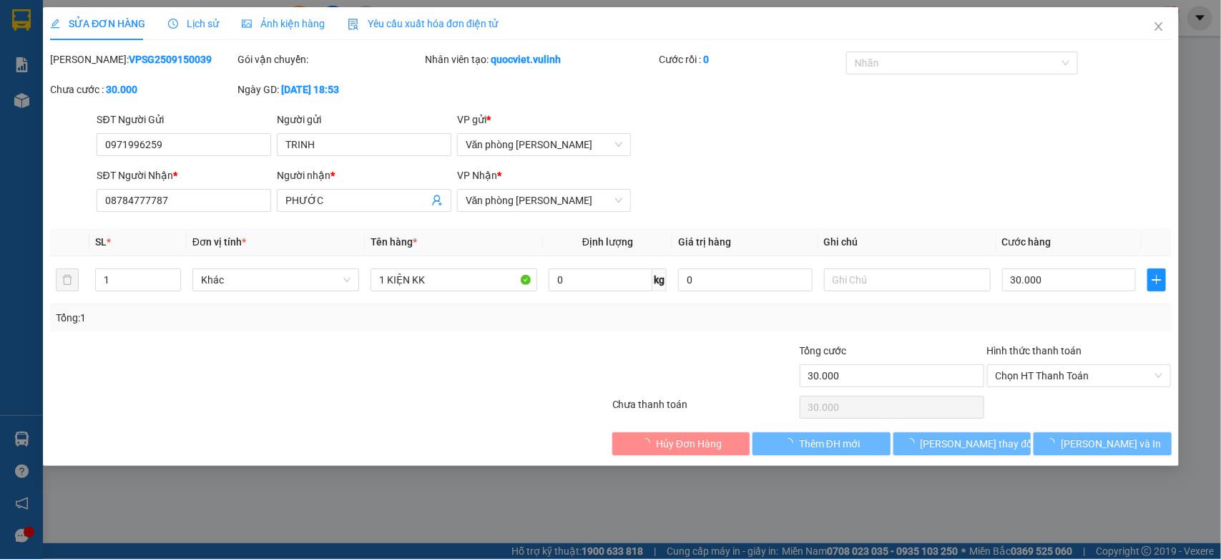
type input "30.000"
click at [216, 145] on div "SỬA ĐƠN HÀNG Lịch sử Ảnh kiện hàng Yêu cầu xuất hóa đơn điện tử Total Paid Fee …" at bounding box center [610, 279] width 1221 height 559
click at [216, 145] on input "0971996259" at bounding box center [184, 144] width 175 height 23
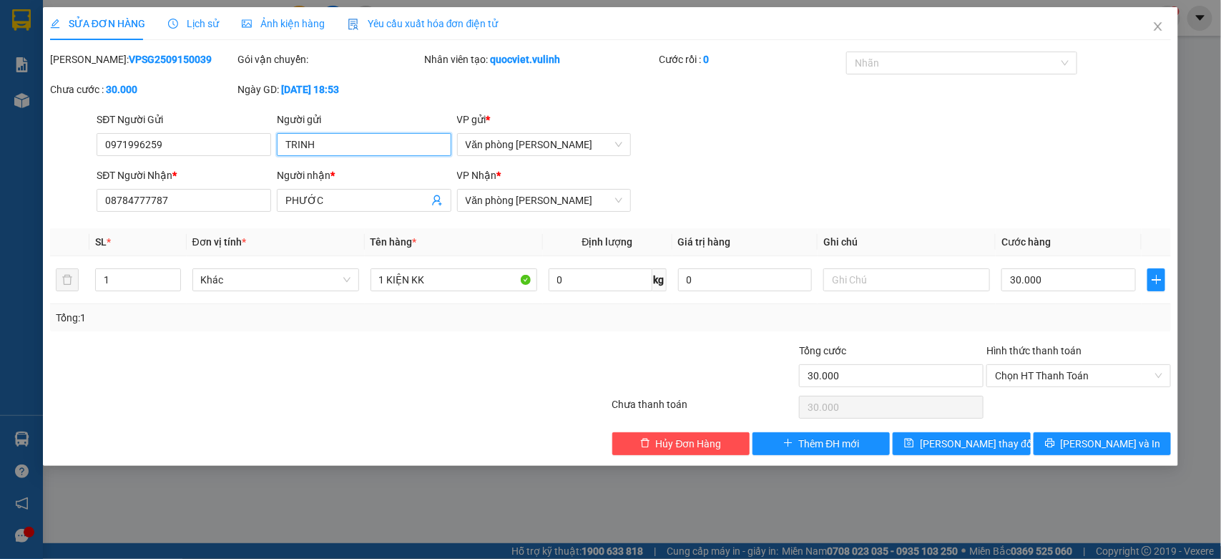
click at [402, 143] on input "TRINH" at bounding box center [364, 144] width 175 height 23
click at [342, 208] on input "PHƯỚC" at bounding box center [357, 200] width 143 height 16
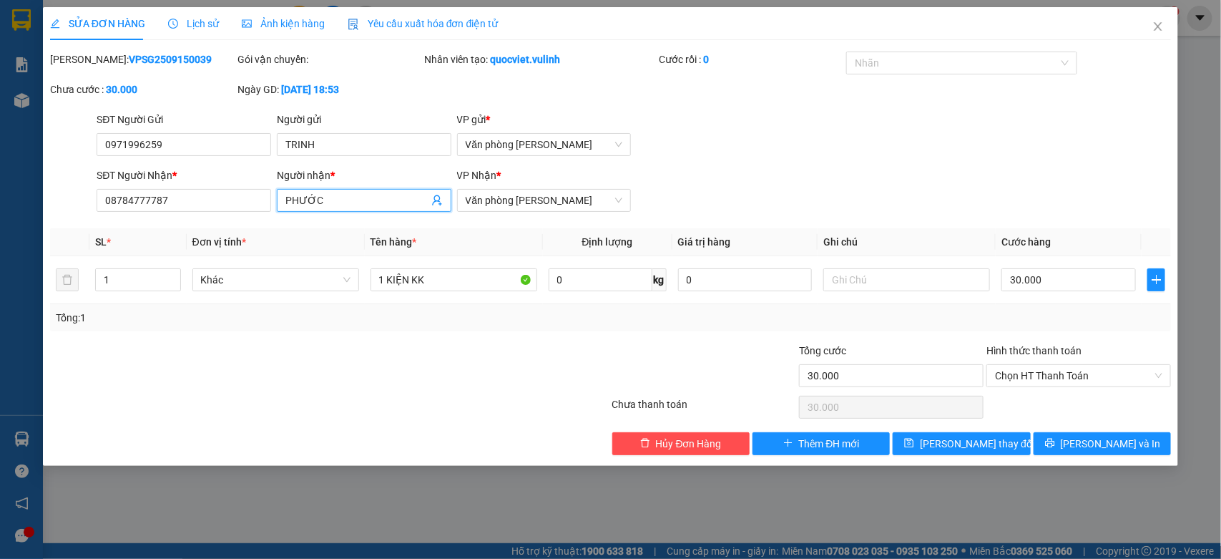
click at [342, 208] on input "PHƯỚC" at bounding box center [357, 200] width 143 height 16
click at [225, 213] on div "SĐT Người Nhận * 08784777787" at bounding box center [184, 192] width 175 height 50
click at [223, 210] on input "08784777787" at bounding box center [184, 200] width 175 height 23
click at [1165, 26] on span "Close" at bounding box center [1158, 27] width 40 height 40
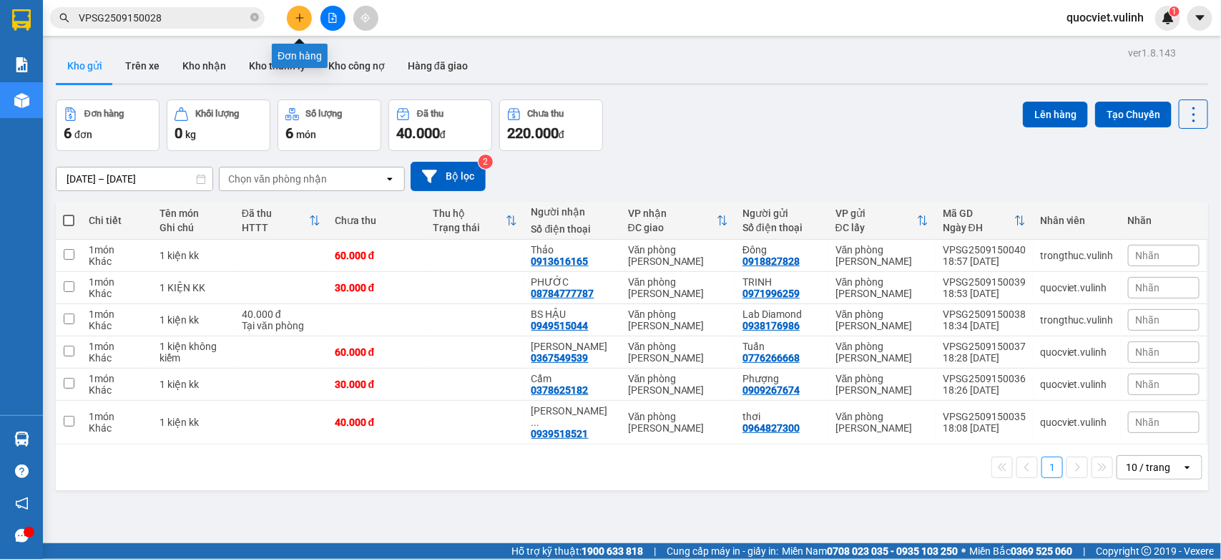
click at [295, 26] on button at bounding box center [299, 18] width 25 height 25
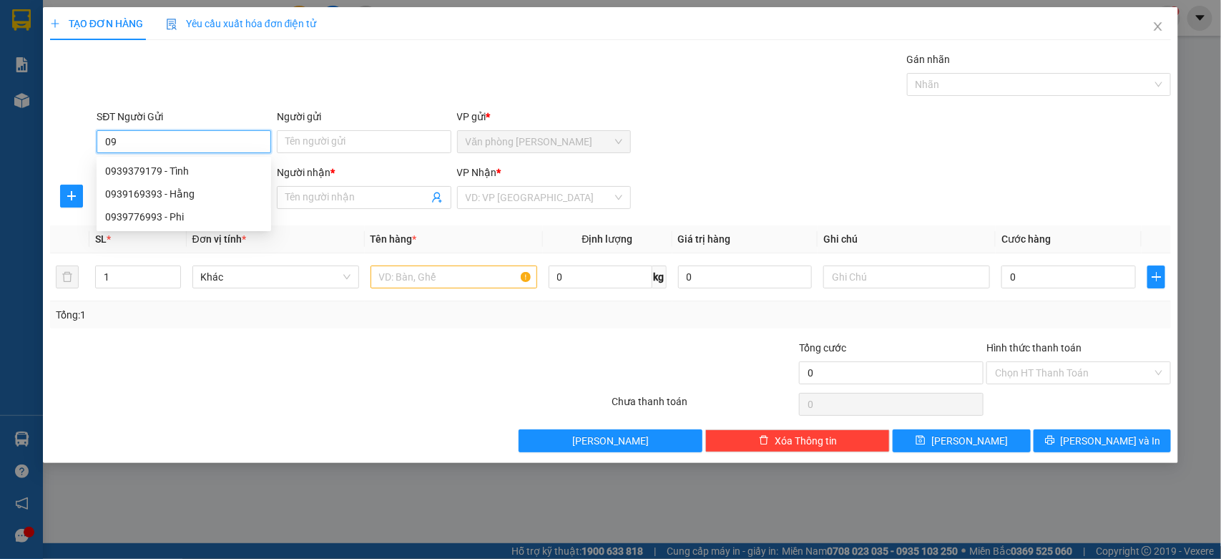
type input "0"
type input "0922722567"
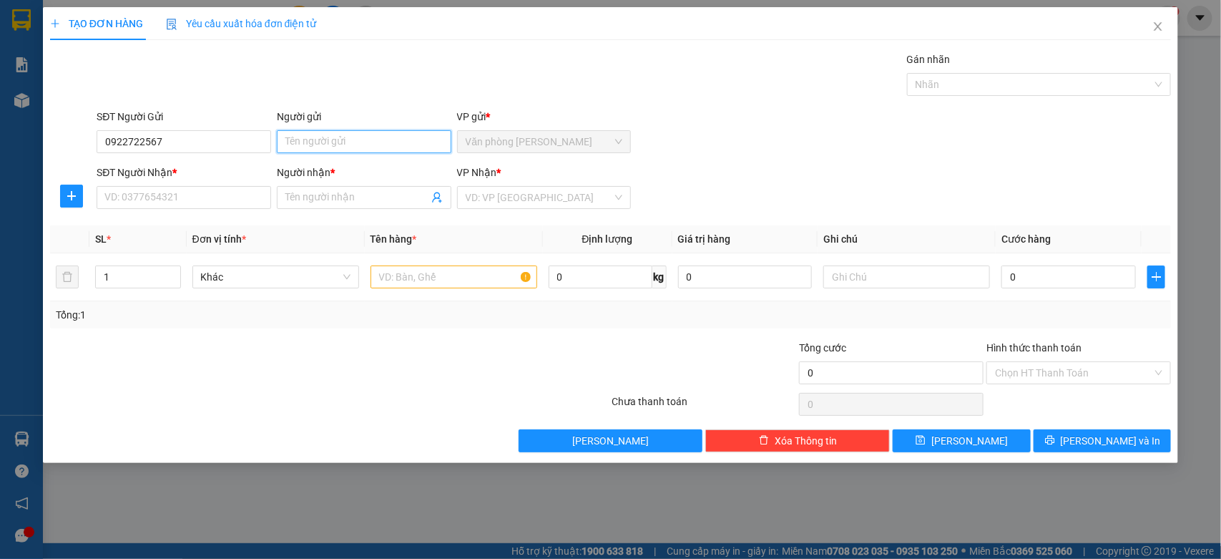
click at [428, 137] on input "Người gửi" at bounding box center [364, 141] width 175 height 23
type input "CHÍ LINH"
click at [172, 197] on input "SĐT Người Nhận *" at bounding box center [184, 197] width 175 height 23
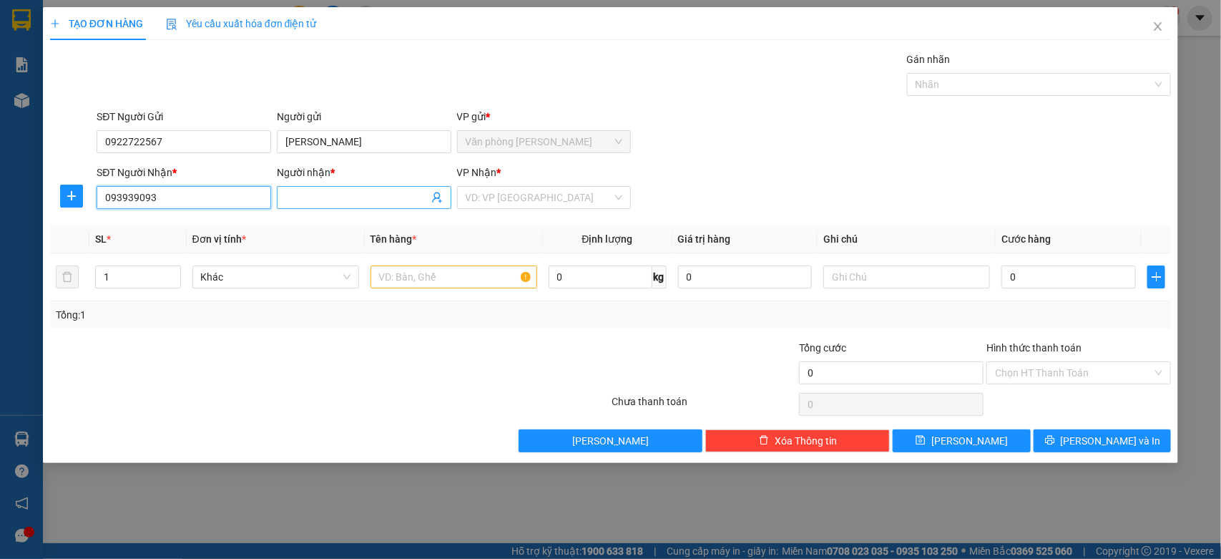
type input "093939093"
click at [312, 204] on input "Người nhận *" at bounding box center [357, 198] width 143 height 16
type input "T"
click at [140, 203] on input "093939093" at bounding box center [184, 197] width 175 height 23
type input "0939390193"
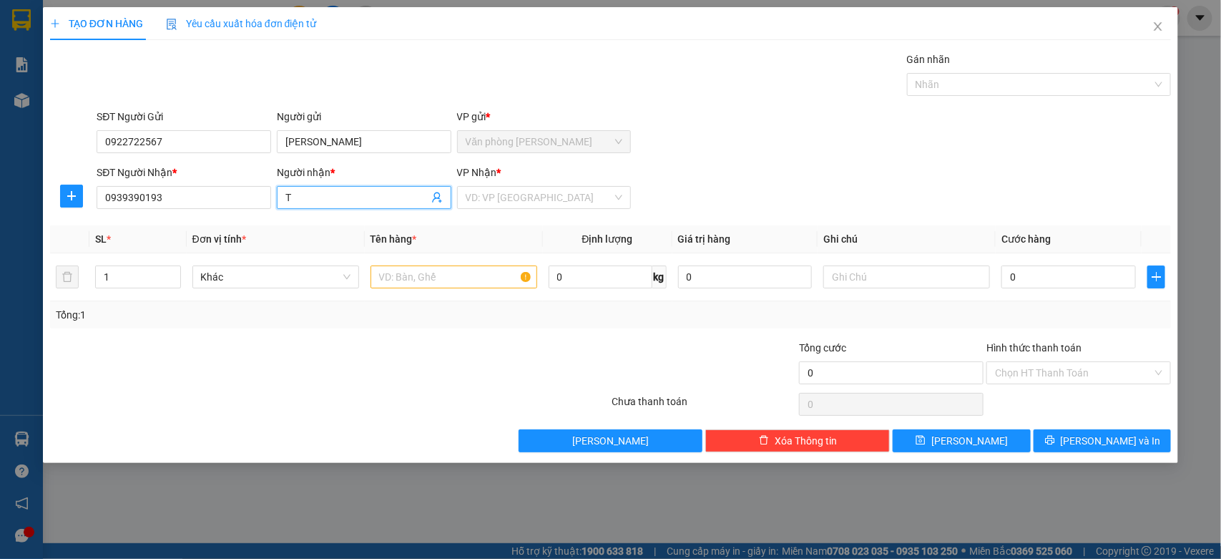
click at [333, 208] on span "T" at bounding box center [364, 197] width 175 height 23
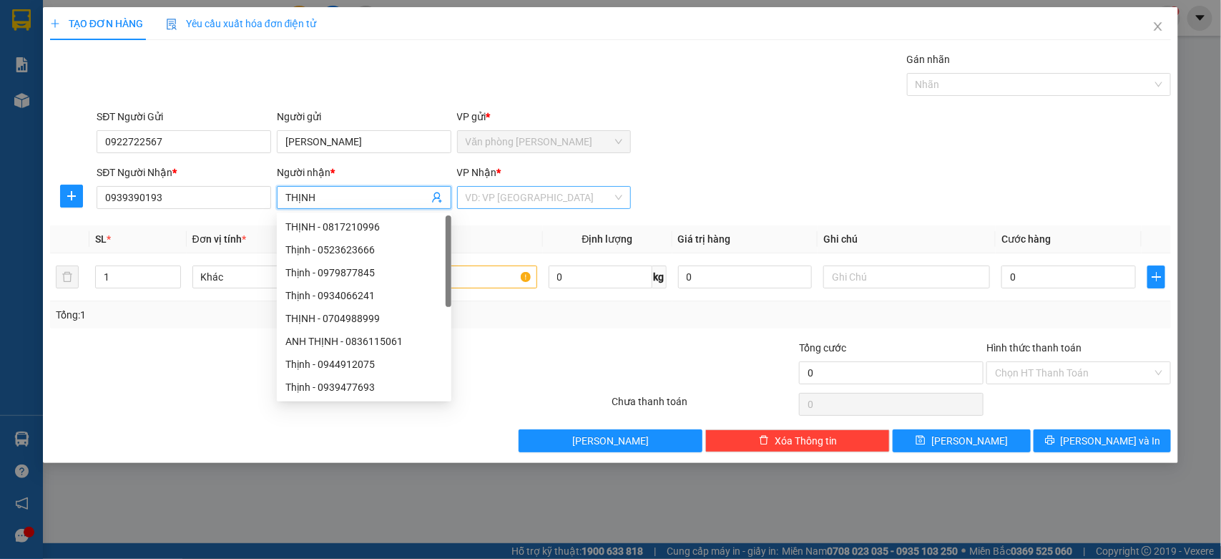
type input "THỊNH"
click at [484, 197] on input "search" at bounding box center [539, 197] width 147 height 21
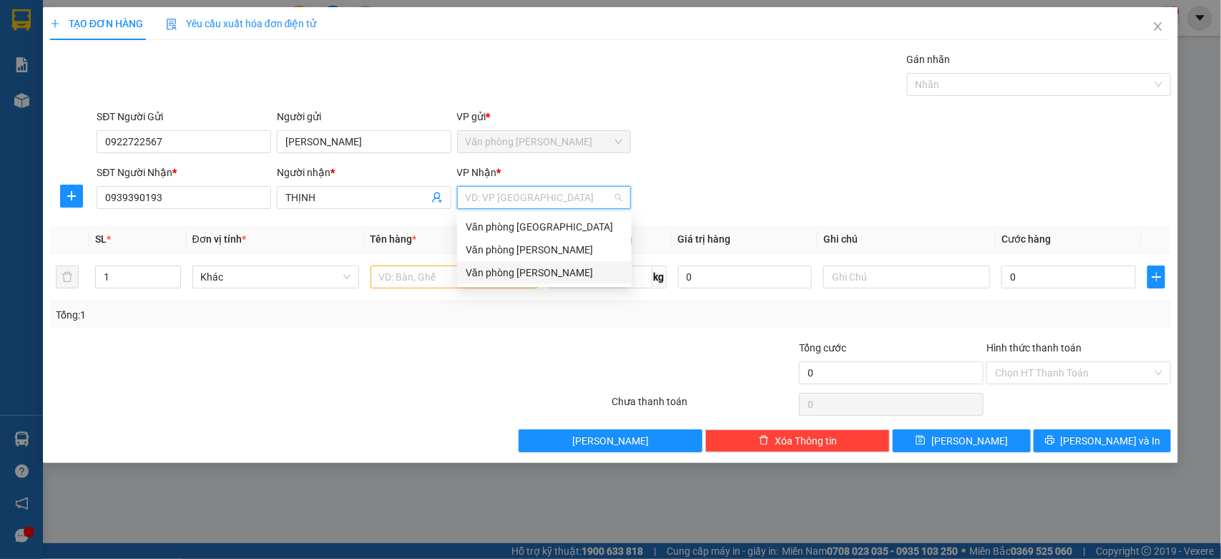
click at [484, 270] on div "Văn phòng [PERSON_NAME]" at bounding box center [544, 273] width 157 height 16
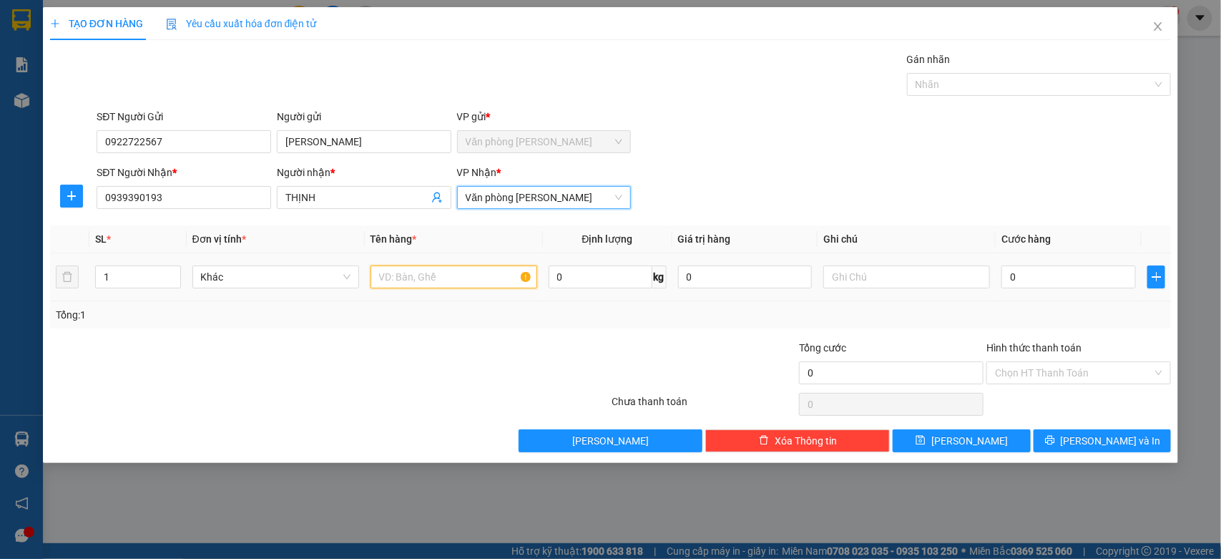
click at [441, 280] on input "text" at bounding box center [454, 276] width 167 height 23
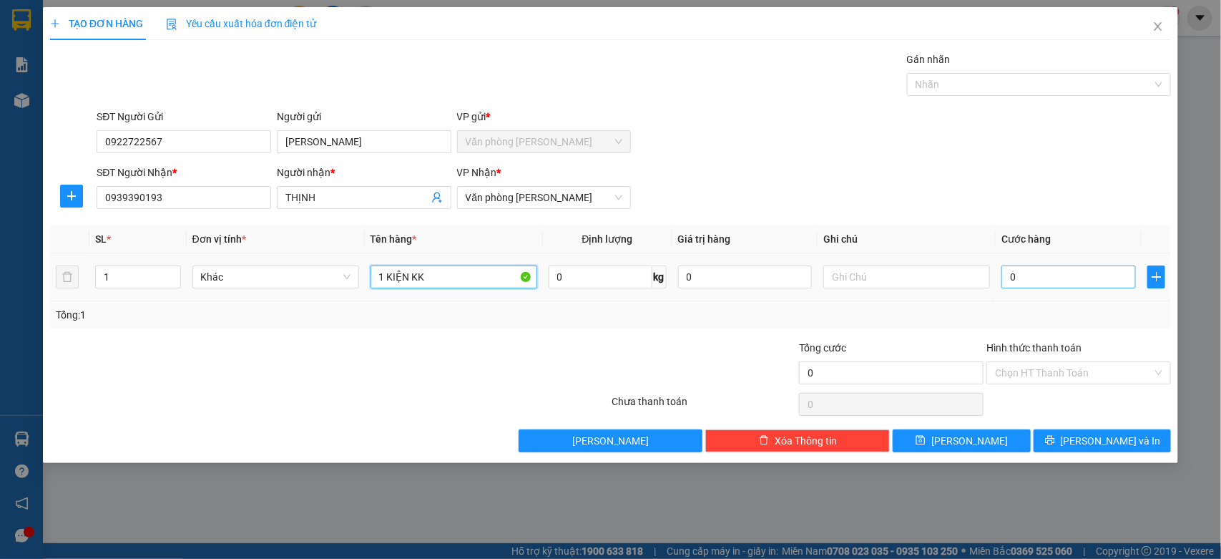
type input "1 KIỆN KK"
click at [1025, 279] on input "0" at bounding box center [1069, 276] width 135 height 23
type input "7"
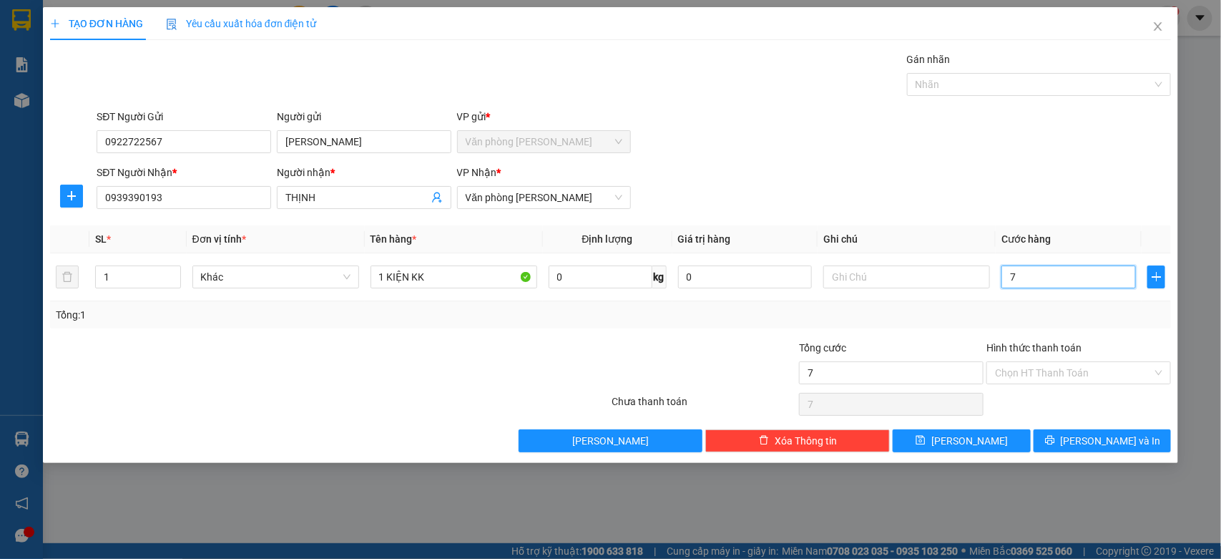
type input "70"
type input "700"
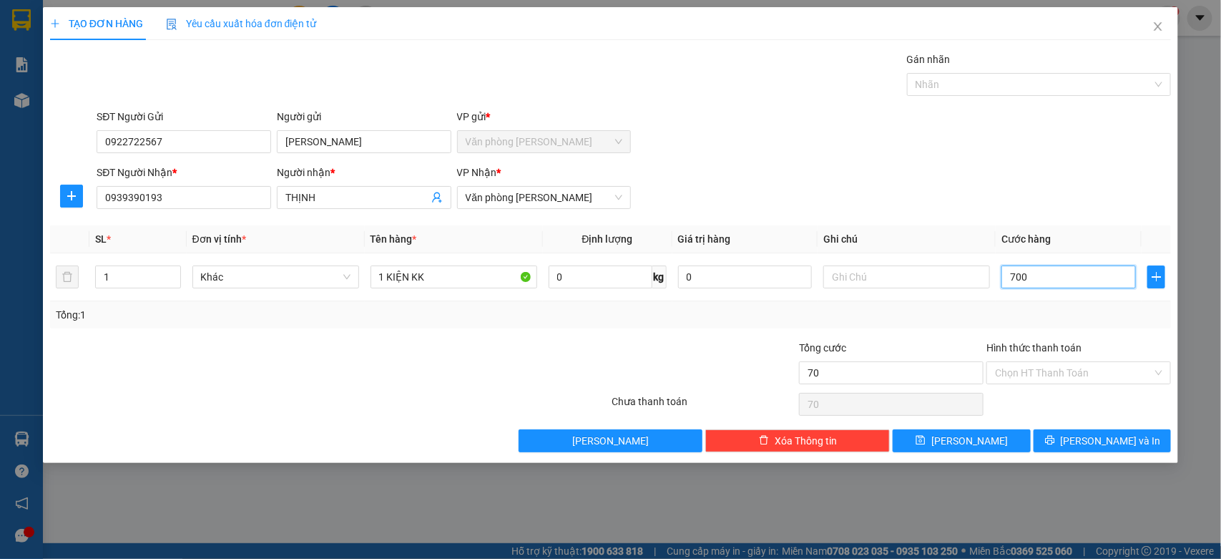
type input "700"
type input "7.000"
type input "70.000"
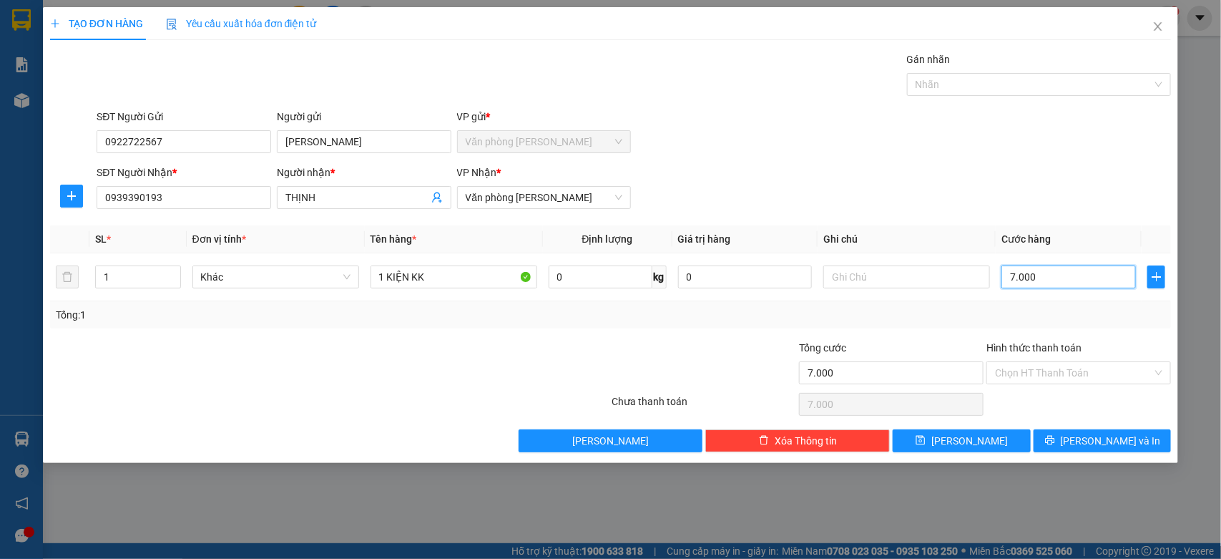
type input "70.000"
click at [1124, 447] on span "[PERSON_NAME] và In" at bounding box center [1111, 441] width 100 height 16
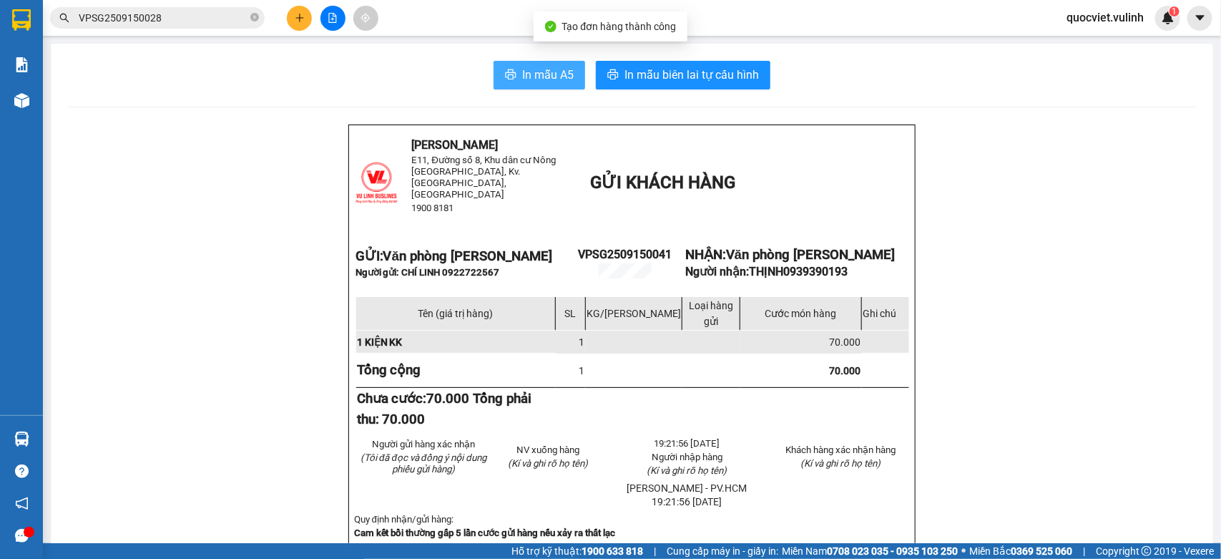
click at [522, 72] on span "In mẫu A5" at bounding box center [548, 75] width 52 height 18
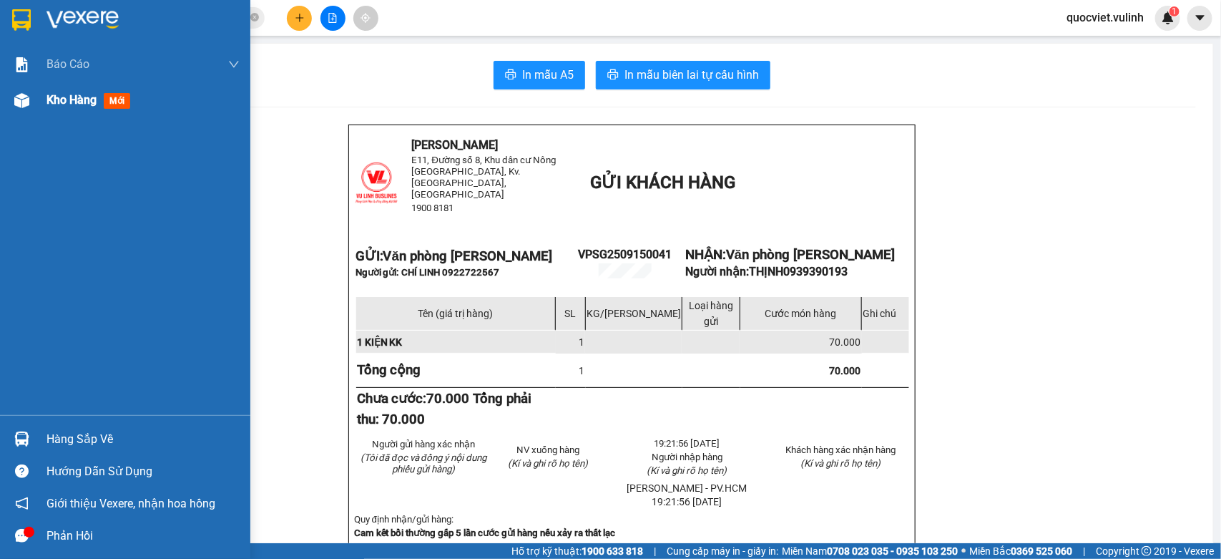
click at [11, 98] on div at bounding box center [21, 100] width 25 height 25
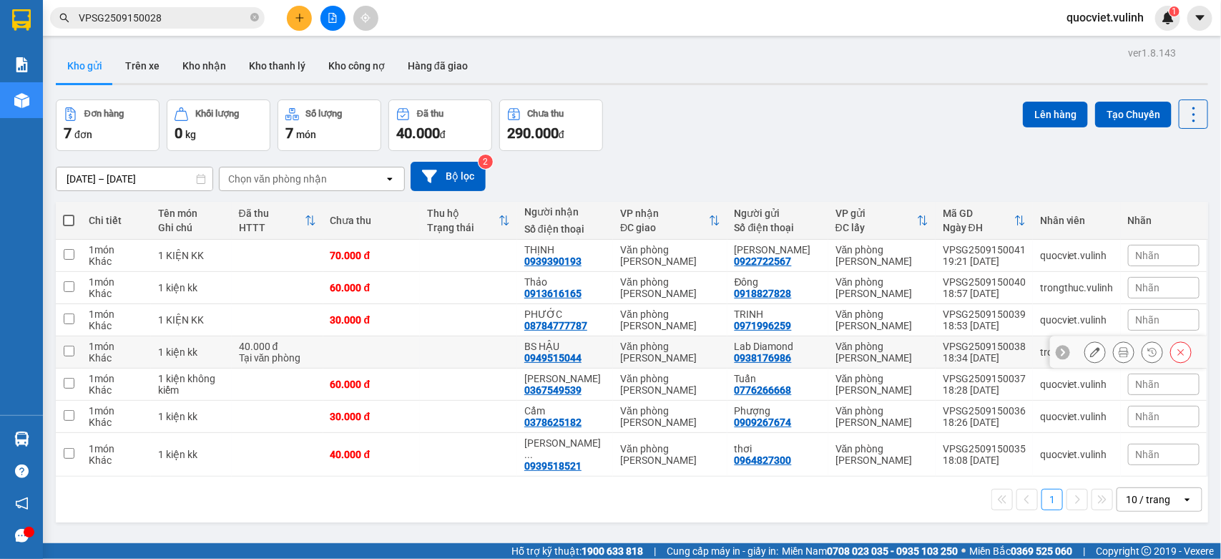
click at [884, 359] on div "Văn phòng [PERSON_NAME]" at bounding box center [882, 352] width 93 height 23
checkbox input "true"
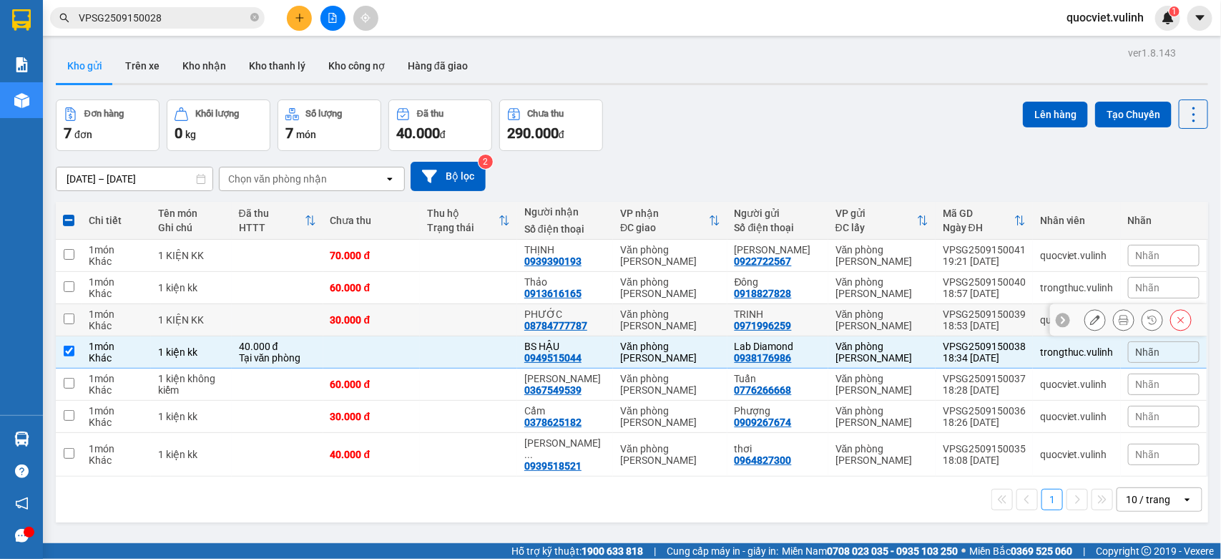
click at [653, 331] on td "Văn phòng [PERSON_NAME]" at bounding box center [670, 320] width 114 height 32
checkbox input "true"
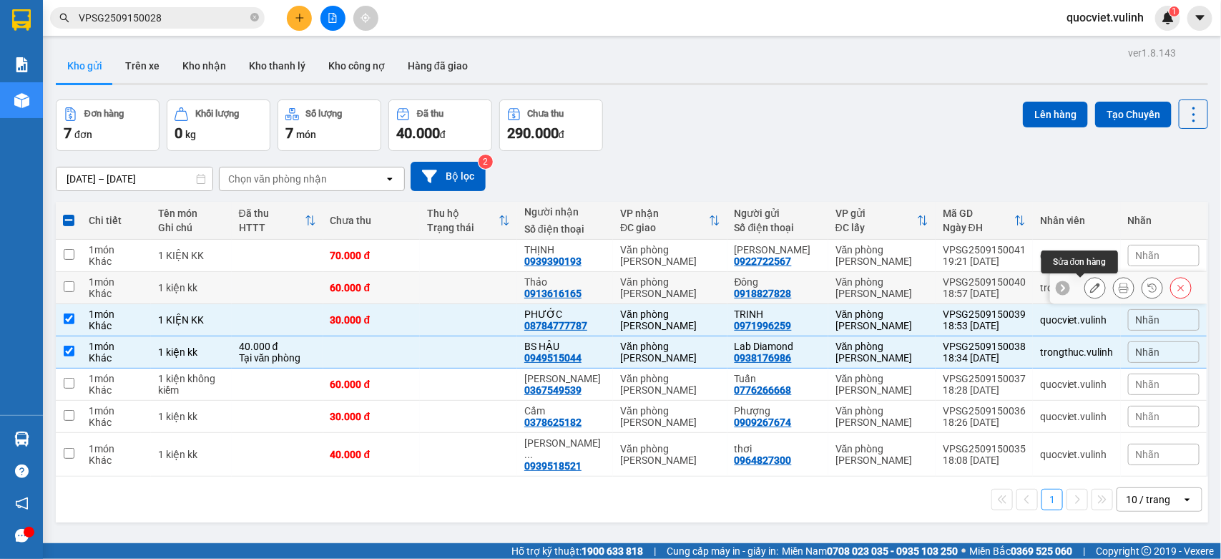
click at [1086, 290] on button at bounding box center [1096, 287] width 20 height 25
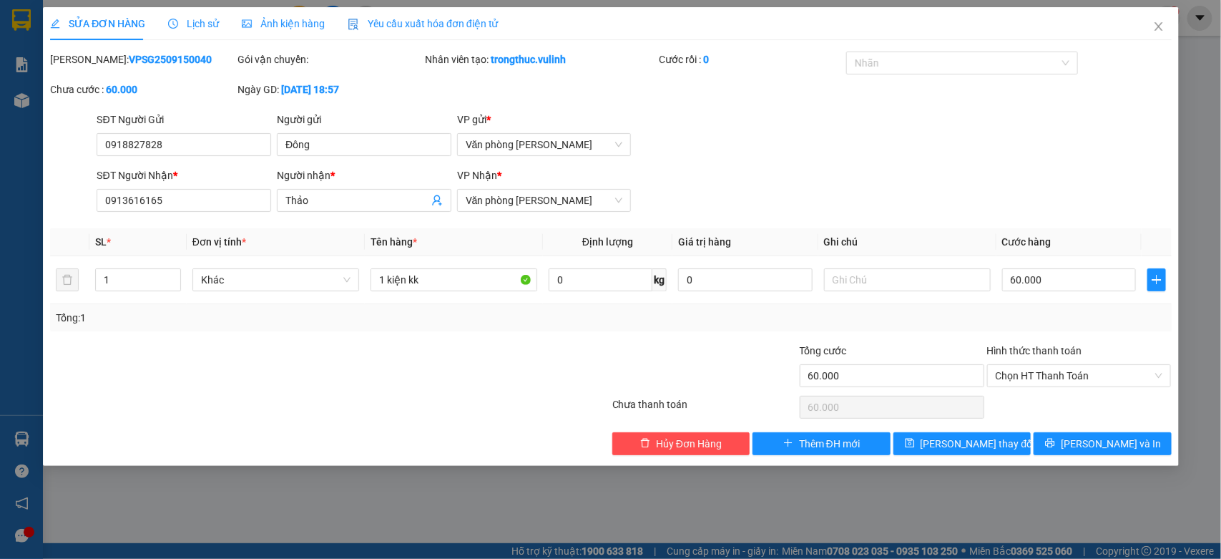
type input "0918827828"
type input "Đông"
type input "0913616165"
type input "Thảo"
type input "60.000"
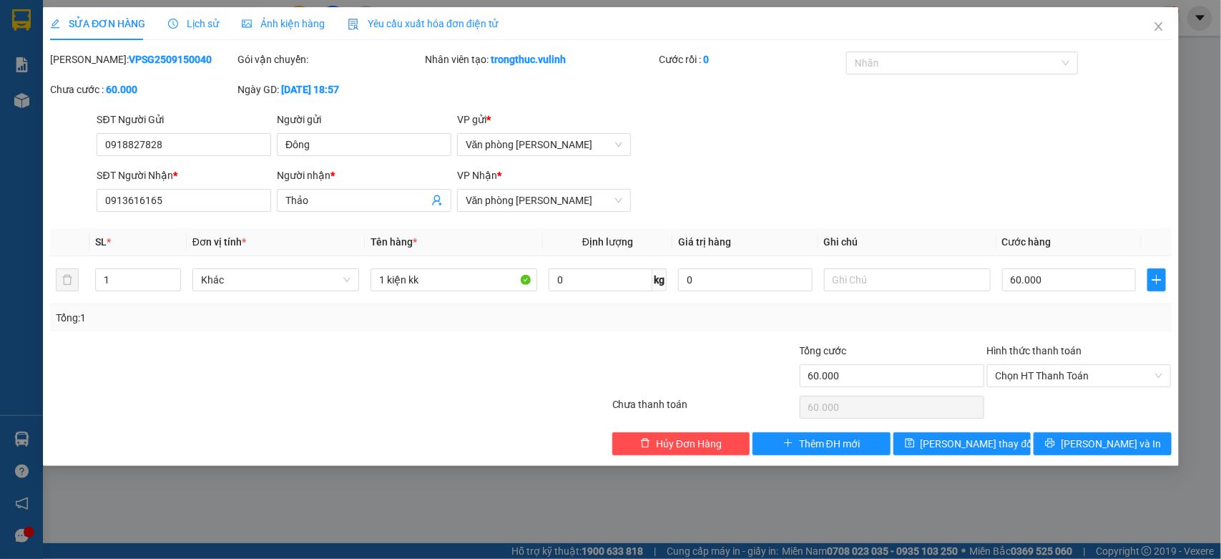
type input "60.000"
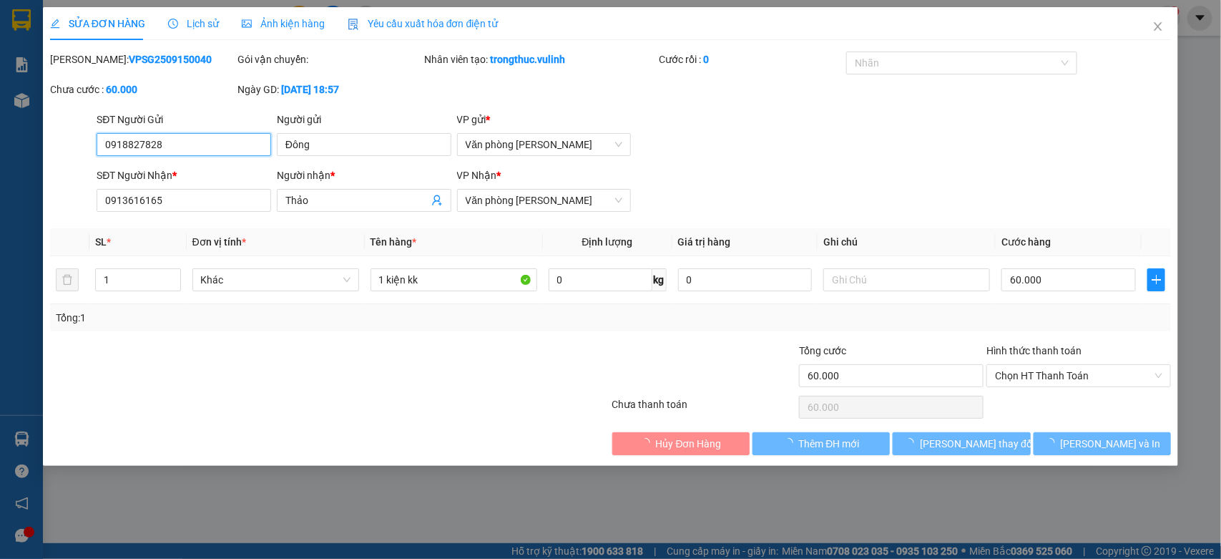
click at [226, 152] on input "0918827828" at bounding box center [184, 144] width 175 height 23
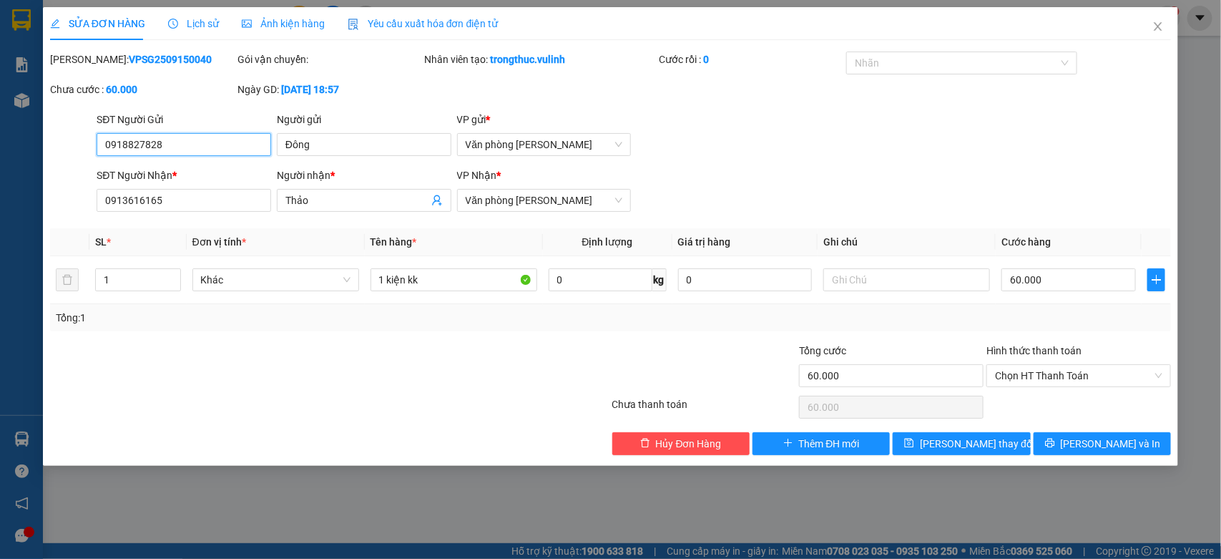
click at [226, 152] on input "0918827828" at bounding box center [184, 144] width 175 height 23
click at [331, 158] on div "Người gửi Đông" at bounding box center [364, 137] width 175 height 50
click at [333, 149] on input "Đông" at bounding box center [364, 144] width 175 height 23
click at [379, 215] on div "Người nhận * Thảo" at bounding box center [364, 192] width 175 height 50
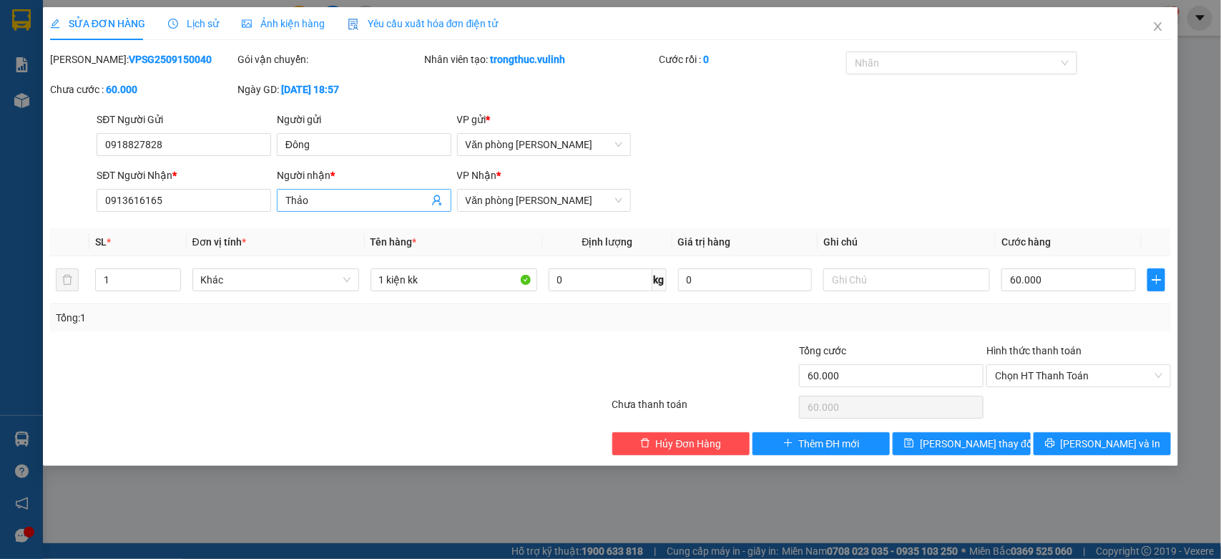
click at [377, 203] on input "Thảo" at bounding box center [357, 200] width 143 height 16
click at [155, 202] on input "0913616165" at bounding box center [184, 200] width 175 height 23
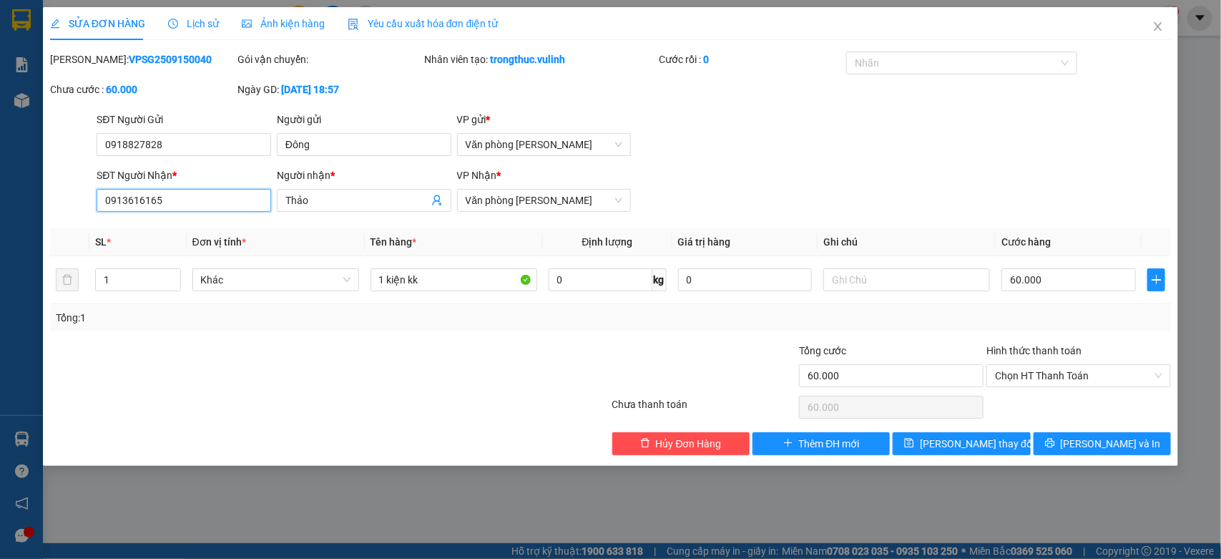
click at [156, 203] on input "0913616165" at bounding box center [184, 200] width 175 height 23
click at [1156, 31] on icon "close" at bounding box center [1158, 26] width 11 height 11
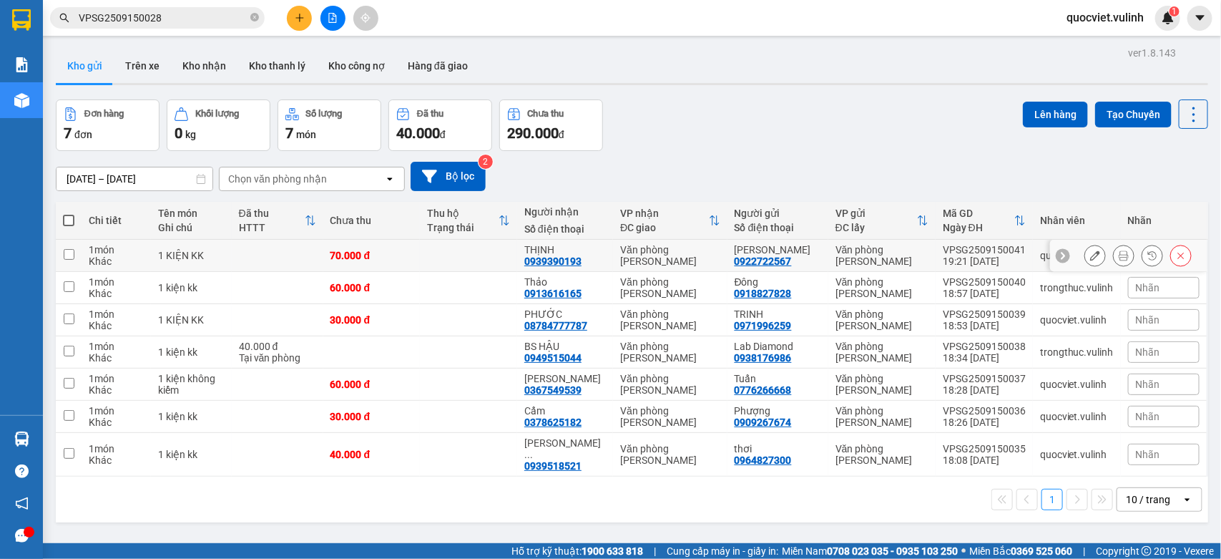
click at [1086, 249] on button at bounding box center [1096, 255] width 20 height 25
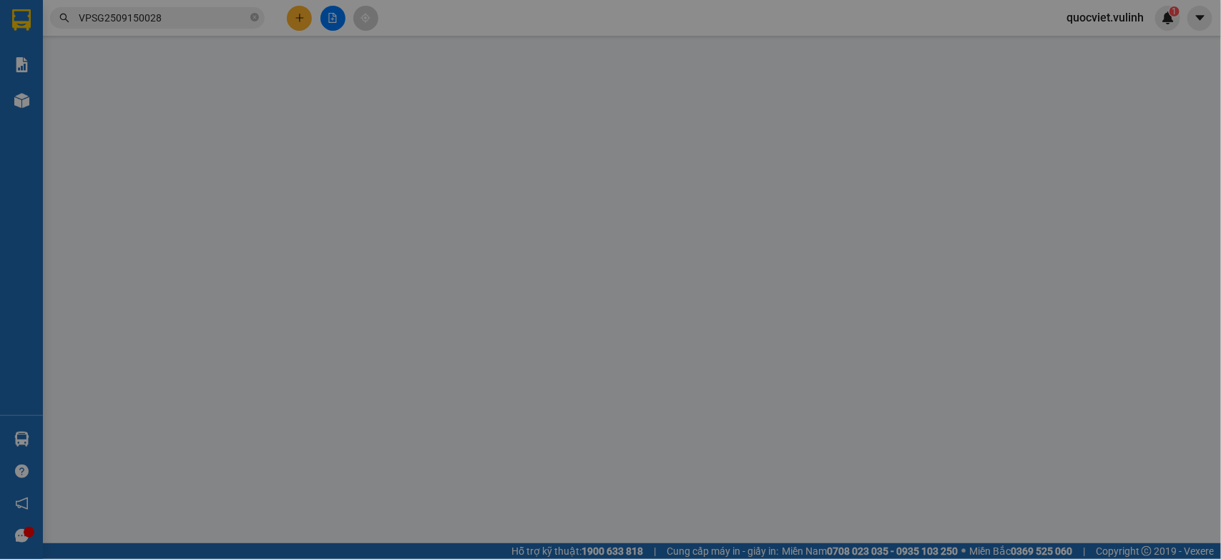
type input "0922722567"
type input "CHÍ LINH"
type input "0939390193"
type input "THỊNH"
type input "70.000"
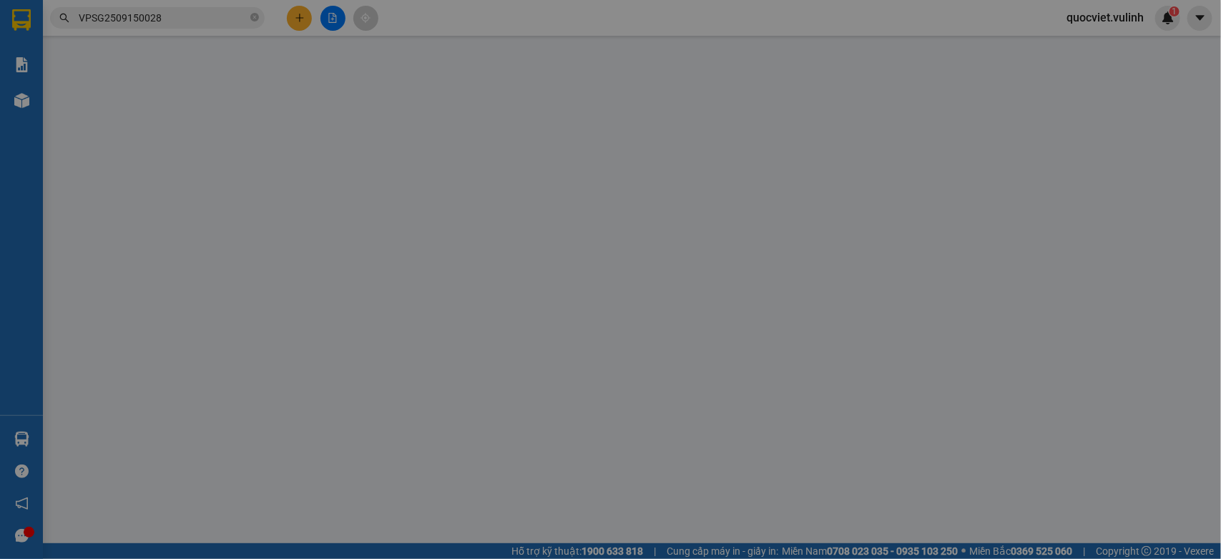
type input "70.000"
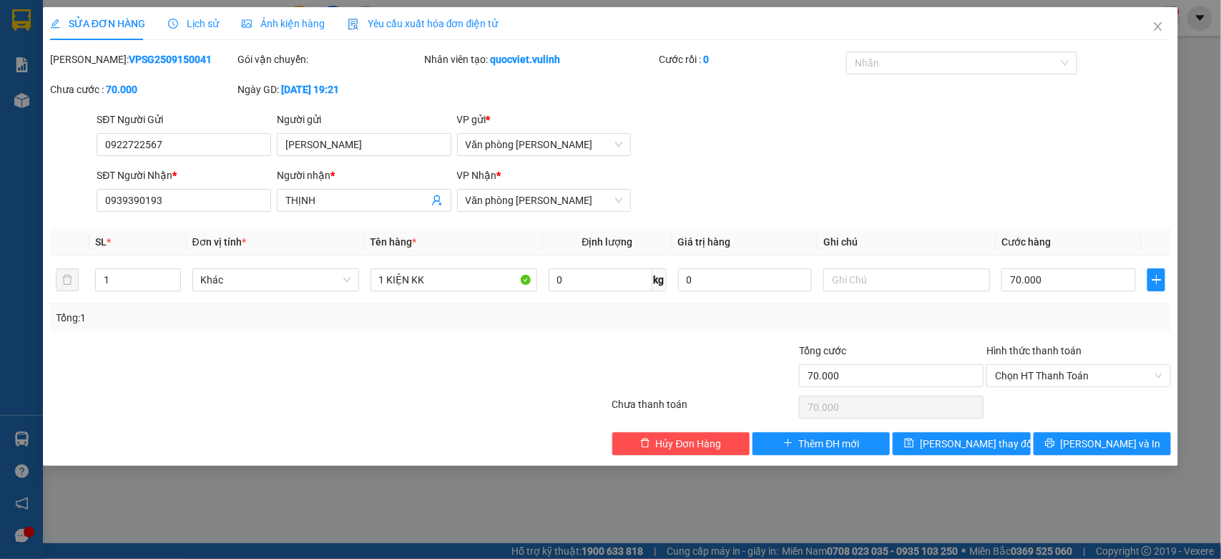
click at [180, 158] on div "SĐT Người Gửi 0922722567 0922722567" at bounding box center [184, 137] width 175 height 50
click at [180, 158] on div "SĐT Người Gửi 0922722567" at bounding box center [184, 137] width 175 height 50
copy div "SĐT Người Gửi"
drag, startPoint x: 180, startPoint y: 135, endPoint x: 181, endPoint y: 145, distance: 10.1
click at [181, 137] on input "0922722567" at bounding box center [184, 144] width 175 height 23
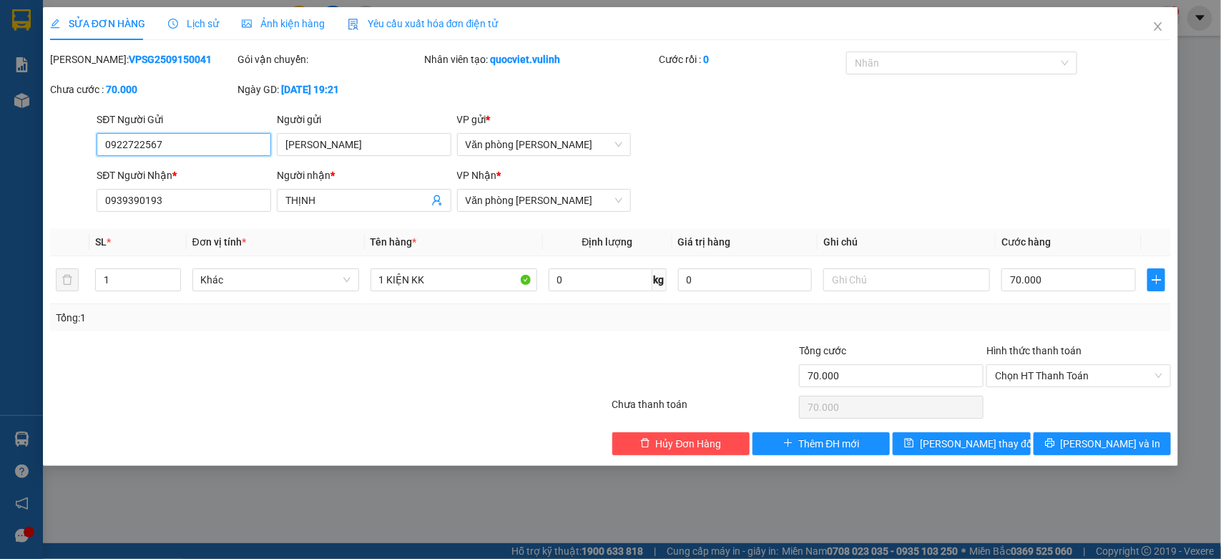
click at [181, 145] on input "0922722567" at bounding box center [184, 144] width 175 height 23
click at [195, 147] on input "0922722567" at bounding box center [184, 144] width 175 height 23
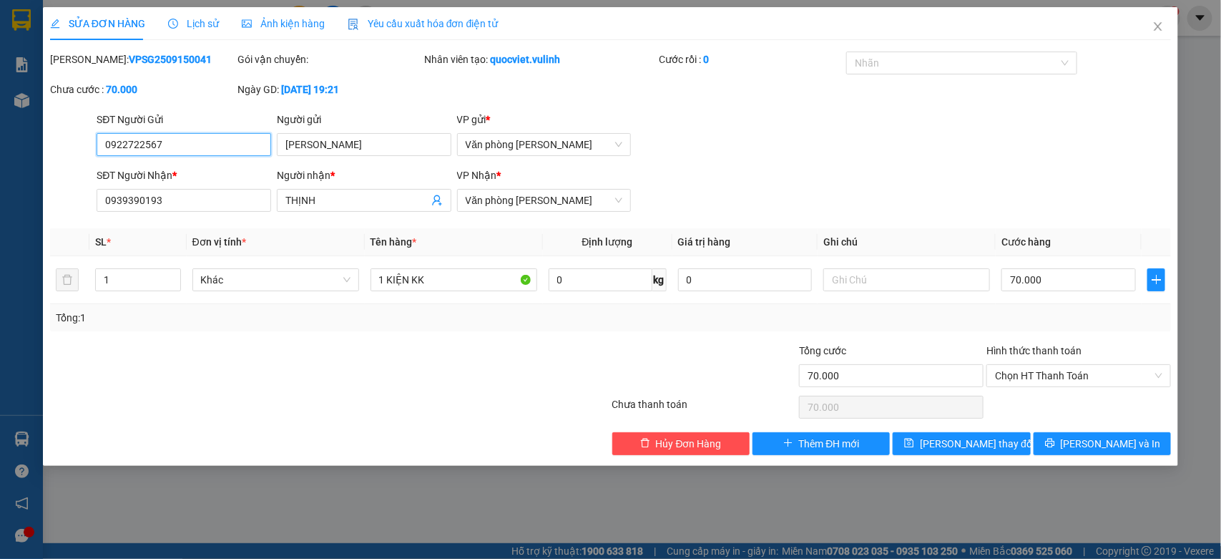
click at [195, 147] on input "0922722567" at bounding box center [184, 144] width 175 height 23
click at [341, 147] on input "CHÍ LINH" at bounding box center [364, 144] width 175 height 23
click at [305, 209] on span "THỊNH" at bounding box center [364, 200] width 175 height 23
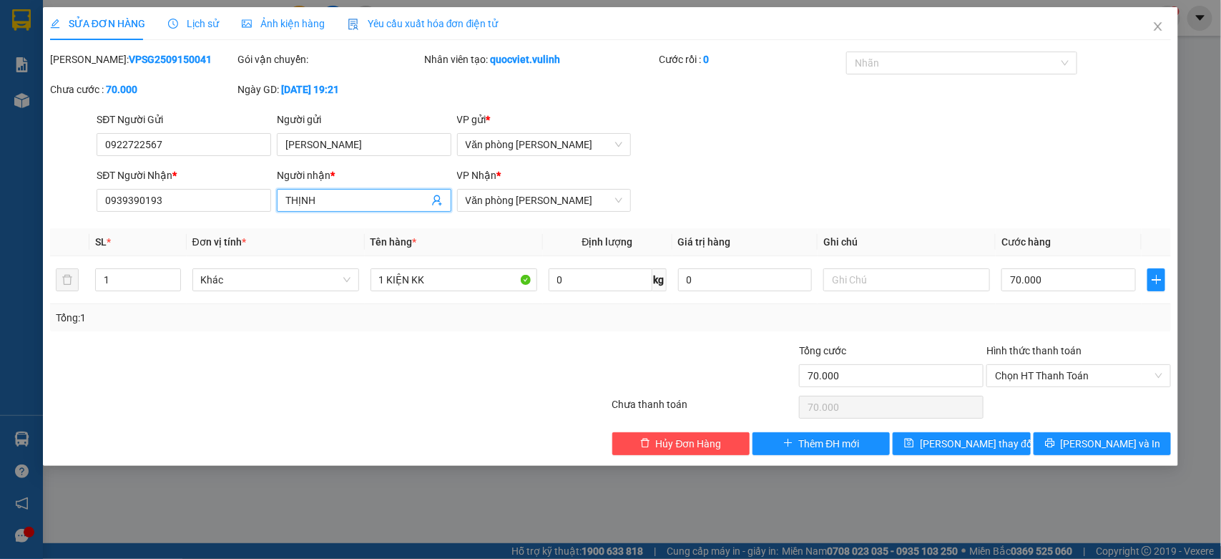
click at [305, 209] on span "THỊNH" at bounding box center [364, 200] width 175 height 23
click at [308, 202] on input "THỊNH" at bounding box center [357, 200] width 143 height 16
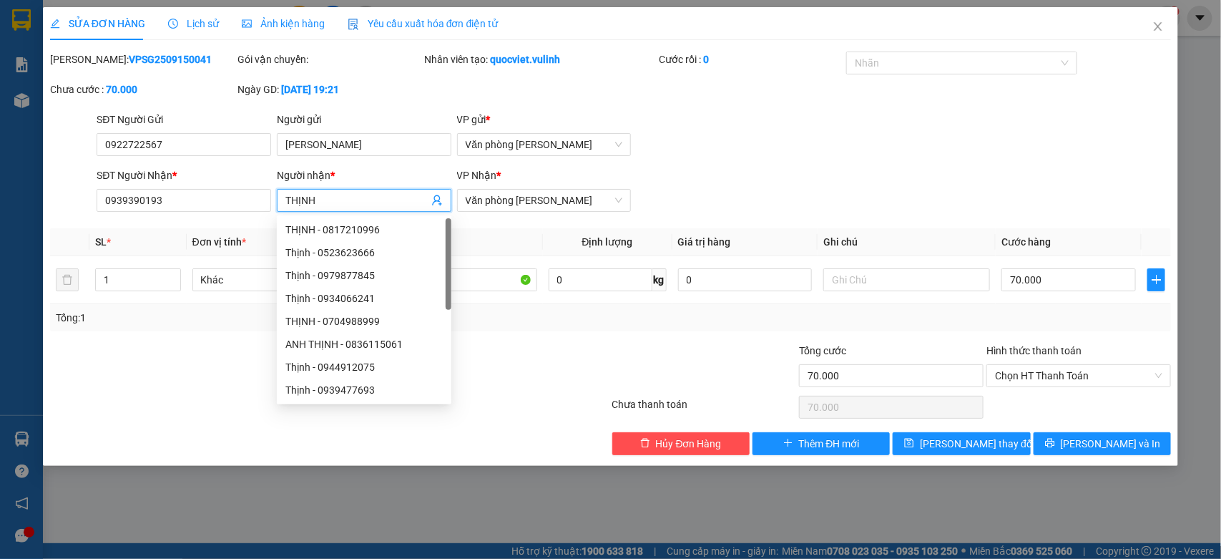
click at [308, 202] on input "THỊNH" at bounding box center [357, 200] width 143 height 16
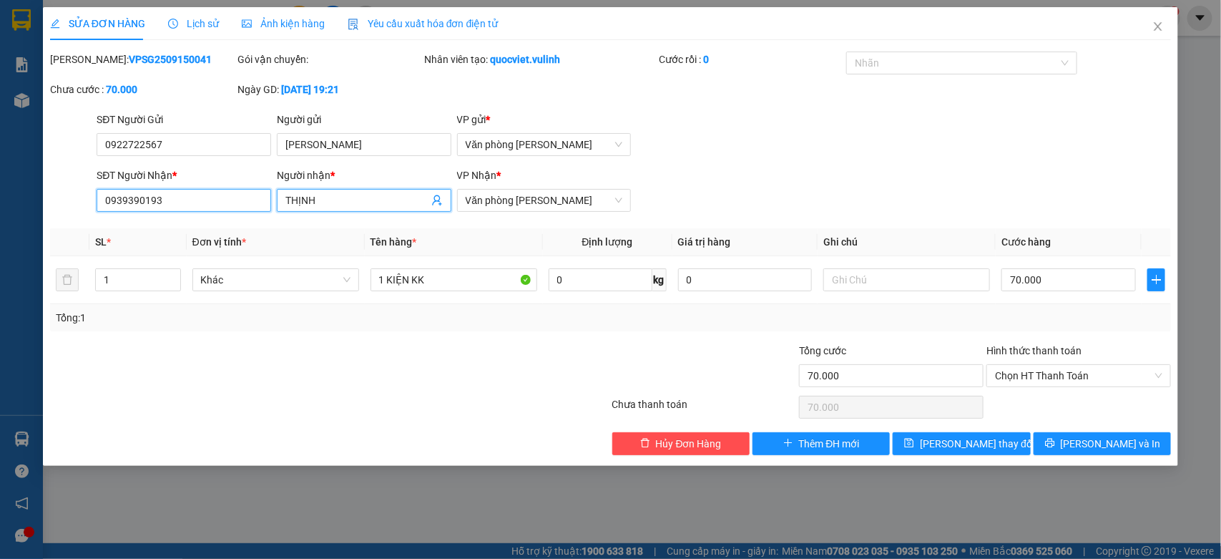
click at [248, 210] on input "0939390193" at bounding box center [184, 200] width 175 height 23
click at [247, 208] on input "0939390193" at bounding box center [184, 200] width 175 height 23
click at [1168, 23] on span "Close" at bounding box center [1158, 27] width 40 height 40
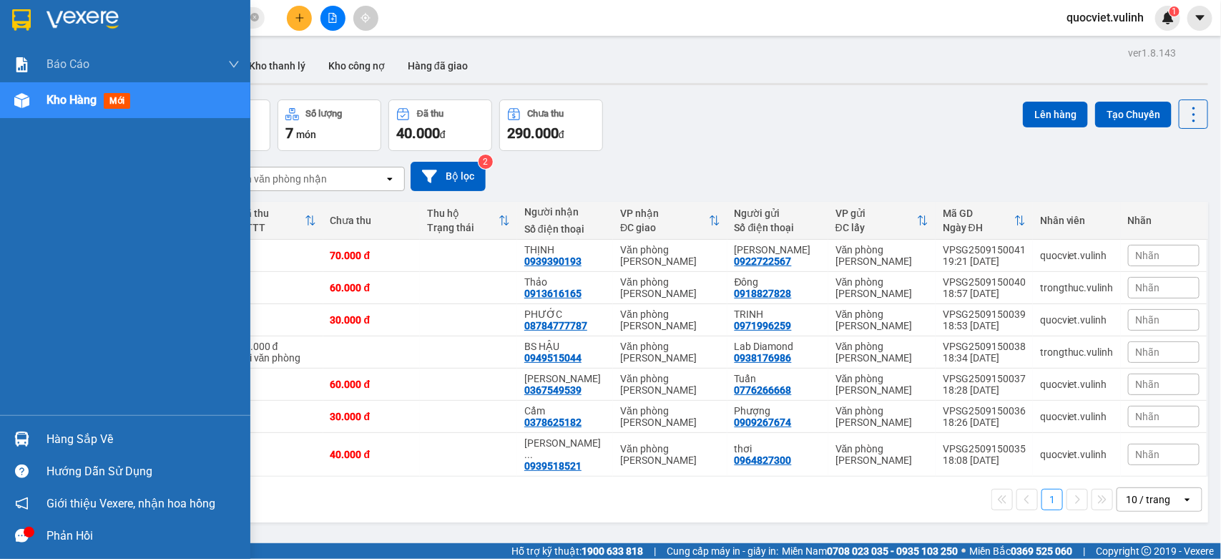
click at [29, 436] on img at bounding box center [21, 438] width 15 height 15
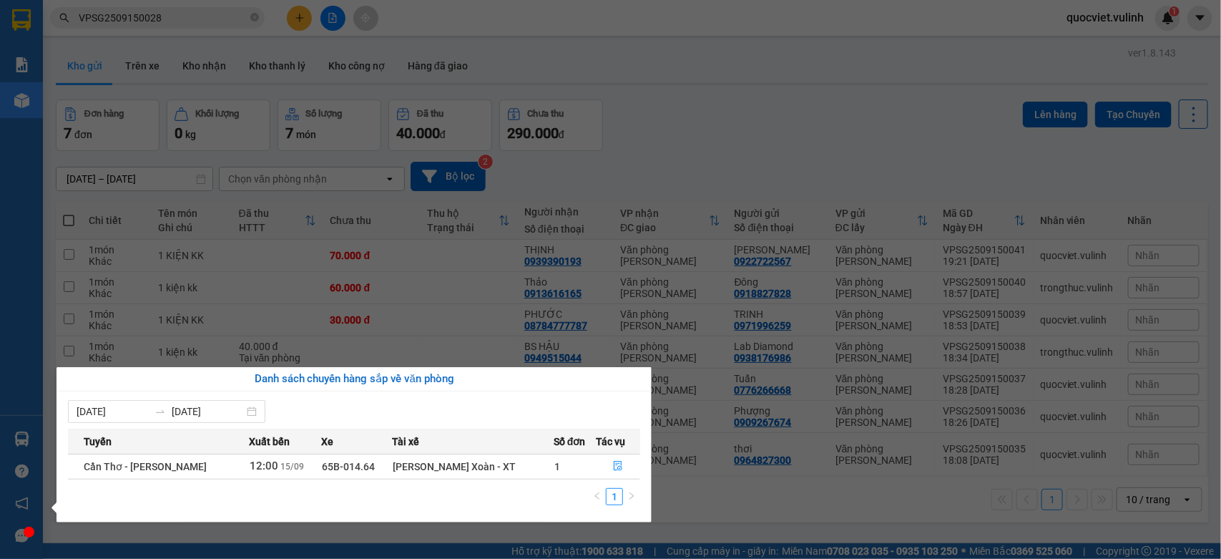
click at [648, 147] on section "Kết quả tìm kiếm ( 1 ) Bộ lọc Mã ĐH Trạng thái Món hàng Tổng cước Chưa cước Nhã…" at bounding box center [610, 279] width 1221 height 559
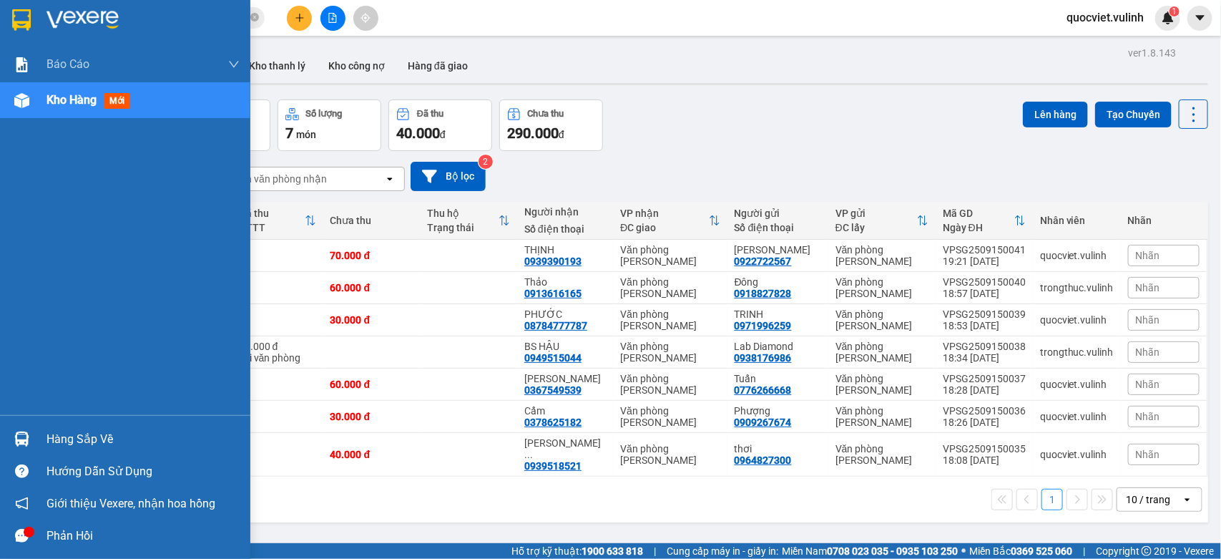
click at [16, 442] on img at bounding box center [21, 438] width 15 height 15
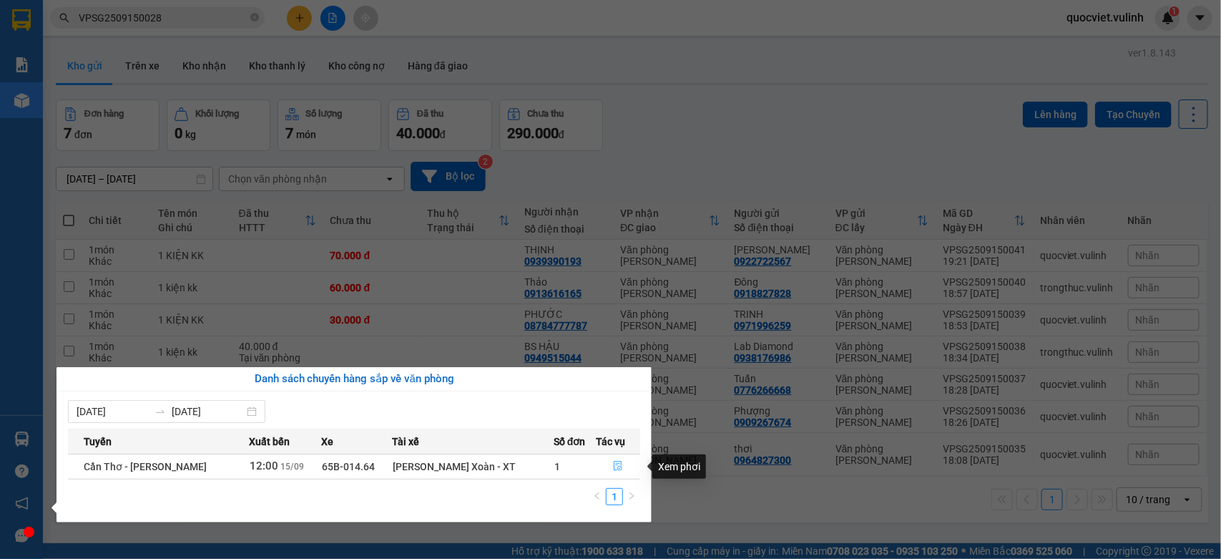
click at [607, 460] on button "button" at bounding box center [618, 466] width 43 height 23
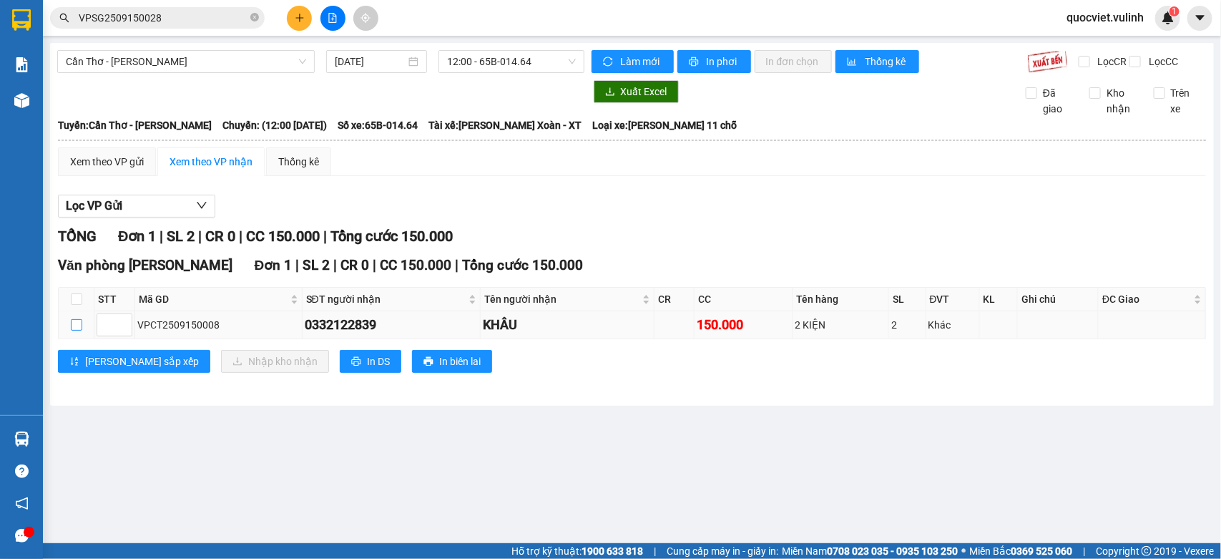
click at [79, 331] on input "checkbox" at bounding box center [76, 324] width 11 height 11
checkbox input "true"
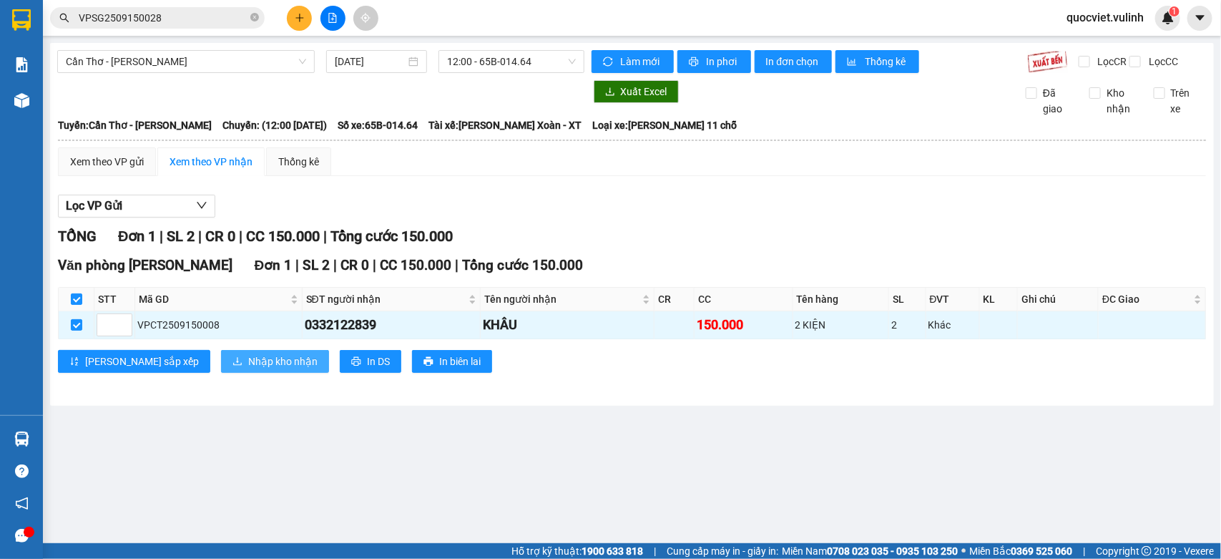
click at [233, 366] on icon "download" at bounding box center [238, 361] width 10 height 10
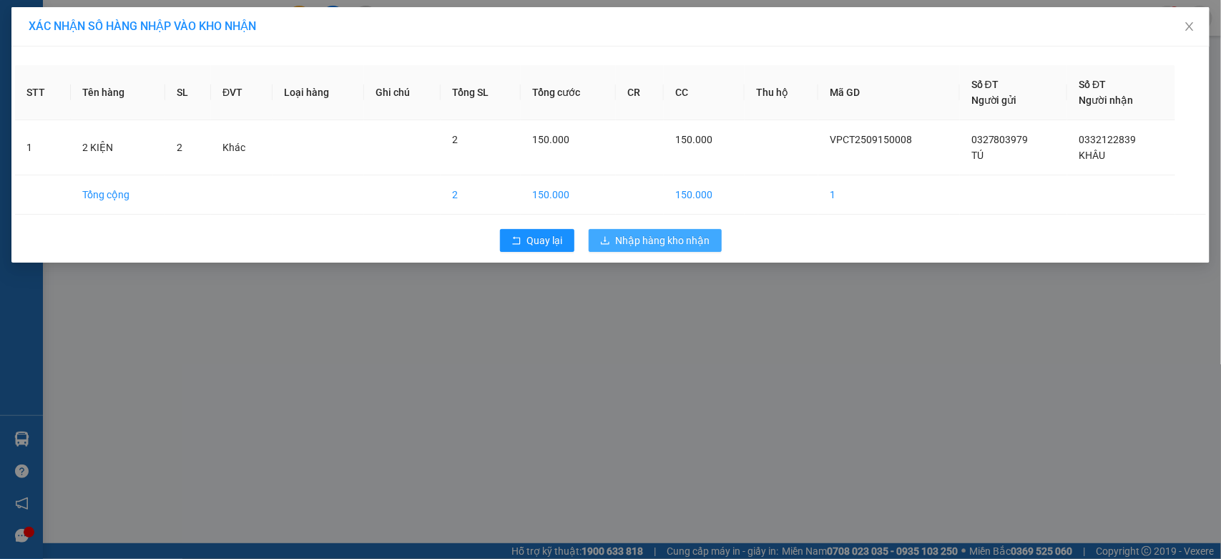
click at [666, 240] on span "Nhập hàng kho nhận" at bounding box center [663, 241] width 94 height 16
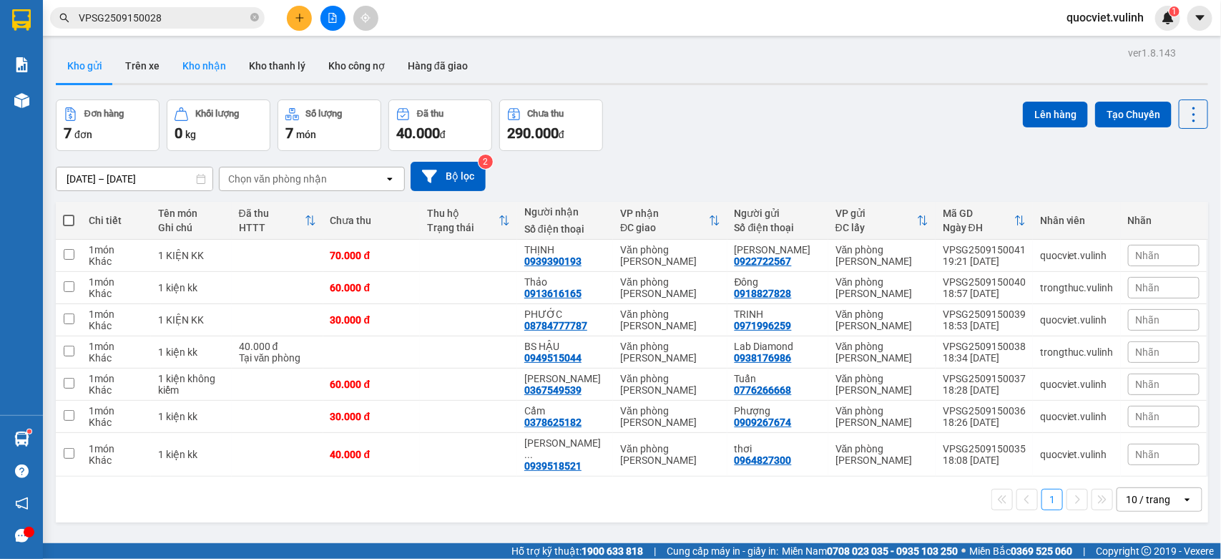
click at [195, 76] on button "Kho nhận" at bounding box center [204, 66] width 67 height 34
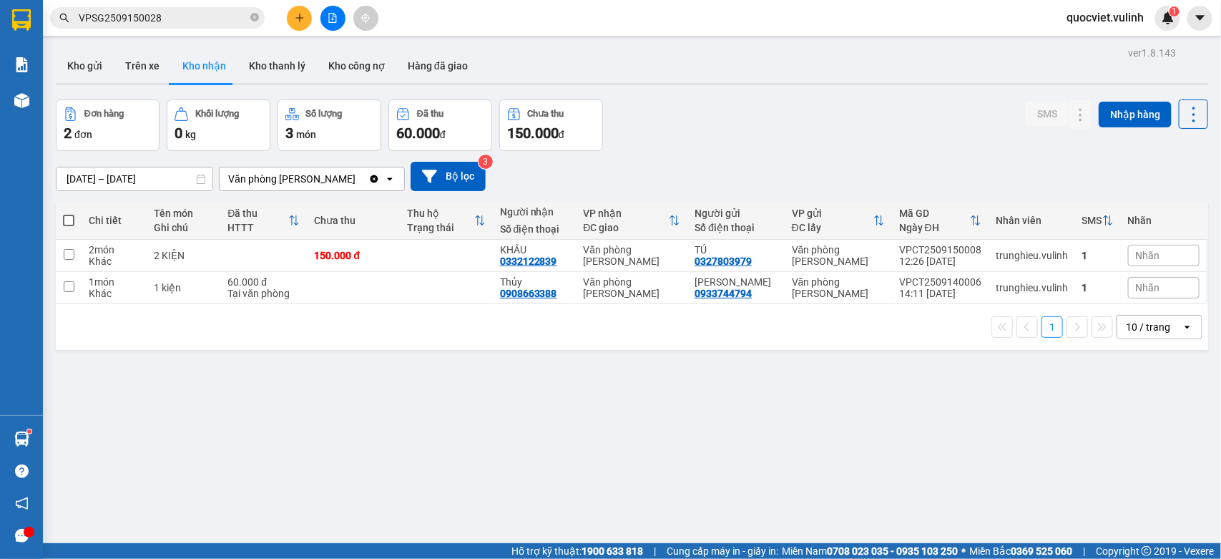
click at [122, 181] on input "[DATE] – [DATE]" at bounding box center [135, 178] width 156 height 23
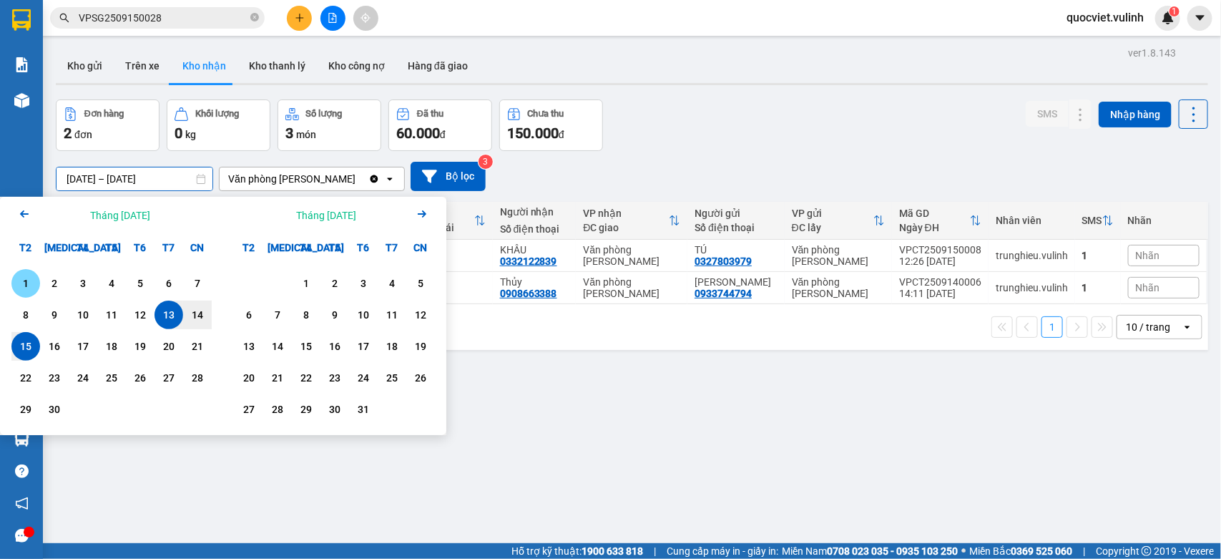
click at [27, 287] on div "1" at bounding box center [26, 283] width 20 height 17
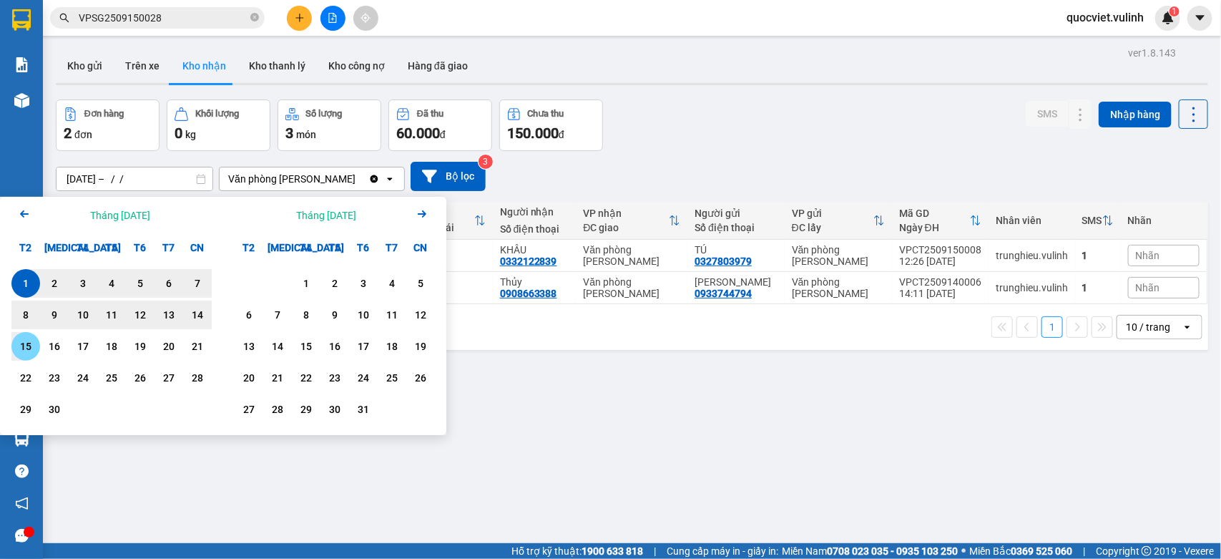
click at [29, 349] on div "15" at bounding box center [26, 346] width 20 height 17
type input "01/09/2025 – 15/09/2025"
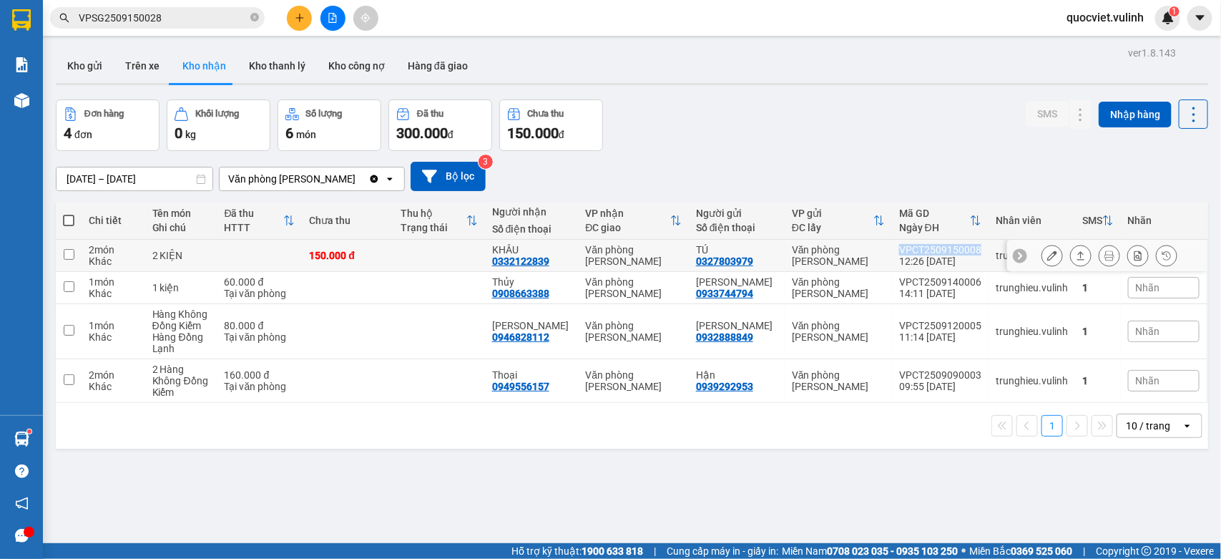
drag, startPoint x: 886, startPoint y: 247, endPoint x: 970, endPoint y: 254, distance: 84.0
click at [970, 254] on td "VPCT2509150008 12:26 15/09" at bounding box center [940, 256] width 97 height 32
copy div "VPCT2509150008"
checkbox input "true"
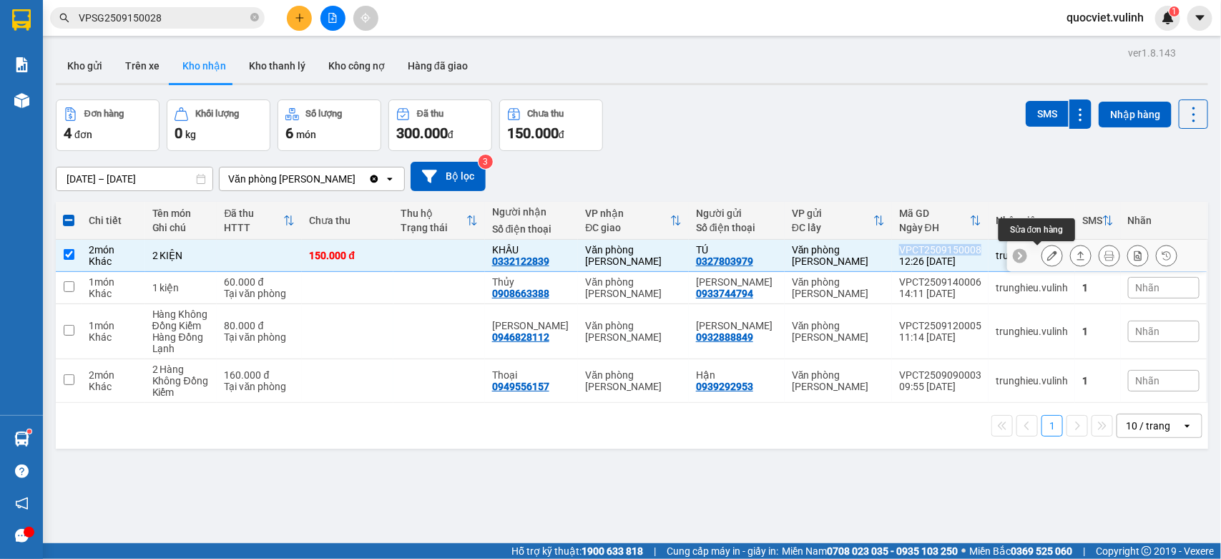
click at [1048, 259] on icon at bounding box center [1053, 255] width 10 height 10
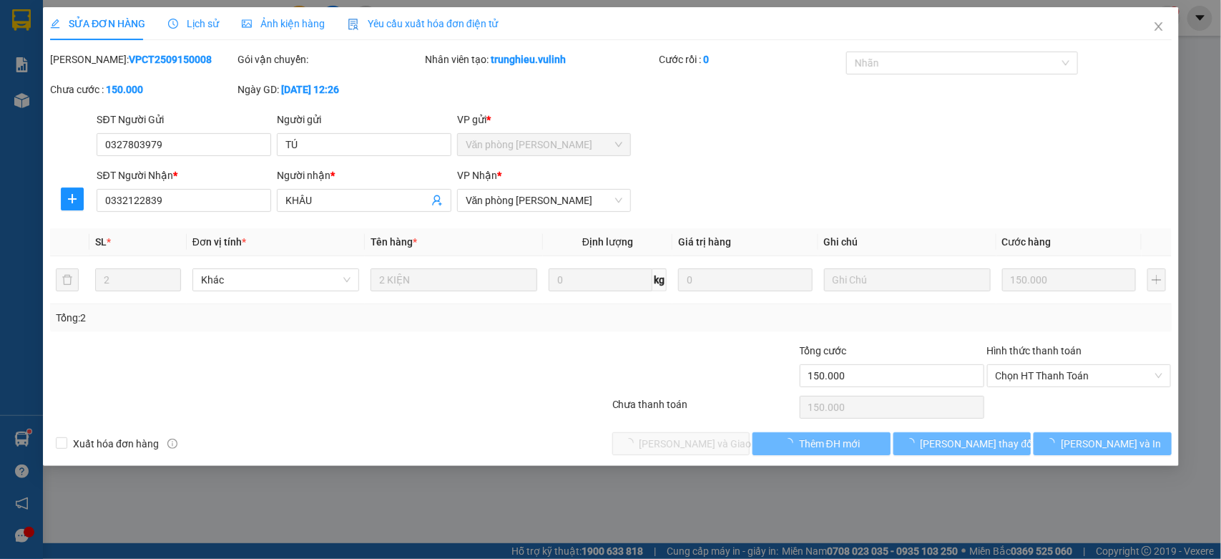
type input "0327803979"
type input "TÚ"
type input "0332122839"
type input "KHÂU"
type input "150.000"
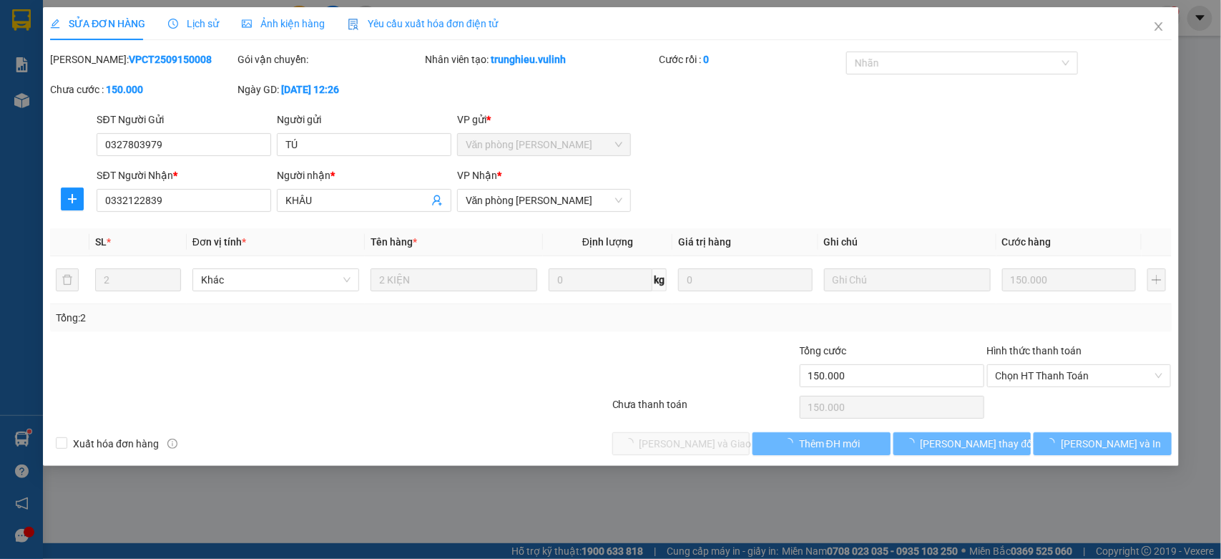
type input "150.000"
click at [191, 151] on div "SỬA ĐƠN HÀNG Lịch sử Ảnh kiện hàng Yêu cầu xuất hóa đơn điện tử Total Paid Fee …" at bounding box center [610, 279] width 1221 height 559
click at [191, 151] on input "0327803979" at bounding box center [184, 144] width 175 height 23
click at [193, 147] on input "0327803979" at bounding box center [184, 144] width 175 height 23
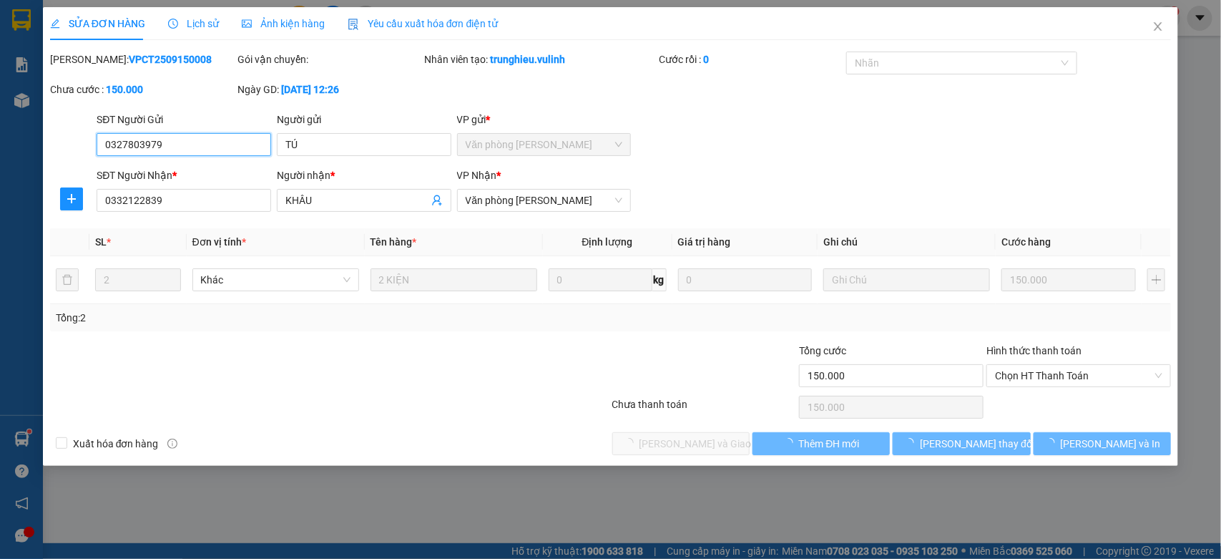
click at [193, 147] on input "0327803979" at bounding box center [184, 144] width 175 height 23
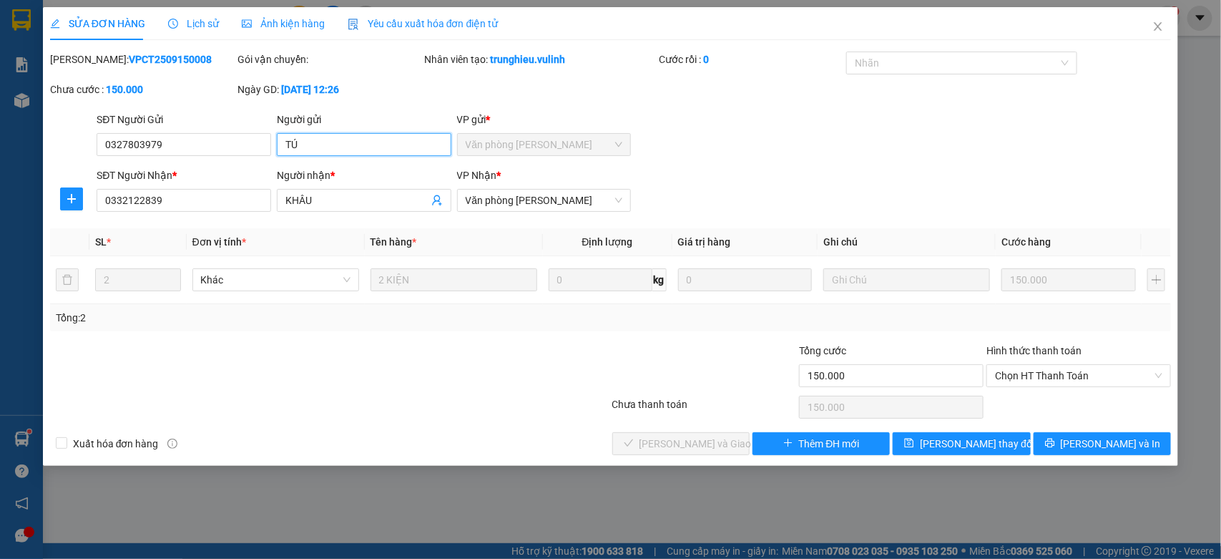
click at [301, 145] on input "TÚ" at bounding box center [364, 144] width 175 height 23
click at [306, 205] on input "KHÂU" at bounding box center [357, 200] width 143 height 16
click at [306, 204] on input "KHÂU" at bounding box center [357, 200] width 143 height 16
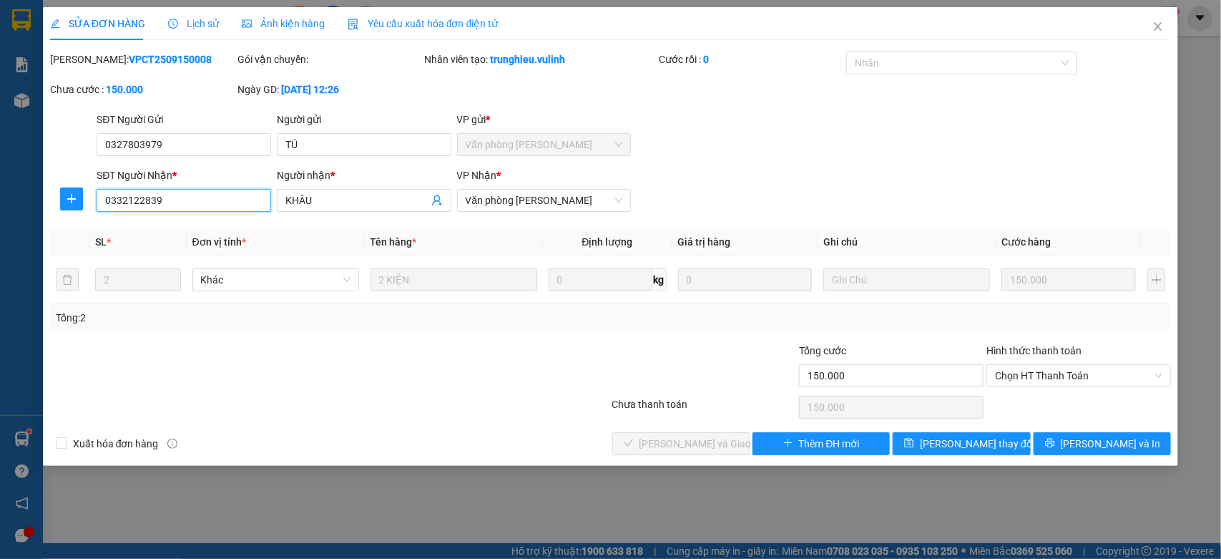
click at [206, 202] on input "0332122839" at bounding box center [184, 200] width 175 height 23
click at [1156, 16] on span "Close" at bounding box center [1158, 27] width 40 height 40
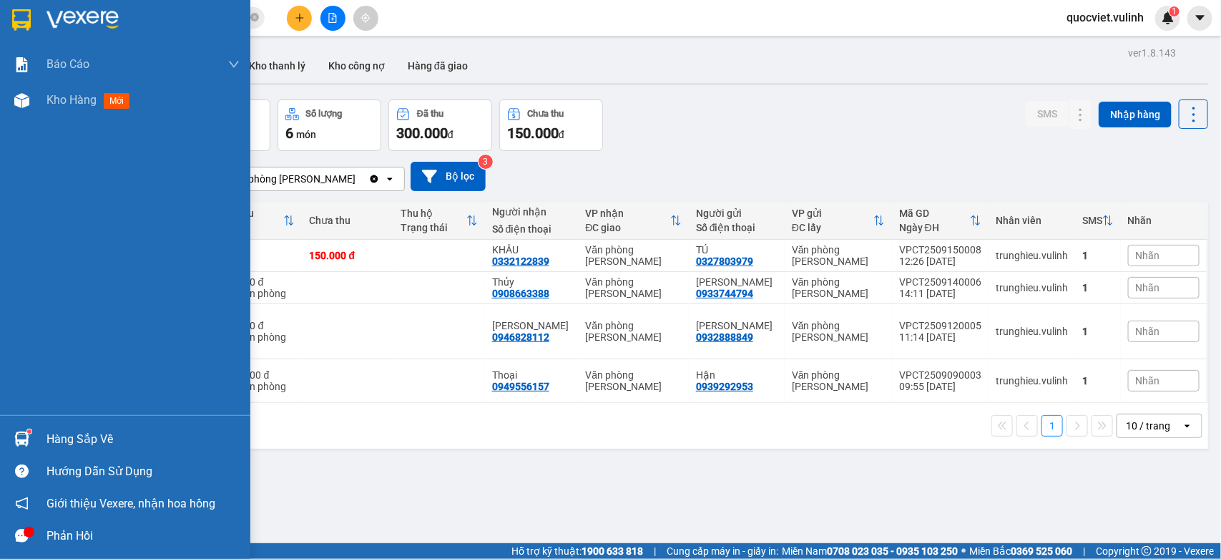
click at [34, 442] on div "Hàng sắp về" at bounding box center [125, 439] width 250 height 32
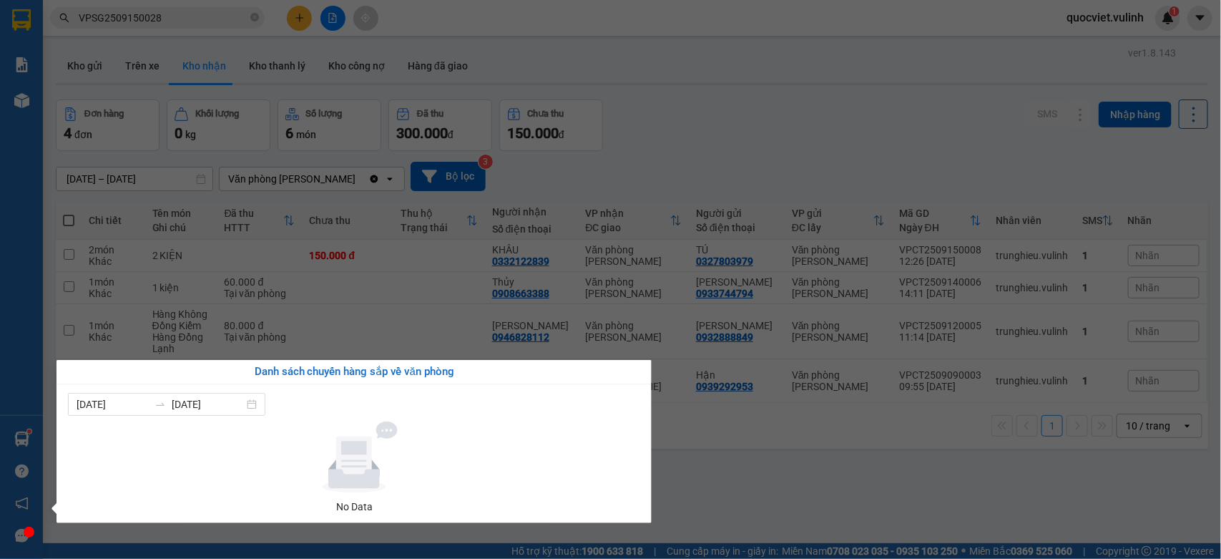
click at [553, 338] on section "Kết quả tìm kiếm ( 1 ) Bộ lọc Mã ĐH Trạng thái Món hàng Tổng cước Chưa cước Nhã…" at bounding box center [610, 279] width 1221 height 559
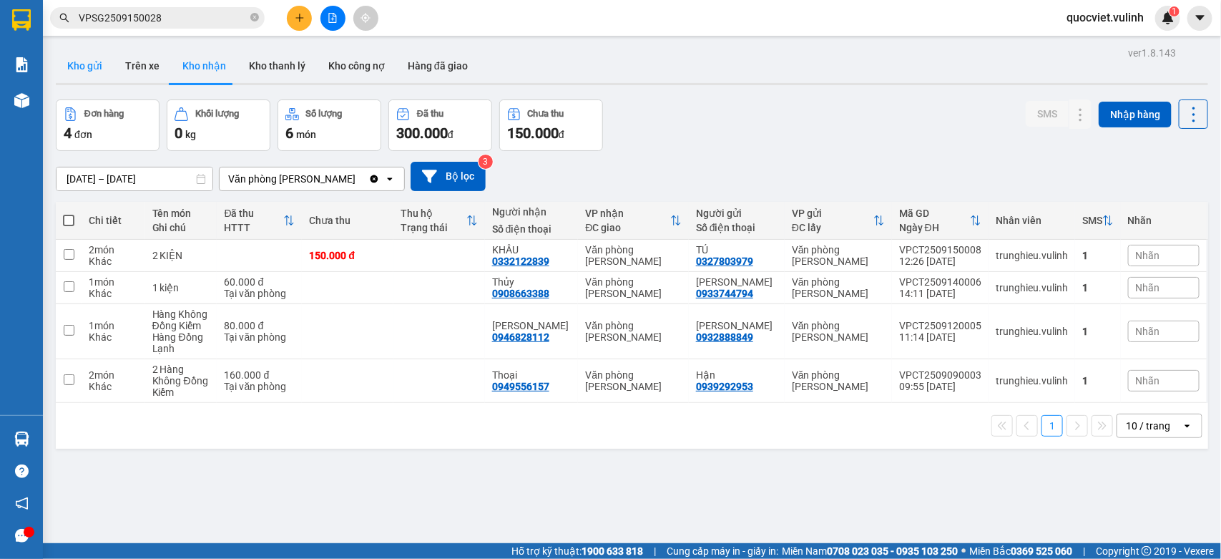
click at [73, 72] on button "Kho gửi" at bounding box center [85, 66] width 58 height 34
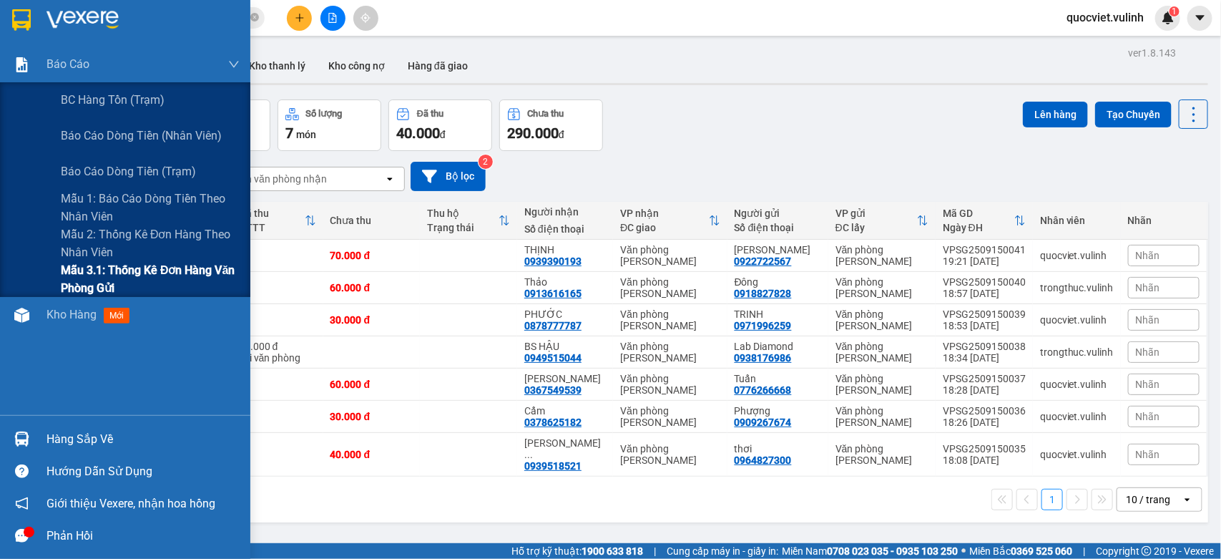
click at [76, 272] on span "Mẫu 3.1: Thống kê đơn hàng văn phòng gửi" at bounding box center [150, 279] width 179 height 36
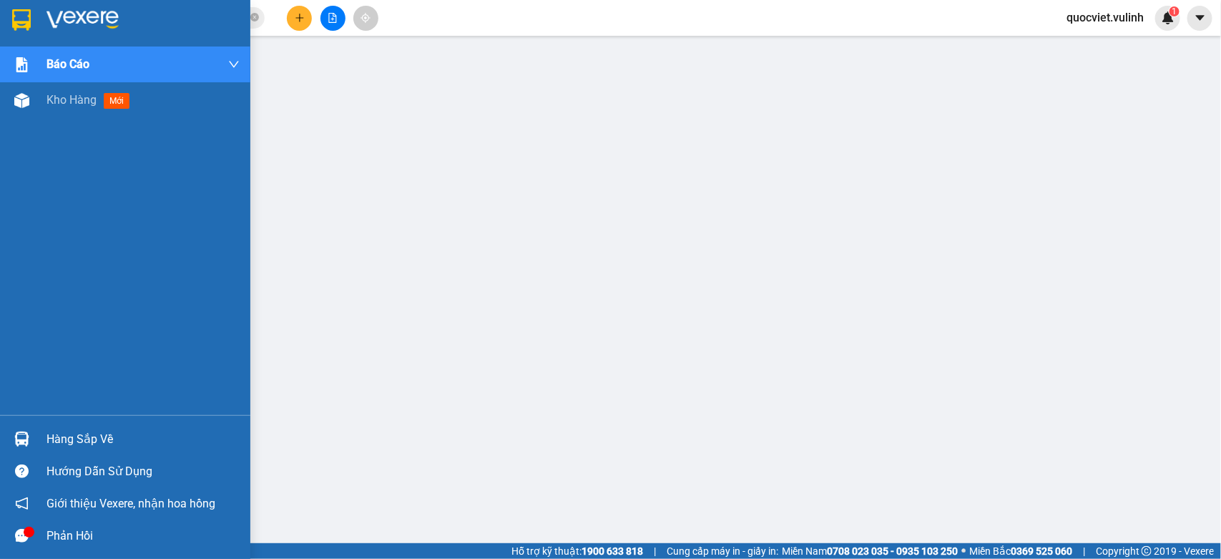
click at [33, 122] on div "Báo cáo BC hàng tồn (trạm) Báo cáo dòng tiền (nhân viên) Báo cáo dòng tiền (trạ…" at bounding box center [125, 231] width 250 height 369
click at [34, 102] on div "Kho hàng mới" at bounding box center [125, 100] width 250 height 36
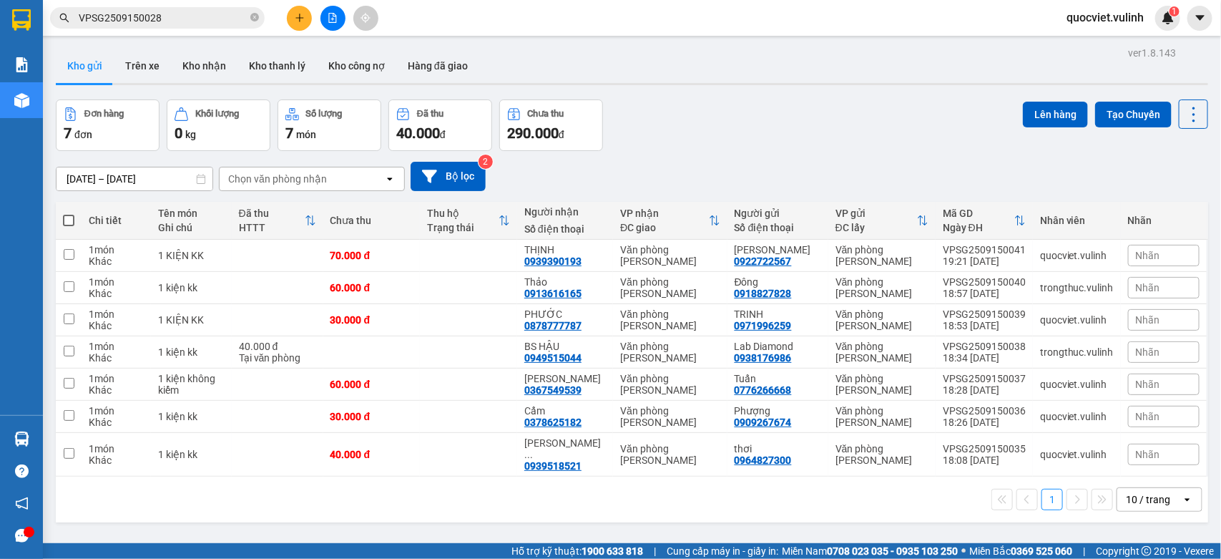
click at [482, 487] on div "1 10 / trang open" at bounding box center [632, 499] width 1141 height 24
click at [67, 223] on span at bounding box center [68, 220] width 11 height 11
click at [69, 213] on input "checkbox" at bounding box center [69, 213] width 0 height 0
checkbox input "true"
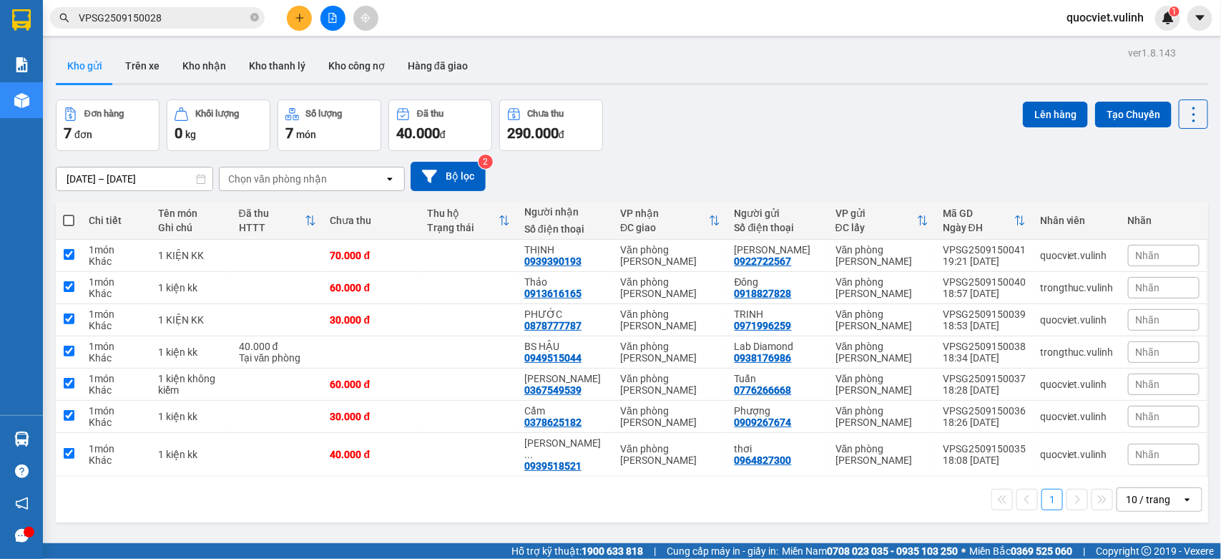
checkbox input "true"
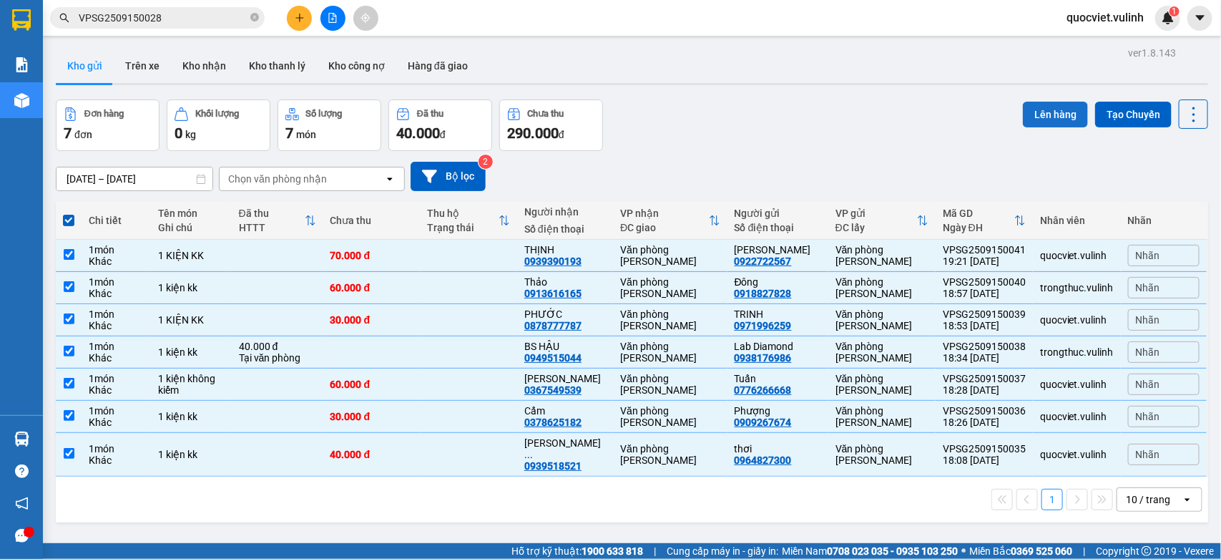
click at [1058, 104] on button "Lên hàng" at bounding box center [1055, 115] width 65 height 26
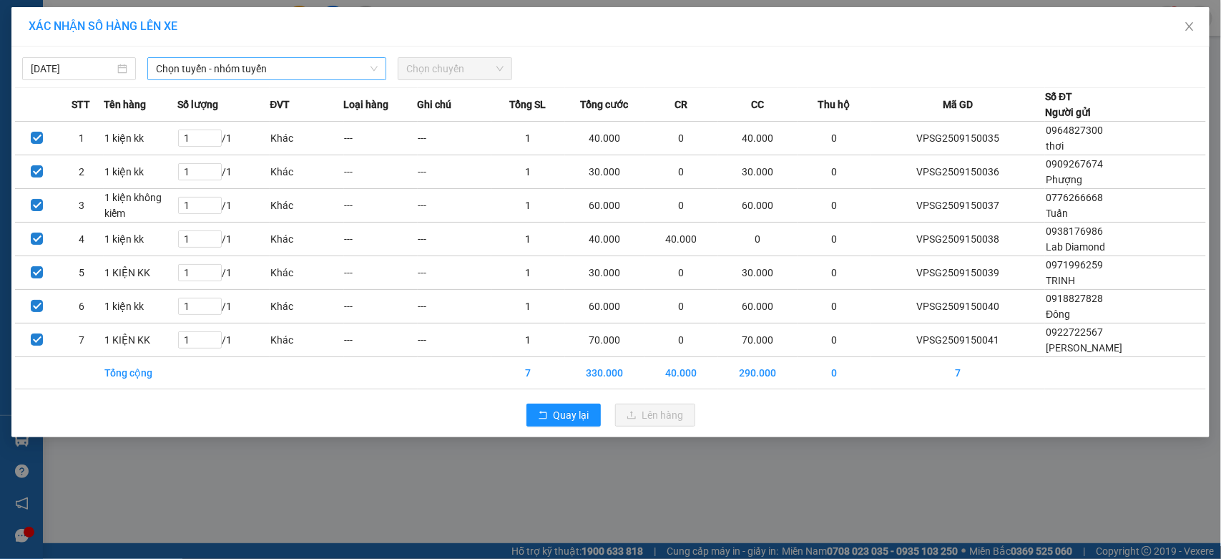
click at [288, 58] on span "Chọn tuyến - nhóm tuyến" at bounding box center [267, 68] width 222 height 21
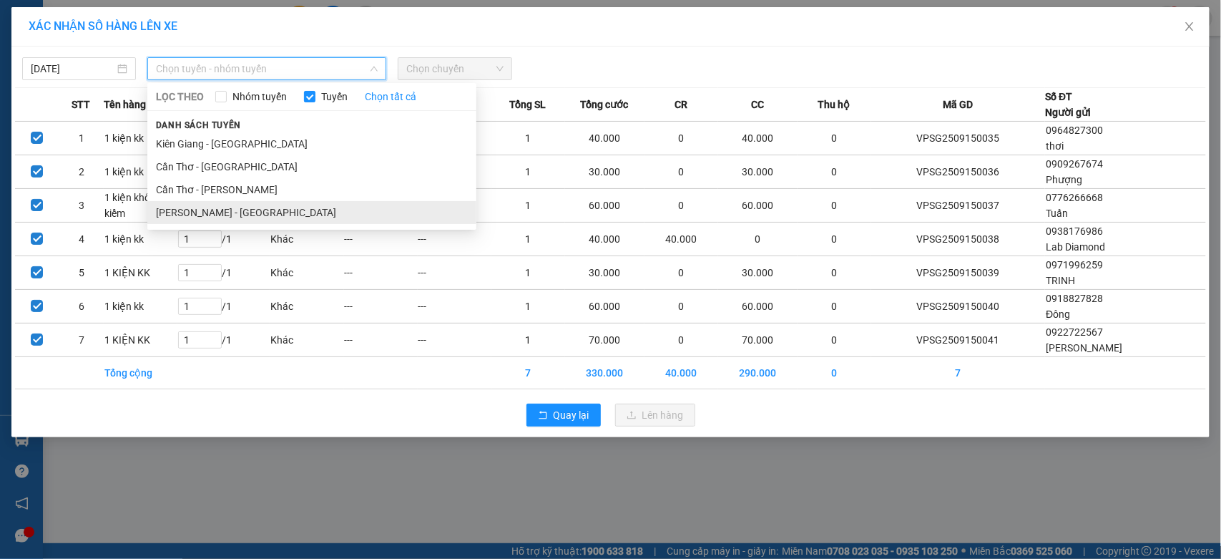
click at [215, 208] on li "[PERSON_NAME] - [GEOGRAPHIC_DATA]" at bounding box center [311, 212] width 329 height 23
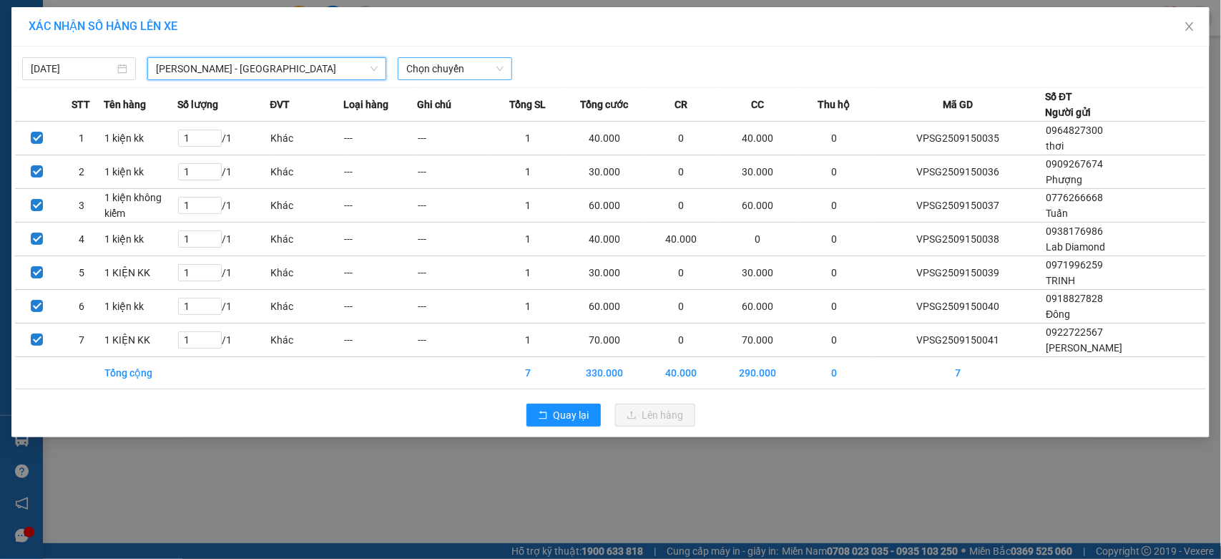
click at [473, 59] on span "Chọn chuyến" at bounding box center [454, 68] width 97 height 21
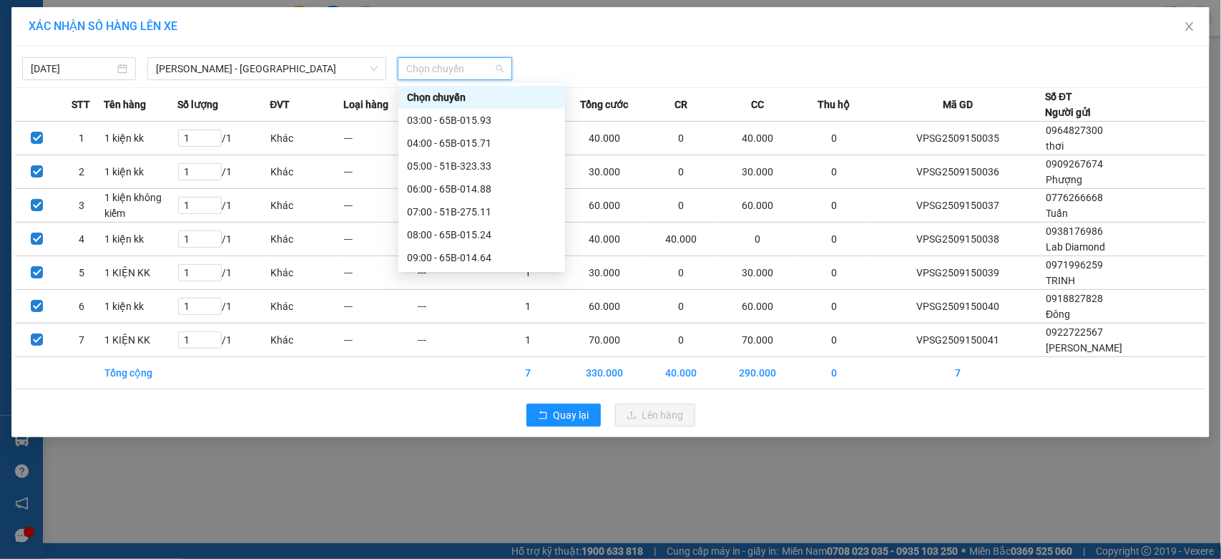
scroll to position [343, 0]
click at [449, 251] on div "20:00 - 65B-015.24" at bounding box center [482, 258] width 150 height 16
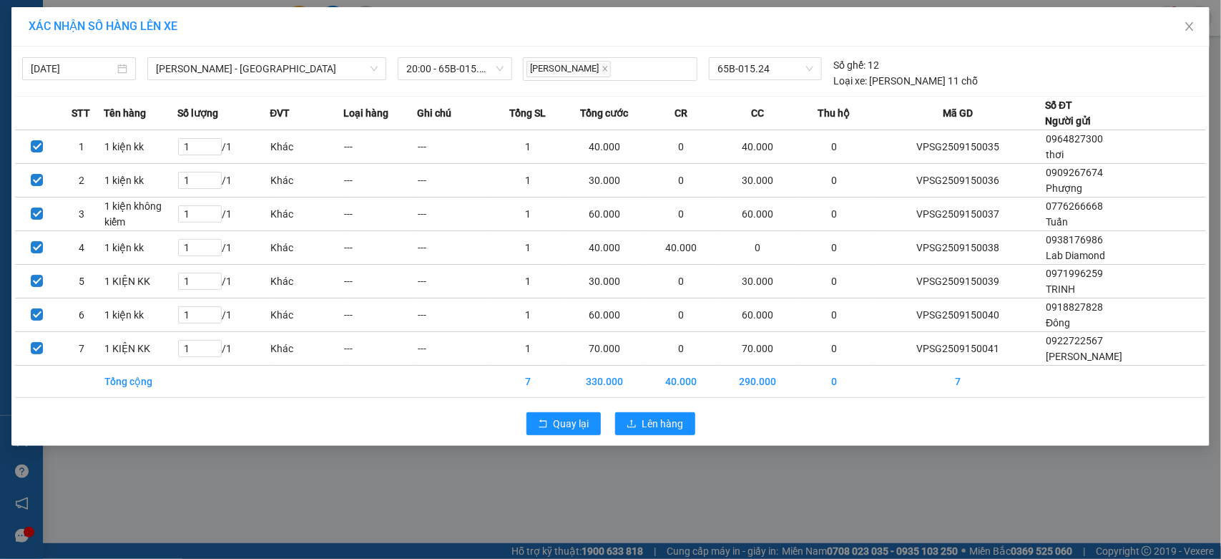
click at [673, 439] on div "Quay lại Lên hàng" at bounding box center [610, 423] width 1191 height 37
click at [666, 431] on span "Lên hàng" at bounding box center [664, 424] width 42 height 16
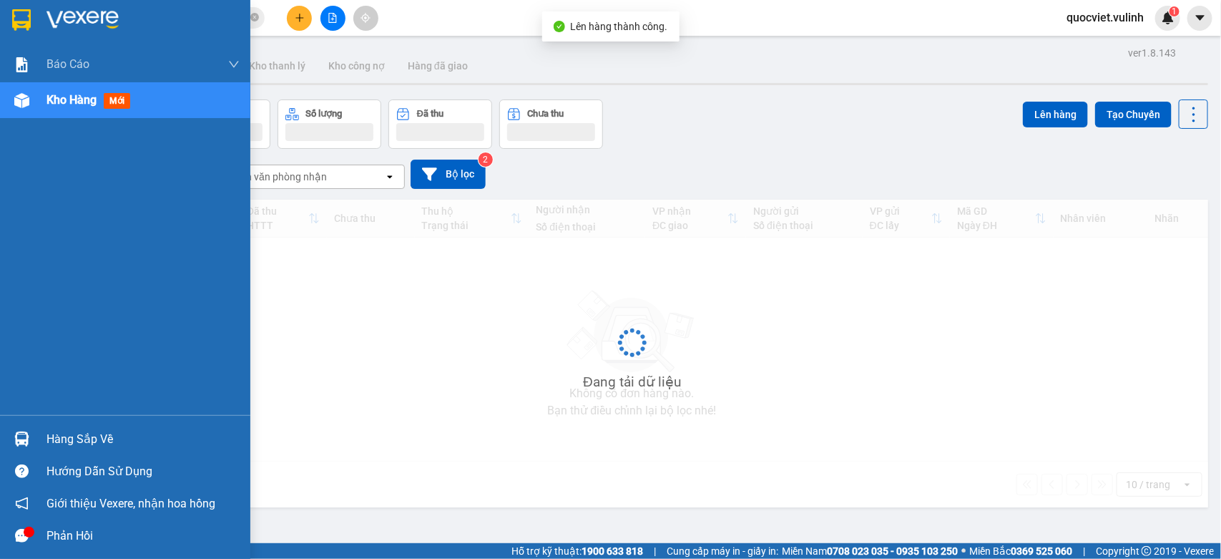
click at [14, 435] on img at bounding box center [21, 438] width 15 height 15
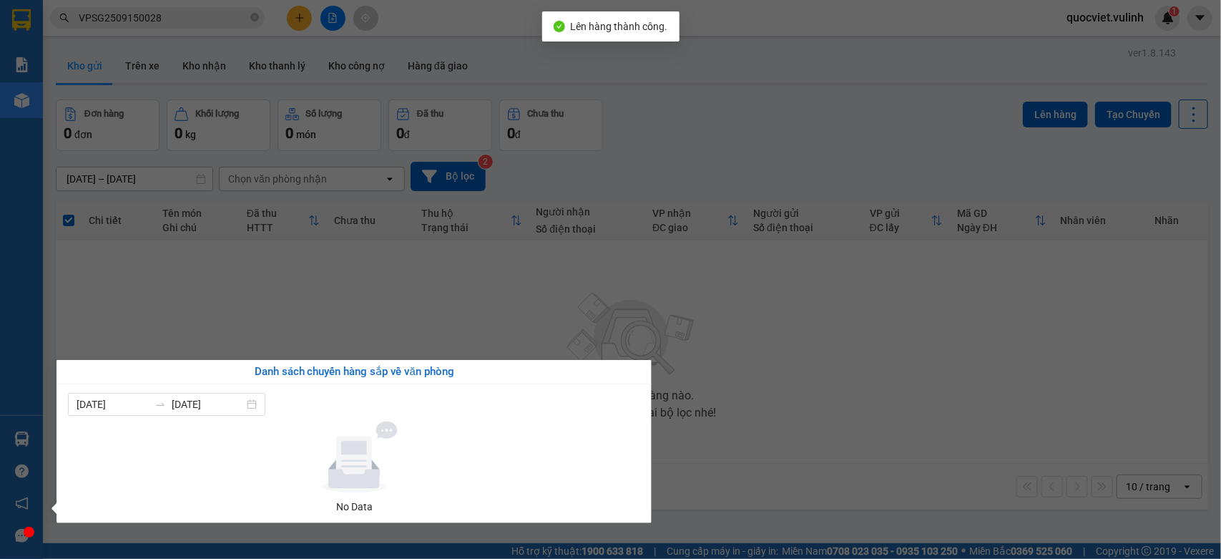
click at [939, 335] on section "Kết quả tìm kiếm ( 1 ) Bộ lọc Mã ĐH Trạng thái Món hàng Tổng cước Chưa cước Nhã…" at bounding box center [610, 279] width 1221 height 559
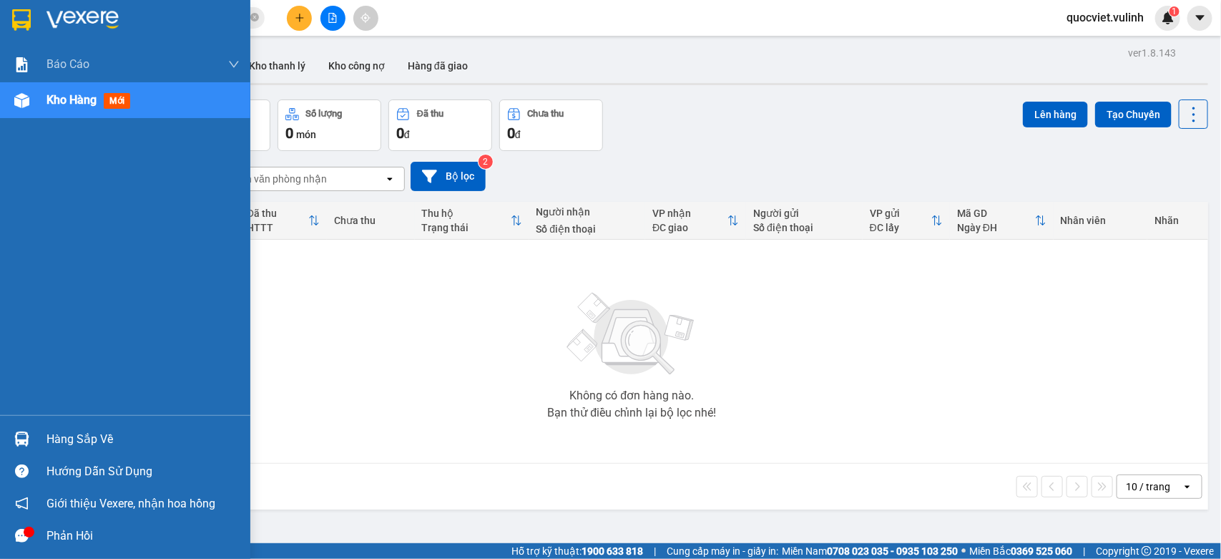
click at [22, 442] on img at bounding box center [21, 438] width 15 height 15
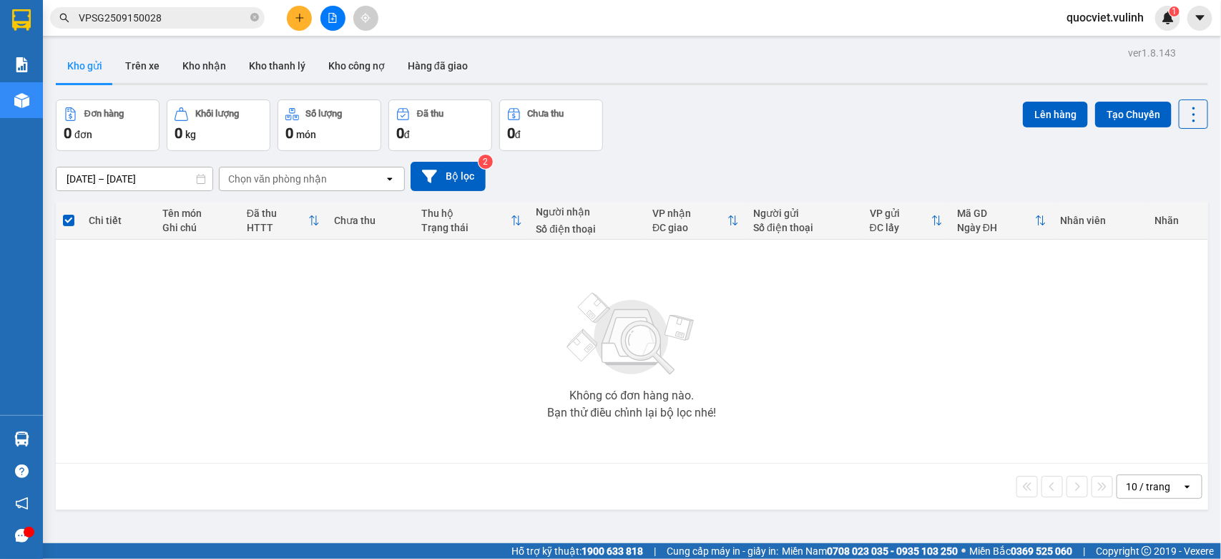
click at [743, 354] on section "Kết quả tìm kiếm ( 1 ) Bộ lọc Mã ĐH Trạng thái Món hàng Tổng cước Chưa cước Nhã…" at bounding box center [610, 279] width 1221 height 559
